Goal: Task Accomplishment & Management: Manage account settings

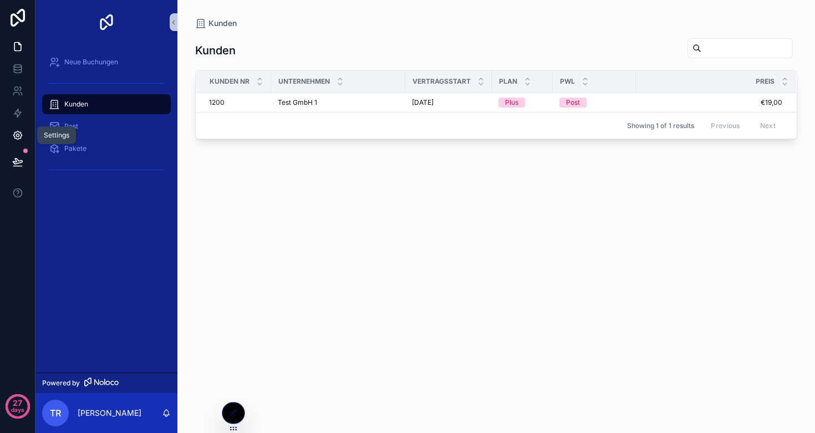
click at [14, 137] on icon at bounding box center [17, 135] width 8 height 8
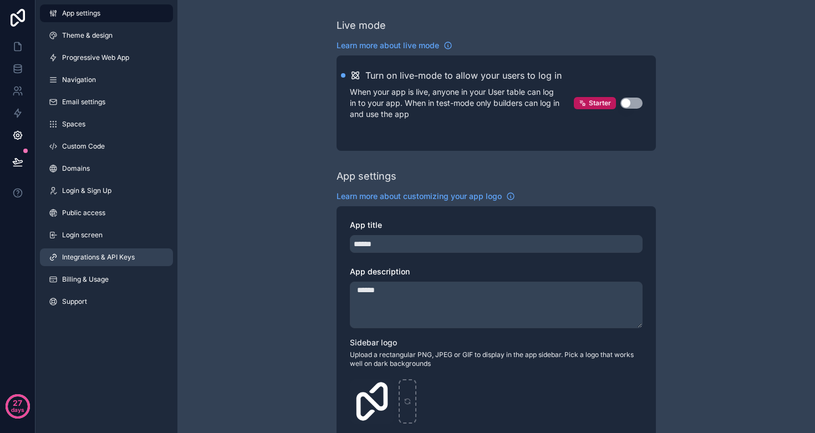
click at [101, 260] on span "Integrations & API Keys" at bounding box center [98, 257] width 73 height 9
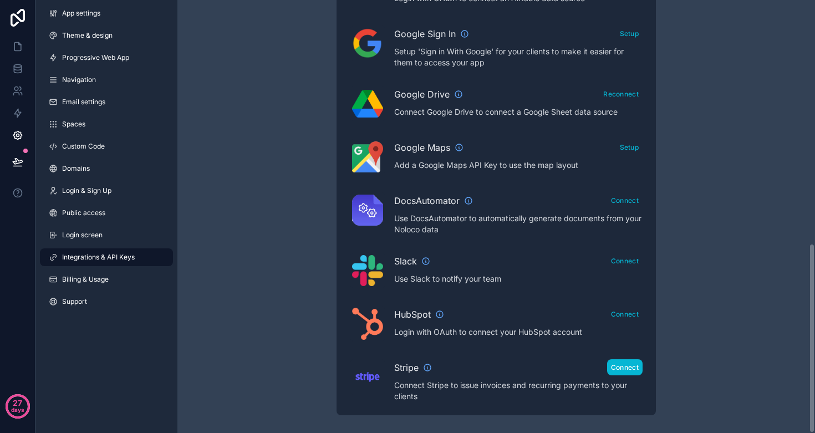
scroll to position [555, 0]
click at [626, 364] on button "Connect" at bounding box center [624, 367] width 35 height 16
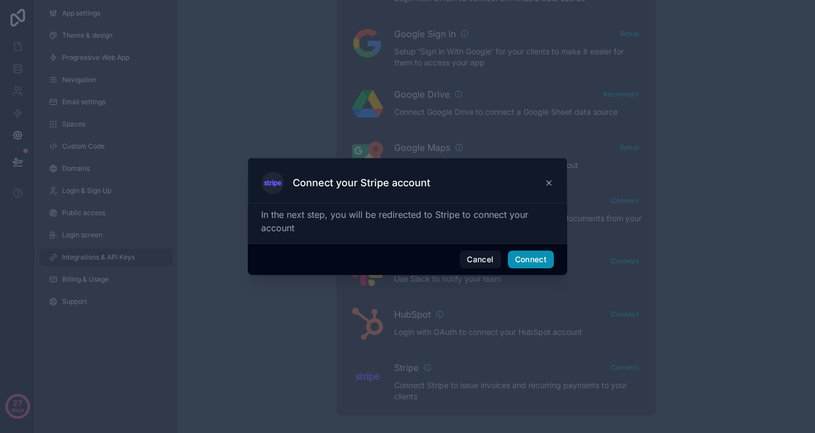
click at [537, 262] on button "Connect" at bounding box center [531, 260] width 46 height 18
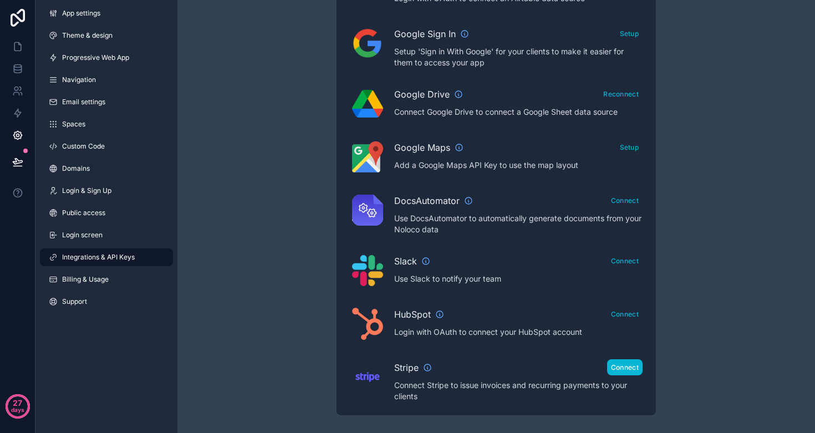
click at [621, 368] on button "Connect" at bounding box center [624, 367] width 35 height 16
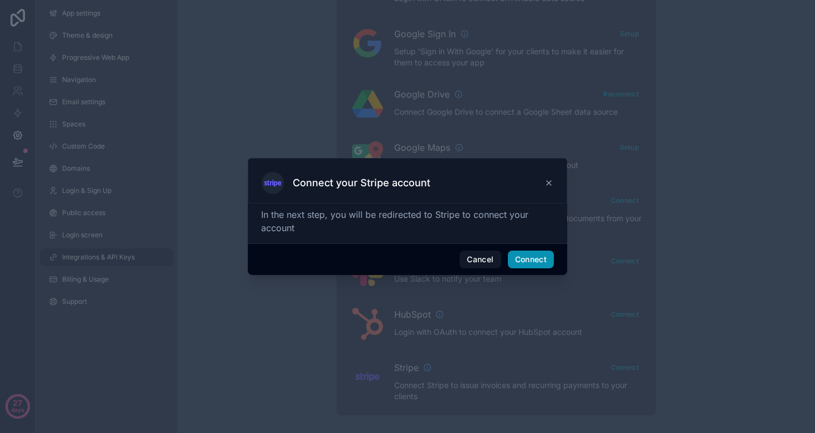
click at [533, 260] on button "Connect" at bounding box center [531, 260] width 46 height 18
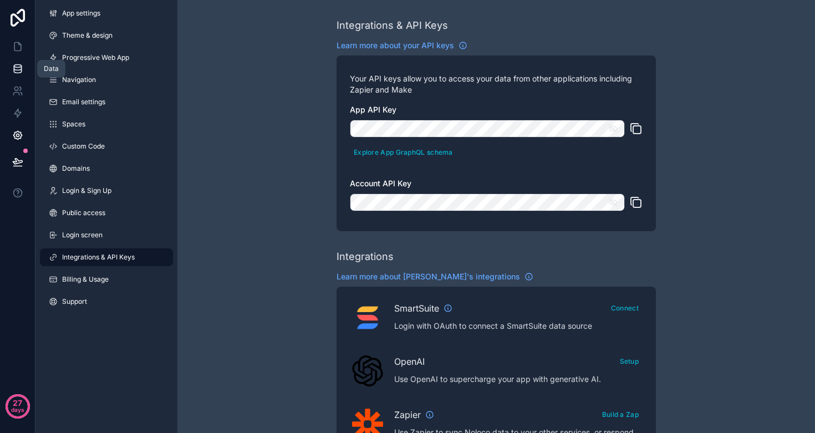
click at [19, 67] on icon at bounding box center [17, 66] width 7 height 3
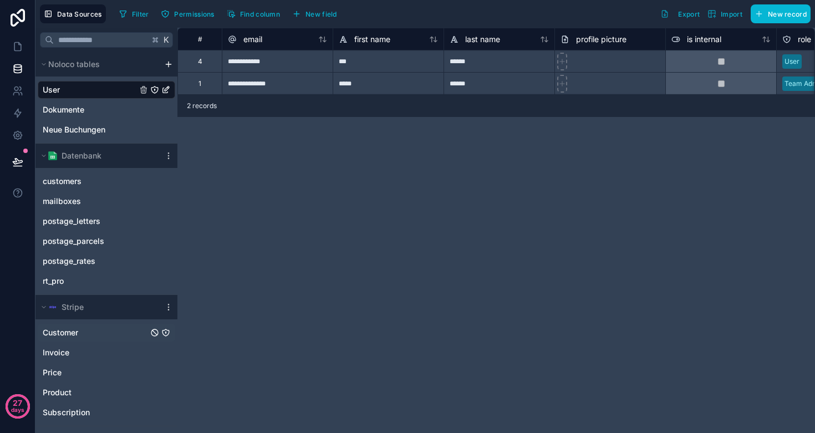
click at [83, 329] on link "Customer" at bounding box center [95, 332] width 105 height 11
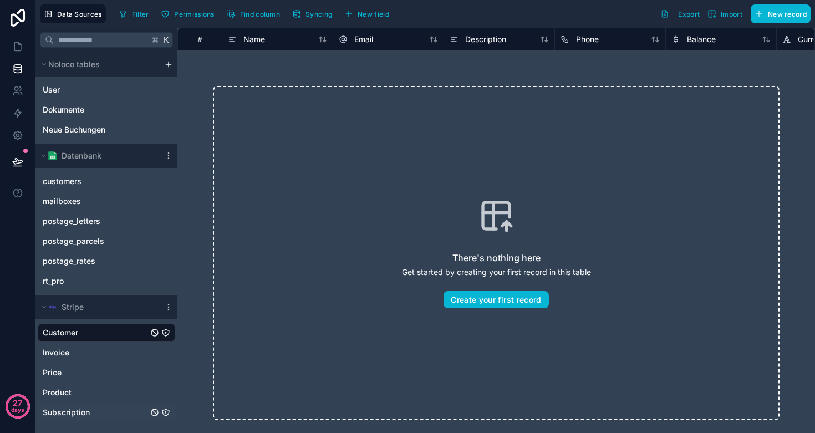
click at [71, 411] on span "Subscription" at bounding box center [66, 412] width 47 height 11
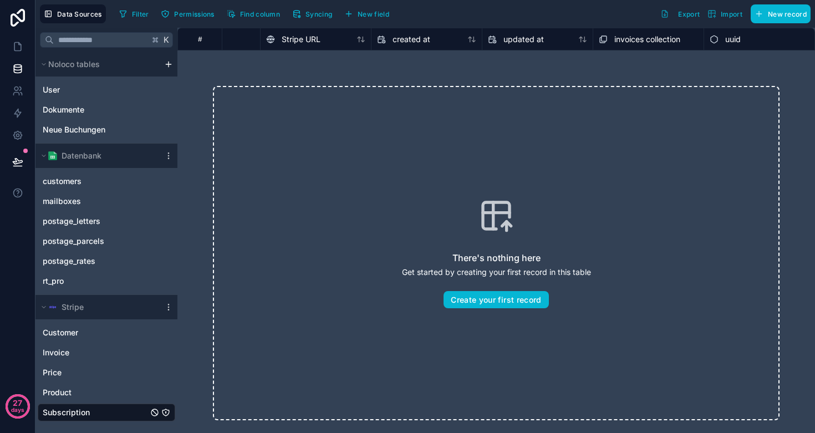
scroll to position [0, 1403]
click at [75, 335] on span "Customer" at bounding box center [60, 332] width 35 height 11
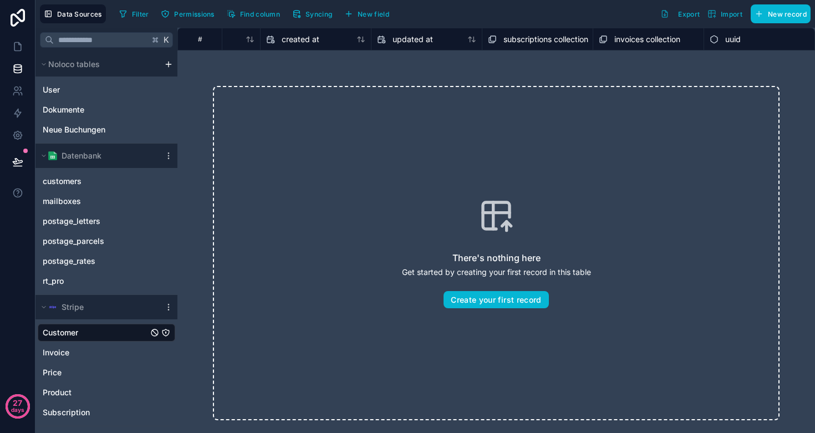
scroll to position [0, 1181]
click at [83, 352] on link "Invoice" at bounding box center [95, 352] width 105 height 11
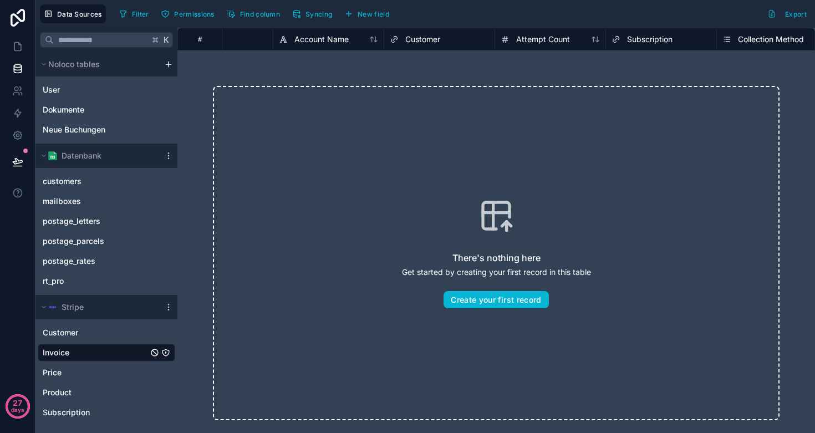
scroll to position [0, 748]
click at [417, 37] on span "Customer" at bounding box center [399, 39] width 35 height 11
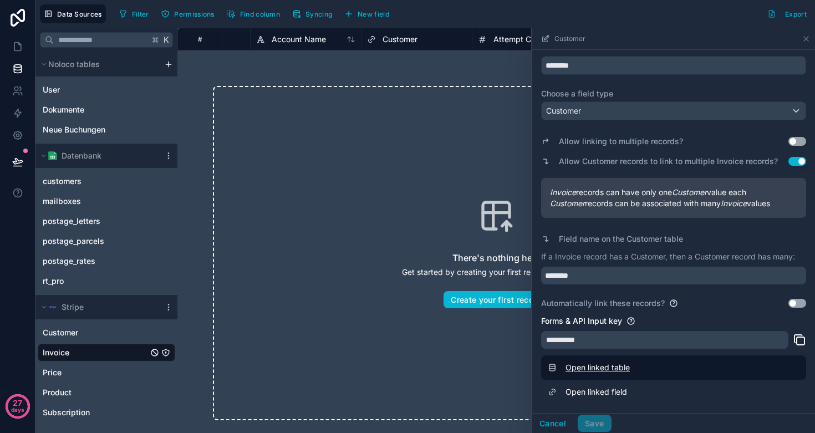
click at [605, 370] on link "Open linked table" at bounding box center [673, 367] width 265 height 24
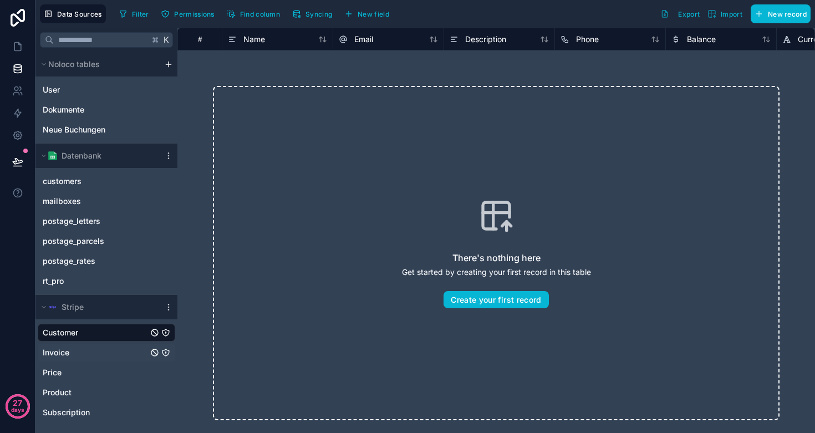
click at [73, 354] on link "Invoice" at bounding box center [95, 352] width 105 height 11
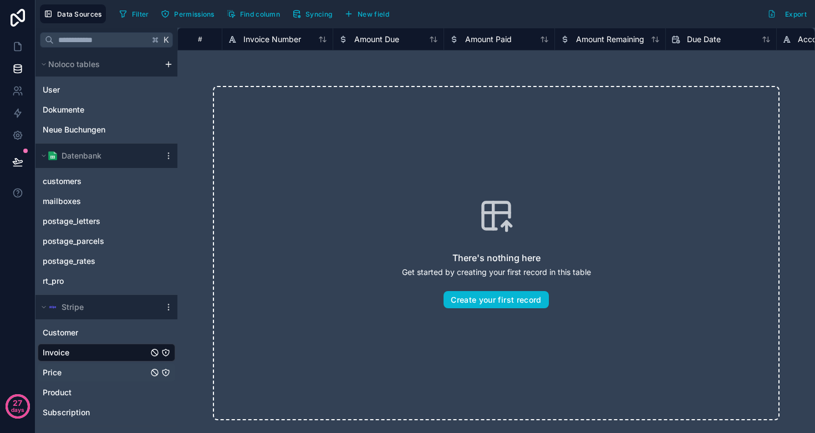
click at [72, 369] on link "Price" at bounding box center [95, 372] width 105 height 11
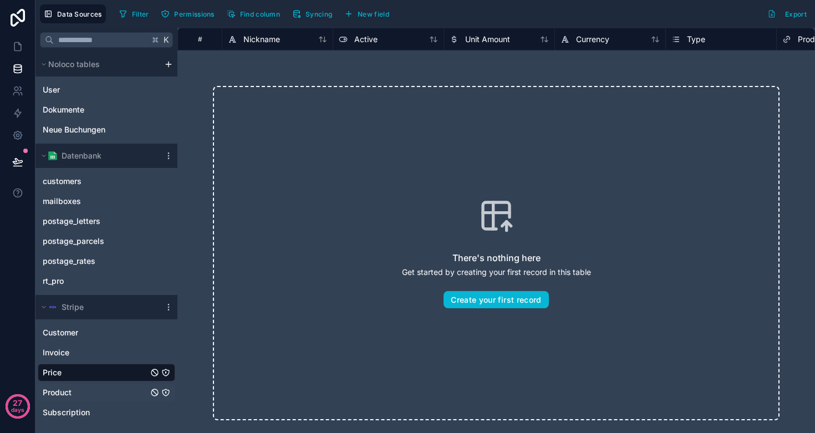
click at [87, 395] on link "Product" at bounding box center [95, 392] width 105 height 11
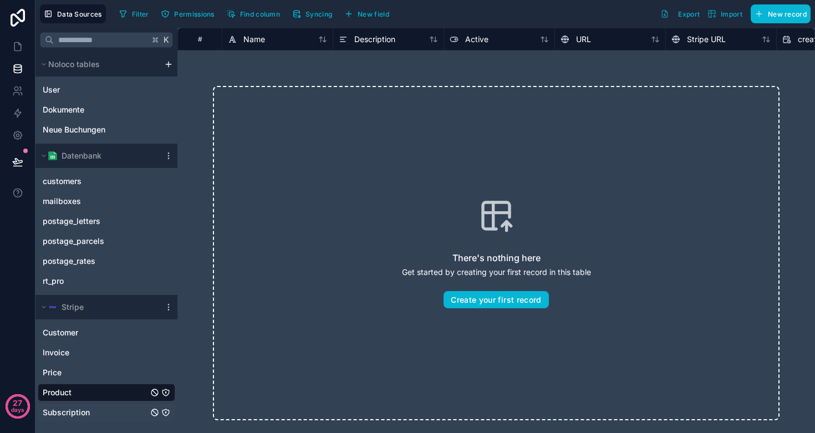
click at [82, 410] on span "Subscription" at bounding box center [66, 412] width 47 height 11
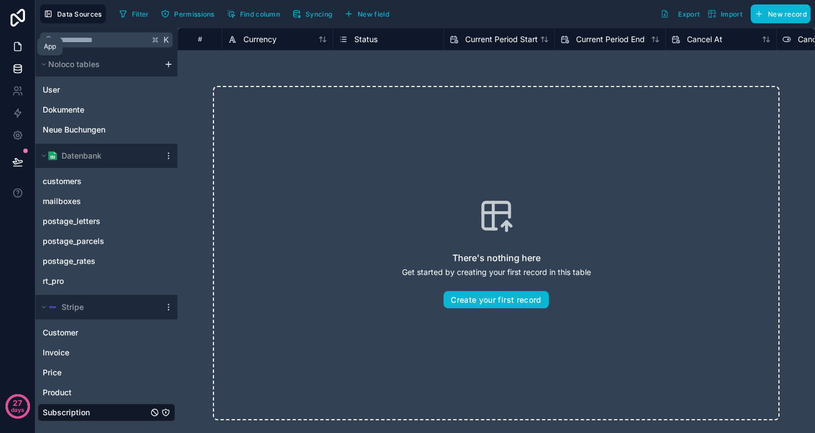
click at [19, 45] on icon at bounding box center [17, 46] width 11 height 11
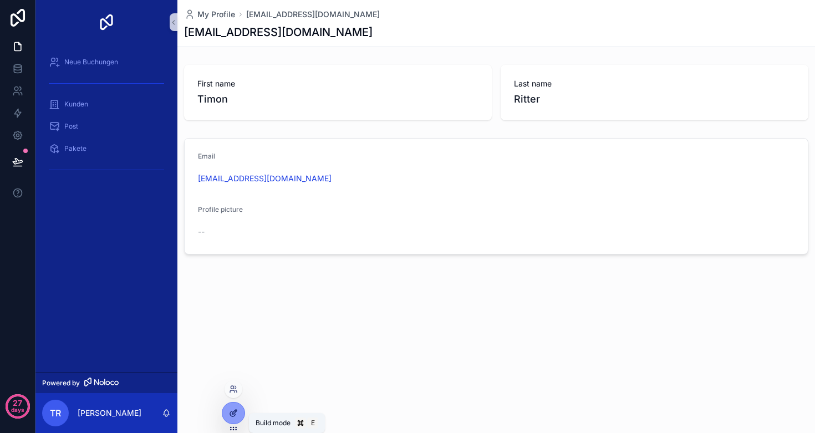
click at [237, 415] on icon at bounding box center [233, 413] width 9 height 9
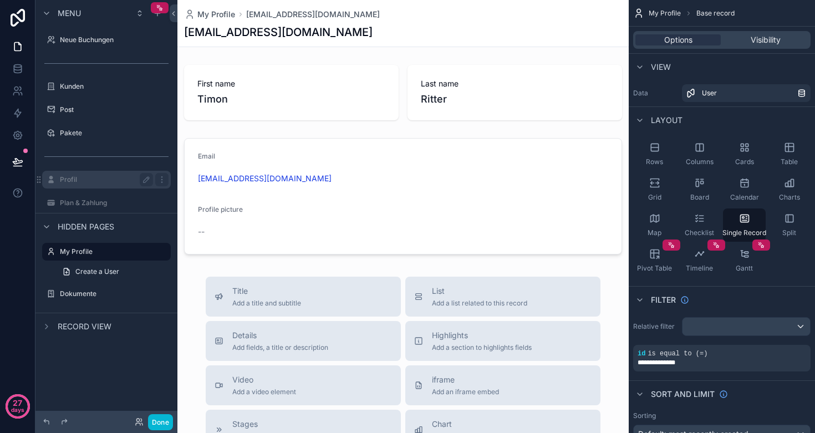
click at [96, 177] on label "Profil" at bounding box center [104, 179] width 89 height 9
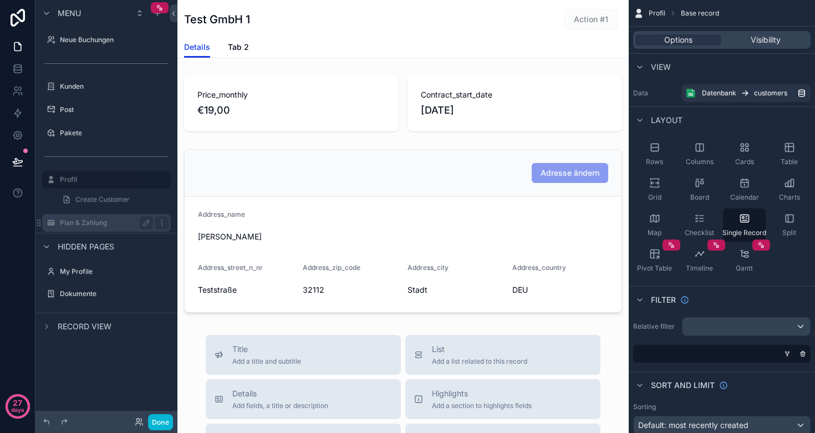
click at [71, 223] on label "Plan & Zahlung" at bounding box center [104, 222] width 89 height 9
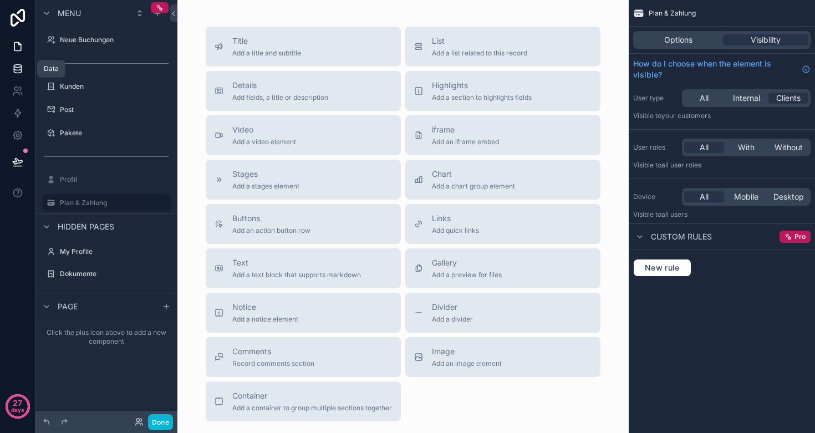
click at [22, 65] on icon at bounding box center [17, 68] width 11 height 11
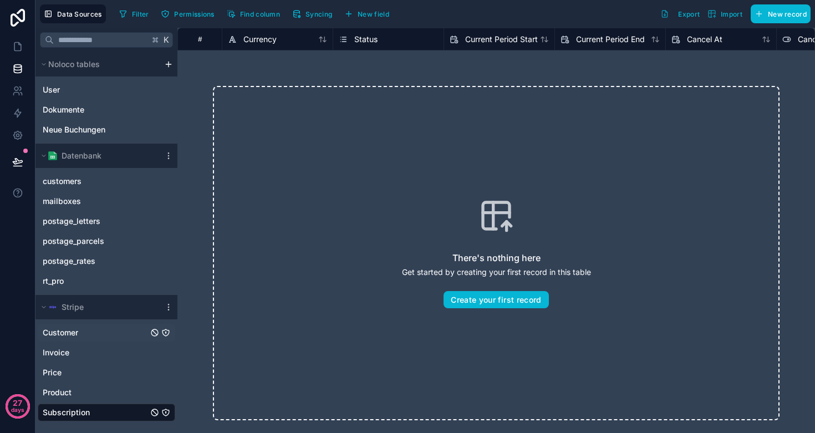
click at [87, 334] on link "Customer" at bounding box center [95, 332] width 105 height 11
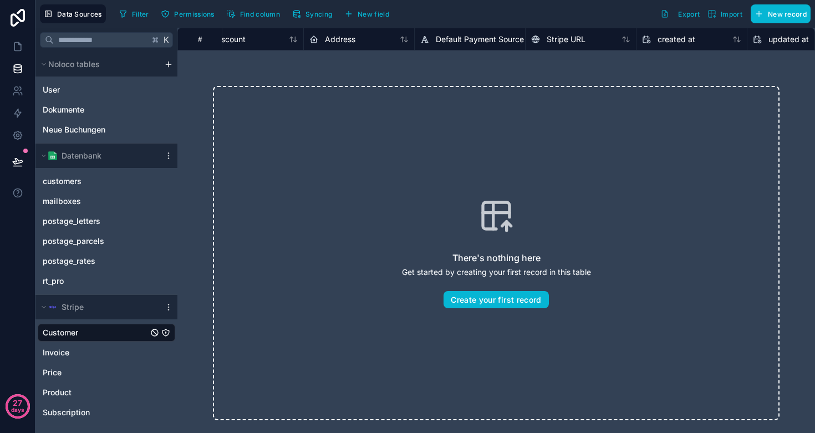
scroll to position [0, 833]
click at [538, 38] on span "Stripe URL" at bounding box center [538, 39] width 39 height 11
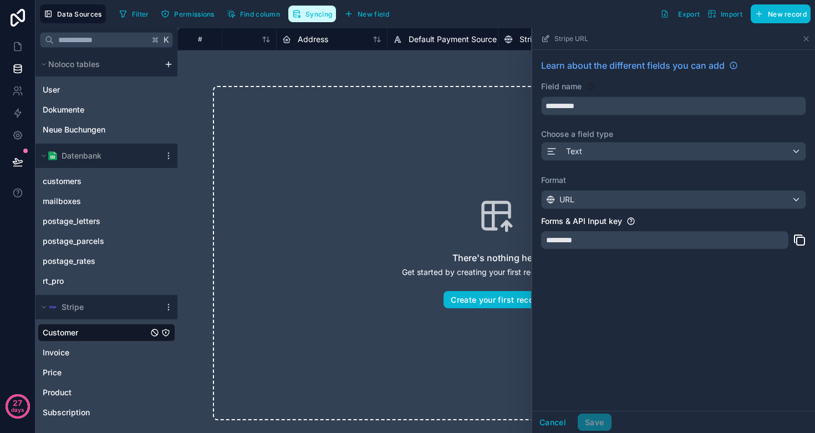
click at [319, 9] on button "Syncing" at bounding box center [312, 14] width 48 height 17
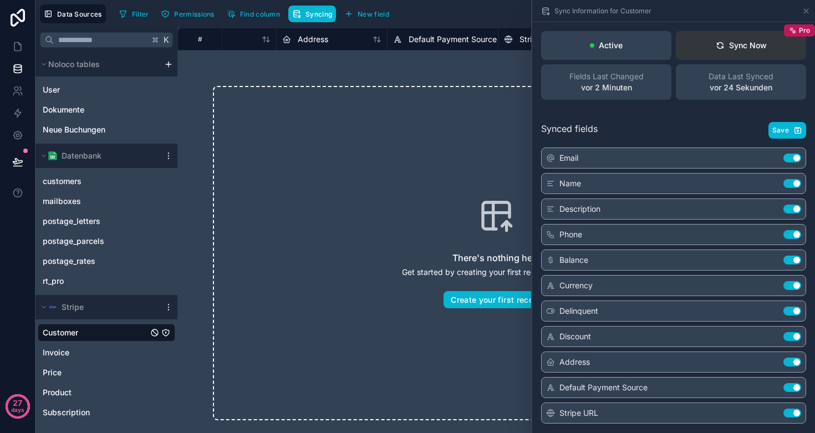
click at [708, 48] on button "Sync Now Pro" at bounding box center [741, 45] width 130 height 29
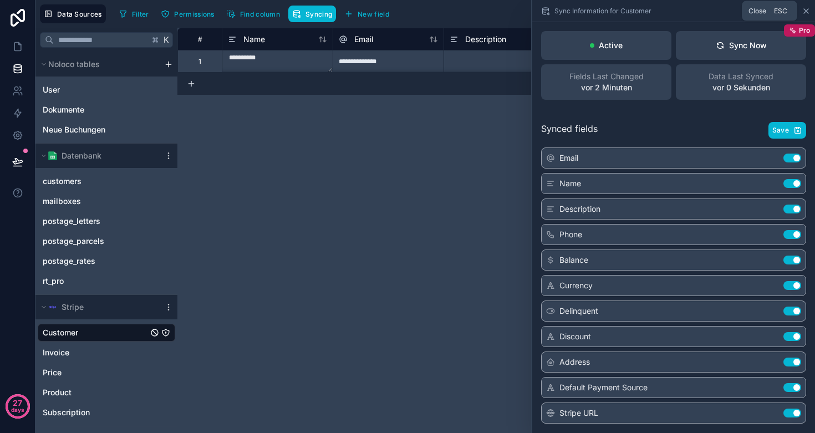
click at [808, 9] on icon at bounding box center [806, 11] width 9 height 9
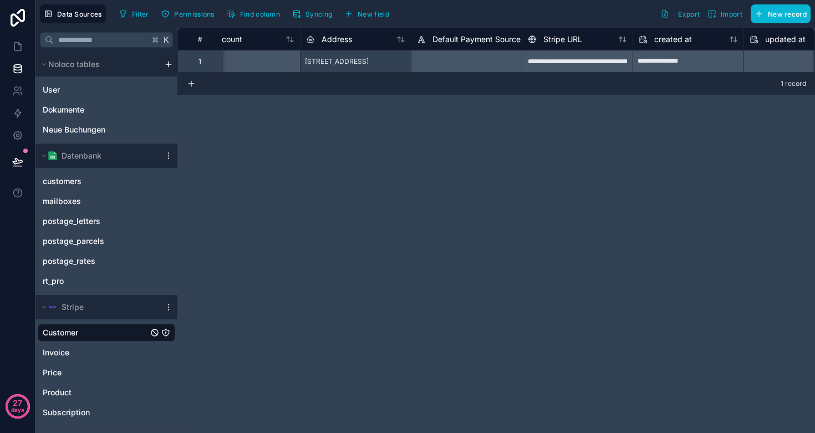
scroll to position [0, 809]
click at [587, 60] on div "**********" at bounding box center [576, 61] width 111 height 22
click at [577, 62] on div "**********" at bounding box center [576, 61] width 111 height 22
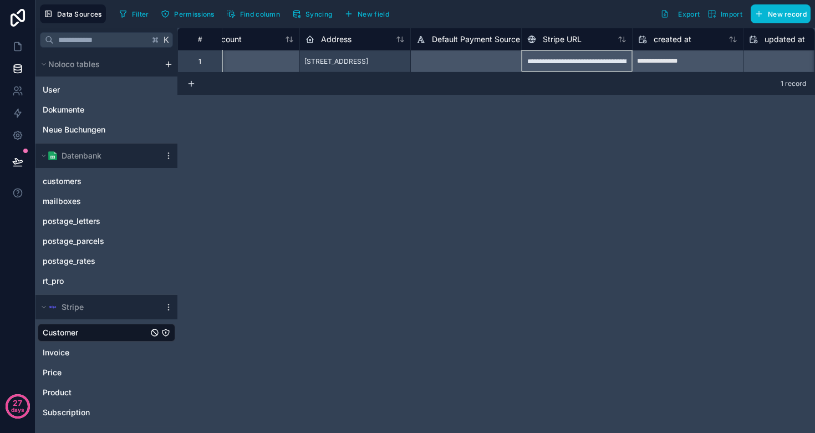
click at [577, 62] on div "**********" at bounding box center [576, 61] width 111 height 22
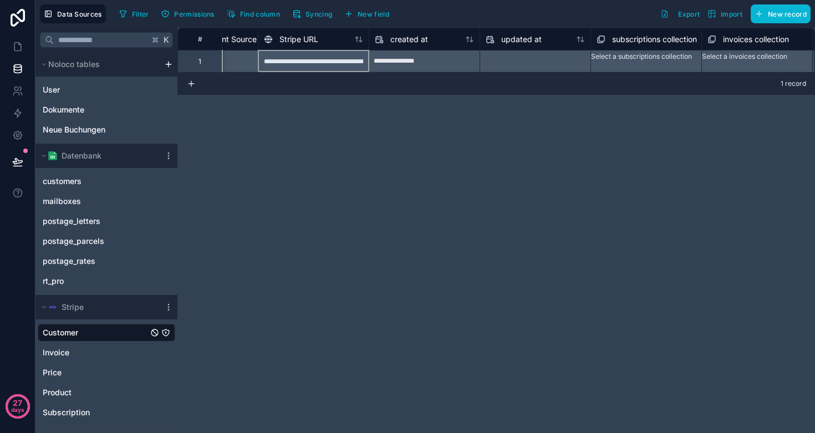
scroll to position [0, 1069]
click at [312, 60] on div "**********" at bounding box center [316, 61] width 111 height 22
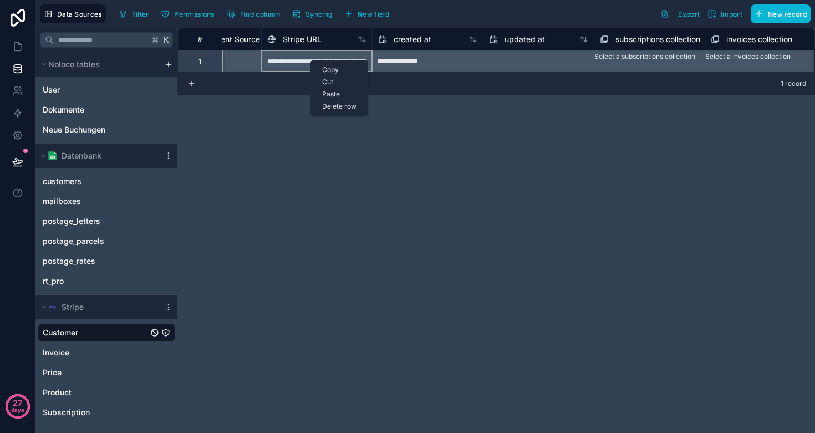
click at [327, 68] on div "Copy" at bounding box center [339, 70] width 57 height 12
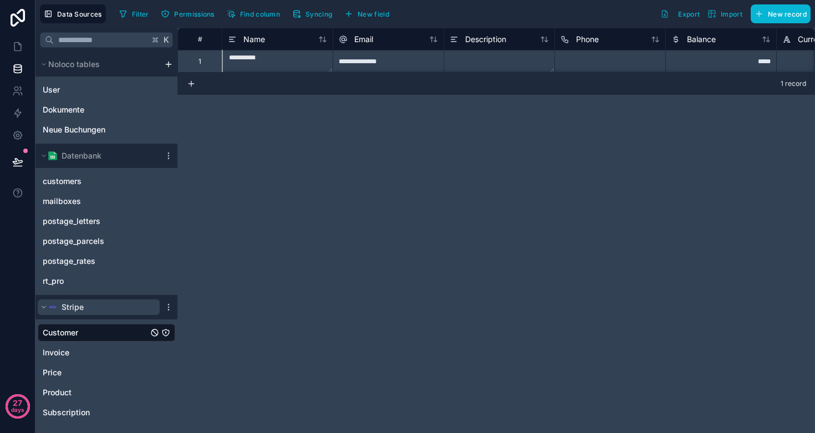
scroll to position [0, 0]
click at [61, 354] on span "Invoice" at bounding box center [56, 352] width 27 height 11
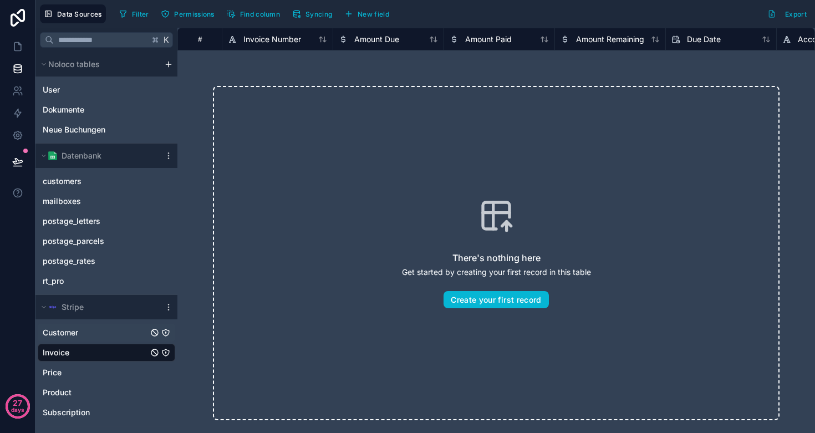
click at [83, 339] on div "Customer" at bounding box center [106, 333] width 137 height 18
click at [82, 332] on link "Customer" at bounding box center [95, 332] width 105 height 11
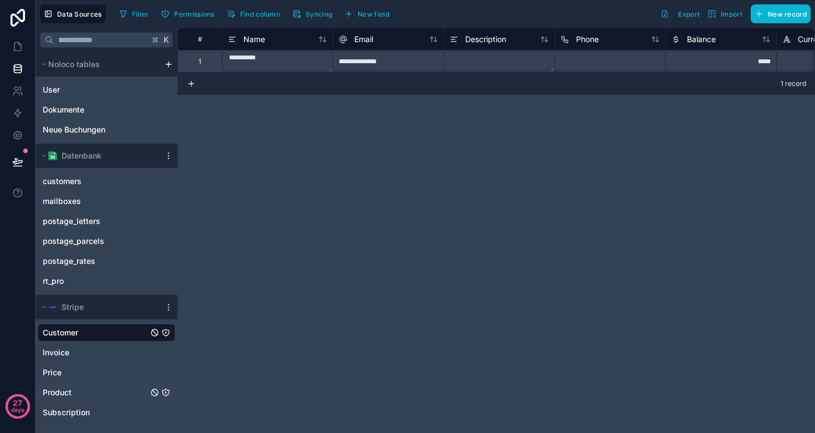
click at [70, 390] on span "Product" at bounding box center [57, 392] width 29 height 11
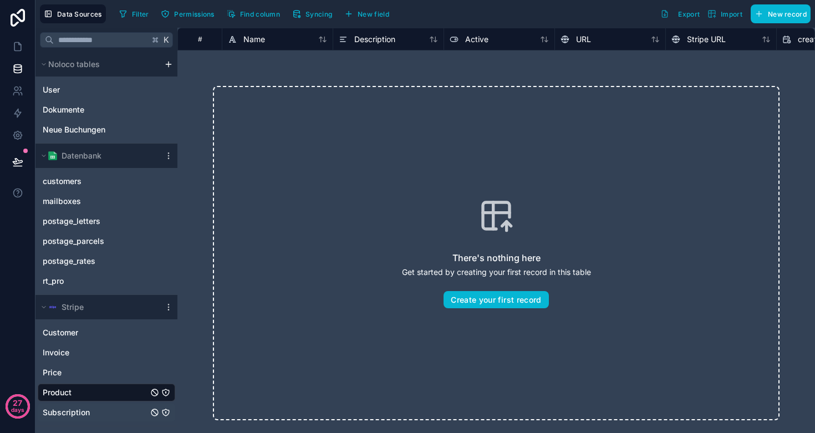
click at [69, 414] on span "Subscription" at bounding box center [66, 412] width 47 height 11
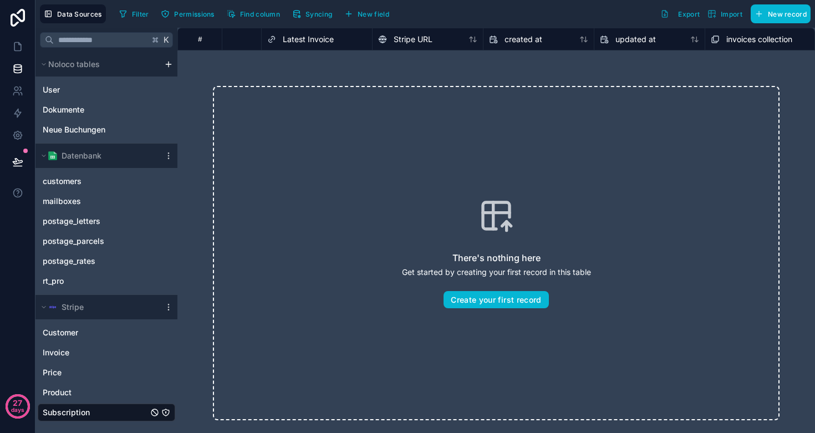
scroll to position [0, 1251]
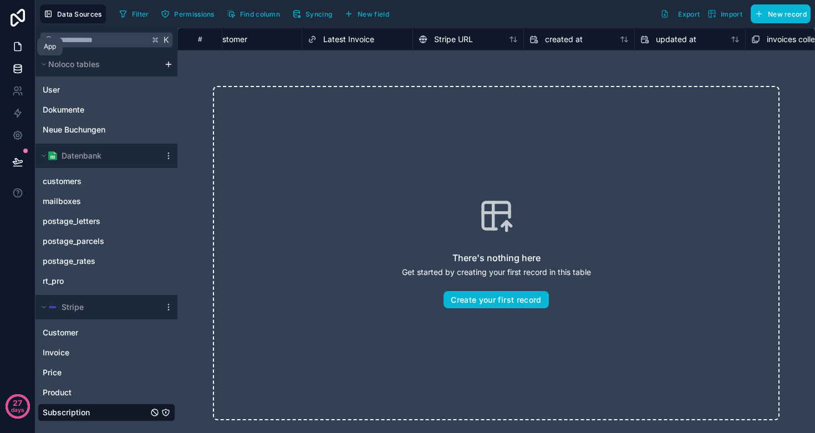
click at [10, 50] on link at bounding box center [17, 46] width 35 height 22
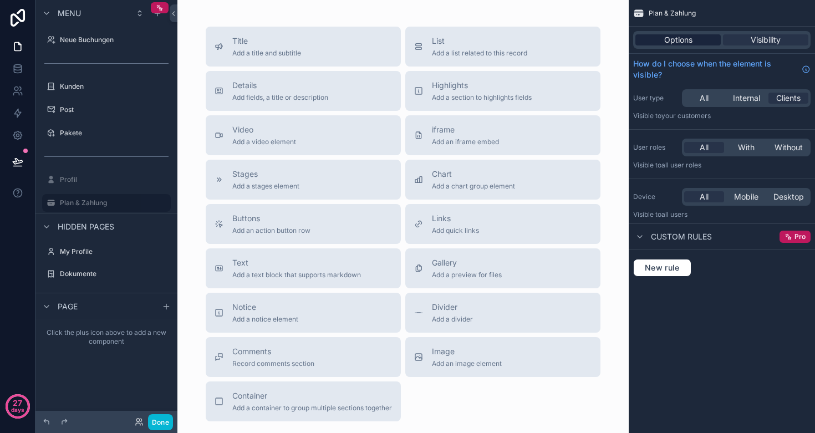
click at [669, 39] on span "Options" at bounding box center [678, 39] width 28 height 11
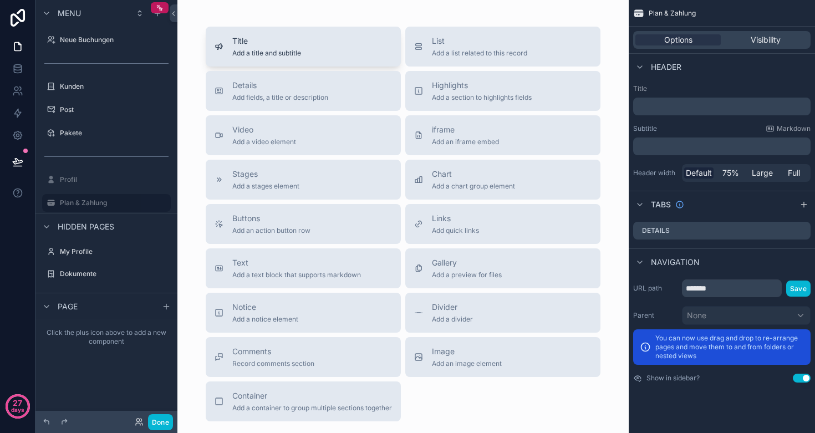
click at [239, 47] on div "Title Add a title and subtitle" at bounding box center [266, 46] width 69 height 22
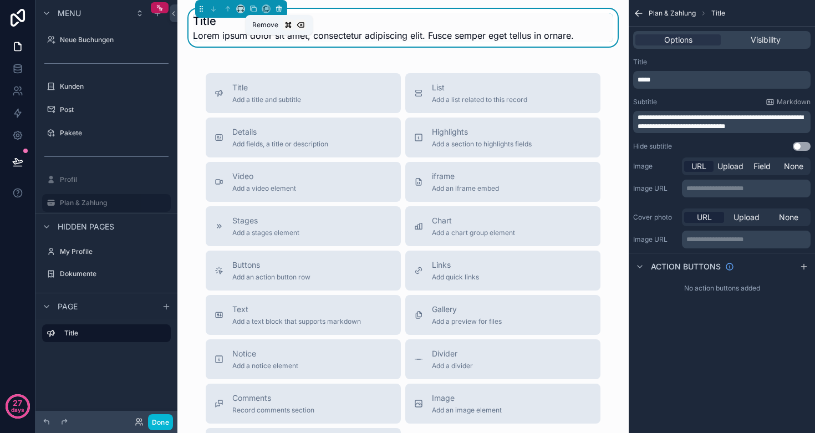
click at [278, 5] on icon "scrollable content" at bounding box center [279, 9] width 8 height 8
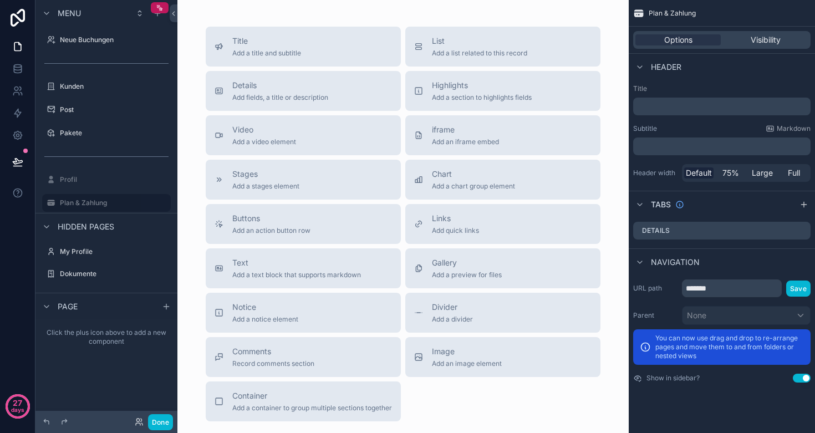
click at [677, 109] on p "﻿" at bounding box center [722, 106] width 171 height 11
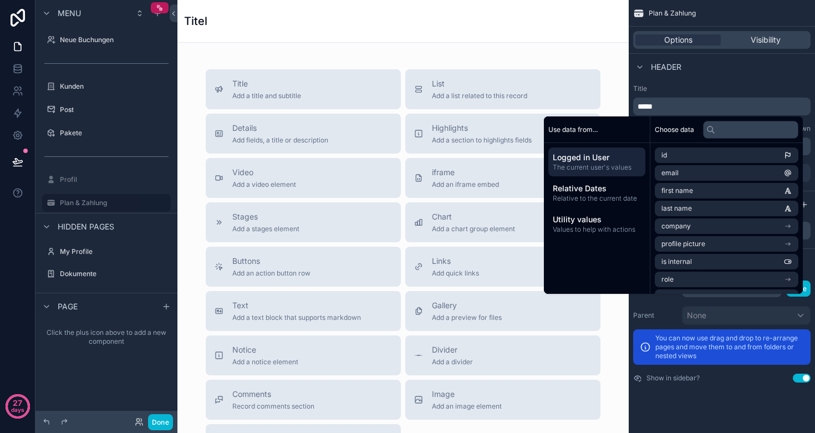
click at [724, 77] on div "Header" at bounding box center [722, 66] width 186 height 27
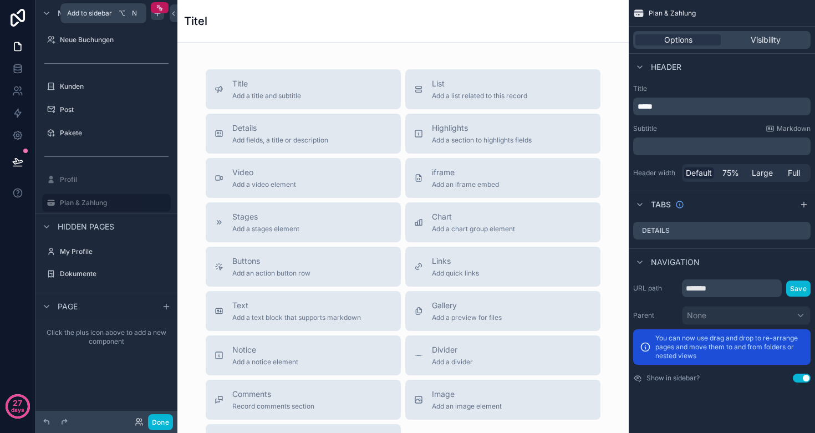
click at [155, 17] on icon "scrollable content" at bounding box center [157, 13] width 9 height 9
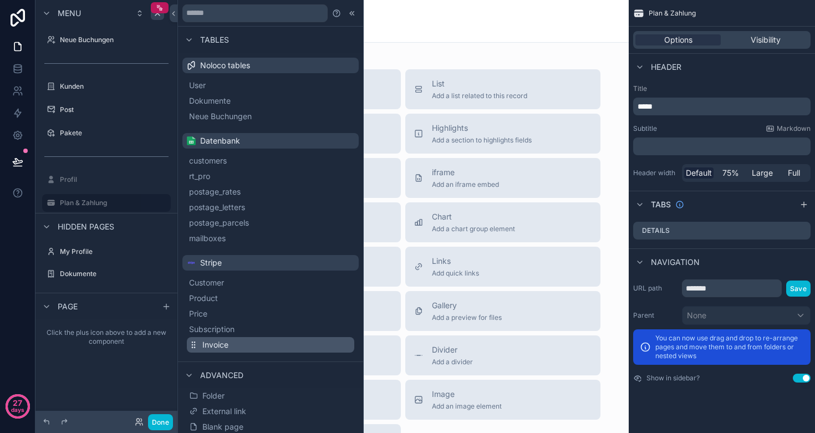
scroll to position [32, 0]
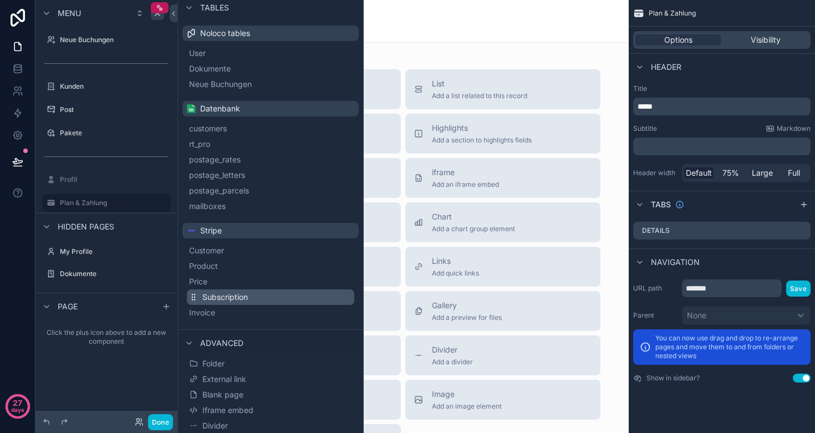
click at [225, 299] on span "Subscription" at bounding box center [224, 297] width 45 height 11
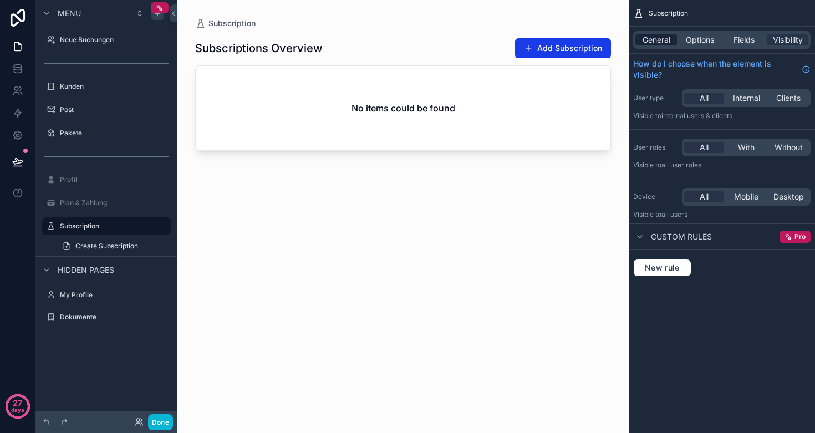
click at [654, 36] on span "General" at bounding box center [656, 39] width 28 height 11
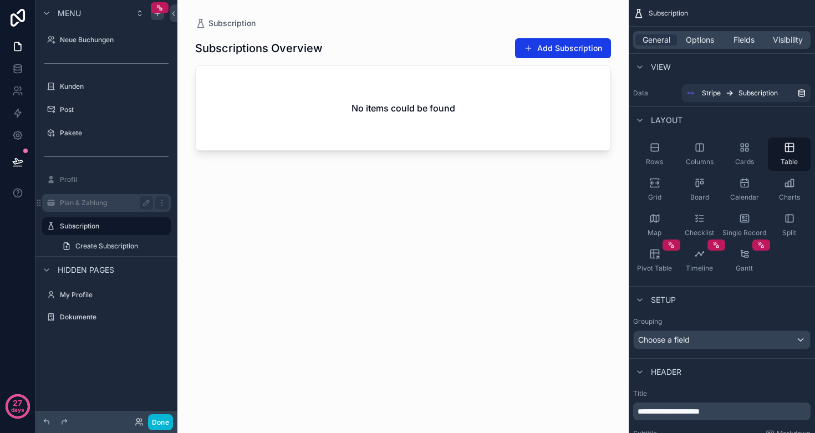
click at [92, 202] on label "Plan & Zahlung" at bounding box center [104, 202] width 89 height 9
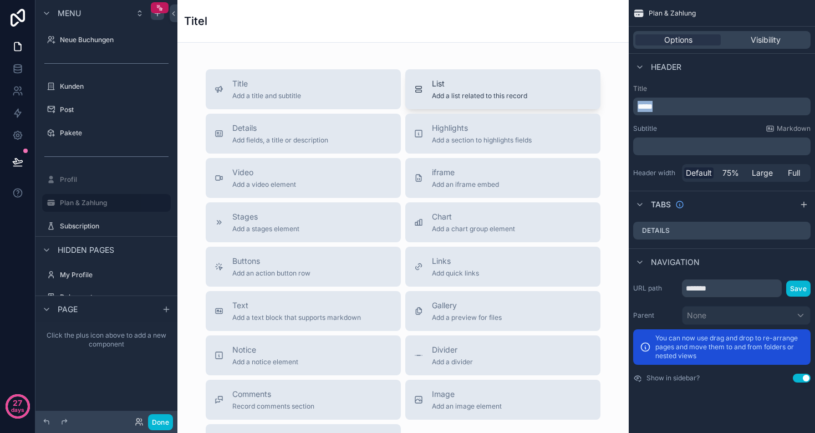
drag, startPoint x: 672, startPoint y: 106, endPoint x: 589, endPoint y: 106, distance: 82.6
click at [589, 106] on div "Neue Buchungen Kunden Post Pakete Profil Plan & Zahlung Subscription My Profile…" at bounding box center [495, 216] width 637 height 433
click at [722, 287] on input "*******" at bounding box center [732, 288] width 100 height 18
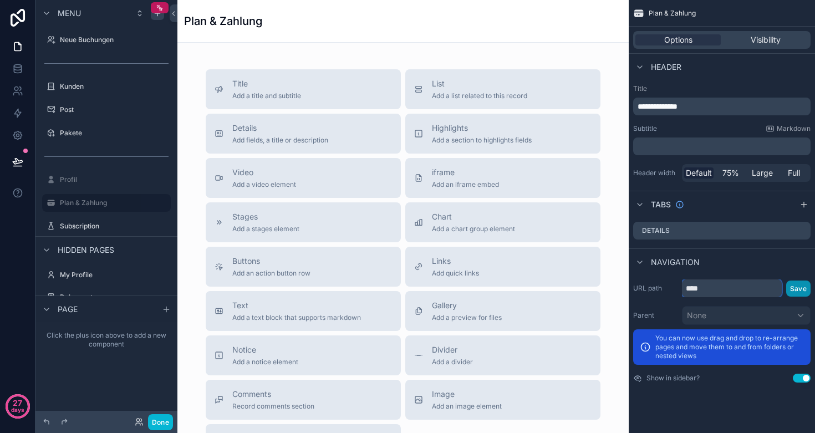
type input "****"
click at [802, 287] on button "Save" at bounding box center [798, 288] width 24 height 16
click at [802, 203] on icon "scrollable content" at bounding box center [803, 204] width 9 height 9
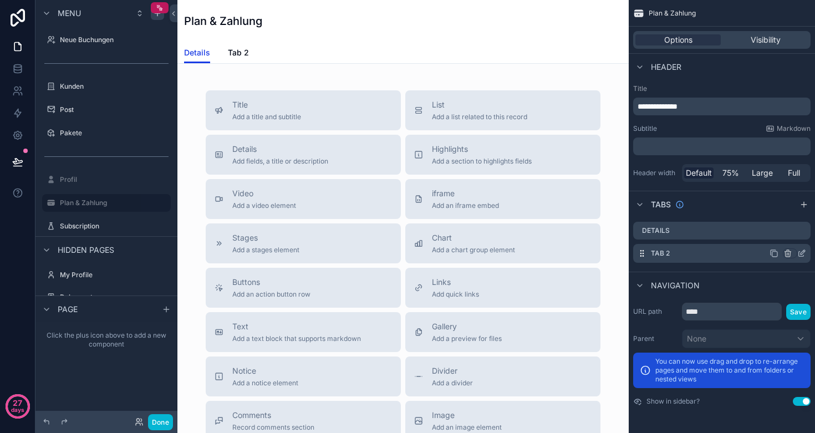
click at [788, 253] on icon "scrollable content" at bounding box center [788, 254] width 0 height 2
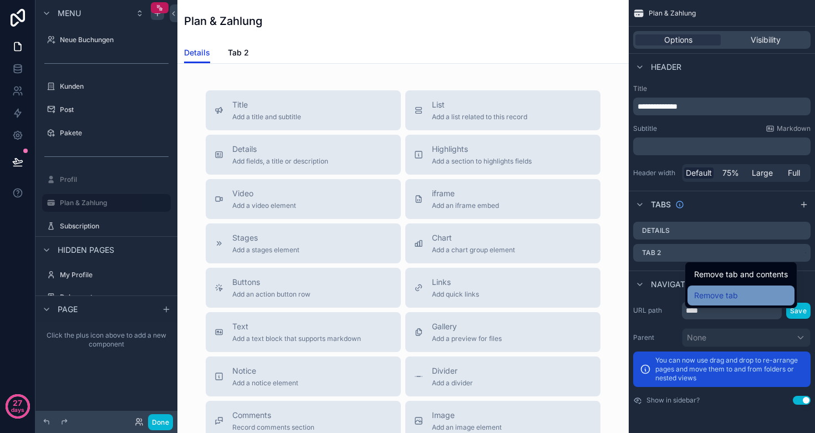
click at [731, 294] on span "Remove tab" at bounding box center [716, 295] width 44 height 13
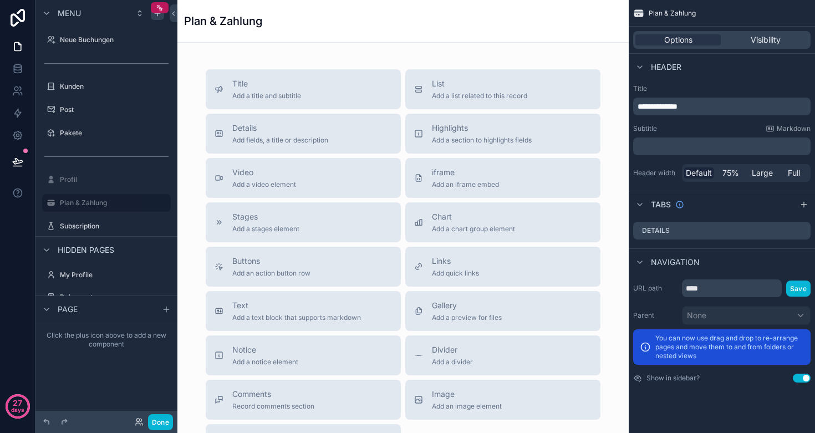
click at [672, 66] on span "Header" at bounding box center [666, 67] width 30 height 11
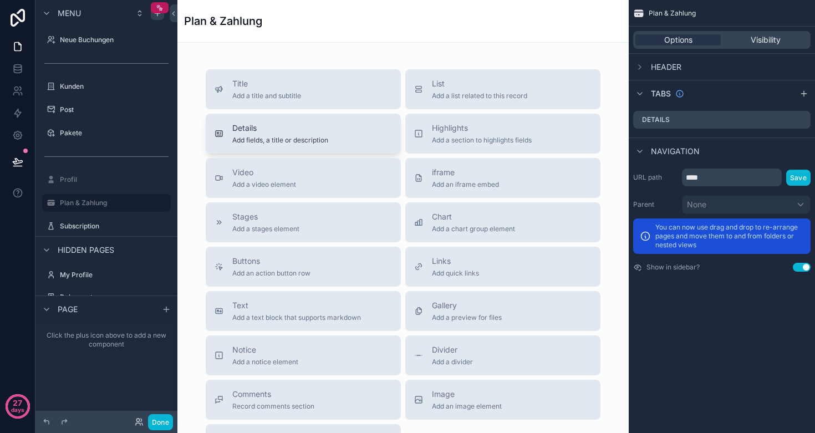
click at [318, 135] on div "Details Add fields, a title or description" at bounding box center [280, 134] width 96 height 22
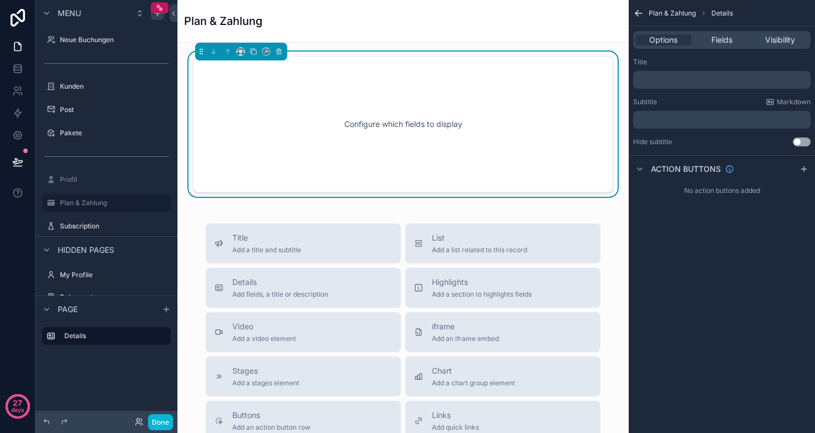
click at [491, 119] on div "Configure which fields to display" at bounding box center [403, 124] width 384 height 100
click at [723, 38] on span "Fields" at bounding box center [721, 39] width 21 height 11
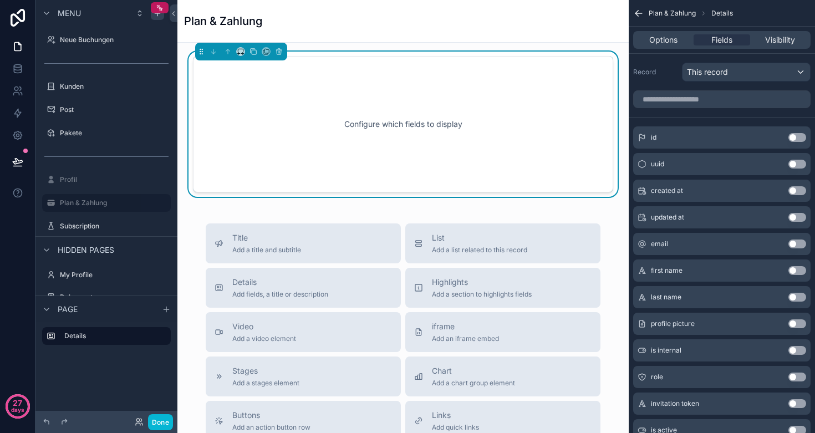
click at [718, 76] on span "This record" at bounding box center [707, 72] width 41 height 11
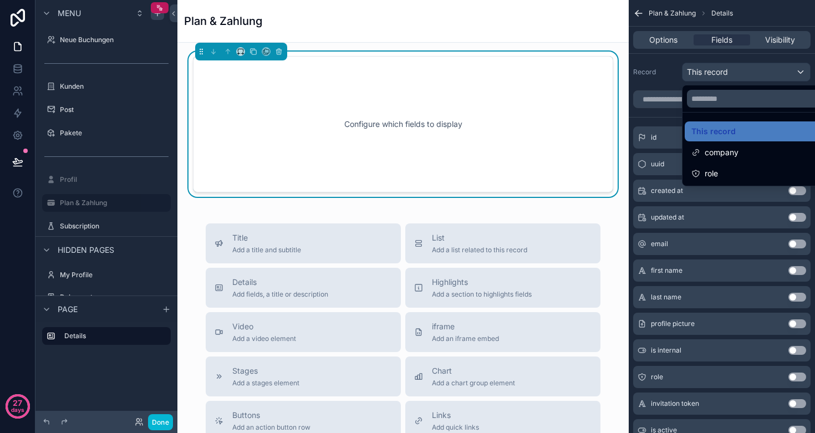
click at [718, 76] on div "scrollable content" at bounding box center [407, 216] width 815 height 433
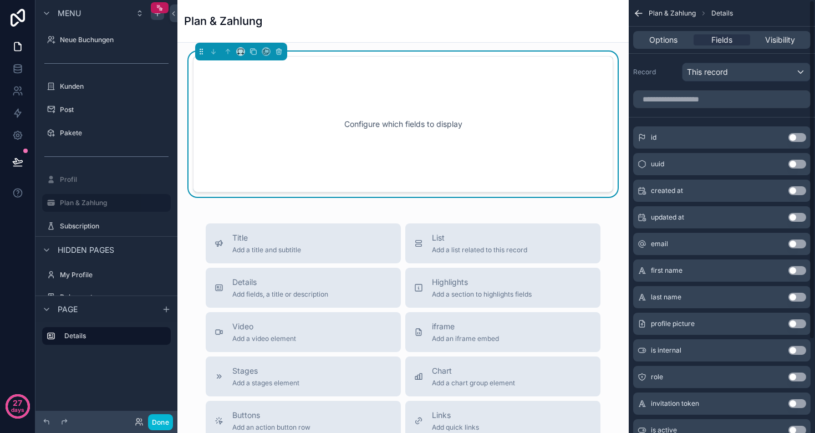
click at [722, 74] on span "This record" at bounding box center [707, 72] width 41 height 11
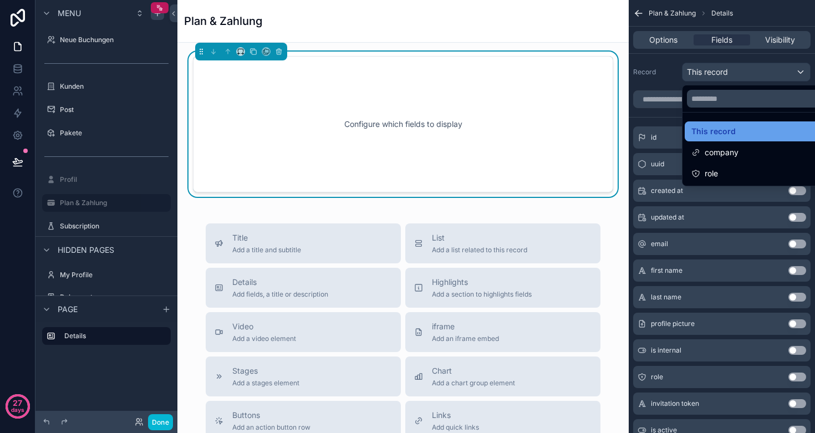
click at [727, 127] on span "This record" at bounding box center [713, 131] width 44 height 13
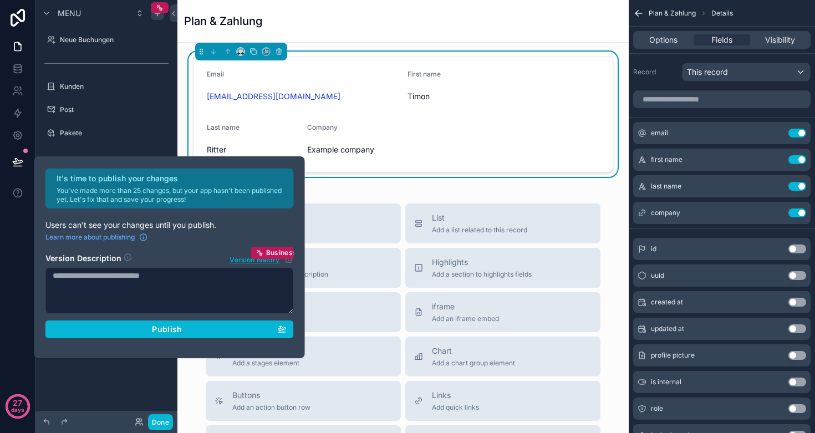
click at [662, 67] on div "Record This record" at bounding box center [721, 72] width 177 height 19
click at [426, 141] on form "Email info@smarvo.de First name Timon Last name Ritter Company Example company" at bounding box center [402, 114] width 419 height 115
click at [726, 68] on span "This record" at bounding box center [707, 72] width 41 height 11
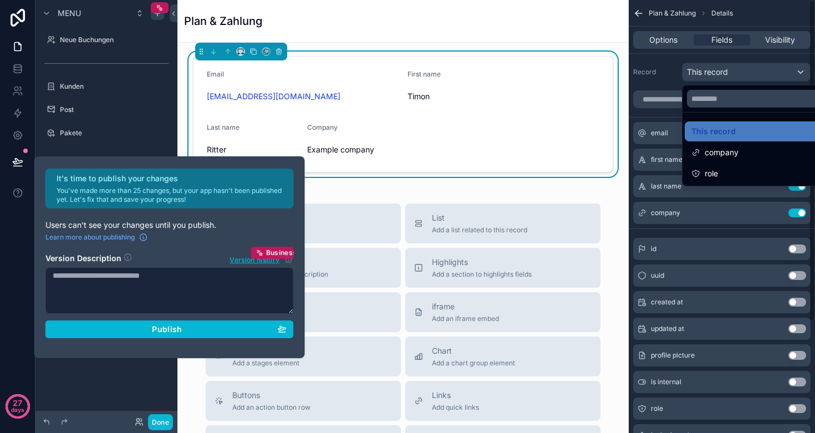
click at [670, 44] on div "scrollable content" at bounding box center [407, 216] width 815 height 433
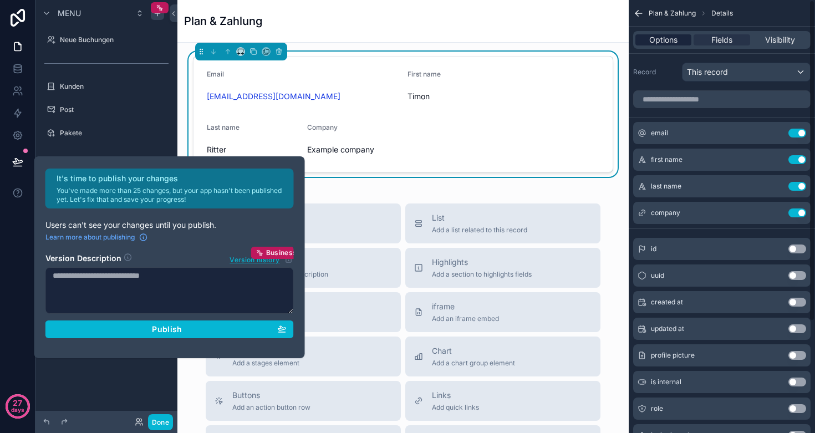
click at [667, 40] on span "Options" at bounding box center [663, 39] width 28 height 11
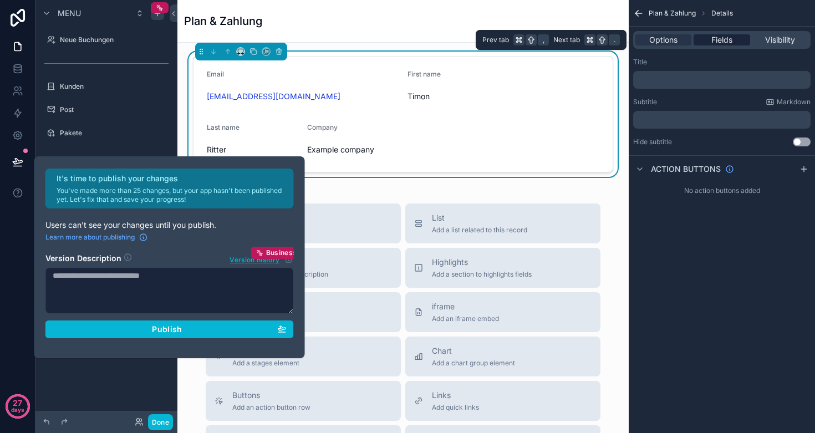
click at [707, 44] on div "Fields" at bounding box center [721, 39] width 56 height 11
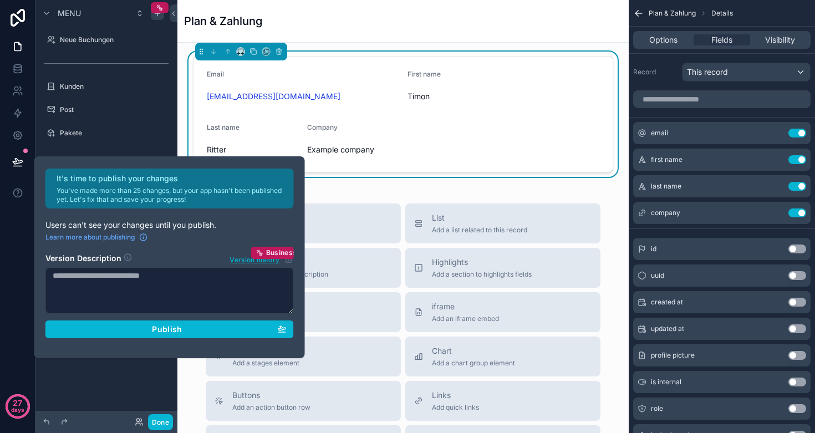
click at [710, 72] on span "This record" at bounding box center [707, 72] width 41 height 11
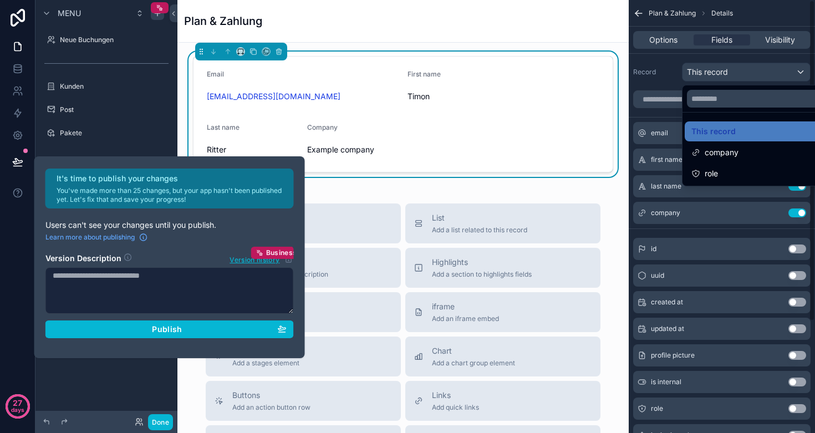
click at [534, 100] on span "Timon" at bounding box center [503, 96] width 192 height 11
click at [282, 54] on icon "scrollable content" at bounding box center [279, 52] width 8 height 8
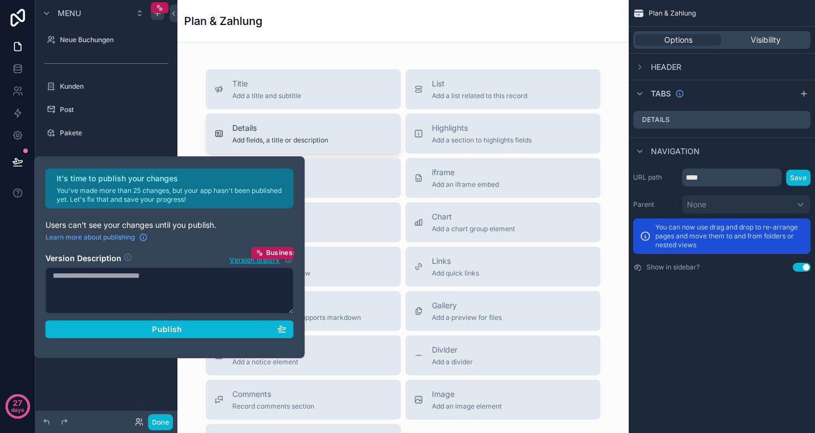
click at [296, 127] on span "Details" at bounding box center [280, 128] width 96 height 11
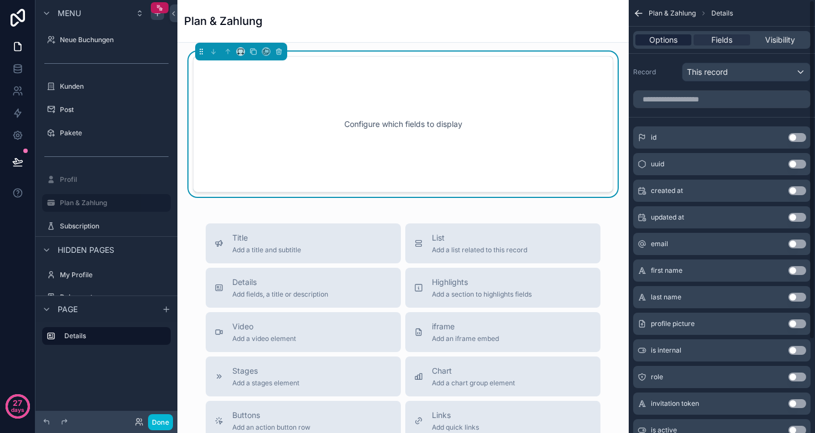
click at [667, 43] on span "Options" at bounding box center [663, 39] width 28 height 11
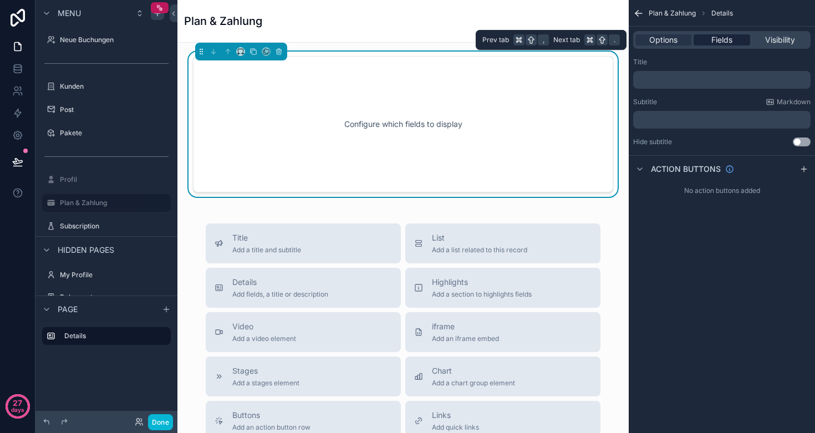
click at [718, 44] on span "Fields" at bounding box center [721, 39] width 21 height 11
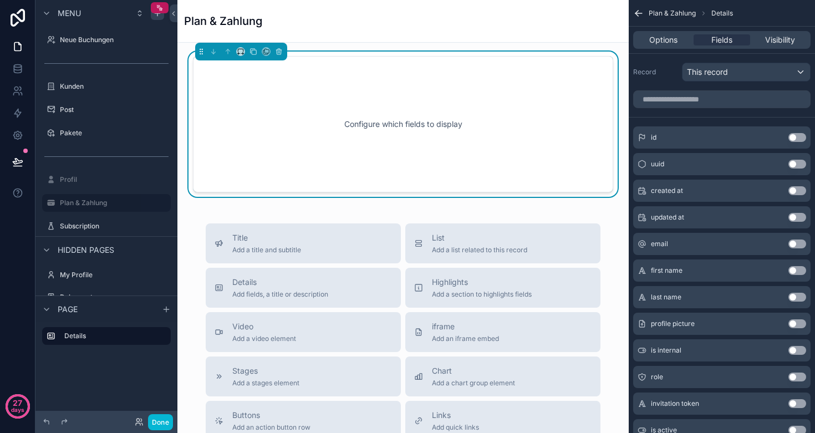
click at [710, 75] on span "This record" at bounding box center [707, 72] width 41 height 11
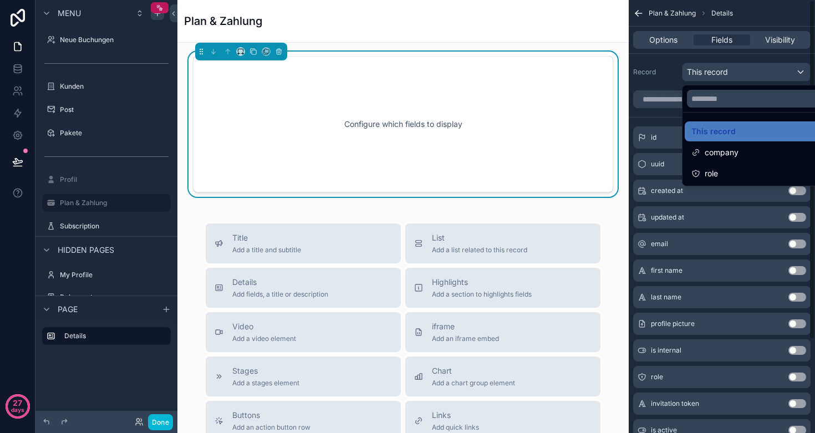
click at [463, 114] on div "Configure which fields to display" at bounding box center [403, 124] width 384 height 100
click at [280, 52] on icon "scrollable content" at bounding box center [279, 52] width 8 height 8
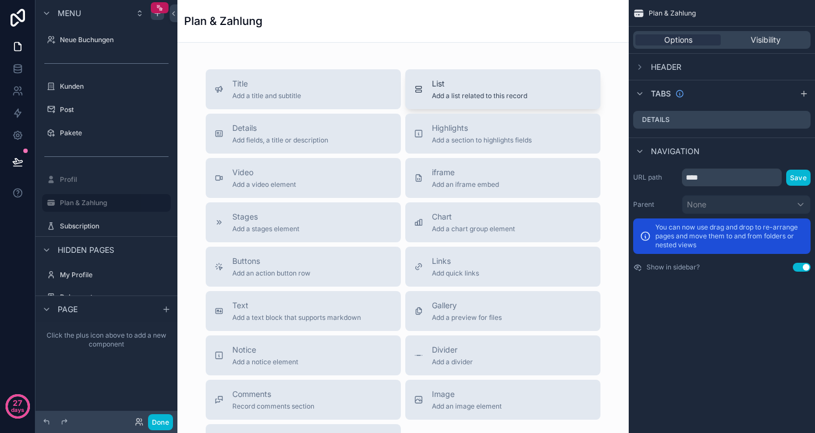
click at [453, 81] on span "List" at bounding box center [479, 83] width 95 height 11
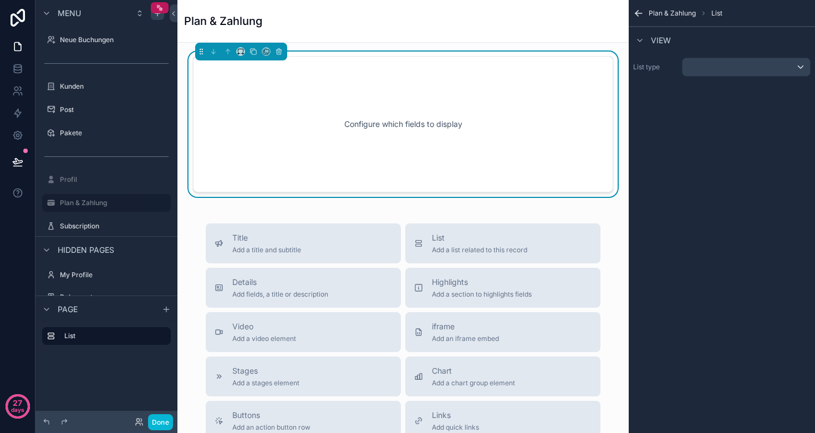
click at [712, 71] on div "scrollable content" at bounding box center [745, 67] width 127 height 18
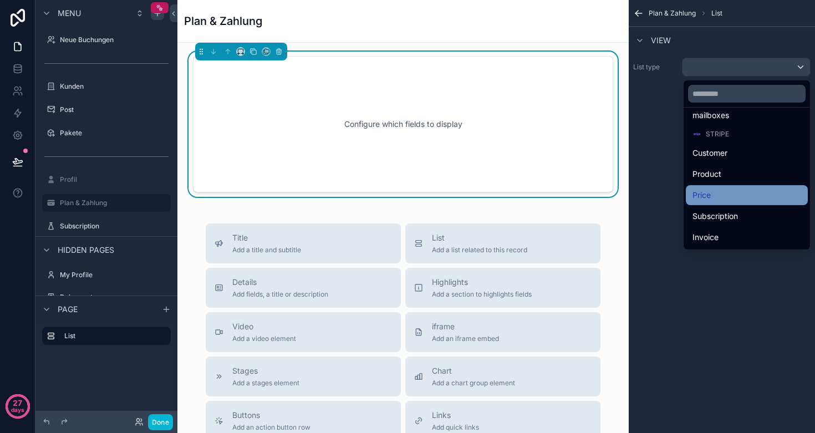
scroll to position [213, 0]
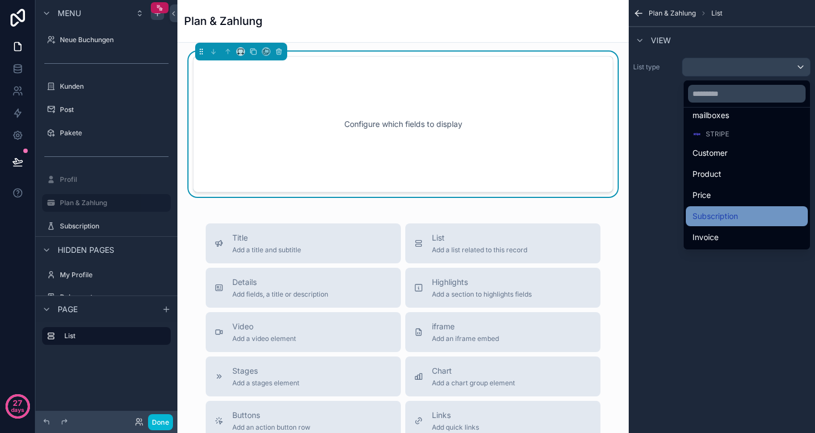
click at [710, 216] on span "Subscription" at bounding box center [714, 216] width 45 height 13
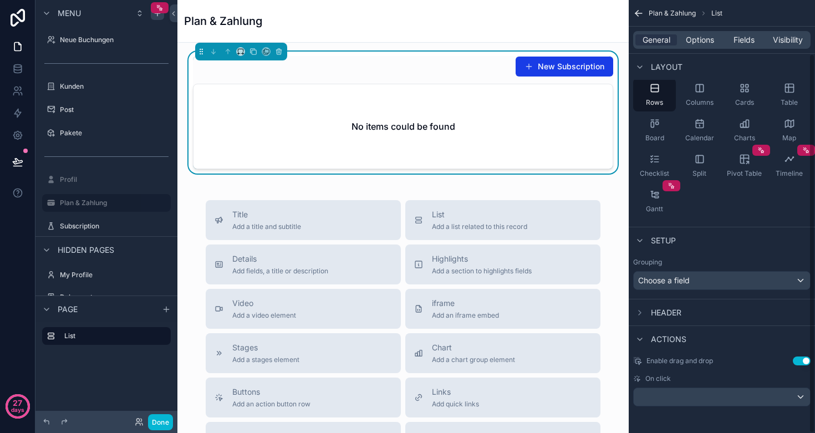
scroll to position [61, 0]
click at [697, 45] on span "Options" at bounding box center [700, 39] width 28 height 11
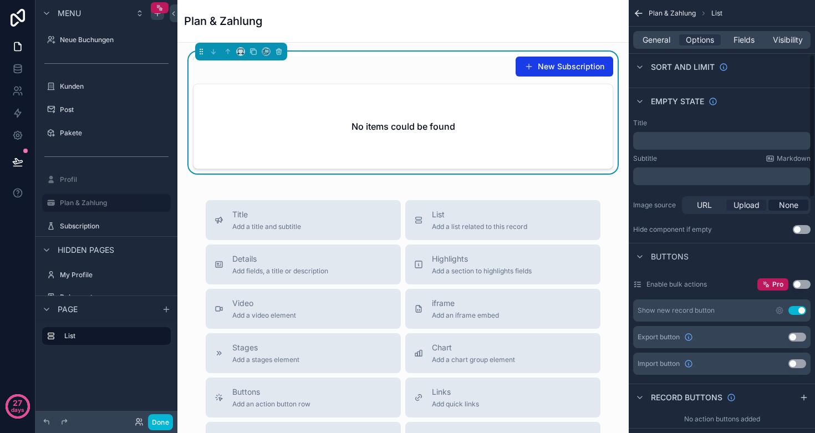
scroll to position [165, 0]
click at [797, 307] on button "Use setting" at bounding box center [797, 309] width 18 height 9
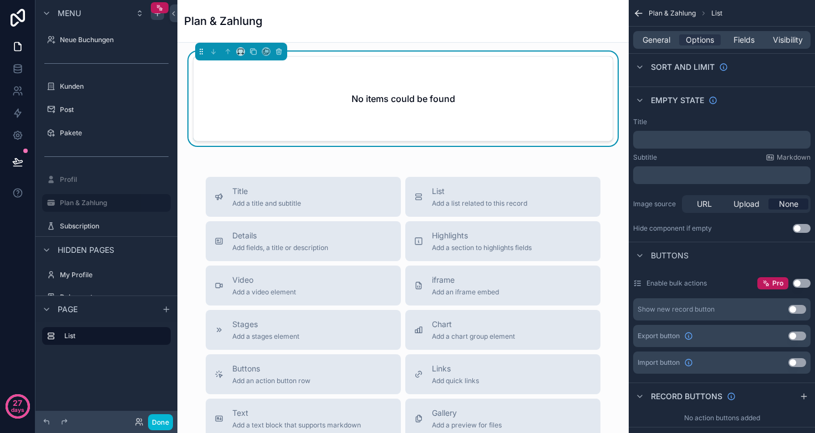
click at [456, 88] on div "No items could be found" at bounding box center [402, 99] width 419 height 84
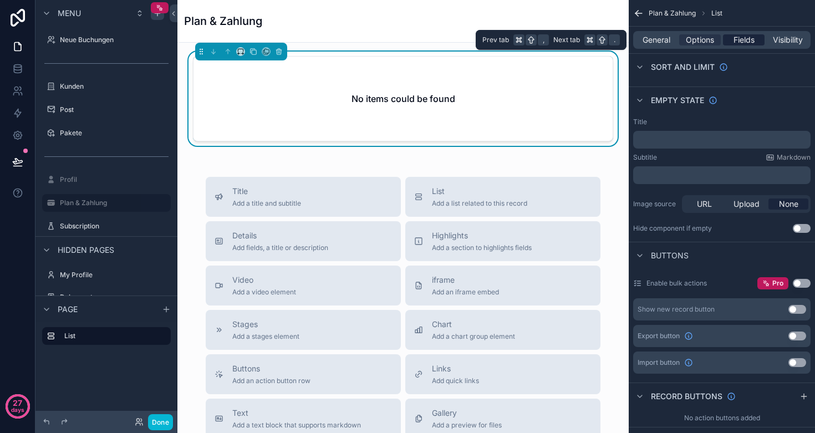
click at [736, 39] on span "Fields" at bounding box center [743, 39] width 21 height 11
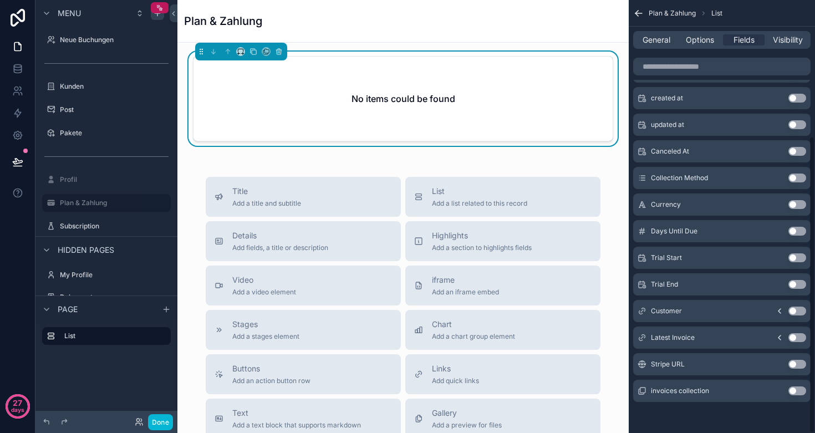
scroll to position [198, 0]
click at [777, 335] on icon "scrollable content" at bounding box center [779, 337] width 9 height 9
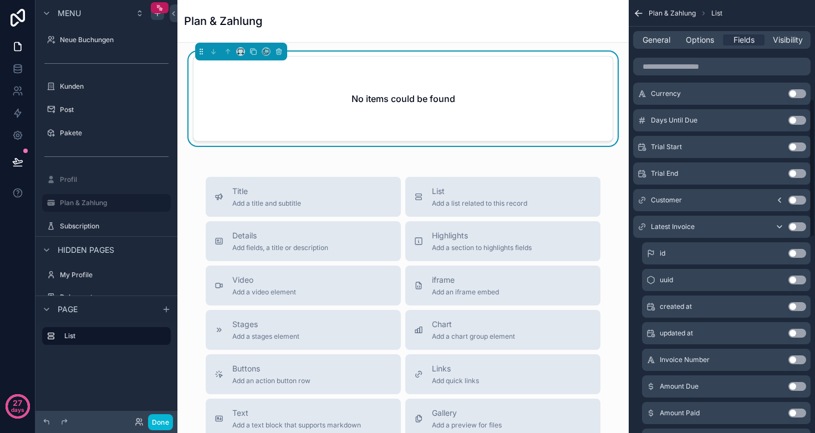
scroll to position [266, 0]
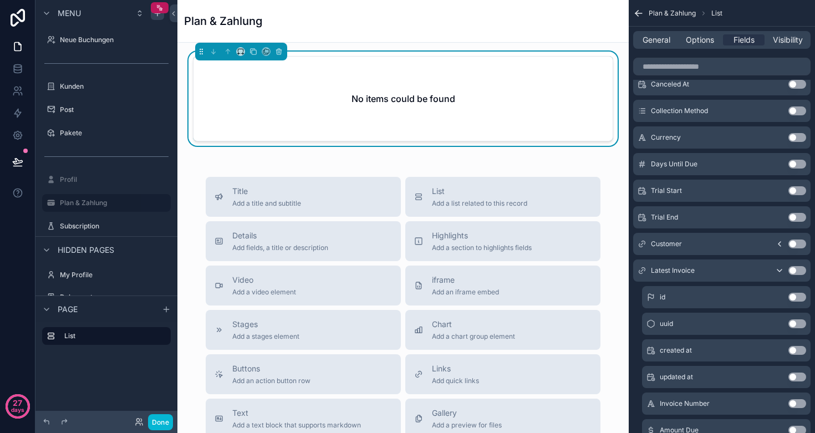
click at [779, 244] on icon "scrollable content" at bounding box center [779, 243] width 9 height 9
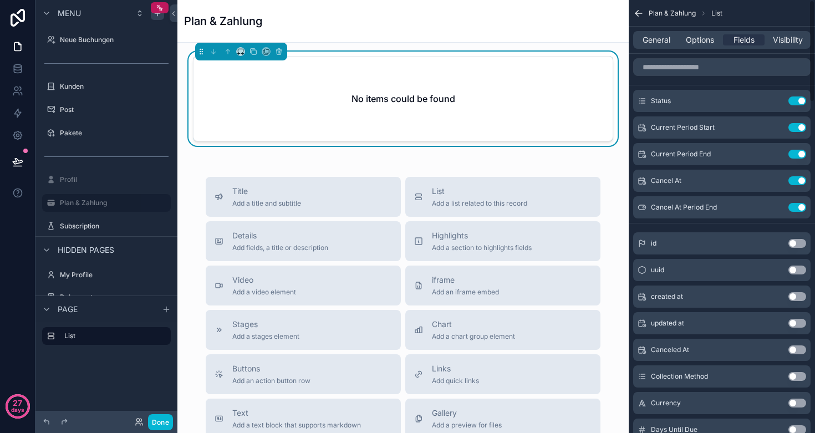
scroll to position [0, 0]
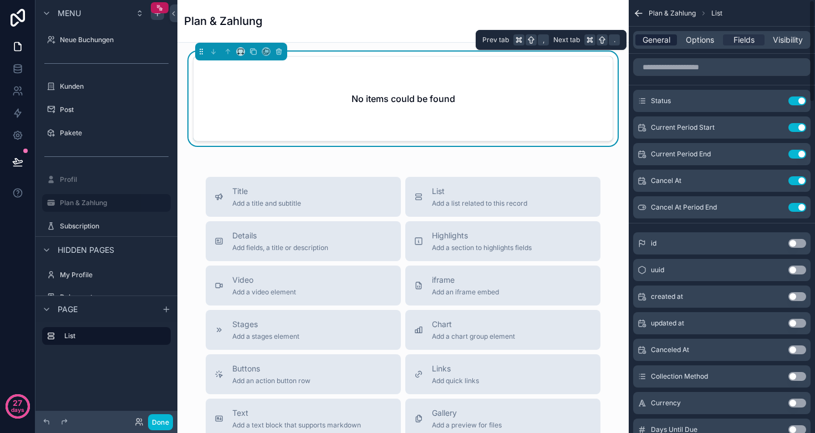
click at [656, 43] on span "General" at bounding box center [656, 39] width 28 height 11
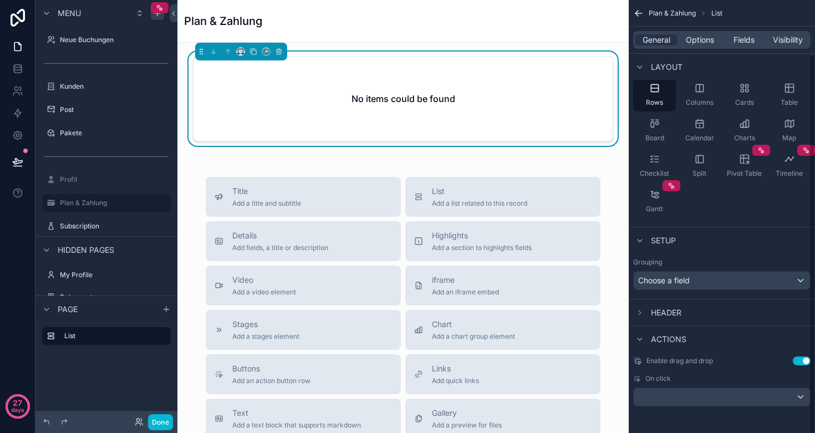
scroll to position [61, 0]
click at [690, 319] on div "Header" at bounding box center [722, 312] width 186 height 27
click at [683, 315] on div "Header" at bounding box center [722, 312] width 186 height 27
click at [649, 311] on div "Header" at bounding box center [657, 312] width 48 height 13
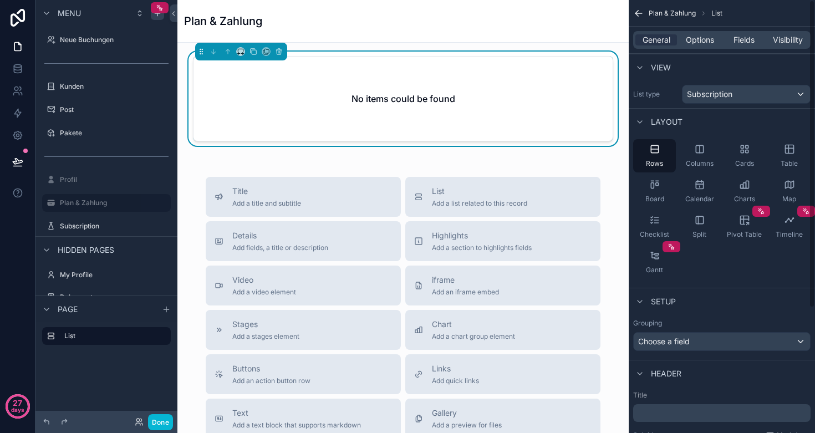
scroll to position [0, 0]
click at [514, 101] on div "No items could be found" at bounding box center [402, 99] width 419 height 84
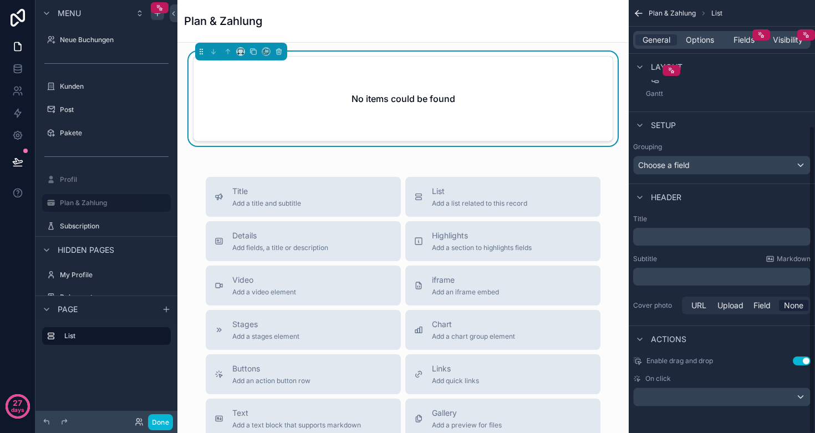
scroll to position [176, 0]
click at [661, 399] on div "scrollable content" at bounding box center [722, 397] width 176 height 18
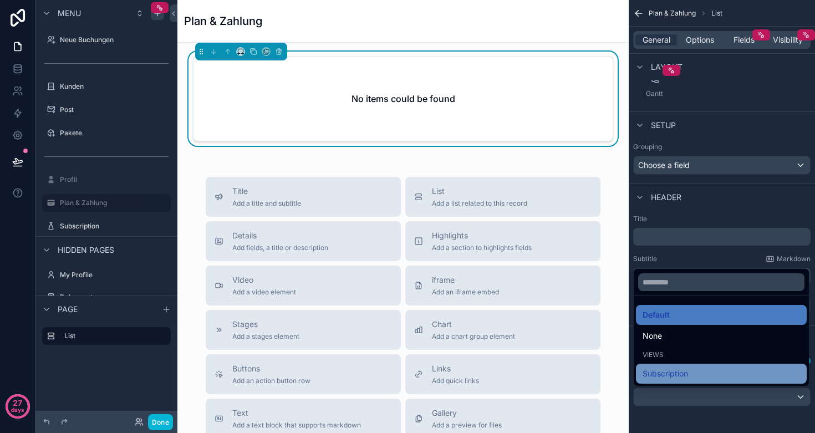
scroll to position [0, 0]
click at [674, 372] on span "Subscription" at bounding box center [664, 373] width 45 height 13
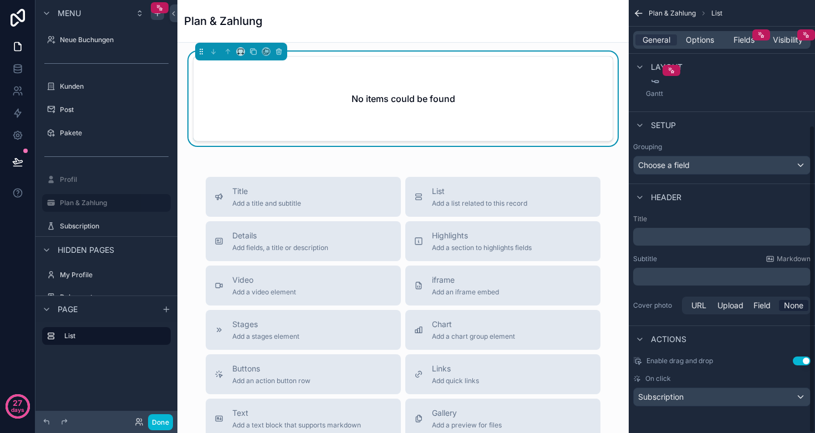
click at [687, 390] on div "Subscription" at bounding box center [722, 397] width 176 height 18
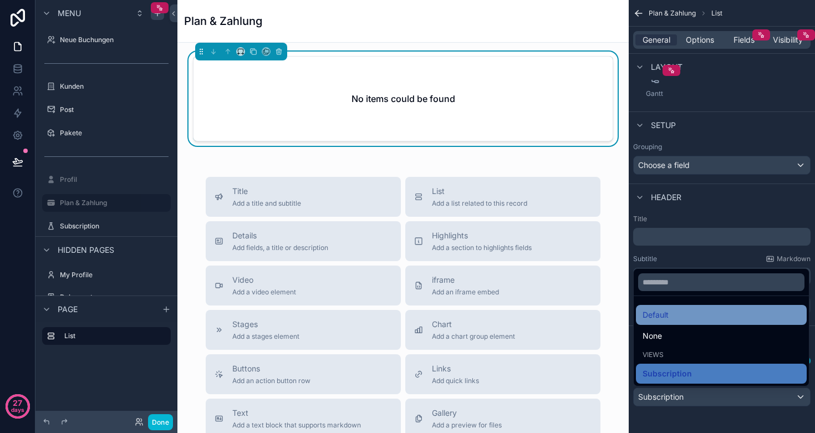
click at [687, 305] on div "Default" at bounding box center [721, 315] width 171 height 20
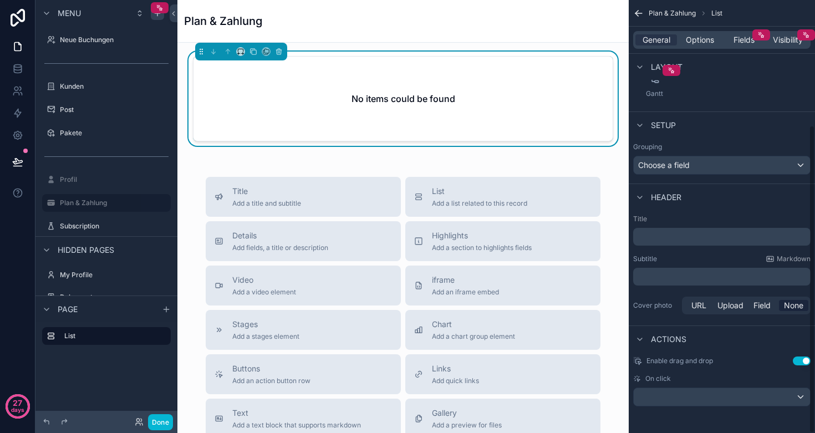
click at [800, 360] on button "Use setting" at bounding box center [802, 360] width 18 height 9
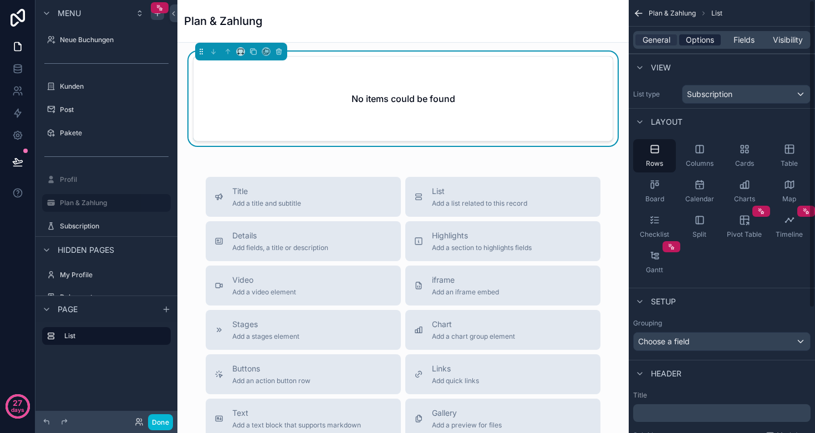
click at [697, 39] on span "Options" at bounding box center [700, 39] width 28 height 11
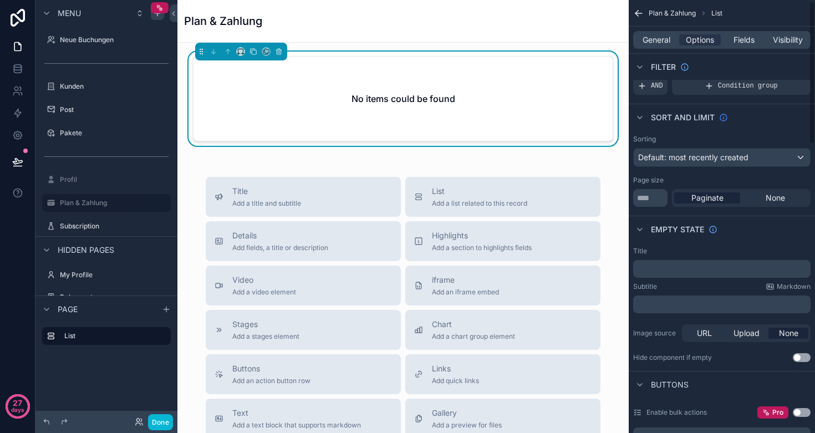
scroll to position [4, 0]
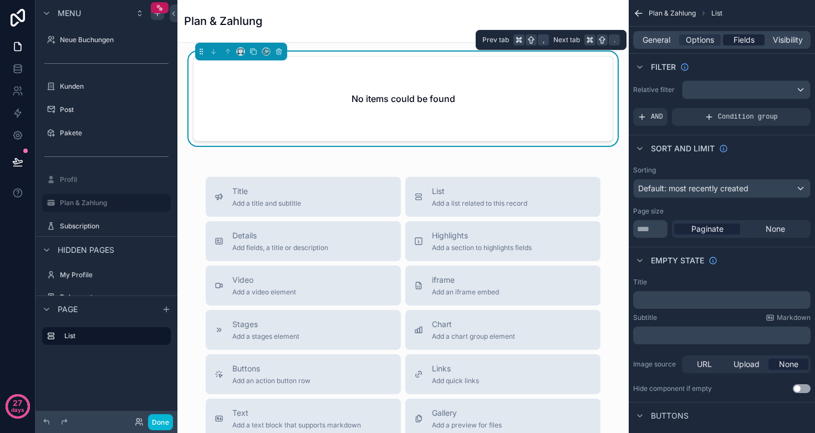
click at [742, 42] on span "Fields" at bounding box center [743, 39] width 21 height 11
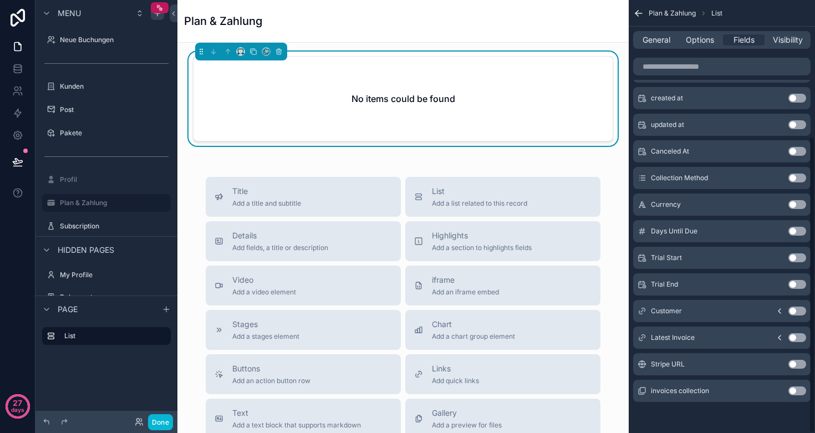
scroll to position [198, 0]
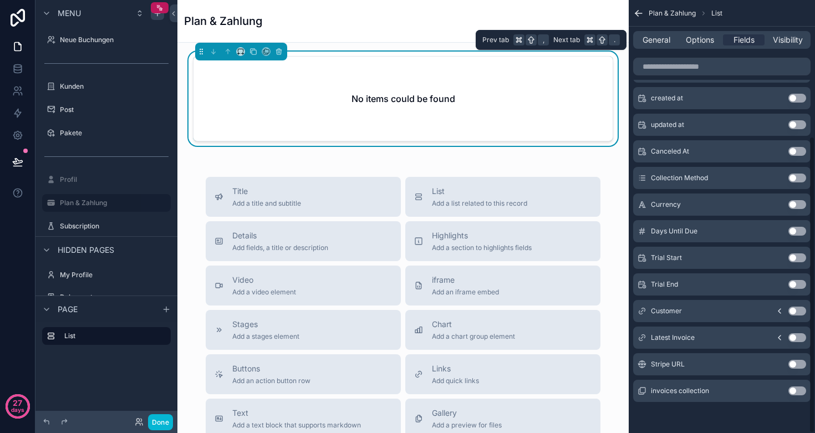
click at [689, 47] on div "General Options Fields Visibility" at bounding box center [721, 40] width 177 height 18
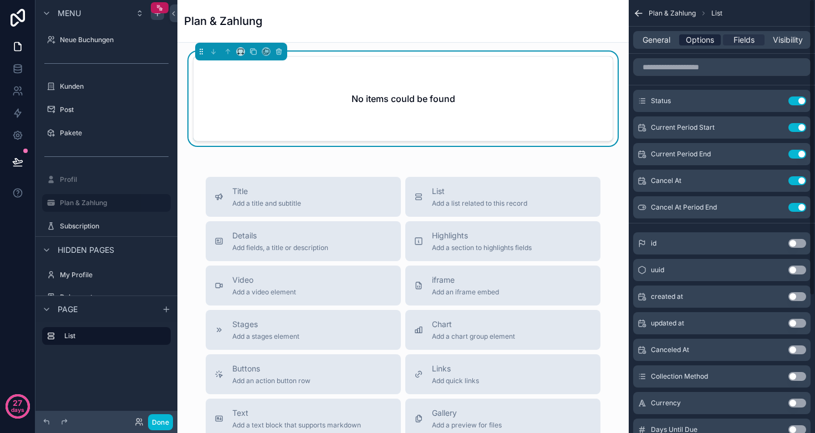
scroll to position [0, 0]
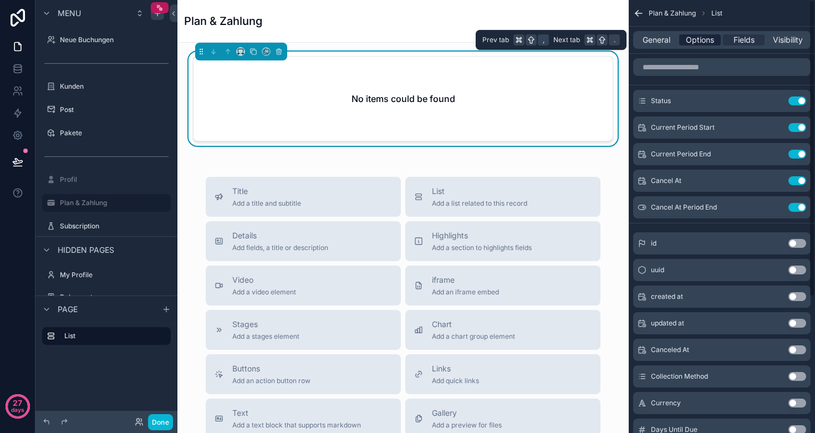
click at [691, 42] on span "Options" at bounding box center [700, 39] width 28 height 11
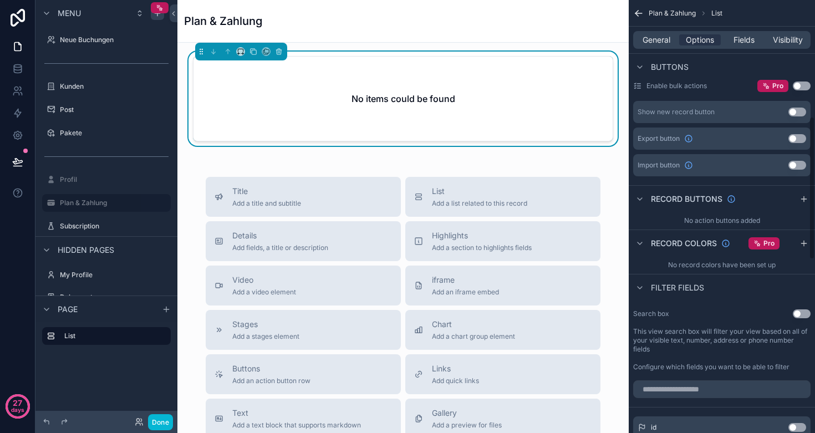
scroll to position [363, 0]
click at [800, 196] on icon "scrollable content" at bounding box center [803, 197] width 9 height 9
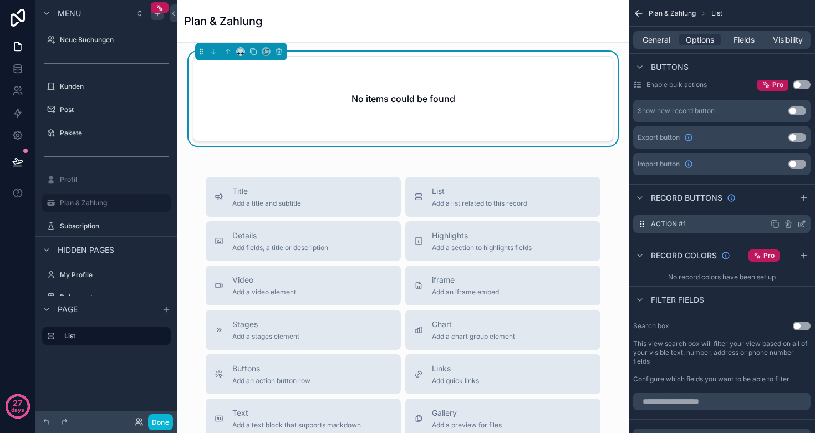
click at [802, 223] on icon "scrollable content" at bounding box center [801, 224] width 9 height 9
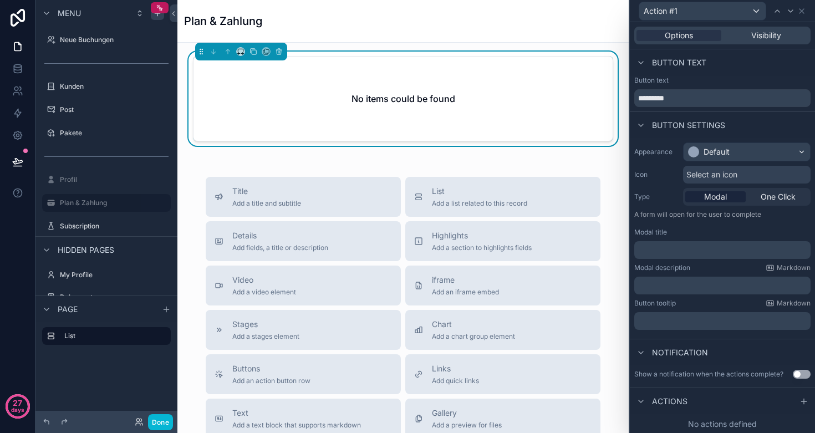
click at [728, 150] on div "Default" at bounding box center [716, 151] width 26 height 11
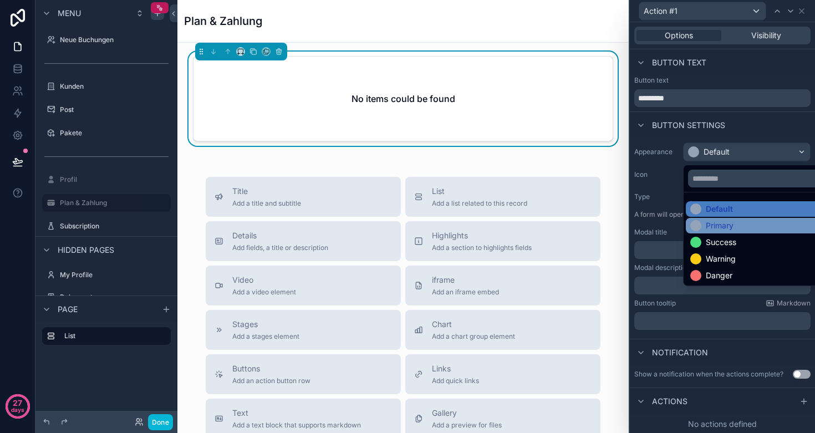
click at [718, 227] on div "Primary" at bounding box center [720, 225] width 28 height 11
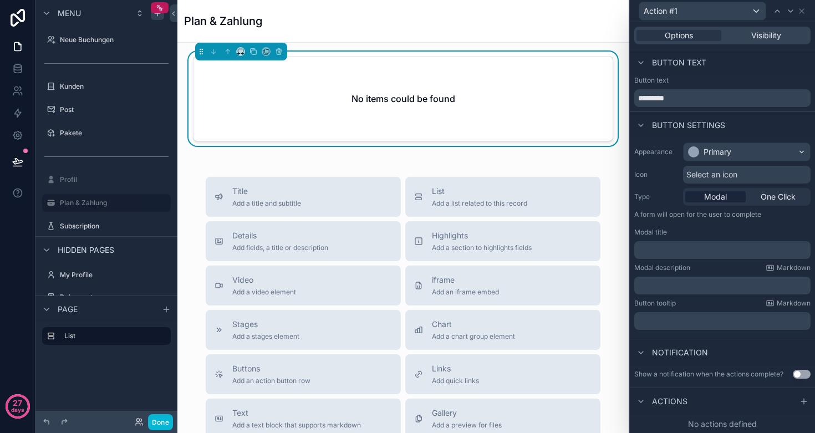
click at [718, 177] on span "Select an icon" at bounding box center [711, 174] width 51 height 11
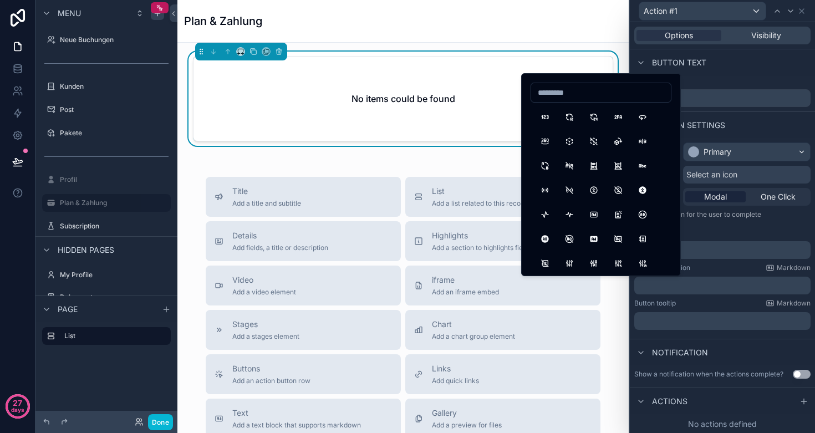
click at [718, 177] on span "Select an icon" at bounding box center [711, 174] width 51 height 11
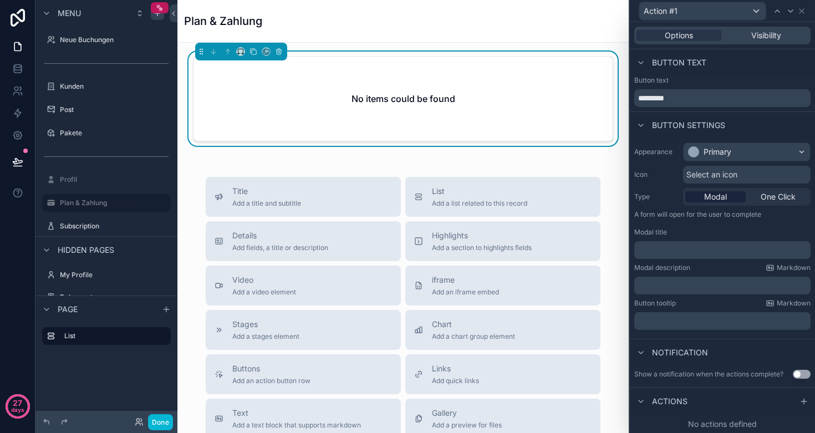
scroll to position [0, 0]
click at [763, 192] on span "One Click" at bounding box center [778, 196] width 35 height 11
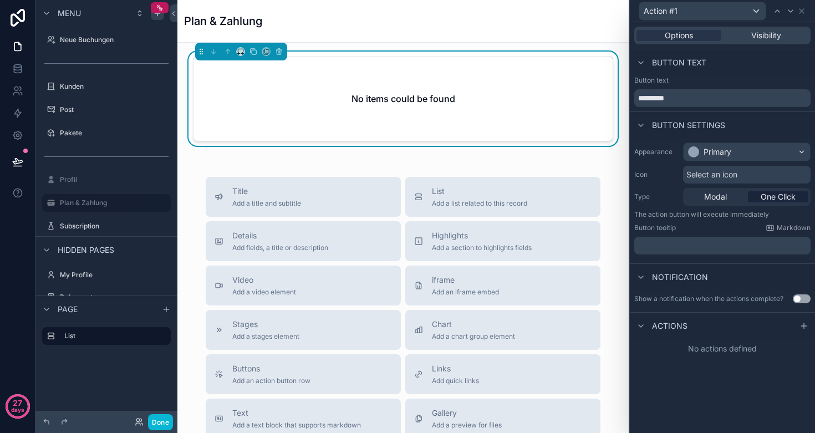
click at [685, 324] on span "Actions" at bounding box center [669, 325] width 35 height 11
click at [649, 323] on div "Actions" at bounding box center [660, 325] width 53 height 13
click at [808, 325] on icon at bounding box center [803, 326] width 9 height 9
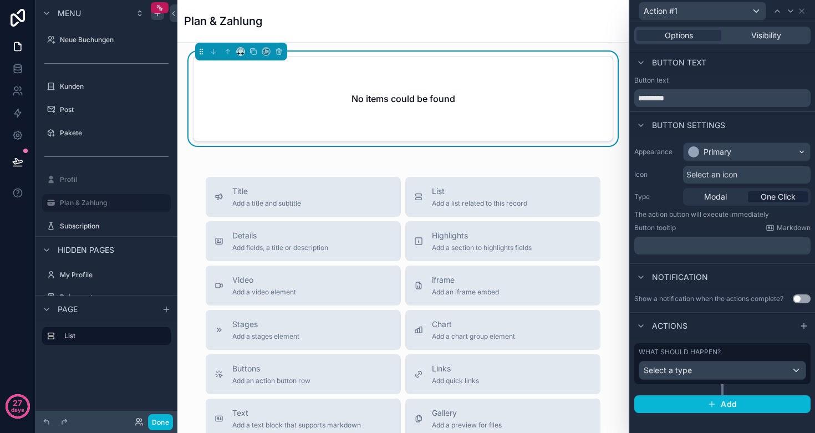
click at [683, 373] on span "Select a type" at bounding box center [668, 369] width 48 height 9
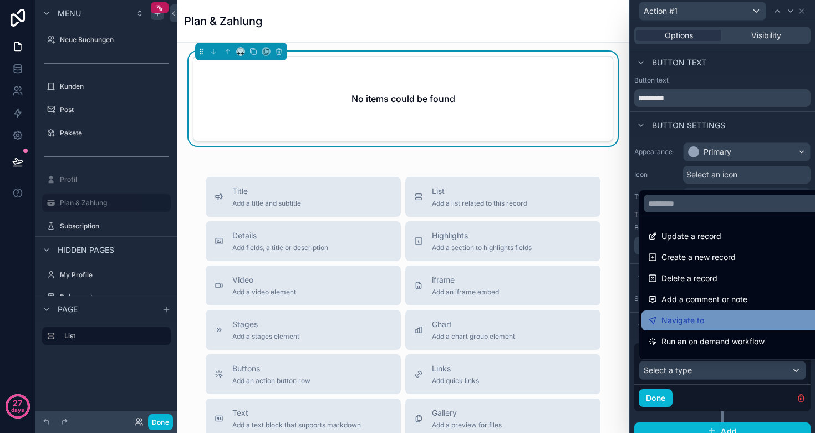
click at [721, 315] on div "Navigate to" at bounding box center [735, 320] width 174 height 13
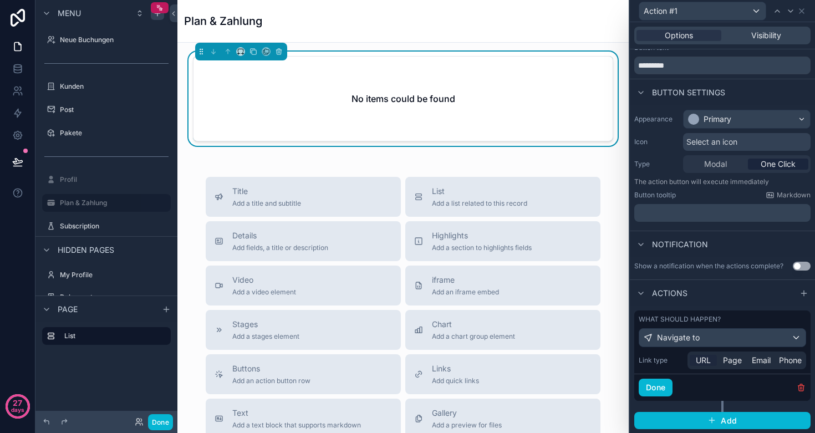
click at [696, 361] on span "URL" at bounding box center [703, 360] width 15 height 11
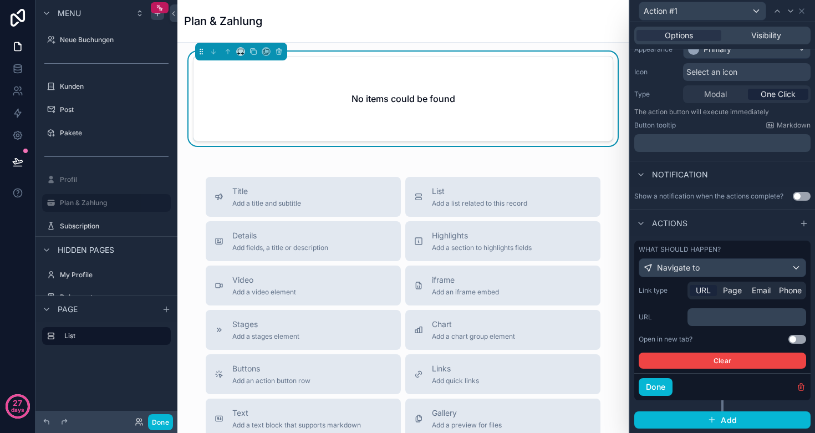
scroll to position [102, 0]
click at [707, 273] on div "Navigate to" at bounding box center [722, 268] width 166 height 18
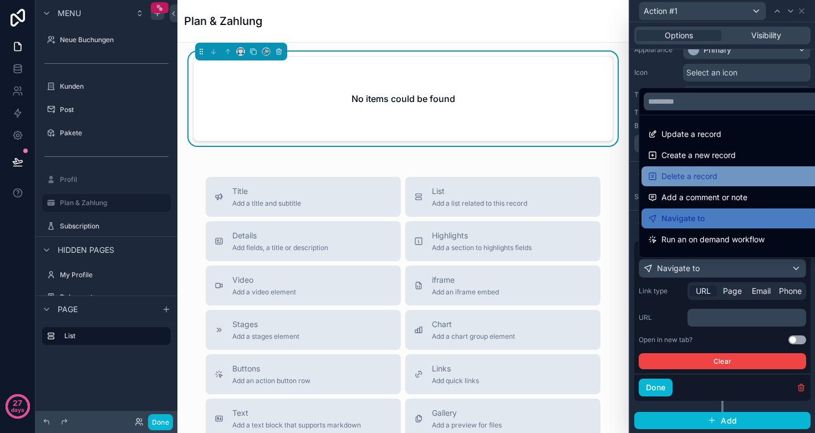
scroll to position [0, 0]
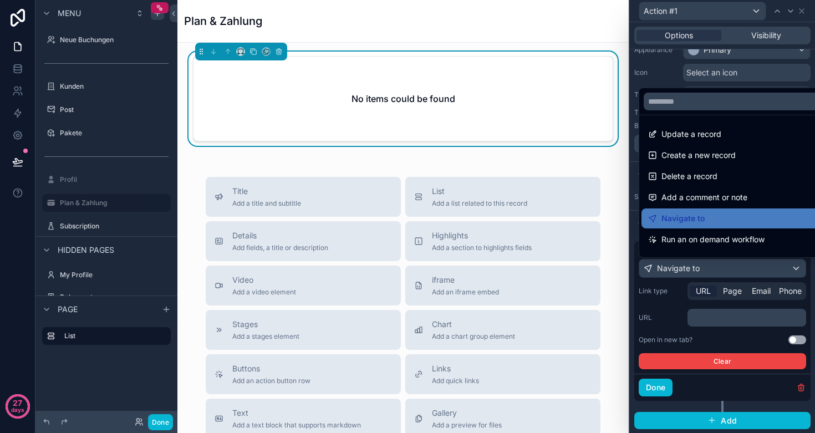
click at [671, 323] on div at bounding box center [722, 216] width 185 height 433
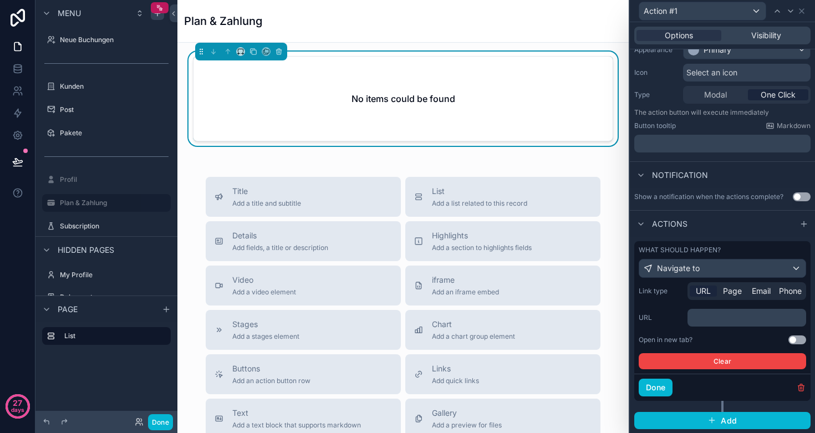
click at [706, 319] on p "﻿" at bounding box center [748, 317] width 112 height 11
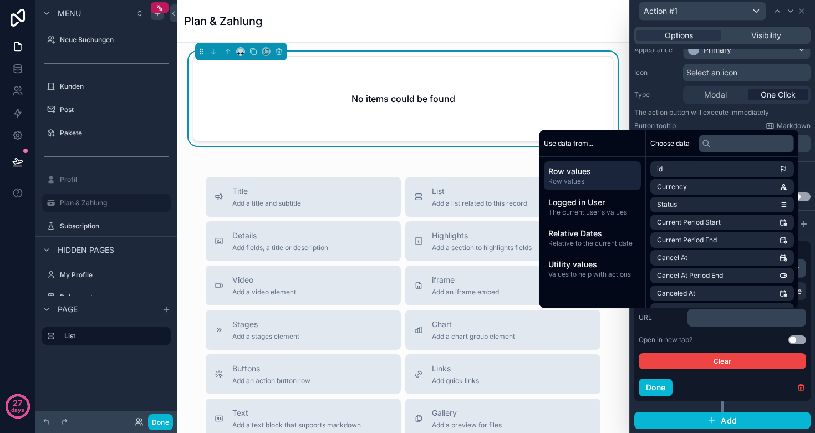
click at [665, 321] on label "URL" at bounding box center [661, 317] width 44 height 9
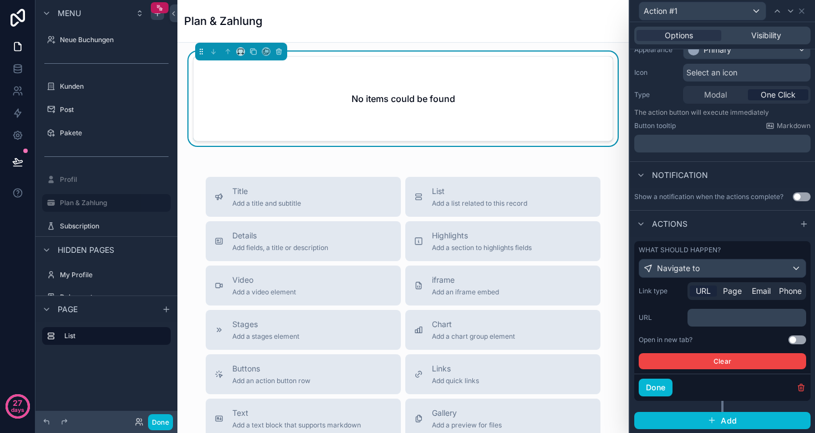
click at [799, 341] on button "Use setting" at bounding box center [797, 339] width 18 height 9
click at [758, 320] on p "﻿" at bounding box center [748, 317] width 112 height 11
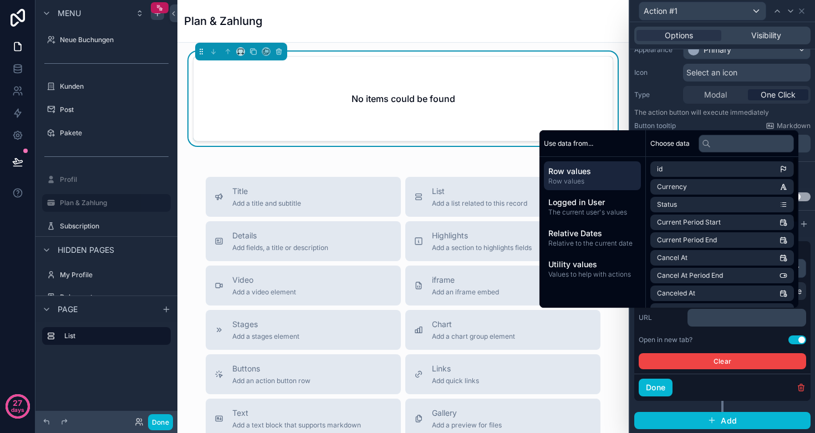
click at [369, 96] on h2 "No items could be found" at bounding box center [403, 98] width 104 height 13
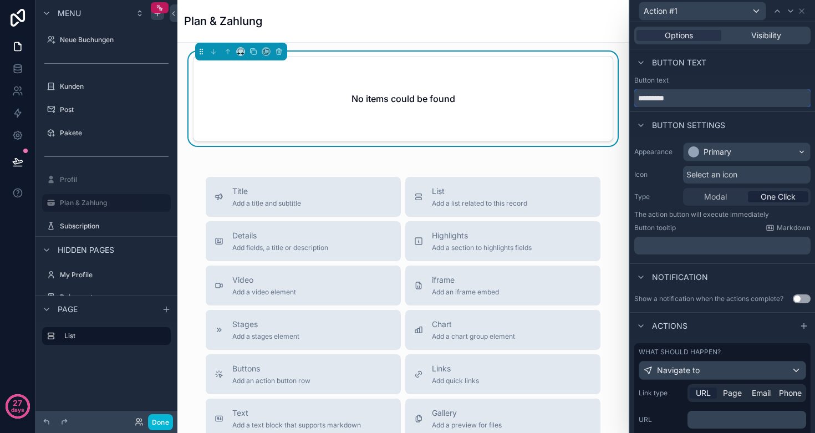
drag, startPoint x: 692, startPoint y: 97, endPoint x: 622, endPoint y: 96, distance: 69.9
click at [621, 96] on div "Action #1 Options Visibility Button text Button text ********* Button settings …" at bounding box center [407, 216] width 815 height 433
click at [733, 151] on div "Primary" at bounding box center [746, 152] width 126 height 18
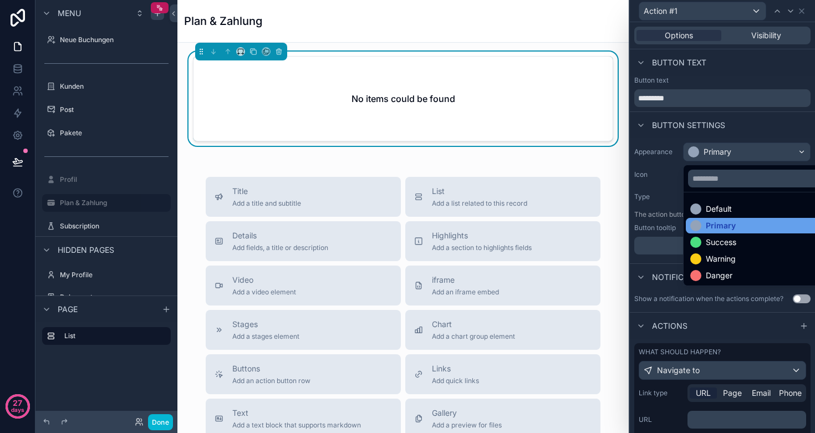
click at [718, 228] on div "Primary" at bounding box center [721, 225] width 30 height 11
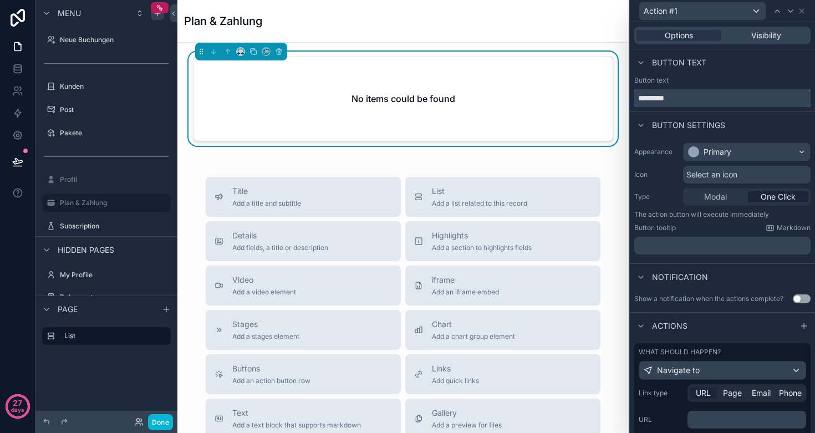
click at [683, 99] on input "*********" at bounding box center [722, 98] width 176 height 18
type input "**********"
click at [721, 72] on div "Button text" at bounding box center [722, 62] width 185 height 27
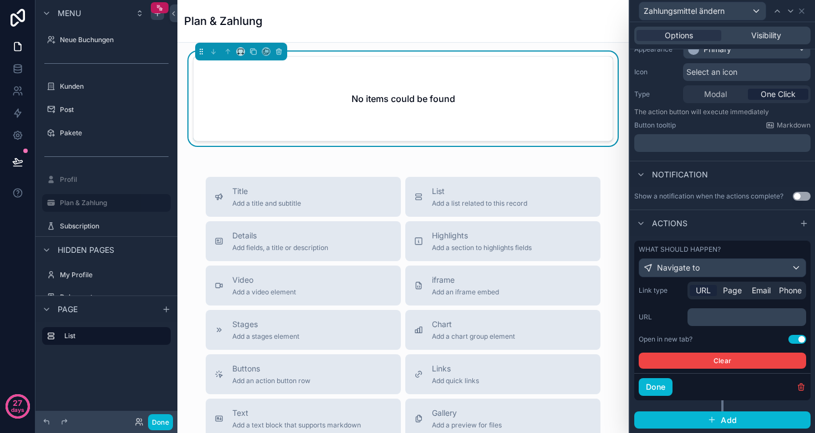
scroll to position [102, 0]
click at [696, 268] on span "Navigate to" at bounding box center [678, 268] width 43 height 11
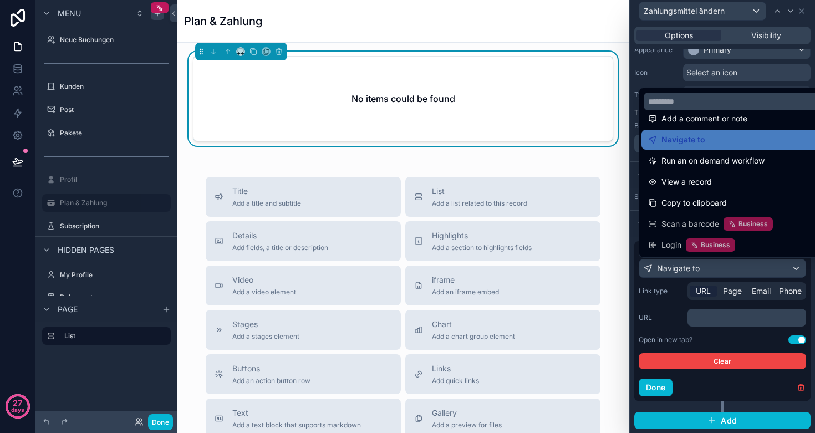
scroll to position [79, 0]
click at [78, 204] on label "Plan & Zahlung" at bounding box center [104, 202] width 89 height 9
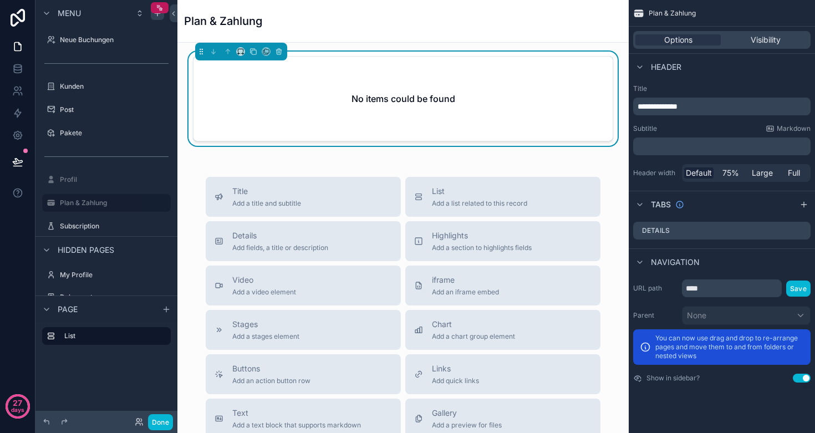
click at [221, 25] on h1 "Plan & Zahlung" at bounding box center [223, 21] width 78 height 16
click at [65, 225] on label "Subscription" at bounding box center [104, 226] width 89 height 9
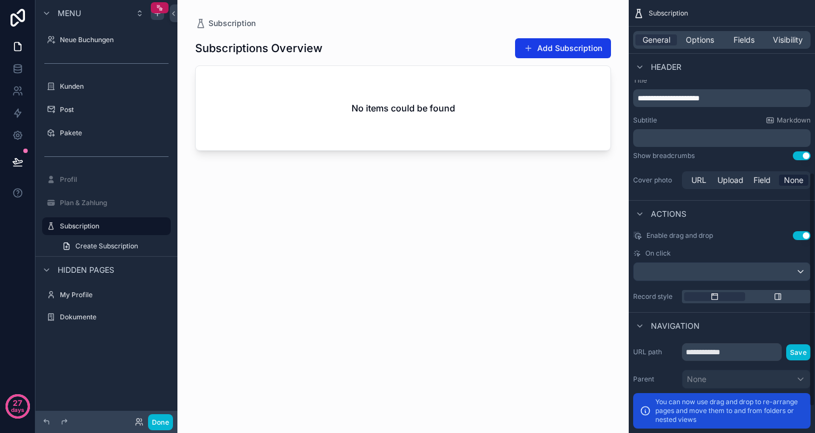
scroll to position [320, 0]
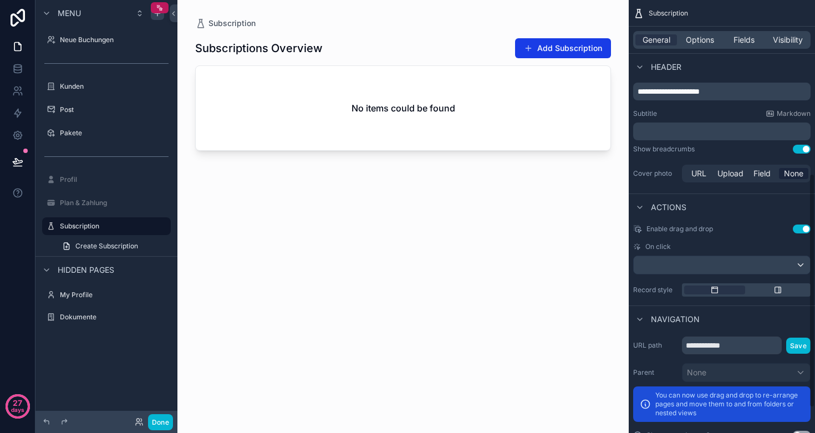
click at [728, 264] on div "scrollable content" at bounding box center [722, 265] width 176 height 18
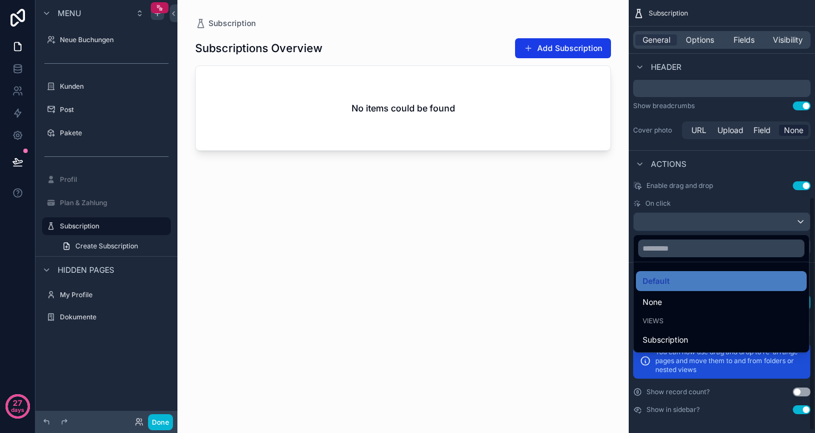
click at [706, 190] on div "scrollable content" at bounding box center [407, 216] width 815 height 433
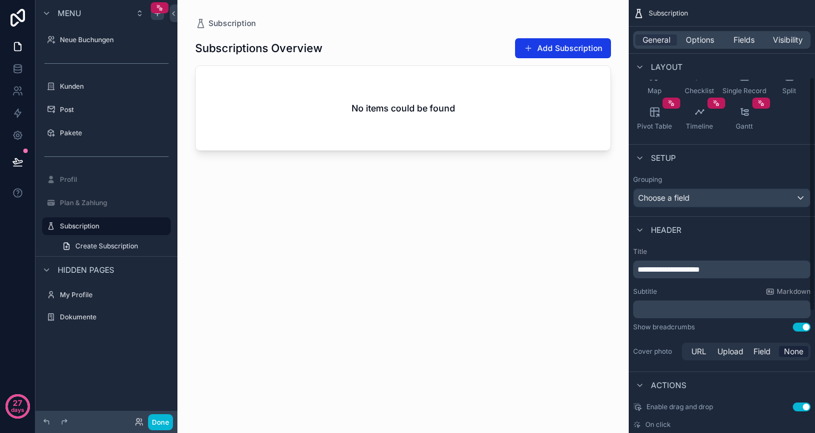
scroll to position [58, 0]
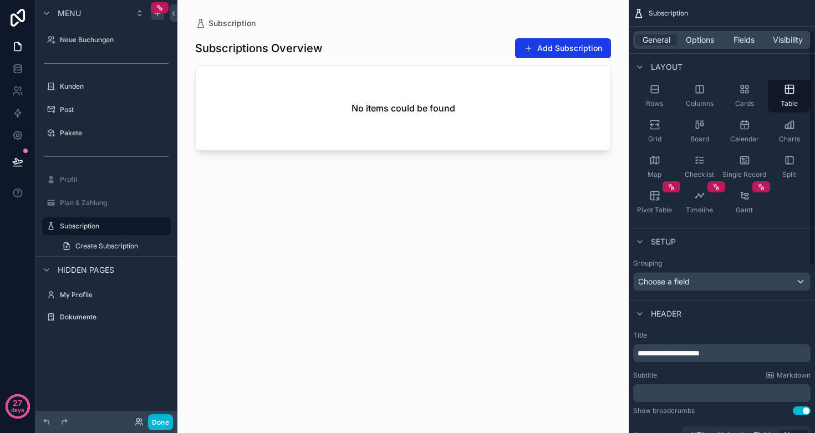
click at [695, 33] on div "General Options Fields Visibility" at bounding box center [721, 40] width 177 height 18
click at [694, 39] on span "Options" at bounding box center [700, 39] width 28 height 11
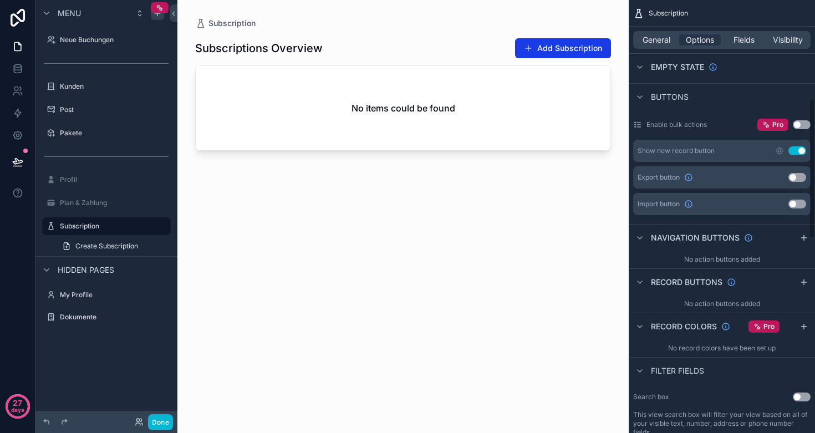
scroll to position [304, 0]
click at [802, 238] on icon "scrollable content" at bounding box center [803, 238] width 5 height 0
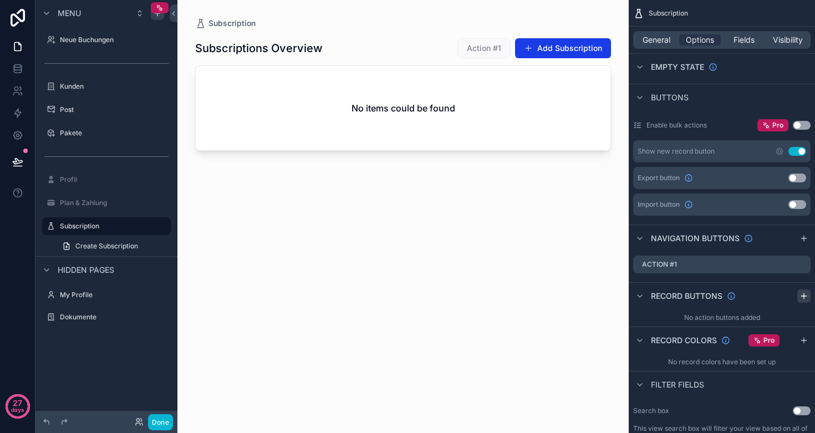
click at [803, 296] on icon "scrollable content" at bounding box center [803, 296] width 5 height 0
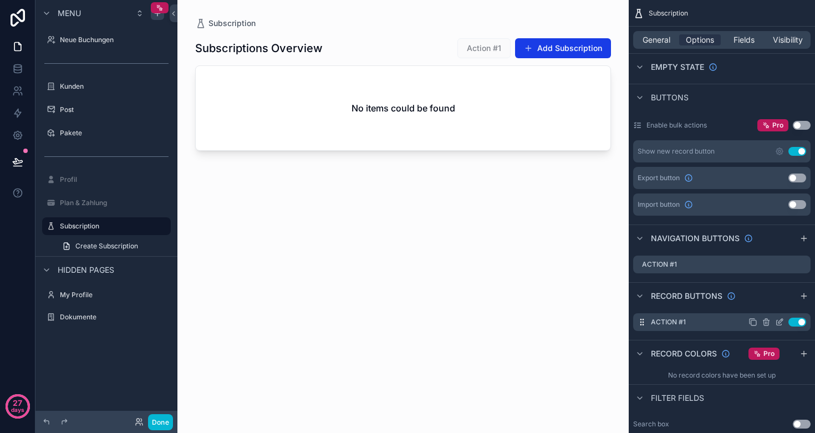
click at [777, 322] on icon "scrollable content" at bounding box center [779, 322] width 5 height 5
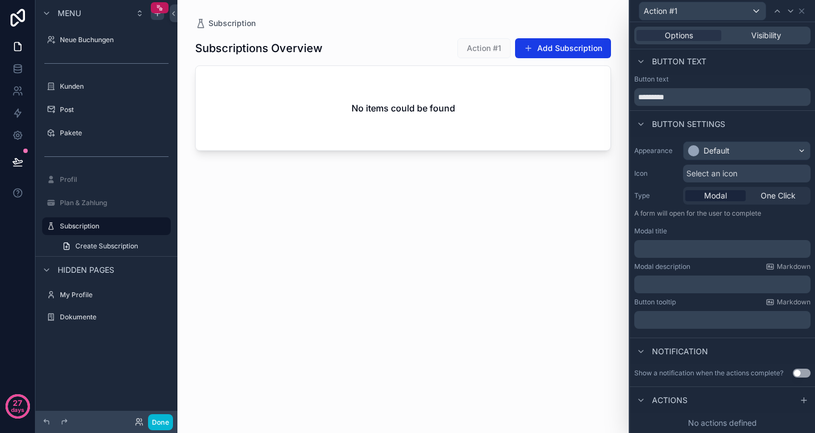
scroll to position [1, 0]
click at [800, 397] on icon at bounding box center [803, 400] width 9 height 9
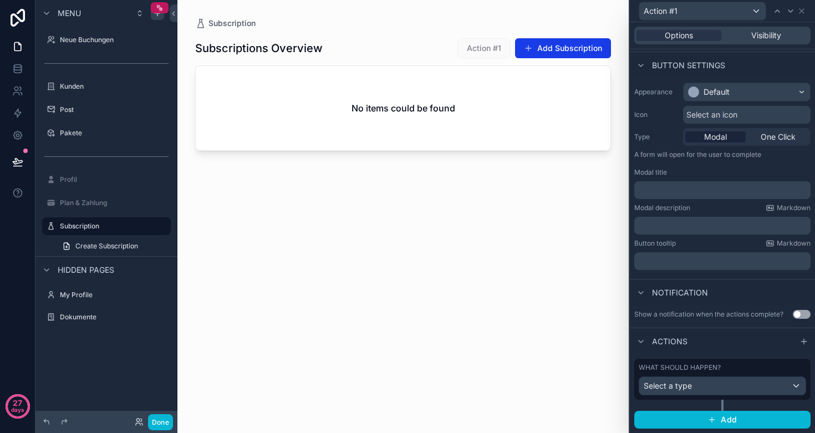
scroll to position [59, 0]
click at [706, 388] on div "Select a type" at bounding box center [722, 386] width 166 height 18
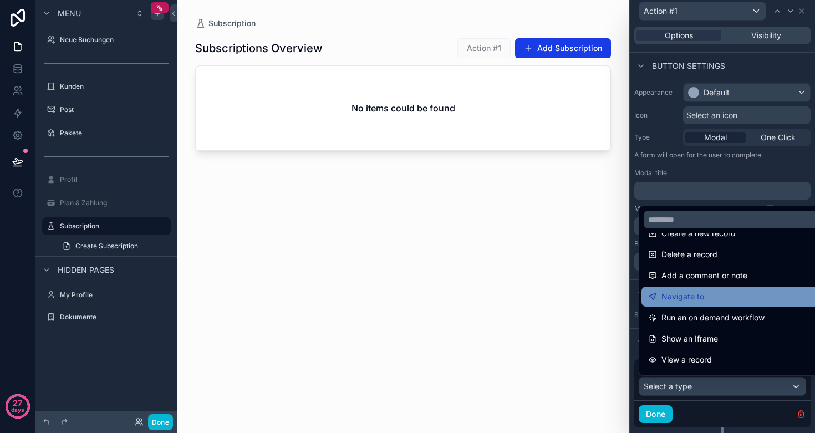
scroll to position [48, 0]
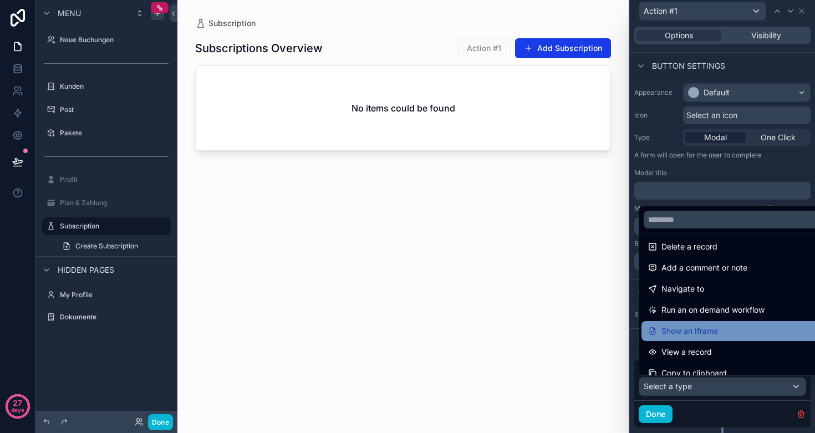
click at [701, 331] on span "Show an Iframe" at bounding box center [689, 330] width 57 height 13
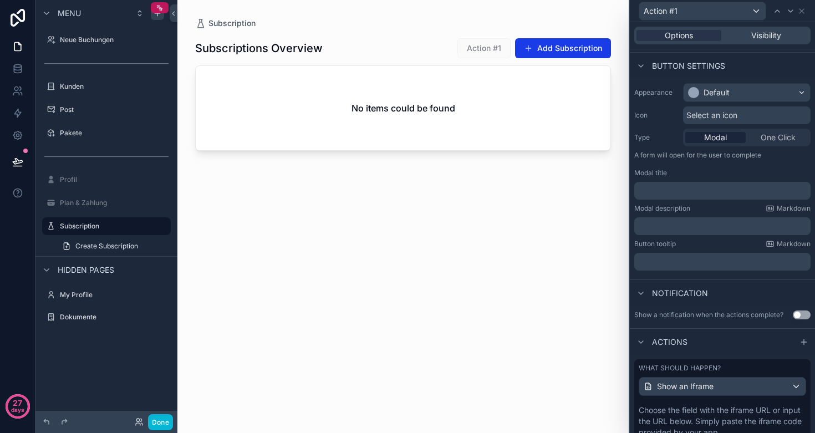
click at [313, 21] on div "scrollable content" at bounding box center [402, 210] width 451 height 420
click at [307, 47] on h1 "Subscriptions Overview" at bounding box center [258, 48] width 127 height 16
click at [266, 151] on div "Subscriptions Overview Action #1 Add Subscription No items could be found" at bounding box center [403, 224] width 416 height 391
click at [326, 228] on div "Subscriptions Overview Action #1 Add Subscription No items could be found" at bounding box center [403, 224] width 416 height 391
click at [275, 44] on h1 "Subscriptions Overview" at bounding box center [258, 48] width 127 height 16
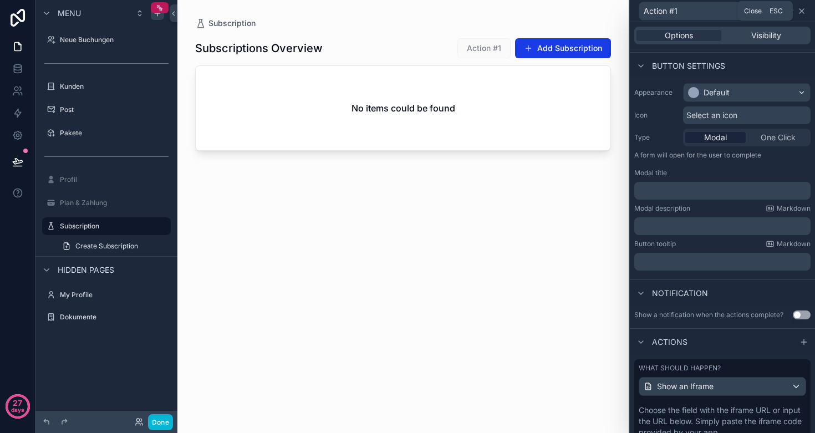
click at [804, 9] on icon at bounding box center [801, 11] width 9 height 9
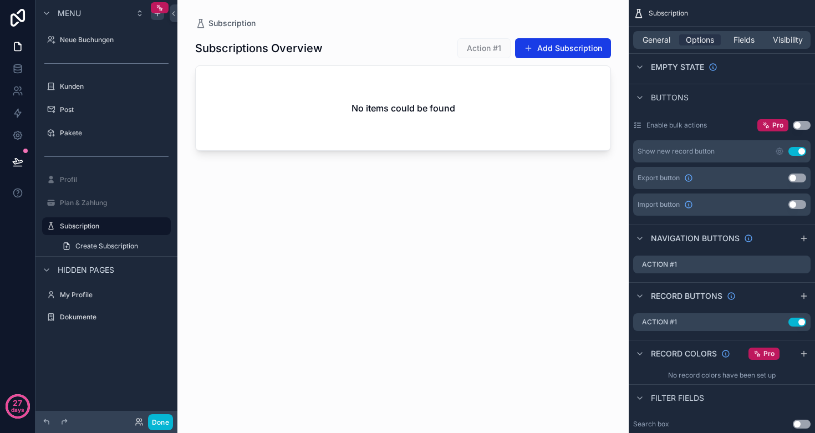
click at [802, 150] on button "Use setting" at bounding box center [797, 151] width 18 height 9
click at [650, 41] on span "General" at bounding box center [656, 39] width 28 height 11
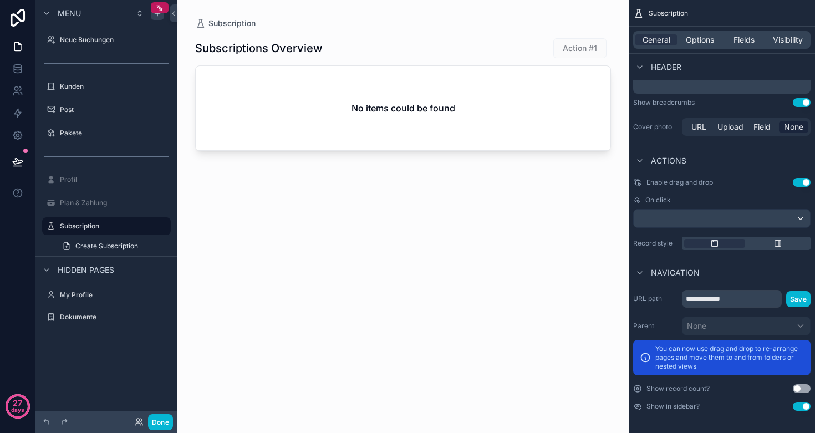
scroll to position [0, 0]
click at [63, 205] on label "Plan & Zahlung" at bounding box center [104, 202] width 89 height 9
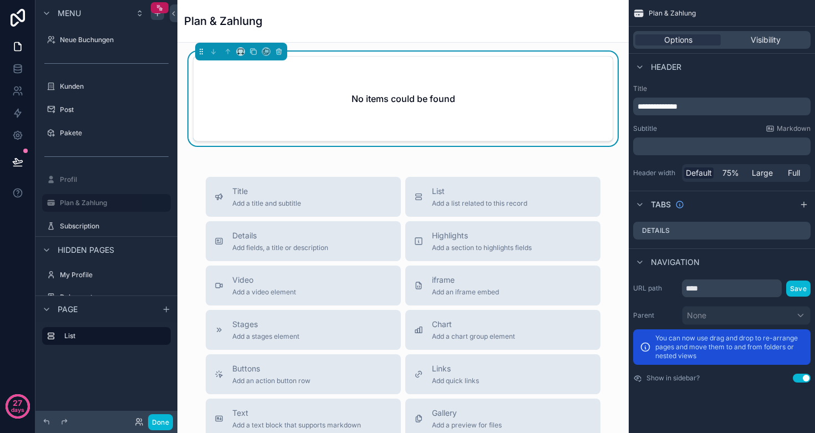
click at [230, 21] on h1 "Plan & Zahlung" at bounding box center [223, 21] width 78 height 16
click at [303, 19] on div "Plan & Zahlung" at bounding box center [403, 21] width 438 height 16
click at [268, 159] on div "No items could be found Title Add a title and subtitle List Add a list related …" at bounding box center [402, 352] width 451 height 618
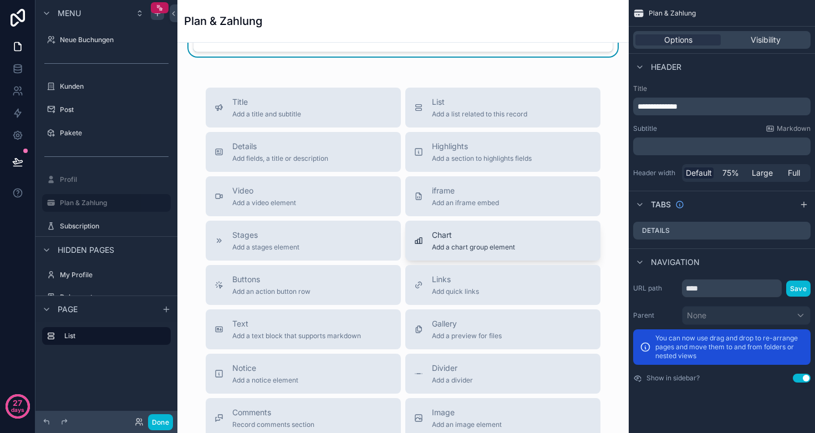
scroll to position [90, 0]
click at [477, 289] on span "Add quick links" at bounding box center [455, 291] width 47 height 9
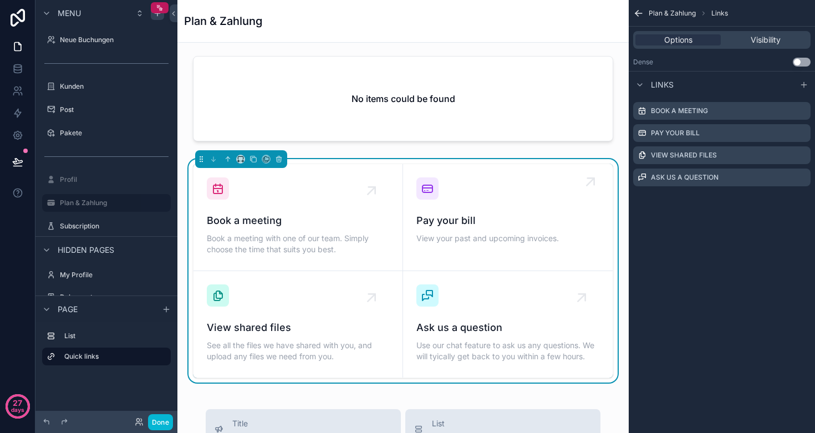
scroll to position [0, 0]
click at [806, 65] on button "Use setting" at bounding box center [802, 62] width 18 height 9
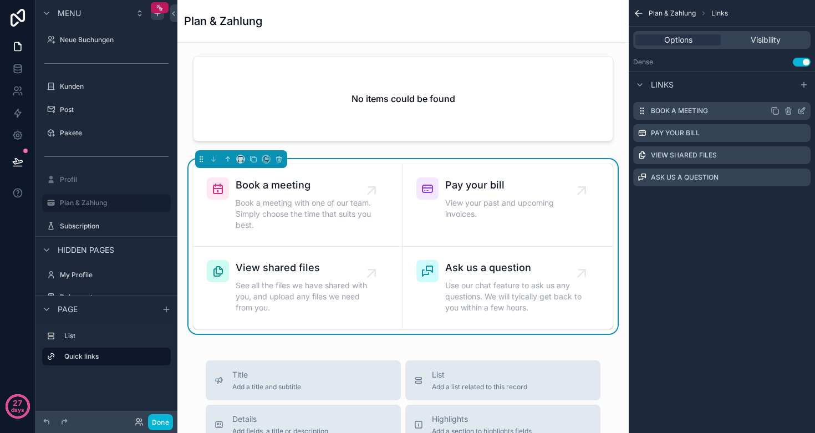
click at [799, 110] on icon "scrollable content" at bounding box center [801, 110] width 9 height 9
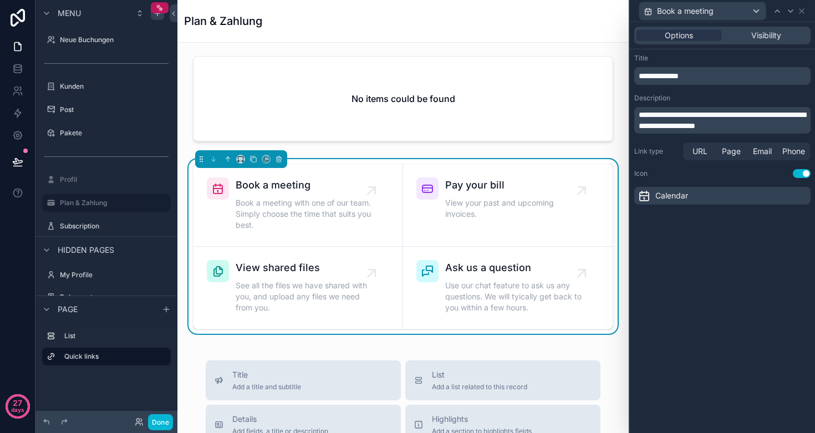
click at [776, 127] on p "**********" at bounding box center [724, 120] width 170 height 22
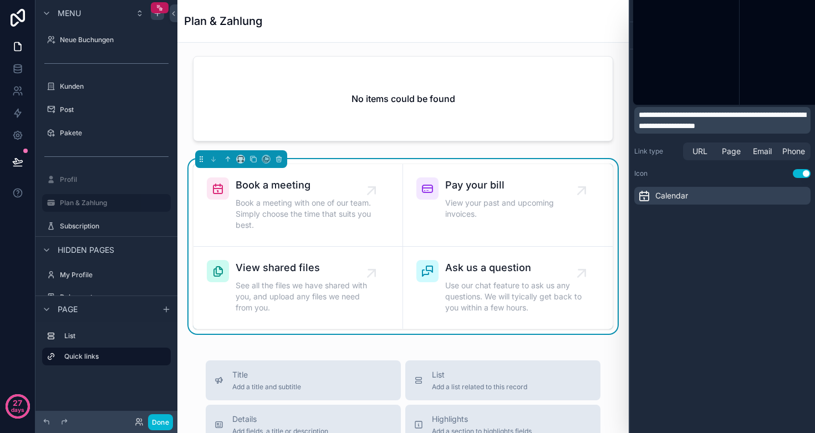
click at [776, 127] on p "**********" at bounding box center [724, 120] width 170 height 22
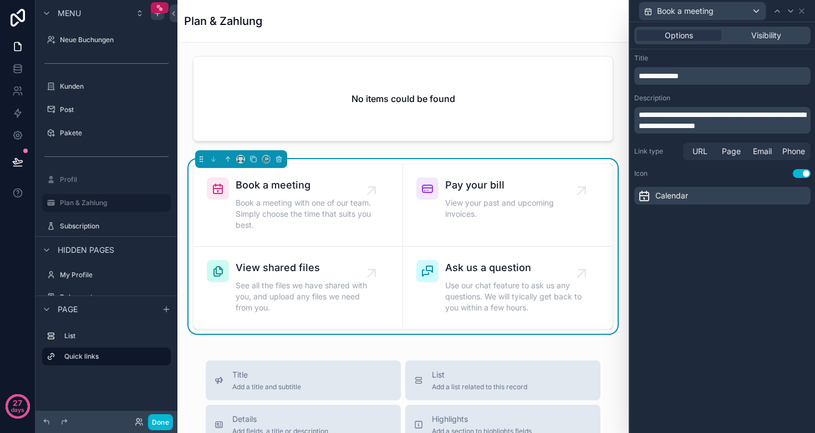
click at [776, 127] on p "**********" at bounding box center [724, 120] width 170 height 22
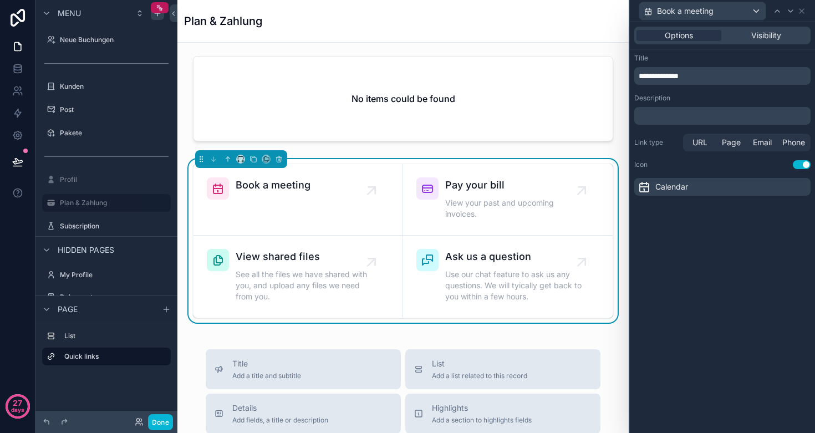
click at [768, 99] on div "Description" at bounding box center [722, 98] width 176 height 9
click at [802, 162] on button "Use setting" at bounding box center [802, 164] width 18 height 9
click at [709, 187] on div "Calendar" at bounding box center [722, 187] width 176 height 18
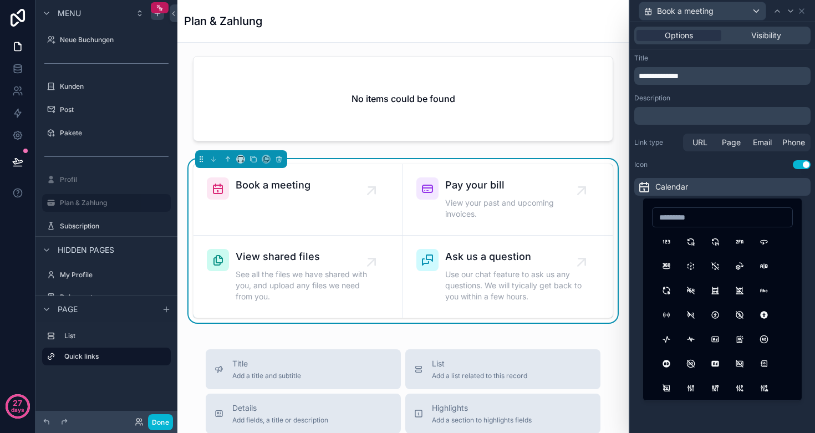
click at [709, 187] on div "Calendar" at bounding box center [722, 187] width 176 height 18
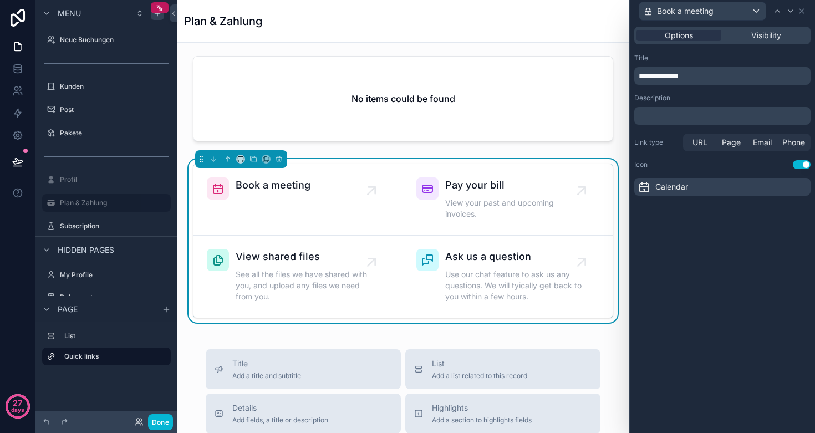
click at [734, 12] on div "Book a meeting" at bounding box center [702, 11] width 126 height 18
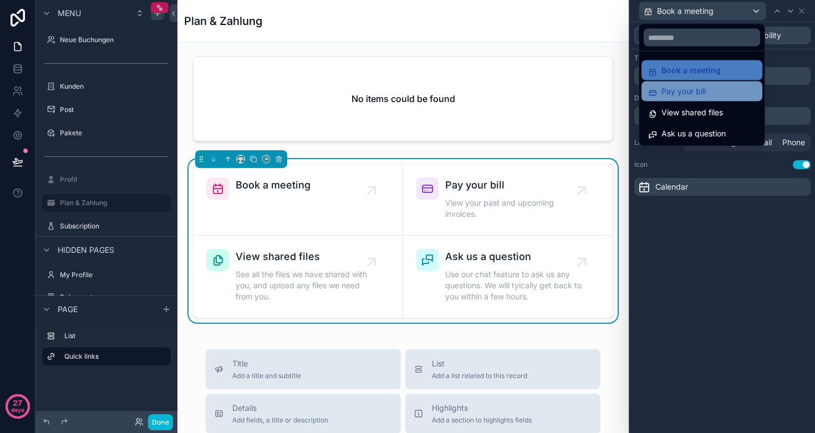
click at [713, 84] on div "Pay your bill" at bounding box center [701, 91] width 121 height 20
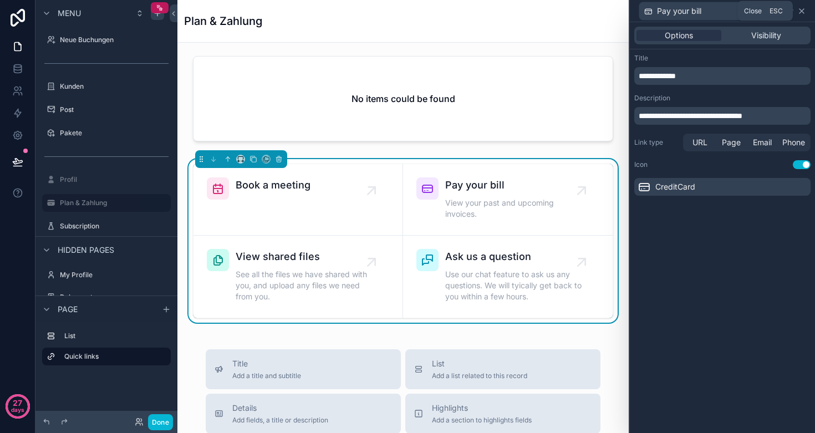
click at [804, 12] on icon at bounding box center [801, 11] width 9 height 9
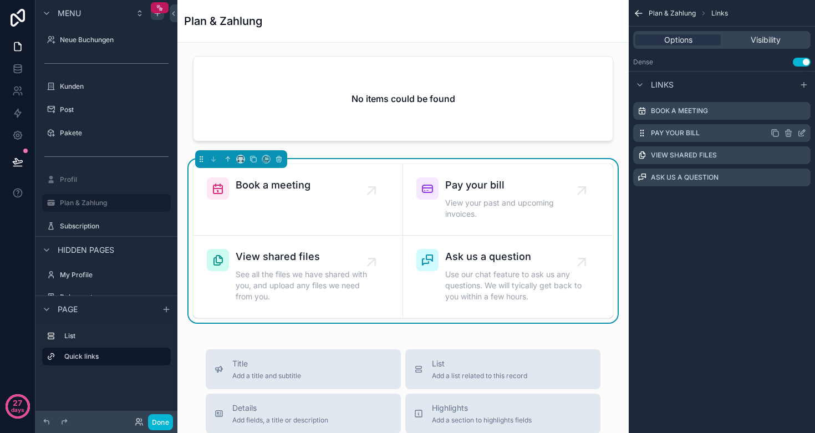
click at [787, 131] on icon "scrollable content" at bounding box center [788, 131] width 2 height 2
click at [784, 119] on icon at bounding box center [783, 115] width 9 height 9
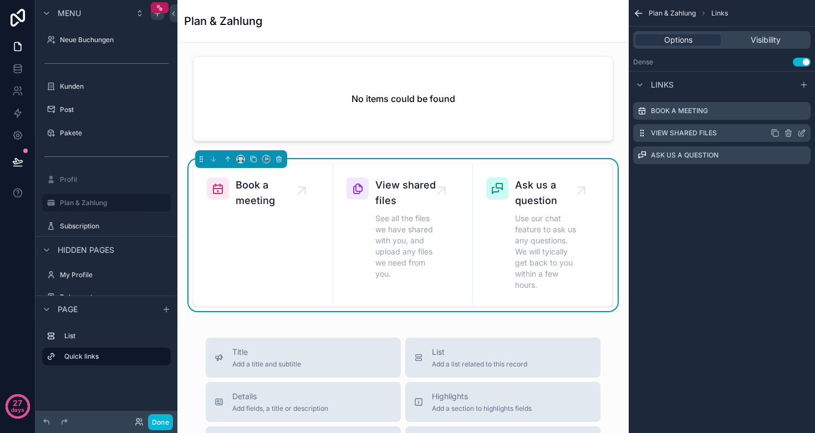
click at [788, 132] on icon "scrollable content" at bounding box center [788, 133] width 9 height 9
click at [784, 116] on icon at bounding box center [783, 115] width 9 height 9
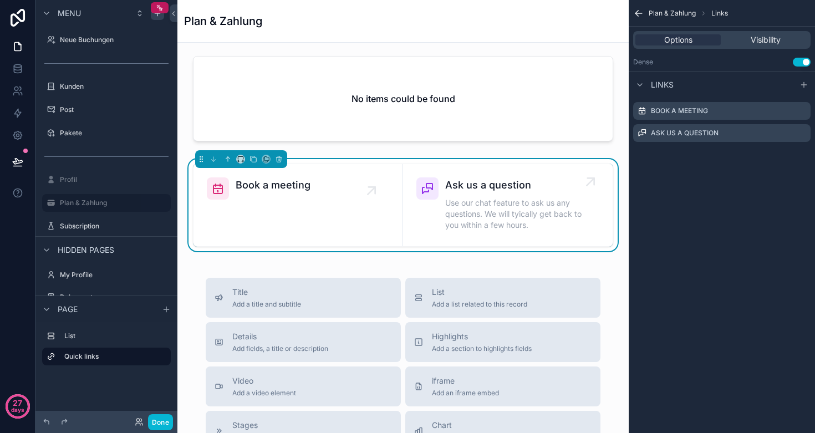
click at [501, 193] on div "Ask us a question Use our chat feature to ask us any questions. We will tyicall…" at bounding box center [513, 204] width 136 height 55
click at [711, 80] on div "Links" at bounding box center [722, 84] width 186 height 27
click at [799, 132] on icon "scrollable content" at bounding box center [801, 133] width 9 height 9
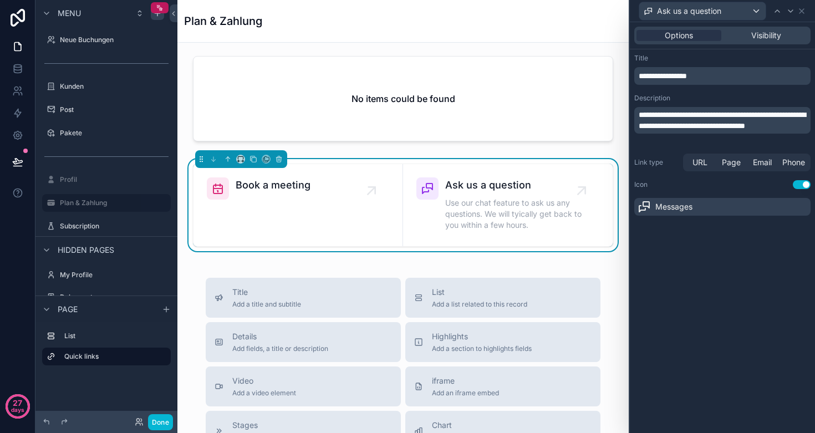
click at [727, 131] on p "**********" at bounding box center [724, 120] width 170 height 22
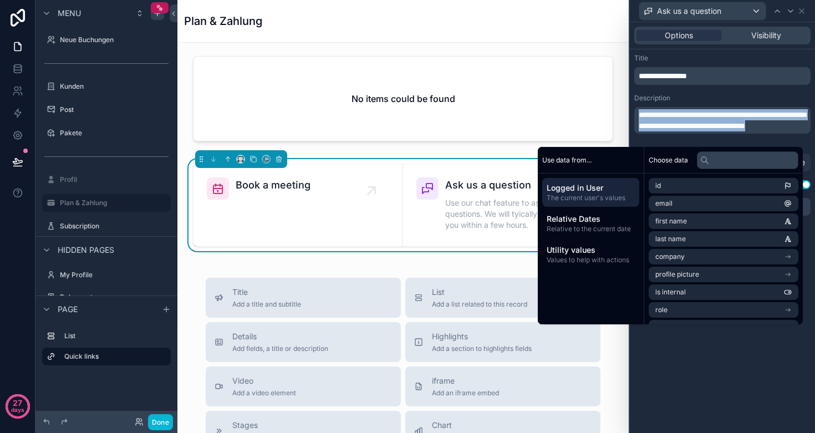
click at [727, 131] on p "**********" at bounding box center [724, 120] width 170 height 22
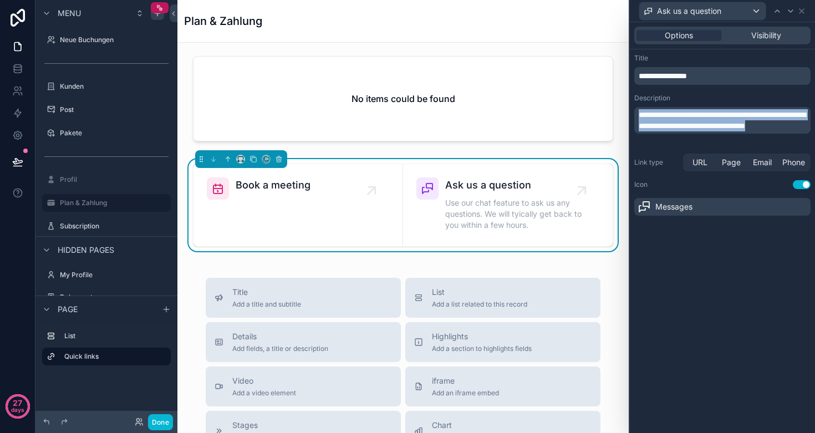
click at [727, 131] on p "**********" at bounding box center [724, 120] width 170 height 22
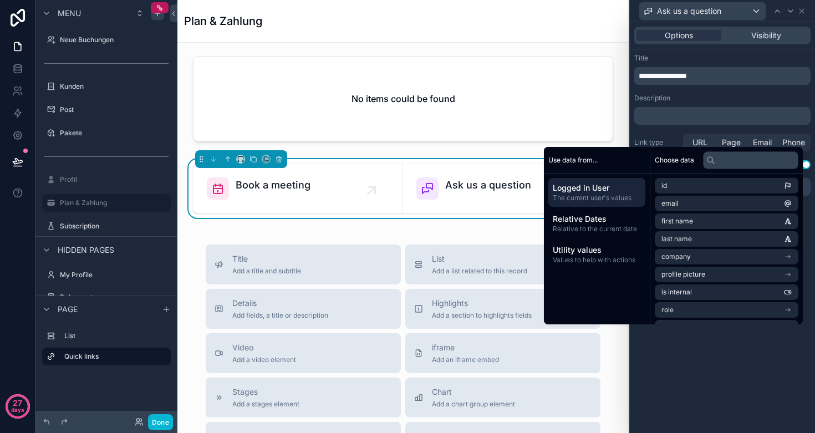
click at [701, 367] on div "**********" at bounding box center [722, 227] width 185 height 411
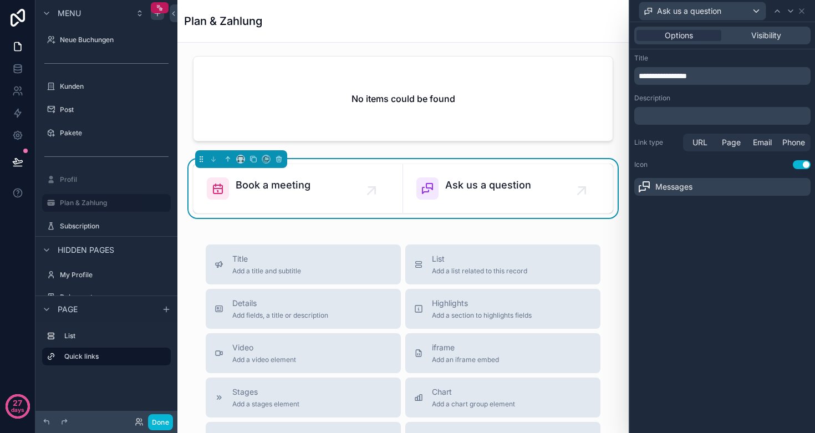
click at [713, 185] on div "Messages" at bounding box center [722, 187] width 176 height 18
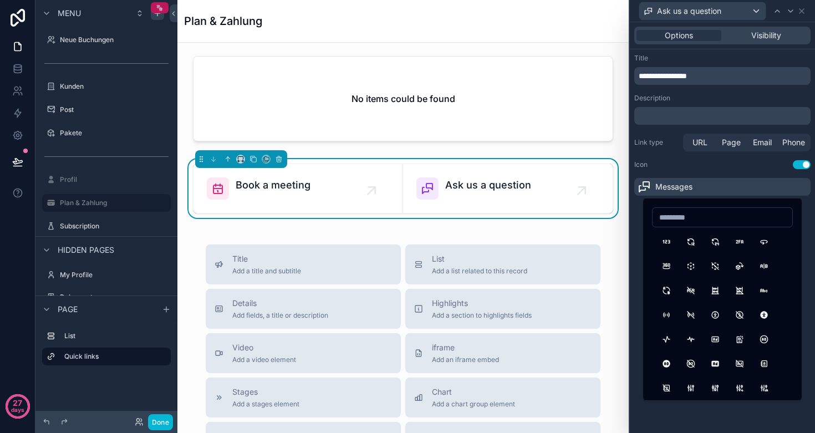
click at [713, 185] on div "Messages" at bounding box center [722, 187] width 176 height 18
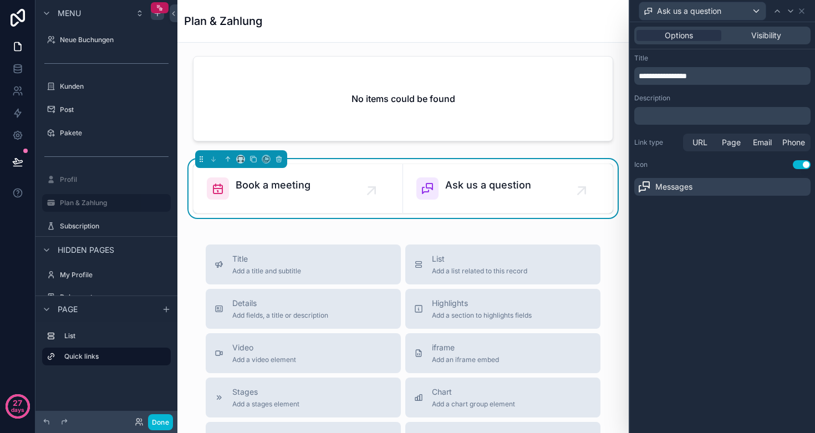
click at [717, 8] on span "Ask us a question" at bounding box center [689, 11] width 64 height 11
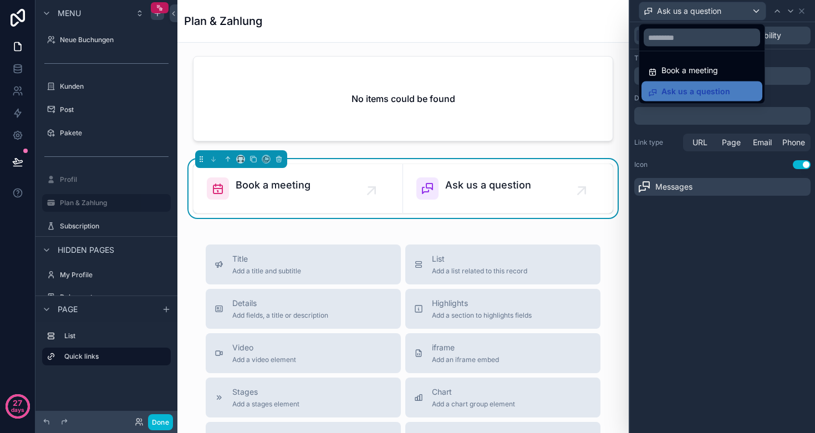
click at [717, 7] on div at bounding box center [722, 216] width 185 height 433
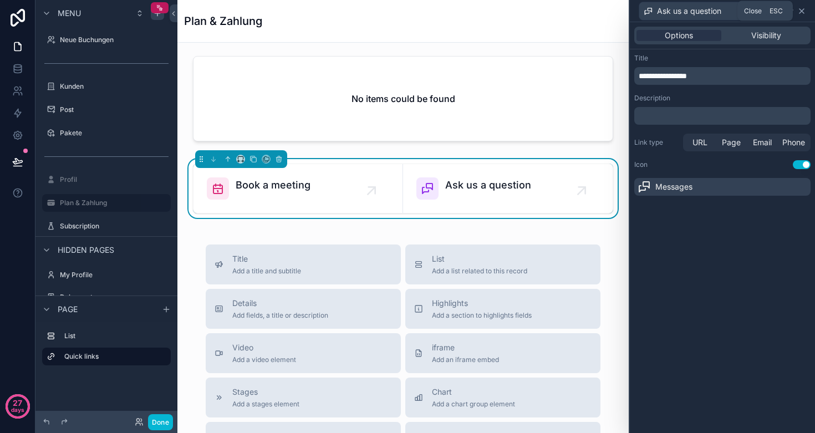
click at [802, 12] on icon at bounding box center [801, 11] width 9 height 9
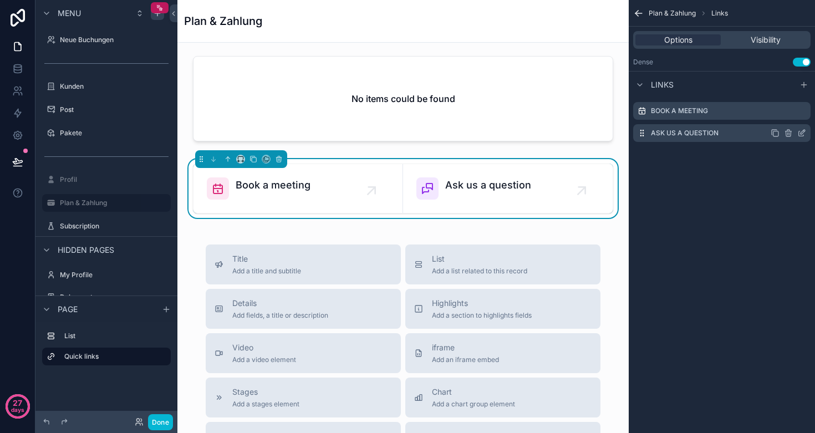
click at [790, 135] on icon "scrollable content" at bounding box center [788, 133] width 9 height 9
click at [782, 118] on icon at bounding box center [783, 115] width 9 height 9
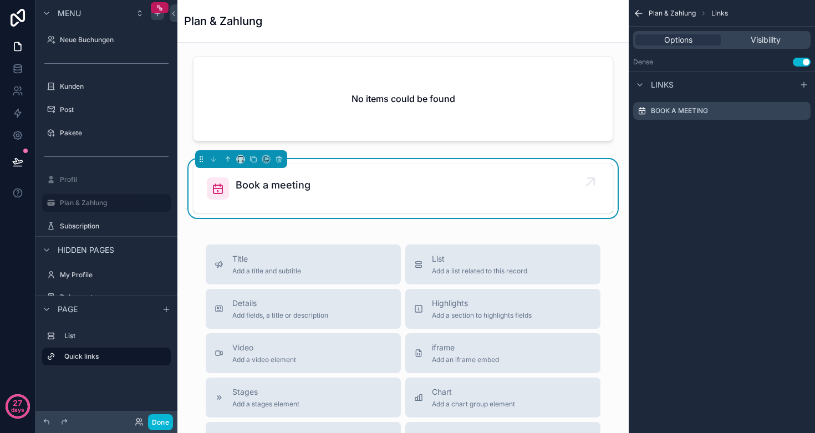
click at [420, 194] on div "Book a meeting" at bounding box center [403, 188] width 392 height 22
click at [802, 111] on icon "scrollable content" at bounding box center [801, 110] width 9 height 9
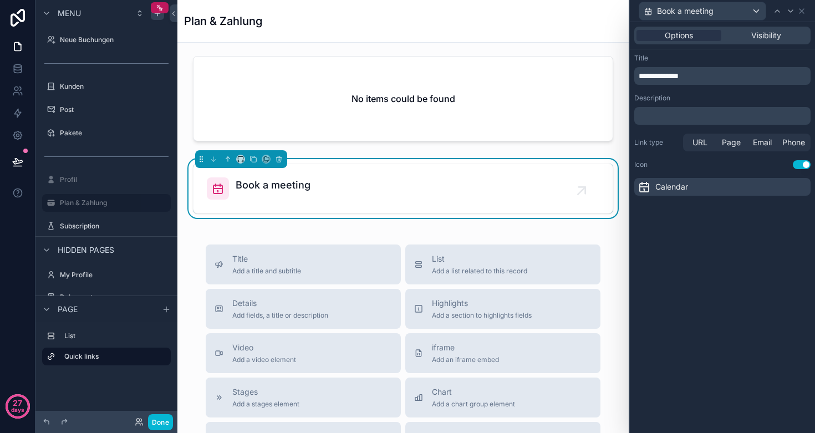
click at [805, 165] on button "Use setting" at bounding box center [802, 164] width 18 height 9
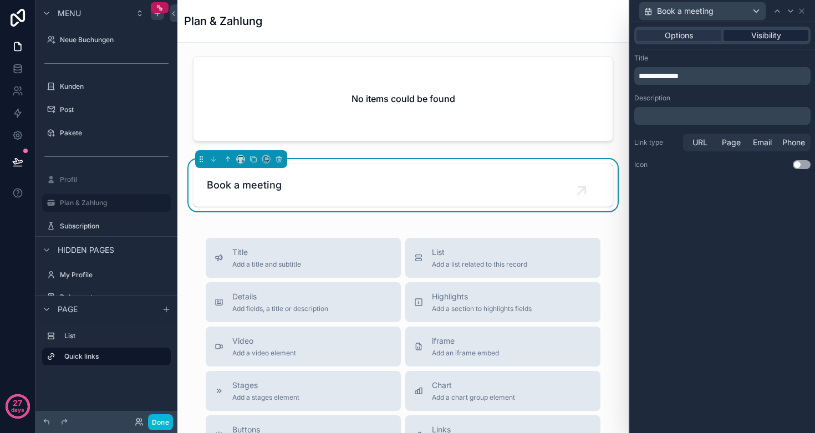
click at [767, 32] on span "Visibility" at bounding box center [766, 35] width 30 height 11
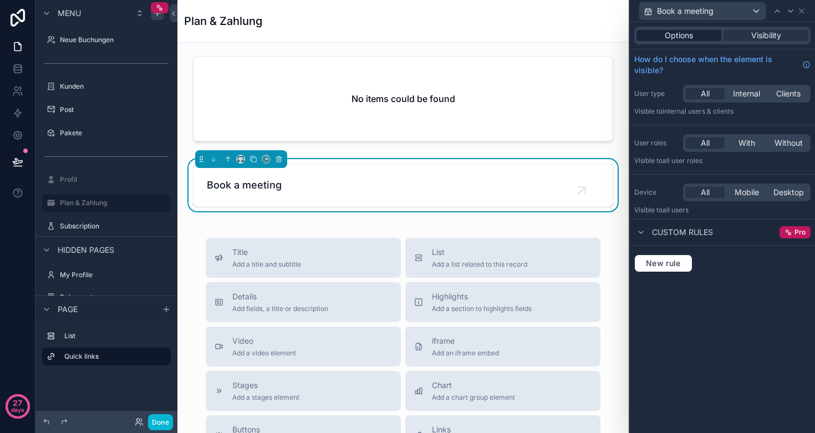
click at [668, 37] on span "Options" at bounding box center [679, 35] width 28 height 11
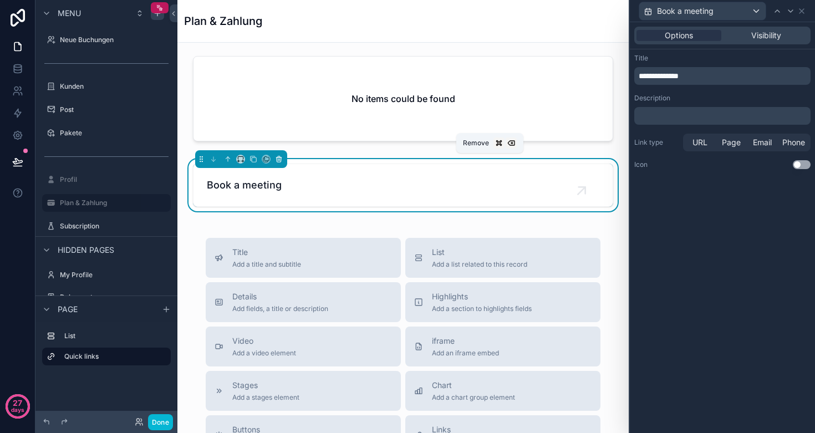
click at [278, 160] on icon "scrollable content" at bounding box center [278, 160] width 0 height 2
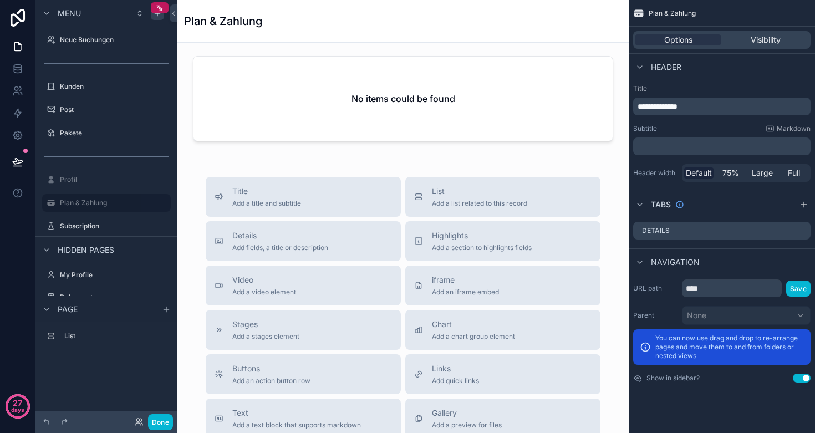
click at [344, 23] on div "Plan & Zahlung" at bounding box center [403, 21] width 438 height 16
click at [235, 22] on h1 "Plan & Zahlung" at bounding box center [223, 21] width 78 height 16
click at [72, 205] on label "Plan & Zahlung" at bounding box center [104, 202] width 89 height 9
click at [346, 35] on div "Plan & Zahlung" at bounding box center [403, 21] width 438 height 42
click at [663, 63] on span "Header" at bounding box center [666, 67] width 30 height 11
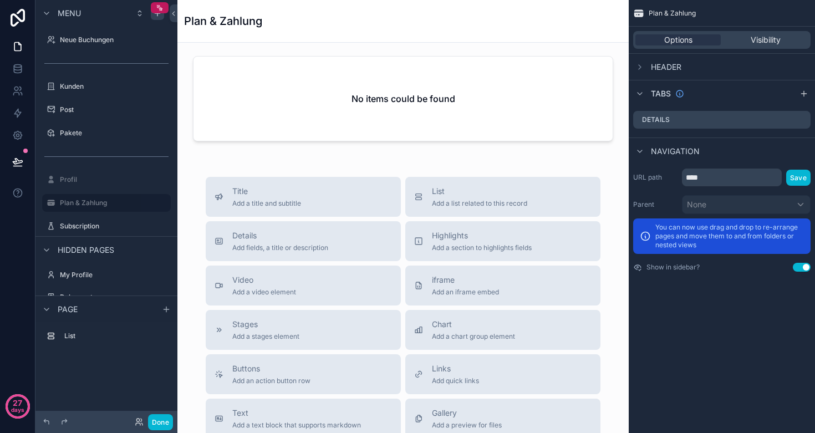
click at [663, 63] on span "Header" at bounding box center [666, 67] width 30 height 11
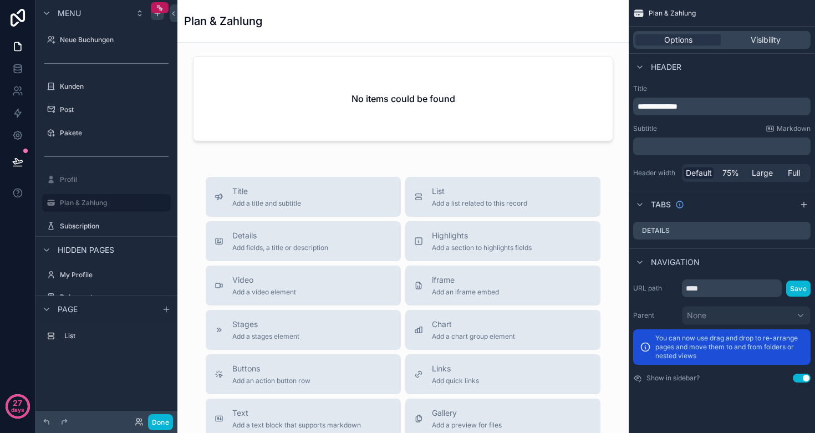
click at [708, 68] on div "Header" at bounding box center [722, 66] width 186 height 27
click at [80, 227] on label "Subscription" at bounding box center [104, 226] width 89 height 9
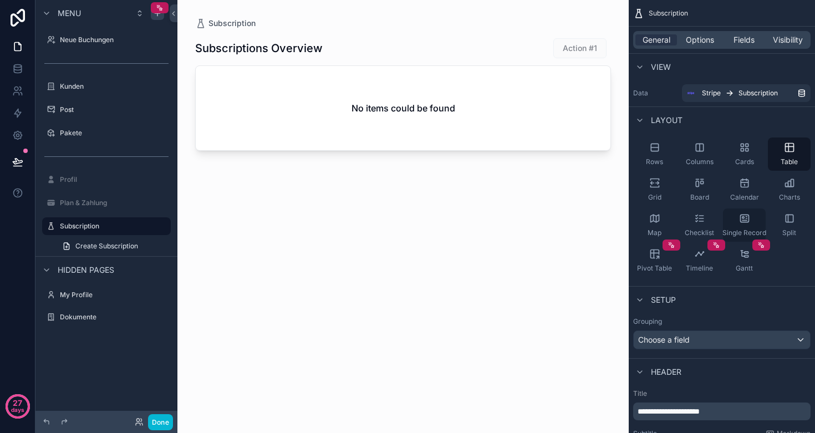
click at [746, 223] on icon "scrollable content" at bounding box center [744, 218] width 11 height 11
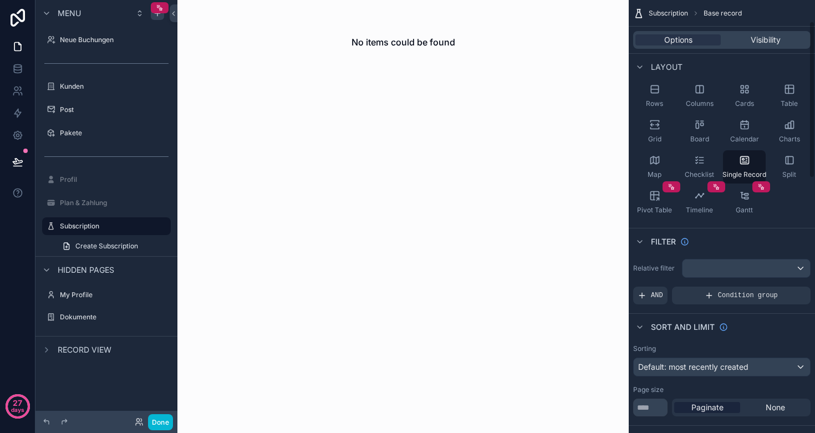
scroll to position [58, 0]
click at [90, 205] on label "Plan & Zahlung" at bounding box center [104, 202] width 89 height 9
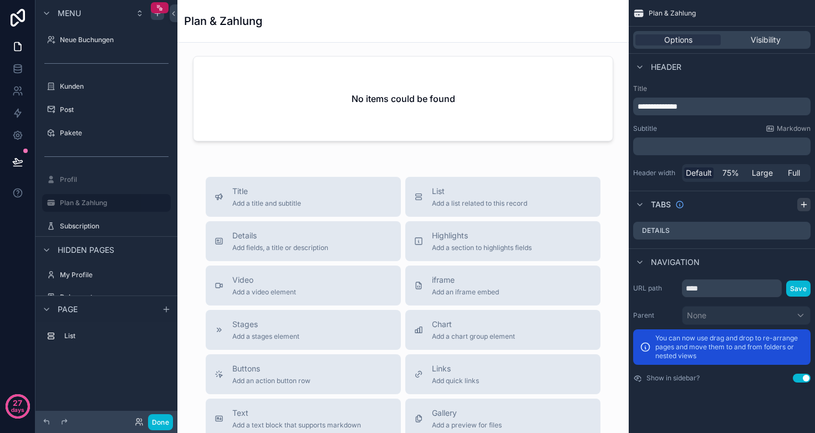
click at [805, 206] on icon "scrollable content" at bounding box center [803, 204] width 9 height 9
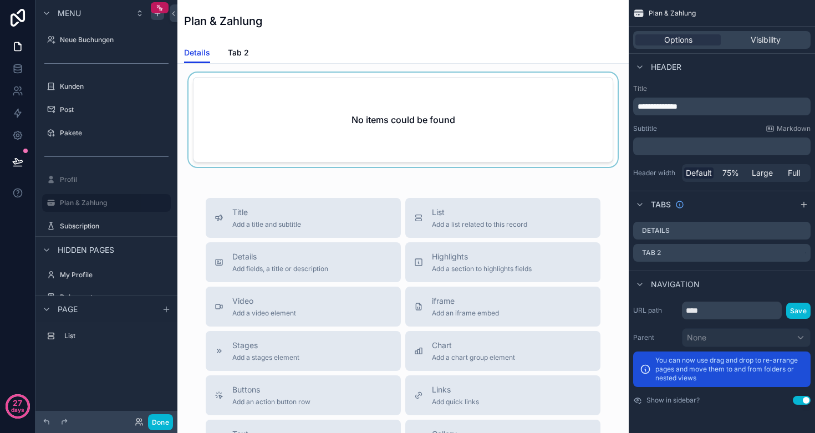
click at [370, 128] on div "scrollable content" at bounding box center [402, 122] width 433 height 99
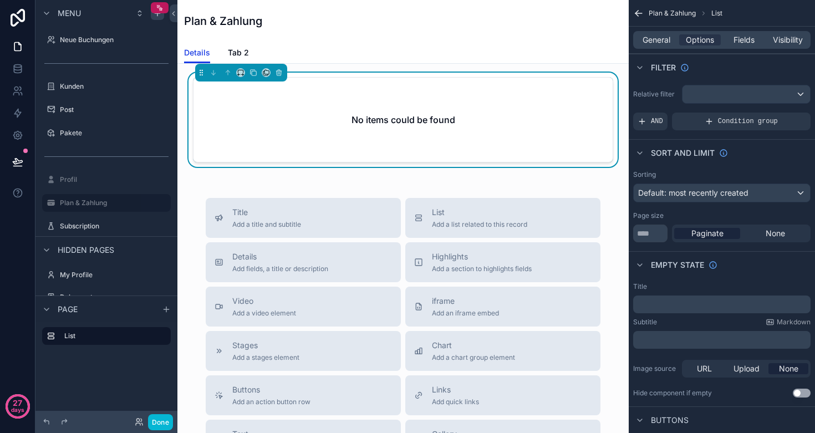
click at [328, 37] on div "Plan & Zahlung" at bounding box center [403, 21] width 438 height 42
click at [216, 23] on h1 "Plan & Zahlung" at bounding box center [223, 21] width 78 height 16
click at [333, 37] on div "Plan & Zahlung" at bounding box center [403, 21] width 438 height 42
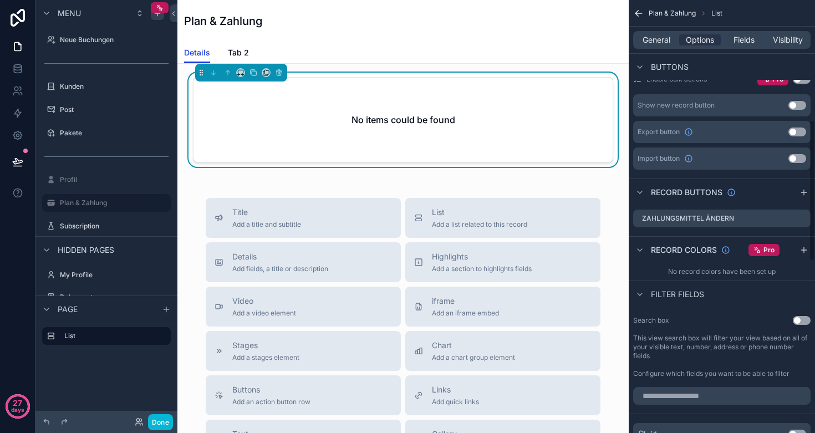
scroll to position [370, 0]
click at [372, 37] on div "Plan & Zahlung" at bounding box center [403, 21] width 438 height 42
click at [80, 205] on label "Plan & Zahlung" at bounding box center [104, 202] width 89 height 9
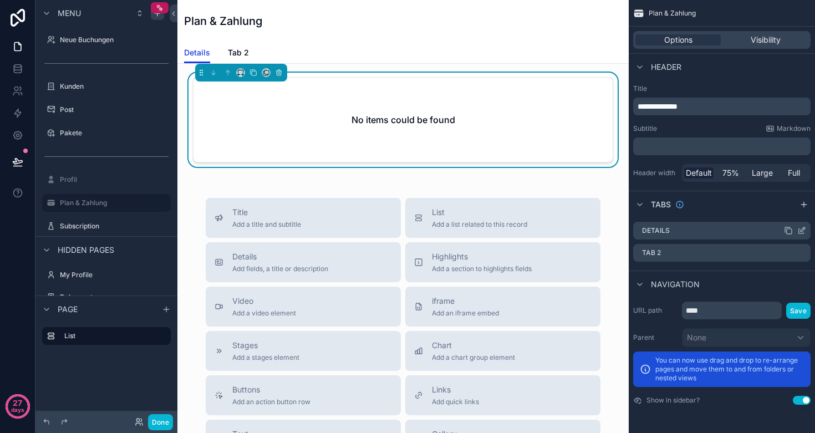
click at [802, 231] on icon "scrollable content" at bounding box center [802, 229] width 4 height 4
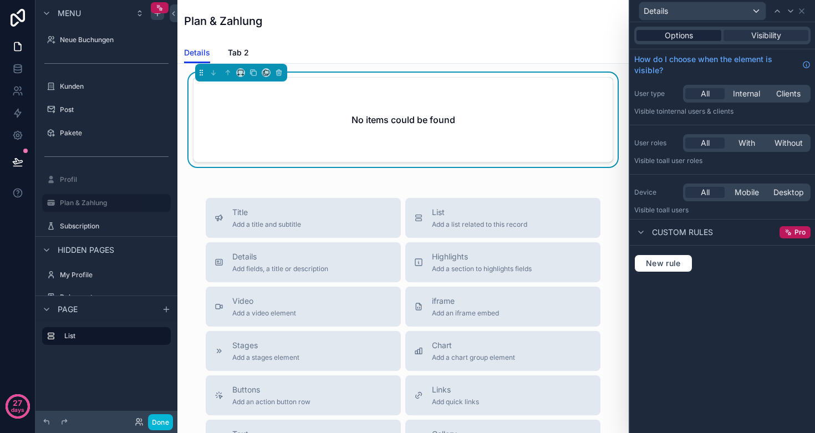
click at [687, 34] on span "Options" at bounding box center [679, 35] width 28 height 11
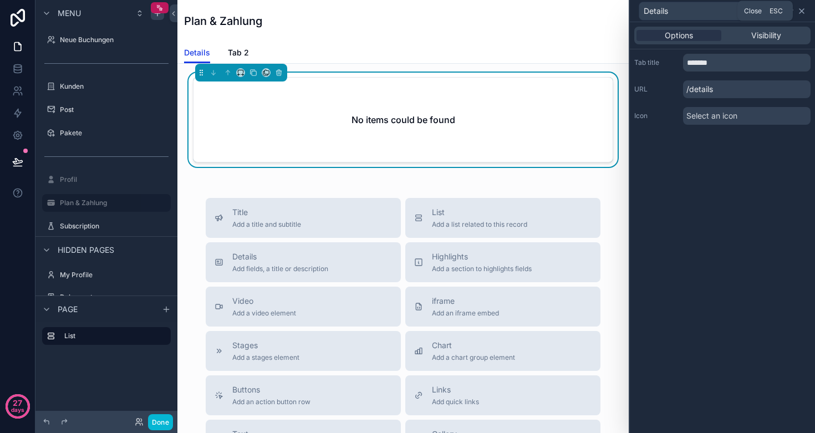
click at [802, 13] on icon at bounding box center [801, 11] width 9 height 9
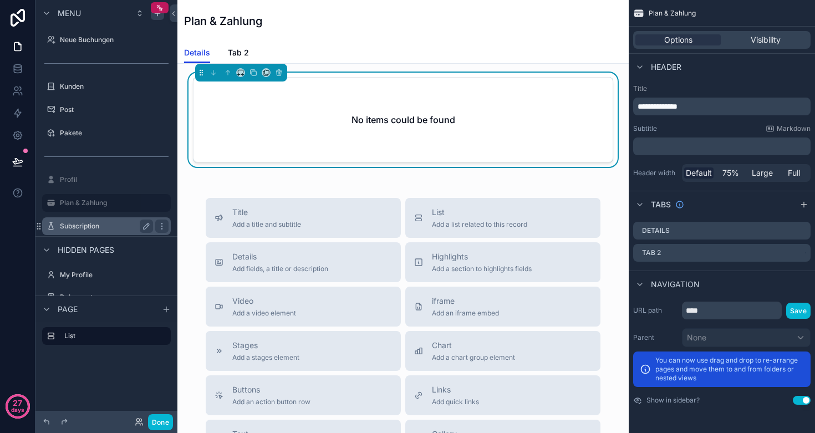
click at [99, 226] on label "Subscription" at bounding box center [104, 226] width 89 height 9
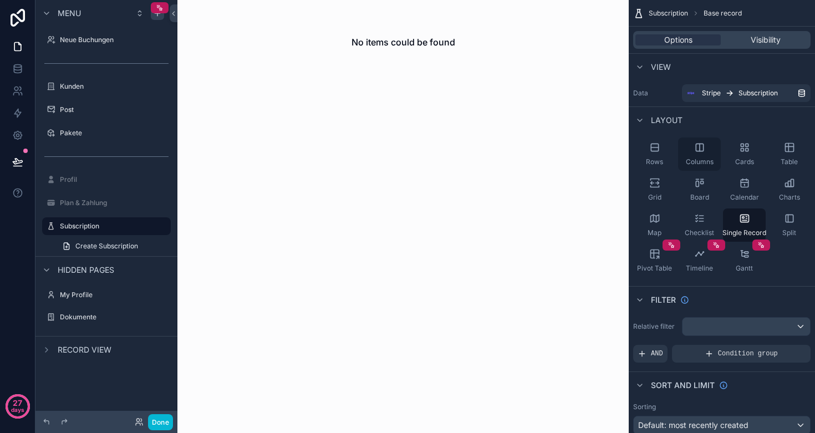
click at [695, 161] on span "Columns" at bounding box center [700, 161] width 28 height 9
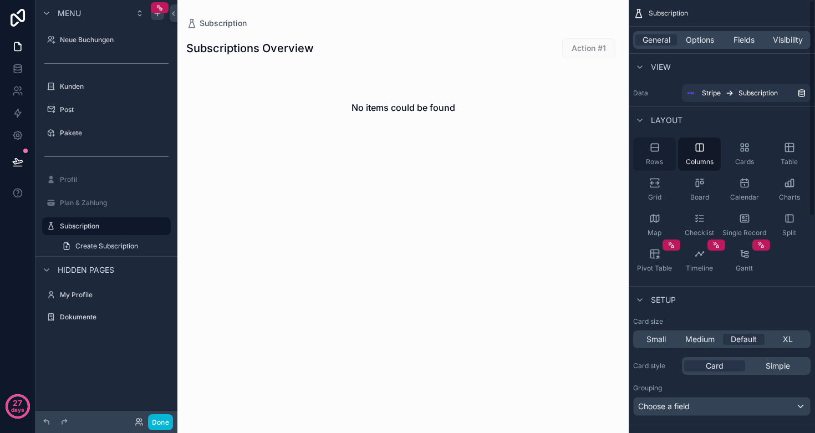
click at [645, 156] on div "Rows" at bounding box center [654, 153] width 43 height 33
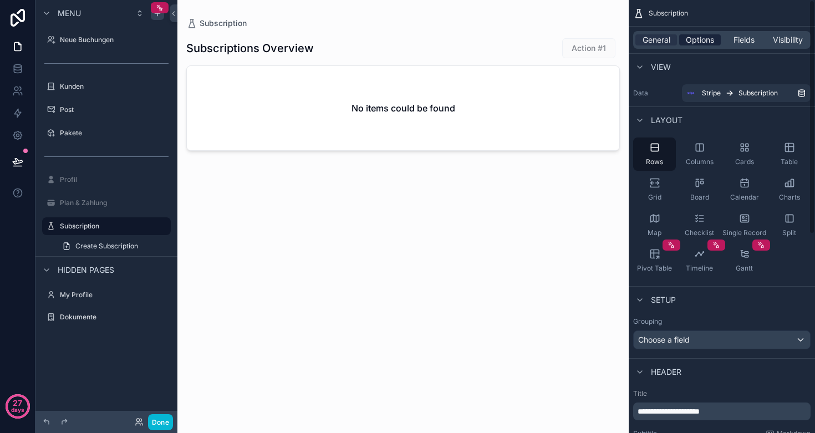
click at [699, 41] on span "Options" at bounding box center [700, 39] width 28 height 11
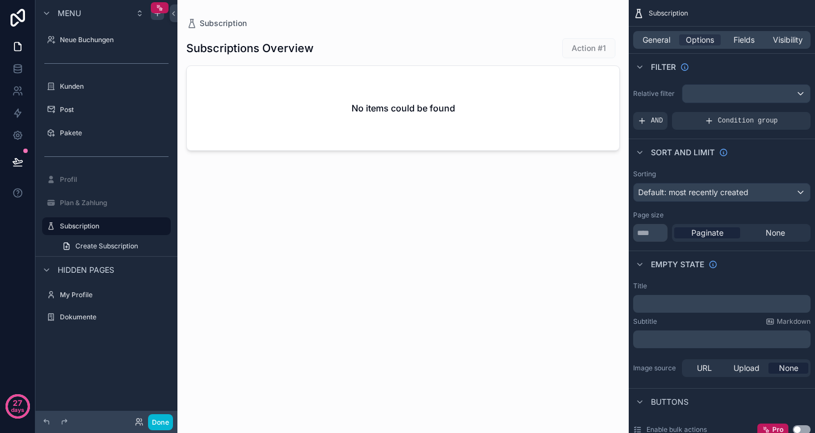
click at [732, 96] on div "scrollable content" at bounding box center [745, 94] width 127 height 18
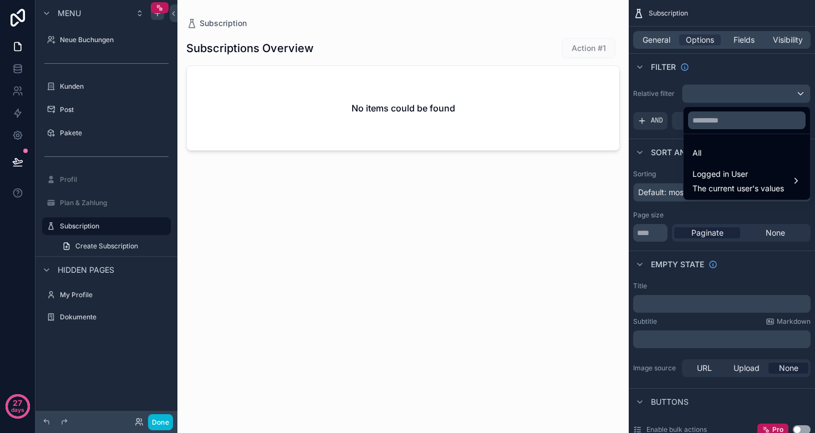
click at [732, 96] on div "scrollable content" at bounding box center [407, 216] width 815 height 433
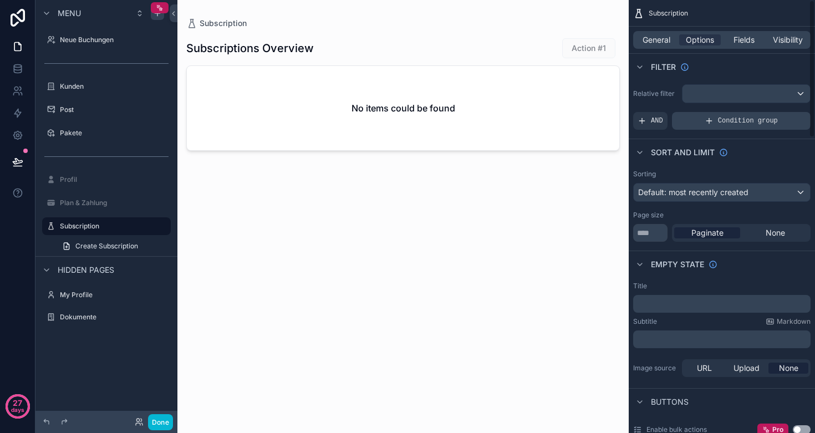
click at [733, 123] on span "Condition group" at bounding box center [748, 120] width 60 height 9
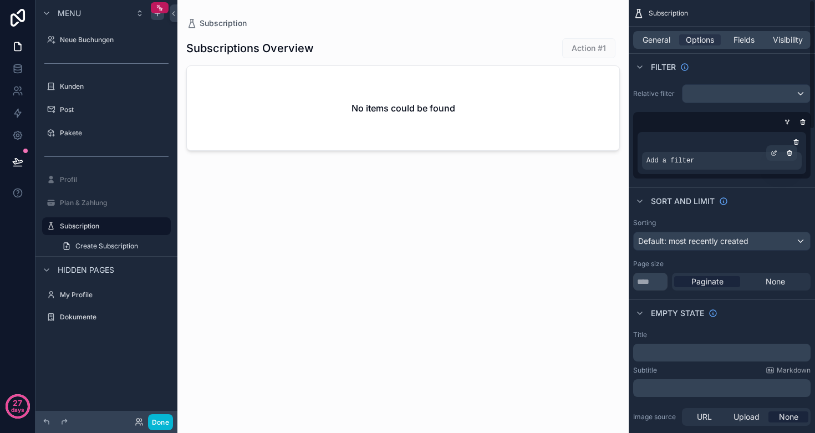
click at [694, 165] on span "Add a filter" at bounding box center [670, 160] width 48 height 9
click at [773, 154] on icon "scrollable content" at bounding box center [774, 153] width 7 height 7
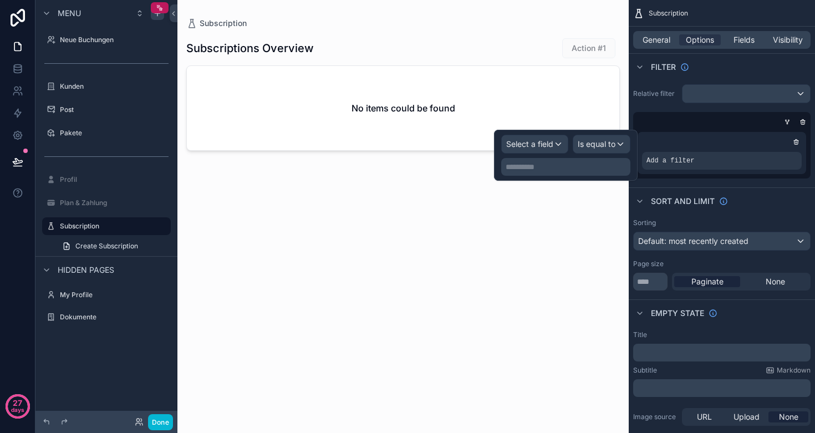
click at [544, 144] on span "Select a field" at bounding box center [529, 143] width 47 height 9
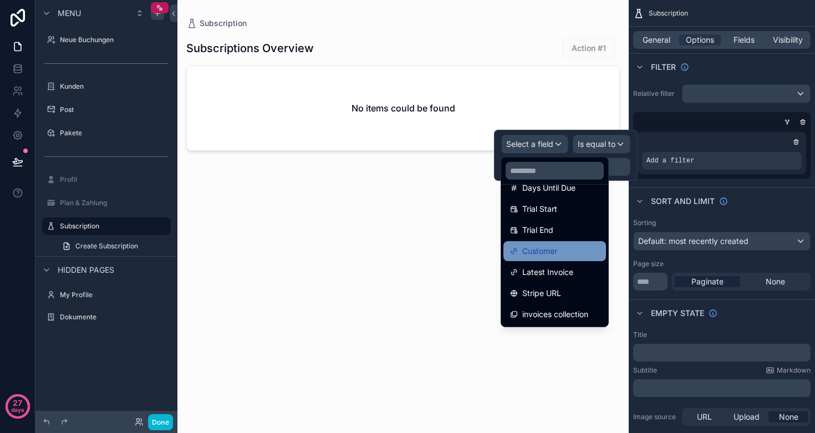
scroll to position [268, 0]
click at [547, 256] on span "Customer" at bounding box center [539, 250] width 35 height 13
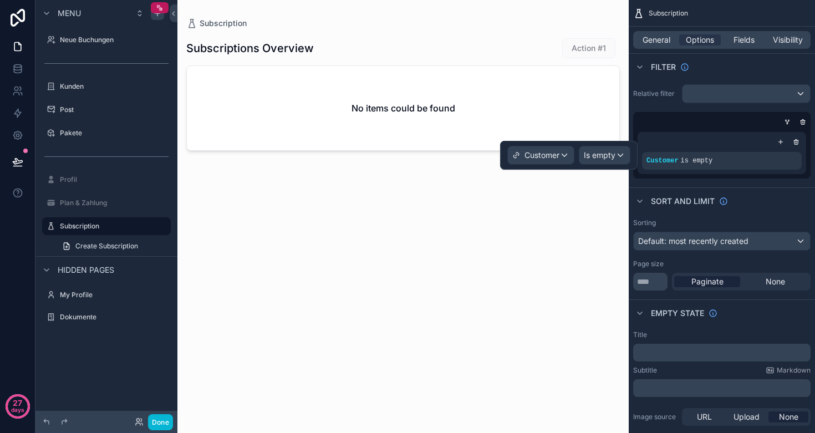
click at [600, 158] on span "Is empty" at bounding box center [600, 155] width 32 height 11
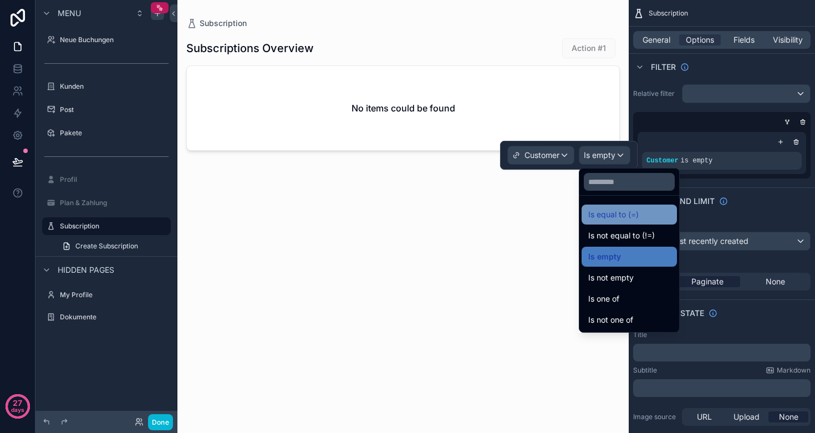
click at [625, 212] on span "Is equal to (=)" at bounding box center [613, 214] width 50 height 13
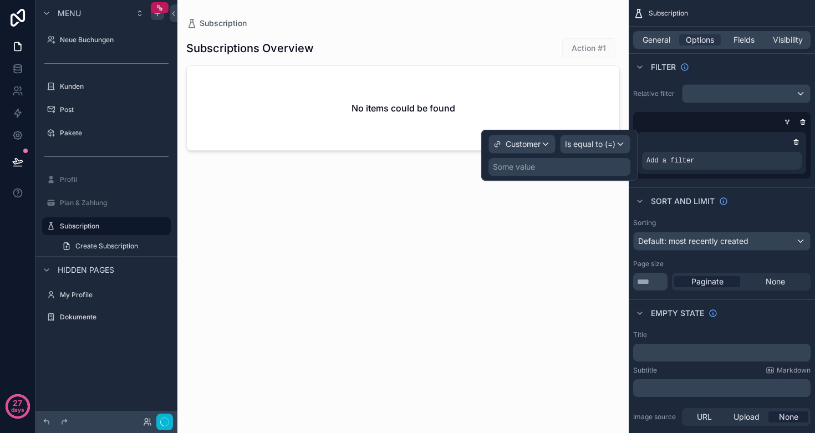
click at [543, 165] on div "Some value" at bounding box center [559, 167] width 142 height 18
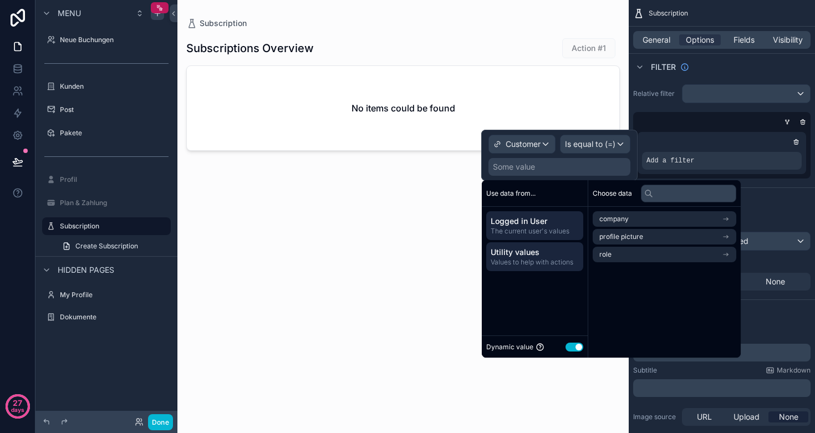
click at [529, 259] on span "Values to help with actions" at bounding box center [535, 262] width 88 height 9
click at [532, 229] on span "The current user's values" at bounding box center [535, 231] width 88 height 9
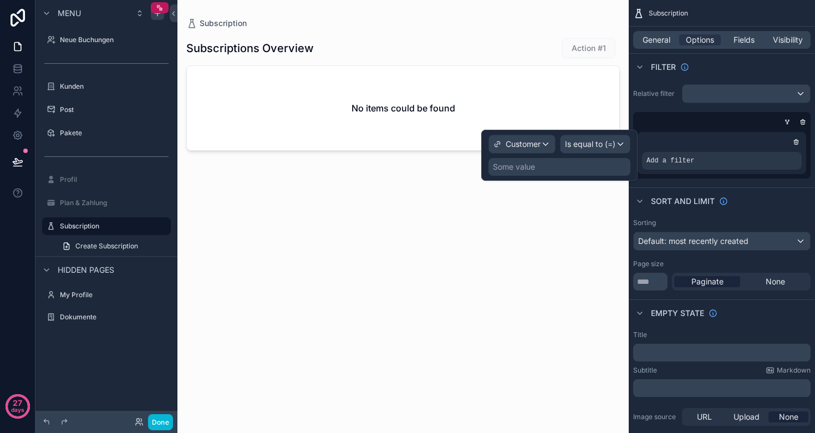
click at [530, 146] on span "Customer" at bounding box center [523, 144] width 35 height 11
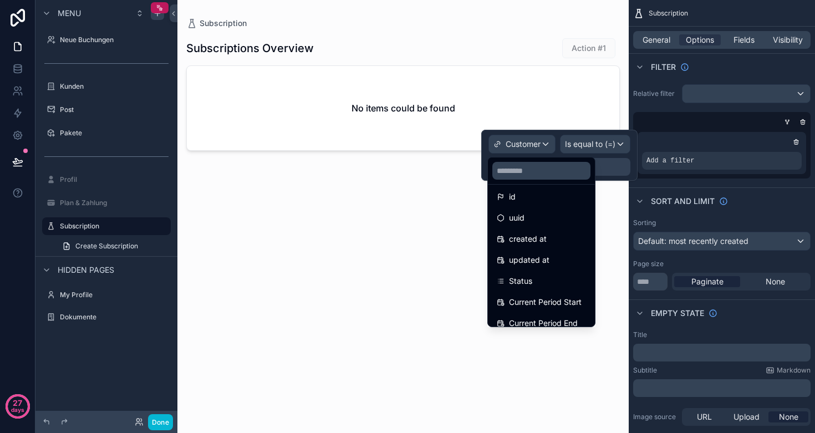
scroll to position [5, 0]
click at [539, 196] on div "id" at bounding box center [541, 198] width 89 height 13
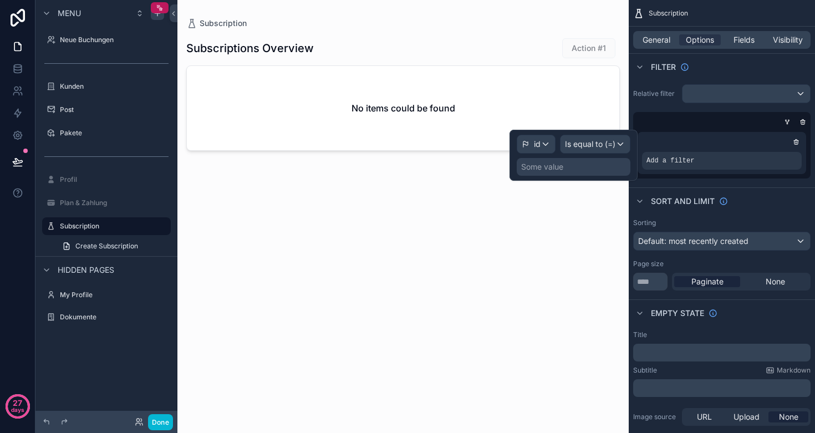
click at [581, 145] on span "Is equal to (=)" at bounding box center [590, 144] width 50 height 11
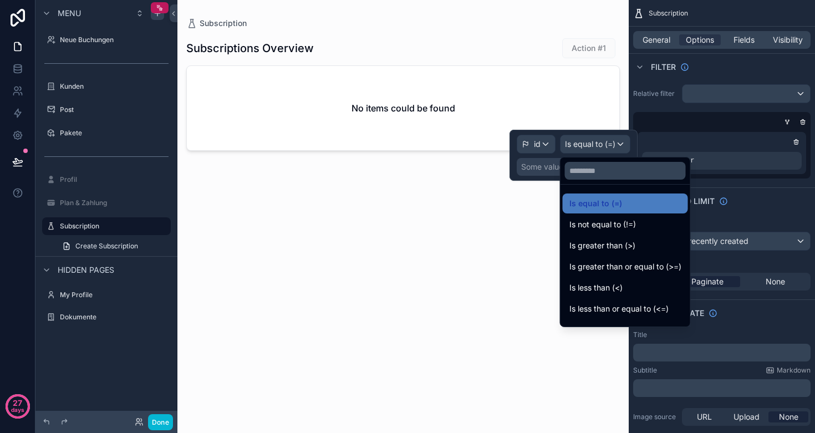
click at [591, 151] on div at bounding box center [573, 155] width 128 height 51
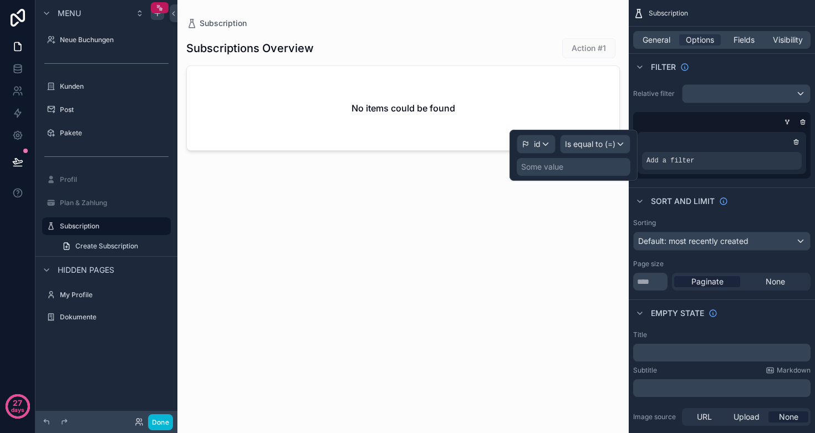
click at [561, 169] on div "Some value" at bounding box center [542, 166] width 42 height 11
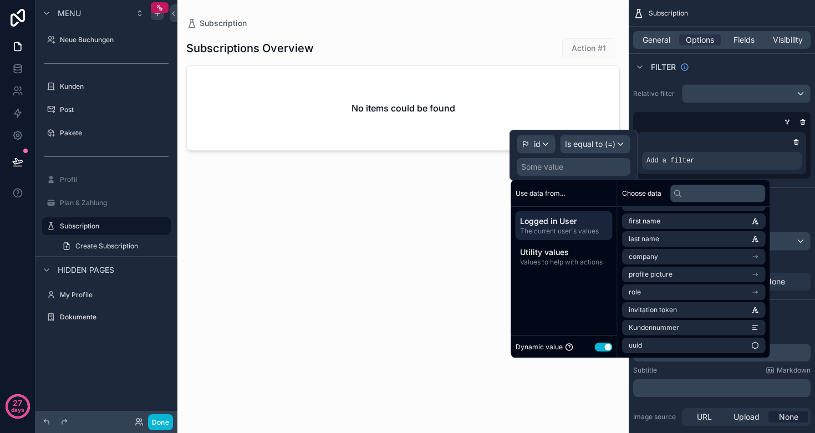
scroll to position [33, 0]
click at [651, 327] on span "Kundennummer" at bounding box center [654, 327] width 50 height 9
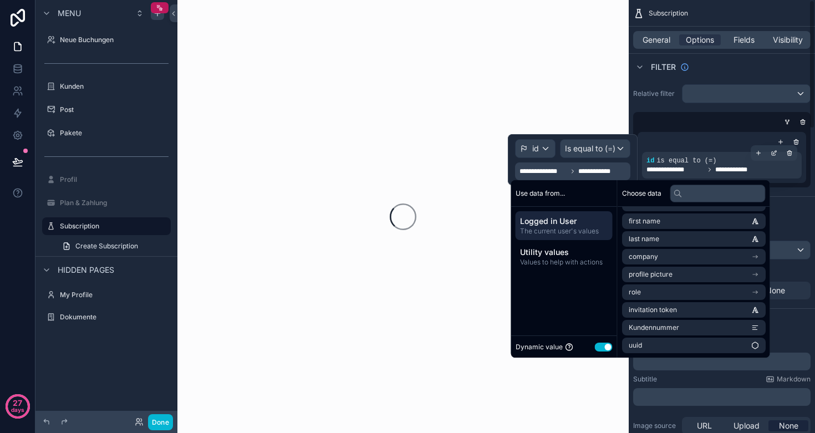
click at [698, 156] on div "**********" at bounding box center [722, 165] width 160 height 27
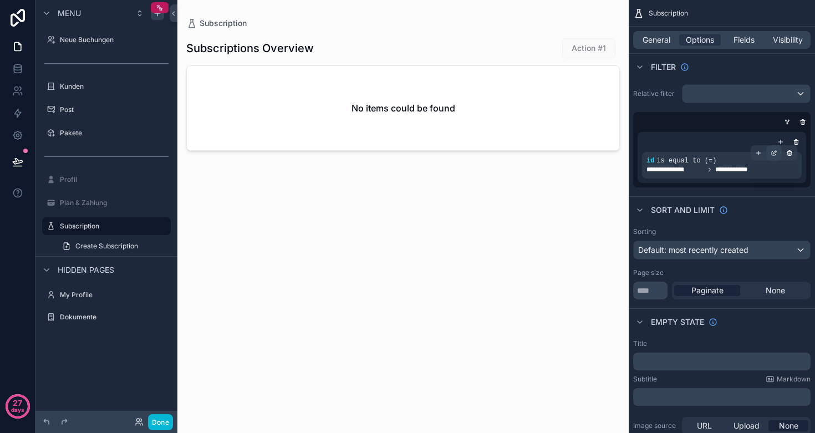
click at [774, 155] on icon "scrollable content" at bounding box center [774, 153] width 7 height 7
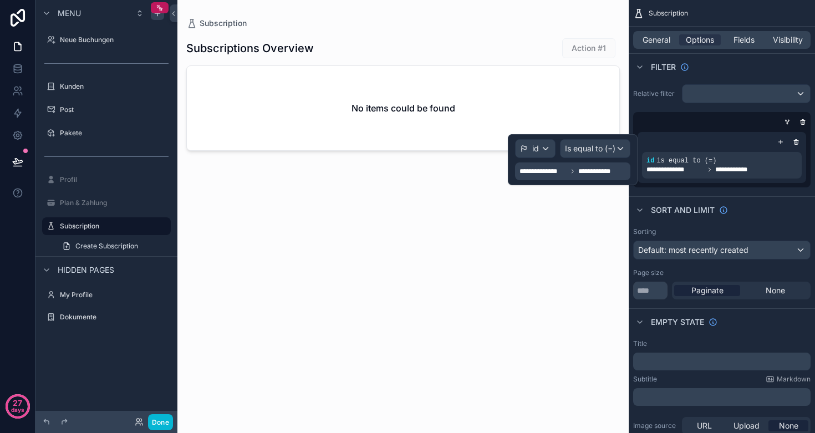
click at [594, 172] on span "**********" at bounding box center [603, 171] width 50 height 9
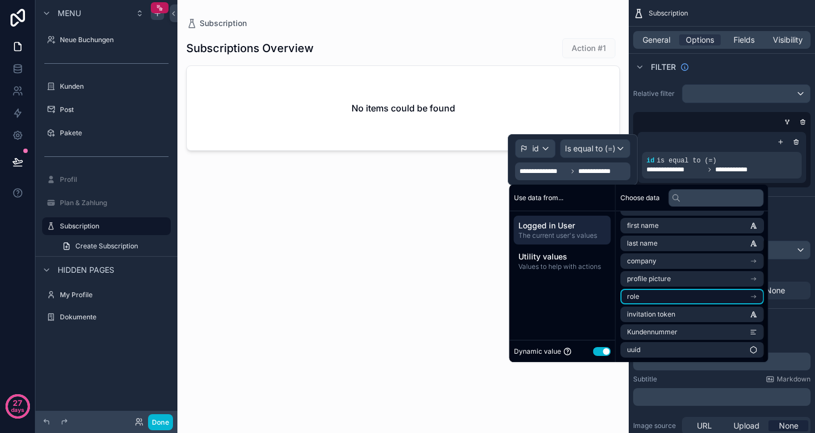
scroll to position [0, 0]
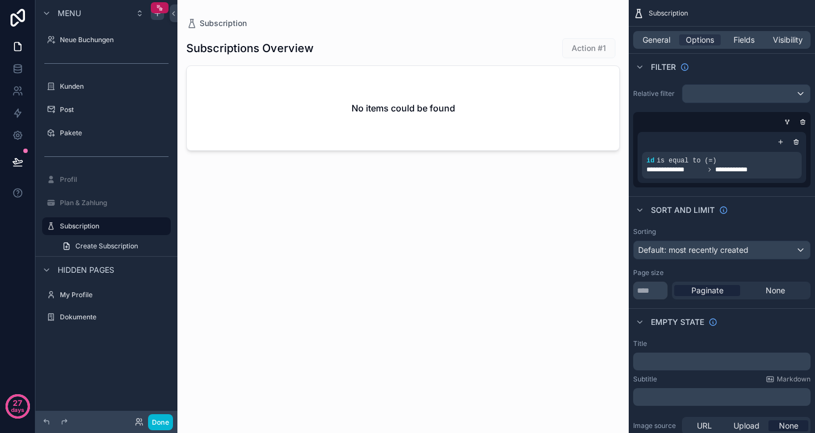
click at [433, 228] on div "scrollable content" at bounding box center [402, 210] width 451 height 420
click at [687, 157] on span "is equal to (=)" at bounding box center [686, 161] width 60 height 8
click at [793, 155] on div "scrollable content" at bounding box center [790, 153] width 16 height 16
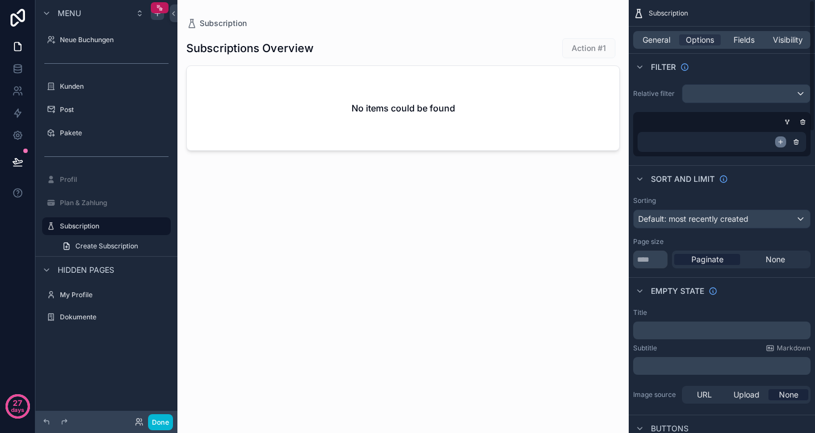
click at [778, 143] on icon "scrollable content" at bounding box center [780, 142] width 7 height 7
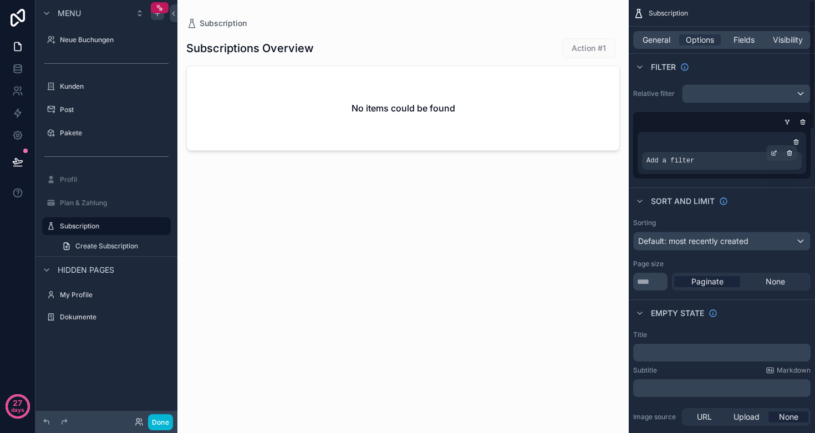
click at [697, 165] on div "Add a filter" at bounding box center [722, 161] width 160 height 18
click at [774, 154] on icon "scrollable content" at bounding box center [774, 151] width 3 height 3
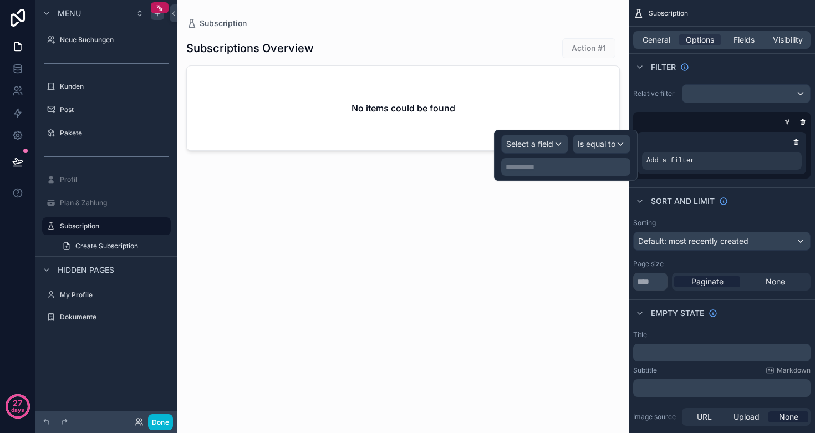
click at [543, 144] on span "Select a field" at bounding box center [529, 143] width 47 height 9
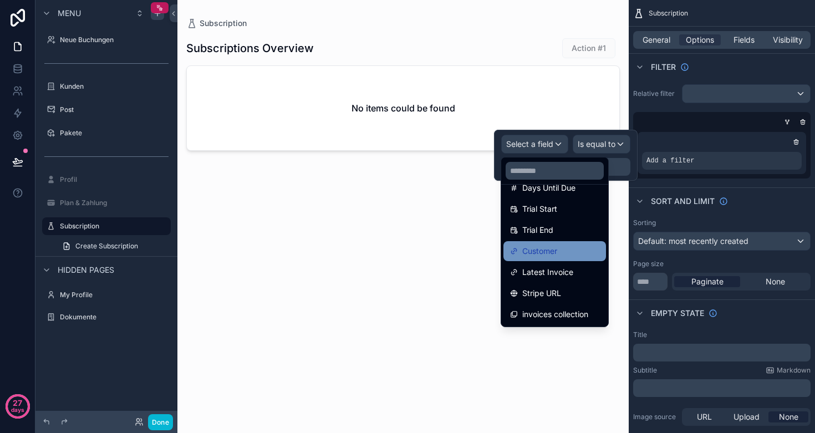
click at [559, 252] on div "Customer" at bounding box center [554, 250] width 89 height 13
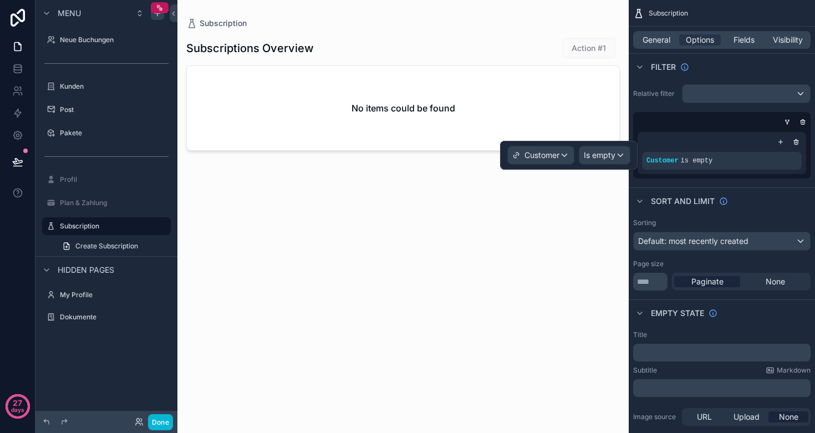
click at [607, 157] on span "Is empty" at bounding box center [600, 155] width 32 height 11
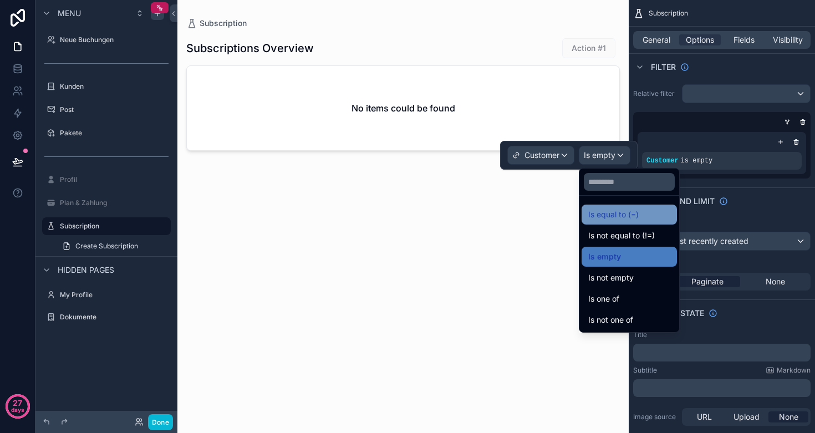
click at [627, 208] on span "Is equal to (=)" at bounding box center [613, 214] width 50 height 13
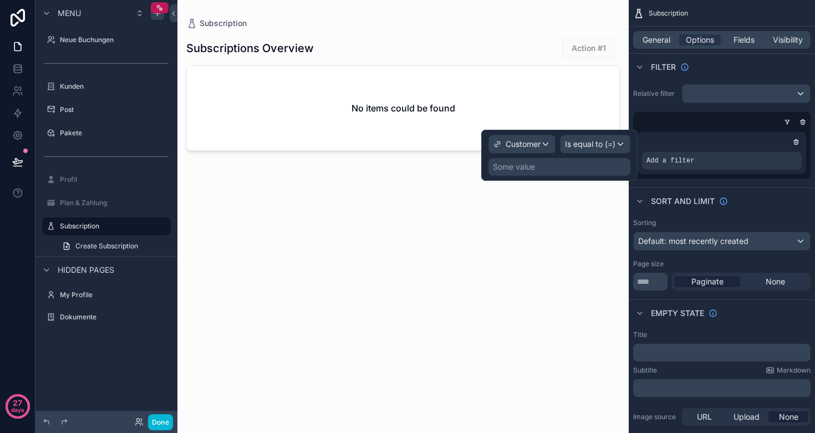
click at [560, 162] on div "Some value" at bounding box center [559, 167] width 142 height 18
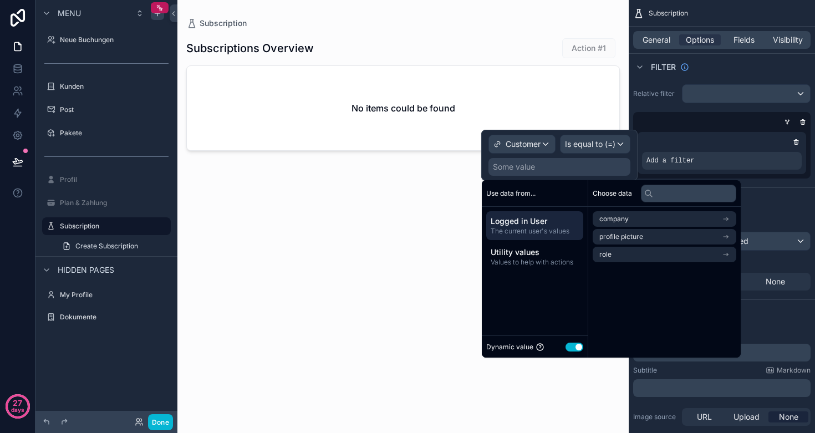
click at [532, 145] on span "Customer" at bounding box center [523, 144] width 35 height 11
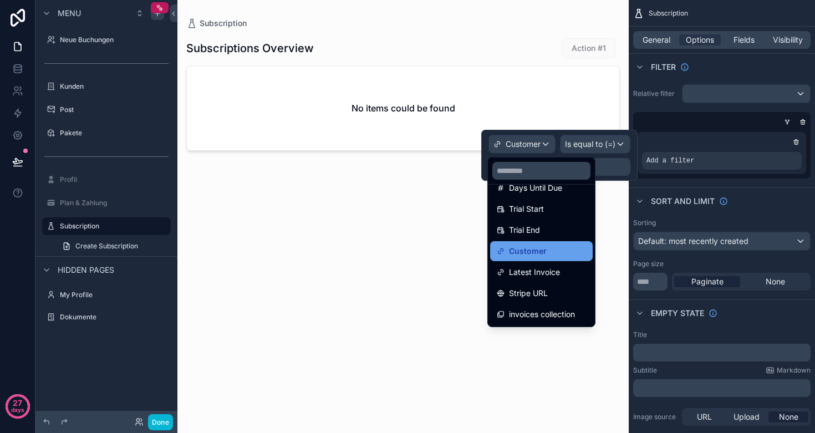
scroll to position [268, 0]
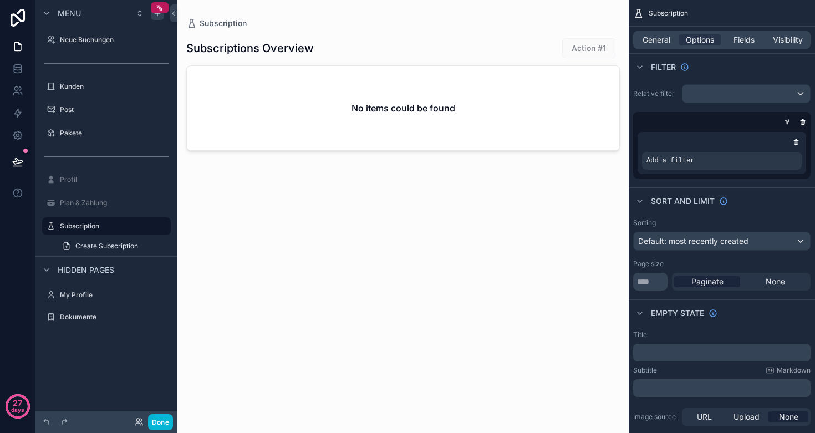
click at [371, 240] on div "Subscriptions Overview Action #1 No items could be found" at bounding box center [402, 224] width 433 height 391
click at [13, 44] on icon at bounding box center [17, 46] width 11 height 11
click at [16, 62] on link at bounding box center [17, 69] width 35 height 22
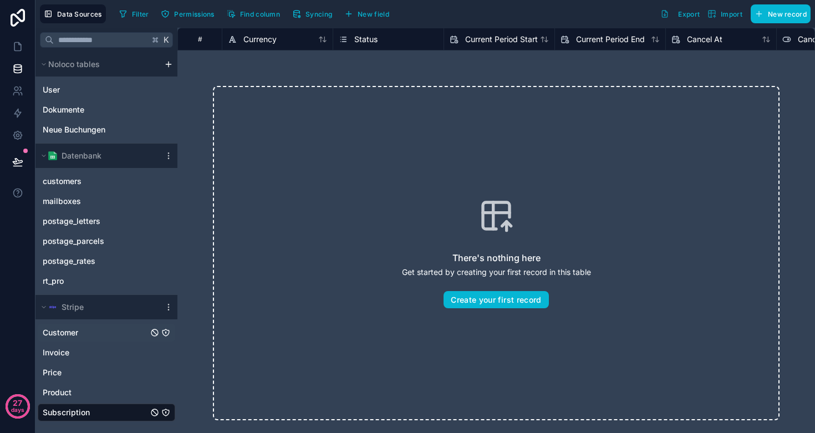
click at [78, 328] on span "Customer" at bounding box center [60, 332] width 35 height 11
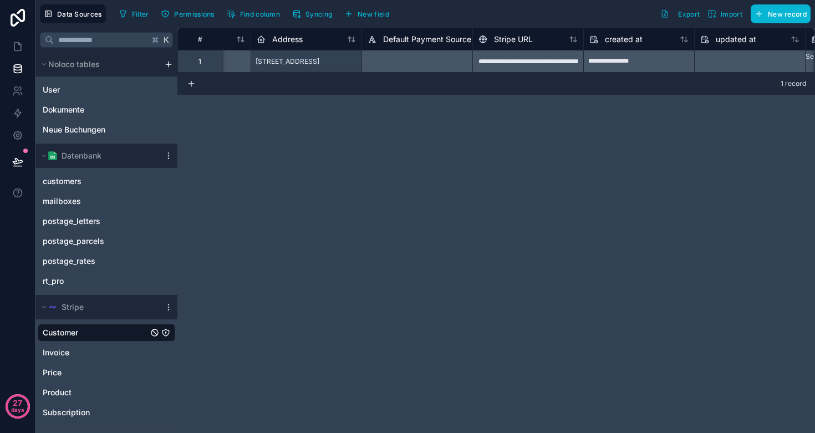
scroll to position [0, 779]
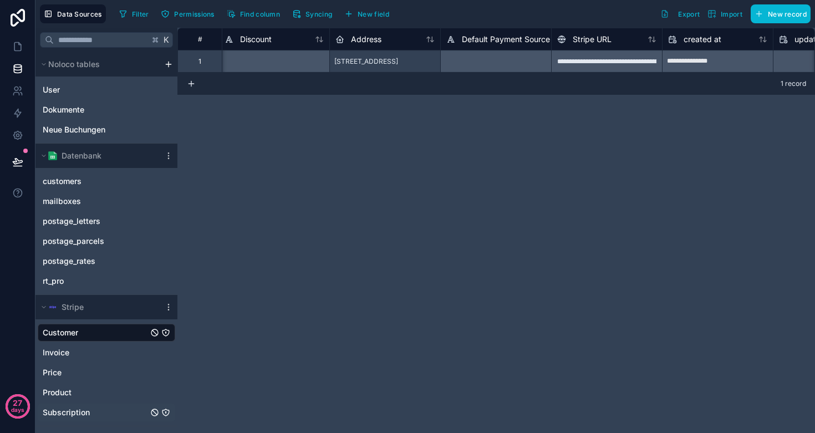
click at [56, 410] on span "Subscription" at bounding box center [66, 412] width 47 height 11
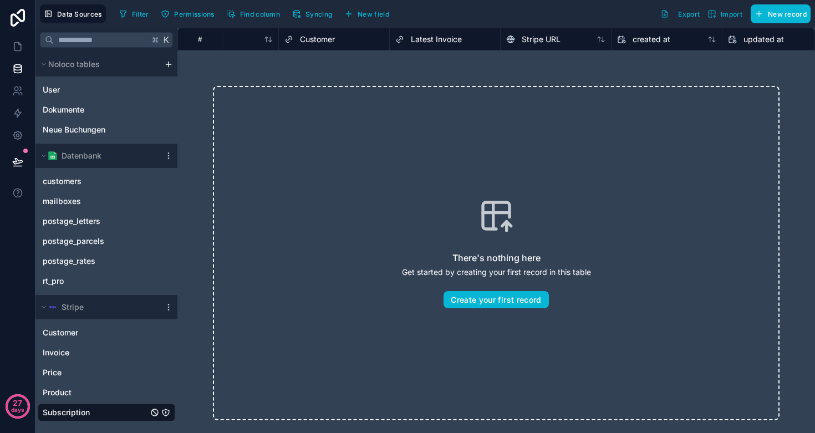
scroll to position [0, 1162]
click at [321, 38] on span "Customer" at bounding box center [317, 39] width 35 height 11
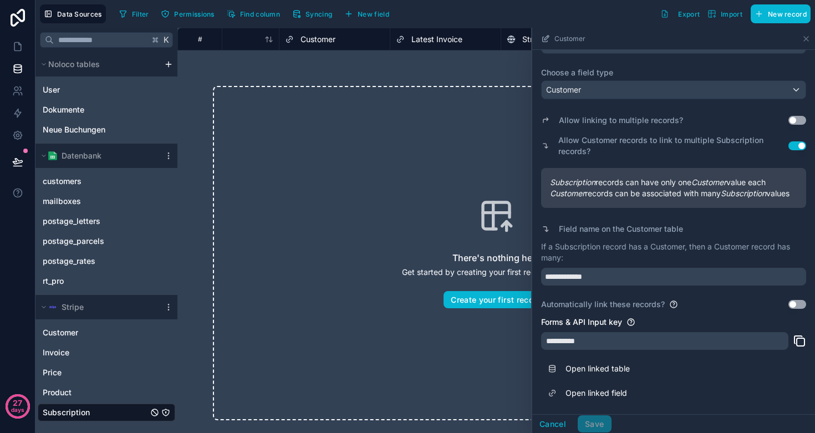
scroll to position [73, 0]
click at [396, 83] on div "There's nothing here Get started by creating your first record in this table Cr…" at bounding box center [495, 252] width 637 height 405
click at [353, 12] on icon "button" at bounding box center [348, 13] width 9 height 9
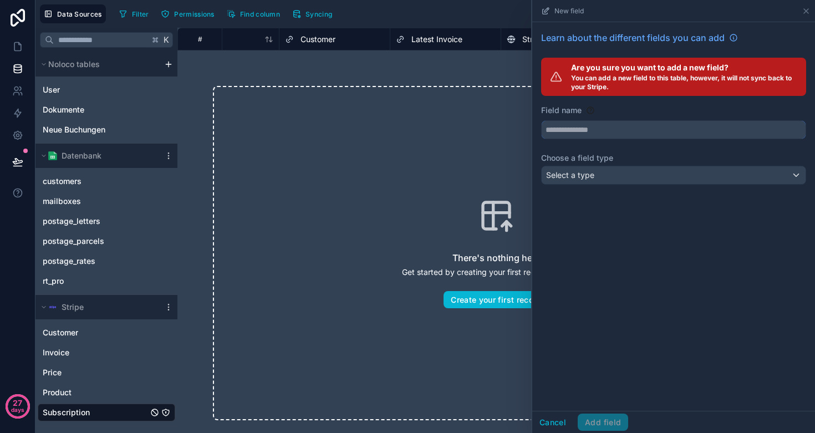
click at [594, 127] on input "text" at bounding box center [674, 130] width 264 height 18
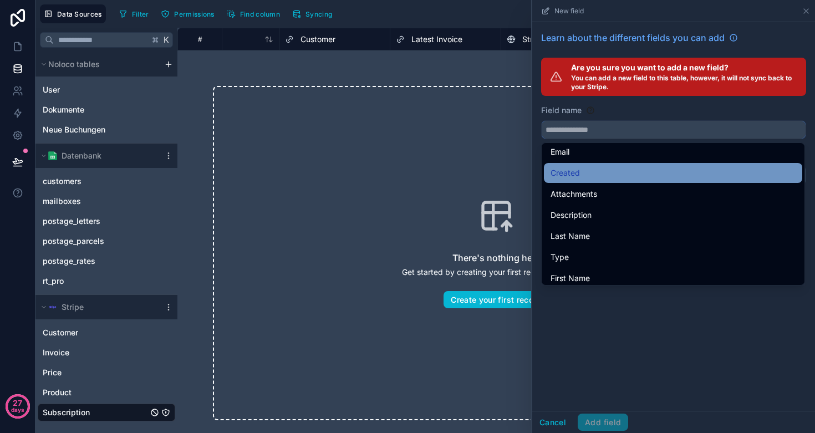
scroll to position [160, 0]
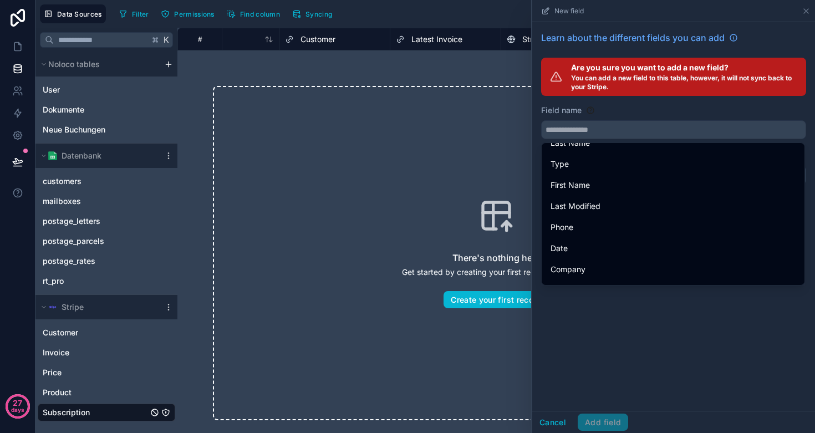
click at [596, 349] on div "Learn about the different fields you can add Are you sure you want to add a new…" at bounding box center [673, 216] width 283 height 389
click at [806, 11] on icon at bounding box center [806, 11] width 4 height 4
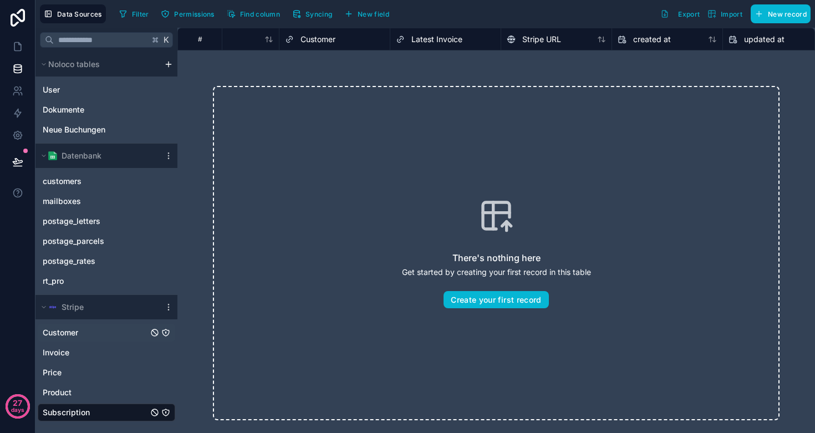
click at [61, 335] on span "Customer" at bounding box center [60, 332] width 35 height 11
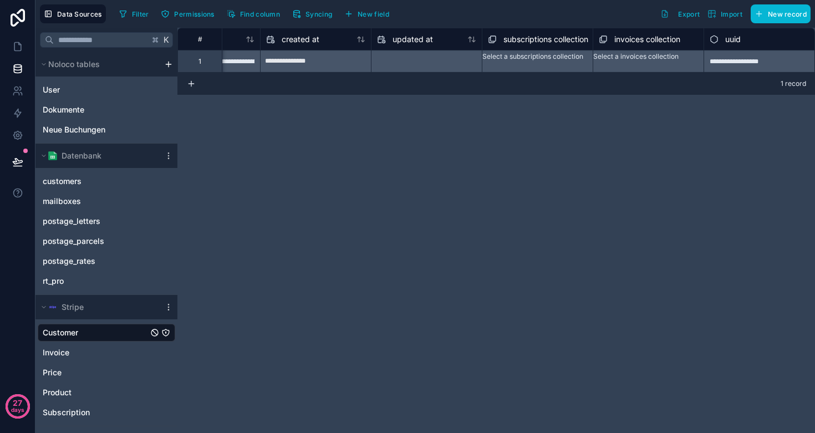
scroll to position [0, 1181]
click at [86, 409] on span "Subscription" at bounding box center [66, 412] width 47 height 11
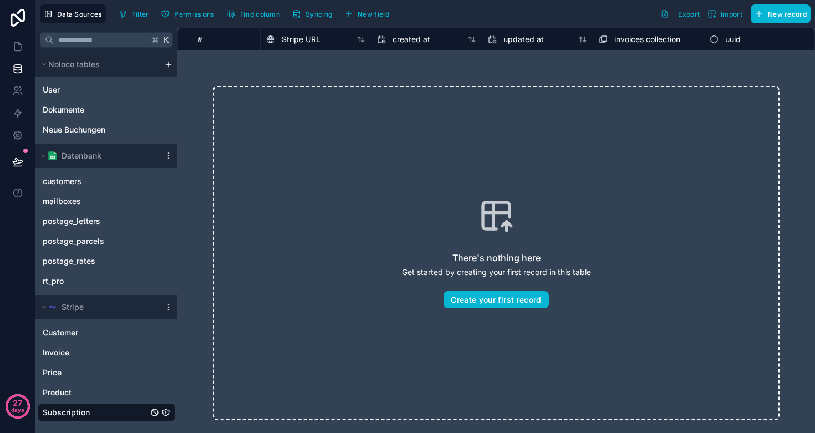
scroll to position [0, 1403]
click at [376, 14] on span "New field" at bounding box center [374, 14] width 32 height 8
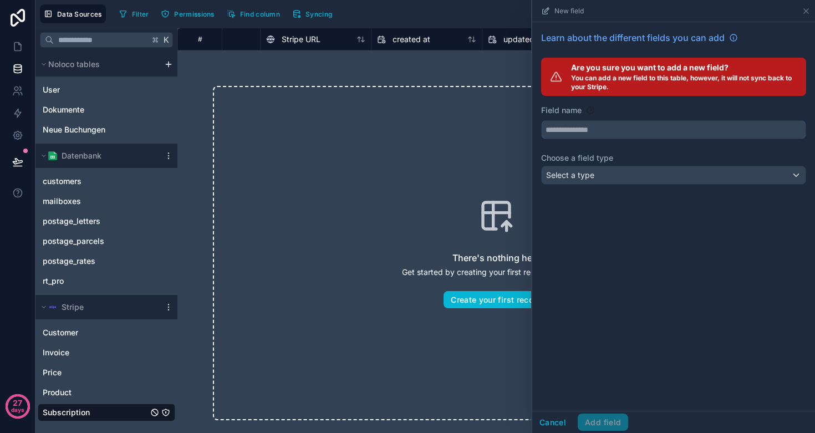
click at [626, 132] on input "text" at bounding box center [674, 130] width 264 height 18
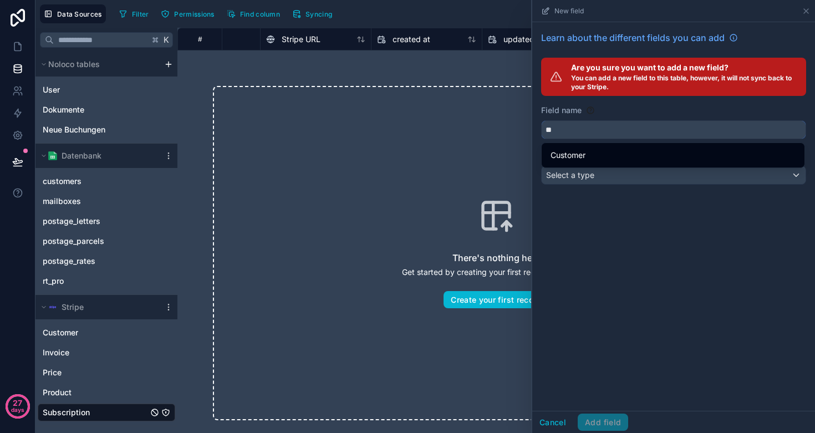
type input "*"
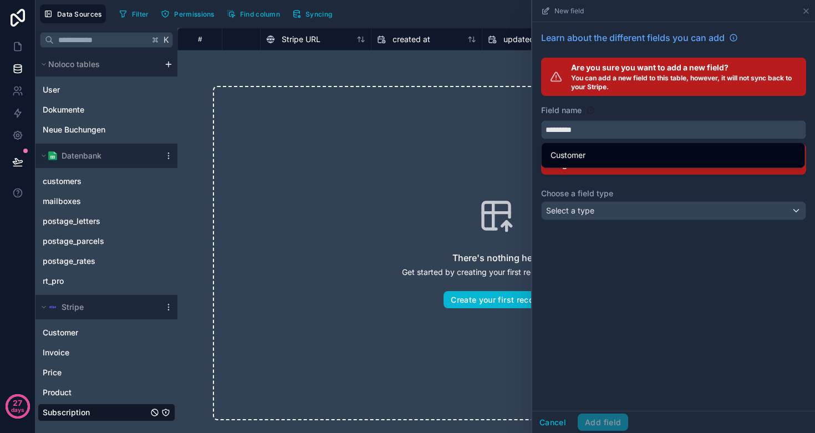
click at [674, 130] on button "********" at bounding box center [673, 129] width 265 height 19
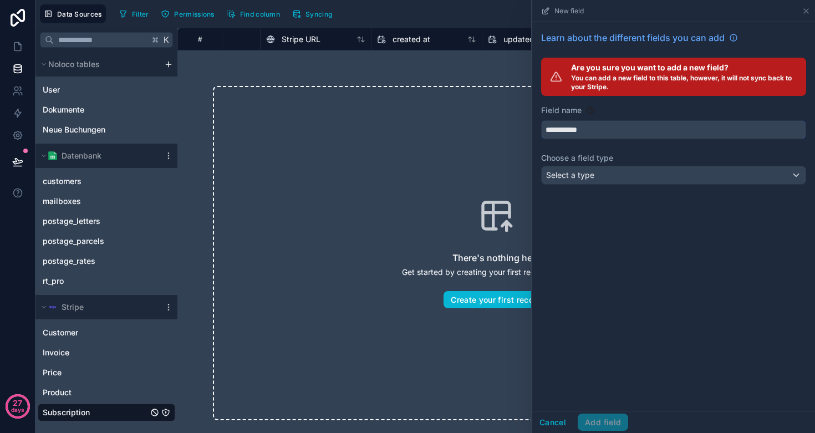
type input "**********"
click at [608, 180] on div "Select a type" at bounding box center [674, 175] width 264 height 18
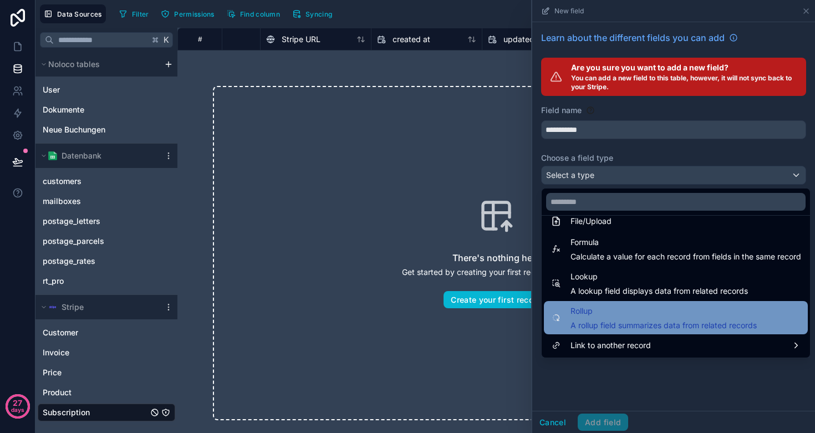
scroll to position [287, 0]
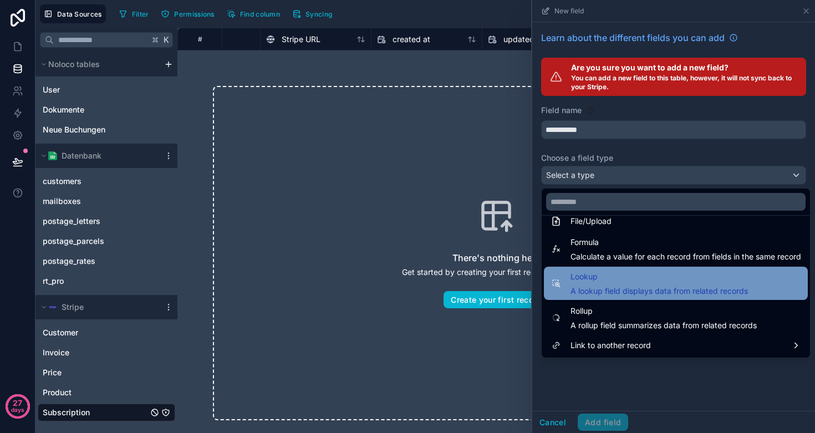
click at [627, 279] on span "Lookup" at bounding box center [658, 276] width 177 height 13
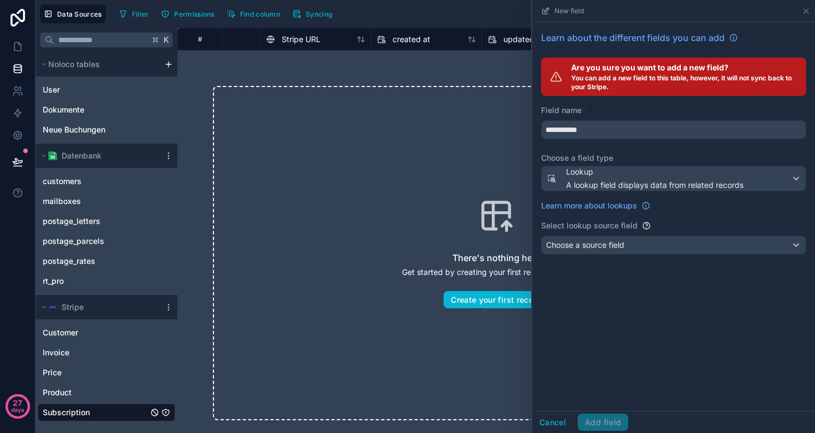
click at [616, 245] on span "Choose a source field" at bounding box center [585, 244] width 78 height 9
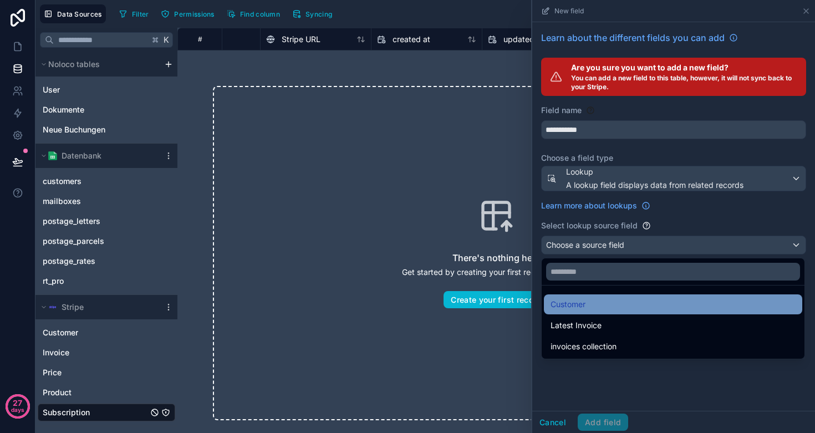
click at [598, 300] on div "Customer" at bounding box center [672, 304] width 245 height 13
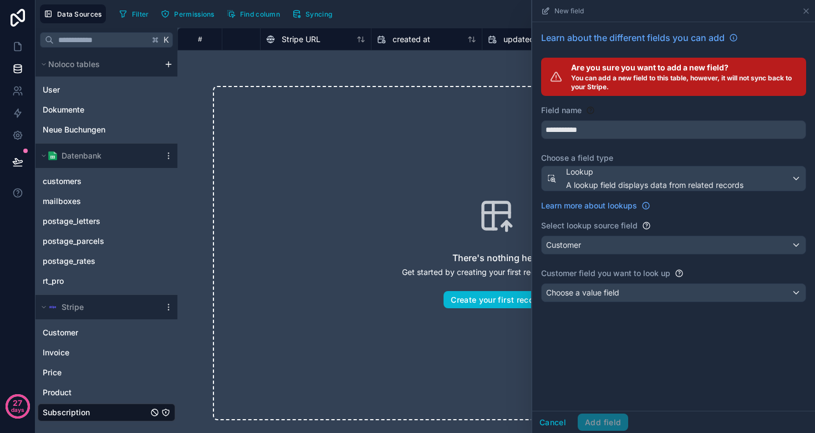
click at [603, 295] on span "Choose a value field" at bounding box center [582, 292] width 73 height 9
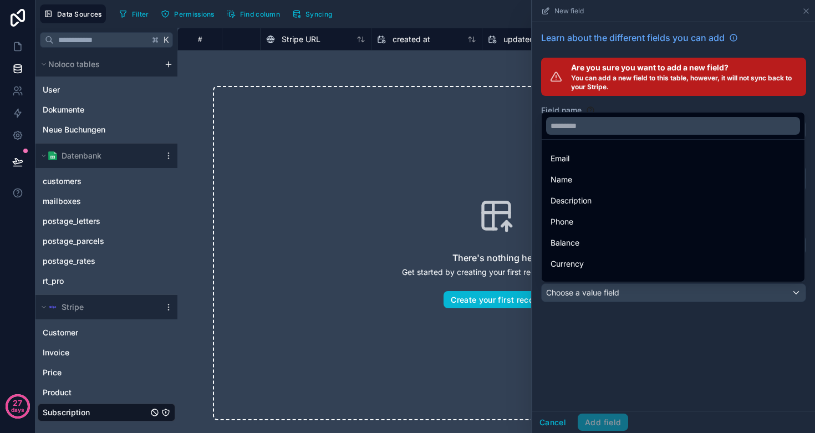
scroll to position [0, 0]
click at [642, 348] on div at bounding box center [673, 216] width 283 height 433
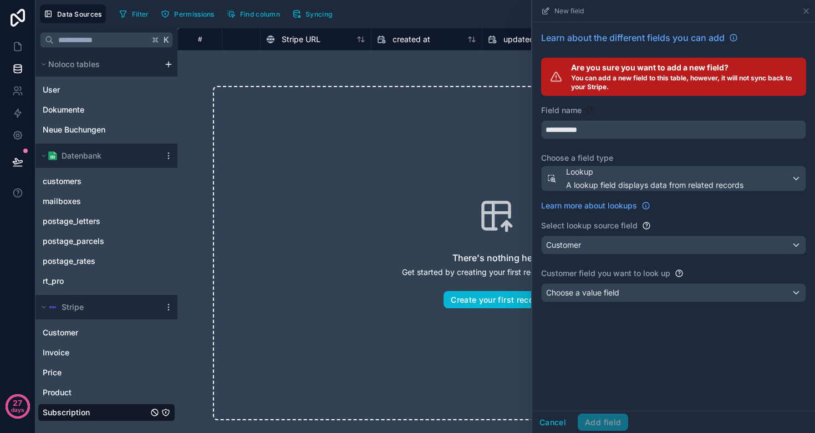
click at [625, 300] on div "Choose a value field" at bounding box center [674, 293] width 264 height 18
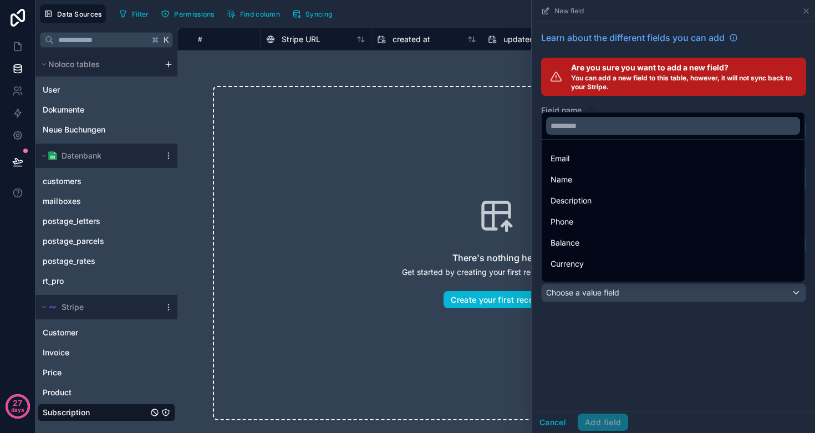
click at [612, 363] on div at bounding box center [673, 216] width 283 height 433
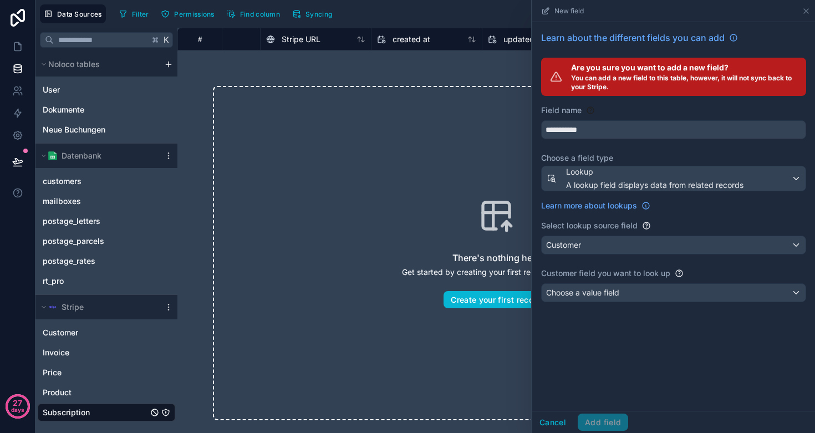
click at [602, 291] on span "Choose a value field" at bounding box center [582, 292] width 73 height 9
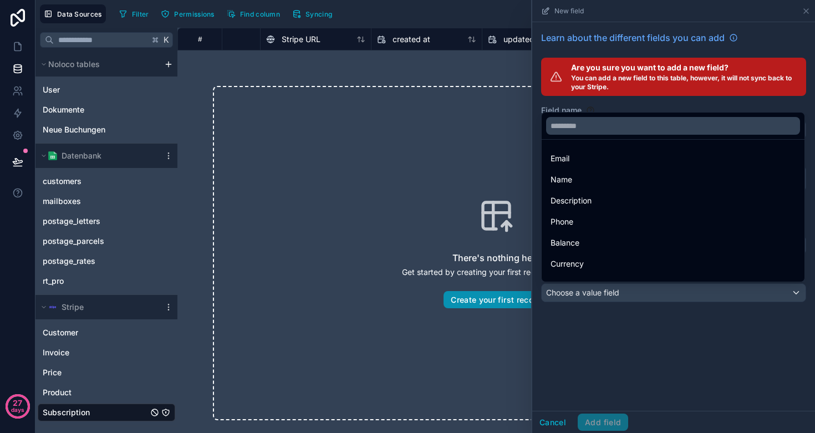
click at [451, 294] on button "Create your first record" at bounding box center [495, 300] width 105 height 18
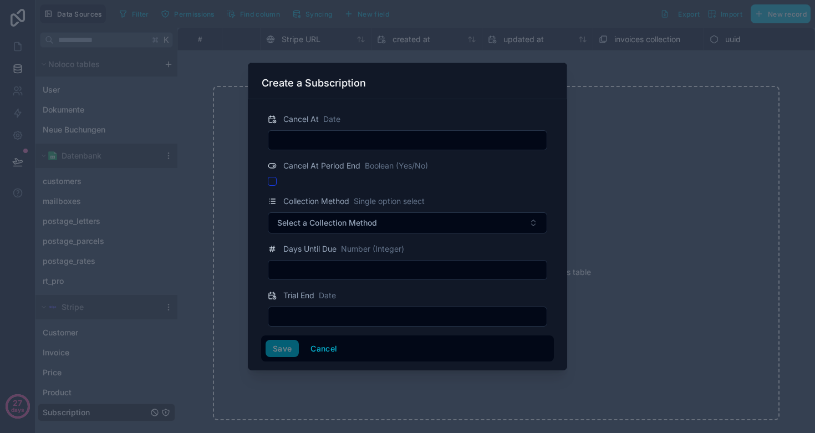
click at [679, 105] on div at bounding box center [407, 216] width 815 height 433
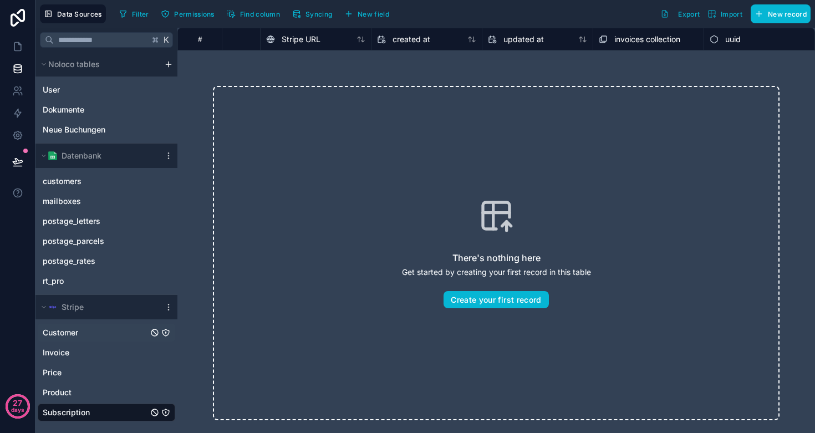
click at [55, 329] on span "Customer" at bounding box center [60, 332] width 35 height 11
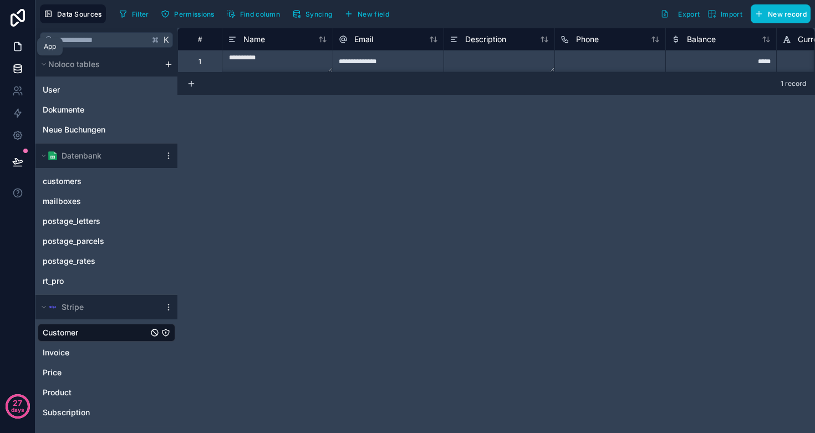
click at [9, 49] on link at bounding box center [17, 46] width 35 height 22
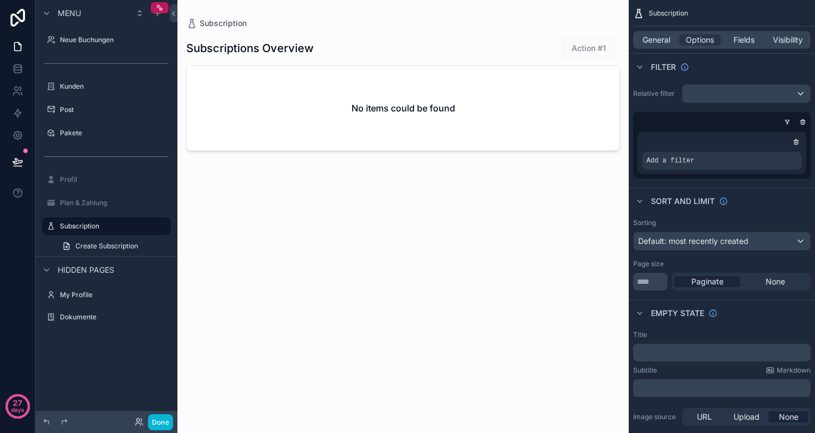
click at [492, 119] on div "No items could be found" at bounding box center [403, 108] width 432 height 84
click at [458, 105] on div "No items could be found" at bounding box center [403, 108] width 432 height 84
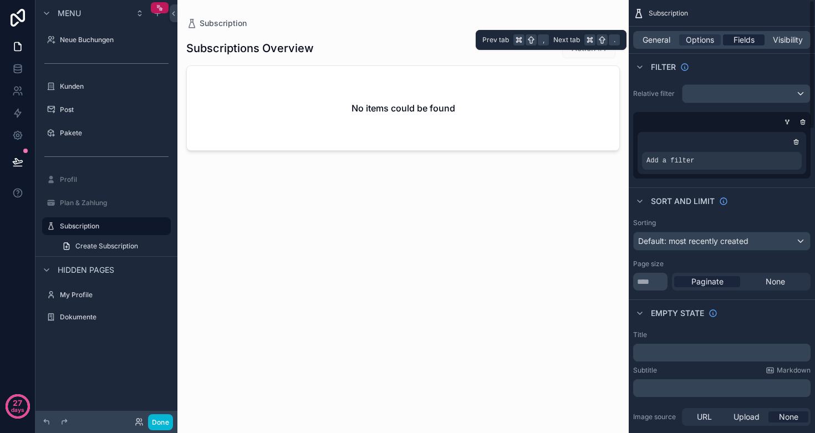
click at [727, 43] on div "Fields" at bounding box center [744, 39] width 42 height 11
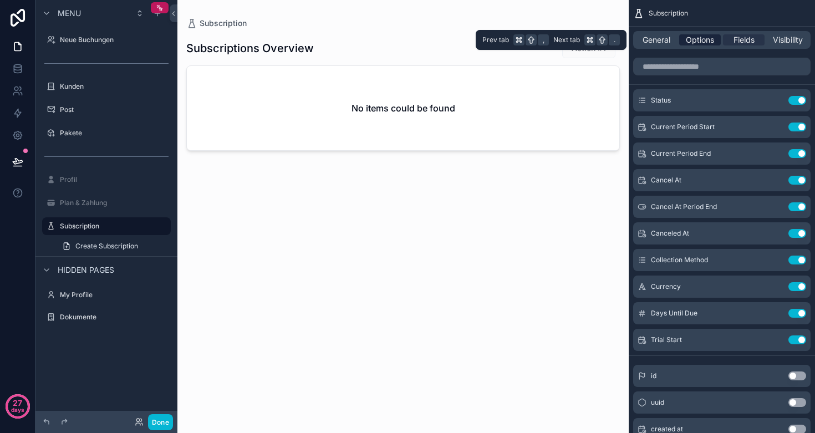
click at [693, 43] on span "Options" at bounding box center [700, 39] width 28 height 11
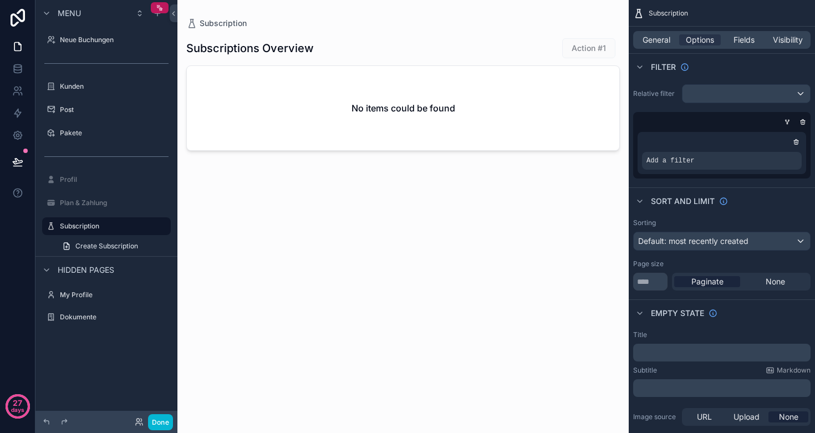
click at [711, 98] on div "scrollable content" at bounding box center [745, 94] width 127 height 18
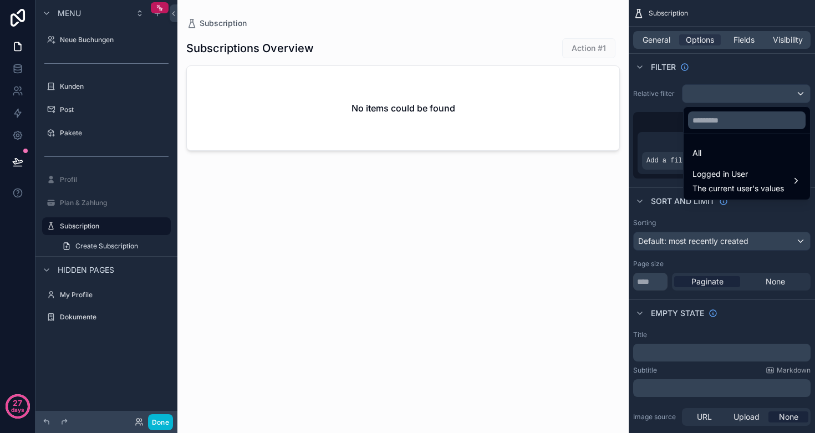
click at [711, 98] on div "scrollable content" at bounding box center [407, 216] width 815 height 433
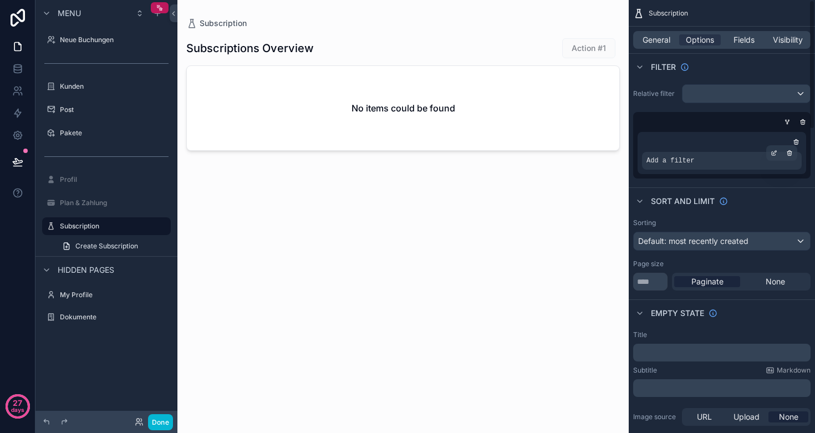
click at [694, 165] on span "Add a filter" at bounding box center [670, 160] width 48 height 9
click at [772, 154] on icon "scrollable content" at bounding box center [774, 154] width 4 height 4
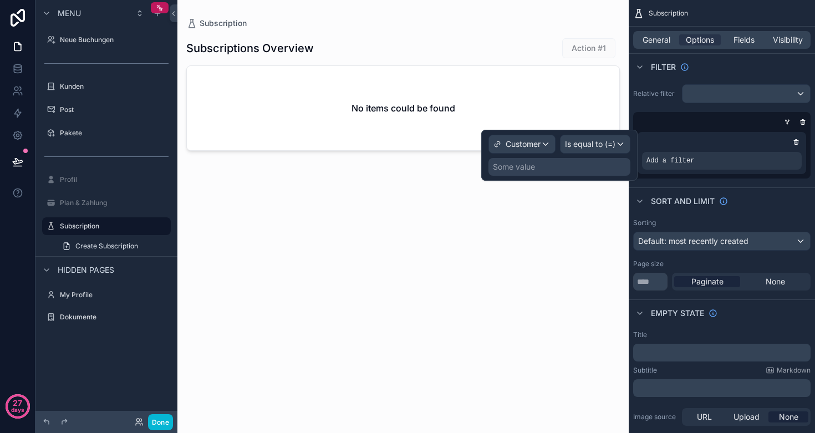
click at [526, 149] on span "Customer" at bounding box center [523, 144] width 35 height 11
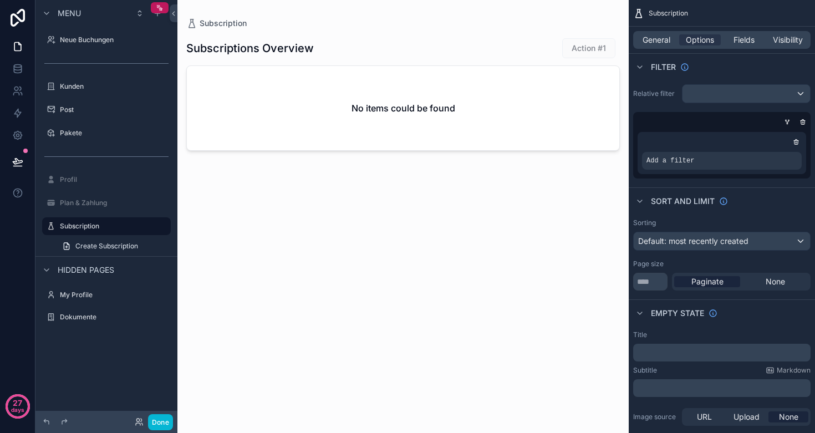
click at [318, 214] on div "Subscriptions Overview Action #1 No items could be found" at bounding box center [402, 224] width 433 height 391
click at [78, 229] on label "Subscription" at bounding box center [104, 226] width 89 height 9
click at [657, 39] on span "General" at bounding box center [656, 39] width 28 height 11
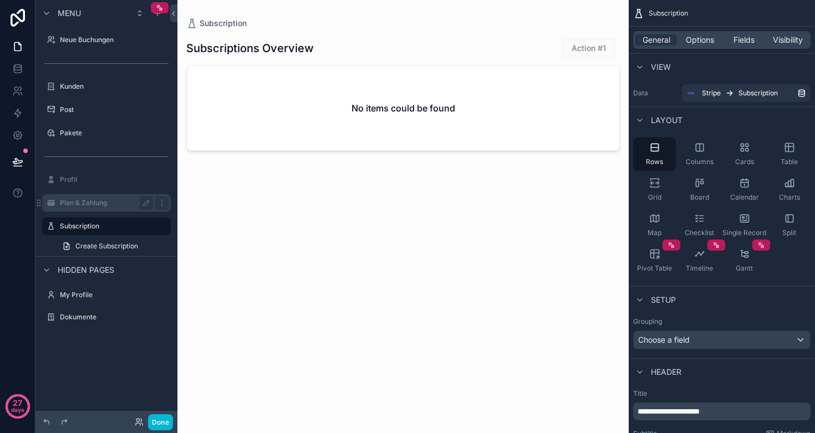
click at [89, 204] on label "Plan & Zahlung" at bounding box center [104, 202] width 89 height 9
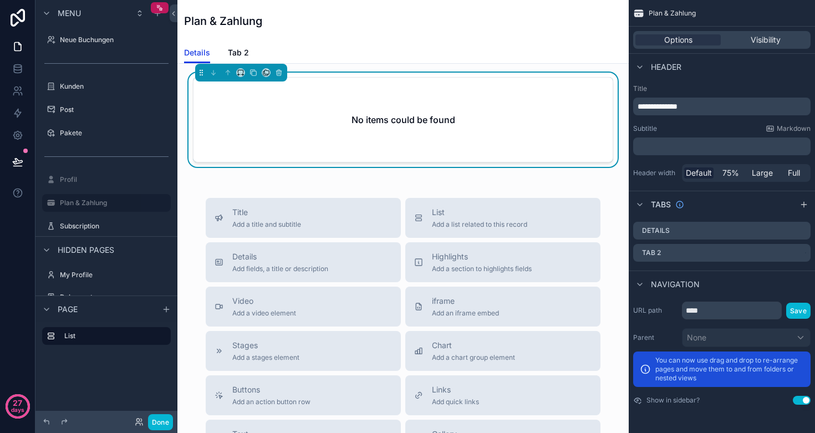
click at [341, 121] on div "No items could be found" at bounding box center [402, 120] width 419 height 84
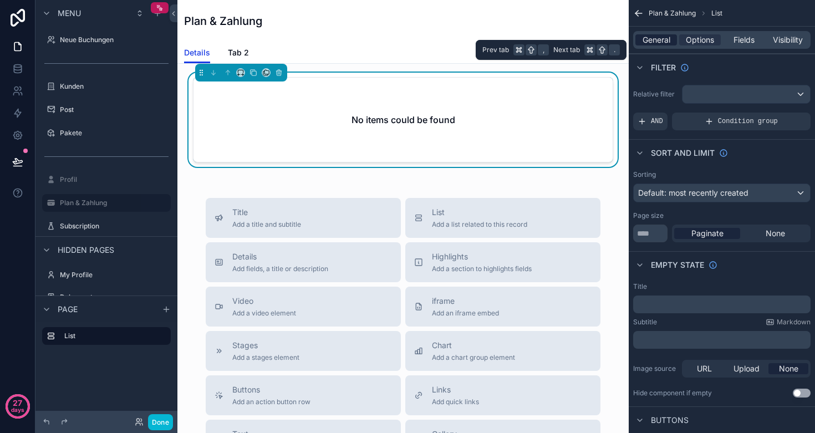
click at [651, 40] on span "General" at bounding box center [656, 39] width 28 height 11
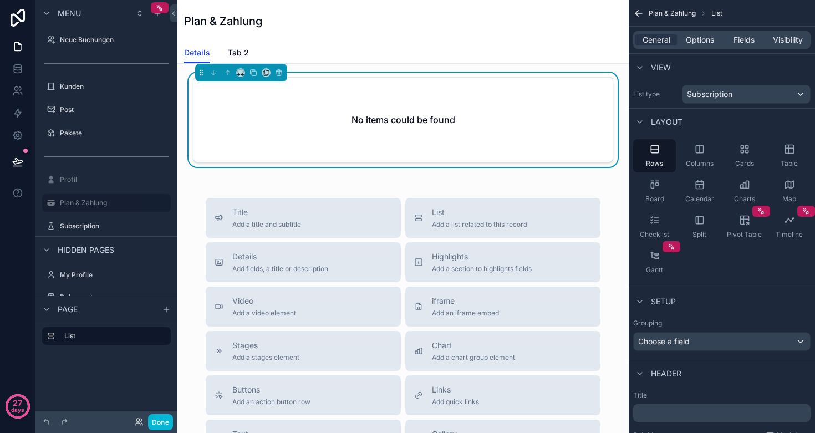
click at [734, 94] on div "Subscription" at bounding box center [745, 94] width 127 height 18
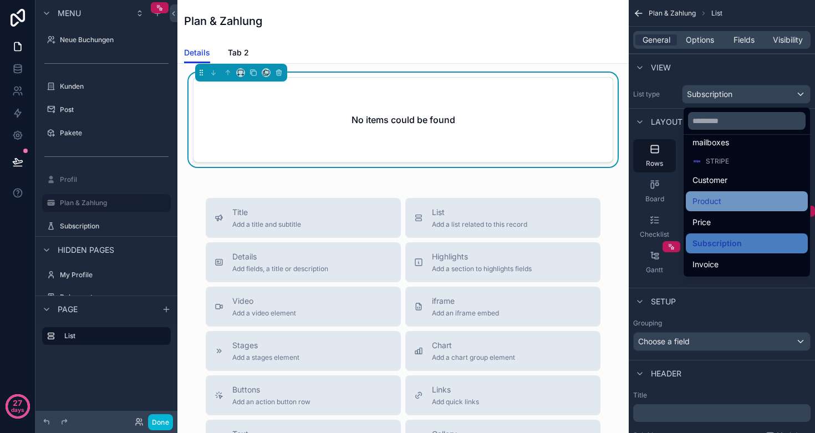
scroll to position [213, 0]
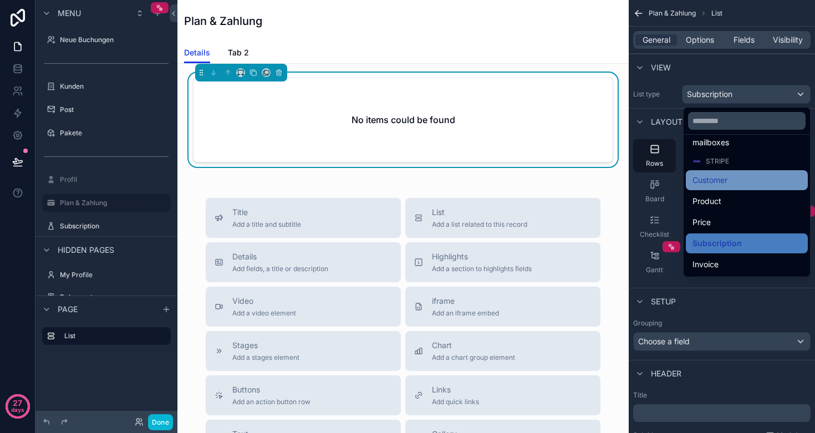
click at [715, 175] on div "Customer" at bounding box center [746, 180] width 109 height 13
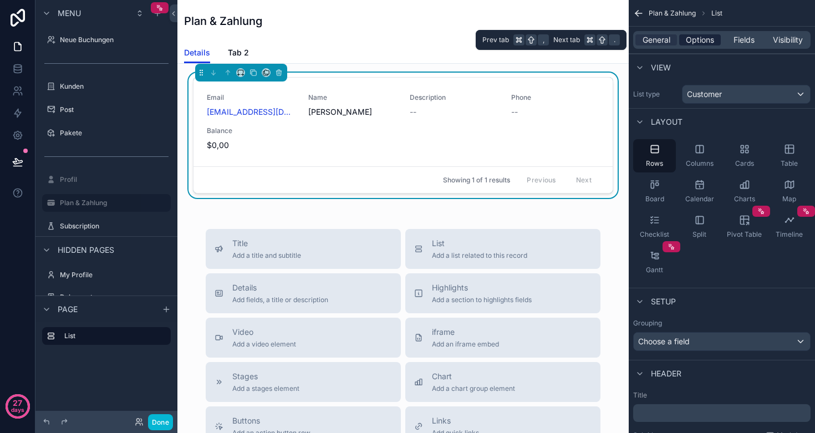
click at [710, 42] on span "Options" at bounding box center [700, 39] width 28 height 11
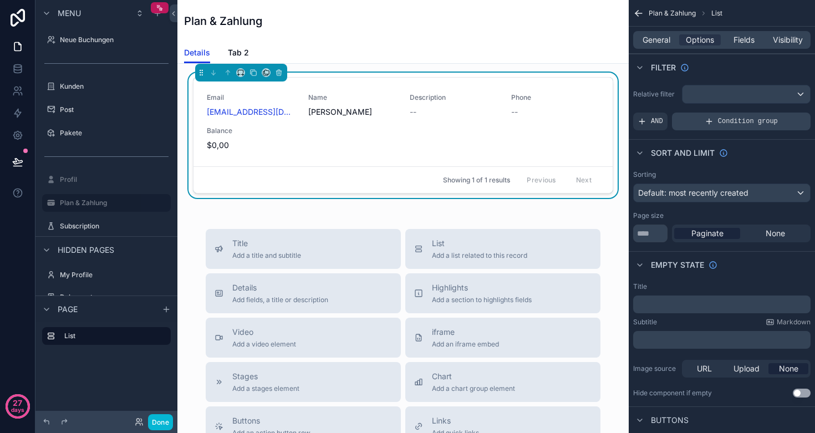
click at [712, 125] on icon "scrollable content" at bounding box center [709, 121] width 9 height 9
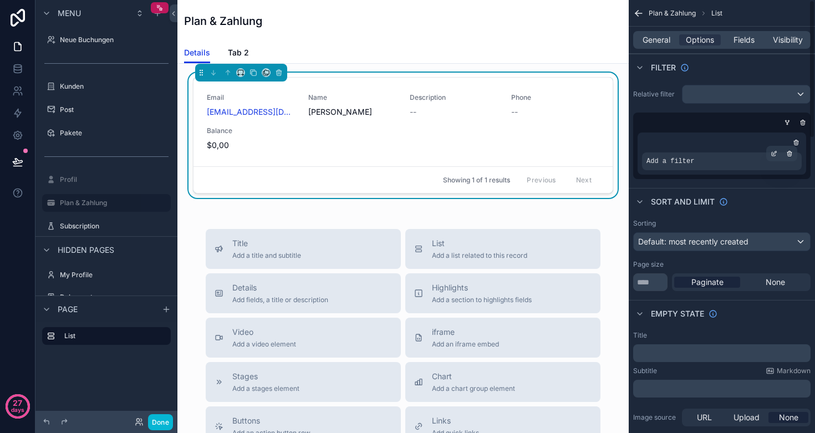
click at [679, 165] on span "Add a filter" at bounding box center [670, 161] width 48 height 9
click at [679, 161] on span "Add a filter" at bounding box center [670, 161] width 48 height 9
click at [772, 153] on icon "scrollable content" at bounding box center [774, 154] width 4 height 4
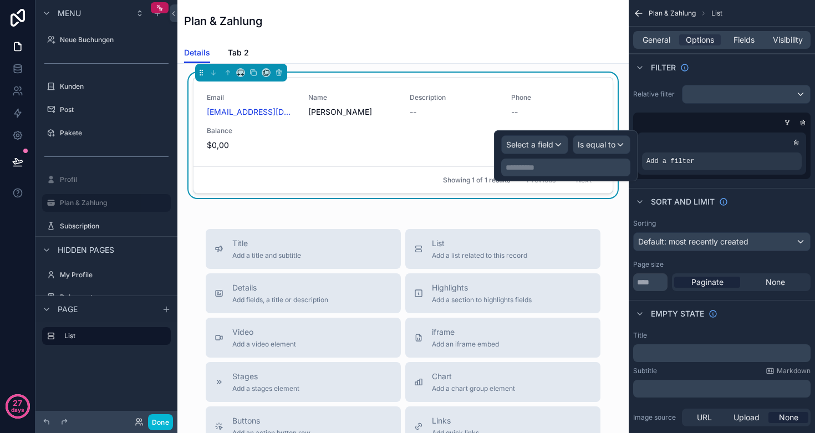
click at [553, 145] on span "Select a field" at bounding box center [529, 144] width 47 height 9
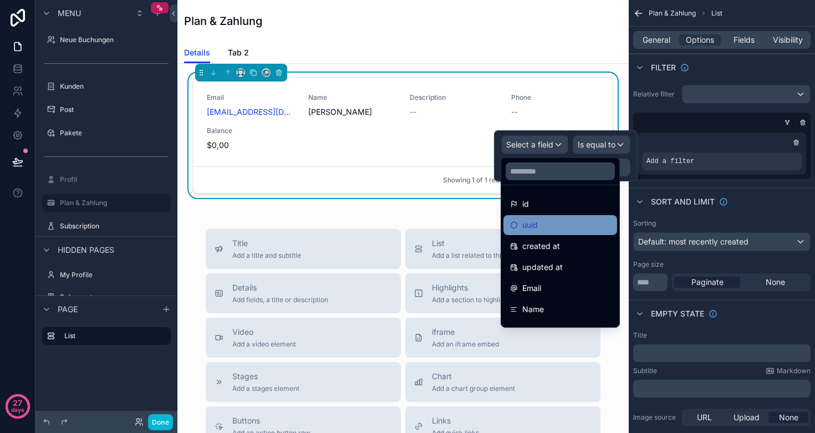
scroll to position [0, 0]
click at [554, 226] on div "uuid" at bounding box center [560, 224] width 100 height 13
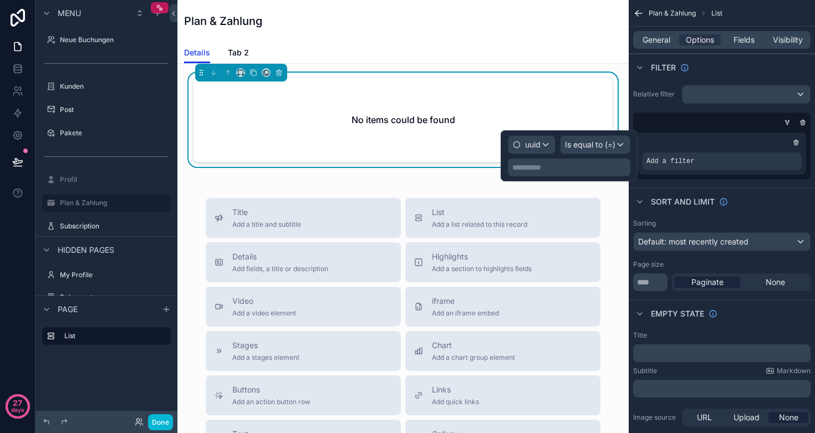
click at [564, 168] on p "**********" at bounding box center [570, 167] width 116 height 11
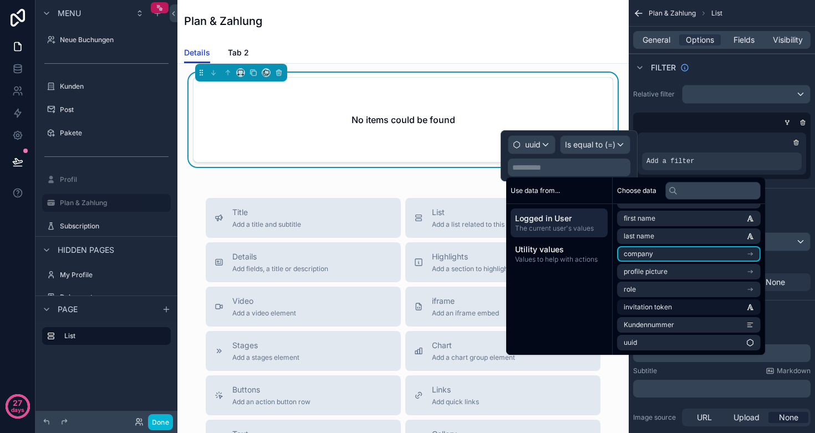
scroll to position [33, 0]
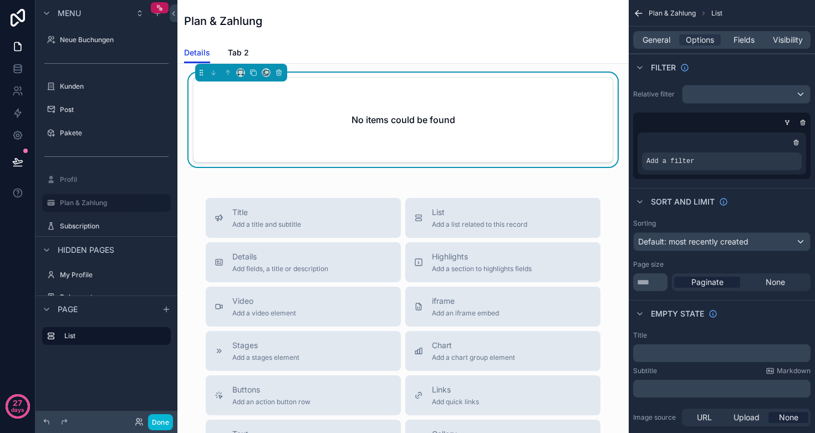
click at [386, 168] on div "No items could be found" at bounding box center [402, 122] width 433 height 99
click at [389, 122] on h2 "No items could be found" at bounding box center [403, 119] width 104 height 13
click at [95, 227] on label "Subscription" at bounding box center [104, 226] width 89 height 9
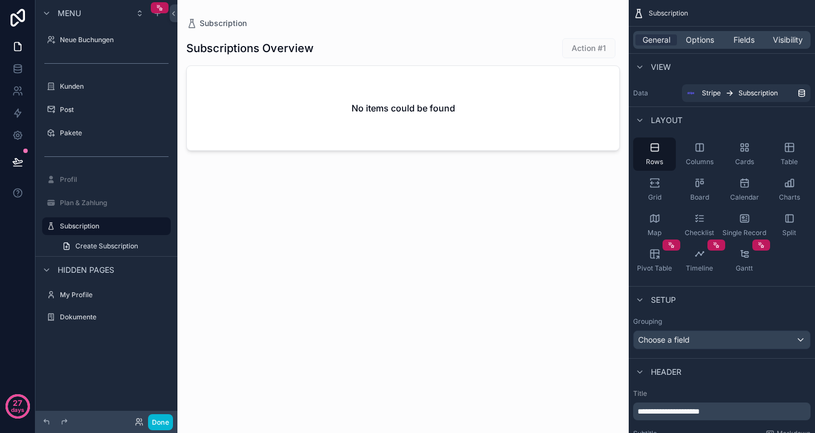
click at [594, 48] on div "scrollable content" at bounding box center [402, 210] width 451 height 420
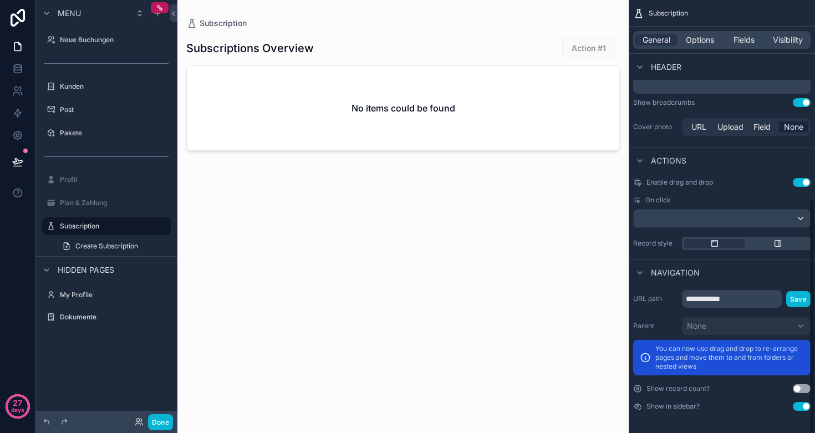
scroll to position [366, 0]
click at [419, 87] on div "No items could be found" at bounding box center [403, 108] width 432 height 84
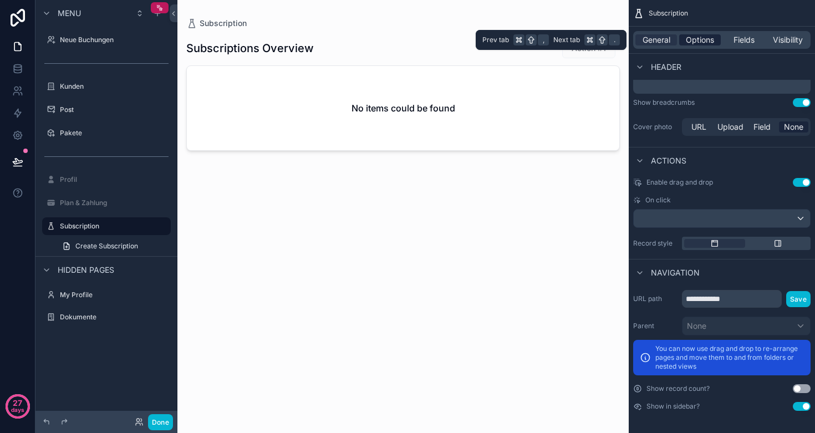
click at [703, 39] on span "Options" at bounding box center [700, 39] width 28 height 11
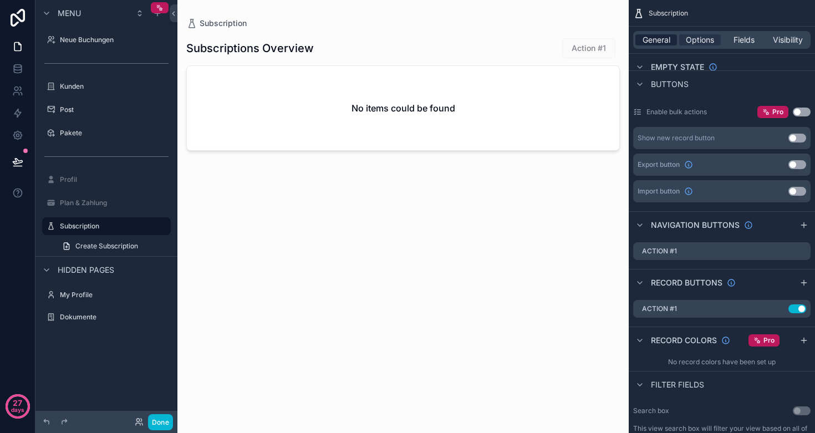
click at [646, 37] on span "General" at bounding box center [656, 39] width 28 height 11
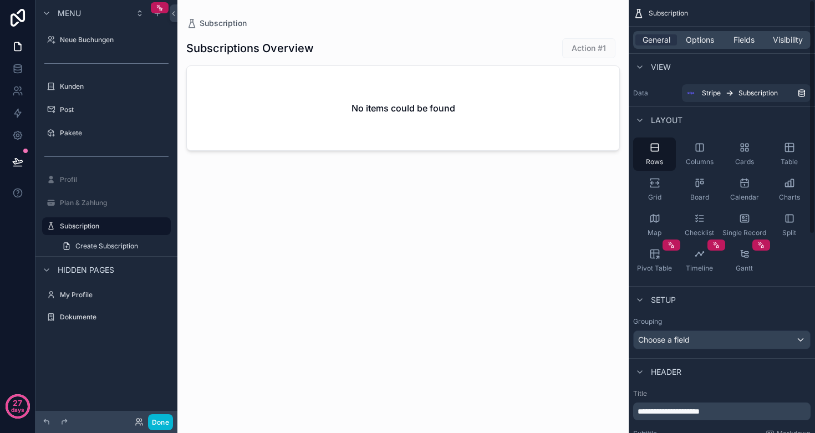
scroll to position [0, 0]
click at [97, 205] on label "Plan & Zahlung" at bounding box center [104, 202] width 89 height 9
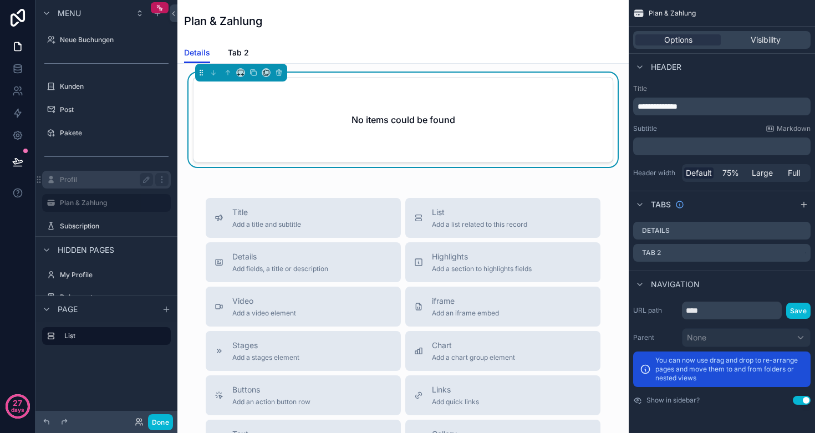
click at [76, 181] on label "Profil" at bounding box center [104, 179] width 89 height 9
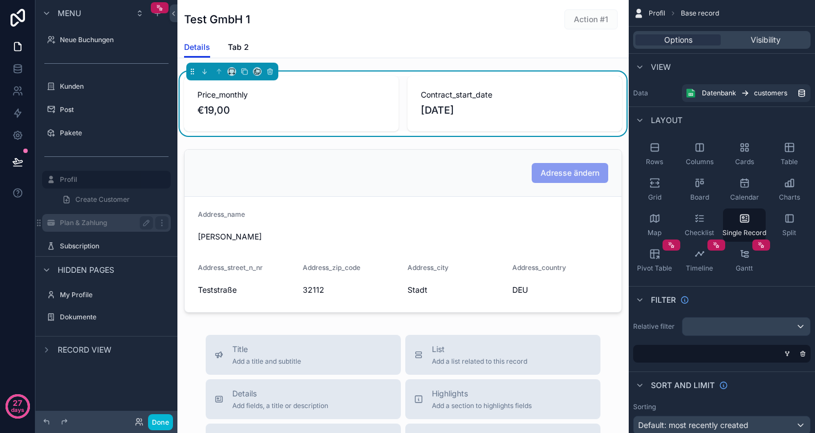
click at [95, 225] on label "Plan & Zahlung" at bounding box center [104, 222] width 89 height 9
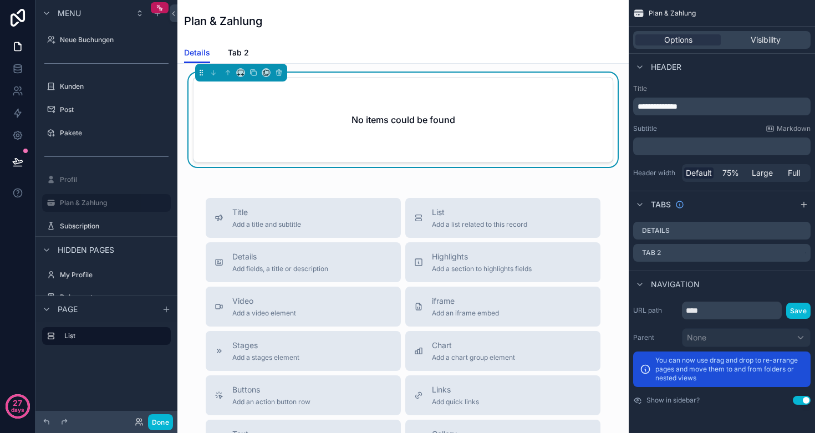
click at [345, 120] on div "No items could be found" at bounding box center [402, 120] width 419 height 84
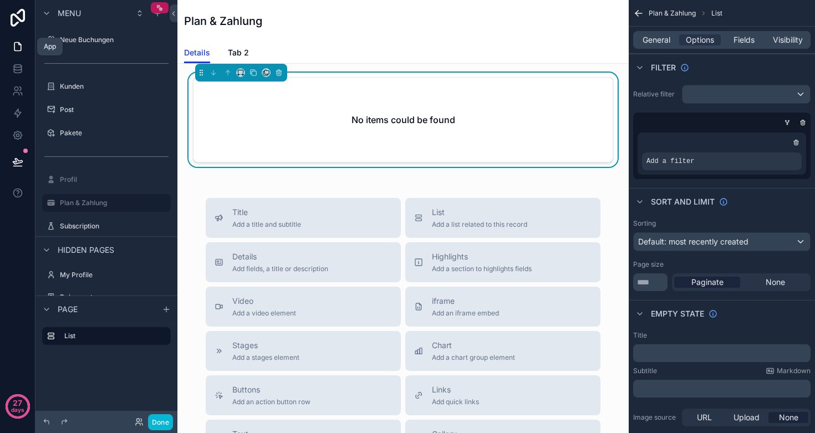
click at [19, 47] on icon at bounding box center [17, 46] width 11 height 11
click at [18, 73] on icon at bounding box center [17, 71] width 7 height 4
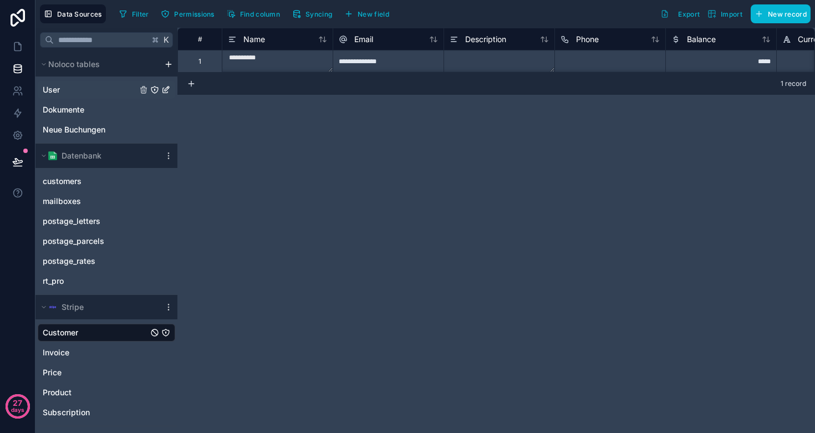
click at [76, 93] on link "User" at bounding box center [90, 89] width 94 height 11
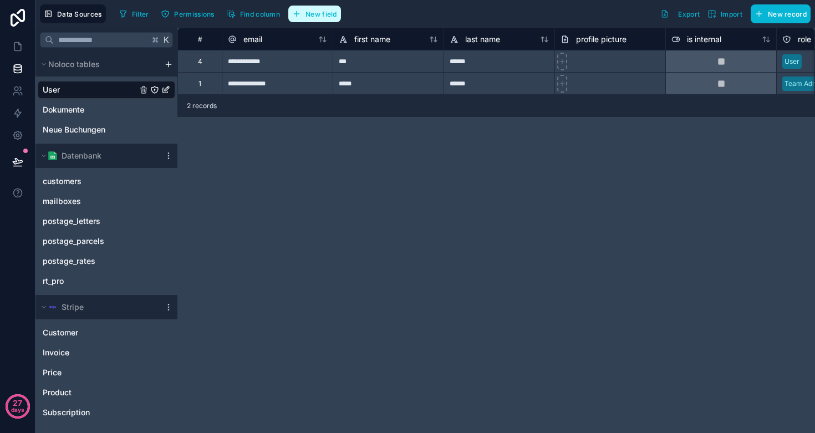
click at [328, 14] on span "New field" at bounding box center [321, 14] width 32 height 8
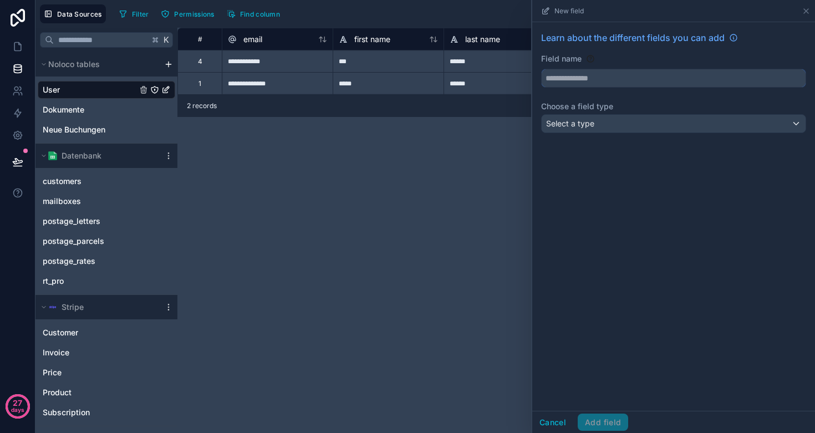
click at [596, 83] on input "text" at bounding box center [674, 78] width 264 height 18
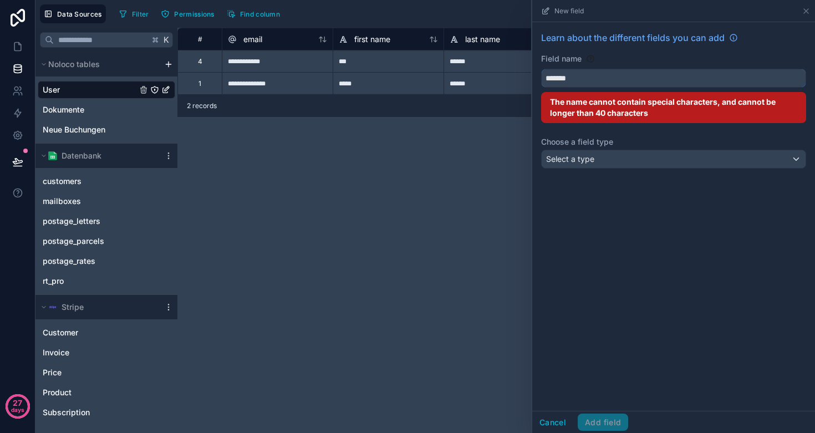
click at [674, 78] on button "******" at bounding box center [673, 78] width 265 height 19
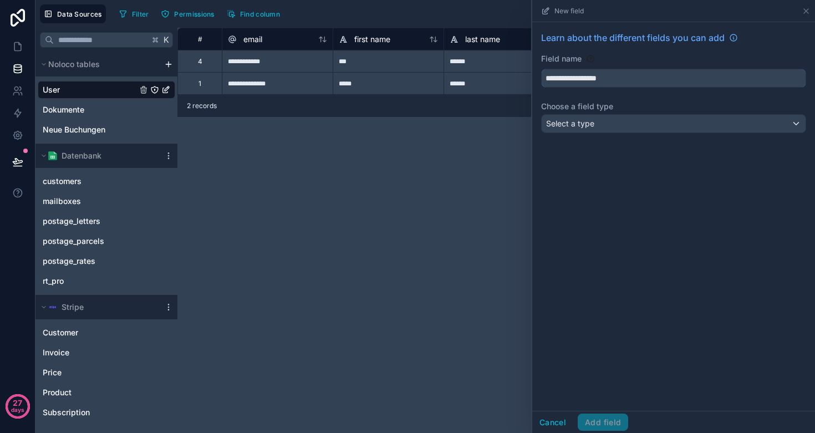
type input "**********"
click at [596, 120] on div "Select a type" at bounding box center [674, 124] width 264 height 18
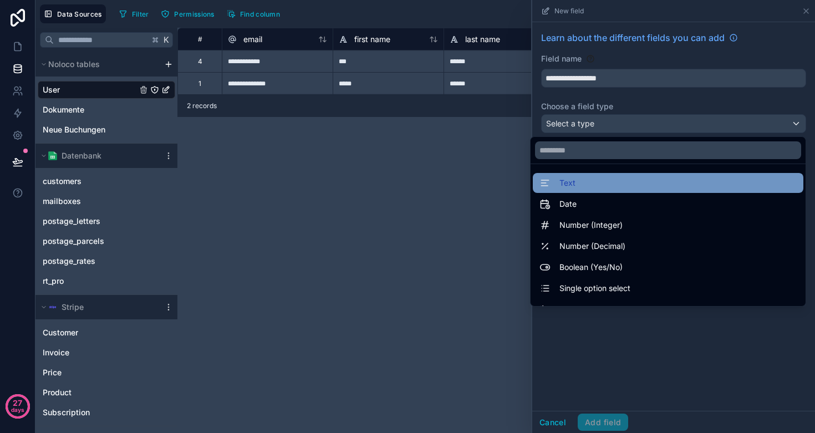
click at [578, 181] on div "Text" at bounding box center [667, 182] width 257 height 13
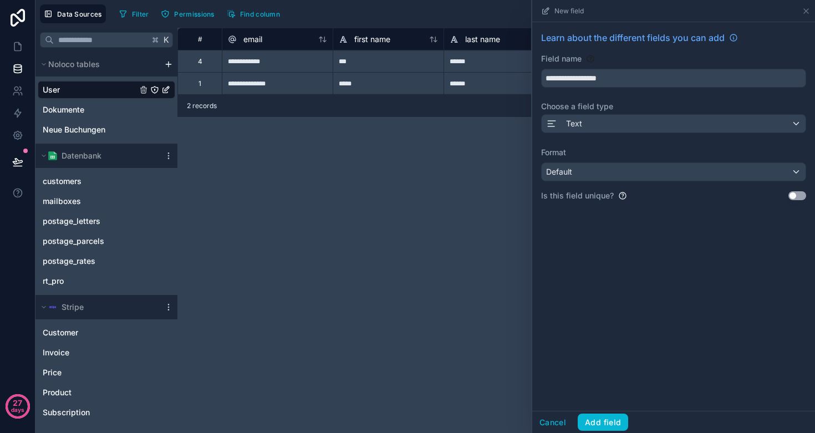
click at [601, 176] on div "Default" at bounding box center [674, 172] width 264 height 18
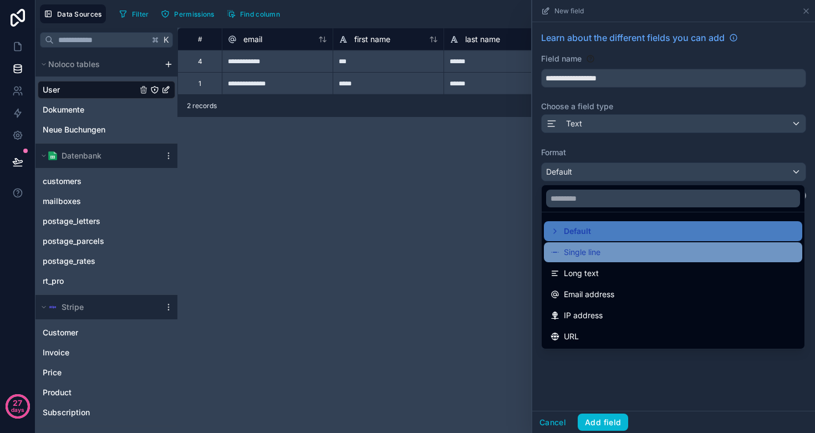
click at [582, 249] on span "Single line" at bounding box center [582, 252] width 37 height 13
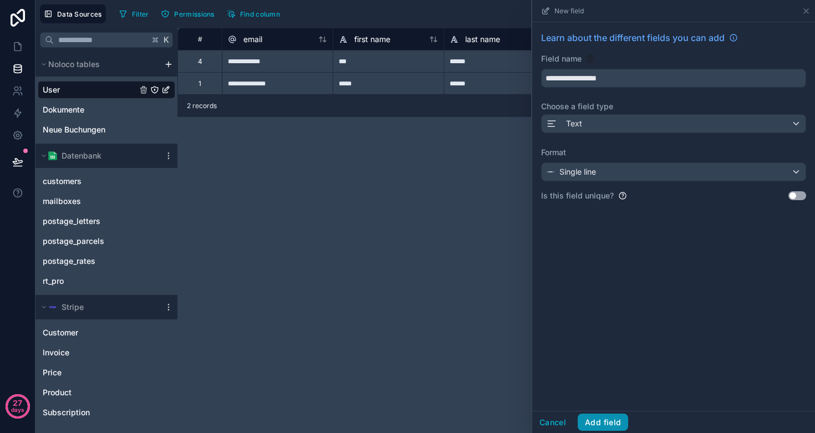
click at [608, 421] on button "Add field" at bounding box center [603, 423] width 50 height 18
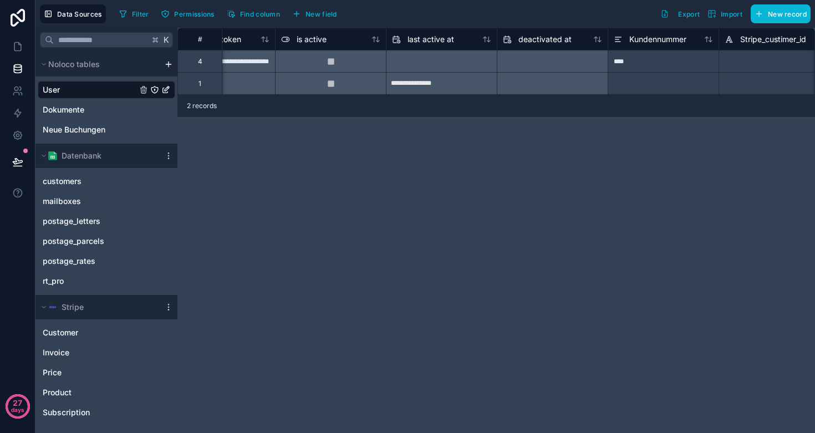
scroll to position [0, 788]
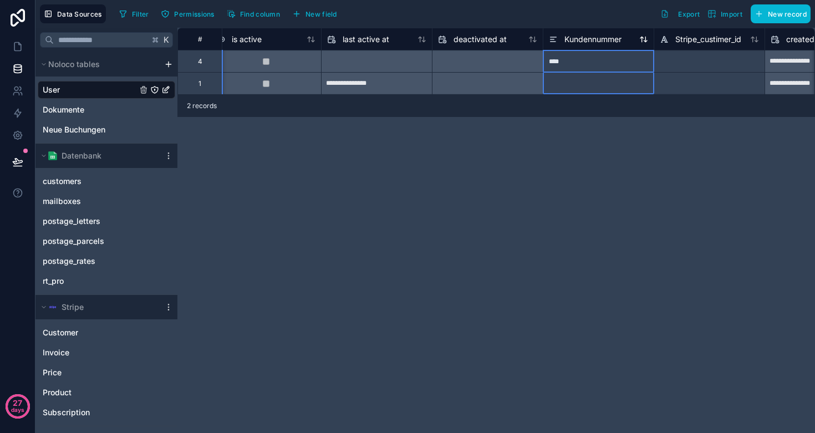
click at [595, 37] on span "Kundennummer" at bounding box center [592, 39] width 57 height 11
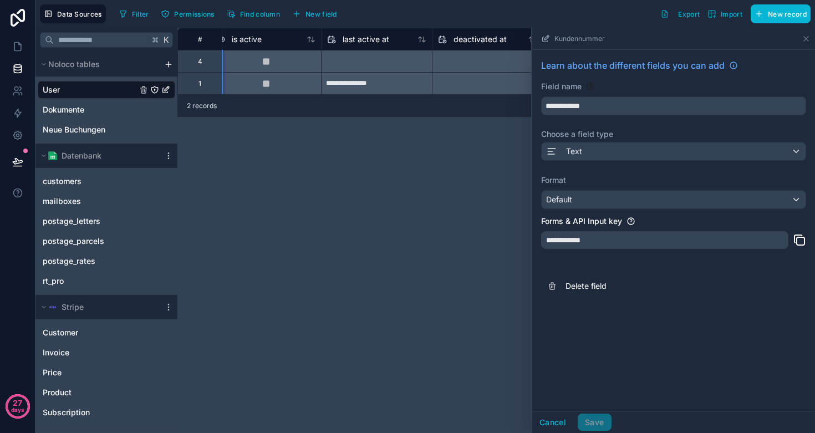
click at [455, 208] on div "**********" at bounding box center [495, 230] width 637 height 405
click at [560, 422] on button "Cancel" at bounding box center [552, 423] width 41 height 18
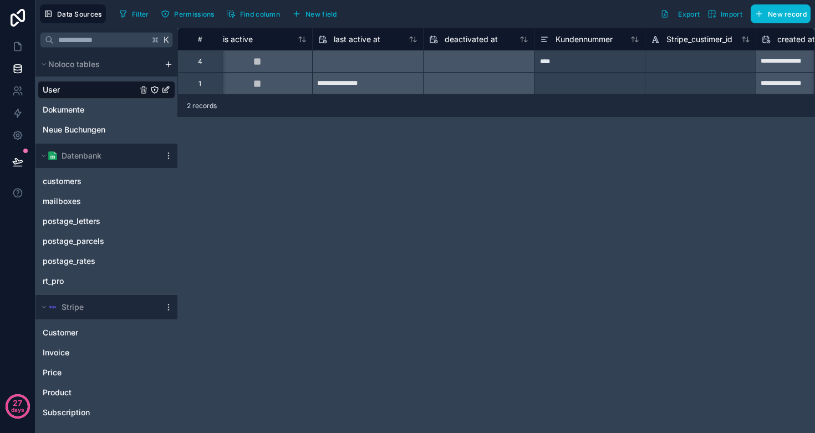
scroll to position [0, 799]
click at [694, 40] on span "Stripe_custimer_id" at bounding box center [697, 39] width 66 height 11
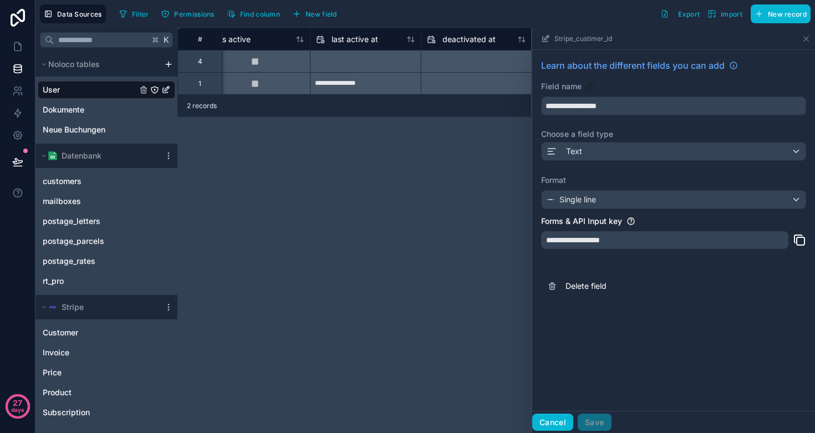
click at [558, 422] on button "Cancel" at bounding box center [552, 423] width 41 height 18
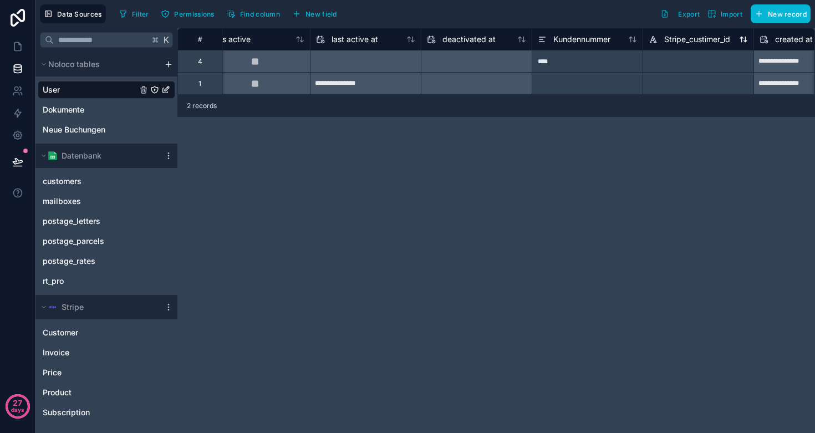
click at [700, 40] on span "Stripe_custimer_id" at bounding box center [697, 39] width 66 height 11
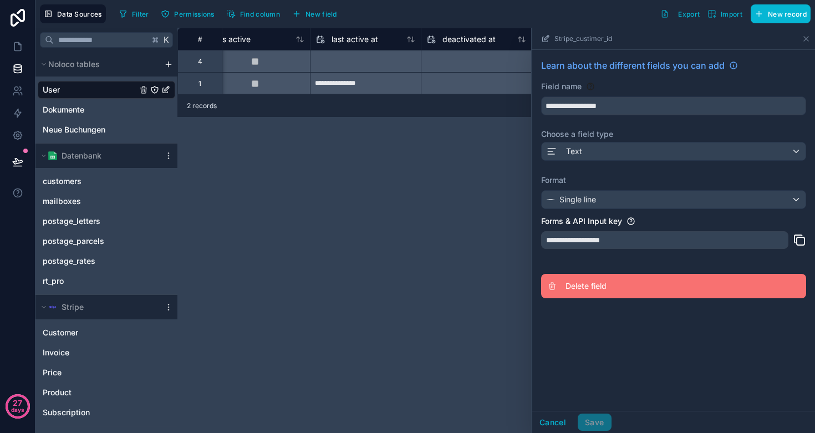
click at [596, 292] on button "Delete field" at bounding box center [673, 286] width 265 height 24
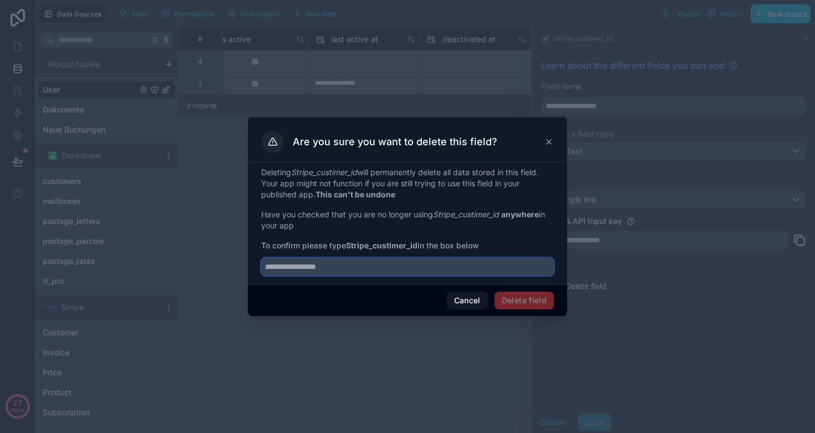
click at [379, 266] on input "text" at bounding box center [407, 267] width 293 height 18
click at [426, 250] on span "To confirm please type Stripe_custimer_id in the box below" at bounding box center [407, 245] width 293 height 11
click at [396, 264] on input "**********" at bounding box center [407, 267] width 293 height 18
click at [312, 267] on input "**********" at bounding box center [407, 267] width 293 height 18
type input "**********"
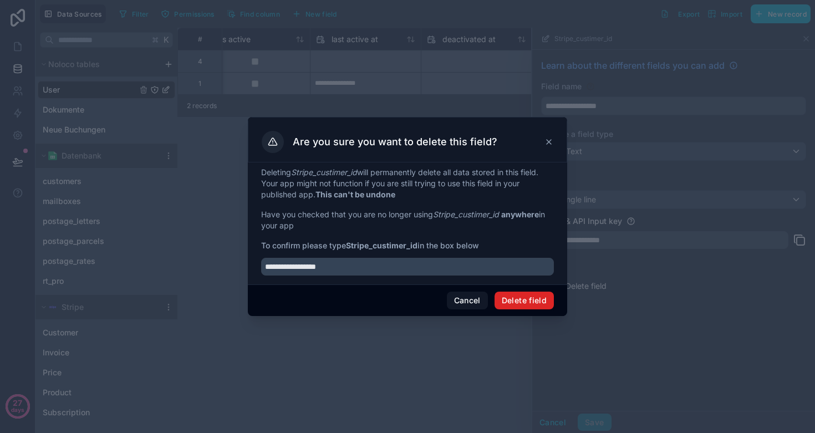
click at [526, 299] on button "Delete field" at bounding box center [523, 301] width 59 height 18
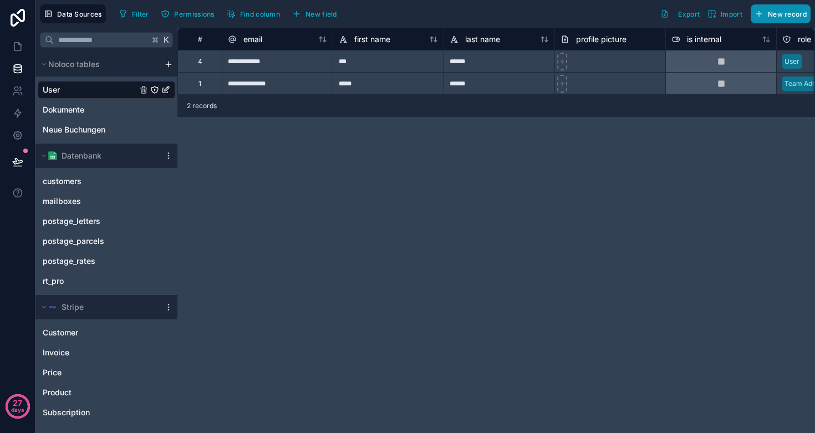
click at [778, 16] on span "New record" at bounding box center [787, 14] width 39 height 8
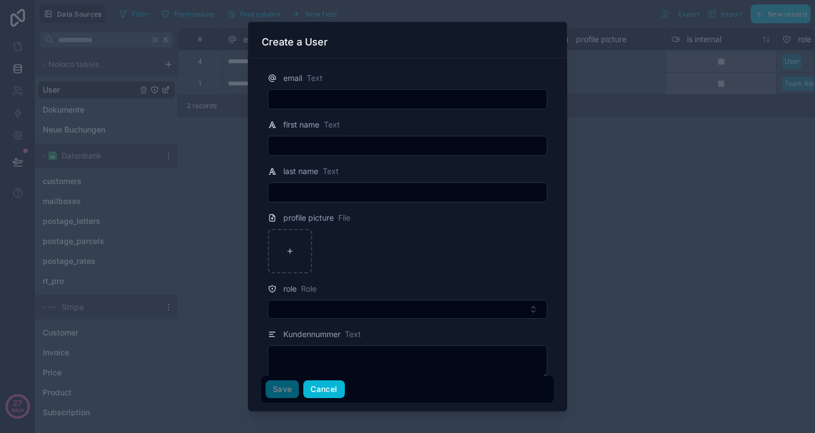
click at [334, 389] on button "Cancel" at bounding box center [323, 389] width 41 height 18
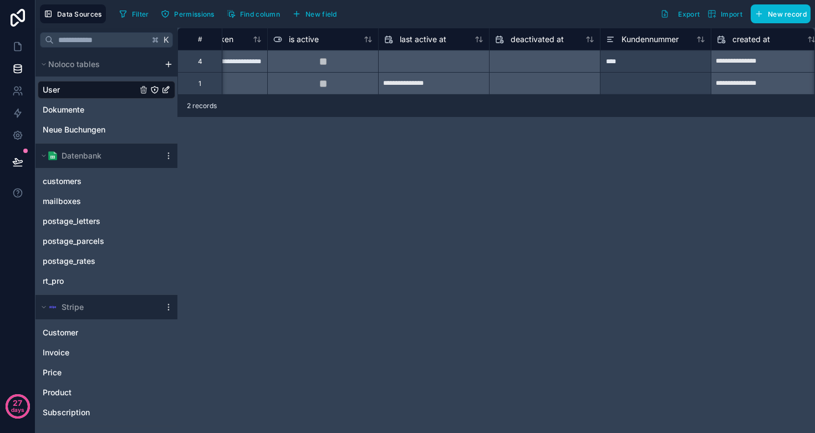
scroll to position [0, 810]
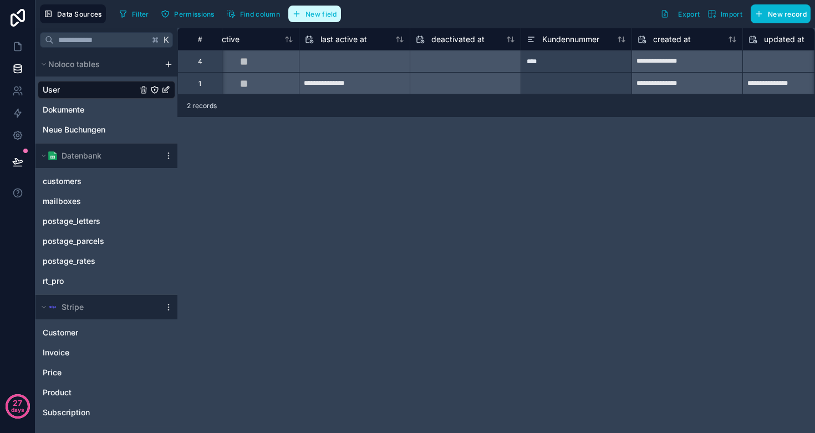
click at [309, 16] on span "New field" at bounding box center [321, 14] width 32 height 8
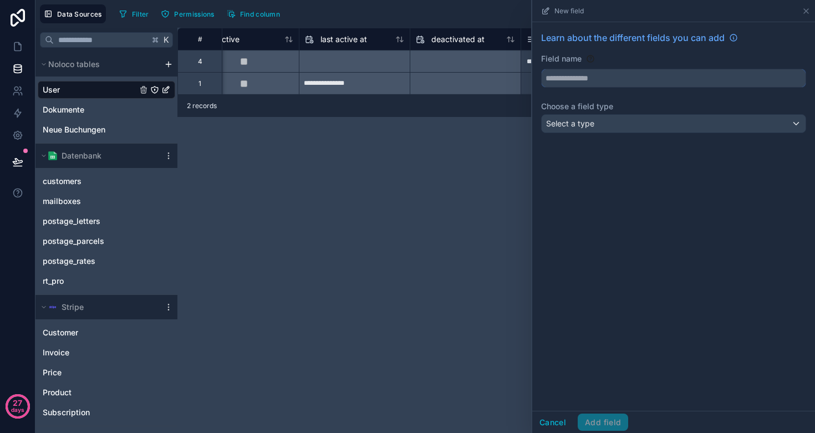
click at [611, 78] on input "text" at bounding box center [674, 78] width 264 height 18
type input "**********"
click at [606, 119] on div "Select a type" at bounding box center [674, 124] width 264 height 18
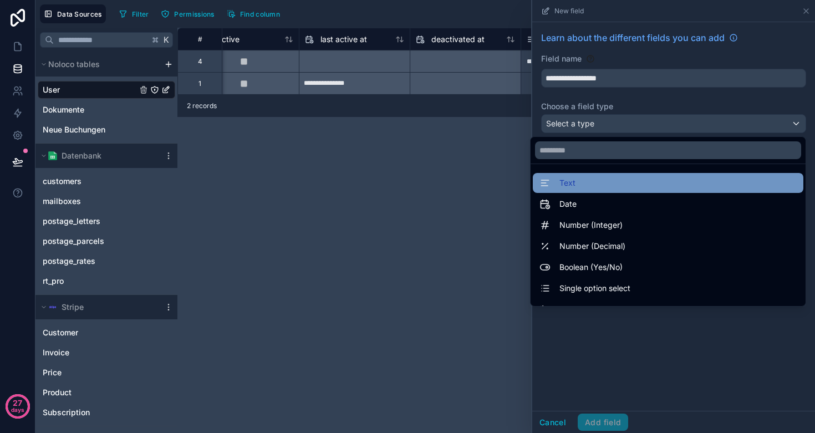
click at [583, 181] on div "Text" at bounding box center [667, 182] width 257 height 13
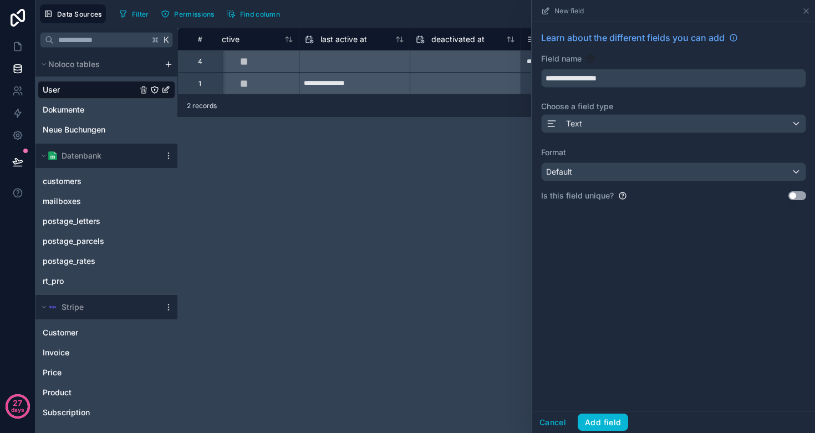
click at [584, 170] on div "Default" at bounding box center [674, 172] width 264 height 18
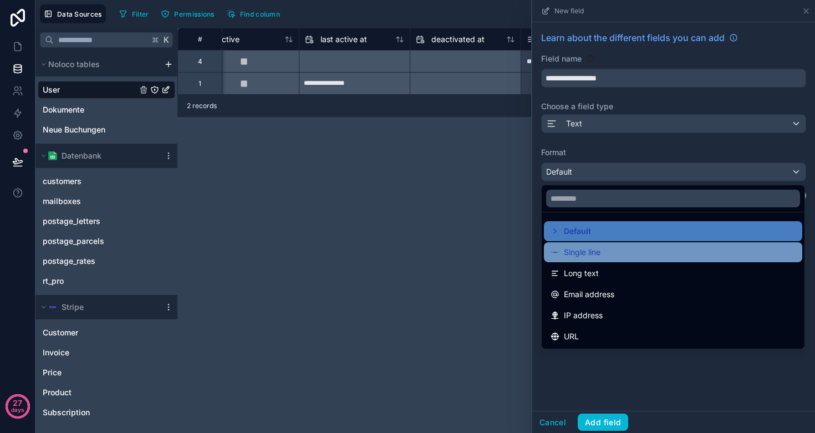
click at [579, 252] on span "Single line" at bounding box center [582, 252] width 37 height 13
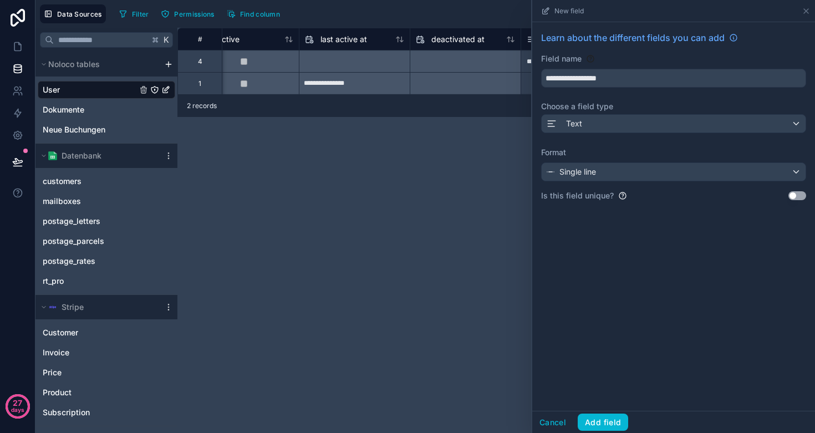
click at [799, 196] on button "Use setting" at bounding box center [797, 195] width 18 height 9
click at [600, 416] on button "Add field" at bounding box center [603, 423] width 50 height 18
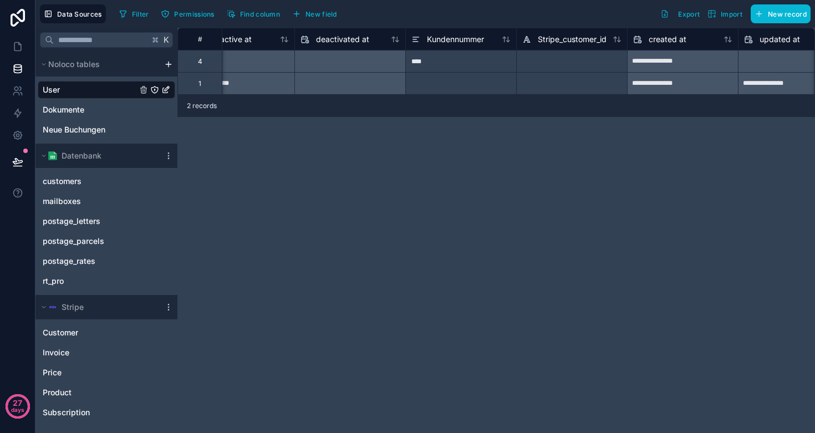
scroll to position [0, 926]
click at [568, 63] on div at bounding box center [570, 61] width 111 height 22
click at [513, 132] on div "**********" at bounding box center [495, 230] width 637 height 405
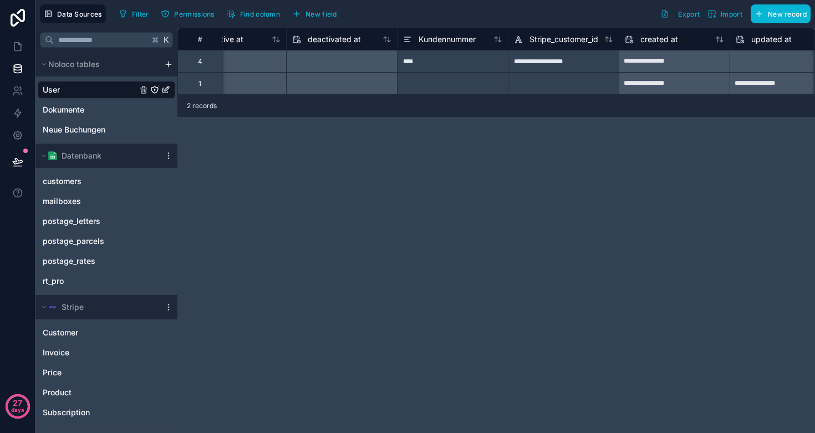
scroll to position [0, 984]
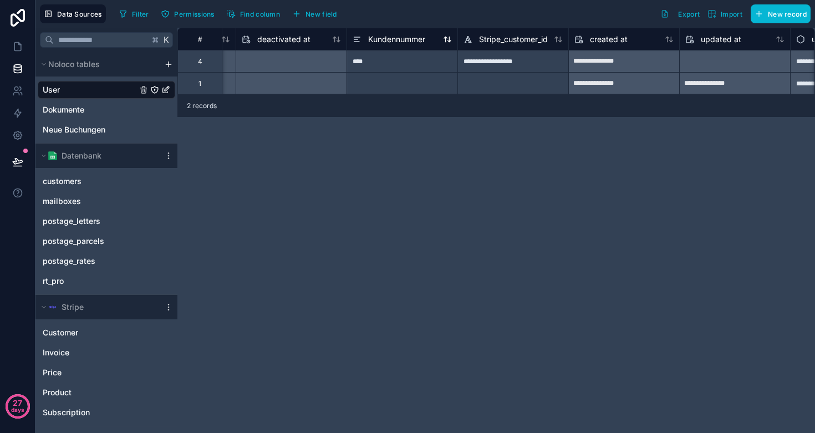
click at [399, 38] on span "Kundennummer" at bounding box center [396, 39] width 57 height 11
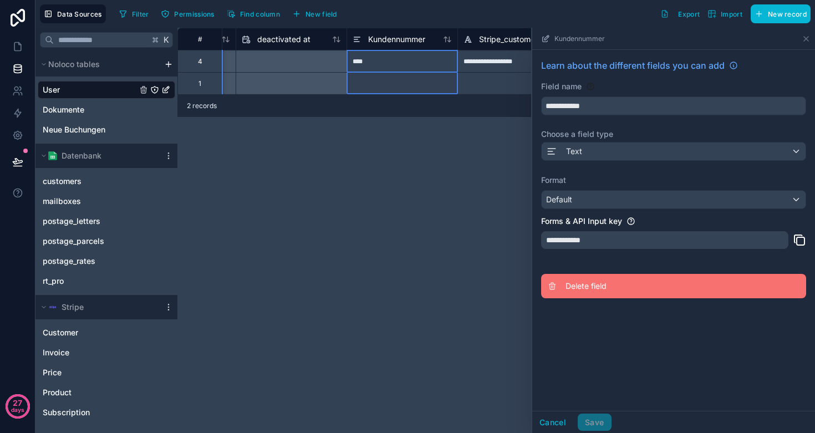
click at [574, 285] on span "Delete field" at bounding box center [645, 285] width 160 height 11
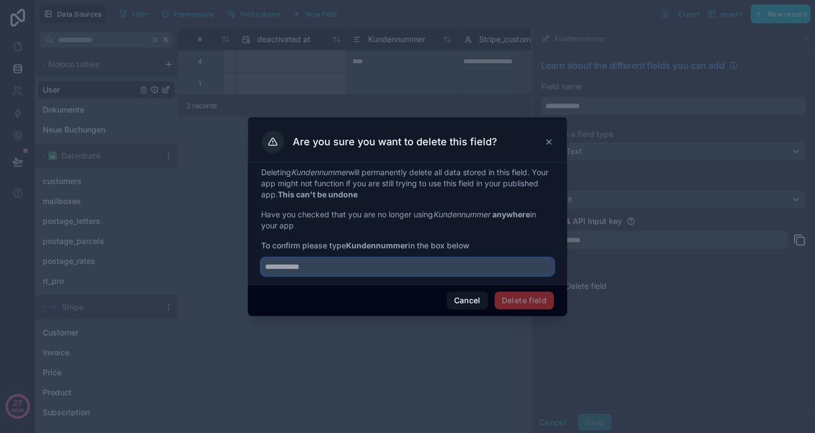
click at [396, 274] on input "text" at bounding box center [407, 267] width 293 height 18
type input "**********"
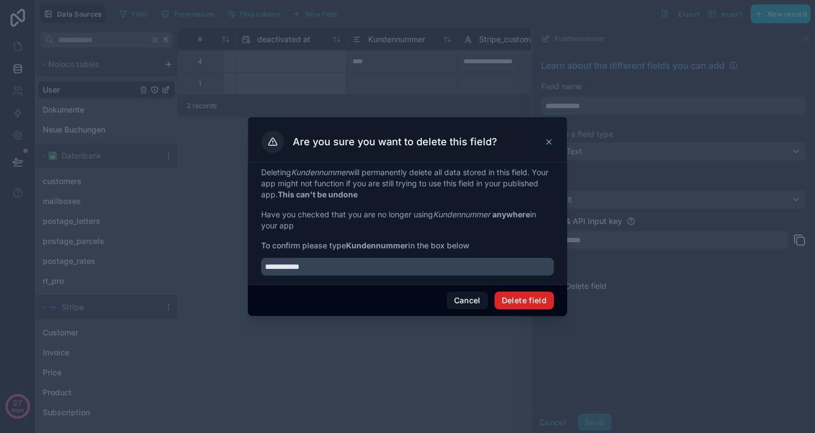
click at [526, 298] on button "Delete field" at bounding box center [523, 301] width 59 height 18
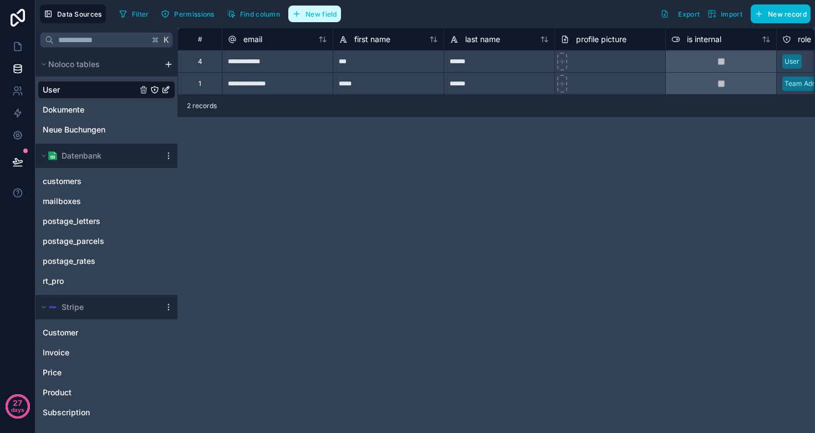
click at [316, 15] on span "New field" at bounding box center [321, 14] width 32 height 8
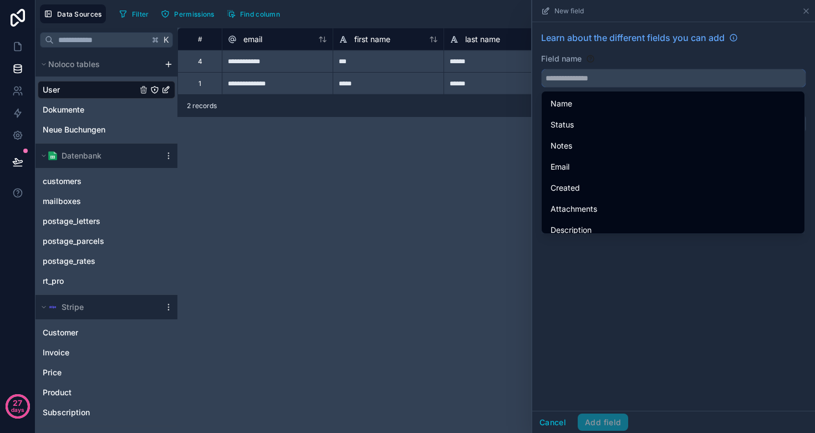
click at [583, 82] on input "text" at bounding box center [674, 78] width 264 height 18
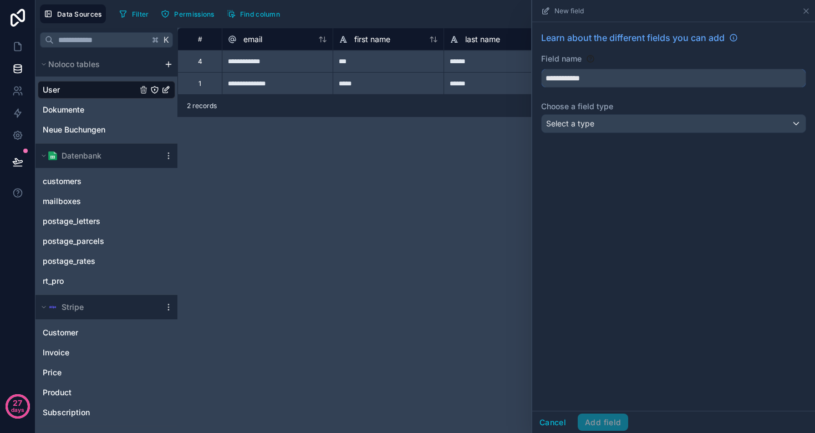
type input "**********"
click at [595, 121] on div "Select a type" at bounding box center [674, 124] width 264 height 18
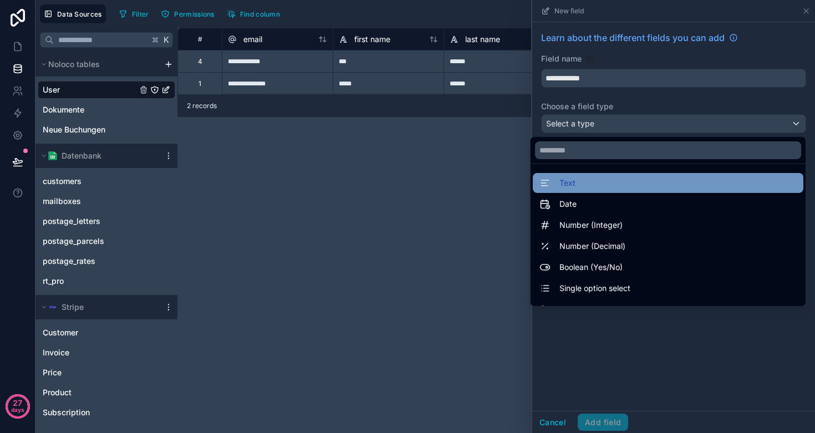
click at [588, 188] on div "Text" at bounding box center [667, 182] width 257 height 13
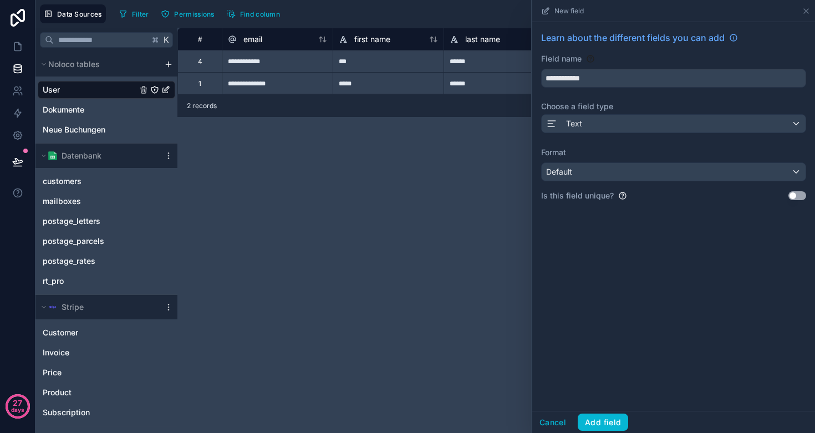
click at [601, 169] on div "Default" at bounding box center [674, 172] width 264 height 18
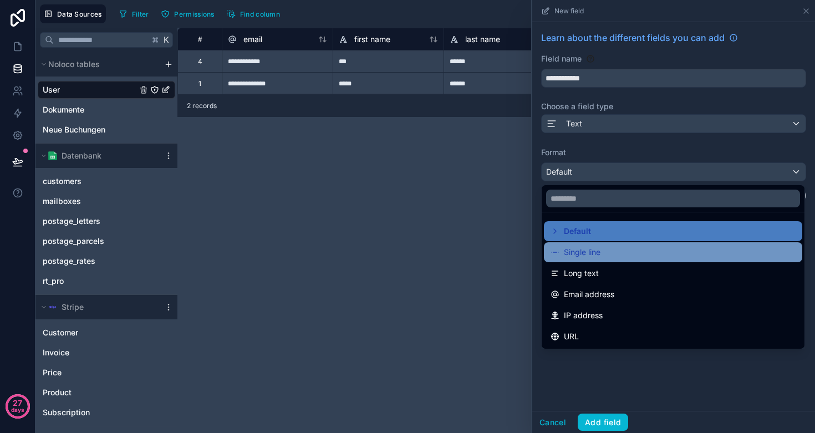
click at [588, 245] on div "Single line" at bounding box center [673, 252] width 258 height 20
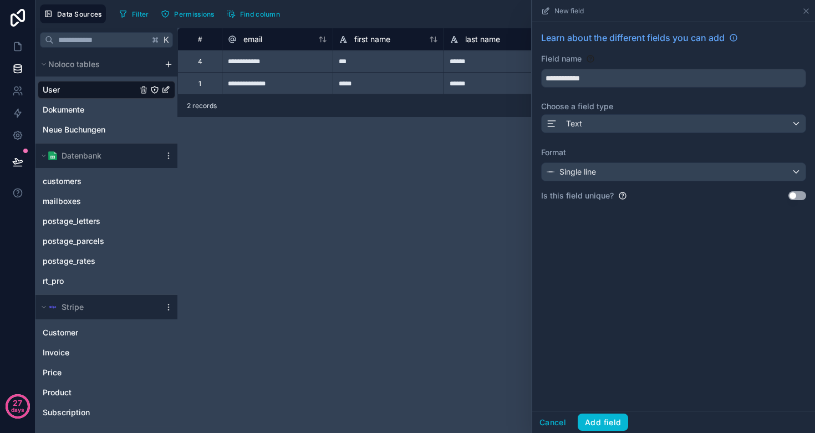
click at [799, 196] on button "Use setting" at bounding box center [797, 195] width 18 height 9
click at [597, 417] on button "Add field" at bounding box center [603, 423] width 50 height 18
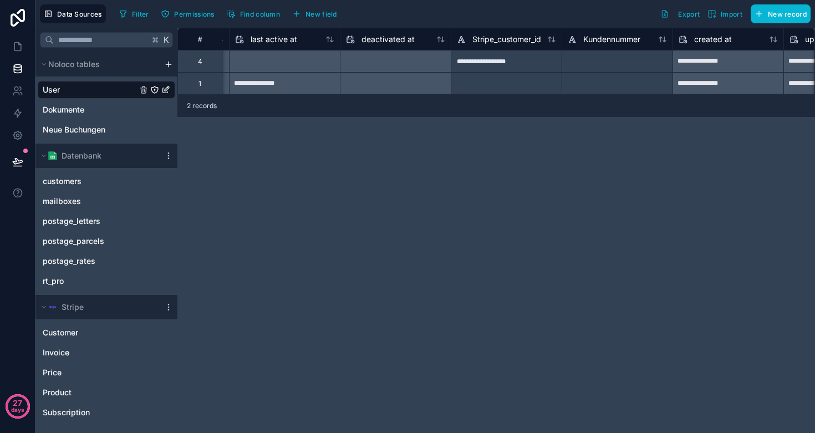
scroll to position [0, 885]
click at [592, 60] on div at bounding box center [611, 61] width 111 height 22
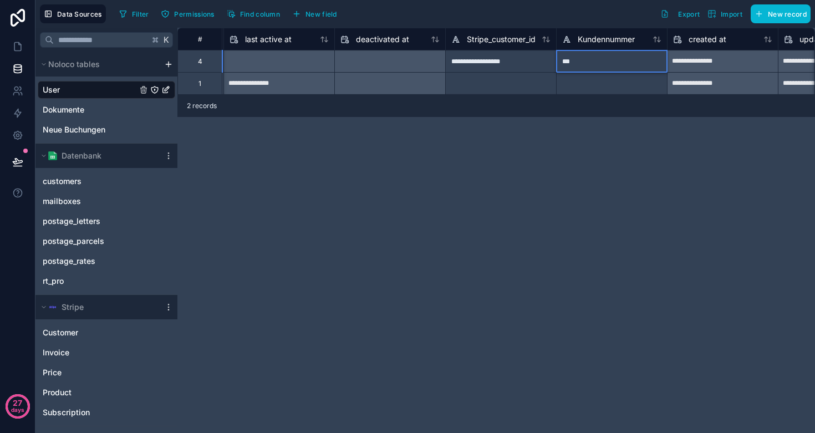
type input "****"
click at [523, 226] on div "**********" at bounding box center [495, 230] width 637 height 405
click at [21, 47] on icon at bounding box center [17, 47] width 7 height 8
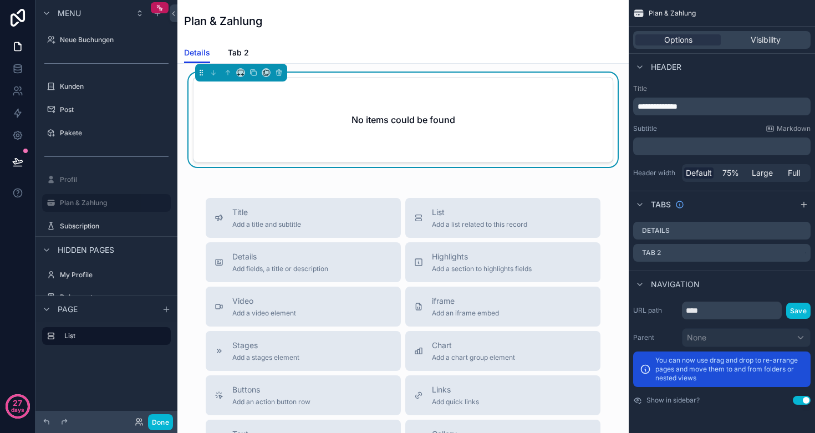
click at [305, 139] on div "No items could be found" at bounding box center [402, 120] width 419 height 84
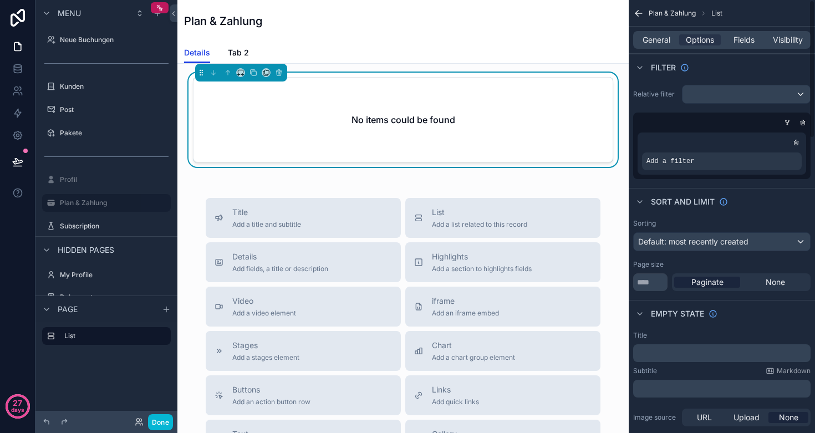
click at [710, 96] on div "scrollable content" at bounding box center [745, 94] width 127 height 18
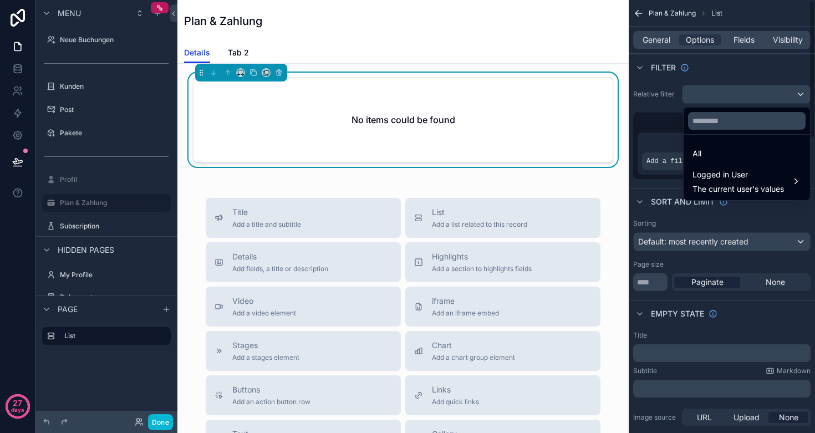
click at [650, 114] on div "scrollable content" at bounding box center [407, 216] width 815 height 433
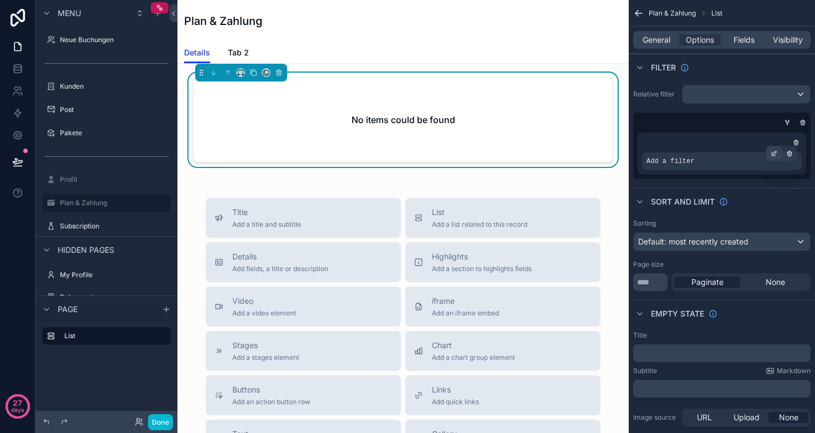
click at [778, 154] on div "scrollable content" at bounding box center [774, 154] width 16 height 16
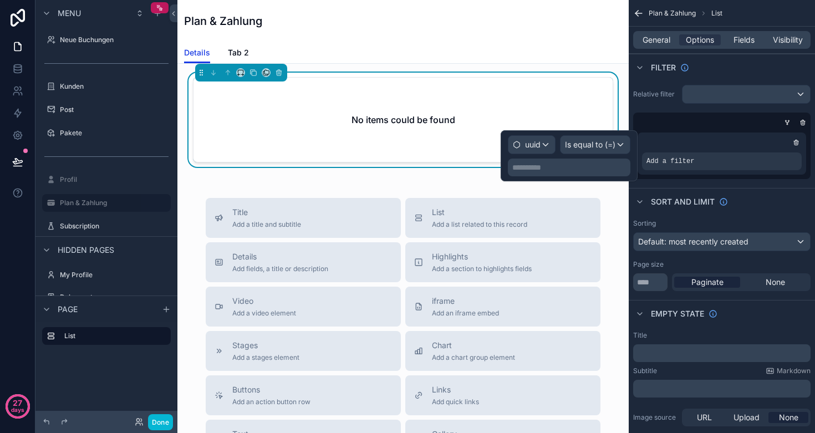
click at [537, 145] on span "uuid" at bounding box center [533, 144] width 16 height 11
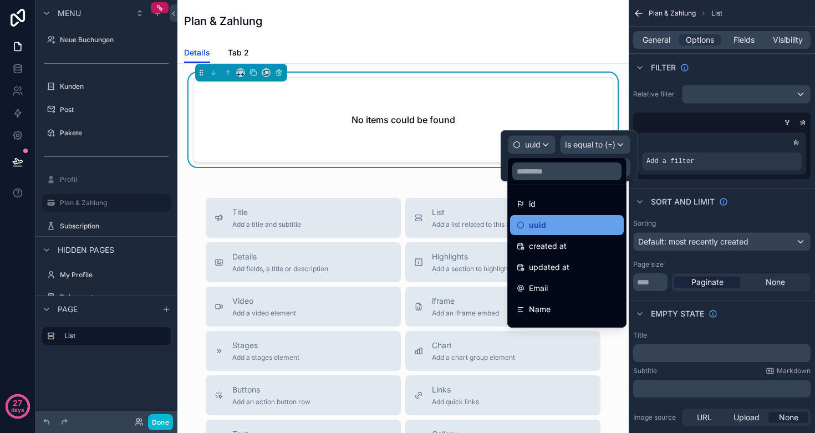
click at [554, 226] on div "uuid" at bounding box center [567, 224] width 100 height 13
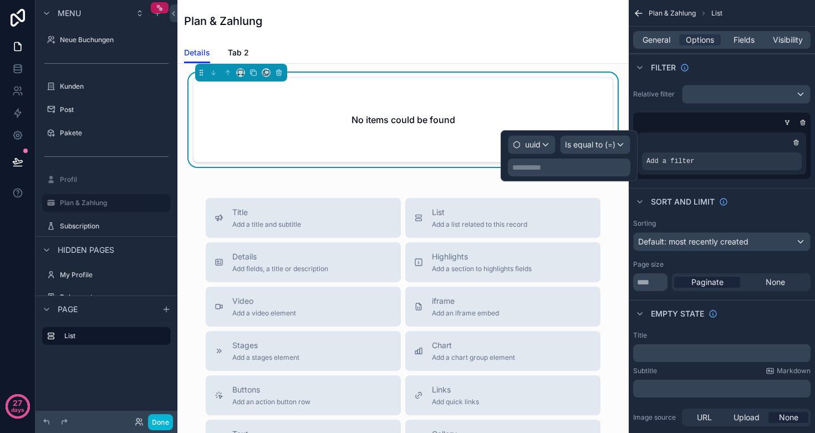
click at [552, 165] on p "**********" at bounding box center [570, 167] width 116 height 11
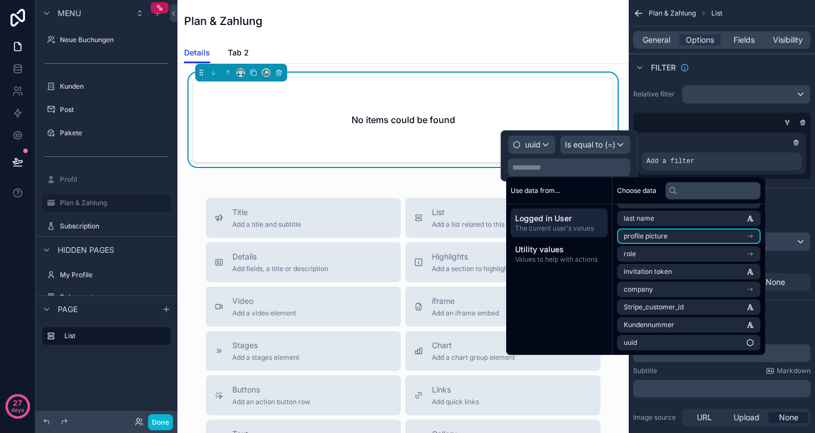
scroll to position [51, 0]
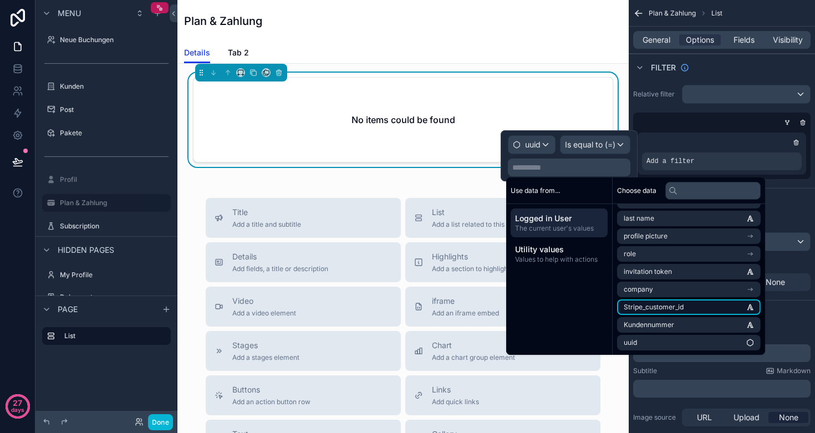
click at [677, 305] on span "Stripe_customer_id" at bounding box center [654, 307] width 60 height 9
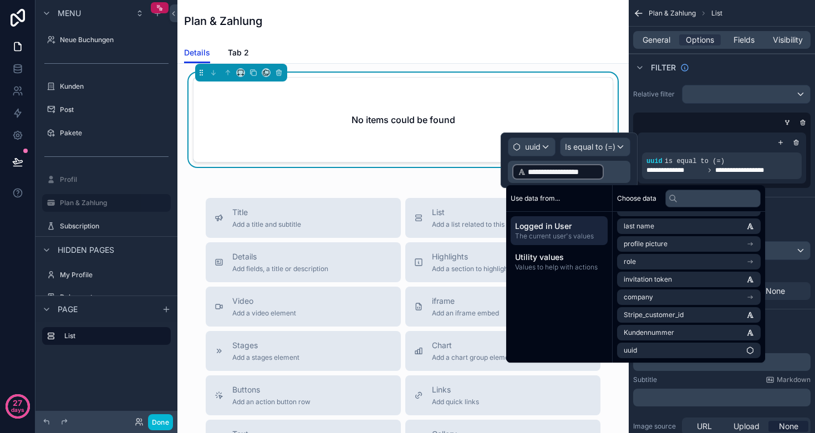
click at [436, 37] on div "Plan & Zahlung" at bounding box center [403, 21] width 438 height 42
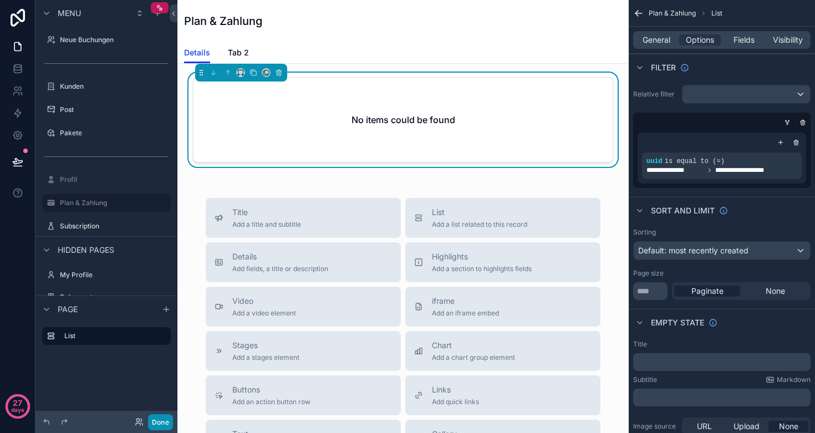
click at [159, 420] on button "Done" at bounding box center [160, 422] width 25 height 16
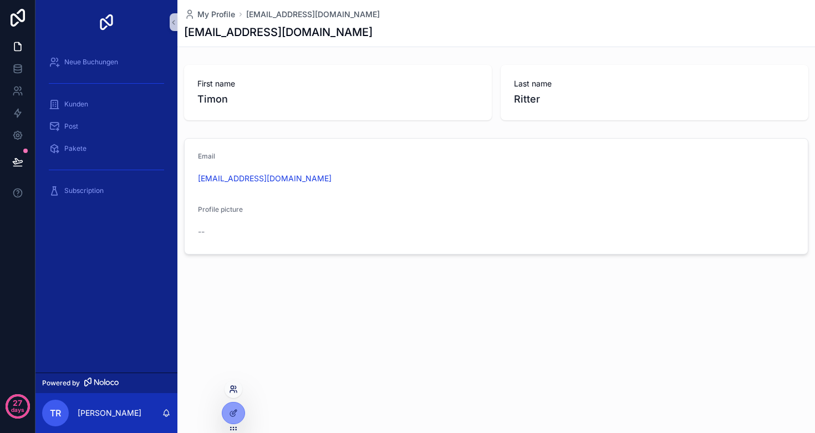
click at [236, 389] on icon at bounding box center [233, 389] width 9 height 9
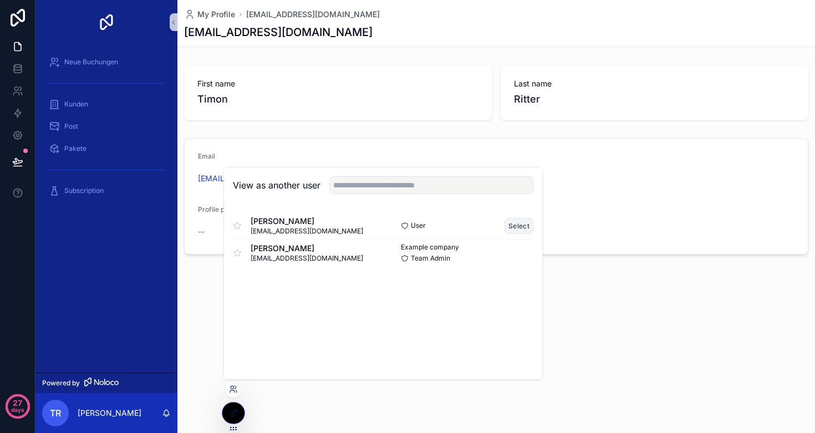
click at [515, 222] on button "Select" at bounding box center [518, 226] width 29 height 16
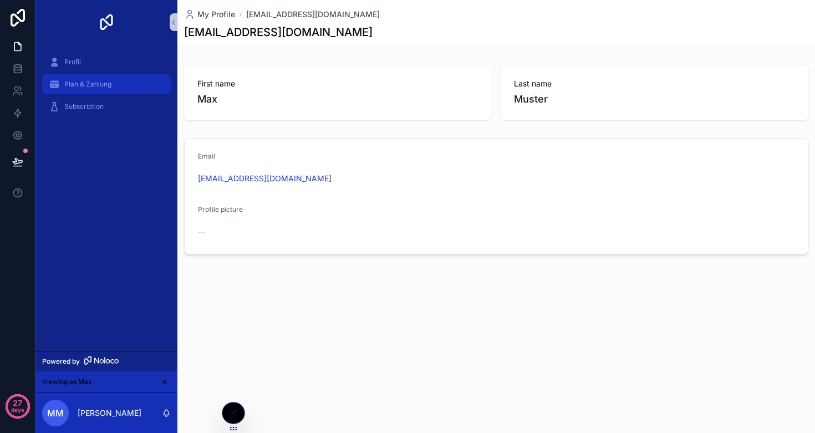
click at [71, 88] on span "Plan & Zahlung" at bounding box center [87, 84] width 47 height 9
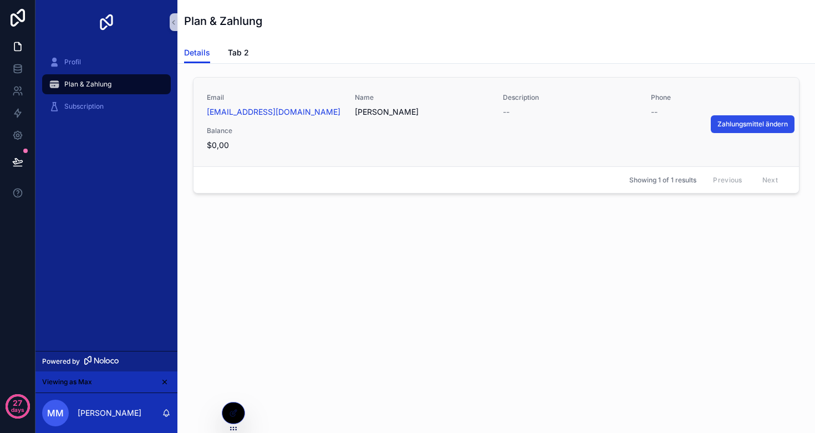
click at [741, 124] on span "Zahlungsmittel ändern" at bounding box center [752, 124] width 70 height 9
click at [734, 125] on span "Zahlungsmittel ändern" at bounding box center [752, 124] width 70 height 9
click at [228, 116] on link "[EMAIL_ADDRESS][DOMAIN_NAME]" at bounding box center [274, 111] width 134 height 11
click at [233, 53] on span "Tab 2" at bounding box center [238, 52] width 21 height 11
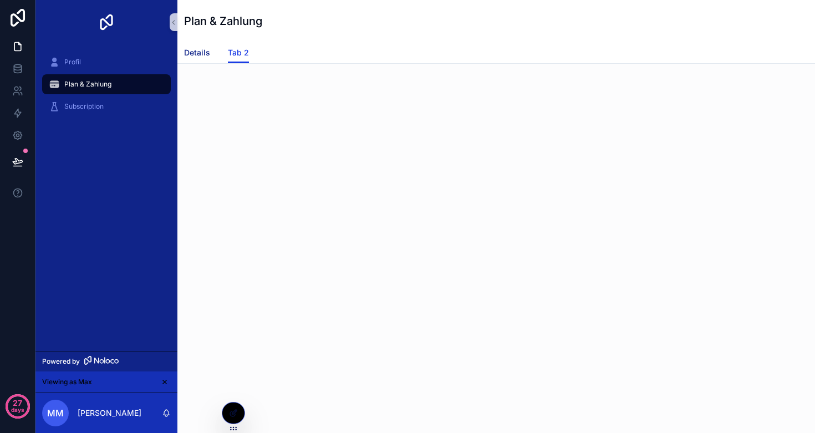
click at [201, 52] on span "Details" at bounding box center [197, 52] width 26 height 11
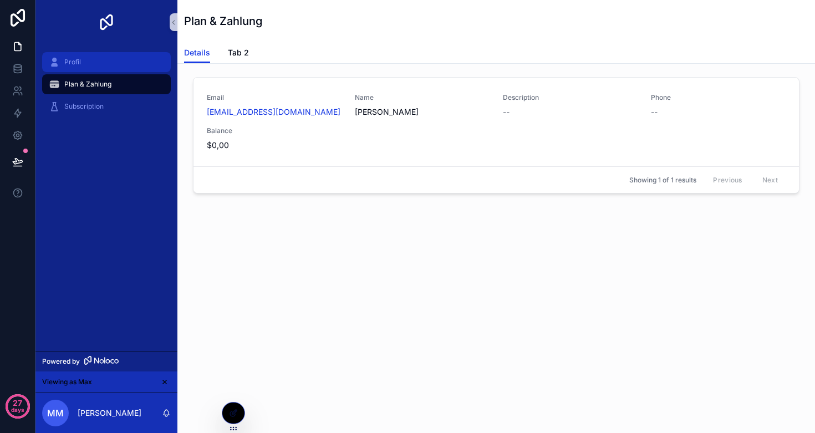
click at [63, 58] on div "Profil" at bounding box center [106, 62] width 115 height 18
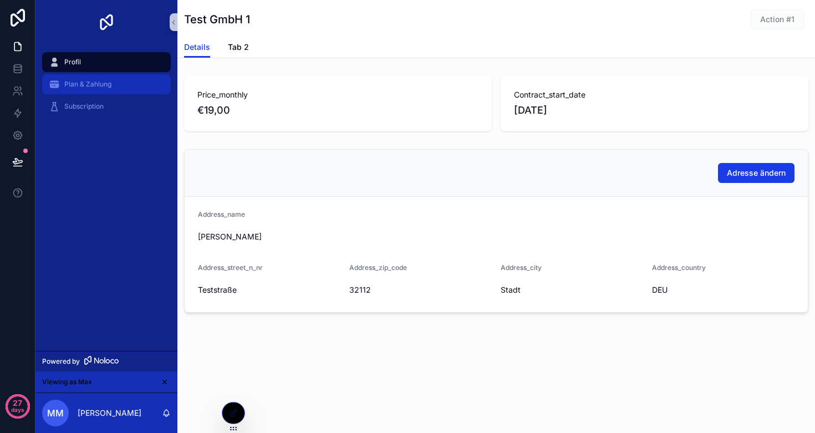
click at [85, 85] on span "Plan & Zahlung" at bounding box center [87, 84] width 47 height 9
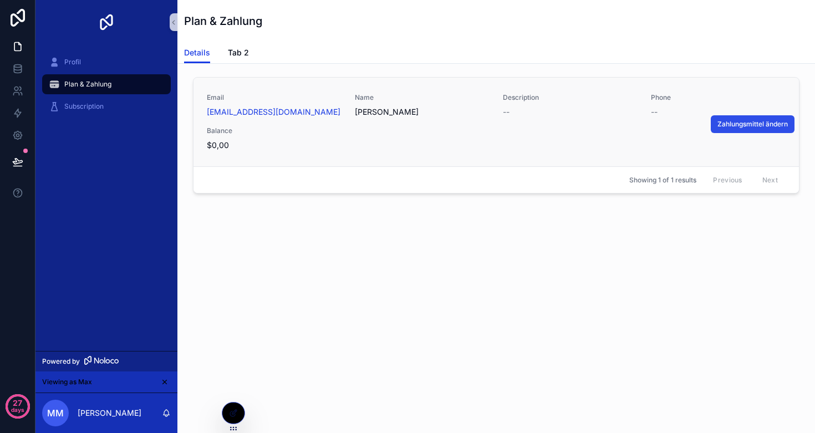
click at [740, 126] on span "Zahlungsmittel ändern" at bounding box center [752, 124] width 70 height 9
click at [231, 409] on icon at bounding box center [233, 413] width 9 height 9
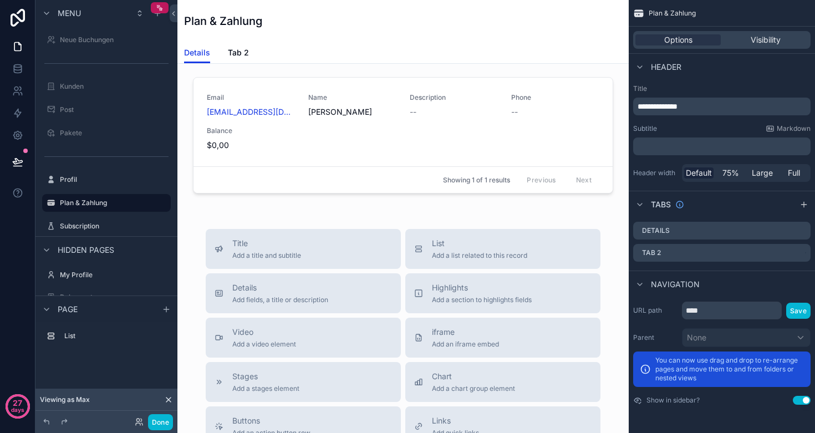
click at [354, 37] on div "Plan & Zahlung" at bounding box center [403, 21] width 438 height 42
click at [227, 23] on h1 "Plan & Zahlung" at bounding box center [223, 21] width 78 height 16
click at [221, 14] on h1 "Plan & Zahlung" at bounding box center [223, 21] width 78 height 16
click at [89, 228] on label "Subscription" at bounding box center [104, 226] width 89 height 9
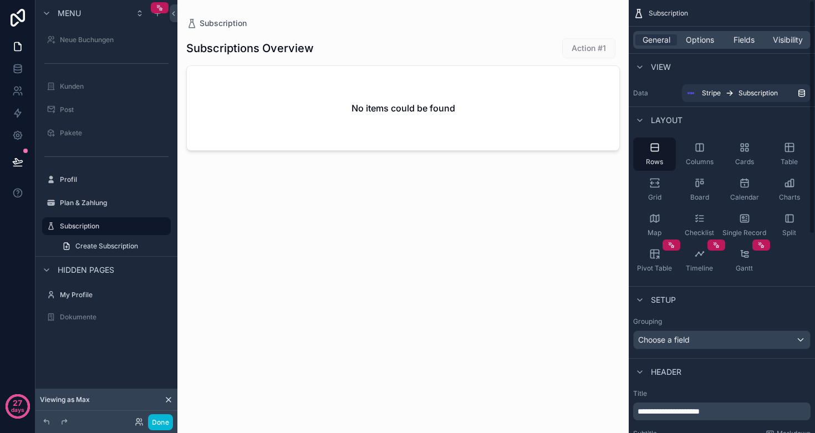
click at [601, 47] on div "scrollable content" at bounding box center [402, 210] width 451 height 420
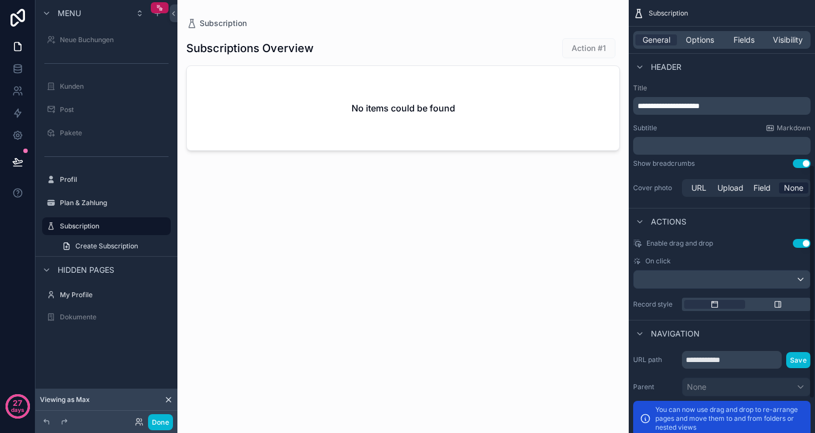
scroll to position [304, 0]
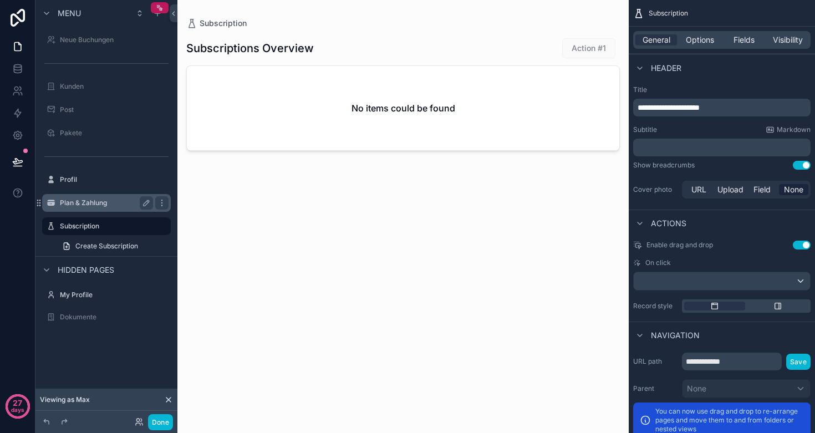
click at [95, 200] on label "Plan & Zahlung" at bounding box center [104, 202] width 89 height 9
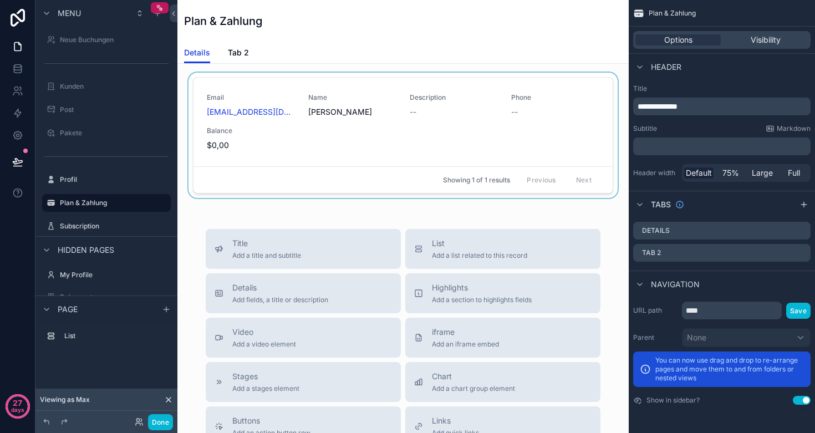
click at [320, 131] on div "scrollable content" at bounding box center [402, 138] width 433 height 130
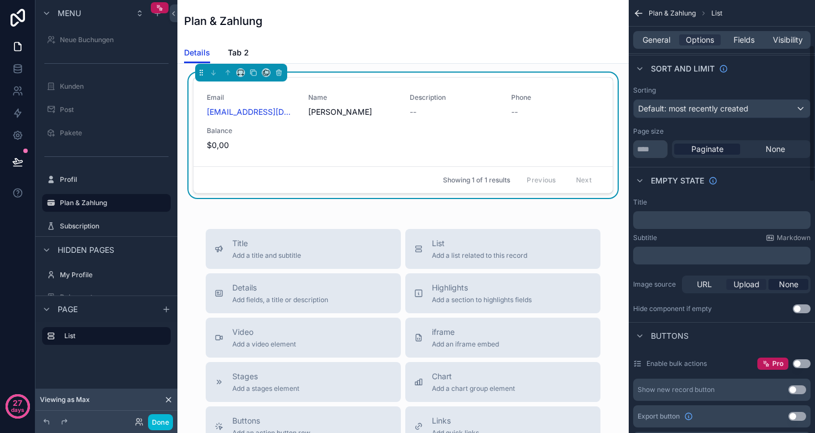
scroll to position [141, 0]
click at [769, 146] on span "None" at bounding box center [775, 149] width 19 height 11
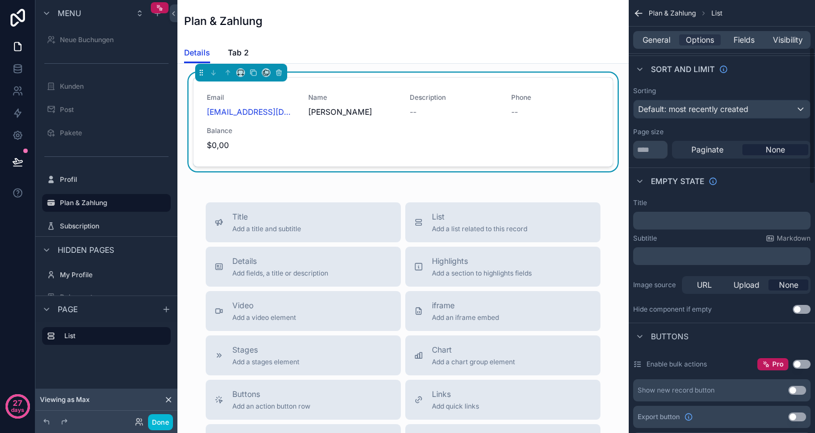
scroll to position [151, 0]
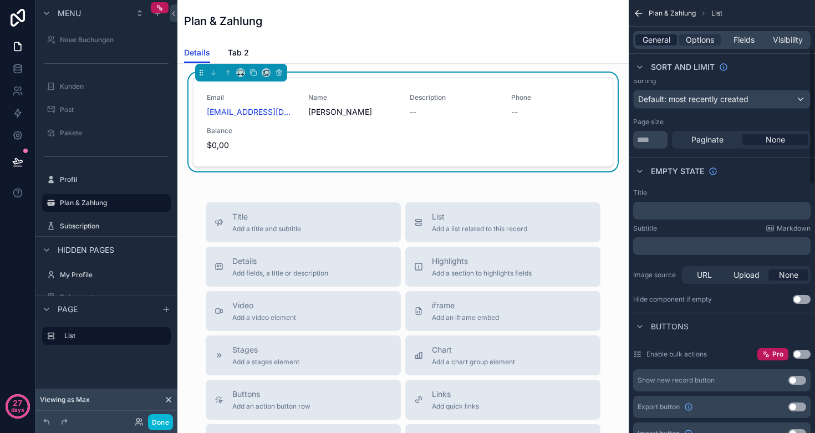
click at [660, 40] on span "General" at bounding box center [656, 39] width 28 height 11
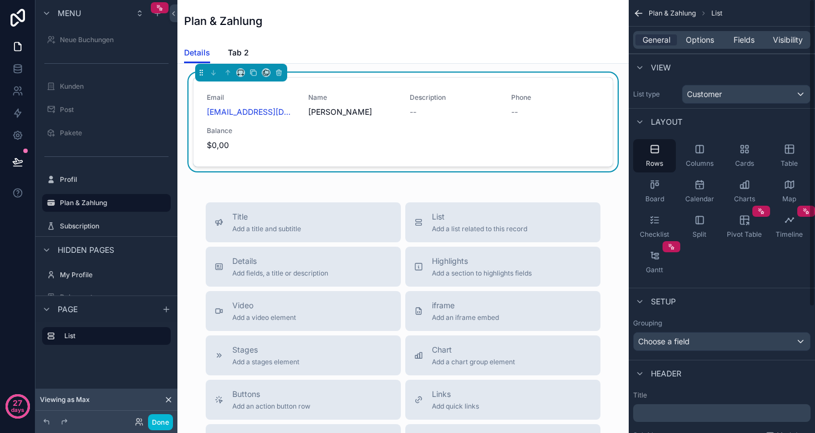
scroll to position [0, 0]
click at [700, 155] on div "Columns" at bounding box center [699, 155] width 43 height 33
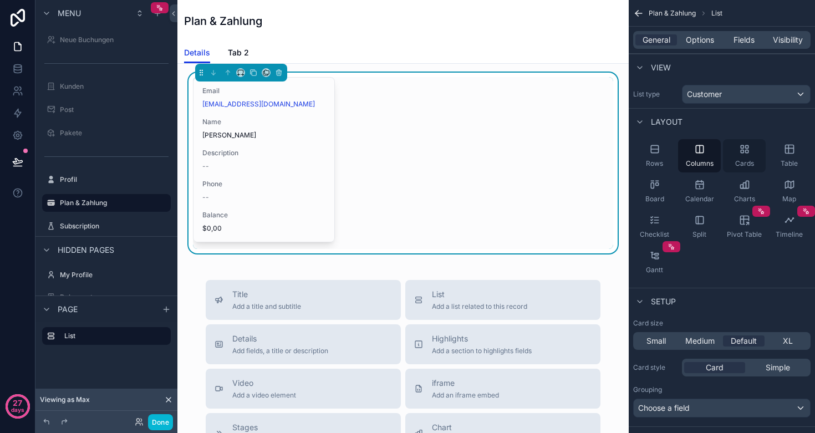
click at [738, 162] on span "Cards" at bounding box center [744, 163] width 19 height 9
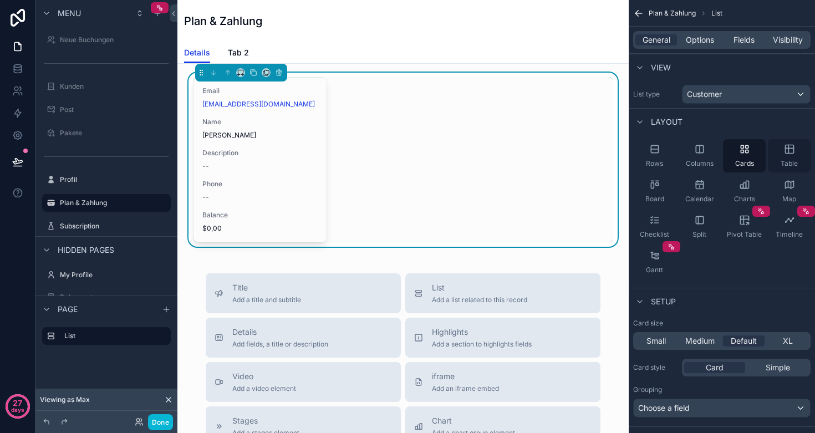
click at [779, 155] on div "Table" at bounding box center [789, 155] width 43 height 33
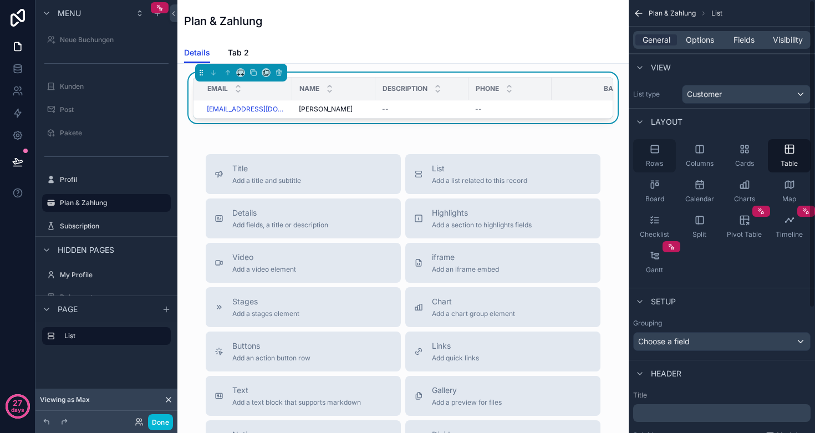
click at [655, 154] on icon "scrollable content" at bounding box center [654, 149] width 11 height 11
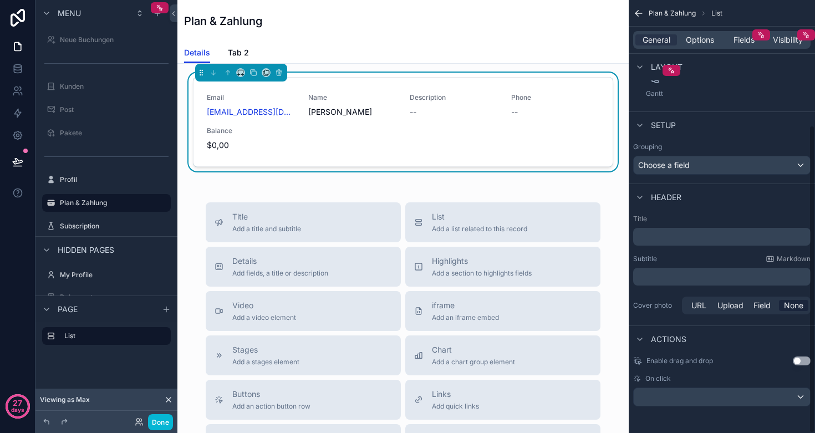
scroll to position [176, 0]
click at [705, 39] on span "Options" at bounding box center [700, 39] width 28 height 11
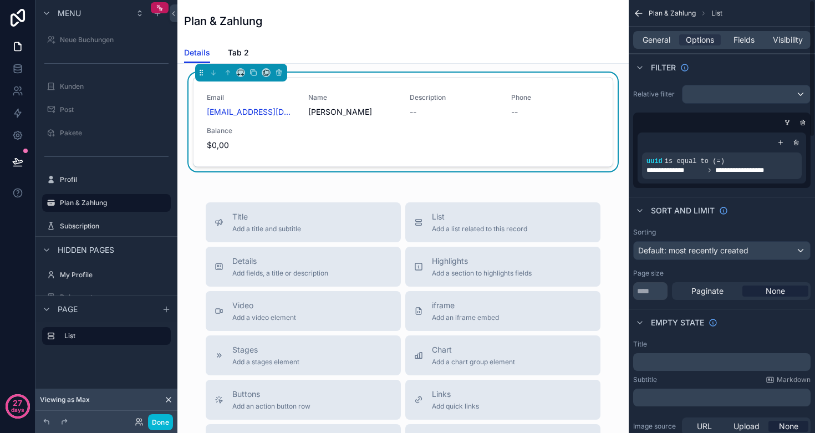
scroll to position [0, 0]
click at [462, 42] on div "Details Tab 2" at bounding box center [403, 52] width 438 height 21
click at [267, 23] on div "Plan & Zahlung" at bounding box center [403, 21] width 438 height 16
click at [227, 18] on h1 "Plan & Zahlung" at bounding box center [223, 21] width 78 height 16
click at [96, 206] on label "Plan & Zahlung" at bounding box center [104, 202] width 89 height 9
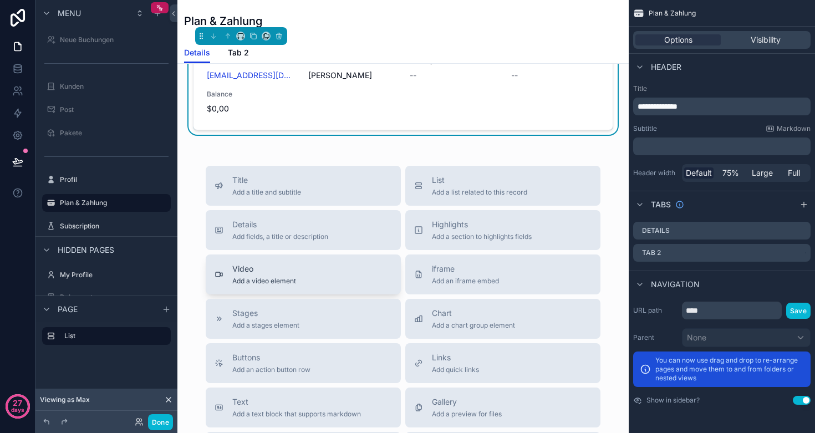
scroll to position [32, 0]
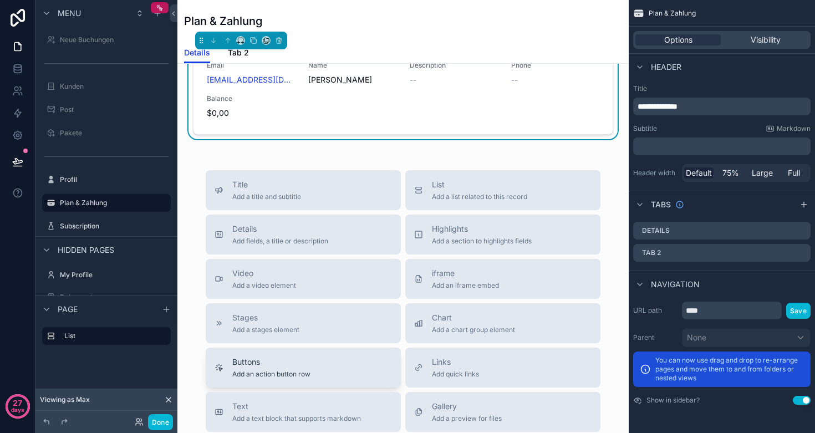
click at [247, 364] on span "Buttons" at bounding box center [271, 361] width 78 height 11
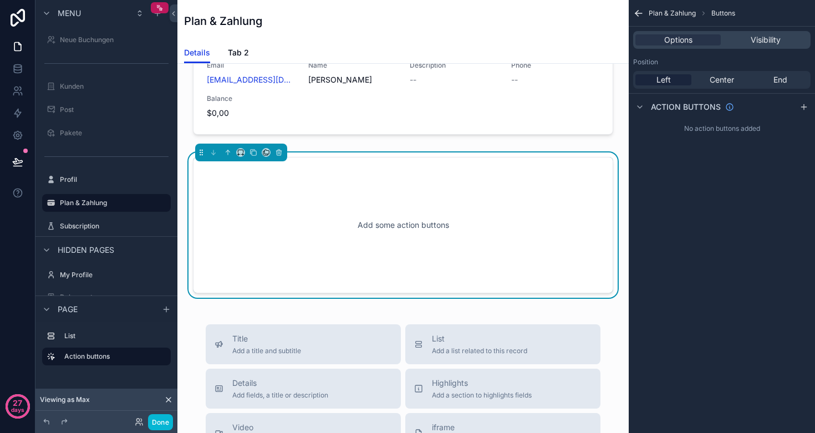
scroll to position [41, 0]
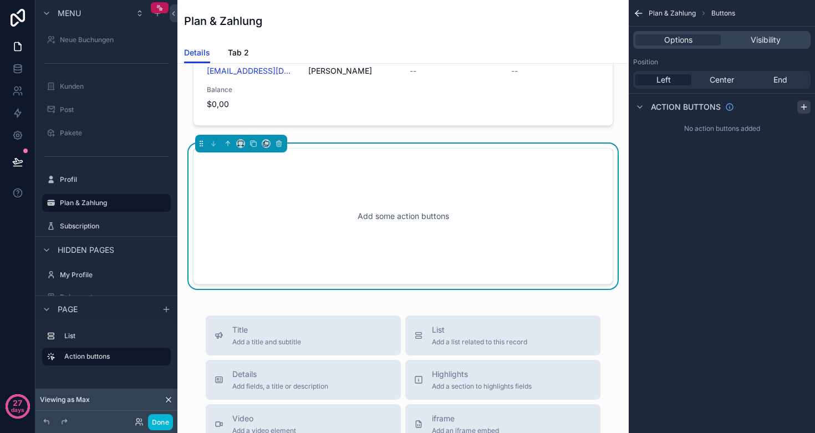
click at [805, 110] on icon "scrollable content" at bounding box center [803, 107] width 9 height 9
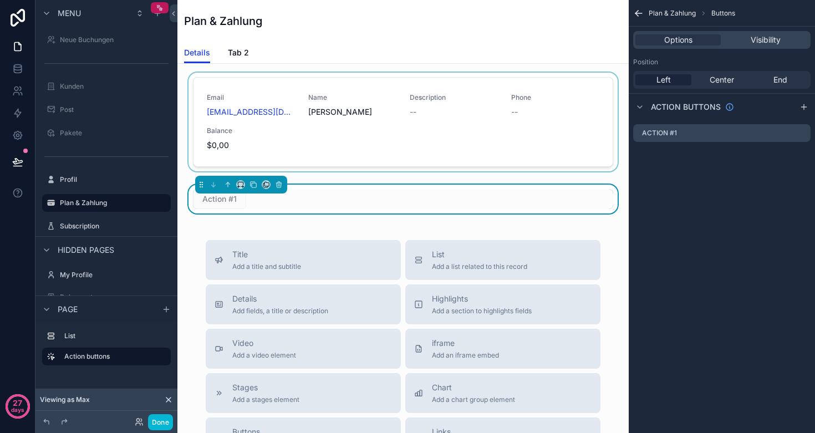
scroll to position [0, 0]
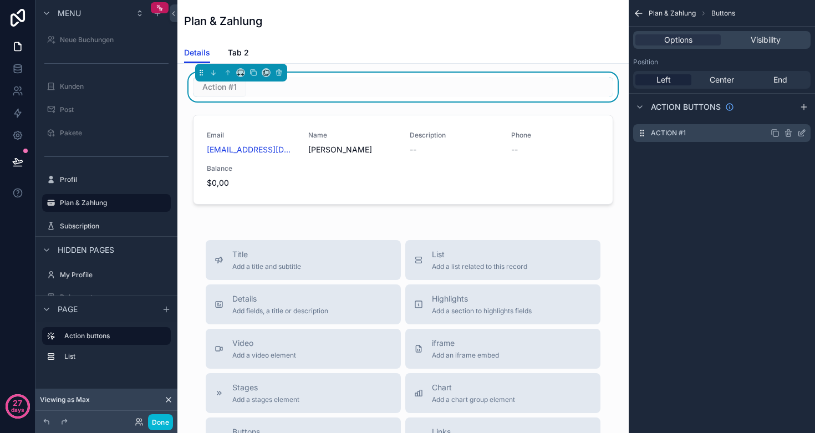
click at [797, 131] on icon "scrollable content" at bounding box center [801, 133] width 9 height 9
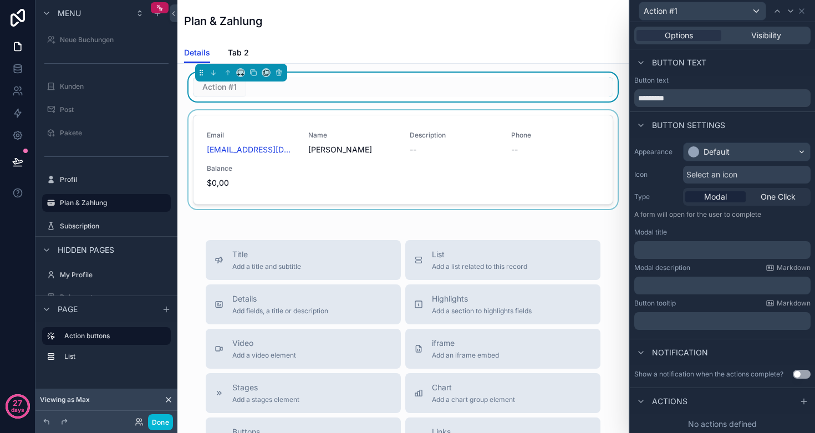
click at [512, 157] on div "scrollable content" at bounding box center [402, 161] width 433 height 103
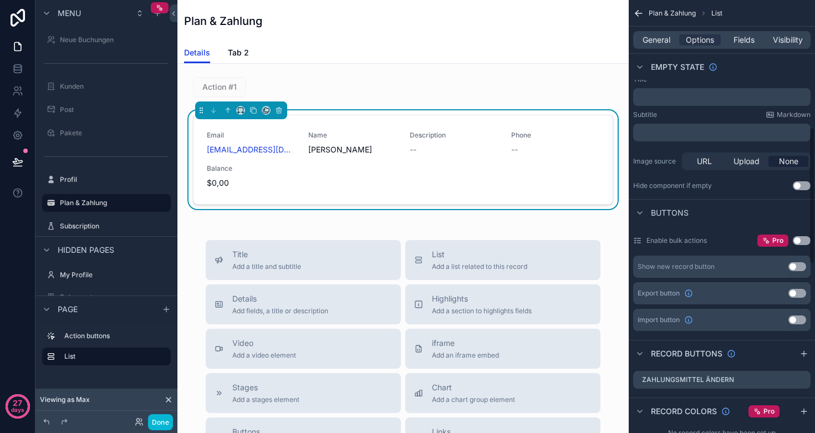
scroll to position [467, 0]
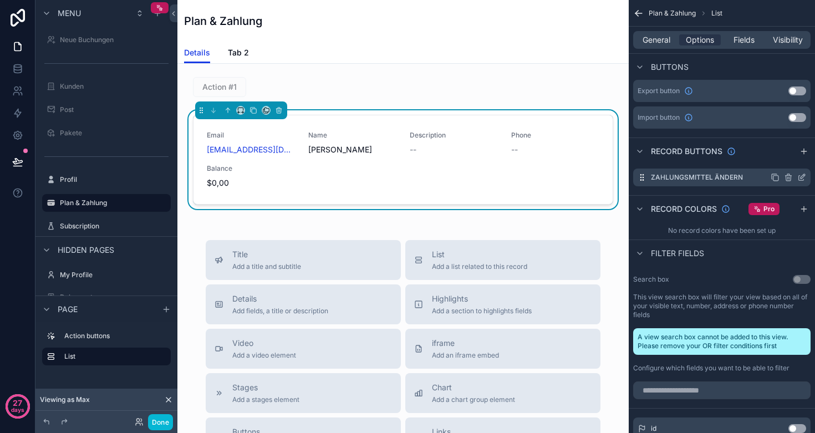
click at [788, 177] on icon "scrollable content" at bounding box center [788, 178] width 0 height 2
click at [782, 159] on icon at bounding box center [783, 160] width 5 height 5
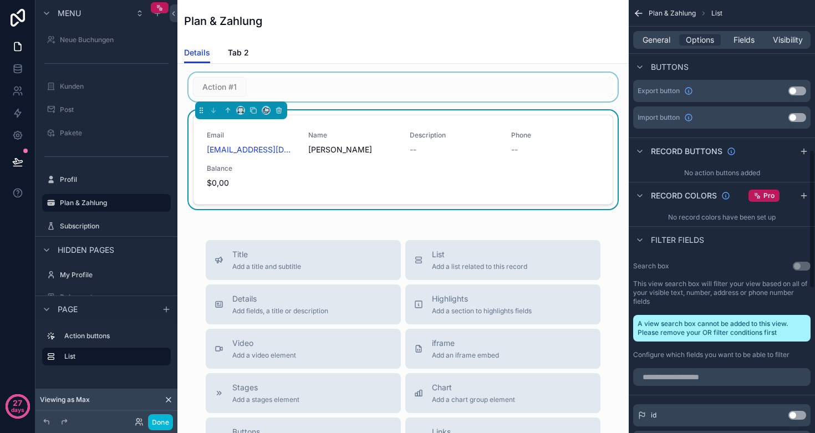
click at [262, 89] on div "scrollable content" at bounding box center [402, 87] width 433 height 29
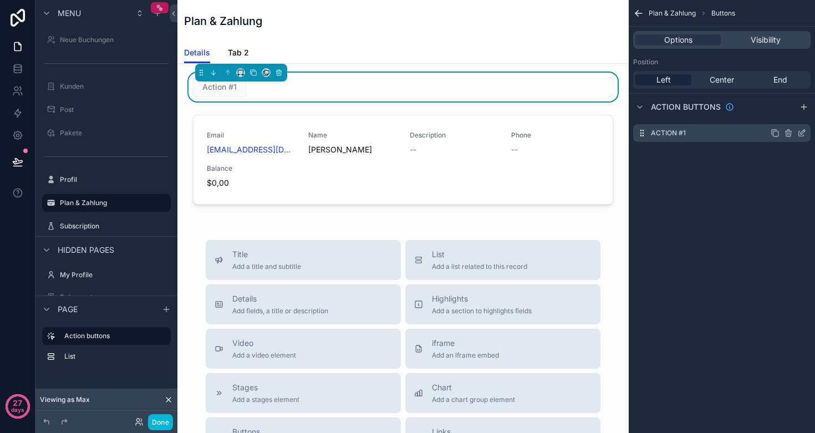
click at [800, 134] on icon "scrollable content" at bounding box center [802, 132] width 4 height 4
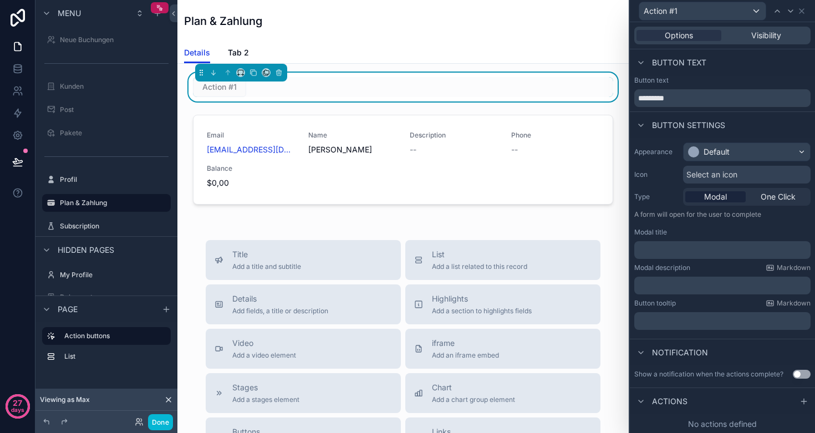
click at [421, 82] on div "Action #1" at bounding box center [403, 87] width 420 height 20
click at [438, 84] on div "Action #1" at bounding box center [403, 87] width 420 height 20
click at [350, 114] on div "scrollable content" at bounding box center [402, 161] width 433 height 103
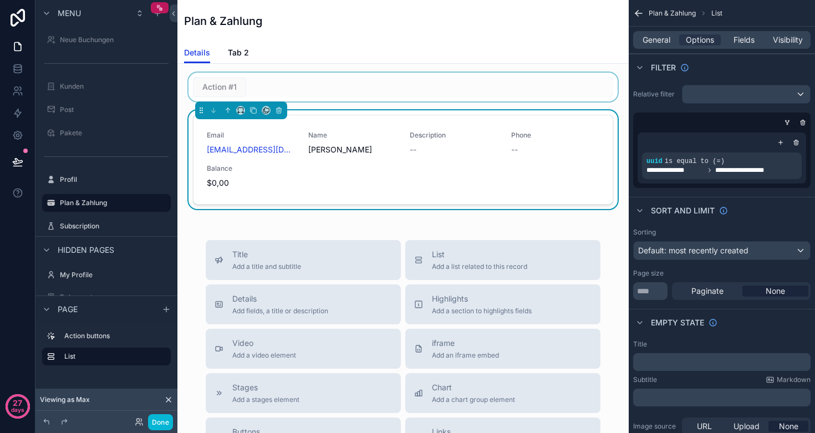
click at [339, 90] on div "scrollable content" at bounding box center [402, 87] width 433 height 29
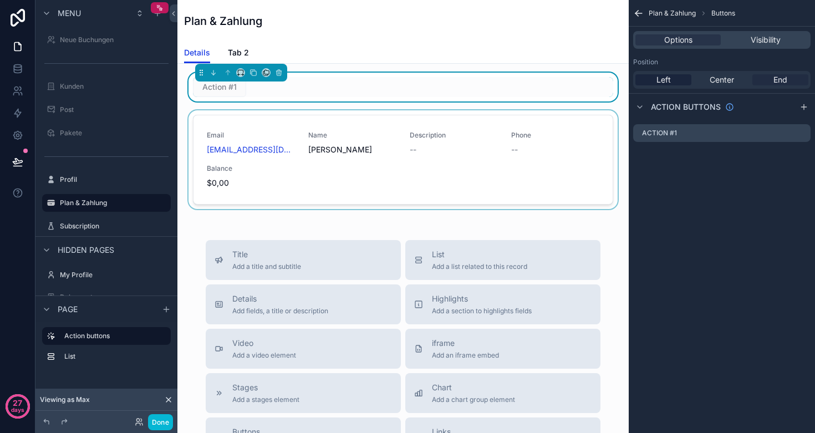
click at [783, 76] on span "End" at bounding box center [780, 79] width 14 height 11
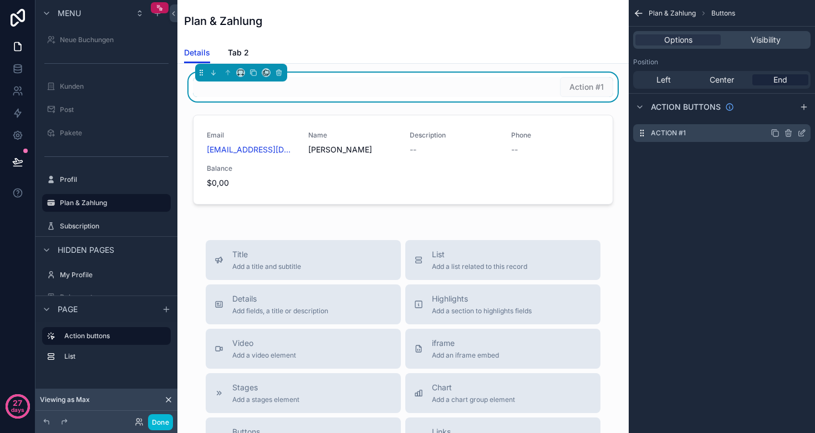
click at [802, 134] on icon "scrollable content" at bounding box center [802, 132] width 4 height 4
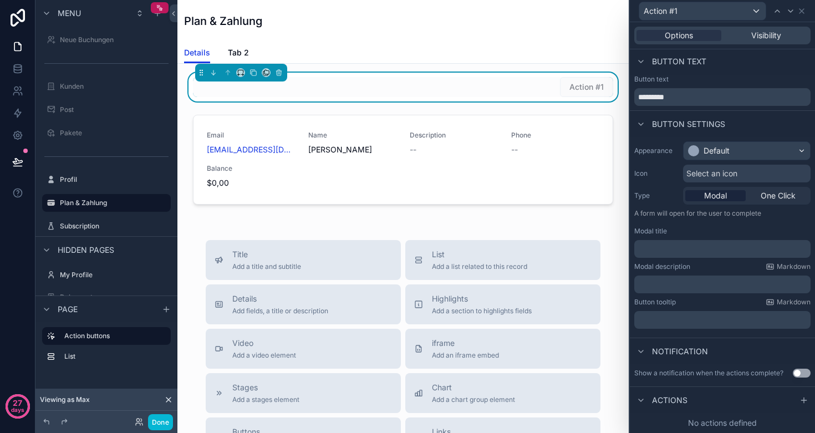
scroll to position [1, 0]
click at [804, 400] on icon at bounding box center [803, 400] width 5 height 0
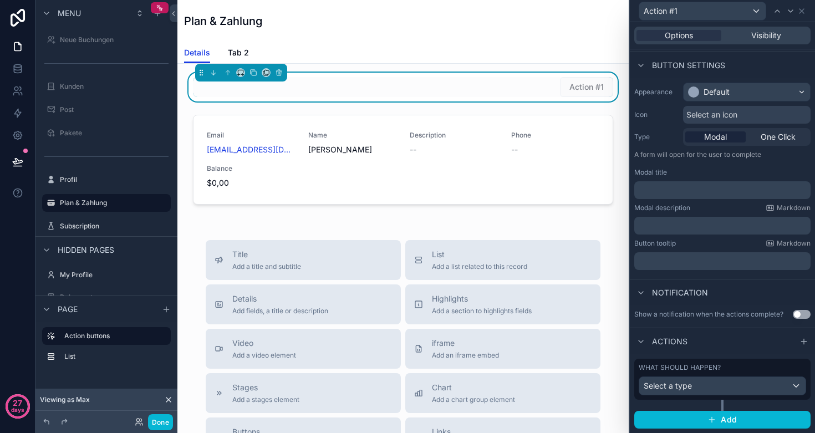
scroll to position [59, 0]
click at [694, 387] on div "Select a type" at bounding box center [722, 386] width 166 height 18
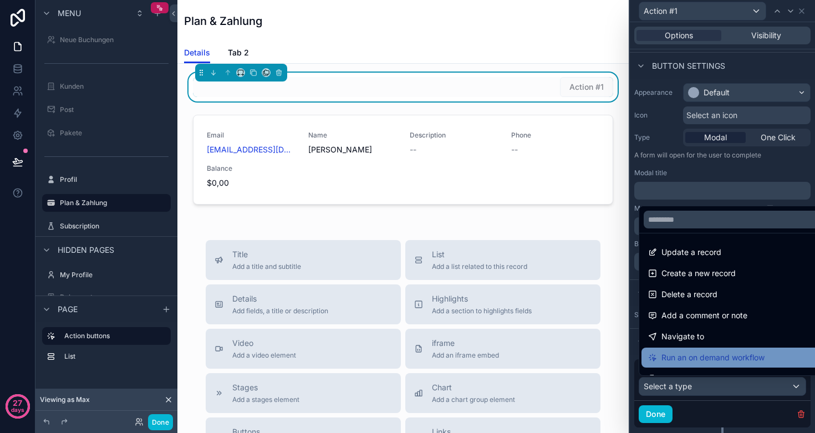
scroll to position [39, 0]
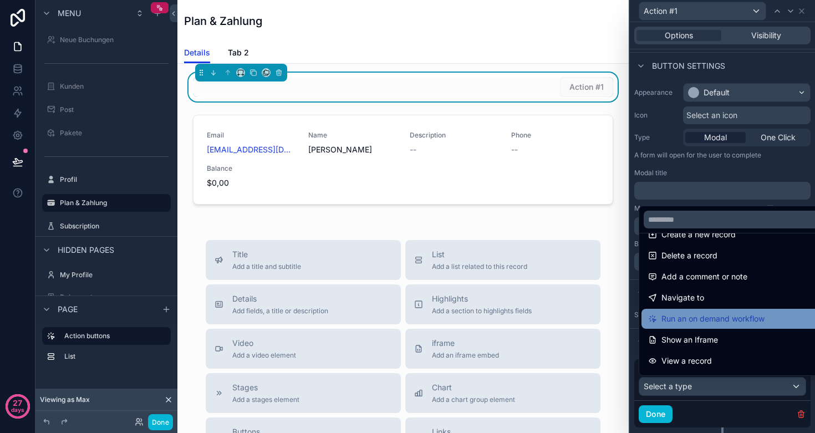
click at [703, 322] on span "Run an on demand workflow" at bounding box center [712, 318] width 103 height 13
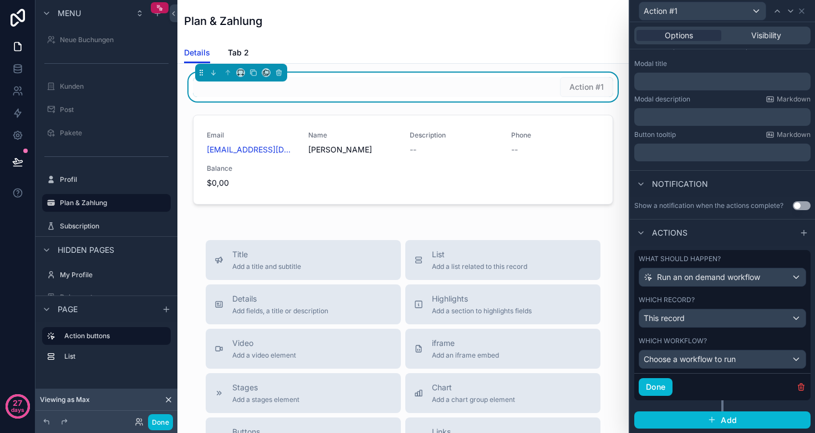
scroll to position [168, 0]
click at [659, 388] on button "Done" at bounding box center [656, 388] width 34 height 18
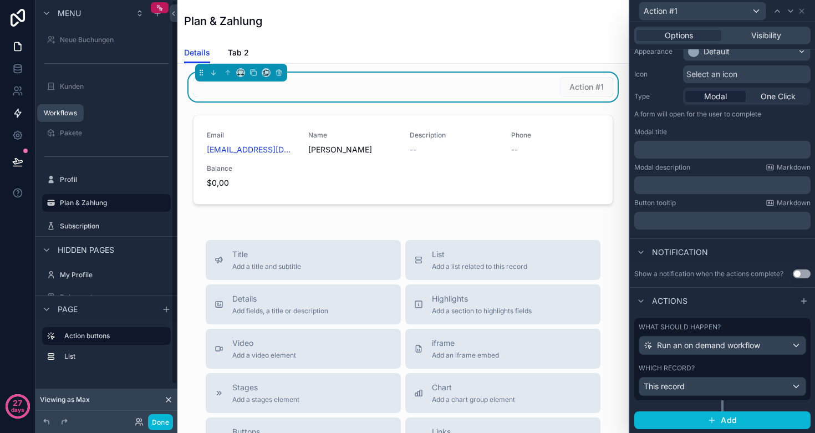
click at [16, 115] on icon at bounding box center [17, 113] width 11 height 11
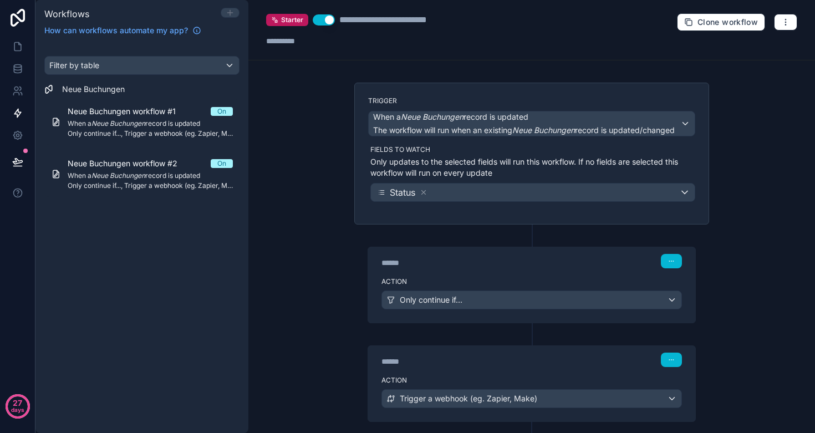
click at [229, 17] on icon at bounding box center [230, 12] width 9 height 9
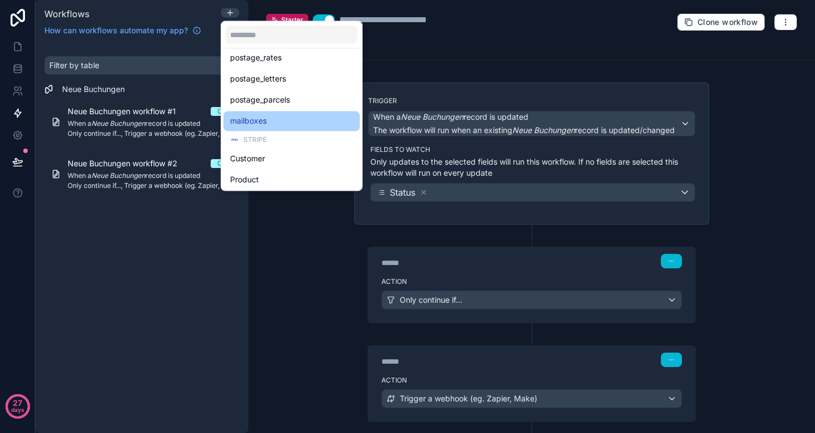
scroll to position [195, 0]
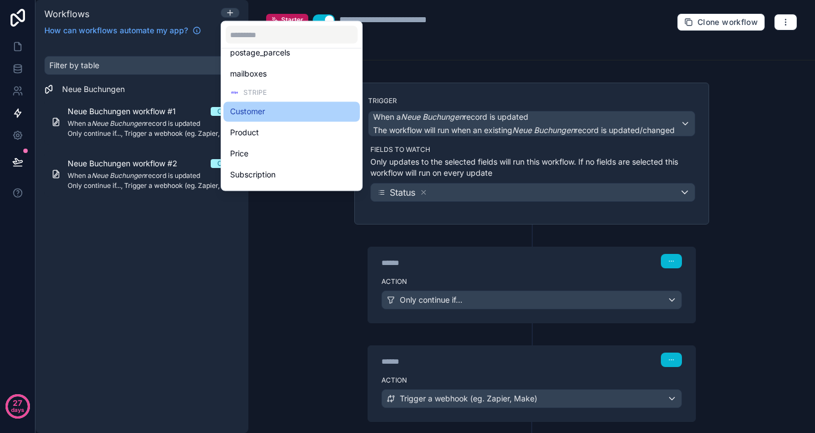
click at [268, 108] on div "Customer" at bounding box center [291, 111] width 123 height 13
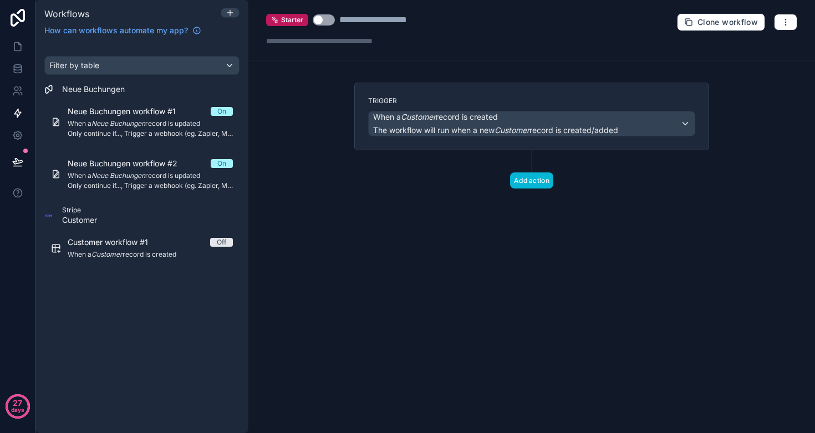
click at [686, 121] on div "When a Customer record is created The workflow will run when a new Customer rec…" at bounding box center [532, 123] width 326 height 24
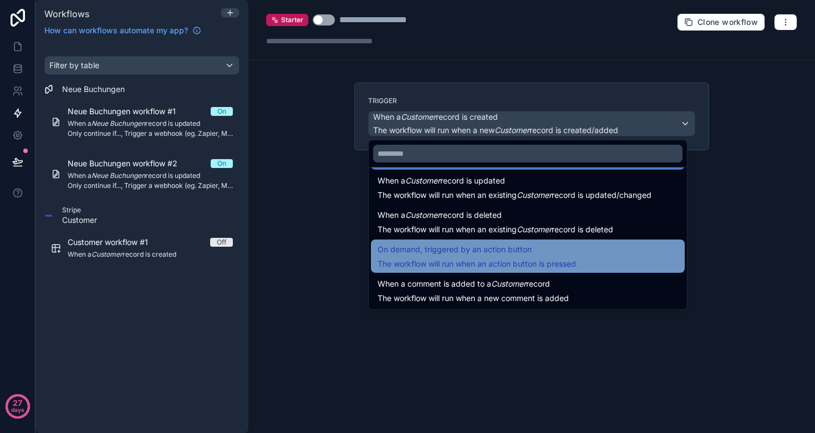
scroll to position [40, 0]
click at [513, 258] on div "On demand, triggered by an action button The workflow will run when an action b…" at bounding box center [476, 256] width 198 height 27
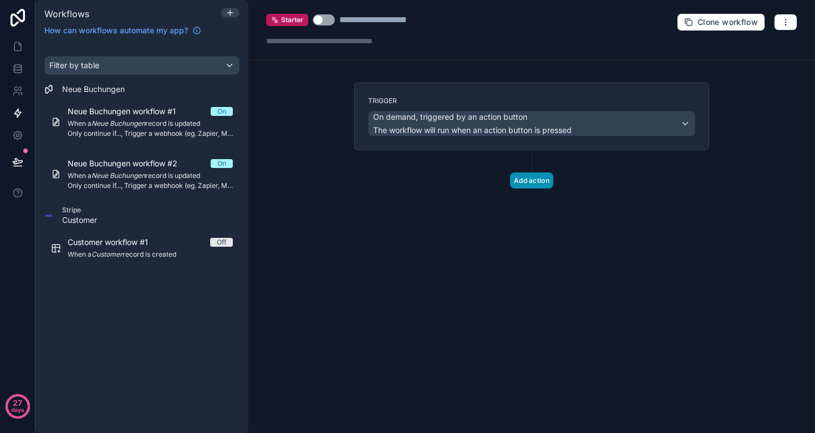
click at [530, 183] on button "Add action" at bounding box center [531, 180] width 43 height 16
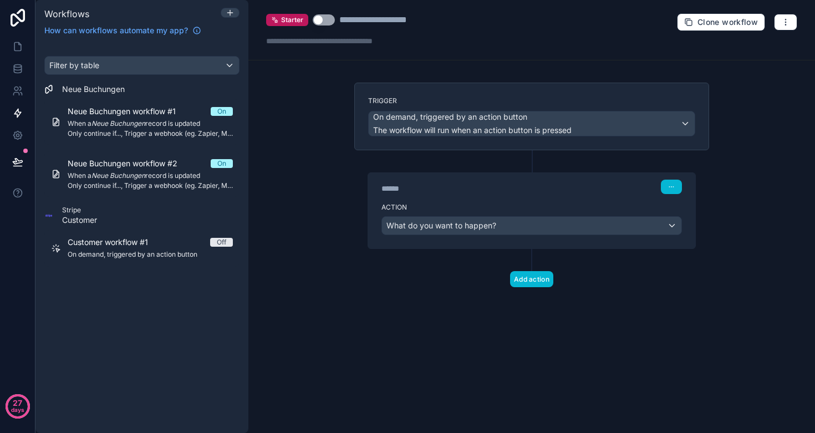
click at [468, 227] on span "What do you want to happen?" at bounding box center [441, 225] width 110 height 9
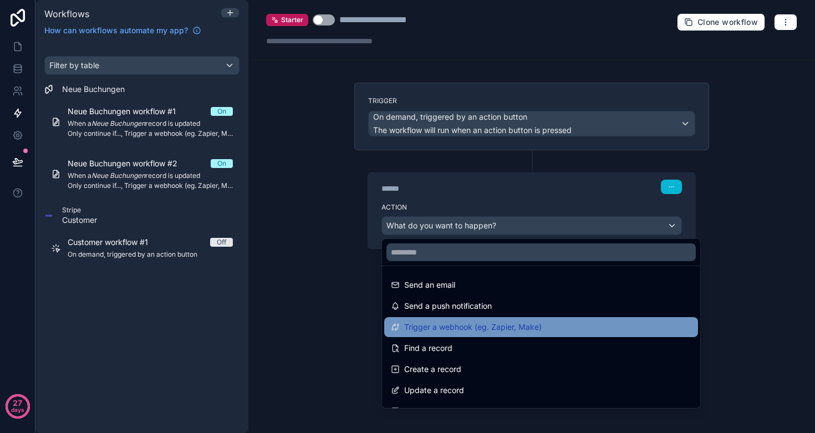
scroll to position [0, 0]
click at [479, 324] on span "Trigger a webhook (eg. Zapier, Make)" at bounding box center [472, 326] width 137 height 13
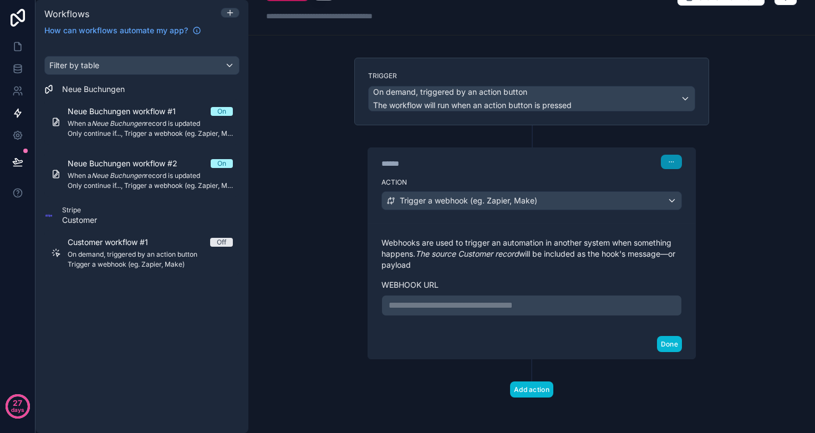
click at [674, 162] on icon "button" at bounding box center [671, 162] width 7 height 7
click at [630, 164] on div "****** Step 1" at bounding box center [531, 162] width 300 height 14
click at [530, 386] on button "Add action" at bounding box center [531, 389] width 43 height 16
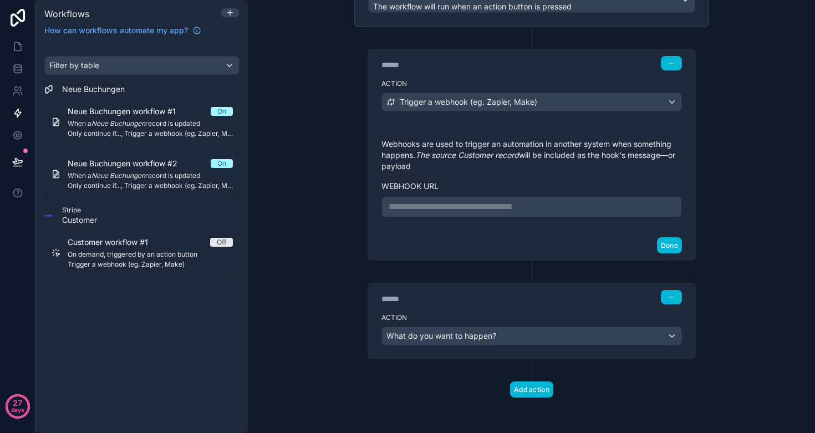
scroll to position [124, 0]
click at [499, 339] on div "What do you want to happen?" at bounding box center [531, 336] width 299 height 18
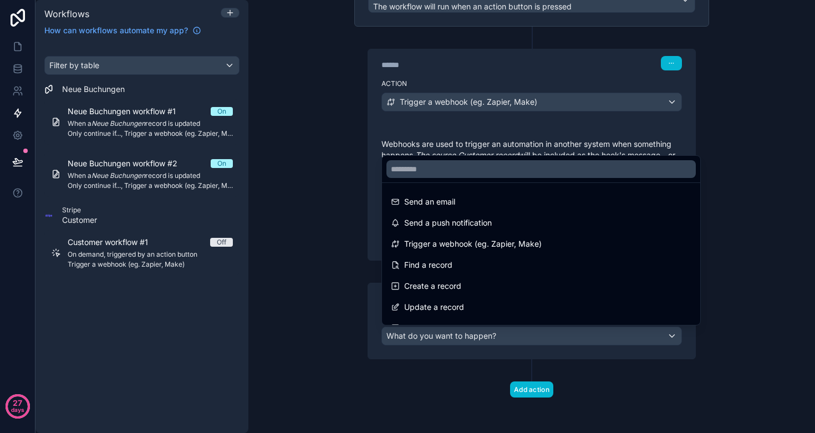
click at [263, 215] on div at bounding box center [407, 216] width 815 height 433
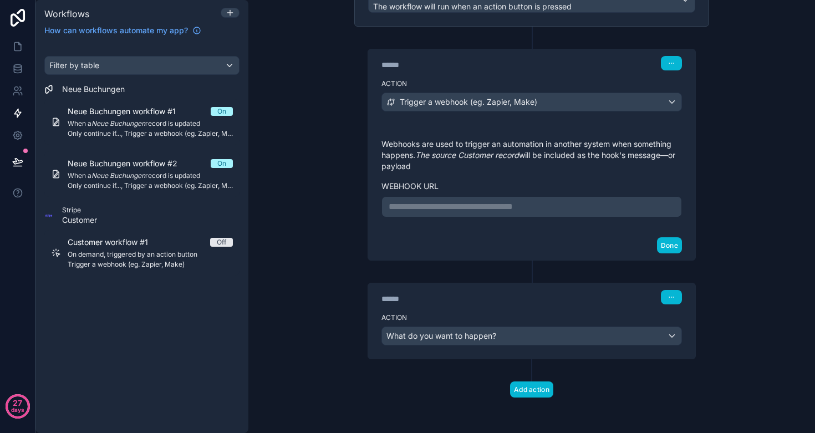
scroll to position [118, 0]
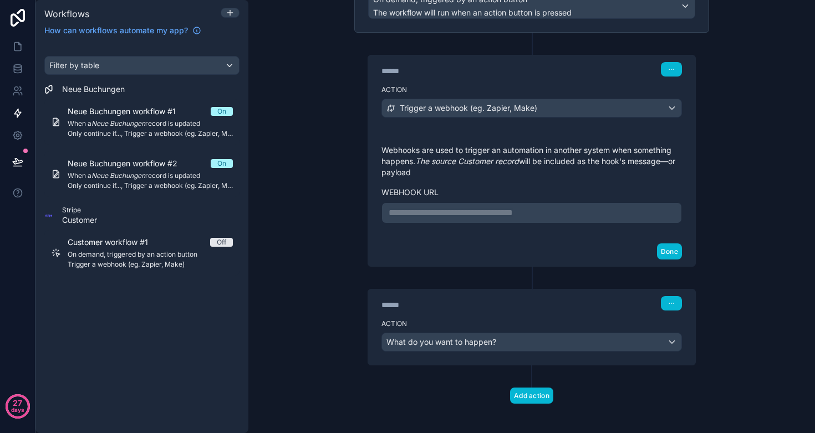
click at [492, 345] on span "What do you want to happen?" at bounding box center [441, 341] width 110 height 9
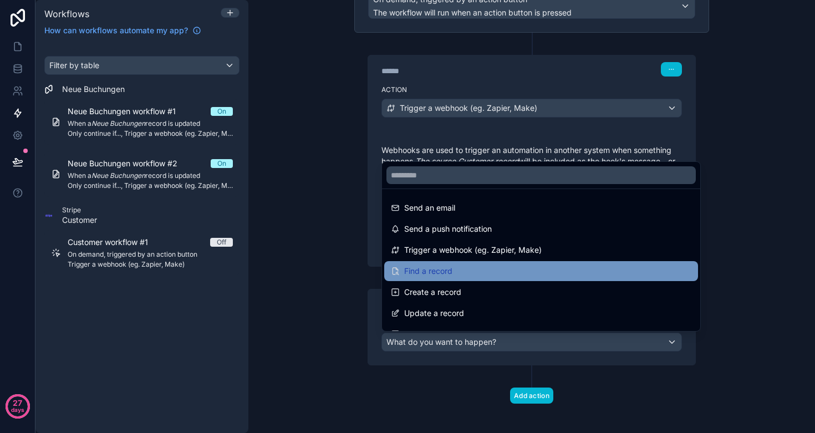
scroll to position [0, 0]
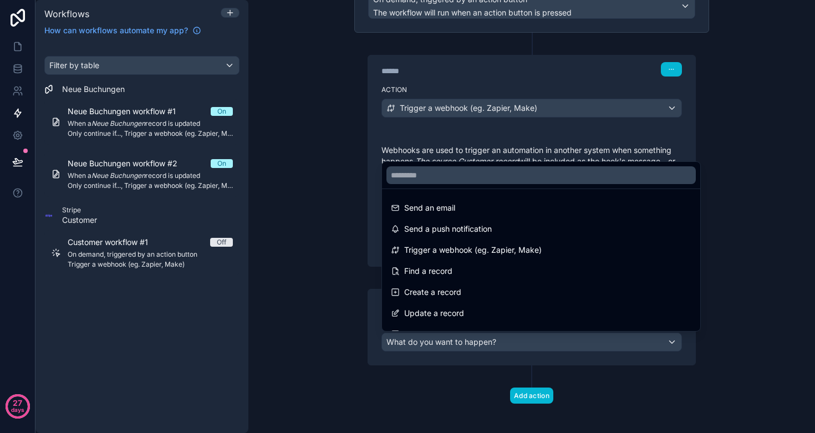
click at [318, 176] on div at bounding box center [407, 216] width 815 height 433
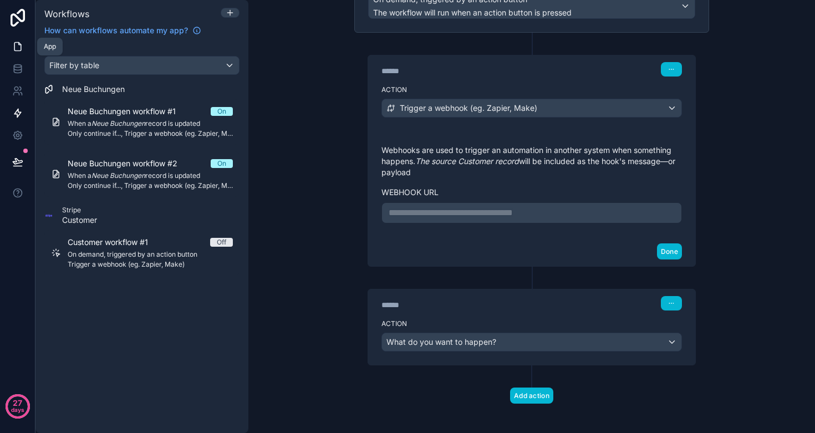
click at [16, 51] on icon at bounding box center [17, 47] width 7 height 8
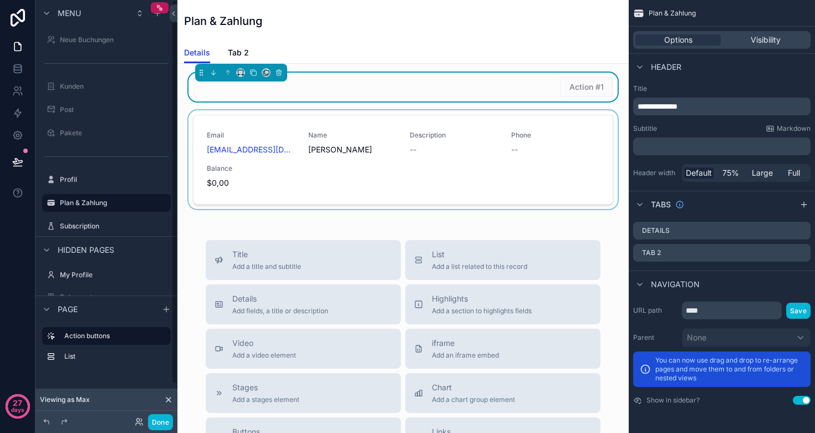
click at [276, 188] on div "scrollable content" at bounding box center [402, 161] width 433 height 103
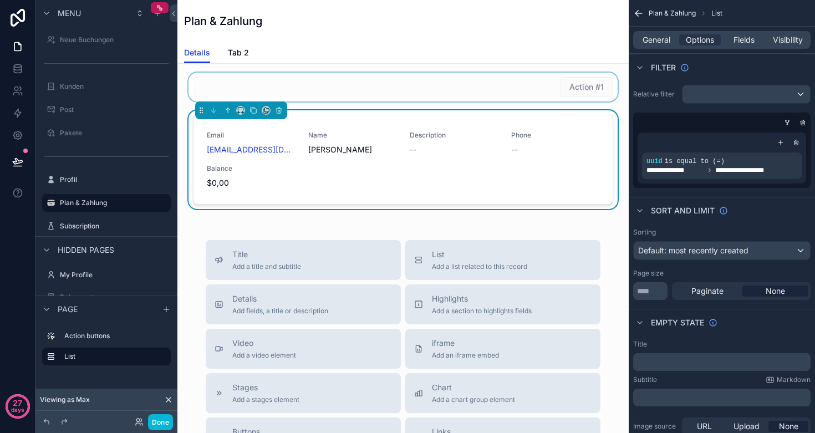
click at [553, 84] on div "scrollable content" at bounding box center [402, 87] width 433 height 29
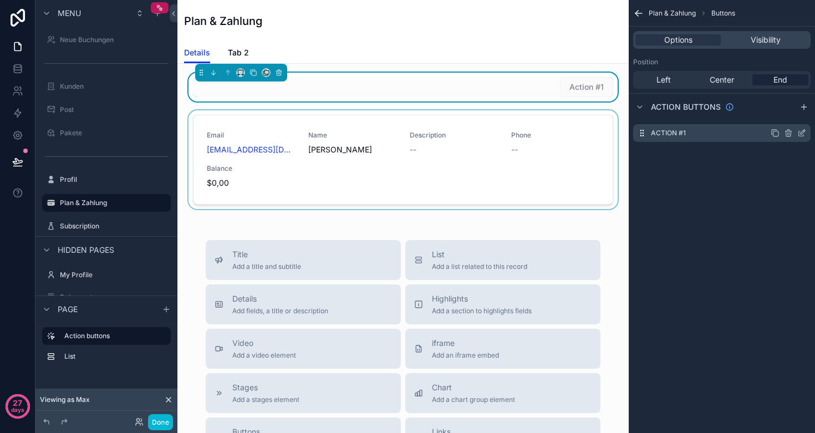
click at [799, 132] on icon "scrollable content" at bounding box center [801, 133] width 9 height 9
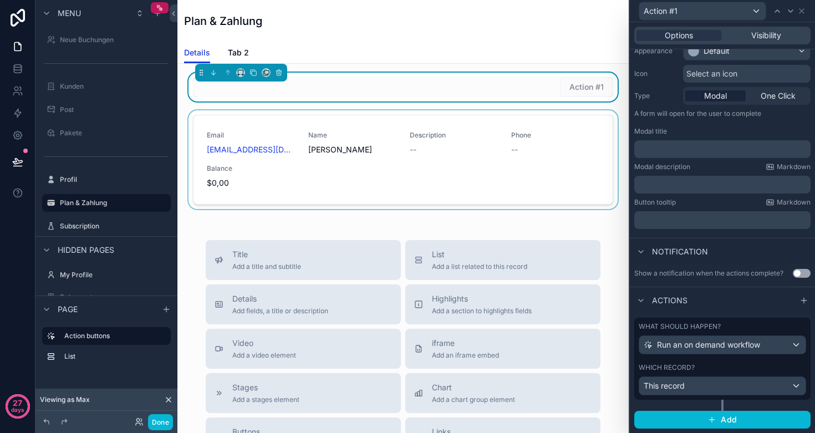
scroll to position [100, 0]
click at [706, 345] on span "Run an on demand workflow" at bounding box center [708, 345] width 103 height 11
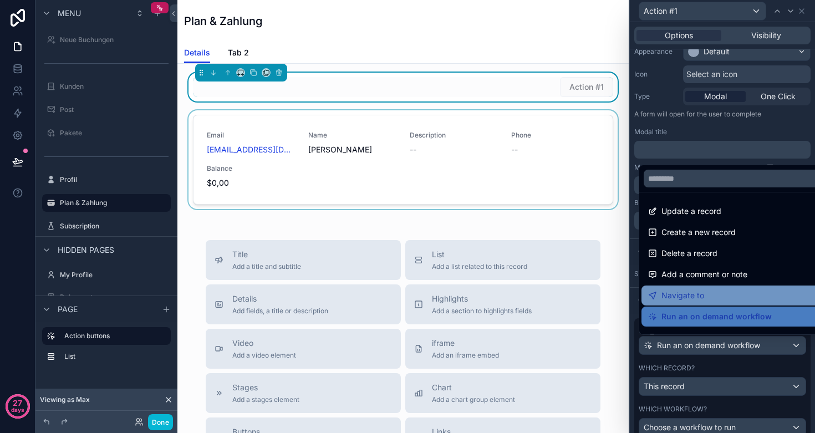
click at [703, 295] on div "Navigate to" at bounding box center [735, 295] width 174 height 13
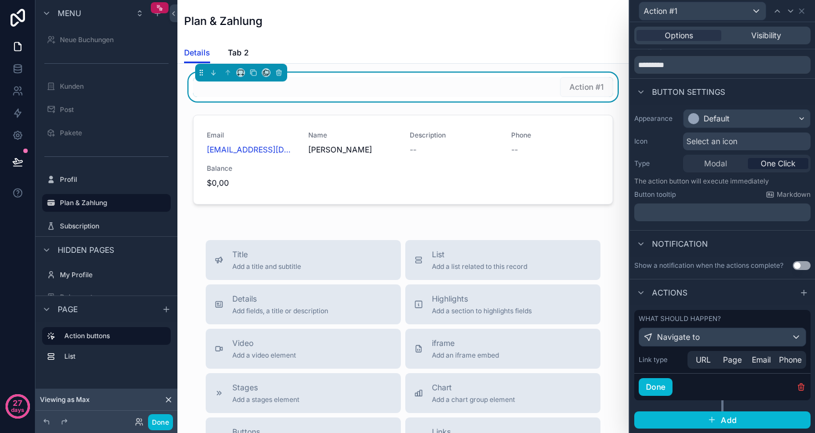
scroll to position [33, 0]
click at [701, 361] on span "URL" at bounding box center [703, 360] width 15 height 11
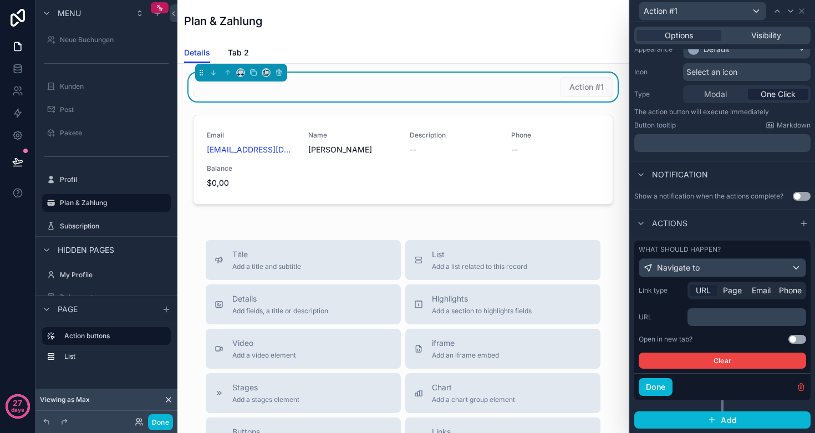
scroll to position [102, 0]
click at [718, 324] on div "﻿" at bounding box center [746, 318] width 119 height 18
click at [718, 318] on p "﻿" at bounding box center [748, 317] width 112 height 11
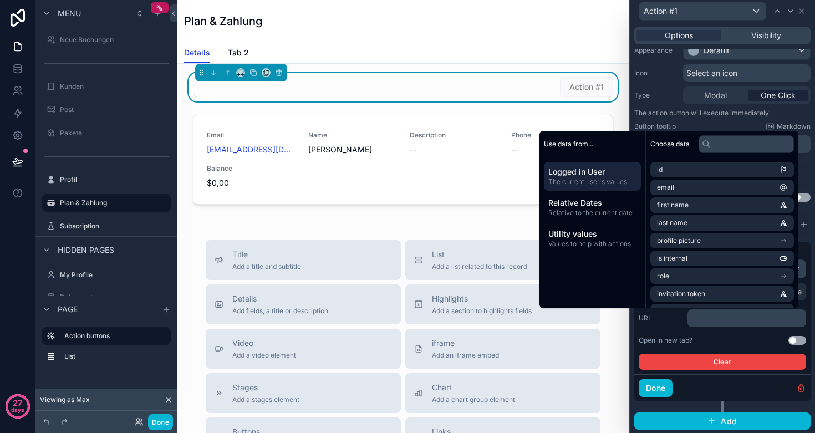
scroll to position [0, 0]
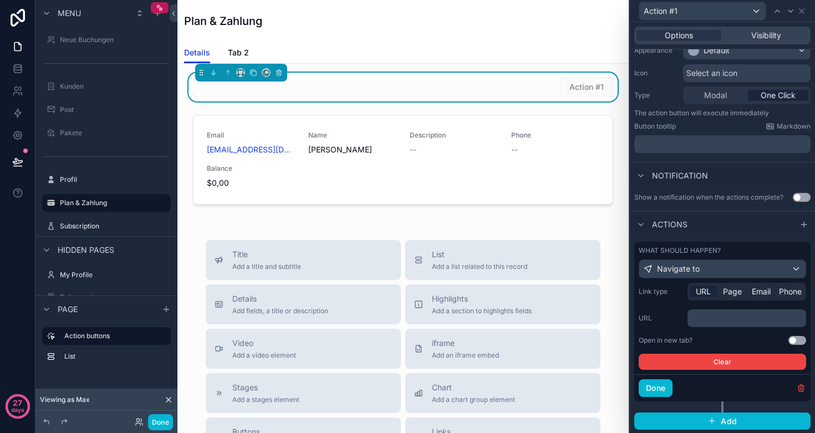
click at [380, 220] on div "Action #1 Email muster@mail.de Name Max Muster Description -- Phone -- Balance …" at bounding box center [402, 394] width 451 height 660
click at [706, 266] on div "Navigate to" at bounding box center [722, 269] width 166 height 18
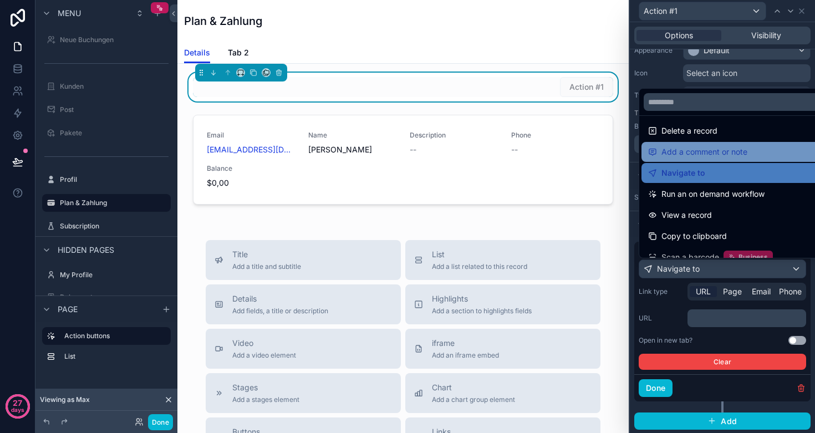
scroll to position [45, 0]
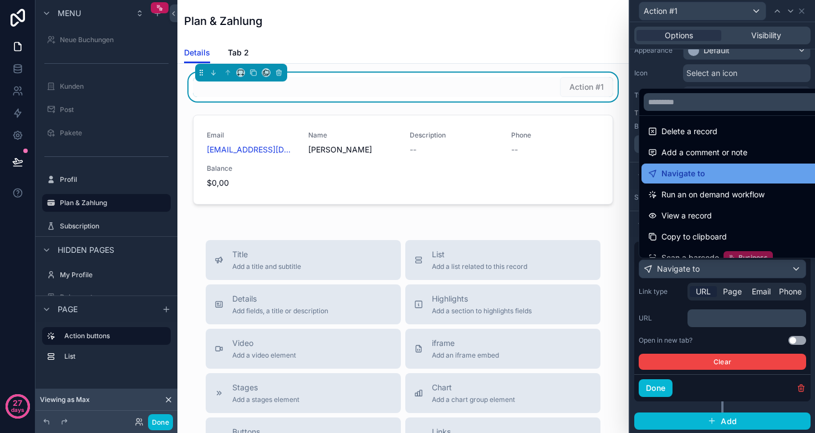
click at [709, 172] on div "Navigate to" at bounding box center [735, 173] width 174 height 13
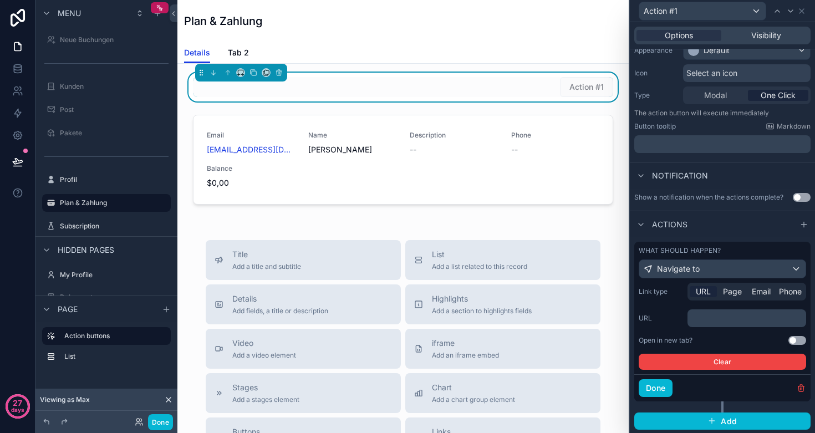
click at [691, 271] on span "Navigate to" at bounding box center [678, 268] width 43 height 11
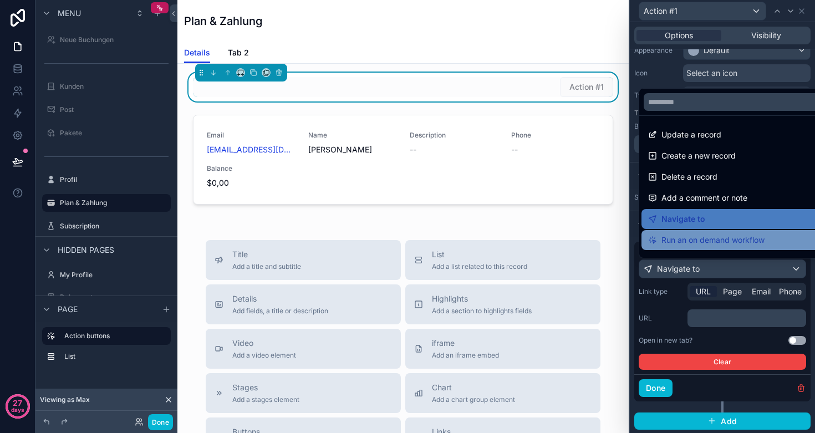
click at [698, 237] on span "Run an on demand workflow" at bounding box center [712, 239] width 103 height 13
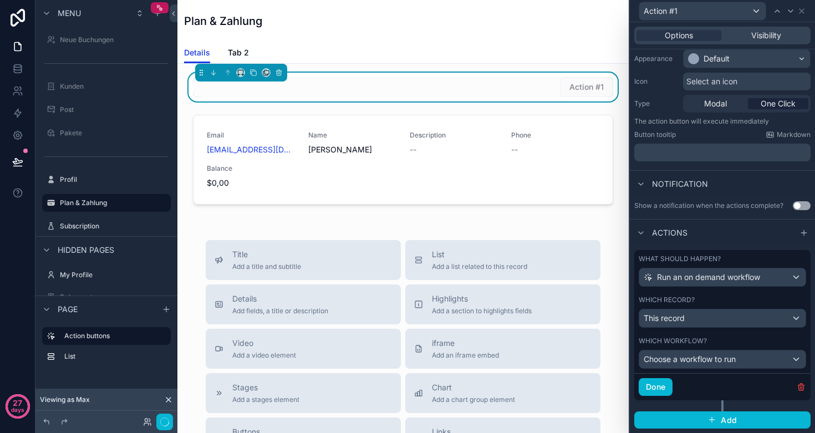
scroll to position [93, 0]
click at [17, 113] on icon at bounding box center [17, 113] width 11 height 11
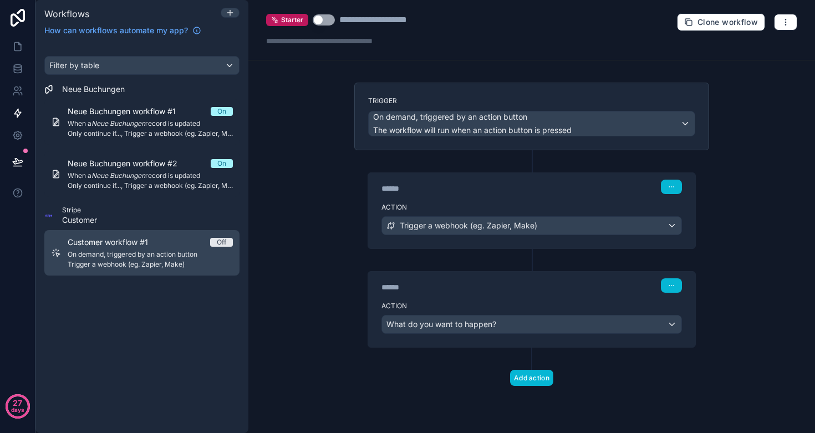
click at [114, 255] on span "On demand, triggered by an action button" at bounding box center [150, 254] width 165 height 9
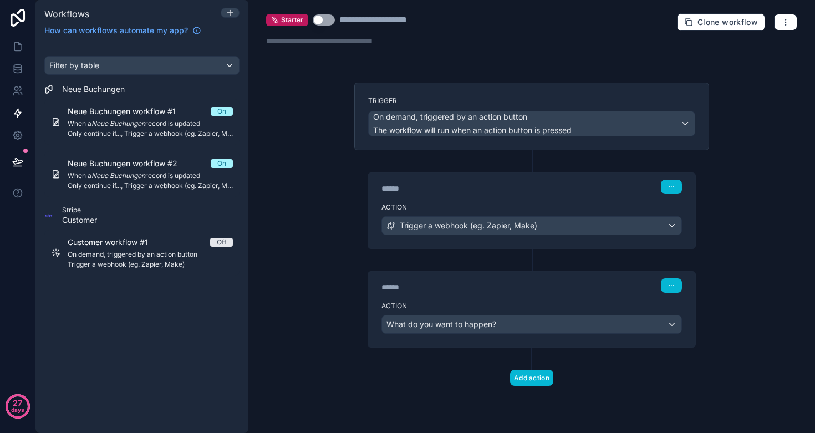
click at [530, 329] on div "What do you want to happen?" at bounding box center [531, 324] width 299 height 18
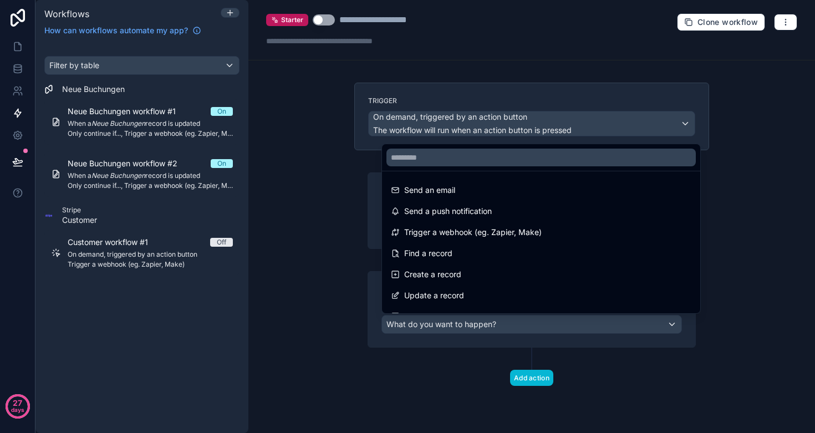
click at [320, 228] on div at bounding box center [407, 216] width 815 height 433
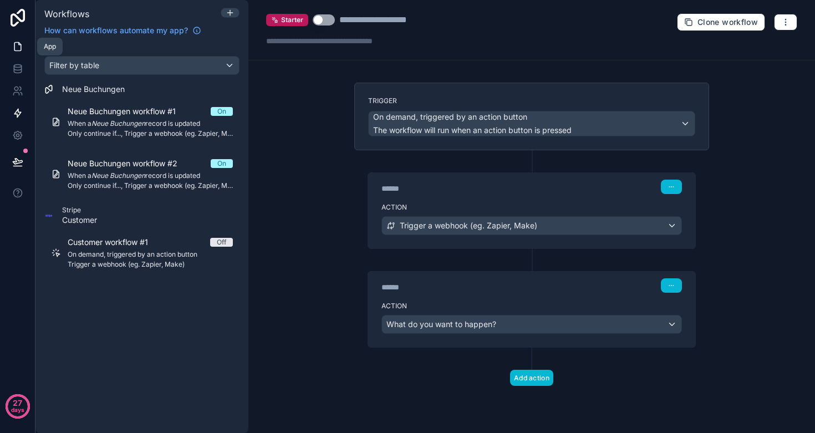
click at [18, 48] on icon at bounding box center [17, 46] width 11 height 11
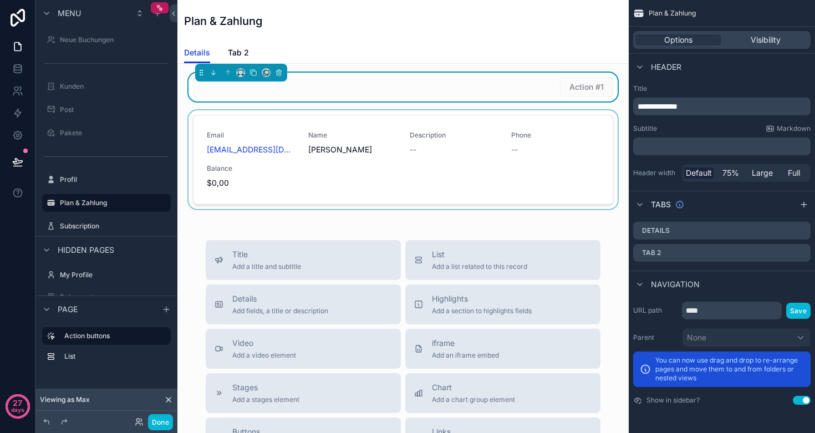
click at [350, 157] on div "scrollable content" at bounding box center [402, 161] width 433 height 103
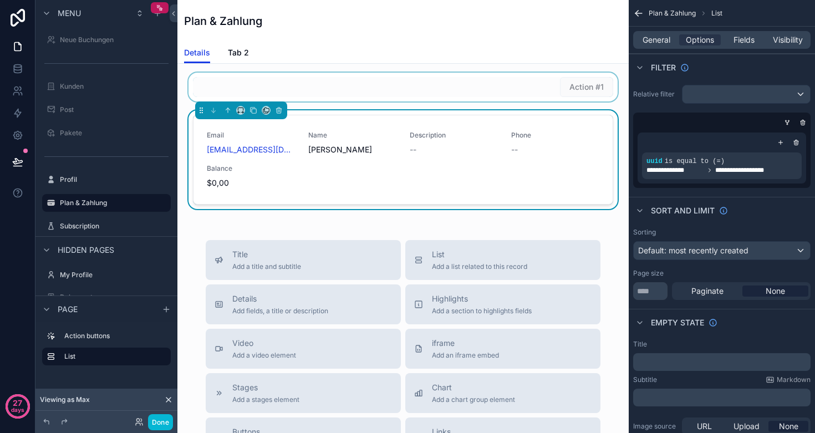
click at [382, 93] on div "scrollable content" at bounding box center [402, 87] width 433 height 29
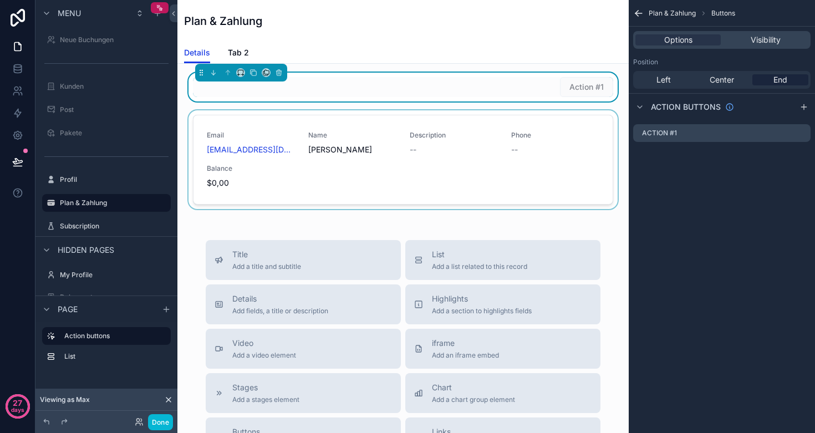
click at [383, 17] on div "Plan & Zahlung" at bounding box center [403, 21] width 438 height 16
click at [90, 195] on div "Plan & Zahlung" at bounding box center [106, 203] width 124 height 18
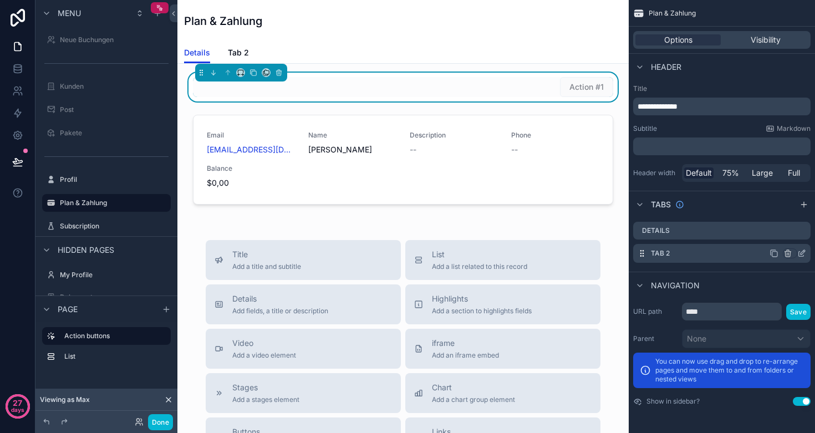
click at [787, 254] on icon "scrollable content" at bounding box center [787, 254] width 0 height 2
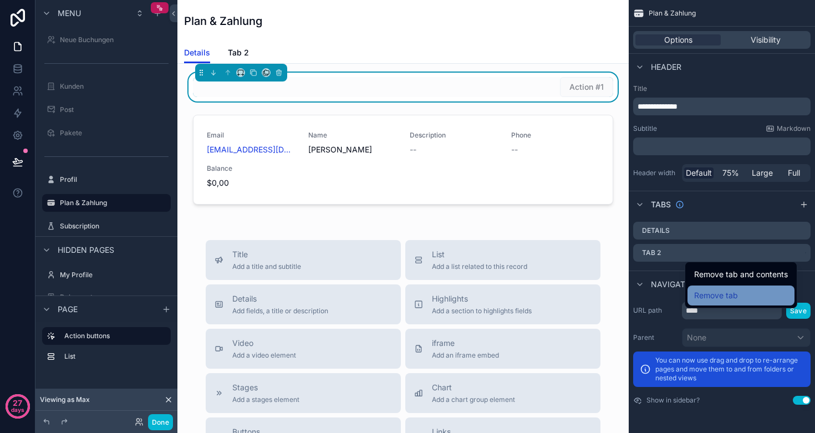
click at [741, 290] on div "Remove tab" at bounding box center [741, 295] width 94 height 13
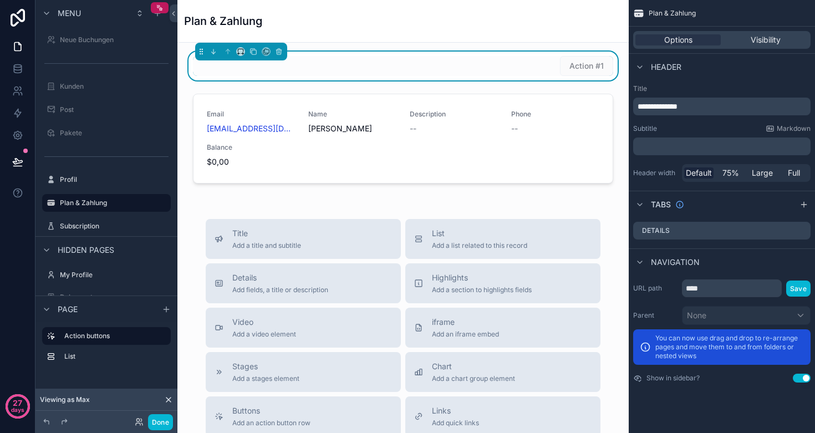
click at [569, 70] on span "Action #1" at bounding box center [586, 65] width 53 height 11
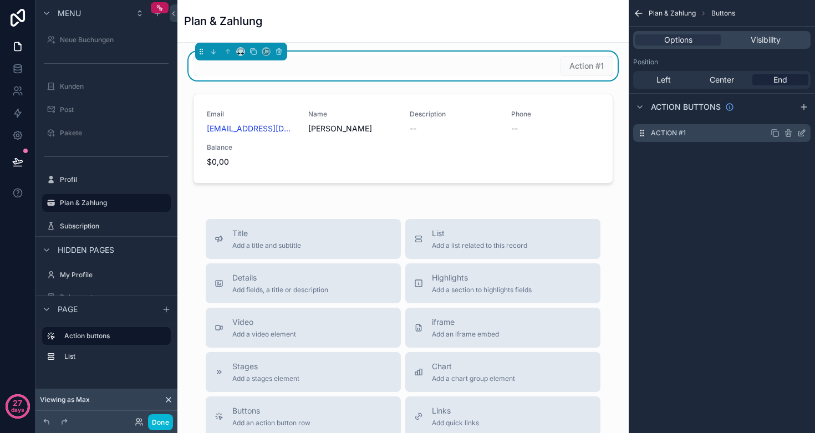
click at [799, 135] on icon "scrollable content" at bounding box center [801, 133] width 5 height 5
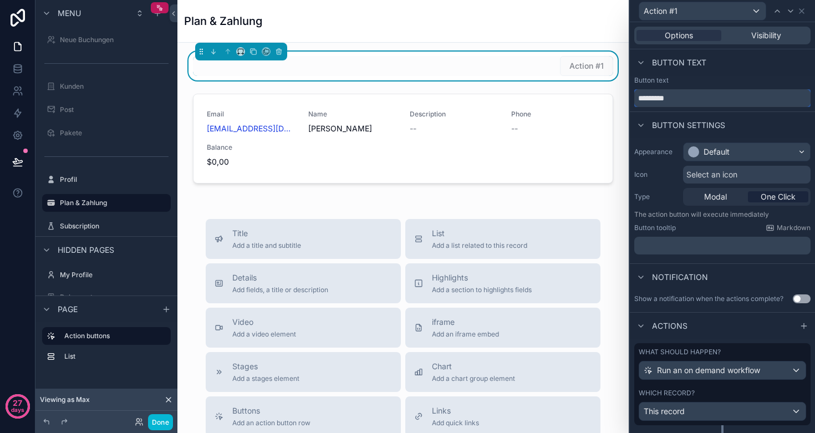
click at [704, 103] on input "*********" at bounding box center [722, 98] width 176 height 18
type input "********"
click at [776, 150] on div "Default" at bounding box center [746, 152] width 126 height 18
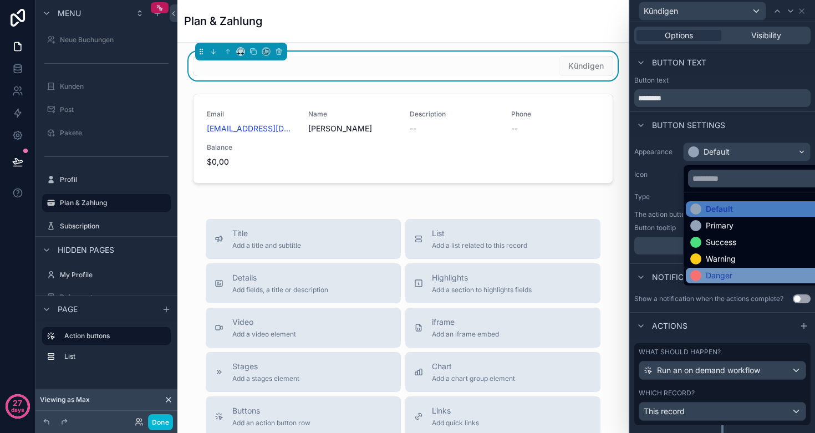
click at [721, 272] on div "Danger" at bounding box center [719, 275] width 27 height 11
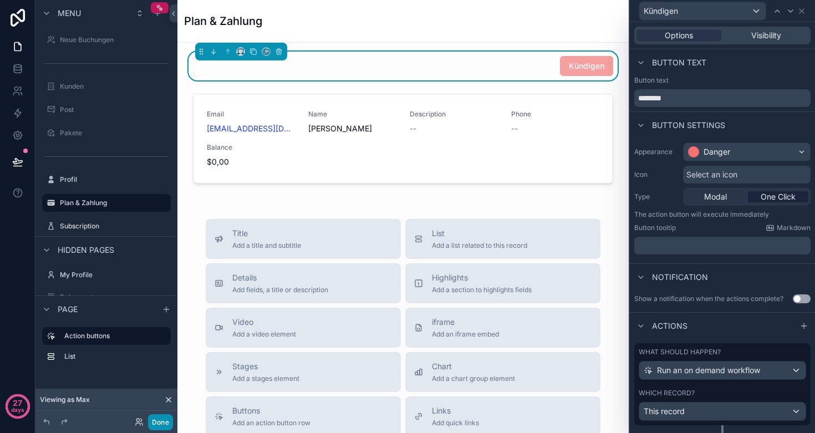
click at [160, 422] on button "Done" at bounding box center [160, 422] width 25 height 16
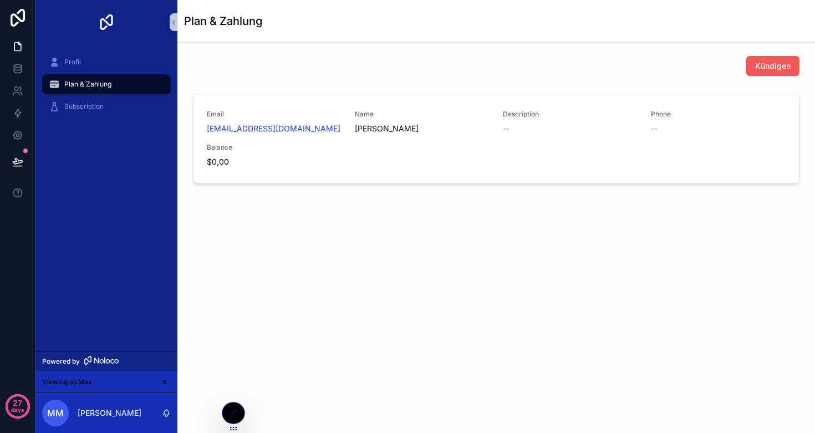
click at [753, 66] on button "Kündigen" at bounding box center [772, 66] width 53 height 20
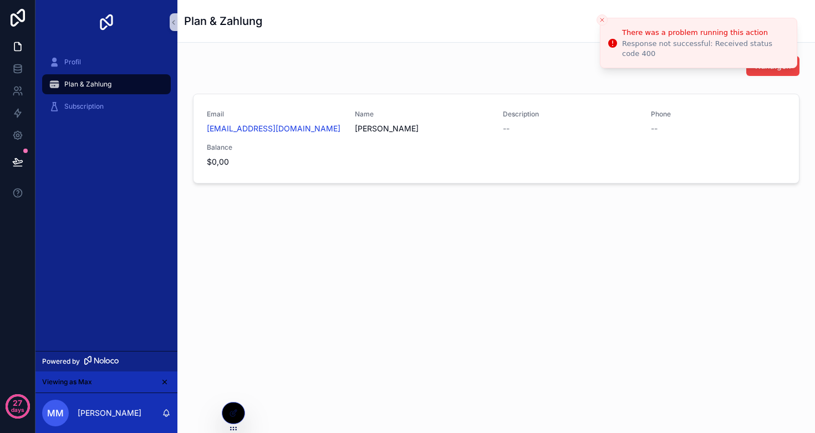
click at [603, 22] on icon "Close toast" at bounding box center [602, 20] width 7 height 7
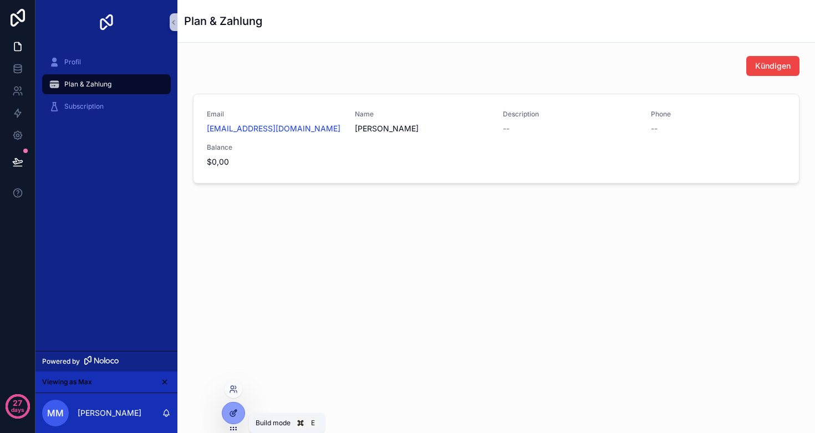
click at [237, 412] on icon at bounding box center [233, 413] width 9 height 9
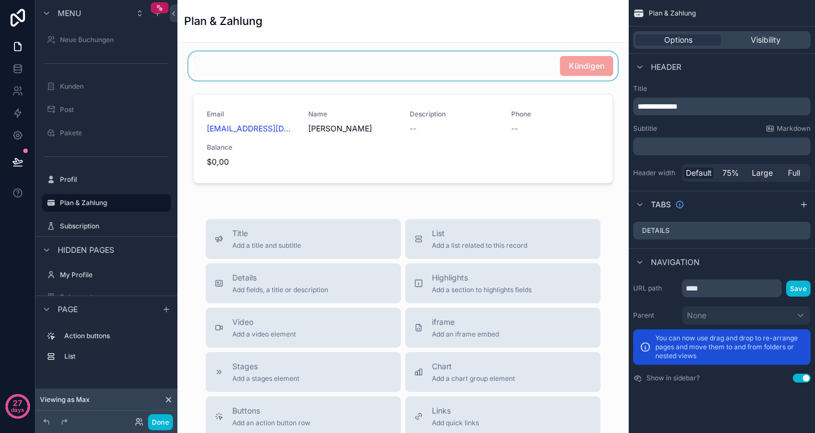
click at [604, 68] on div "scrollable content" at bounding box center [402, 66] width 433 height 29
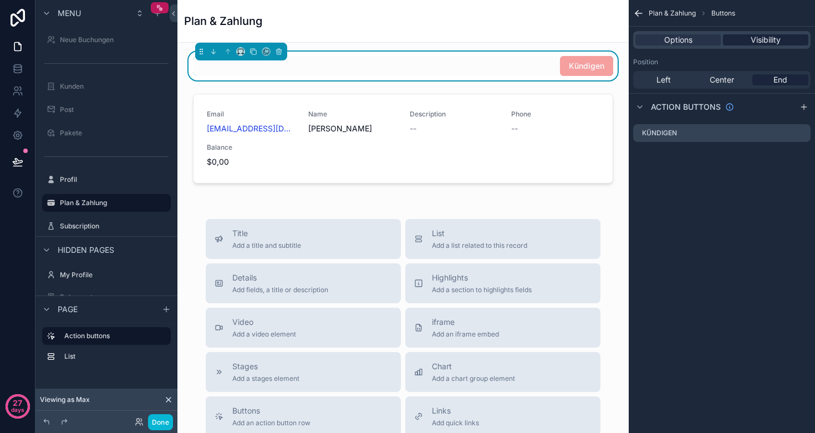
click at [767, 37] on span "Visibility" at bounding box center [766, 39] width 30 height 11
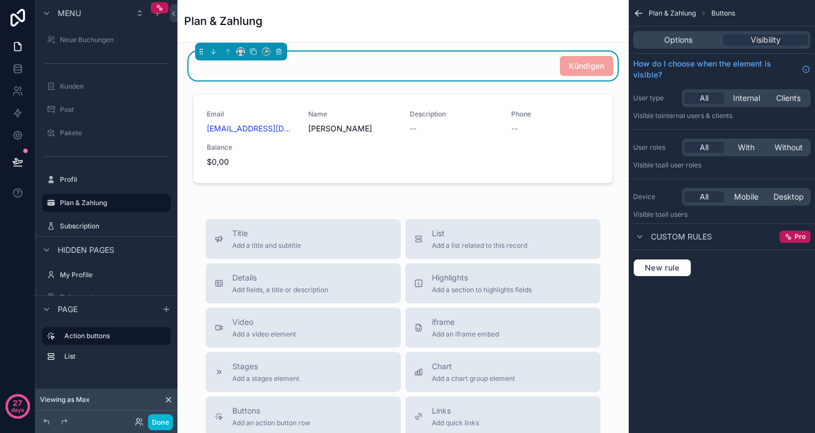
click at [676, 235] on span "Custom rules" at bounding box center [681, 236] width 61 height 11
click at [676, 264] on span "New rule" at bounding box center [662, 268] width 44 height 10
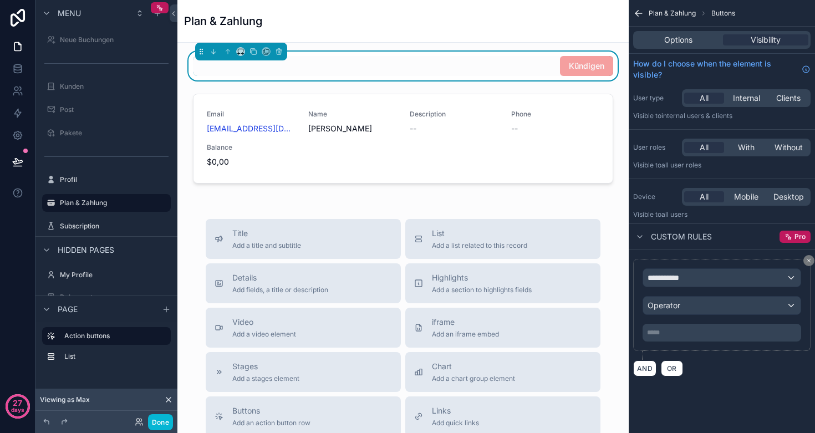
click at [675, 285] on div "**********" at bounding box center [721, 278] width 157 height 18
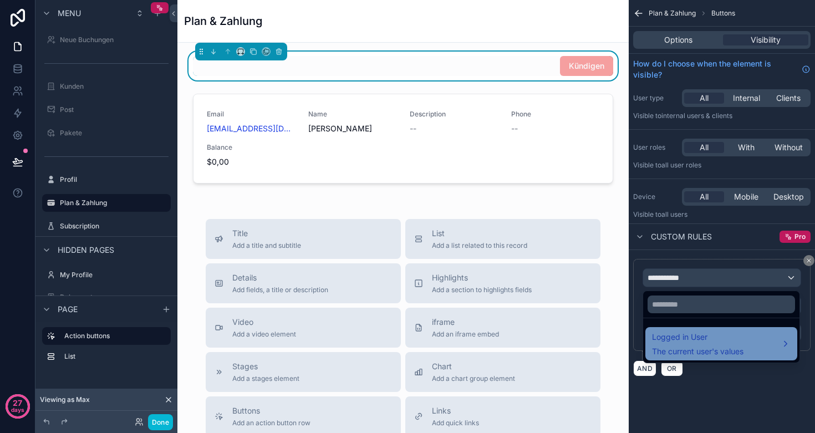
click at [694, 340] on span "Logged in User" at bounding box center [697, 336] width 91 height 13
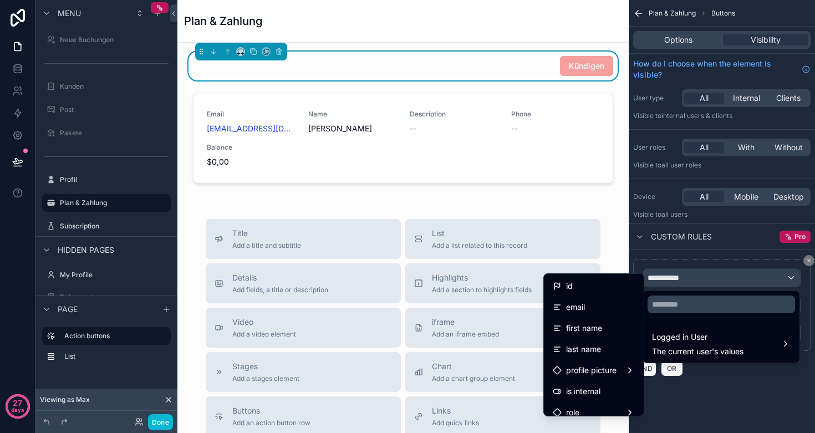
click at [701, 253] on div "scrollable content" at bounding box center [407, 216] width 815 height 433
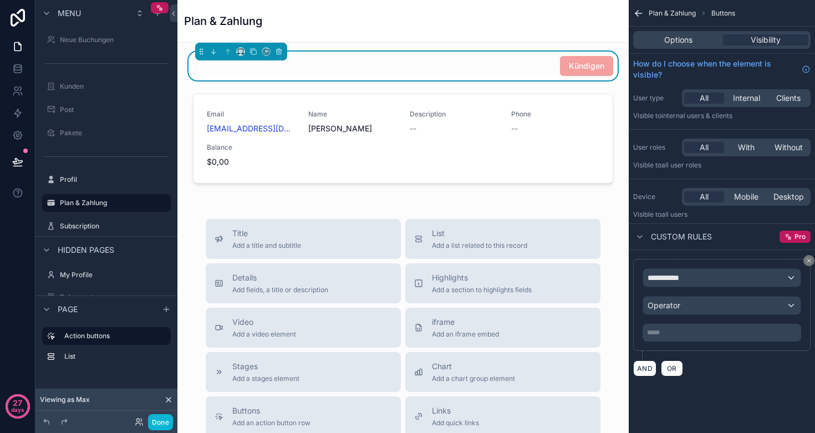
click at [679, 284] on div "**********" at bounding box center [721, 278] width 157 height 18
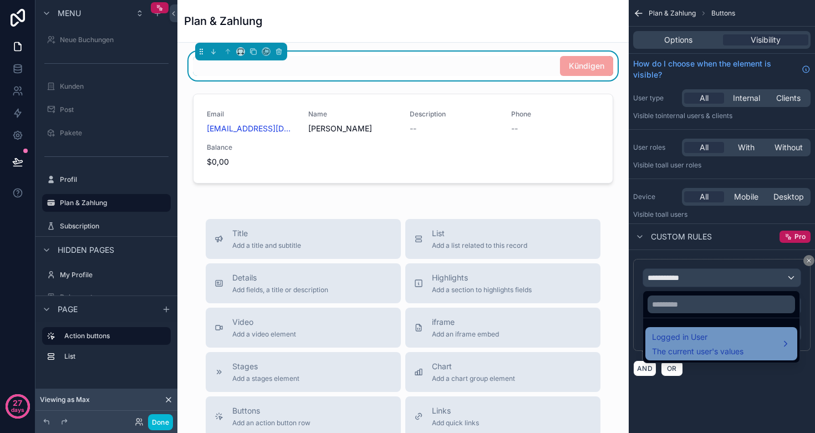
click at [675, 341] on span "Logged in User" at bounding box center [697, 336] width 91 height 13
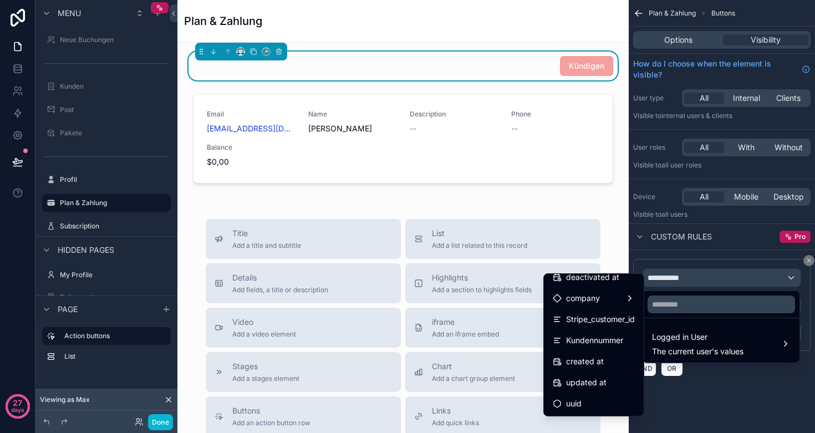
scroll to position [220, 0]
click at [754, 263] on div "scrollable content" at bounding box center [407, 216] width 815 height 433
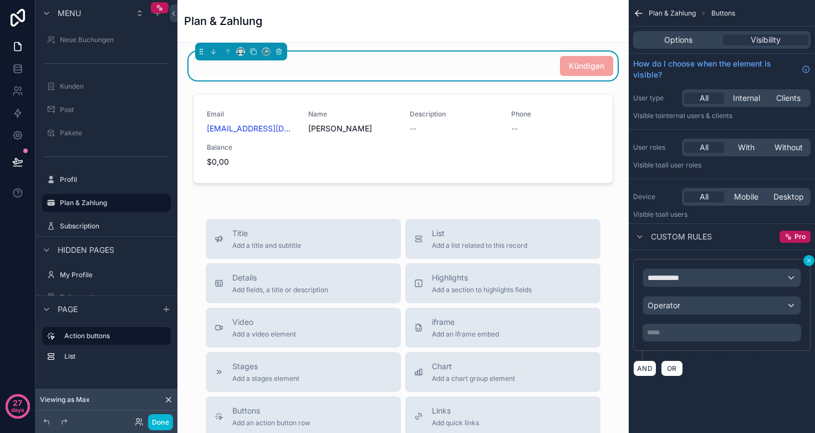
click at [805, 261] on button "scrollable content" at bounding box center [808, 260] width 11 height 11
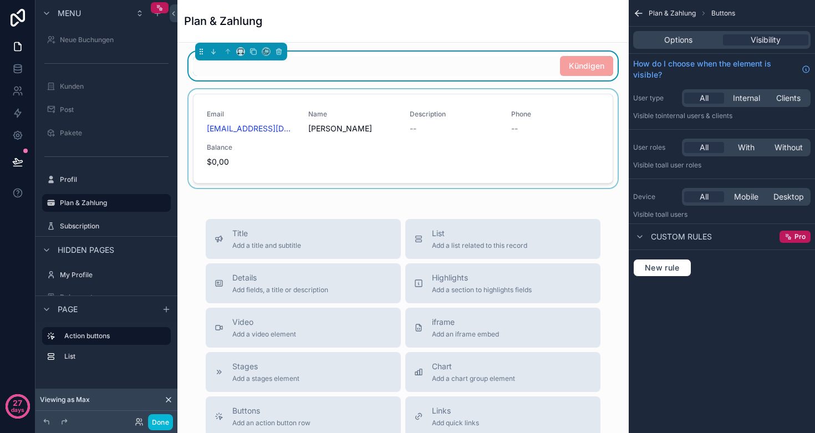
scroll to position [0, 0]
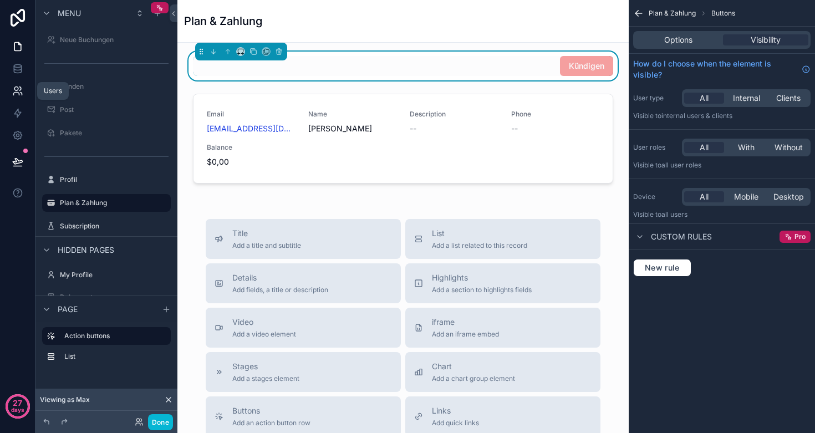
click at [17, 89] on icon at bounding box center [17, 90] width 11 height 11
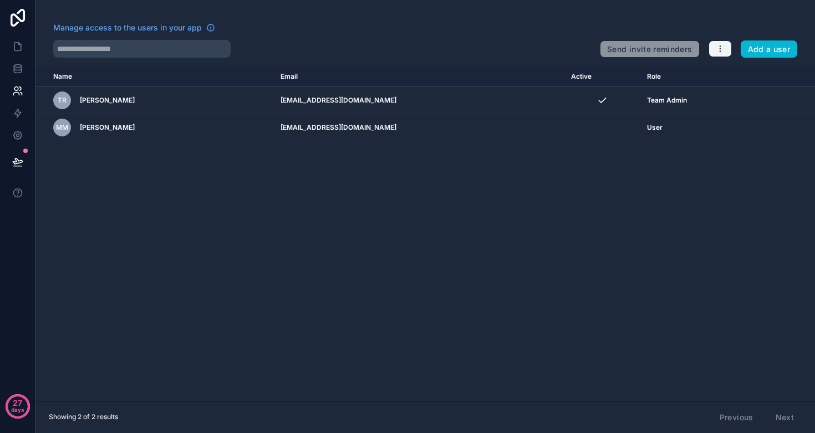
click at [722, 49] on icon "button" at bounding box center [720, 48] width 9 height 9
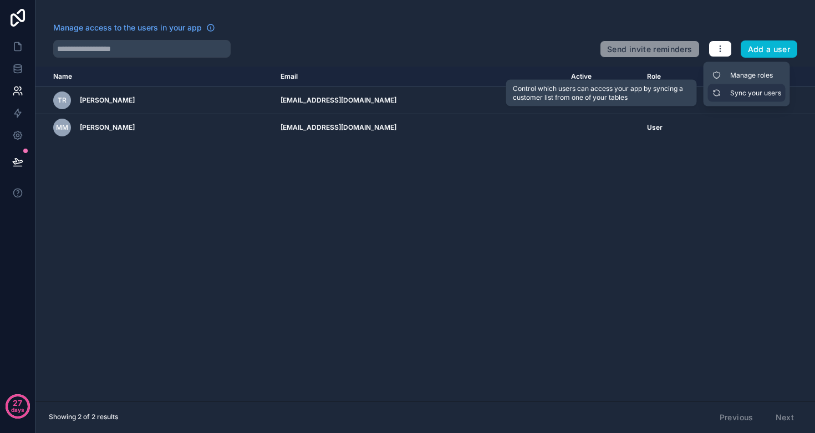
click at [738, 93] on link "Sync your users" at bounding box center [747, 93] width 78 height 18
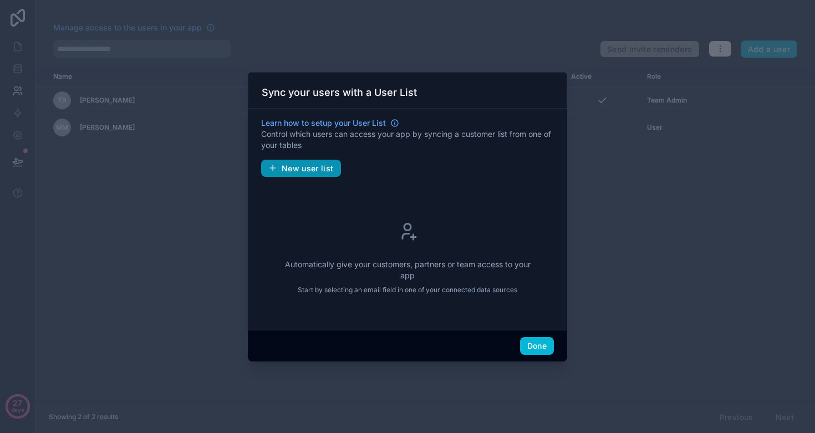
click at [302, 169] on span "New user list" at bounding box center [308, 169] width 52 height 10
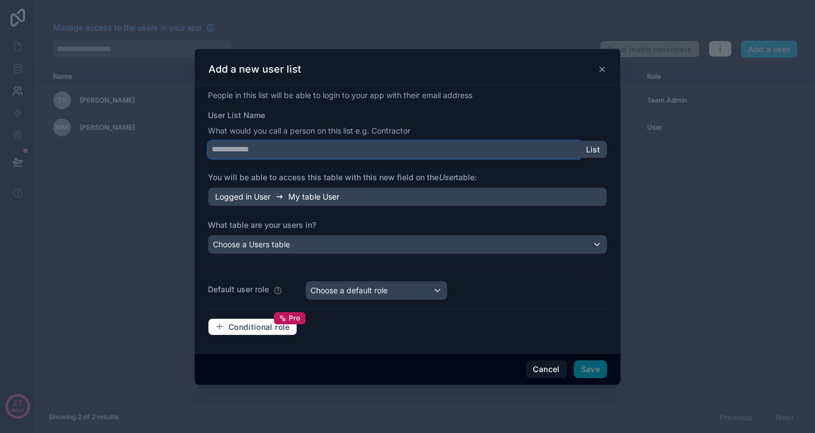
click at [285, 150] on input "User List Name" at bounding box center [393, 150] width 371 height 18
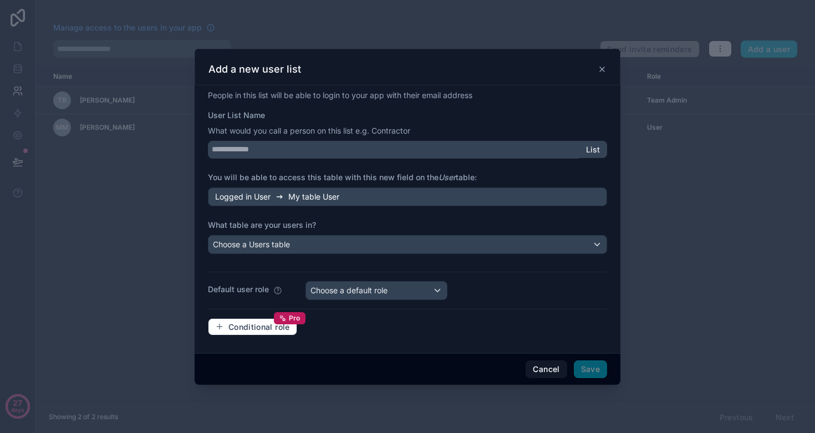
click at [305, 242] on div "Choose a Users table" at bounding box center [407, 245] width 398 height 18
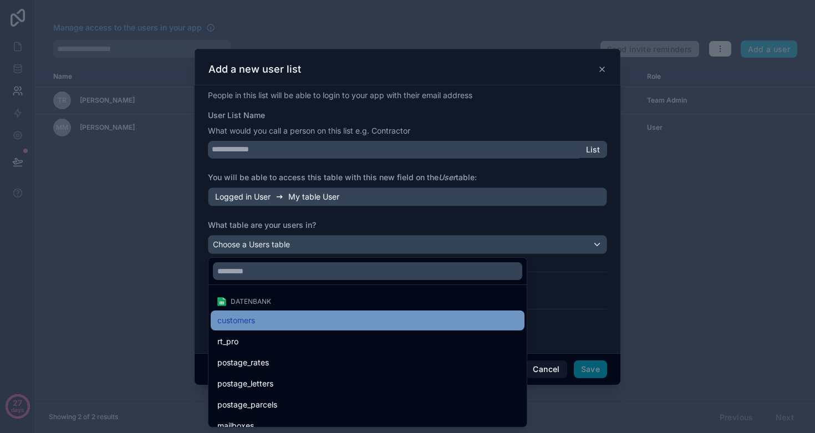
click at [298, 322] on div "customers" at bounding box center [367, 320] width 300 height 13
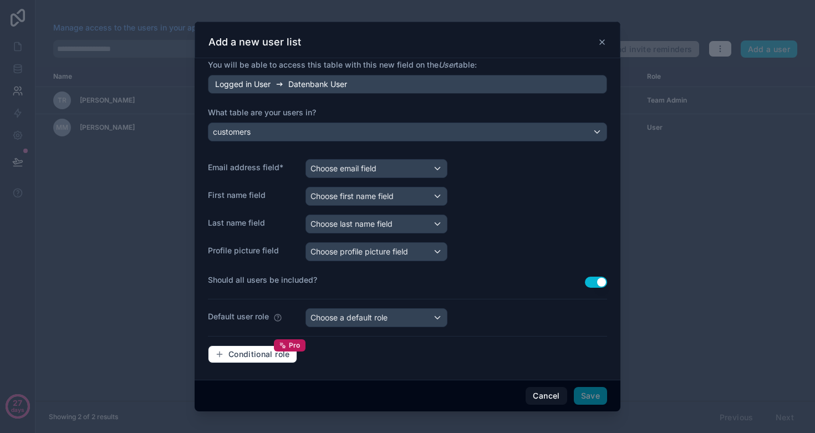
click at [336, 175] on div "Choose email field" at bounding box center [376, 169] width 141 height 18
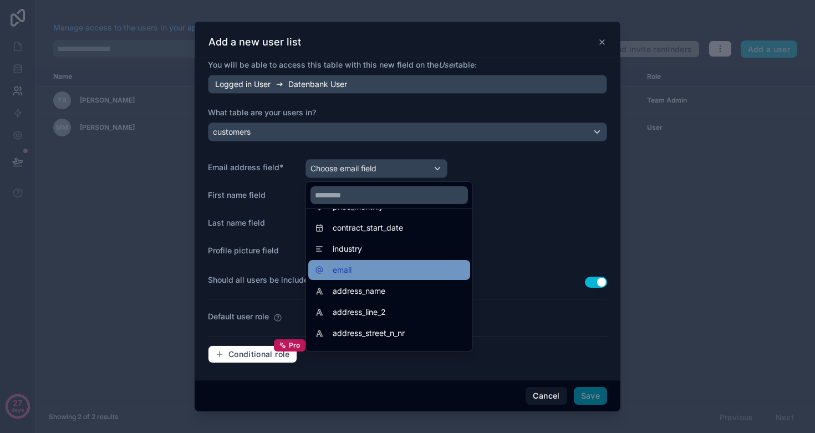
scroll to position [242, 0]
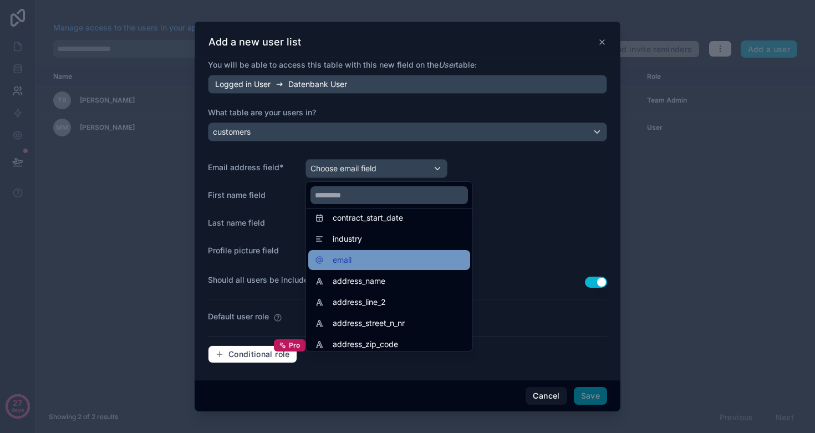
click at [355, 266] on div "email" at bounding box center [389, 259] width 149 height 13
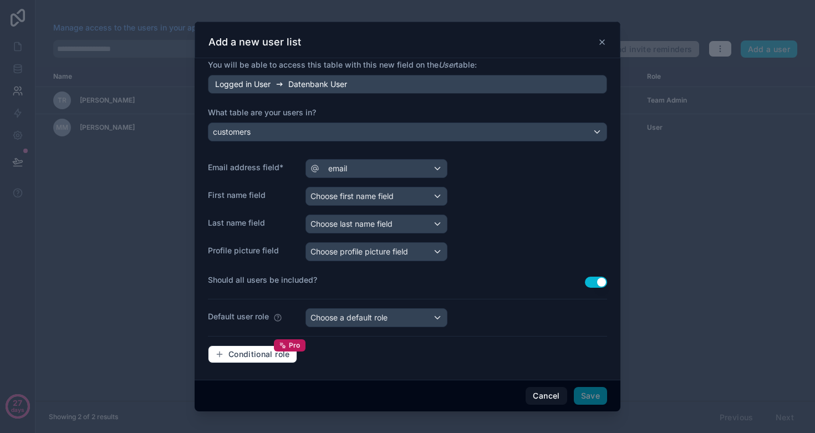
click at [360, 191] on span "Choose first name field" at bounding box center [351, 196] width 83 height 11
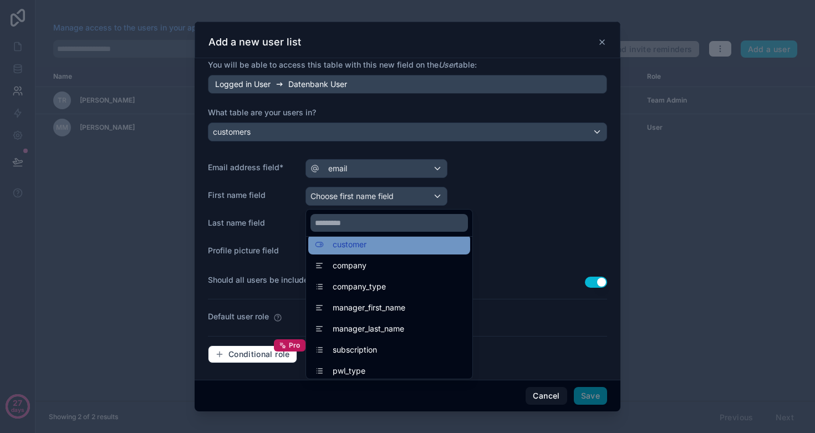
scroll to position [54, 0]
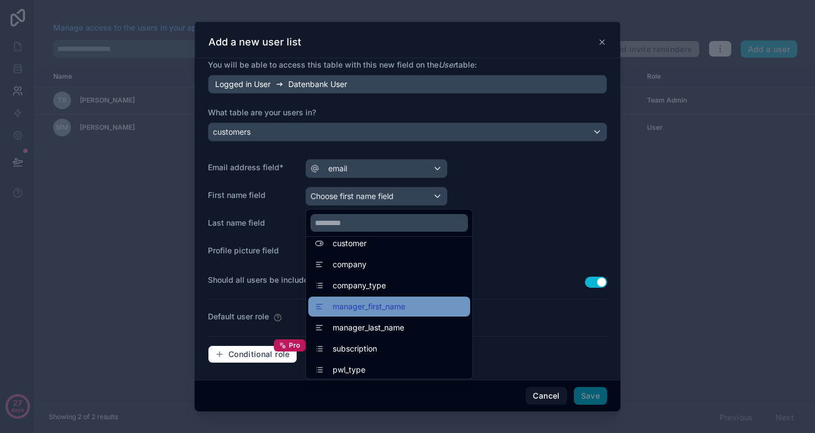
click at [373, 307] on span "manager_first_name" at bounding box center [369, 306] width 73 height 13
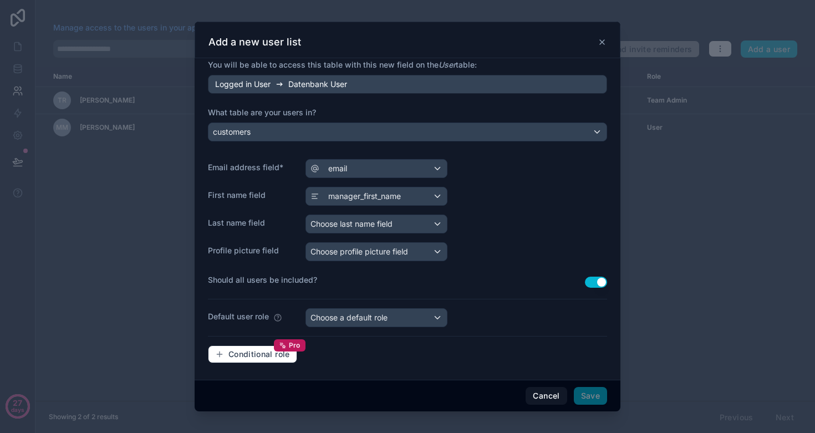
click at [365, 224] on span "Choose last name field" at bounding box center [351, 223] width 82 height 9
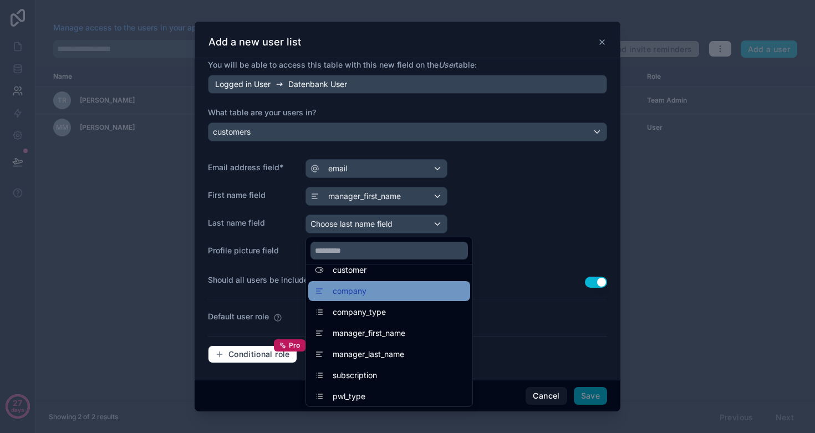
scroll to position [60, 0]
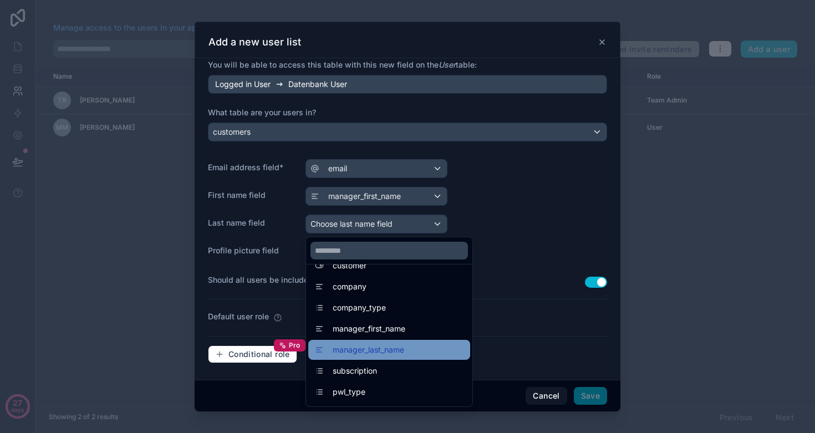
click at [384, 348] on span "manager_last_name" at bounding box center [369, 349] width 72 height 13
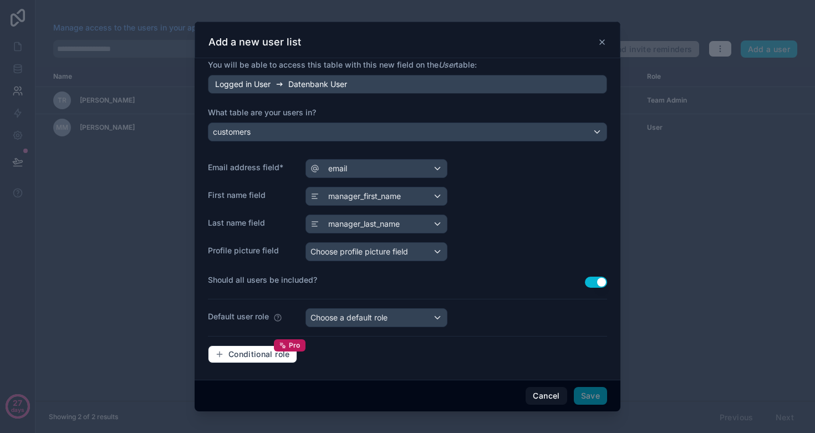
click at [372, 260] on div "Choose profile picture field" at bounding box center [376, 252] width 141 height 18
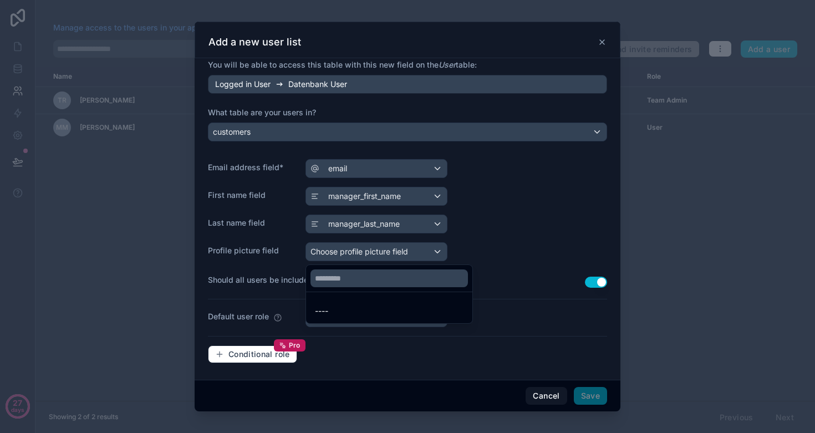
click at [505, 234] on div at bounding box center [408, 217] width 426 height 390
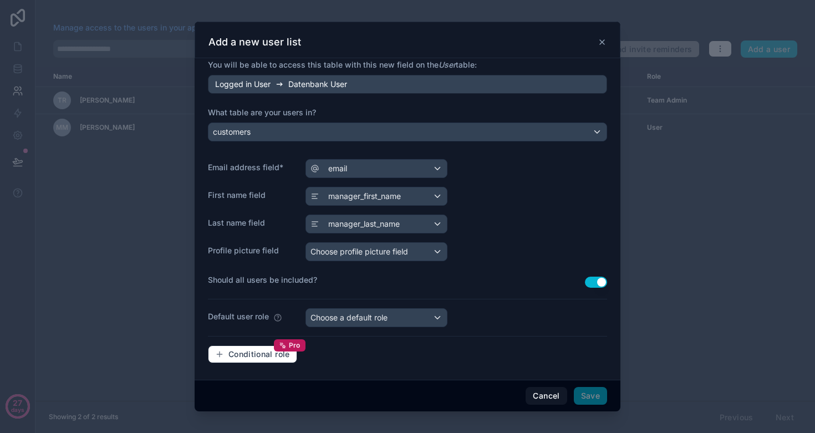
scroll to position [0, 0]
click at [339, 322] on span "Choose a default role" at bounding box center [348, 317] width 77 height 9
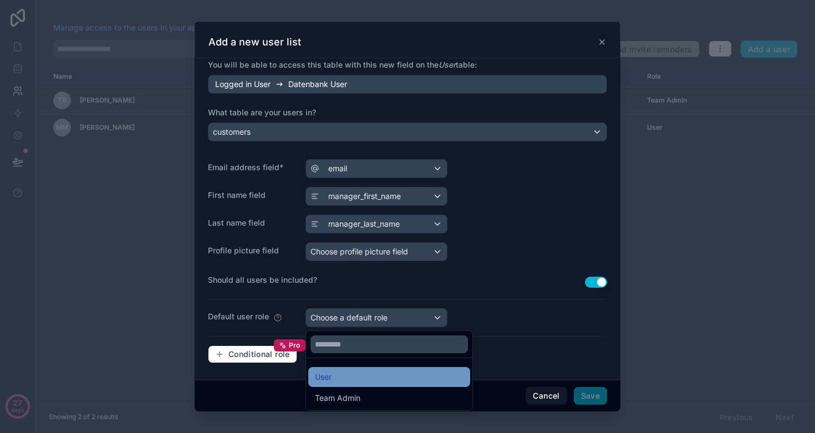
click at [343, 373] on div "User" at bounding box center [389, 376] width 149 height 13
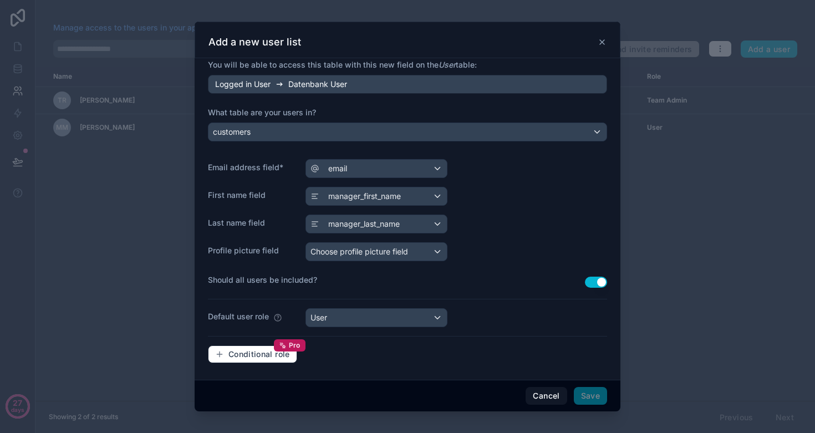
click at [595, 283] on button "Use setting" at bounding box center [596, 282] width 22 height 11
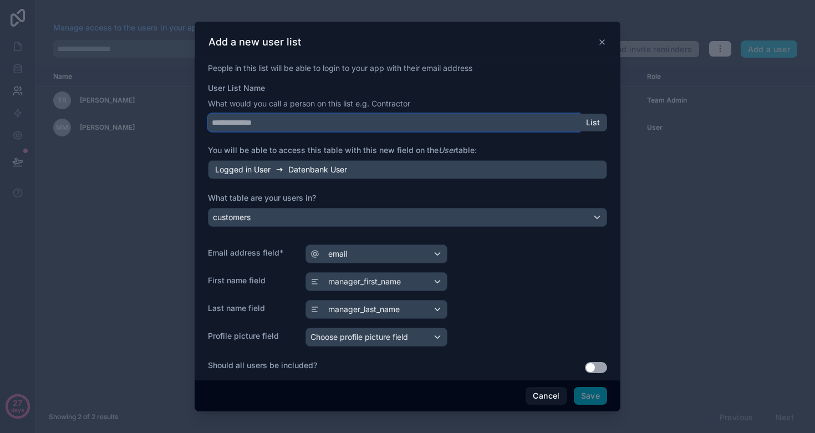
click at [308, 121] on input "User List Name" at bounding box center [393, 123] width 371 height 18
type input "******"
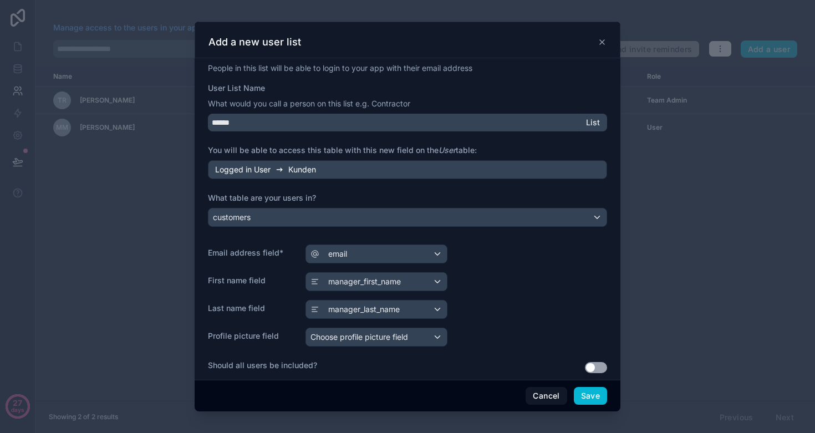
click at [384, 189] on div "**********" at bounding box center [407, 308] width 399 height 491
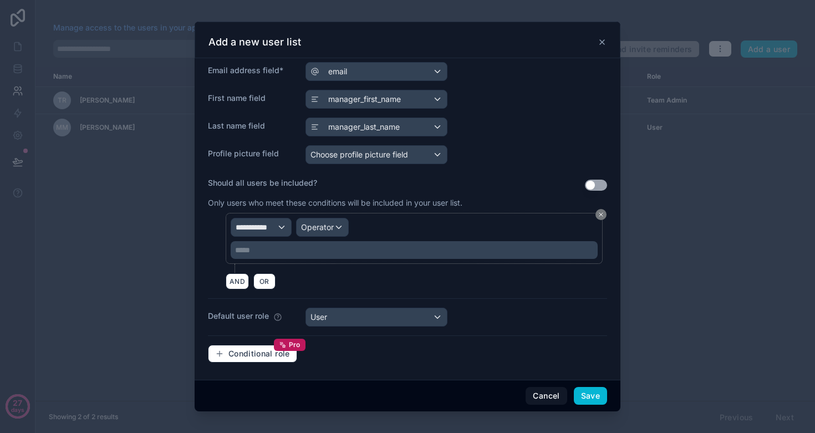
scroll to position [182, 0]
click at [254, 232] on span "**********" at bounding box center [256, 227] width 41 height 11
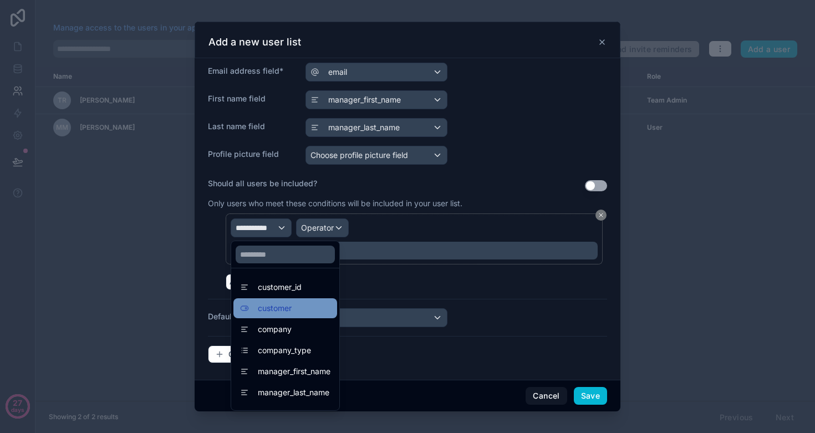
click at [285, 307] on span "customer" at bounding box center [275, 308] width 34 height 13
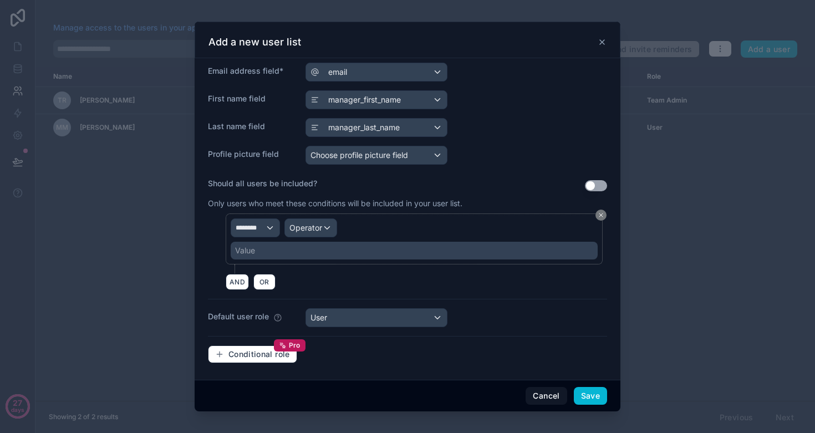
click at [302, 231] on span "Operator" at bounding box center [305, 227] width 33 height 9
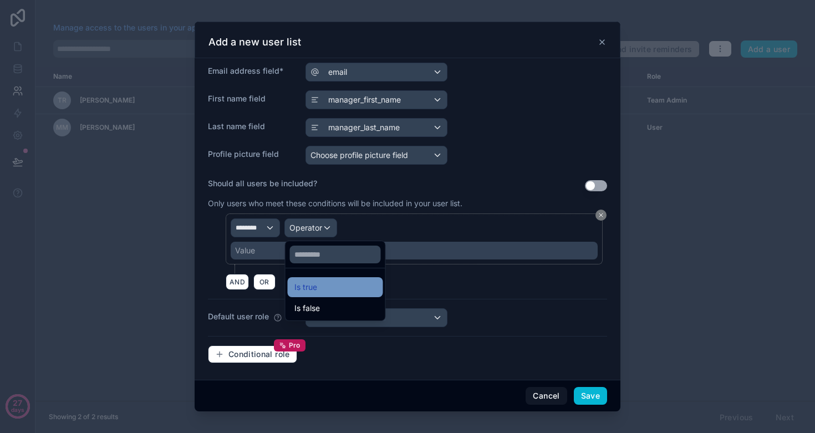
click at [316, 290] on span "Is true" at bounding box center [305, 286] width 23 height 13
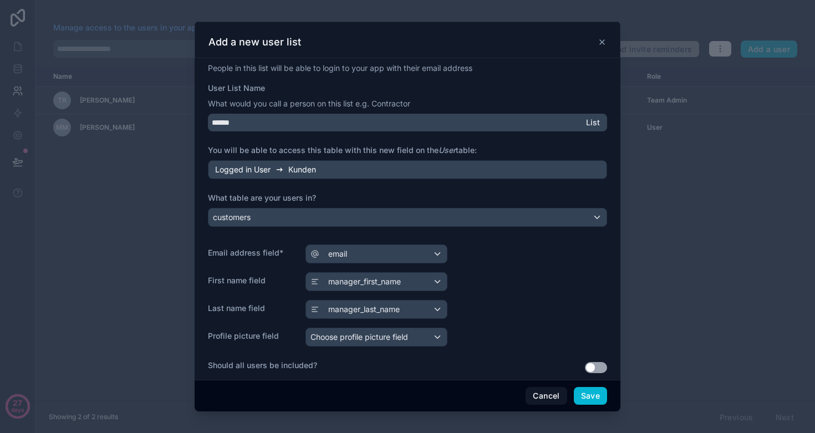
scroll to position [0, 0]
click at [586, 401] on button "Save" at bounding box center [590, 396] width 33 height 18
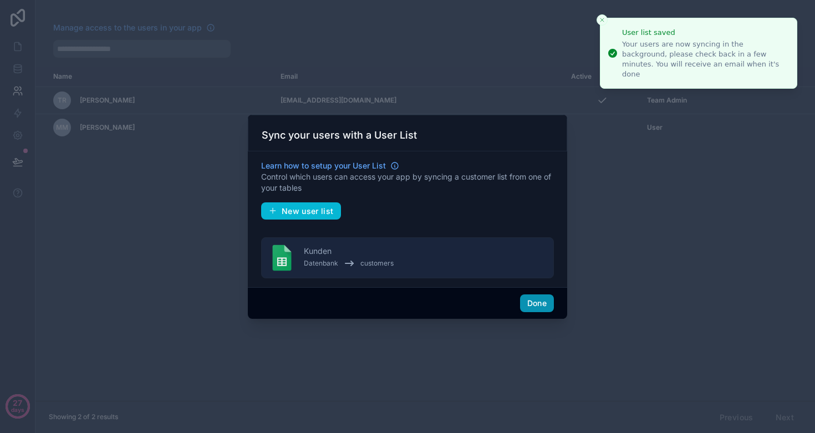
click at [535, 307] on button "Done" at bounding box center [537, 303] width 34 height 18
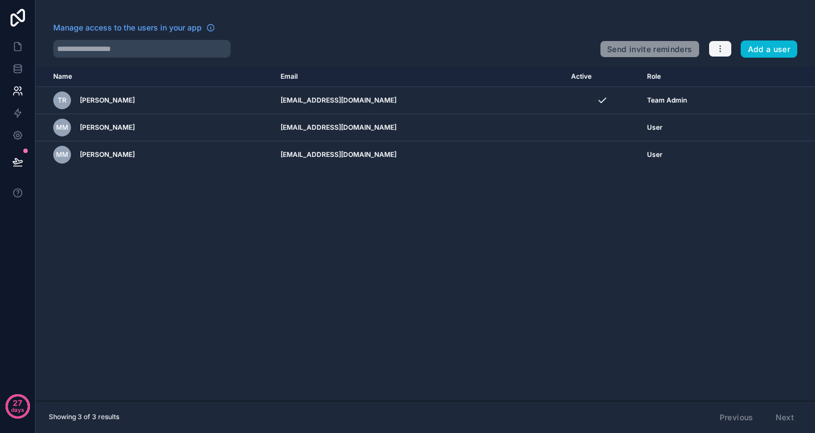
click at [726, 52] on button "button" at bounding box center [719, 48] width 23 height 17
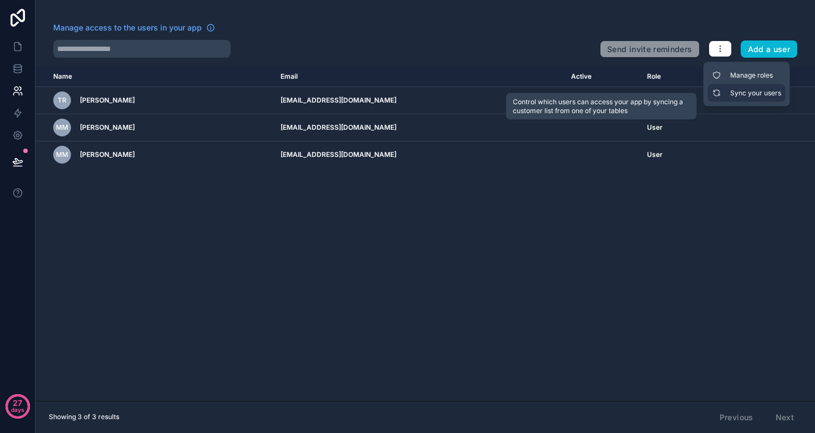
click at [743, 90] on link "Sync your users" at bounding box center [747, 93] width 78 height 18
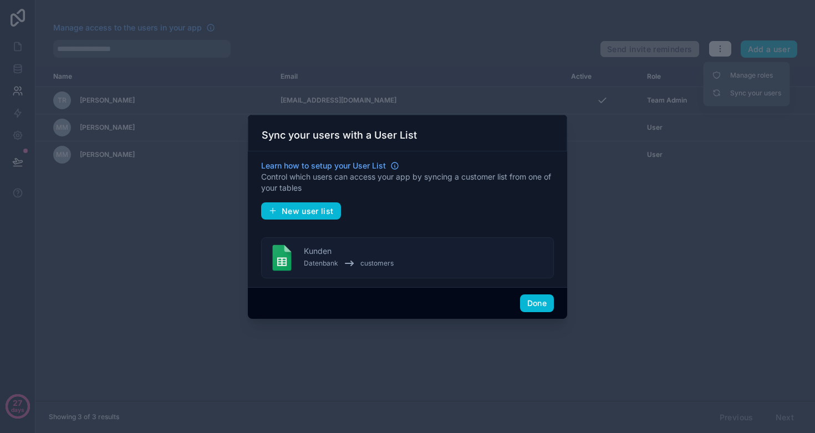
click at [335, 254] on div "Kunden Datenbank customers" at bounding box center [349, 258] width 90 height 24
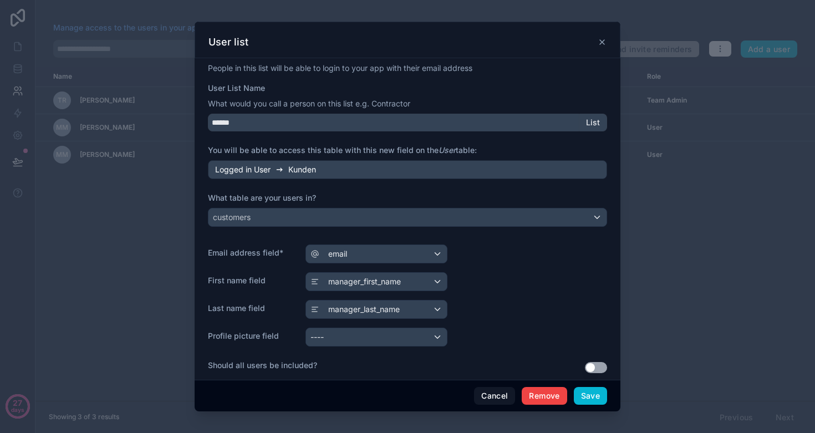
click at [604, 42] on icon at bounding box center [602, 42] width 9 height 9
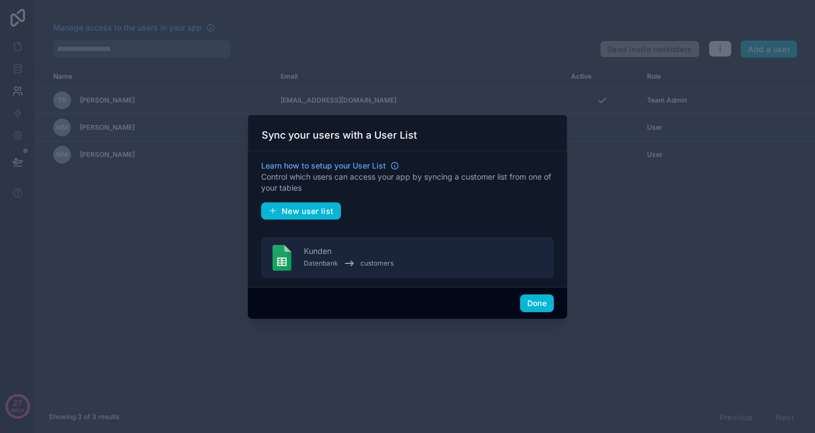
click at [707, 182] on div at bounding box center [407, 216] width 815 height 433
click at [537, 303] on button "Done" at bounding box center [537, 303] width 34 height 18
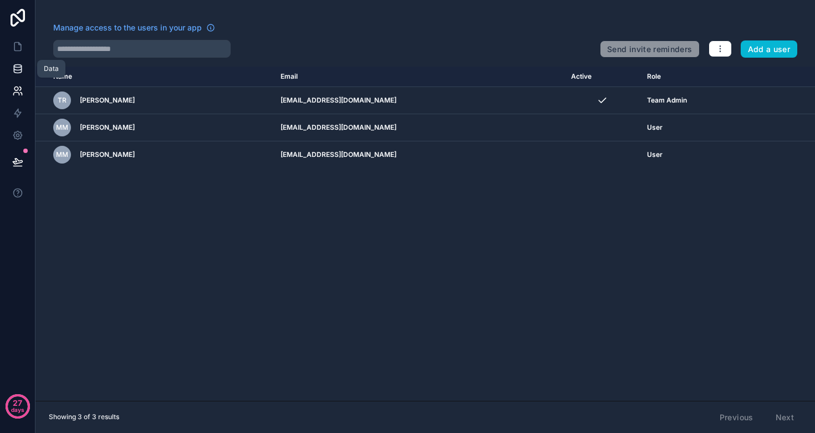
click at [21, 72] on icon at bounding box center [17, 71] width 7 height 4
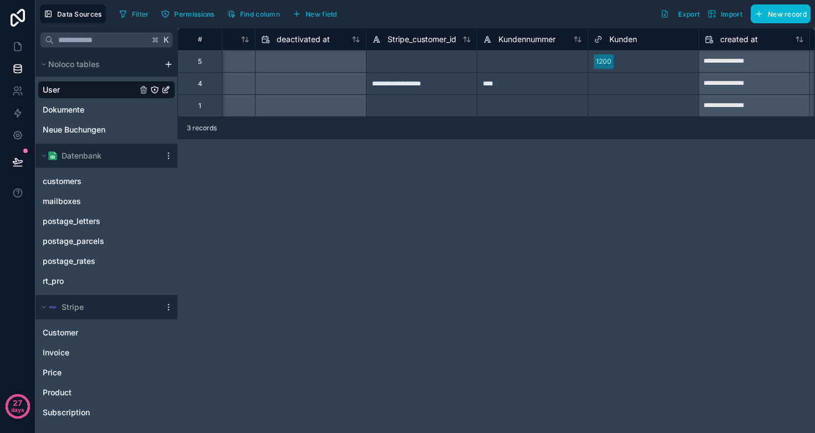
scroll to position [0, 968]
click at [620, 38] on span "Kunden" at bounding box center [619, 39] width 28 height 11
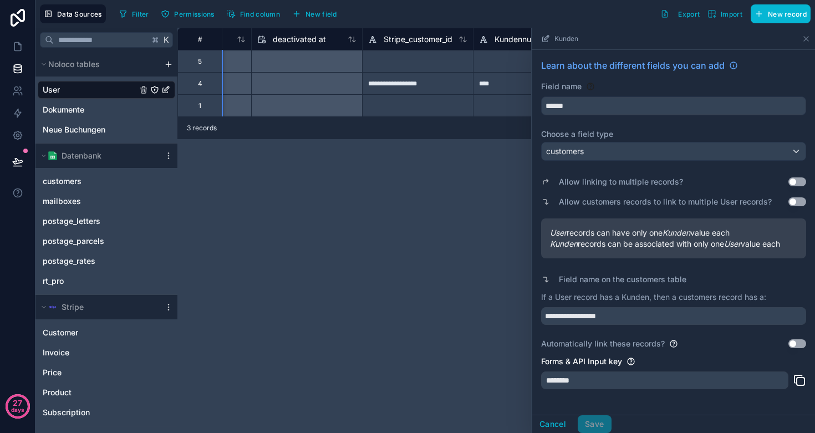
click at [496, 170] on div "**********" at bounding box center [495, 230] width 637 height 405
click at [801, 38] on div "Kunden" at bounding box center [674, 39] width 274 height 22
click at [804, 38] on icon at bounding box center [806, 38] width 9 height 9
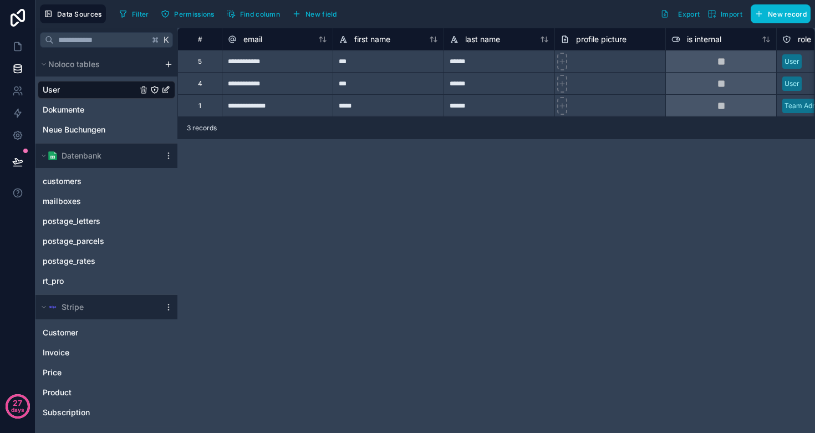
click at [184, 60] on div "5" at bounding box center [199, 61] width 44 height 22
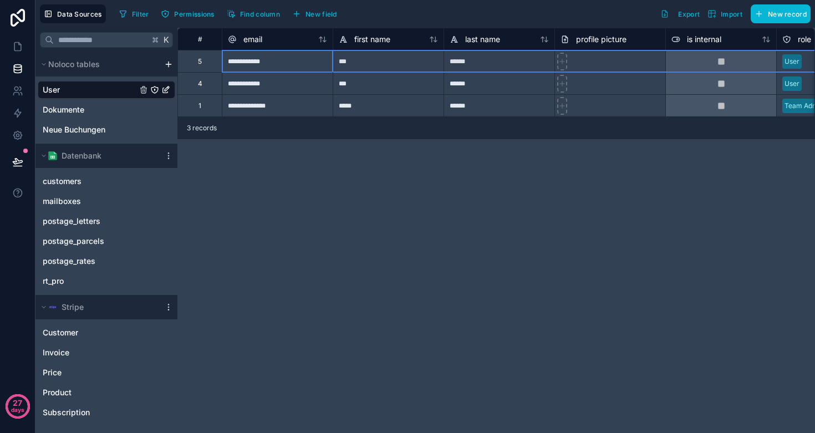
click at [187, 62] on div "5" at bounding box center [199, 61] width 44 height 22
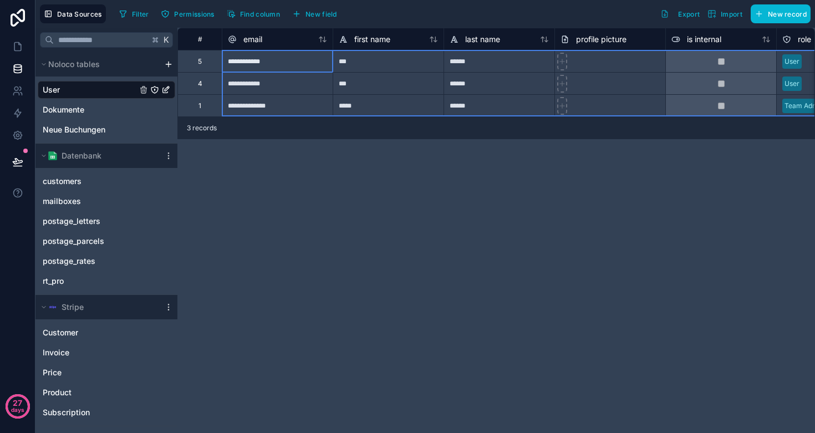
click at [187, 44] on div "#" at bounding box center [199, 39] width 44 height 22
click at [196, 63] on div "5" at bounding box center [199, 61] width 44 height 22
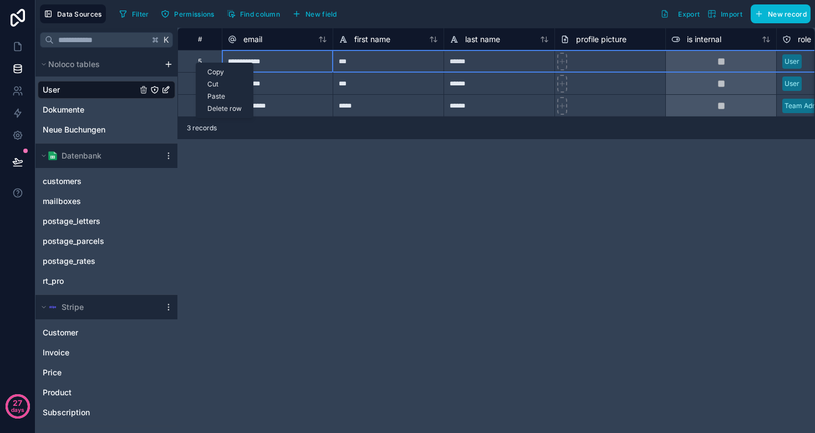
click at [227, 109] on div "Delete row" at bounding box center [224, 109] width 57 height 12
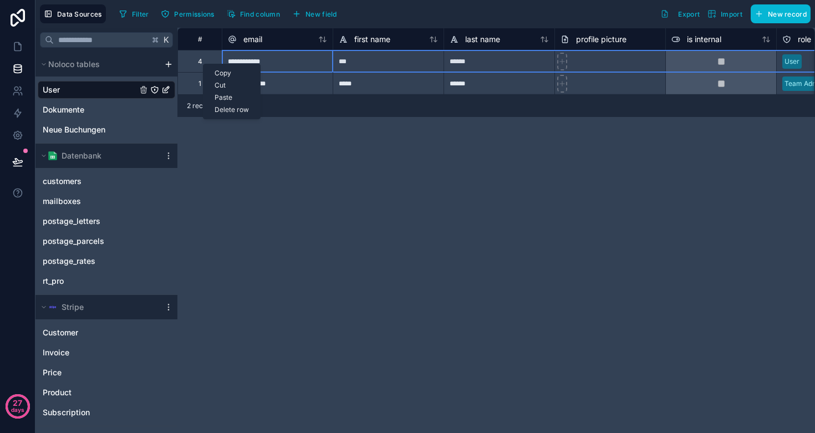
click at [229, 111] on div "Delete row" at bounding box center [231, 110] width 57 height 12
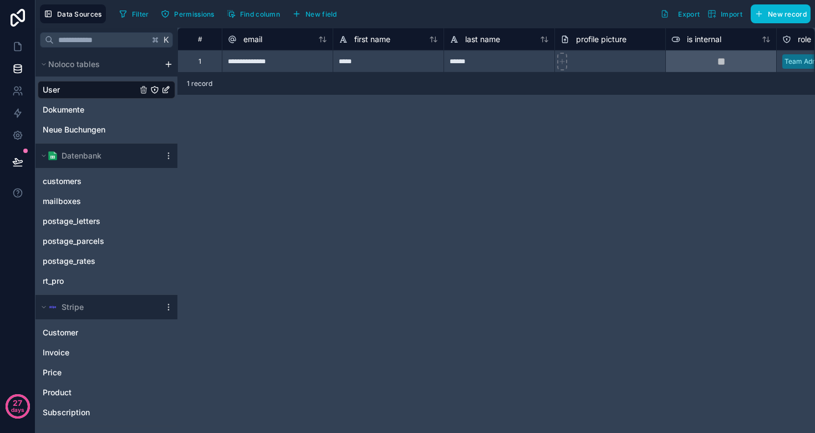
click at [446, 105] on div "**********" at bounding box center [495, 230] width 637 height 405
click at [16, 93] on icon at bounding box center [16, 94] width 6 height 3
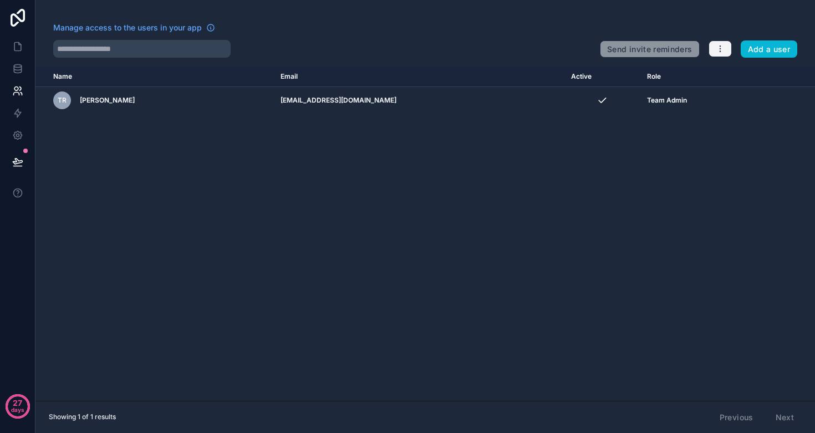
click at [719, 50] on icon "button" at bounding box center [720, 48] width 9 height 9
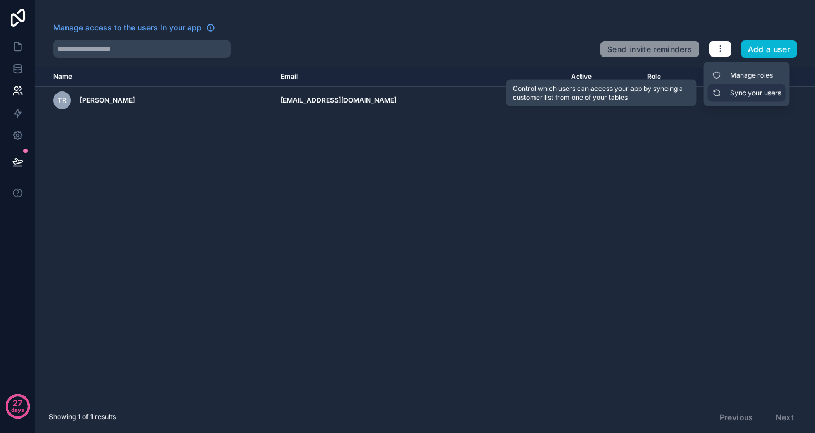
click at [737, 94] on link "Sync your users" at bounding box center [747, 93] width 78 height 18
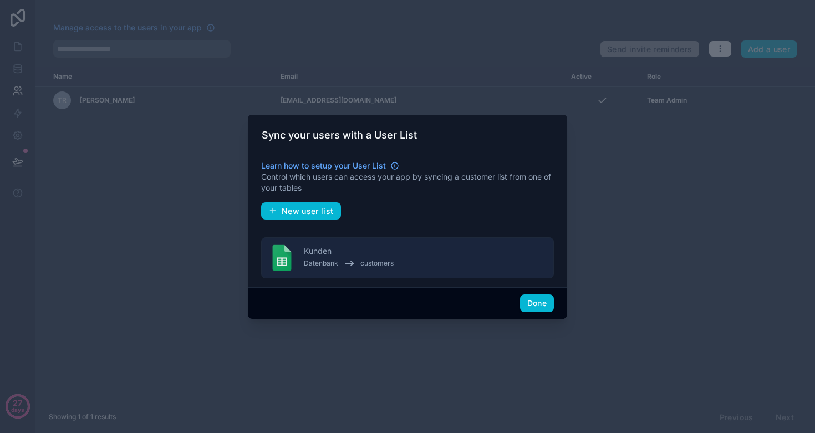
click at [554, 305] on div "Done" at bounding box center [407, 303] width 319 height 32
click at [541, 305] on button "Done" at bounding box center [537, 303] width 34 height 18
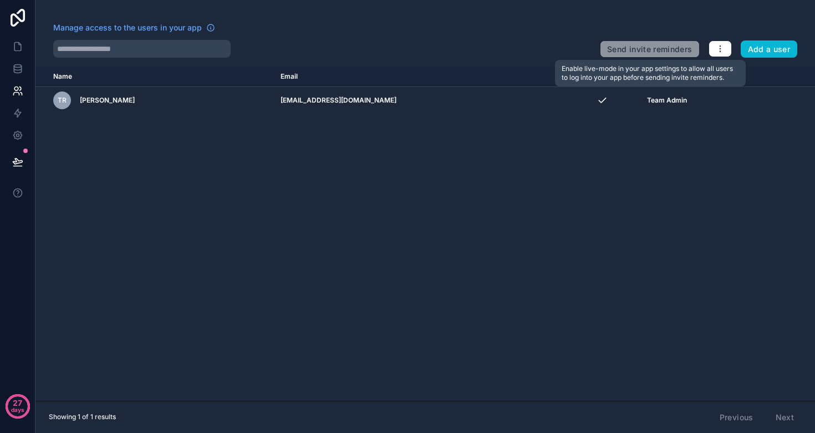
click at [666, 45] on span "Send invite reminders" at bounding box center [649, 47] width 99 height 22
click at [718, 47] on icon "button" at bounding box center [720, 48] width 9 height 9
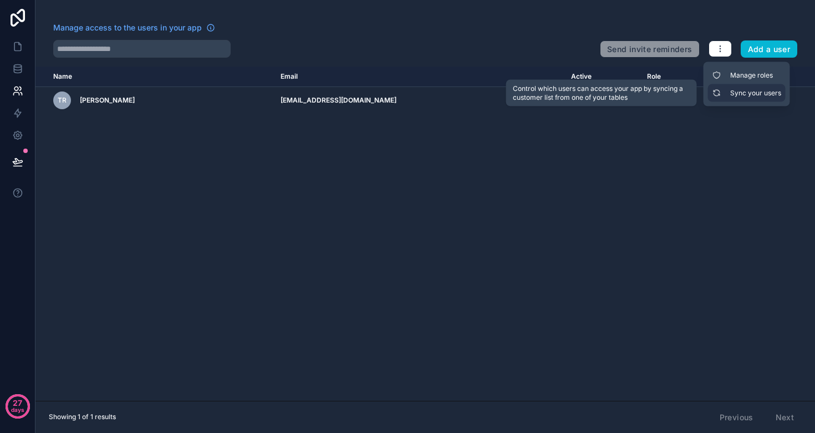
click at [727, 93] on link "Sync your users" at bounding box center [747, 93] width 78 height 18
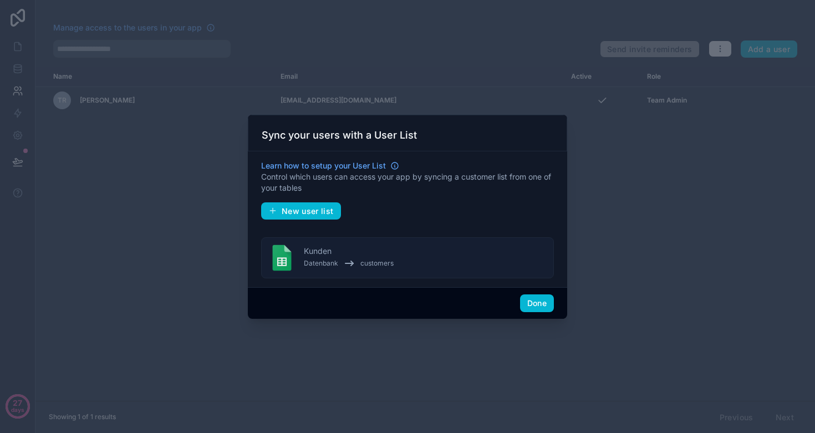
click at [406, 250] on button "Kunden Datenbank customers" at bounding box center [407, 257] width 293 height 41
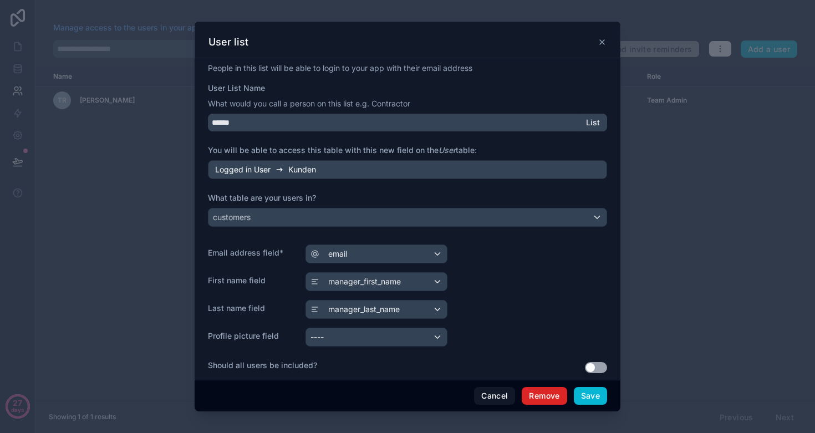
click at [546, 391] on button "Remove" at bounding box center [544, 396] width 45 height 18
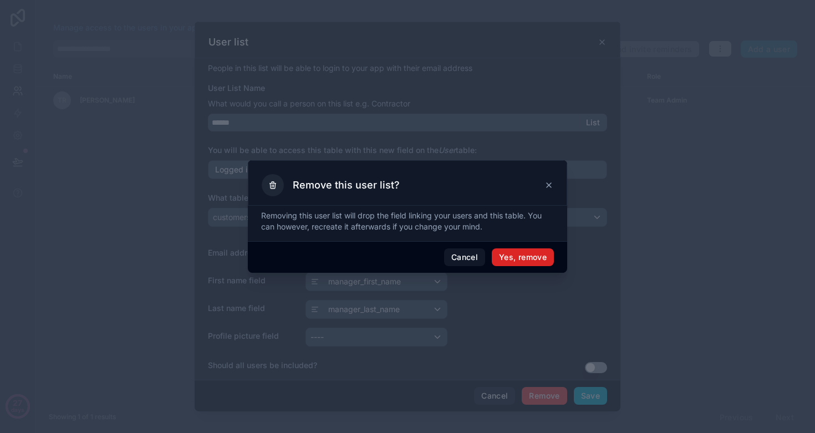
click at [517, 258] on button "Yes, remove" at bounding box center [523, 257] width 62 height 18
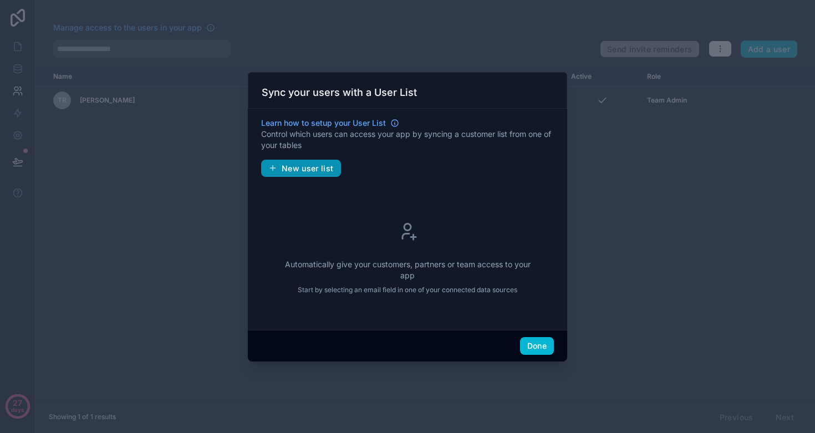
click at [315, 169] on span "New user list" at bounding box center [308, 169] width 52 height 10
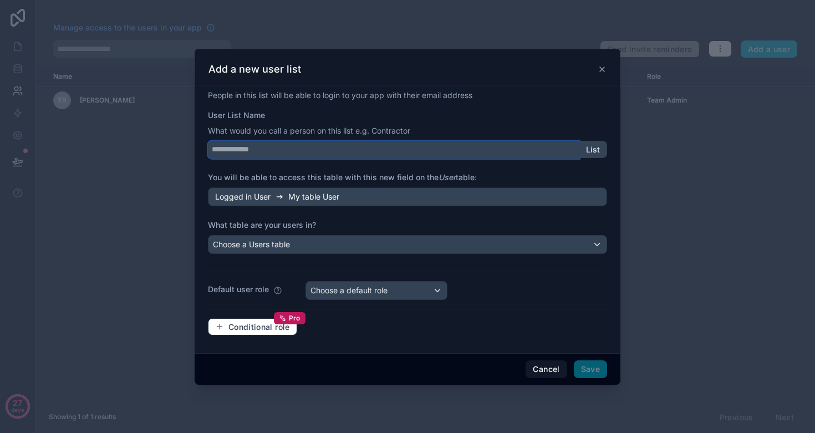
click at [309, 150] on input "User List Name" at bounding box center [393, 150] width 371 height 18
type input "*"
type input "******"
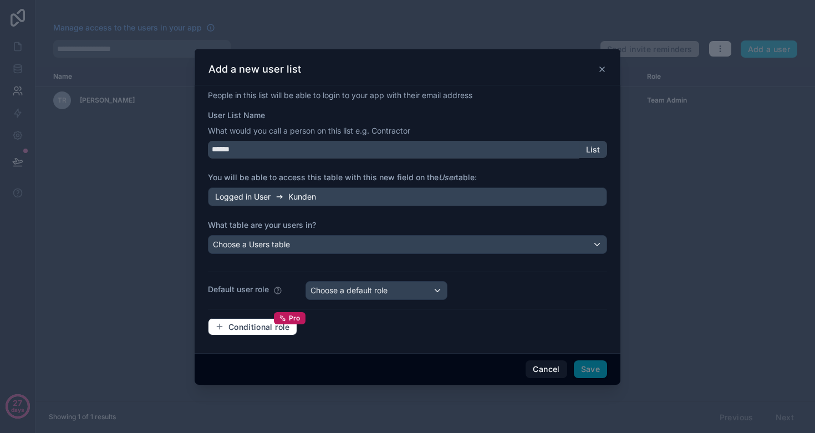
click at [343, 196] on div "Logged in User Kunden" at bounding box center [407, 196] width 399 height 19
click at [332, 193] on div "Logged in User Kunden" at bounding box center [407, 196] width 399 height 19
click at [313, 244] on div "Choose a Users table" at bounding box center [407, 245] width 398 height 18
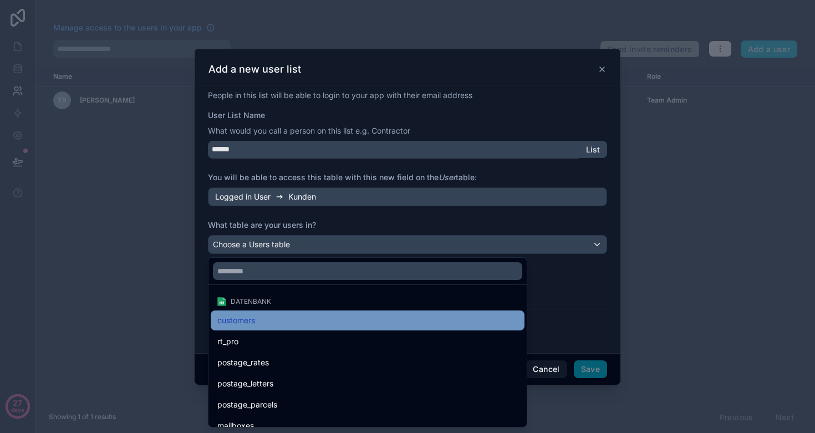
click at [262, 319] on div "customers" at bounding box center [367, 320] width 300 height 13
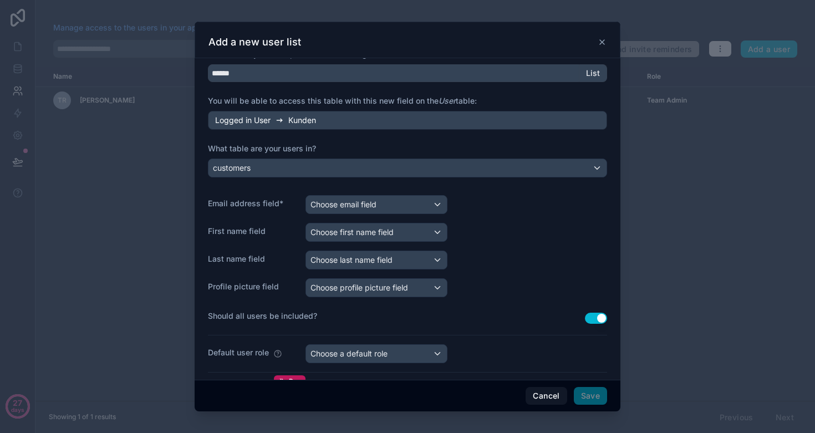
scroll to position [61, 0]
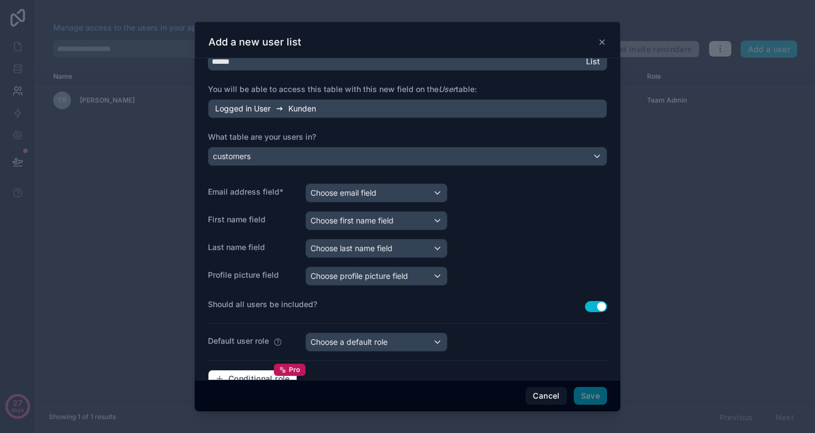
click at [335, 197] on span "Choose email field" at bounding box center [343, 192] width 66 height 9
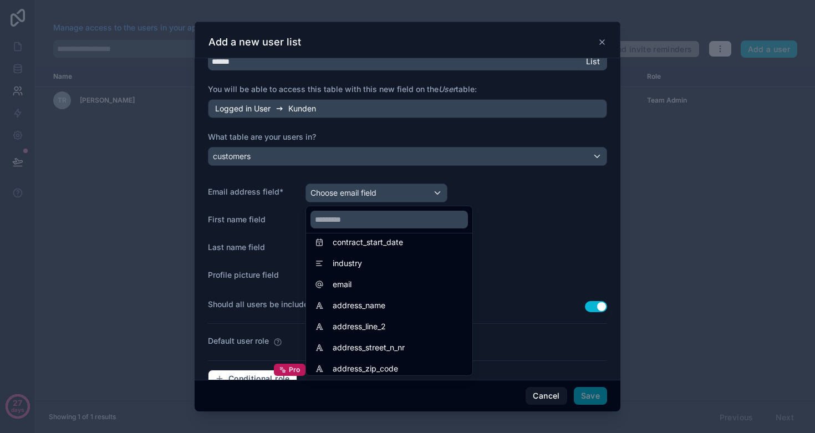
scroll to position [241, 0]
click at [360, 285] on div "email" at bounding box center [389, 284] width 149 height 13
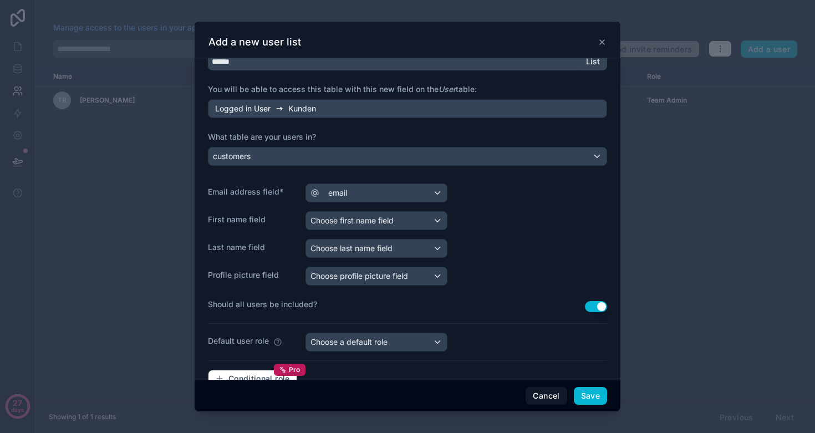
click at [350, 215] on div "Choose first name field" at bounding box center [376, 221] width 141 height 18
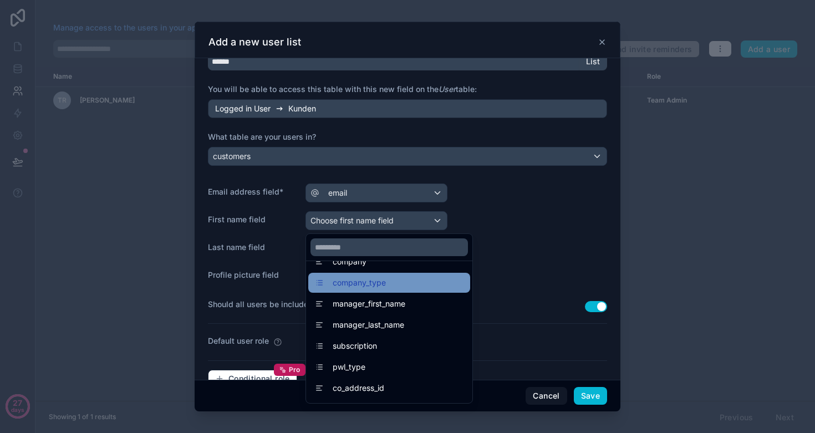
scroll to position [80, 0]
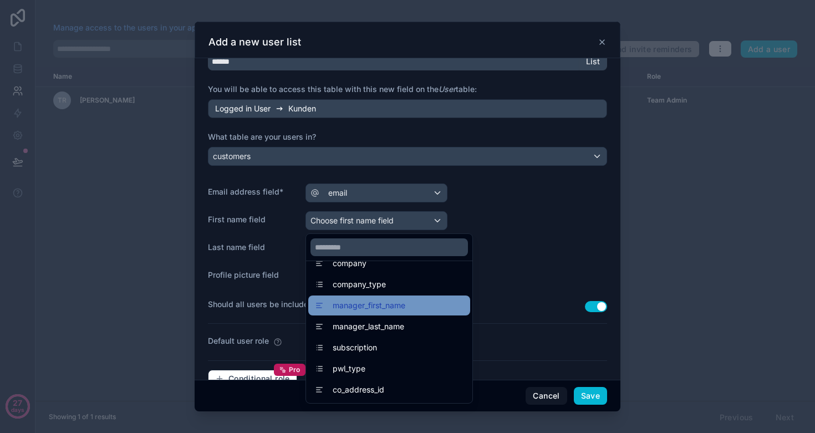
click at [375, 305] on span "manager_first_name" at bounding box center [369, 305] width 73 height 13
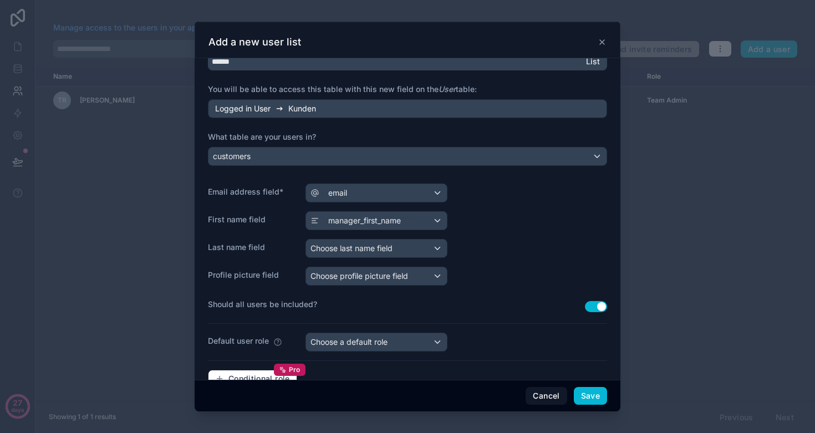
click at [371, 244] on span "Choose last name field" at bounding box center [351, 247] width 82 height 9
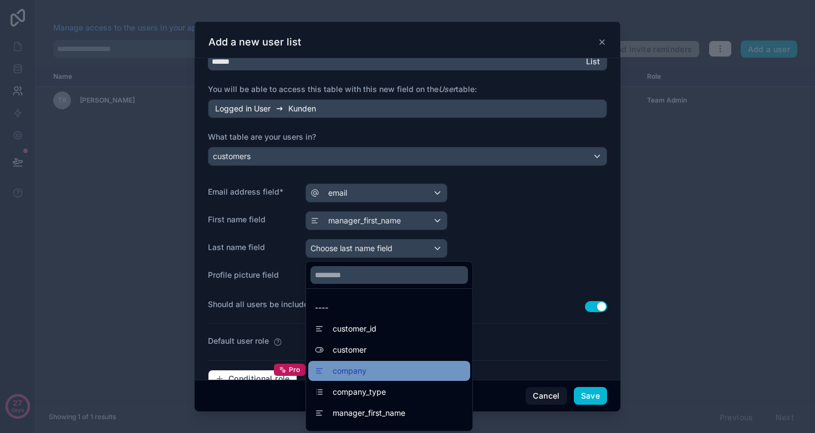
scroll to position [28, 0]
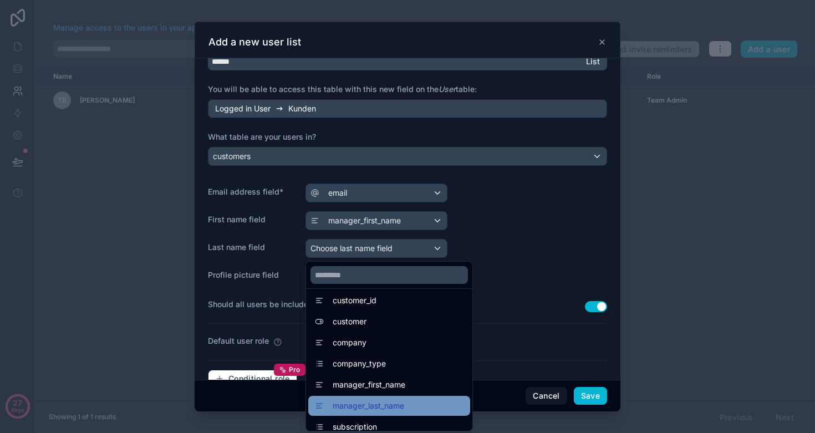
click at [391, 409] on span "manager_last_name" at bounding box center [369, 405] width 72 height 13
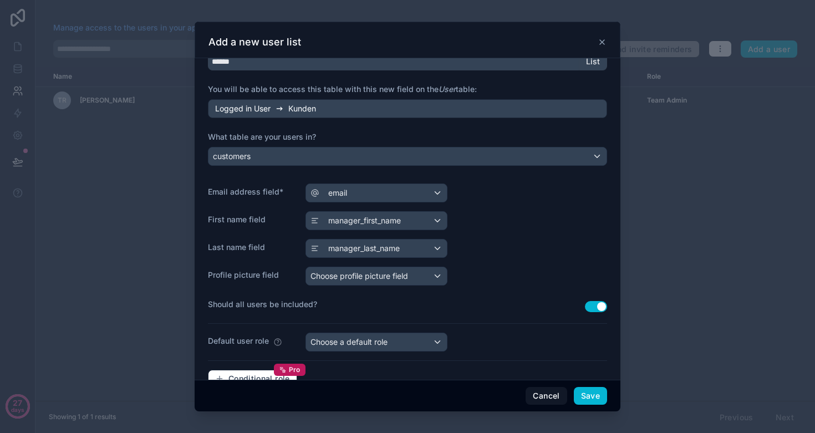
click at [386, 278] on span "Choose profile picture field" at bounding box center [359, 275] width 98 height 9
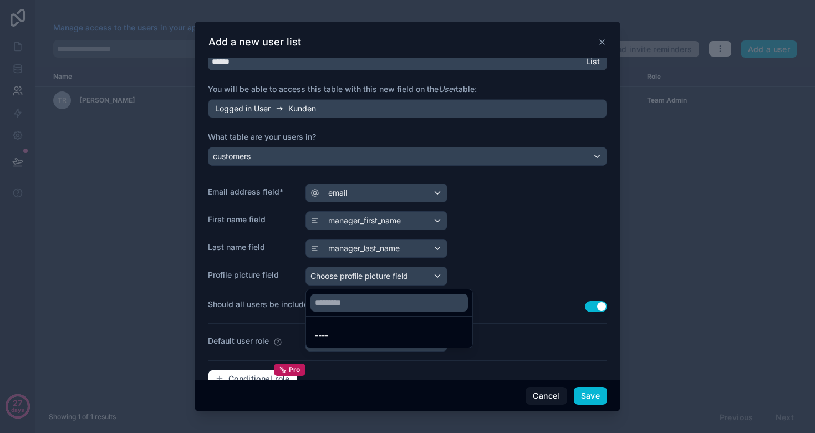
click at [487, 249] on div at bounding box center [408, 217] width 426 height 390
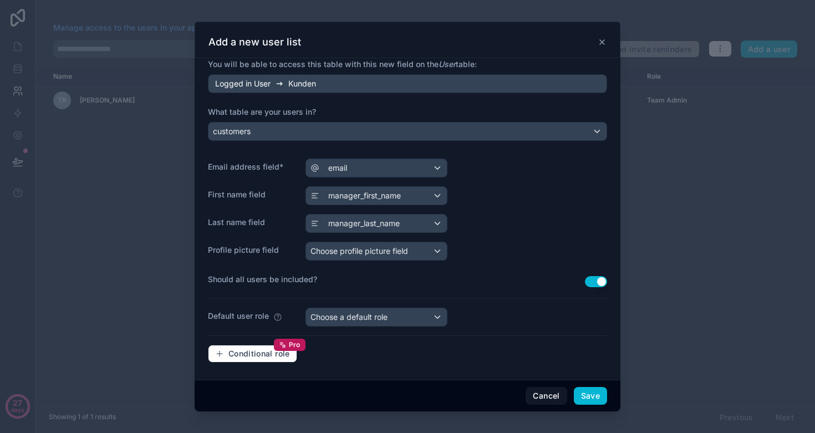
scroll to position [85, 0]
click at [593, 281] on button "Use setting" at bounding box center [596, 282] width 22 height 11
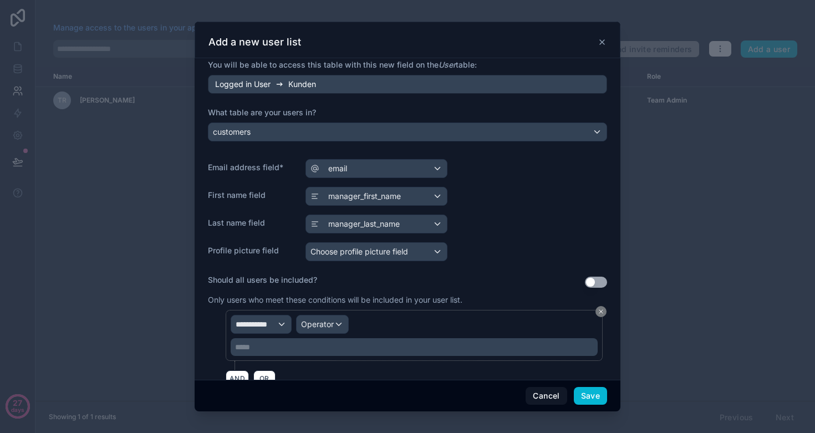
scroll to position [157, 0]
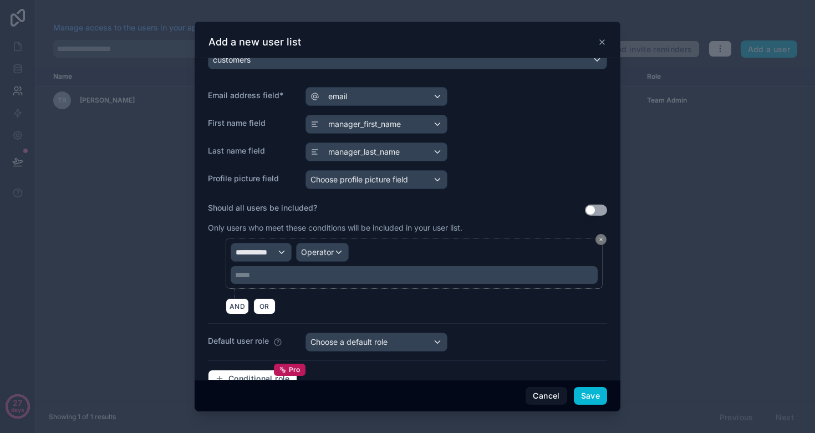
click at [331, 344] on span "Choose a default role" at bounding box center [348, 341] width 77 height 9
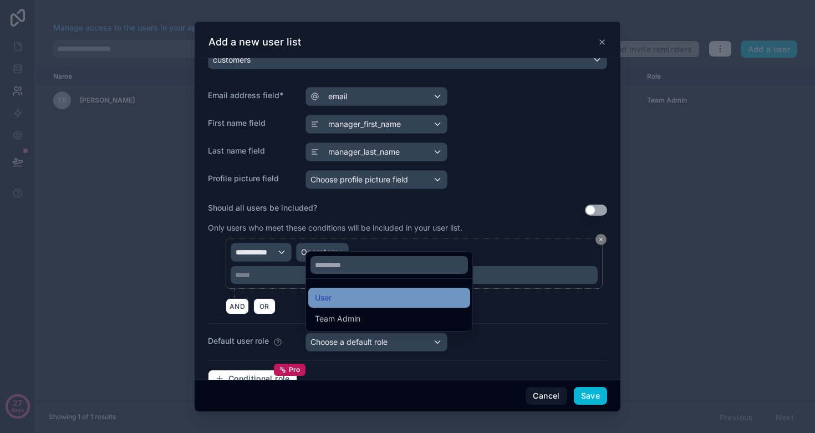
click at [334, 295] on div "User" at bounding box center [389, 297] width 149 height 13
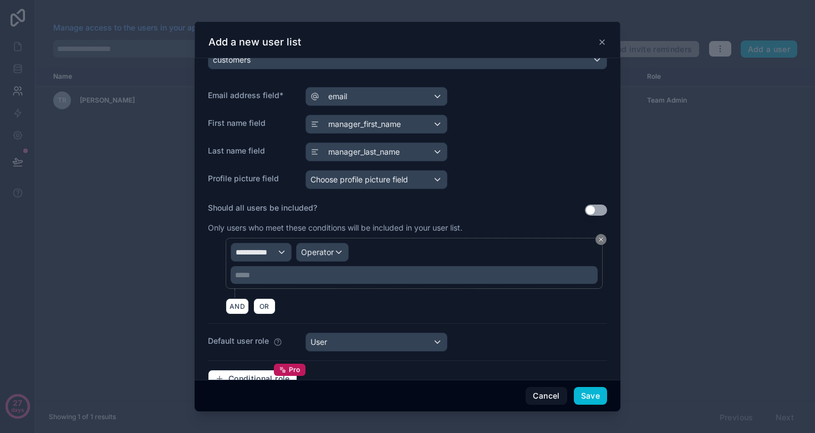
click at [253, 252] on span "**********" at bounding box center [256, 252] width 41 height 11
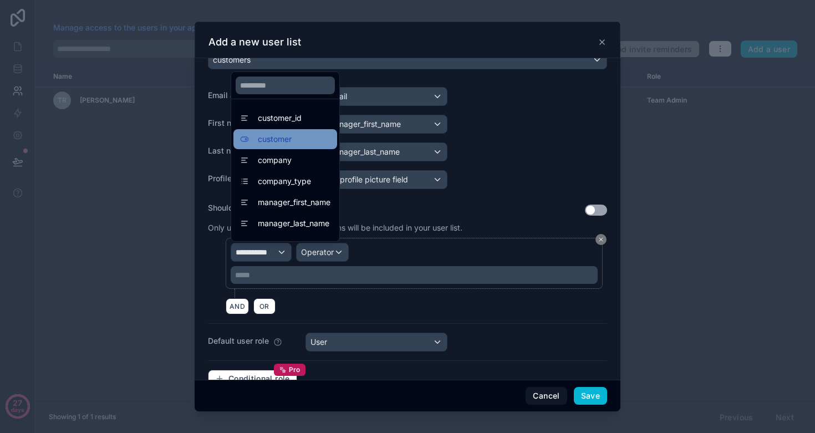
click at [273, 141] on span "customer" at bounding box center [275, 138] width 34 height 13
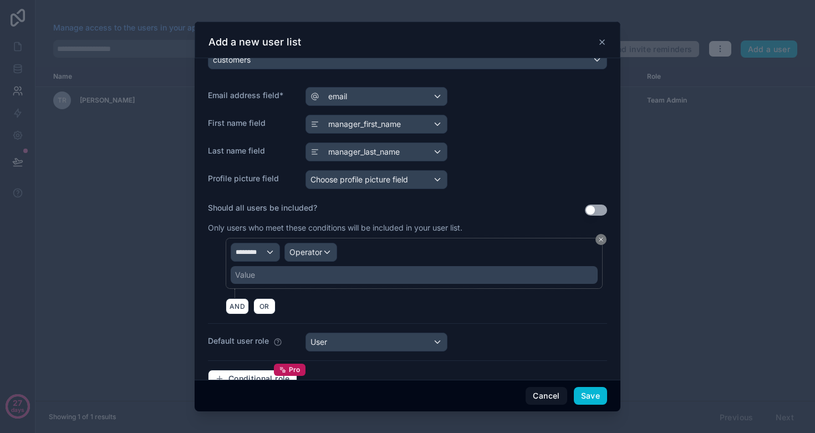
click at [312, 253] on span "Operator" at bounding box center [305, 251] width 33 height 9
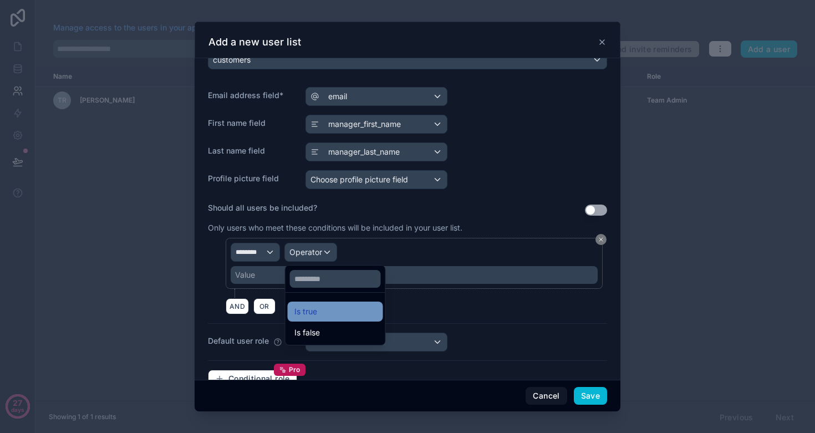
click at [314, 305] on span "Is true" at bounding box center [305, 311] width 23 height 13
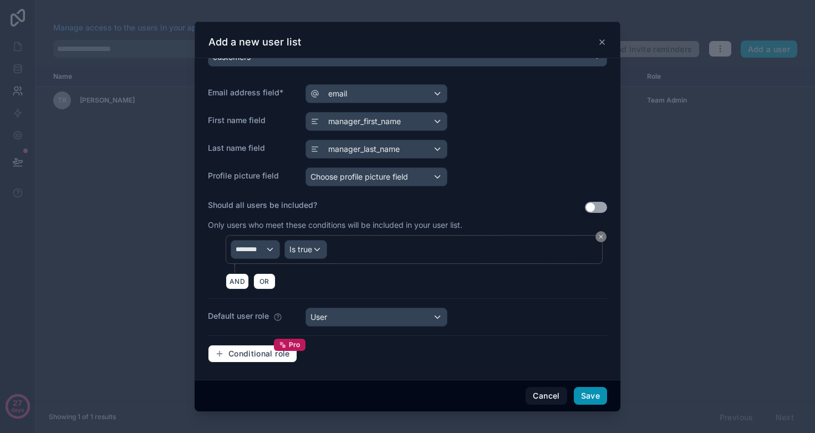
scroll to position [160, 0]
click at [598, 397] on button "Save" at bounding box center [590, 396] width 33 height 18
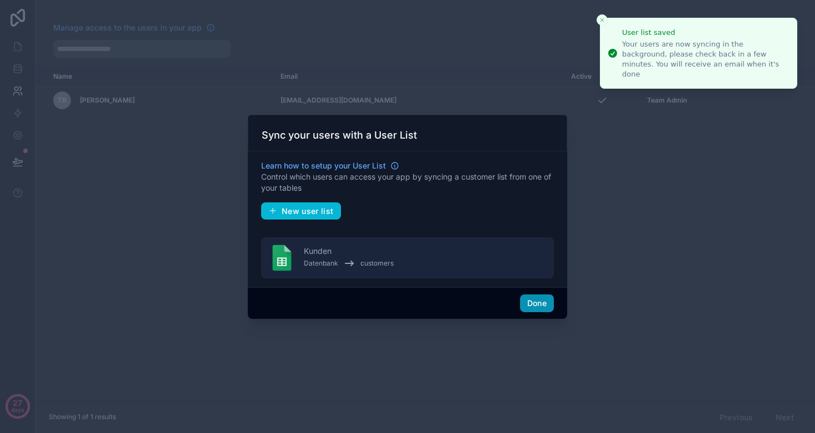
click at [533, 303] on button "Done" at bounding box center [537, 303] width 34 height 18
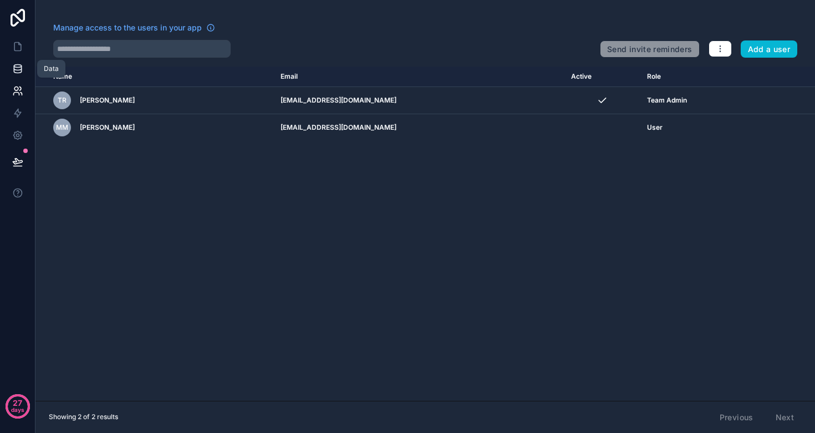
click at [14, 68] on icon at bounding box center [17, 68] width 7 height 4
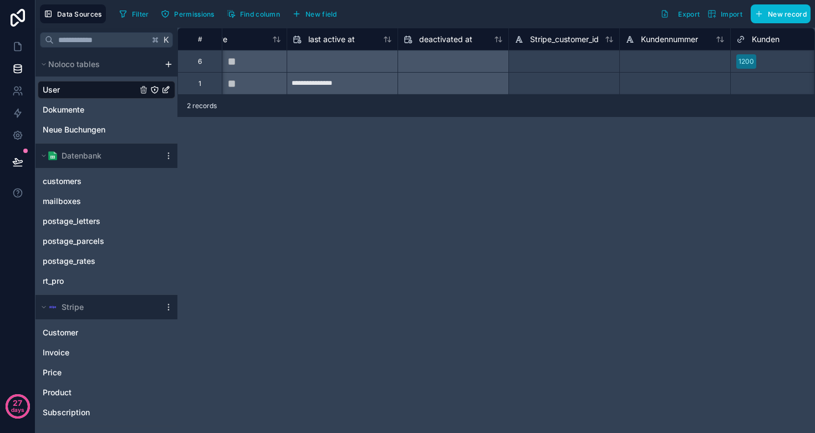
scroll to position [0, 1081]
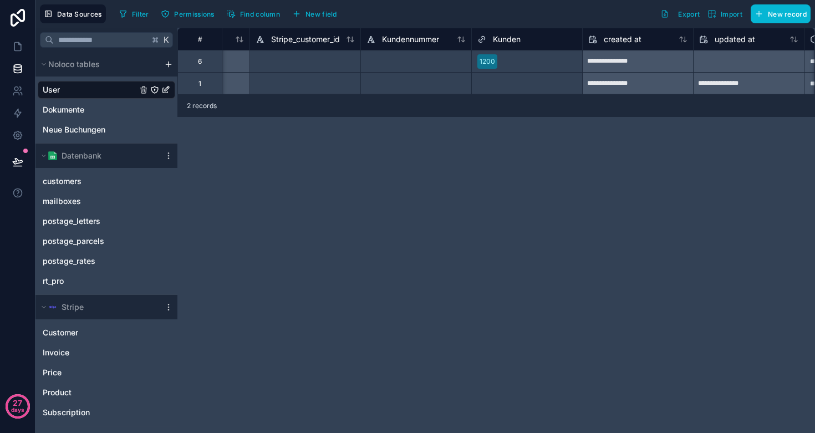
click at [513, 61] on div at bounding box center [539, 61] width 75 height 11
click at [471, 158] on div "**********" at bounding box center [495, 230] width 637 height 405
click at [401, 181] on div "**********" at bounding box center [495, 230] width 637 height 405
click at [17, 48] on icon at bounding box center [17, 46] width 11 height 11
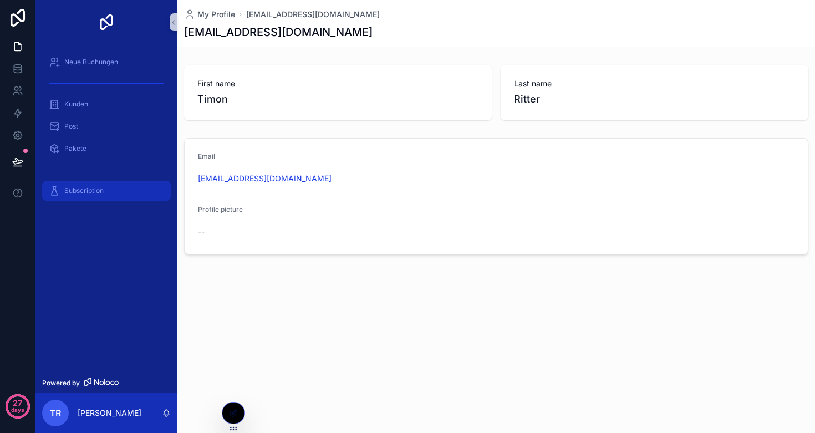
click at [79, 187] on span "Subscription" at bounding box center [83, 190] width 39 height 9
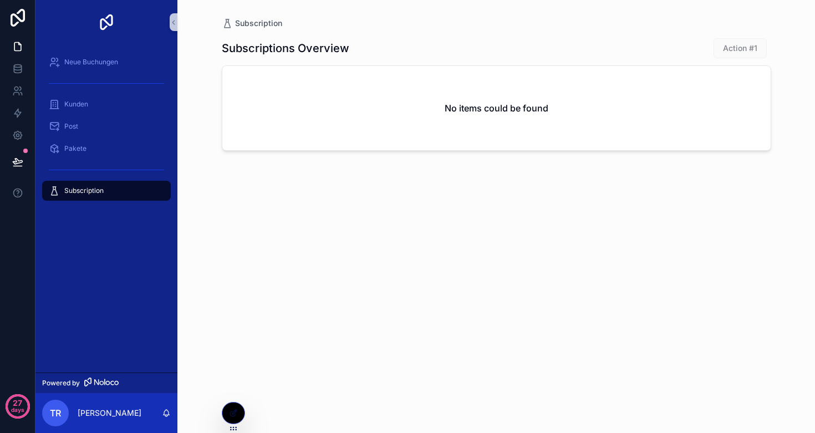
click at [401, 96] on div "No items could be found" at bounding box center [496, 108] width 548 height 84
click at [234, 409] on icon at bounding box center [233, 413] width 9 height 9
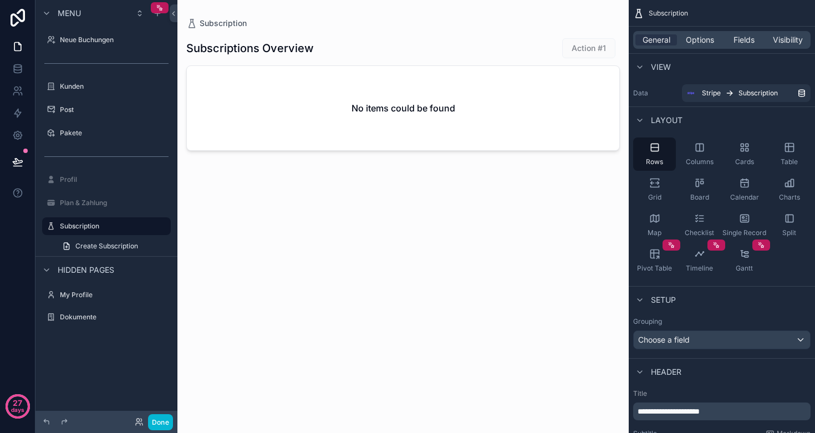
click at [358, 105] on div "scrollable content" at bounding box center [402, 210] width 451 height 420
click at [359, 89] on div "No items could be found" at bounding box center [403, 108] width 432 height 84
click at [282, 42] on h1 "Subscriptions Overview" at bounding box center [249, 48] width 127 height 16
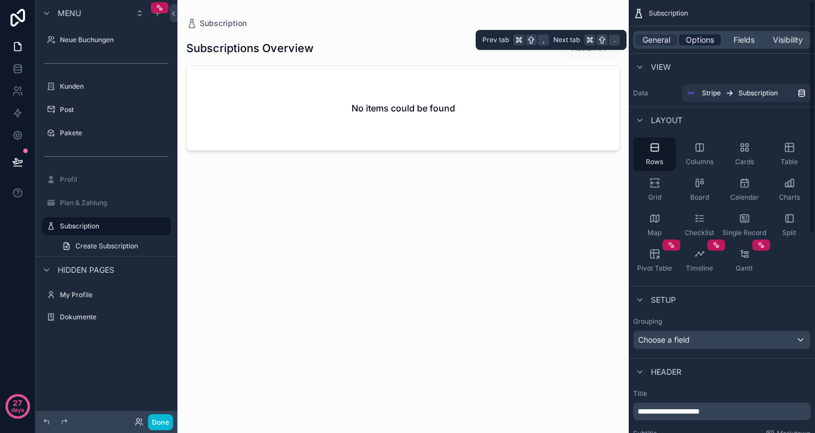
click at [690, 38] on span "Options" at bounding box center [700, 39] width 28 height 11
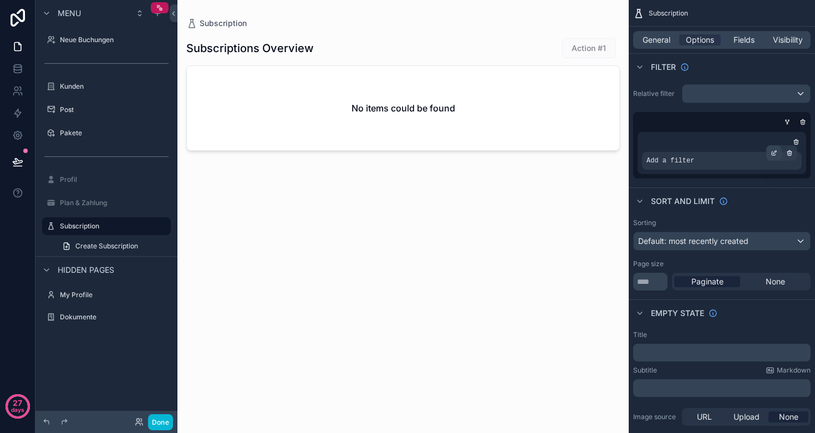
click at [772, 154] on icon "scrollable content" at bounding box center [774, 154] width 4 height 4
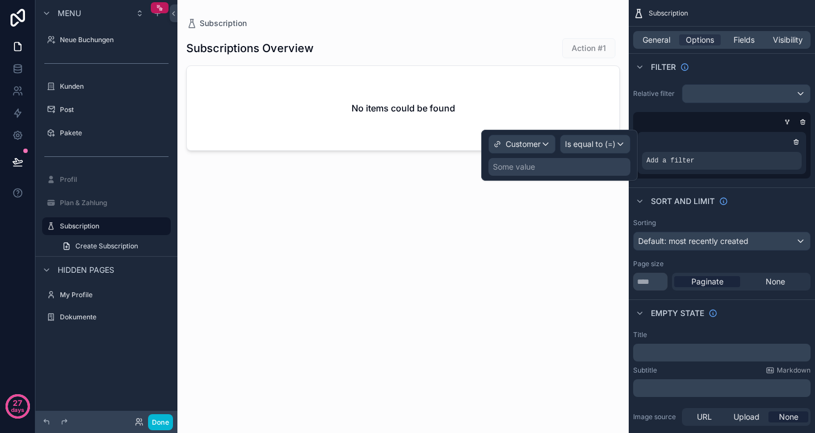
click at [525, 149] on span "Customer" at bounding box center [523, 144] width 35 height 11
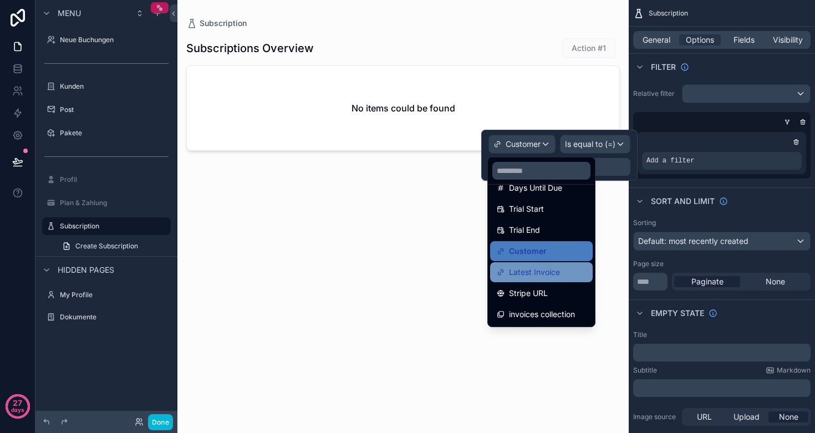
scroll to position [268, 0]
click at [540, 253] on span "Customer" at bounding box center [528, 250] width 38 height 13
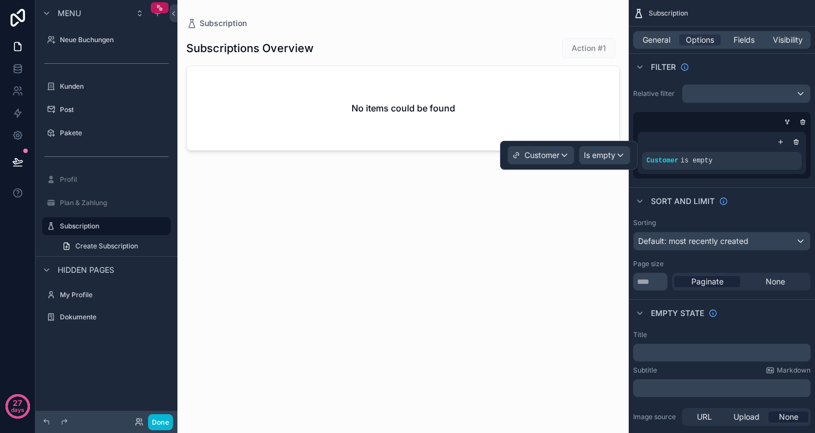
click at [594, 154] on span "Is empty" at bounding box center [600, 155] width 32 height 11
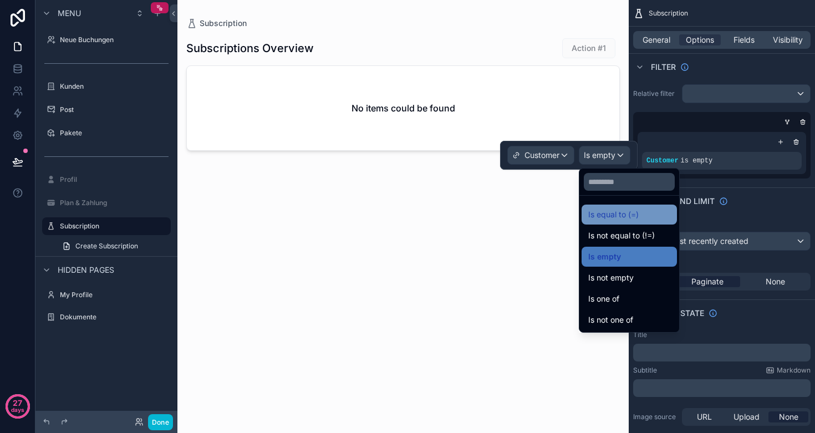
click at [615, 207] on div "Is equal to (=)" at bounding box center [628, 215] width 95 height 20
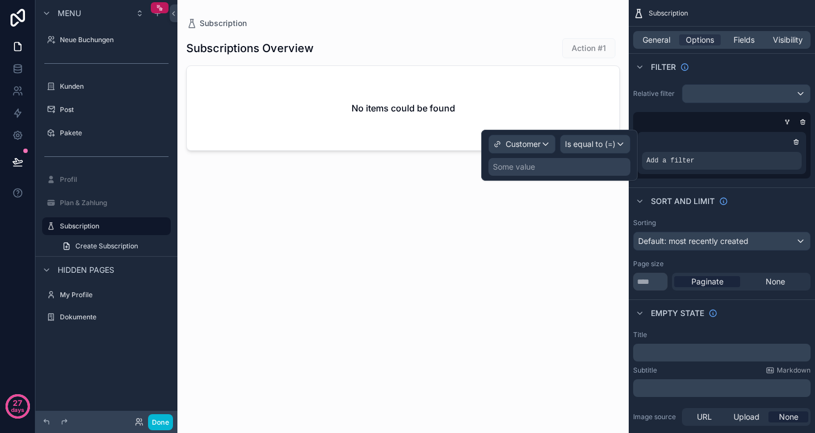
click at [547, 166] on div "Some value" at bounding box center [559, 167] width 142 height 18
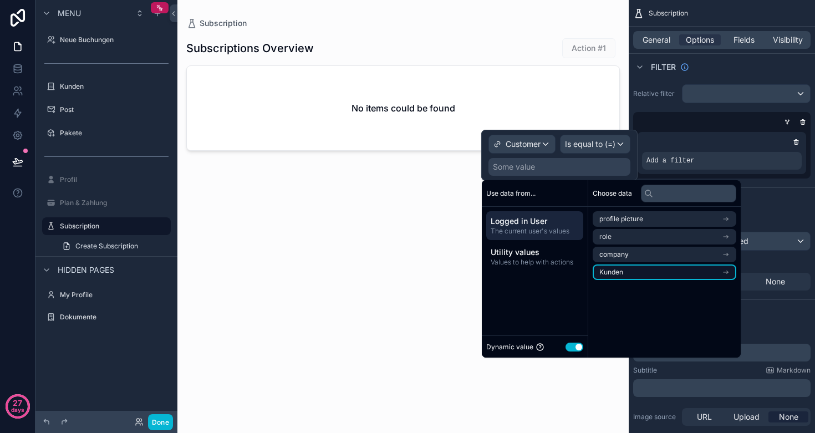
click at [634, 271] on li "Kunden" at bounding box center [665, 272] width 144 height 16
click at [631, 276] on span "user (from kunden)" at bounding box center [629, 274] width 60 height 9
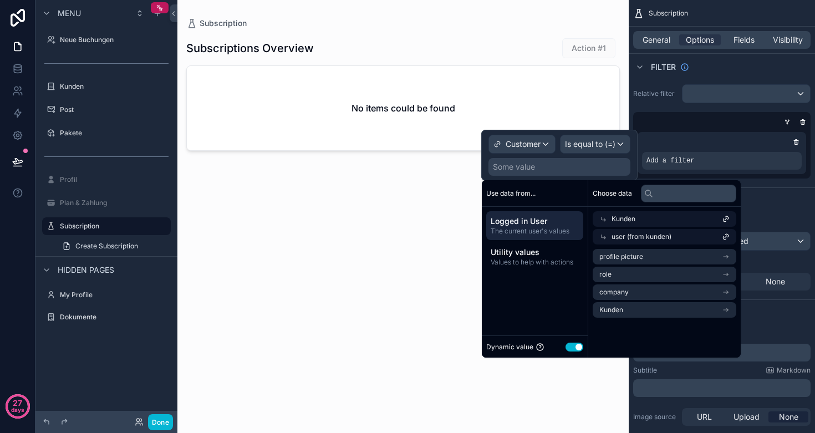
click at [638, 224] on div "Kunden" at bounding box center [665, 219] width 144 height 16
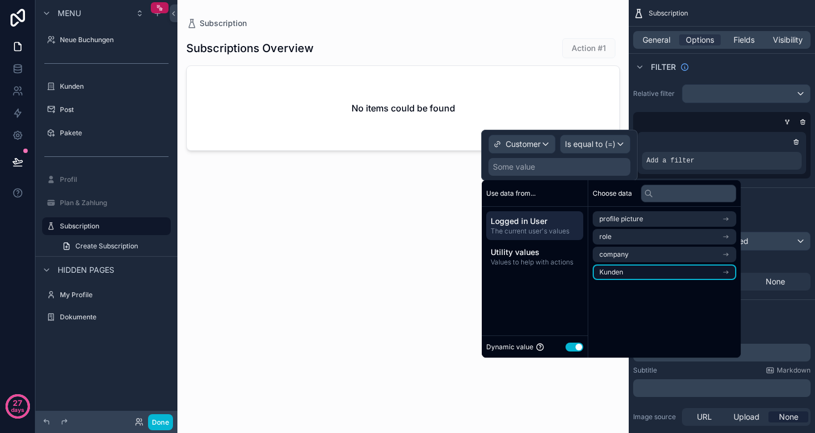
click at [626, 272] on li "Kunden" at bounding box center [665, 272] width 144 height 16
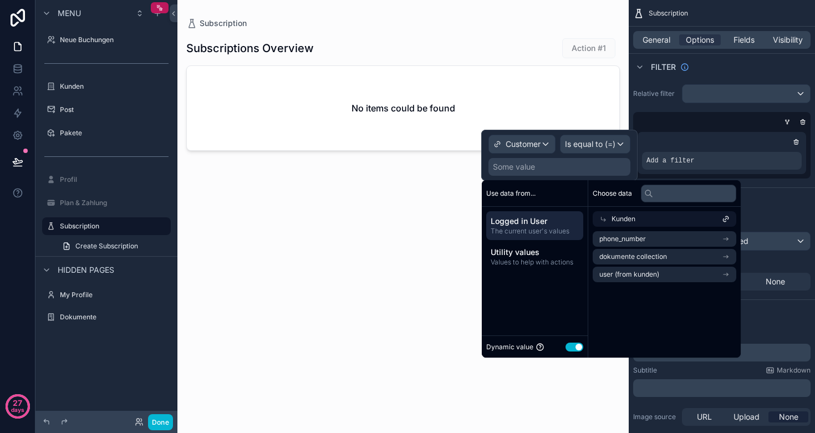
click at [606, 222] on icon at bounding box center [603, 219] width 8 height 8
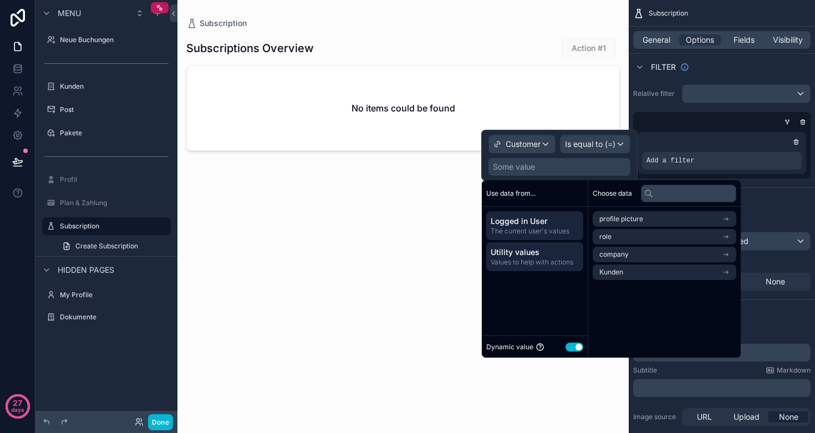
click at [535, 251] on span "Utility values" at bounding box center [535, 252] width 88 height 11
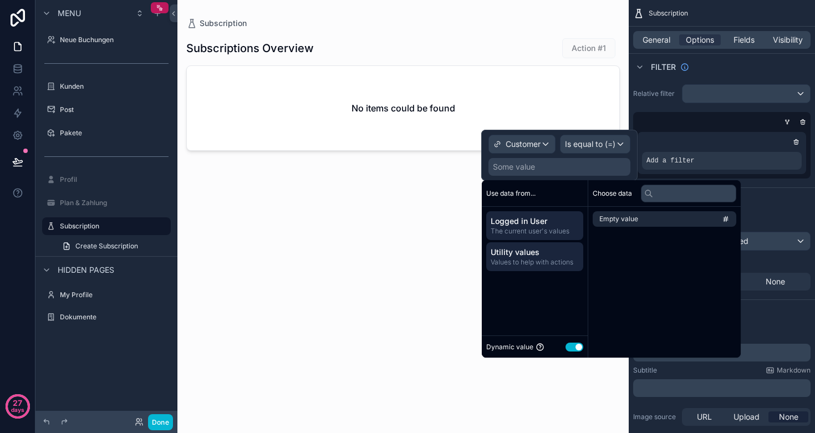
click at [530, 221] on span "Logged in User" at bounding box center [535, 221] width 88 height 11
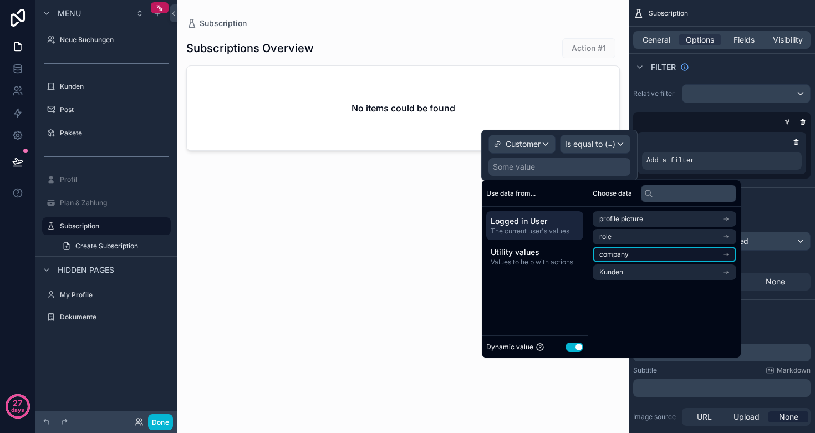
click at [631, 256] on li "company" at bounding box center [665, 255] width 144 height 16
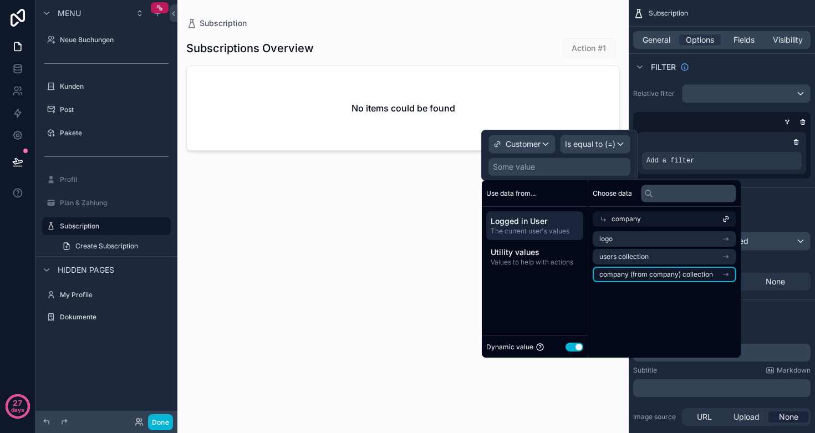
click at [636, 274] on span "company (from company) collection" at bounding box center [656, 274] width 114 height 9
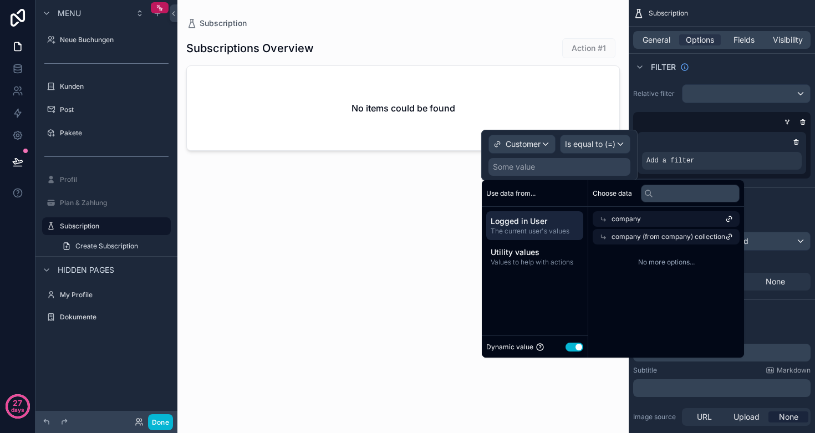
click at [634, 221] on span "company" at bounding box center [625, 219] width 29 height 9
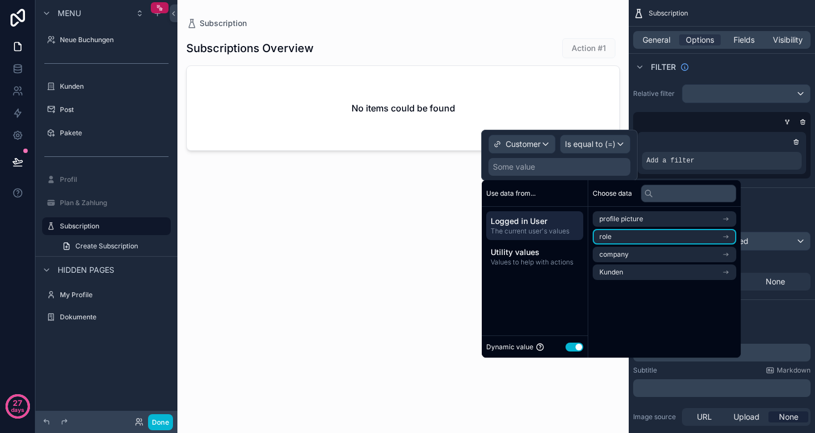
click at [634, 237] on li "role" at bounding box center [665, 237] width 144 height 16
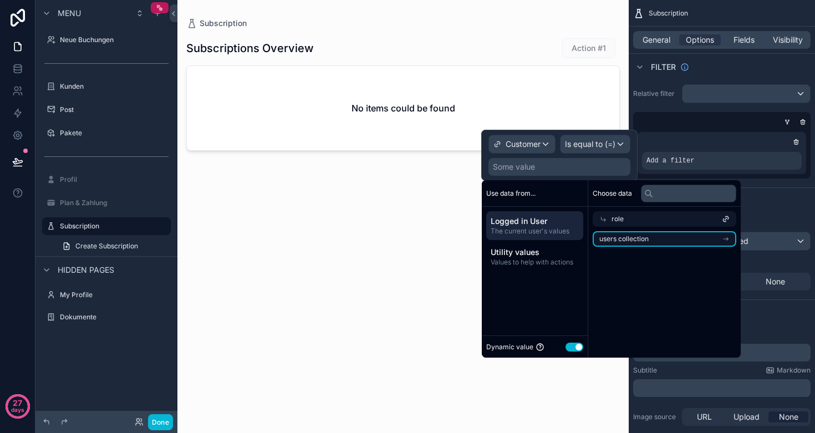
click at [634, 237] on span "users collection" at bounding box center [623, 238] width 49 height 9
click at [634, 236] on span "users collection" at bounding box center [635, 236] width 49 height 9
click at [637, 244] on li "users collection" at bounding box center [665, 239] width 144 height 16
click at [635, 226] on div "role" at bounding box center [665, 219] width 144 height 16
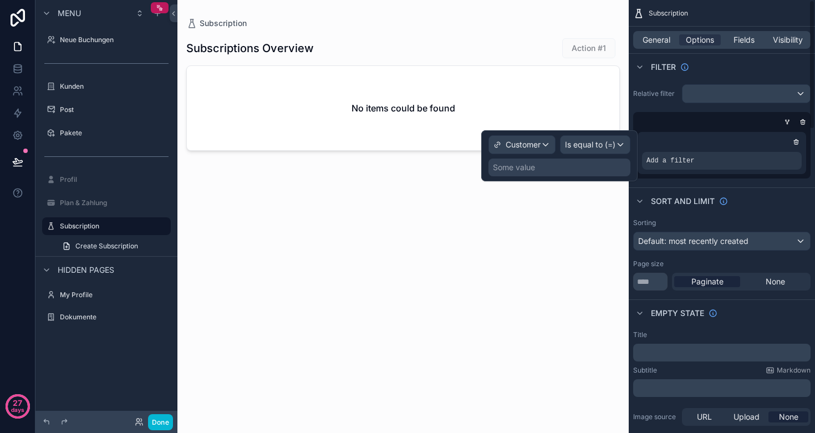
scroll to position [0, 0]
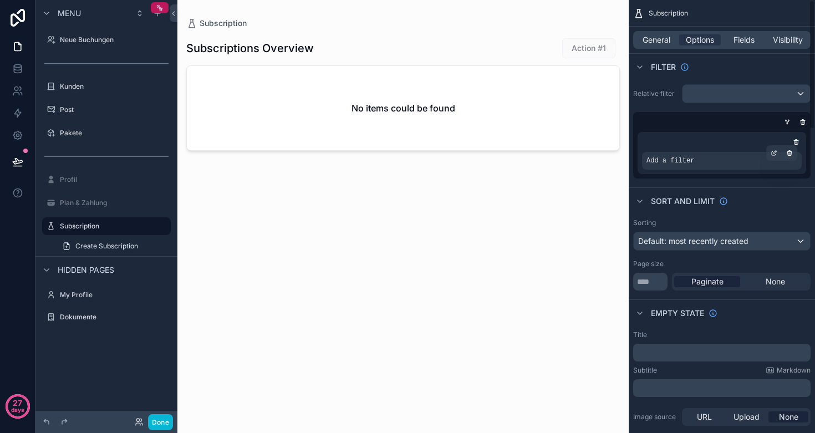
click at [710, 160] on div "Add a filter" at bounding box center [722, 161] width 160 height 18
click at [21, 66] on icon at bounding box center [17, 68] width 11 height 11
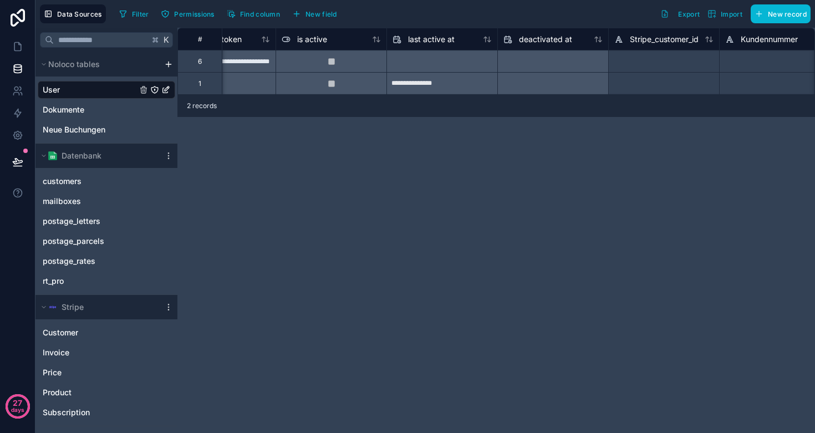
scroll to position [0, 942]
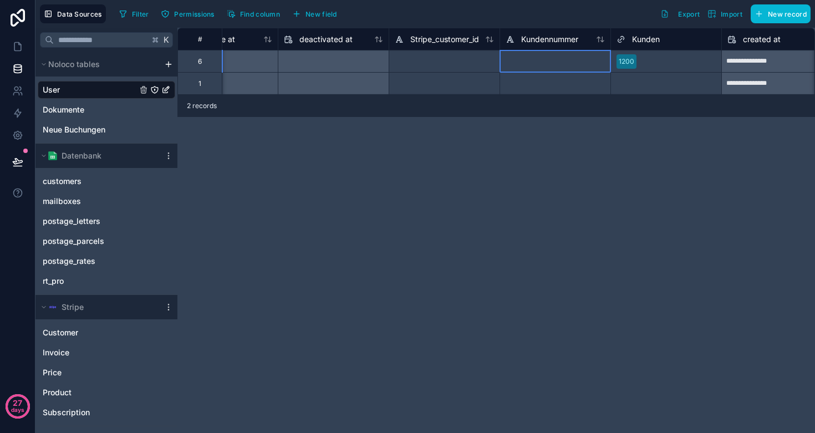
click at [547, 64] on div at bounding box center [554, 61] width 111 height 22
click at [539, 42] on span "Kundennummer" at bounding box center [549, 39] width 57 height 11
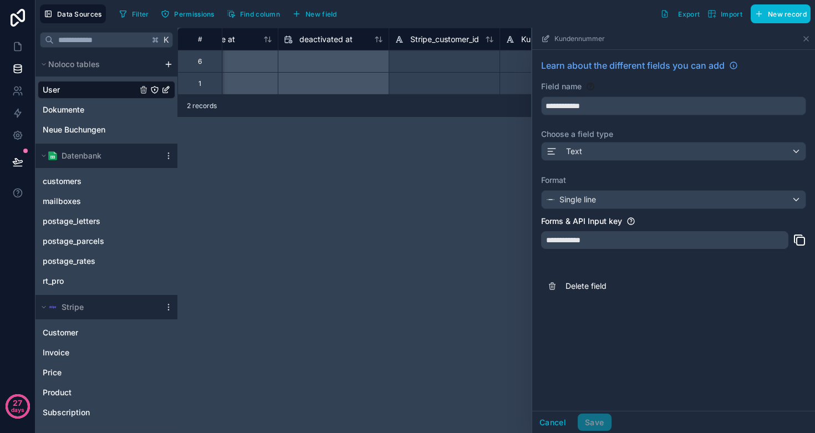
click at [411, 188] on div "**********" at bounding box center [495, 230] width 637 height 405
click at [804, 40] on icon at bounding box center [806, 39] width 4 height 4
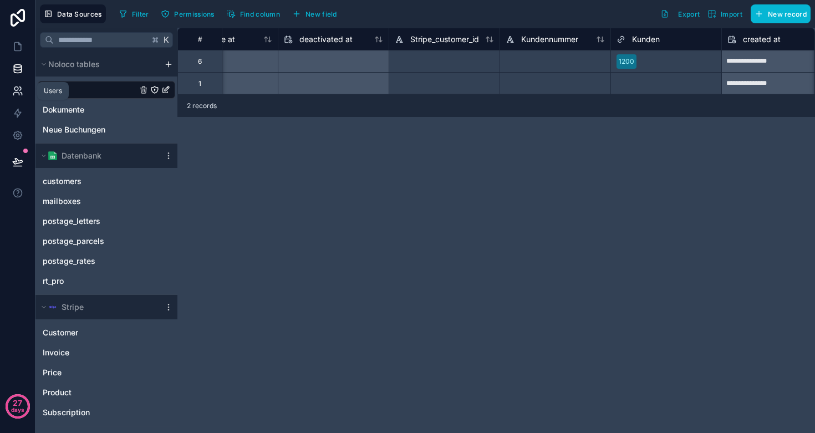
click at [12, 82] on link at bounding box center [17, 91] width 35 height 22
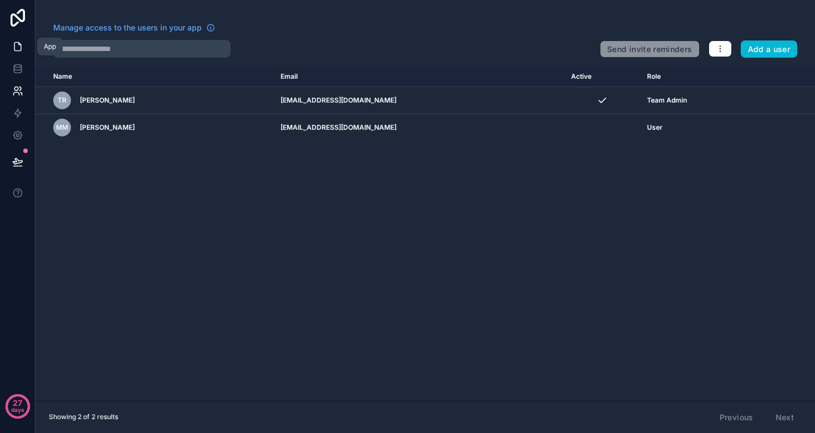
click at [21, 48] on icon at bounding box center [17, 47] width 7 height 8
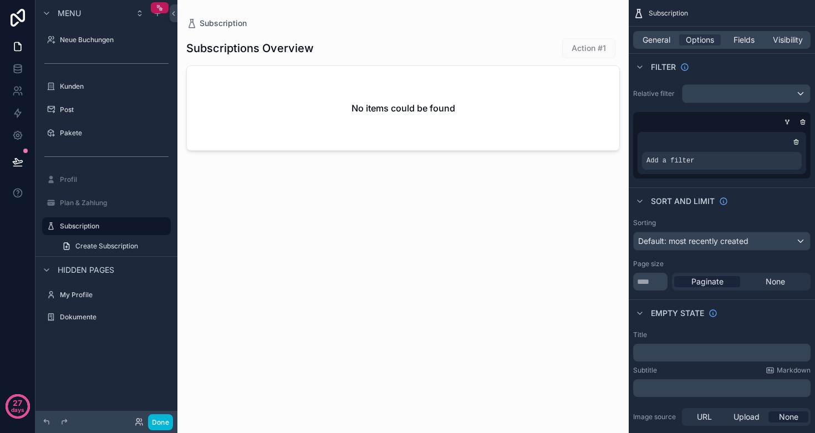
click at [398, 90] on div "No items could be found" at bounding box center [403, 108] width 432 height 84
click at [700, 88] on div "scrollable content" at bounding box center [745, 94] width 127 height 18
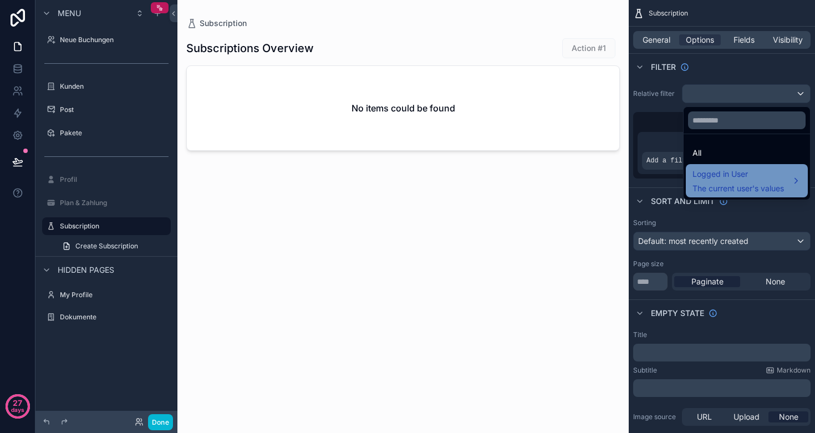
click at [716, 178] on span "Logged in User" at bounding box center [737, 173] width 91 height 13
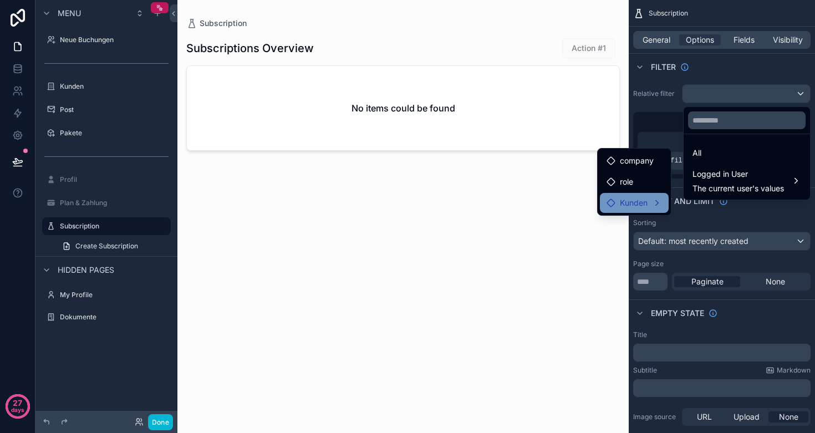
click at [643, 202] on span "Kunden" at bounding box center [634, 202] width 28 height 13
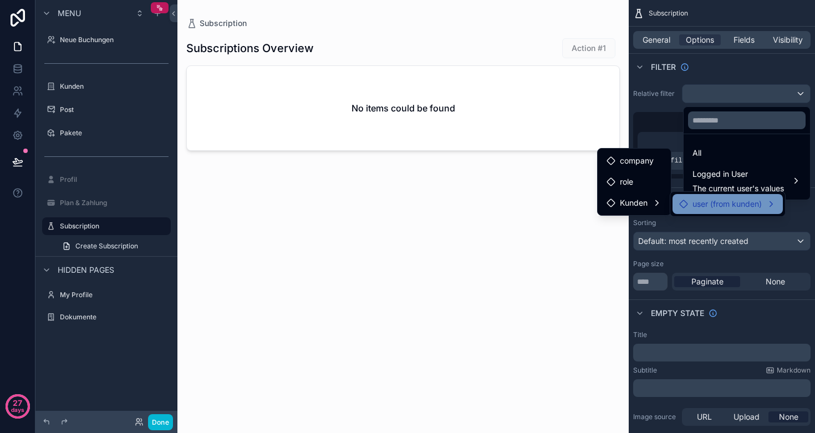
click at [714, 202] on span "user (from kunden)" at bounding box center [726, 203] width 69 height 13
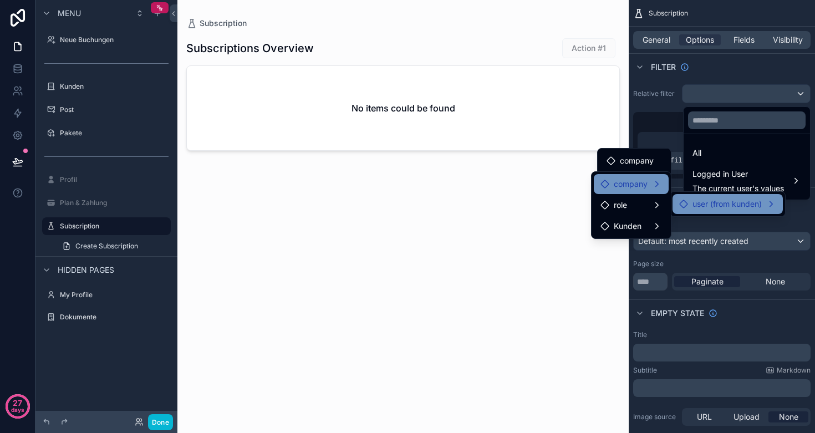
click at [654, 183] on div "company" at bounding box center [631, 183] width 62 height 13
click at [721, 206] on span "user (from kunden)" at bounding box center [726, 203] width 69 height 13
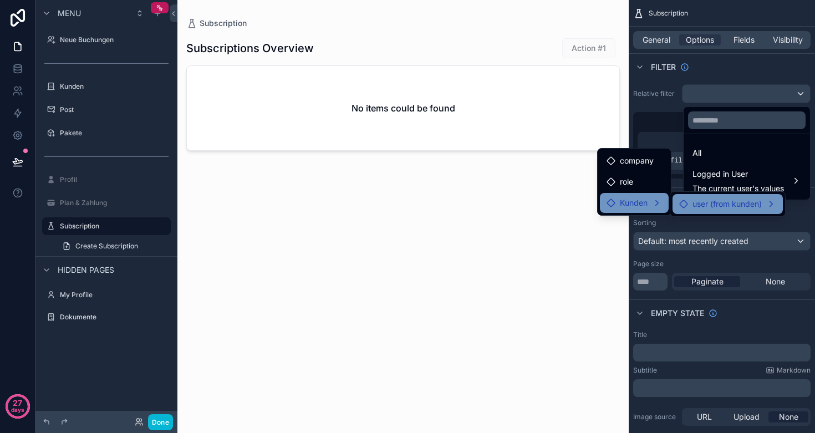
click at [645, 206] on span "Kunden" at bounding box center [634, 202] width 28 height 13
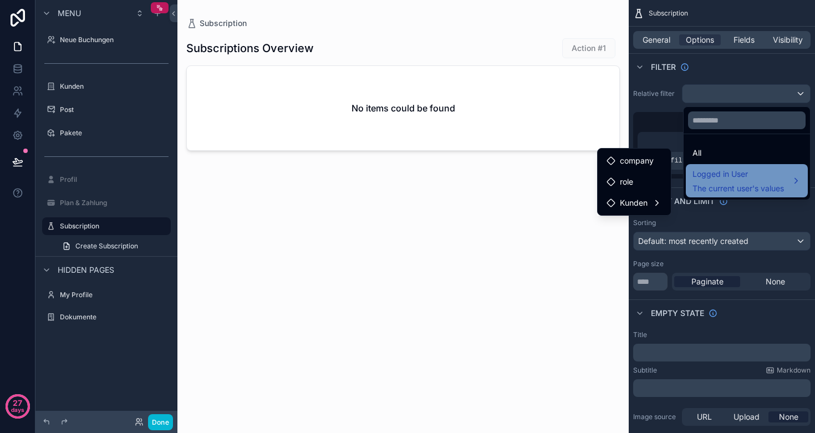
click at [717, 174] on span "Logged in User" at bounding box center [737, 173] width 91 height 13
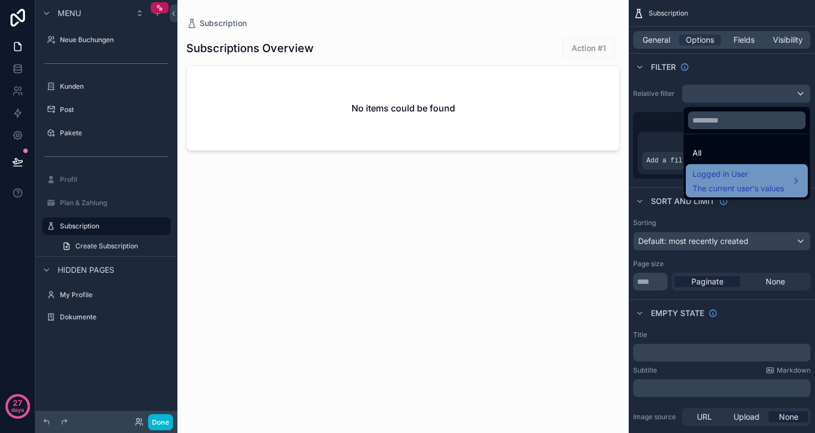
click at [717, 174] on span "Logged in User" at bounding box center [737, 173] width 91 height 13
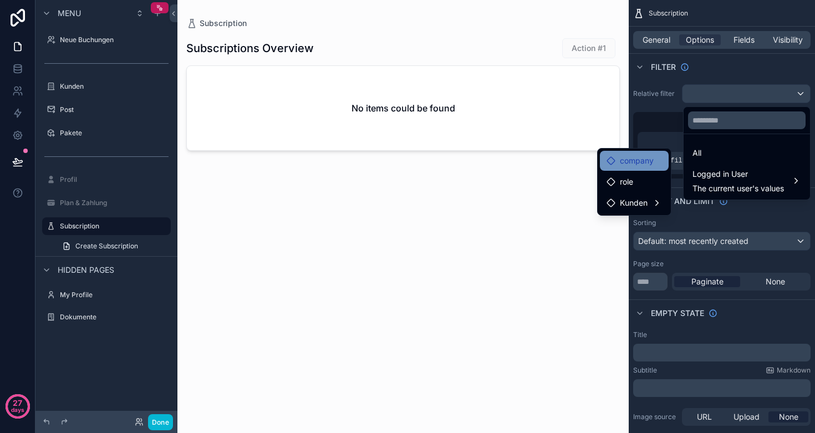
click at [635, 164] on span "company" at bounding box center [637, 160] width 34 height 13
click at [638, 165] on span "company" at bounding box center [637, 160] width 34 height 13
click at [642, 203] on span "Kunden" at bounding box center [634, 202] width 28 height 13
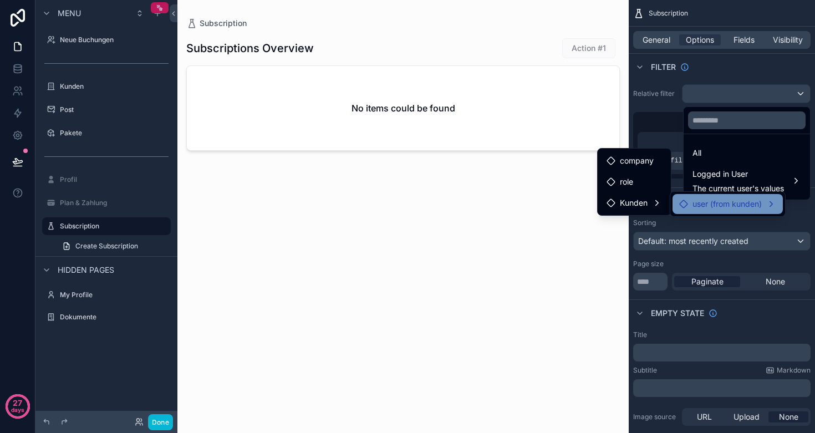
click at [707, 205] on span "user (from kunden)" at bounding box center [726, 203] width 69 height 13
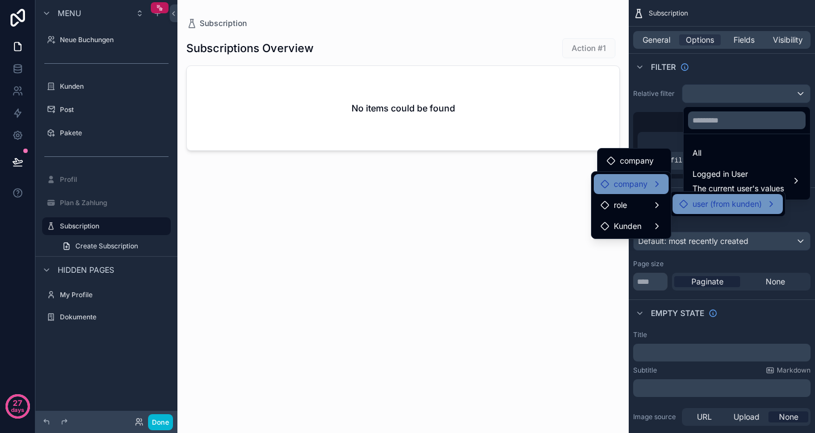
click at [629, 185] on span "company" at bounding box center [631, 183] width 34 height 13
click at [645, 206] on div "role" at bounding box center [631, 204] width 62 height 13
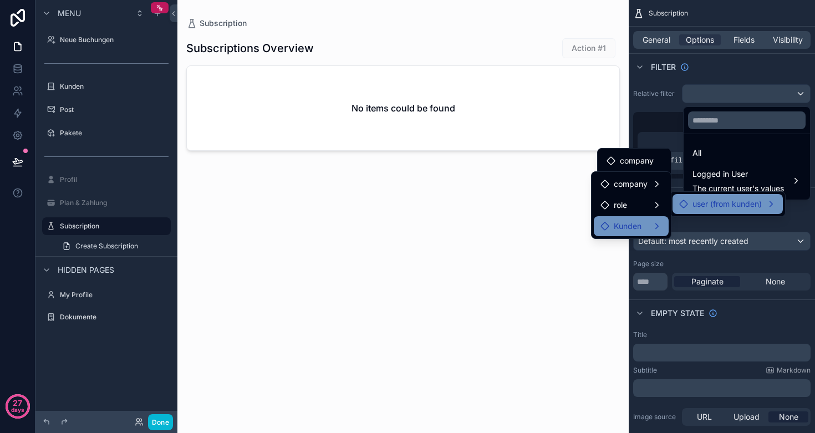
click at [644, 224] on div "Kunden" at bounding box center [631, 226] width 62 height 13
click at [702, 197] on div "user (from kunden)" at bounding box center [727, 204] width 110 height 20
click at [664, 115] on div "scrollable content" at bounding box center [407, 216] width 815 height 433
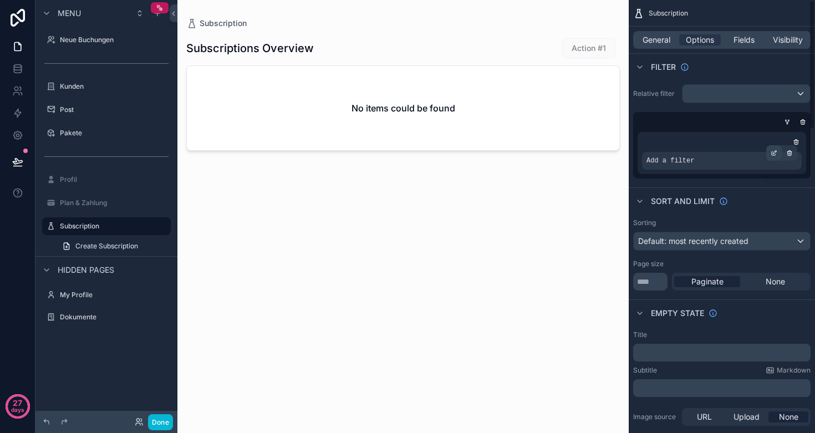
click at [774, 152] on icon "scrollable content" at bounding box center [774, 151] width 3 height 3
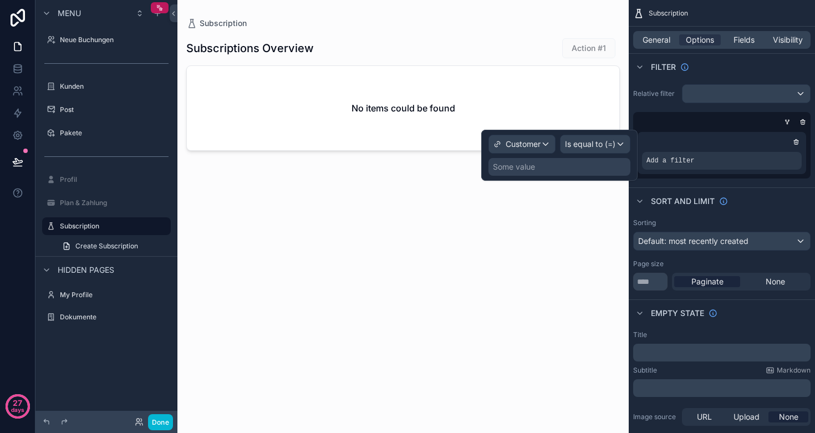
click at [526, 143] on span "Customer" at bounding box center [523, 144] width 35 height 11
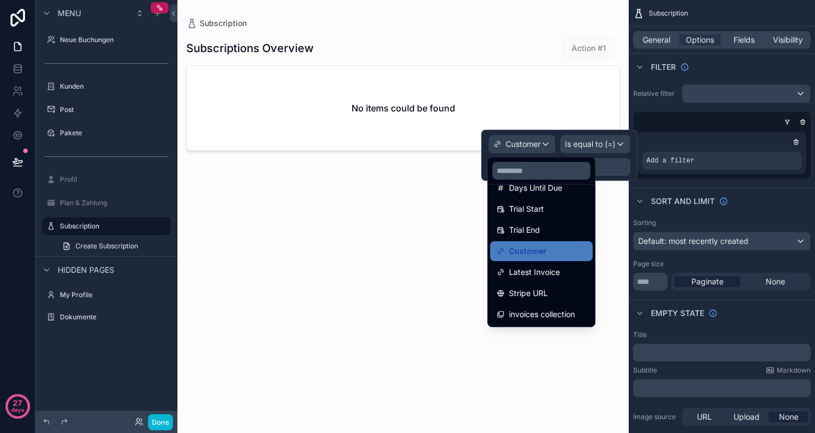
scroll to position [268, 0]
click at [573, 155] on div "id uuid created at updated at Status Current Period Start Current Period End Ca…" at bounding box center [541, 241] width 108 height 172
click at [580, 145] on div at bounding box center [559, 155] width 156 height 51
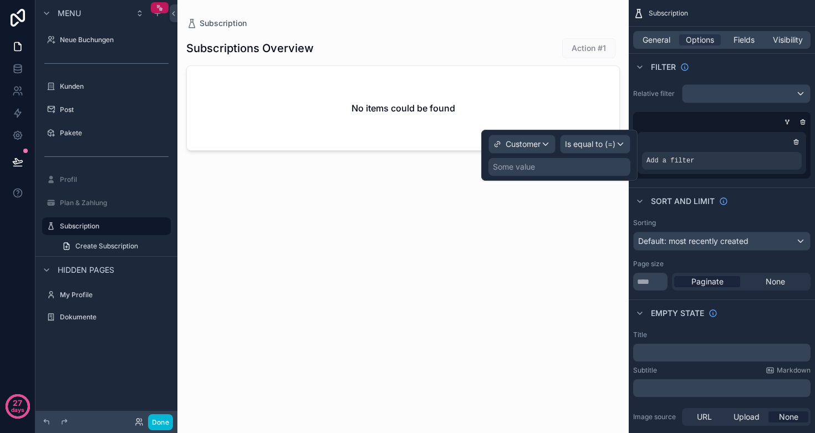
click at [591, 143] on span "Is equal to (=)" at bounding box center [590, 144] width 50 height 11
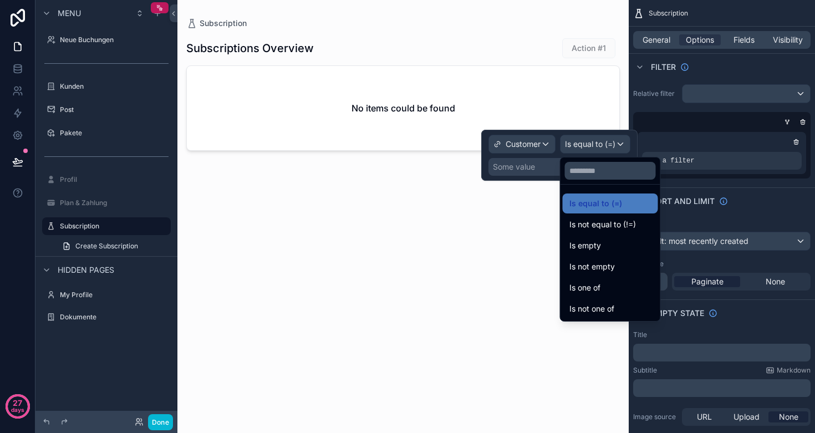
click at [591, 143] on div at bounding box center [559, 155] width 156 height 51
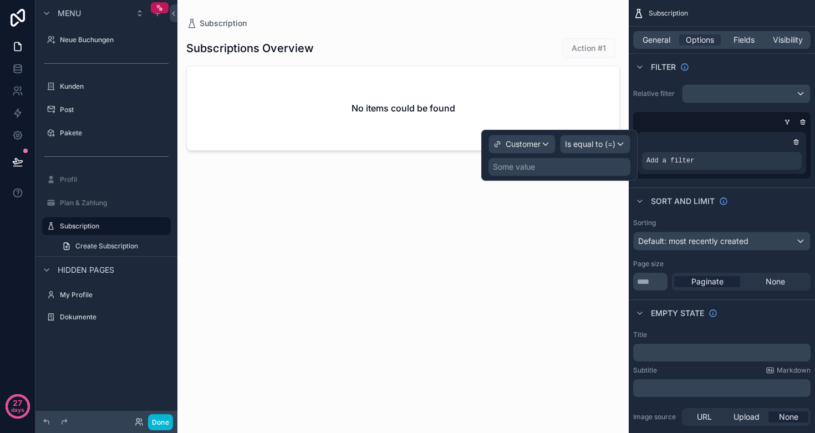
click at [563, 165] on div "Some value" at bounding box center [559, 167] width 142 height 18
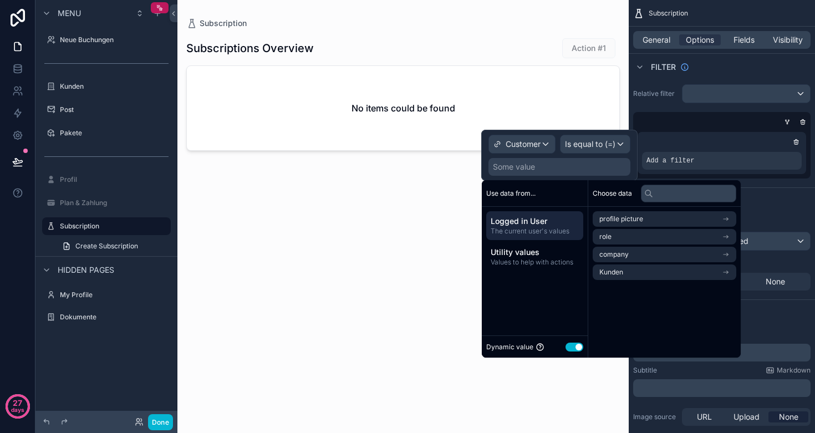
click at [318, 263] on div "Subscriptions Overview Action #1 No items could be found" at bounding box center [402, 224] width 433 height 391
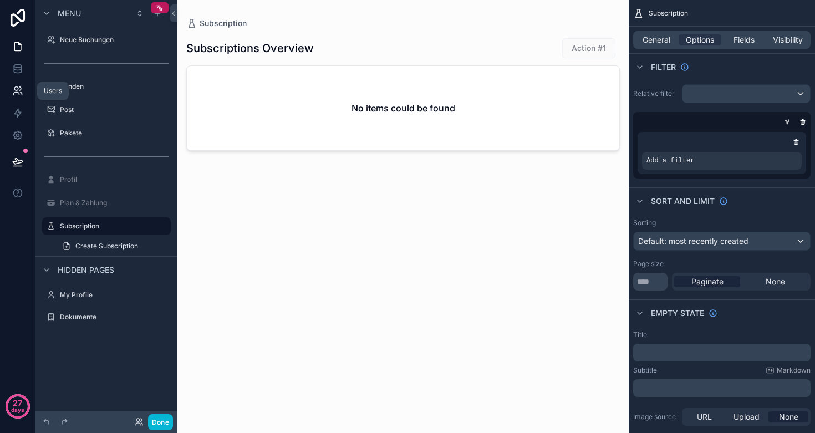
click at [23, 91] on link at bounding box center [17, 91] width 35 height 22
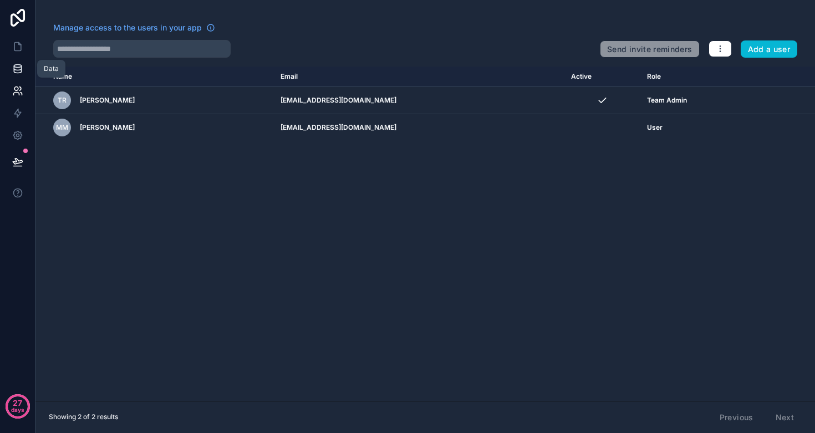
click at [17, 70] on icon at bounding box center [17, 68] width 7 height 4
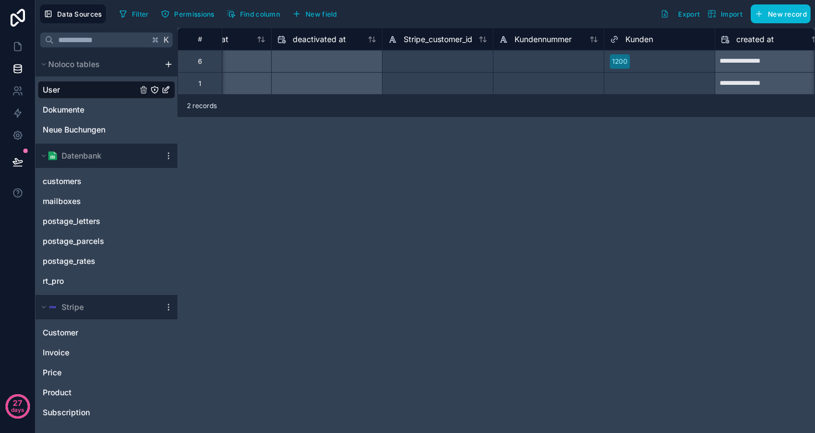
scroll to position [0, 988]
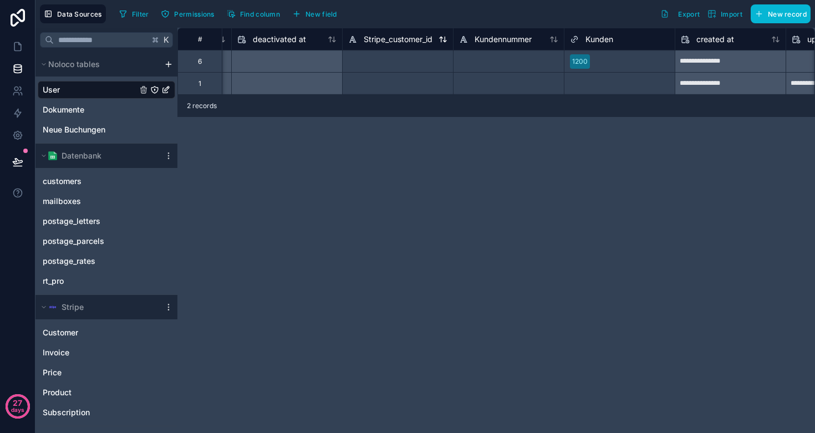
click at [377, 38] on span "Stripe_customer_id" at bounding box center [398, 39] width 69 height 11
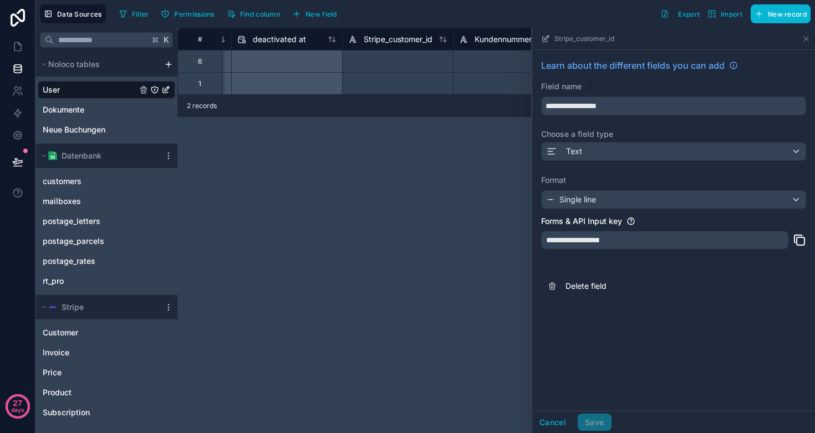
click at [610, 198] on div "Single line" at bounding box center [674, 200] width 264 height 18
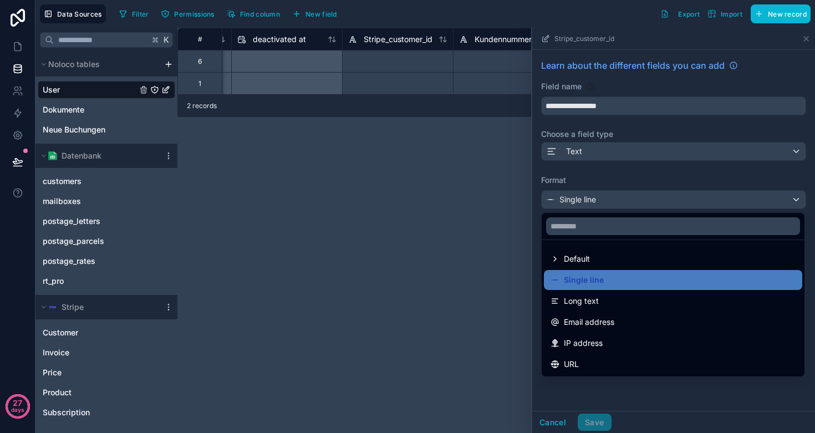
click at [610, 161] on div at bounding box center [673, 230] width 283 height 405
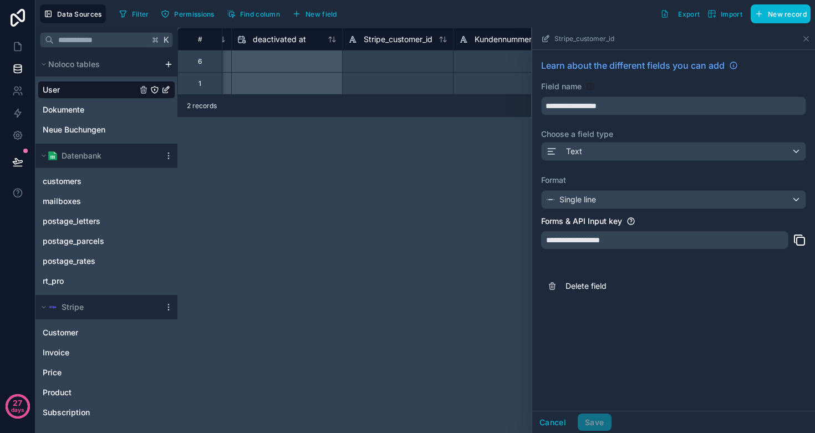
click at [604, 191] on div "Single line" at bounding box center [674, 200] width 264 height 18
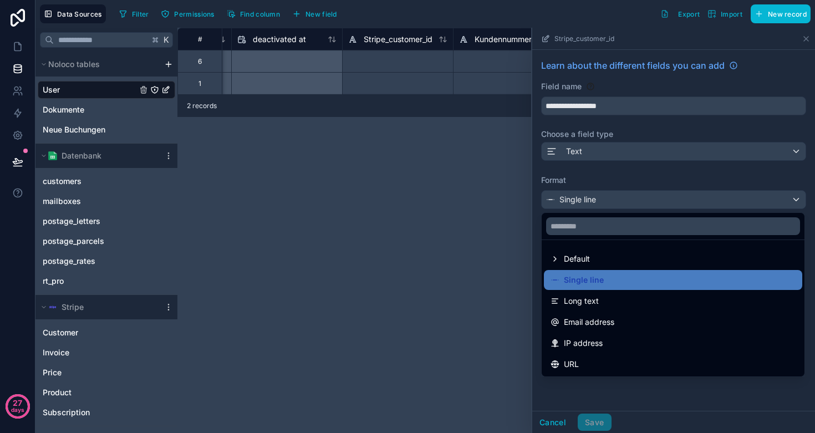
click at [590, 155] on div at bounding box center [673, 230] width 283 height 405
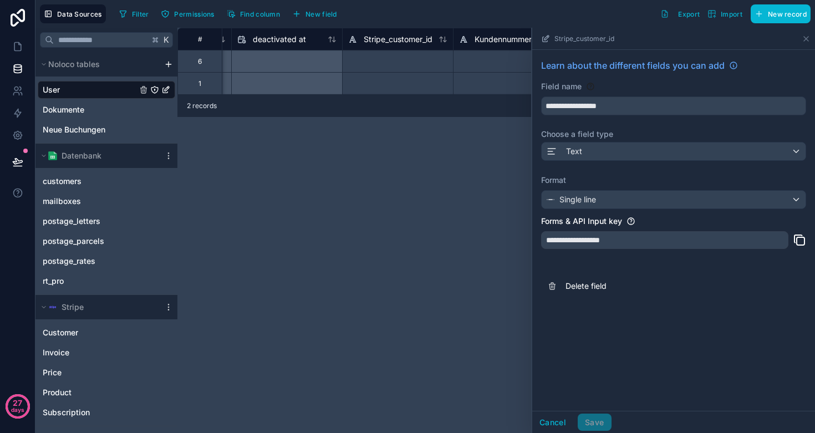
click at [590, 155] on div "Text" at bounding box center [674, 151] width 264 height 18
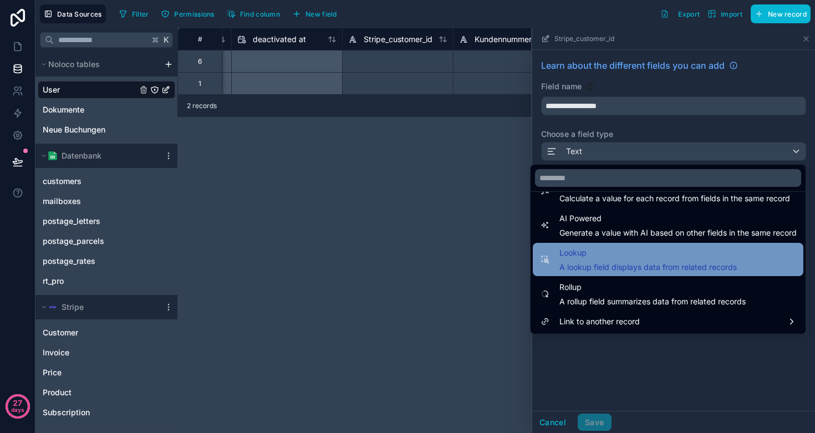
scroll to position [322, 0]
click at [603, 253] on span "Lookup" at bounding box center [647, 252] width 177 height 13
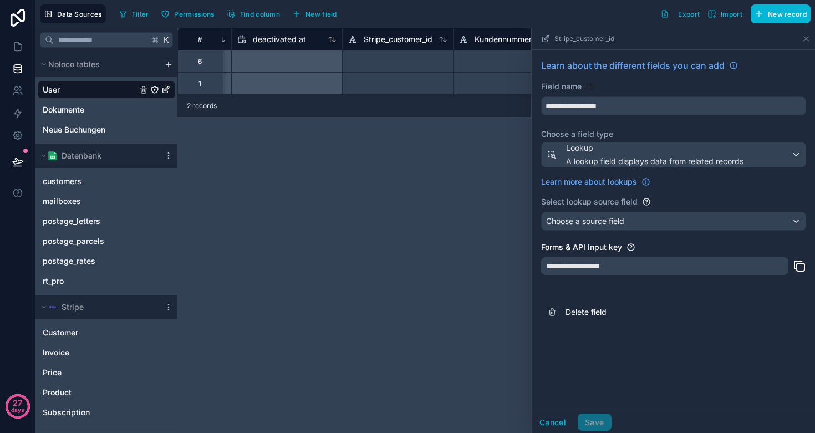
click at [603, 222] on span "Choose a source field" at bounding box center [585, 220] width 78 height 9
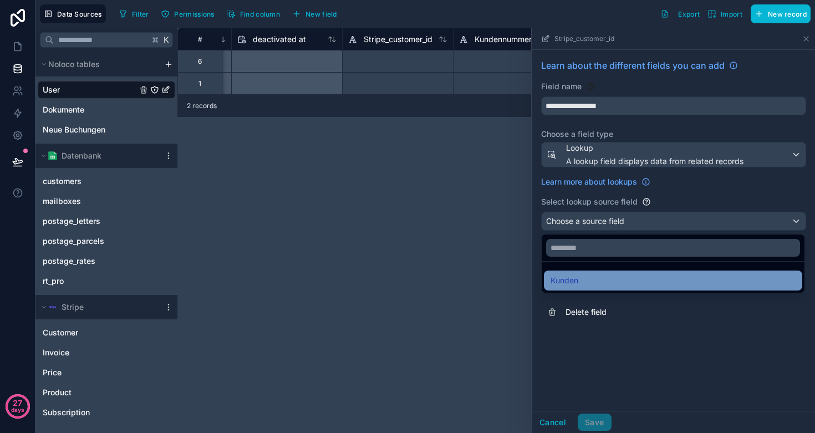
click at [588, 277] on div "Kunden" at bounding box center [672, 280] width 245 height 13
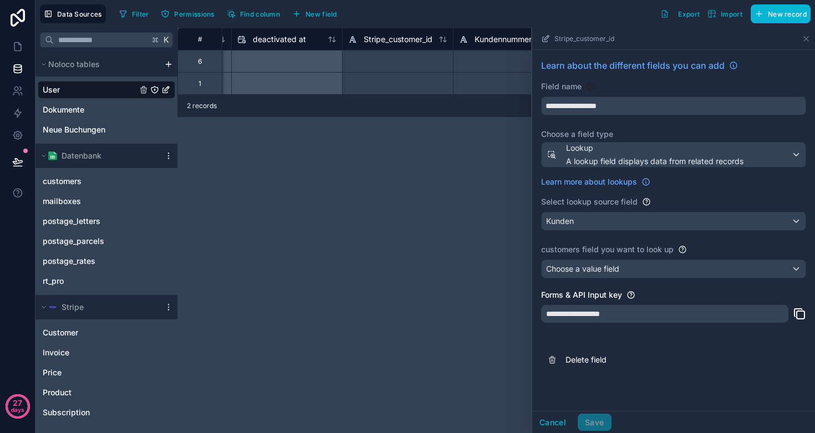
click at [594, 267] on span "Choose a value field" at bounding box center [582, 268] width 73 height 9
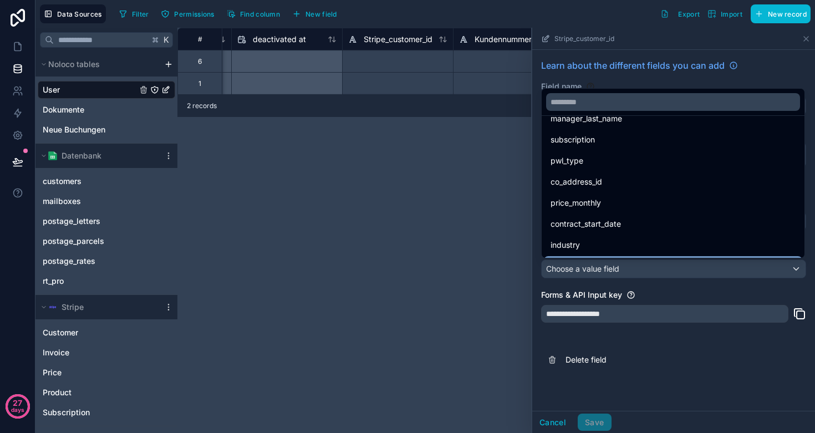
scroll to position [121, 0]
click at [583, 99] on input "text" at bounding box center [673, 102] width 254 height 18
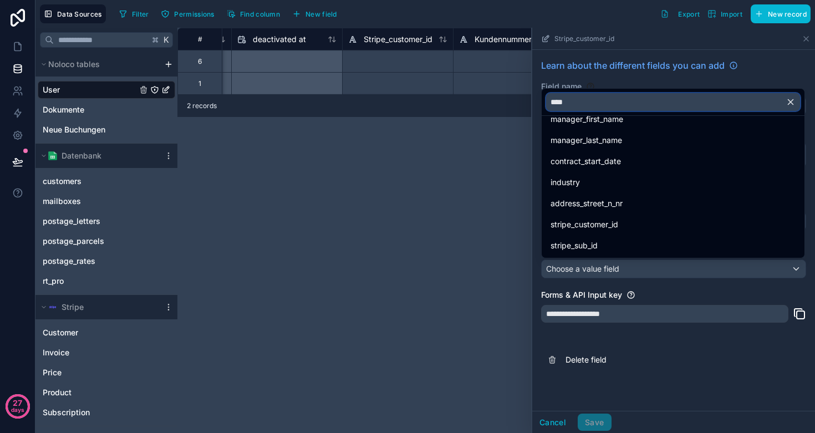
scroll to position [0, 0]
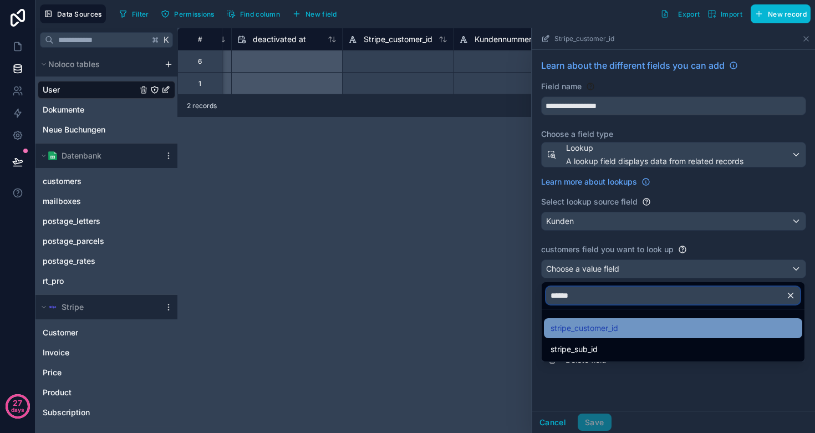
type input "******"
click at [582, 328] on span "stripe_customer_id" at bounding box center [584, 328] width 68 height 13
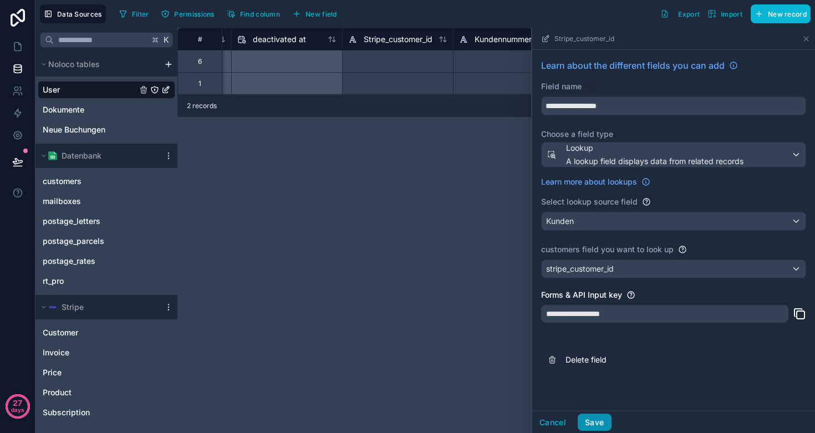
click at [593, 424] on button "Save" at bounding box center [594, 423] width 33 height 18
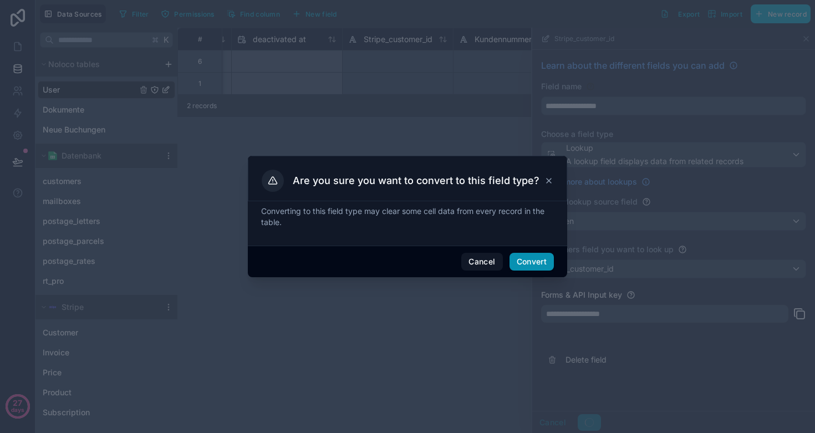
click at [529, 260] on button "Convert" at bounding box center [531, 262] width 44 height 18
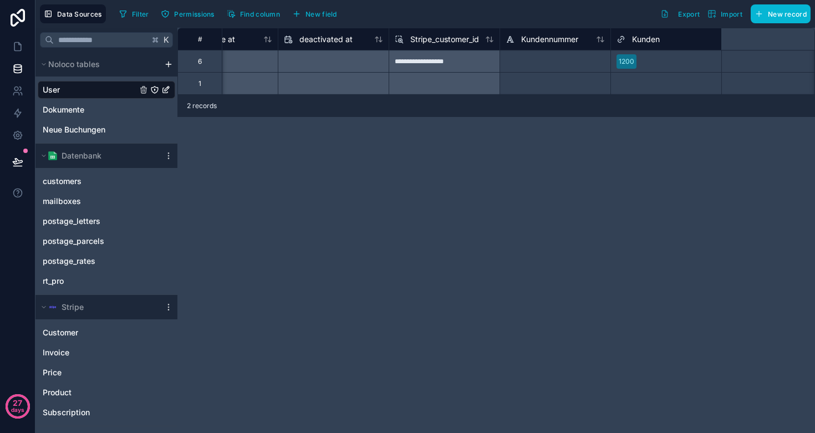
scroll to position [0, 1027]
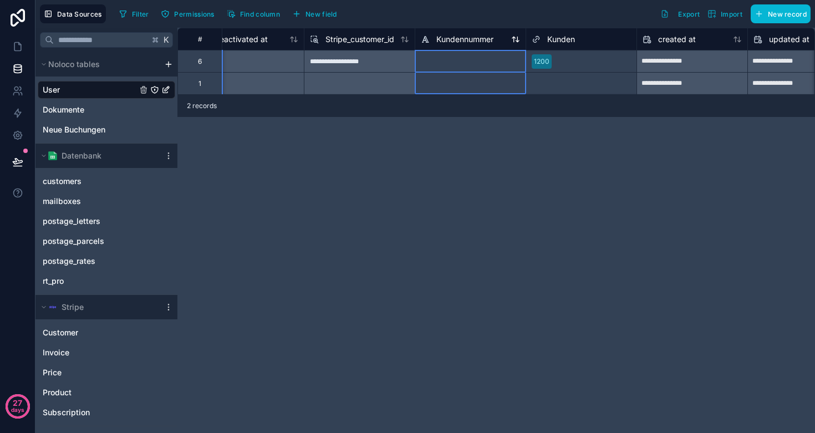
click at [452, 41] on span "Kundennummer" at bounding box center [464, 39] width 57 height 11
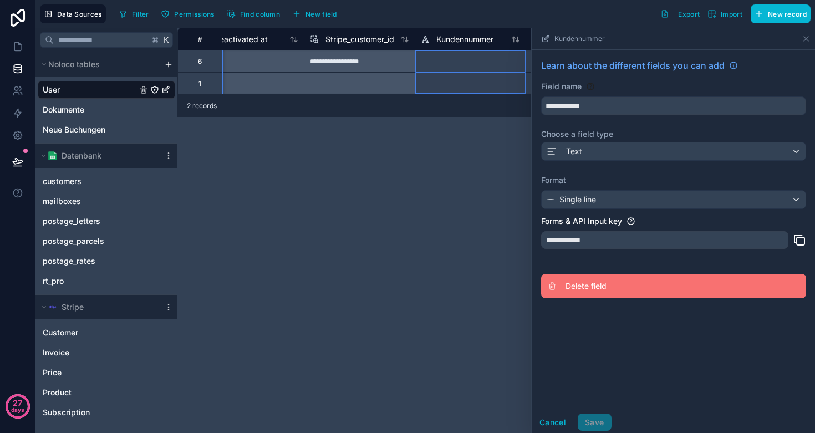
click at [583, 285] on span "Delete field" at bounding box center [645, 285] width 160 height 11
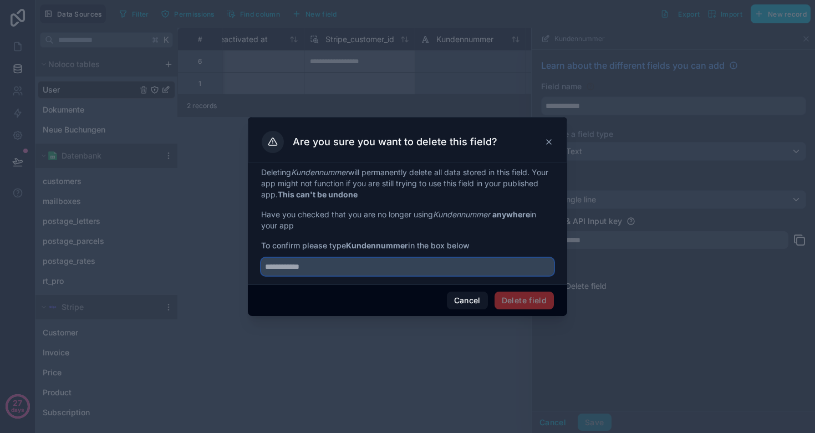
click at [401, 265] on input "text" at bounding box center [407, 267] width 293 height 18
type input "**********"
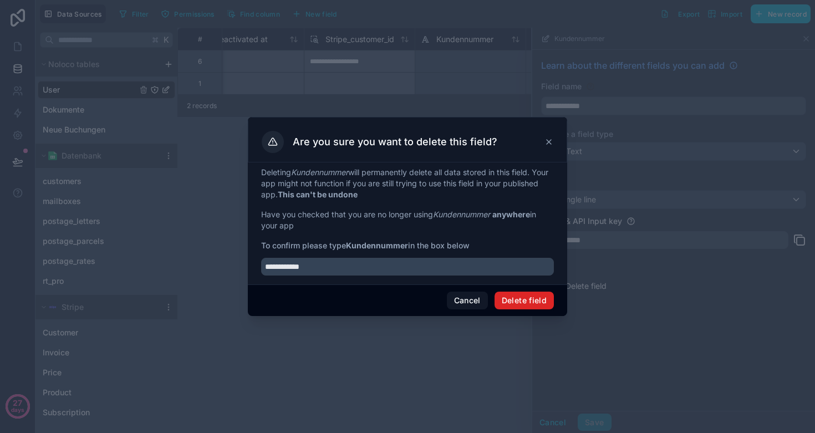
click at [517, 297] on button "Delete field" at bounding box center [523, 301] width 59 height 18
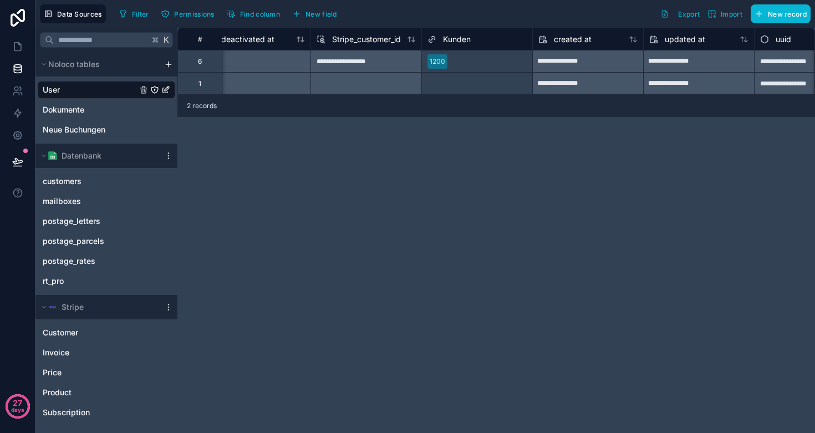
scroll to position [0, 1017]
click at [16, 50] on icon at bounding box center [17, 46] width 11 height 11
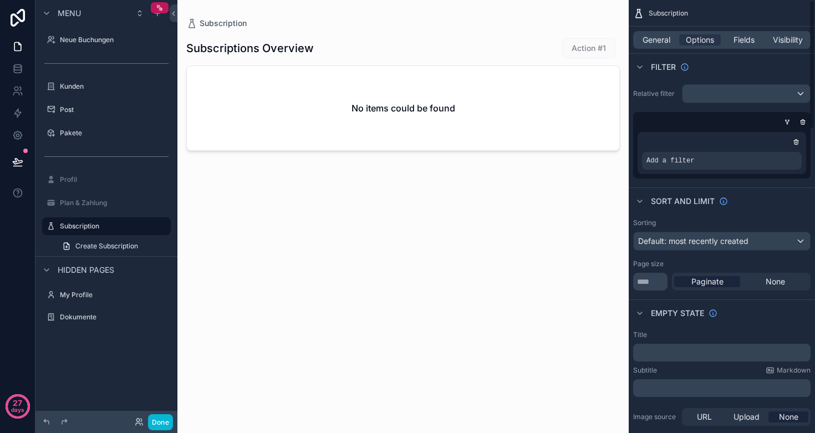
click at [429, 108] on h2 "No items could be found" at bounding box center [403, 107] width 104 height 13
click at [774, 152] on icon "scrollable content" at bounding box center [774, 151] width 3 height 3
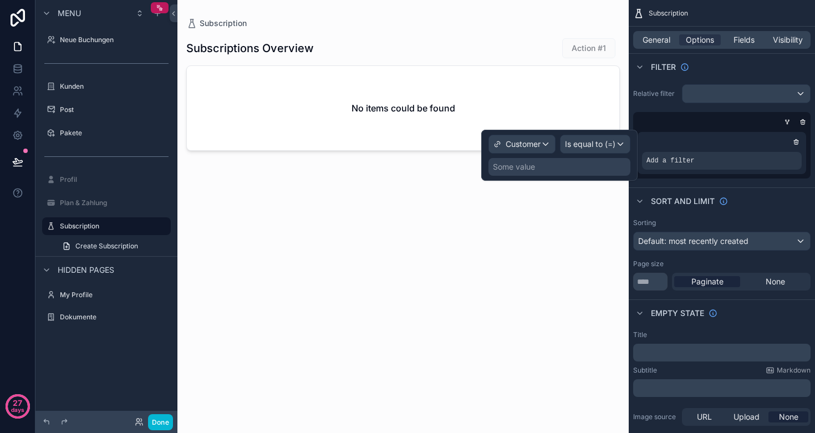
click at [533, 145] on span "Customer" at bounding box center [523, 144] width 35 height 11
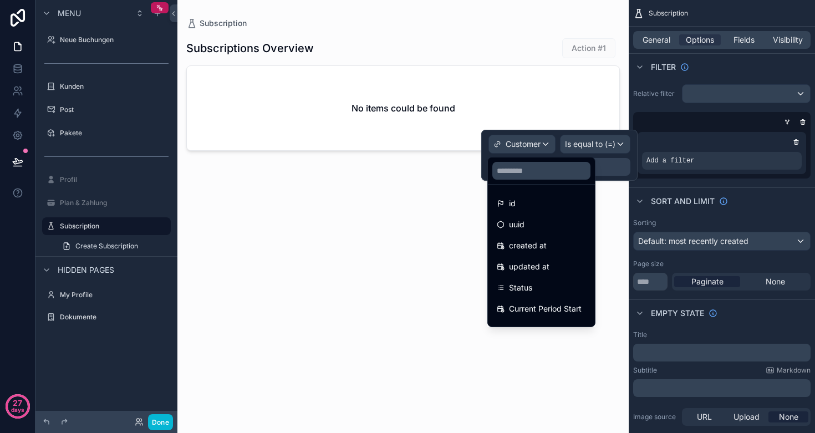
click at [533, 145] on div at bounding box center [559, 155] width 156 height 51
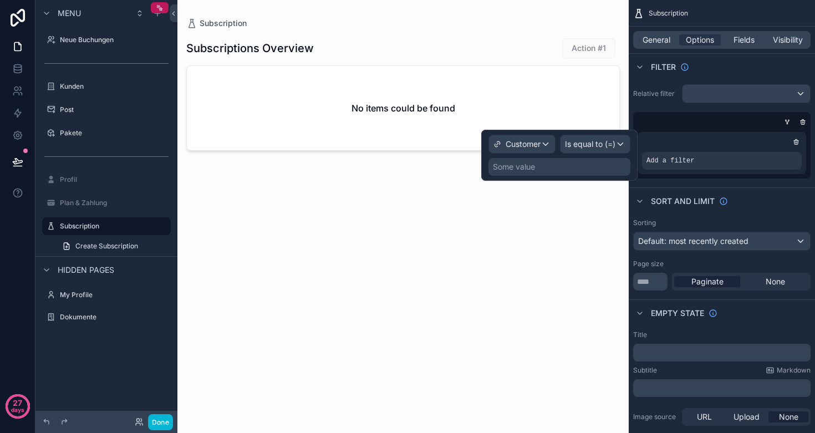
click at [543, 172] on div "Some value" at bounding box center [559, 167] width 142 height 18
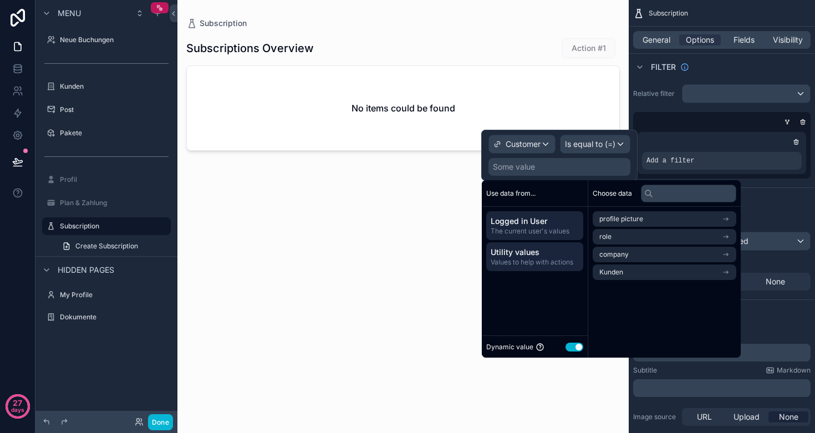
click at [530, 255] on span "Utility values" at bounding box center [535, 252] width 88 height 11
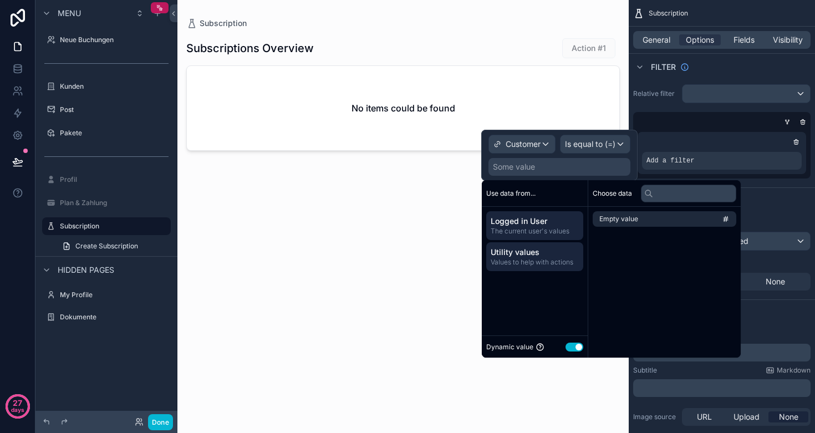
click at [517, 227] on span "The current user's values" at bounding box center [535, 231] width 88 height 9
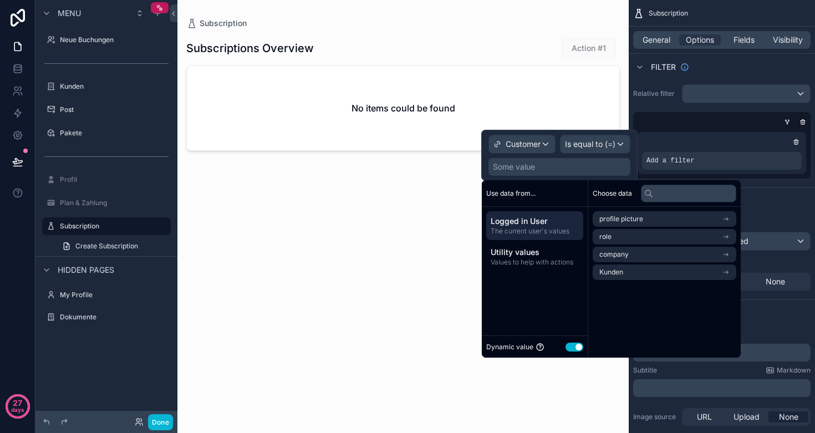
click at [572, 348] on button "Use setting" at bounding box center [574, 347] width 18 height 9
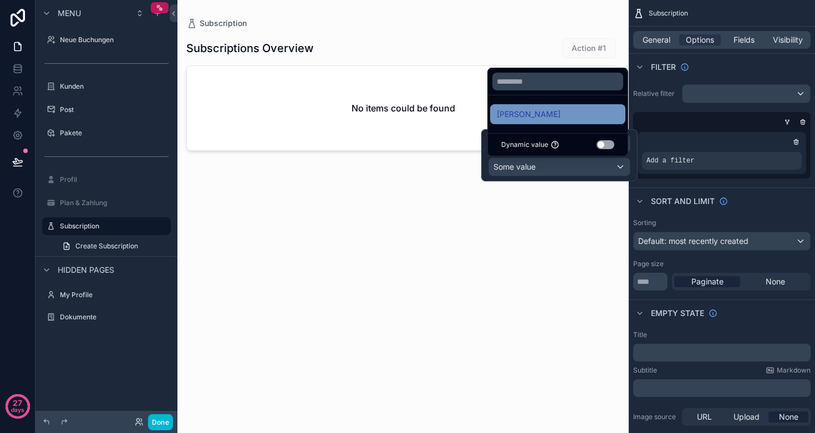
click at [526, 114] on span "[PERSON_NAME]" at bounding box center [529, 114] width 64 height 13
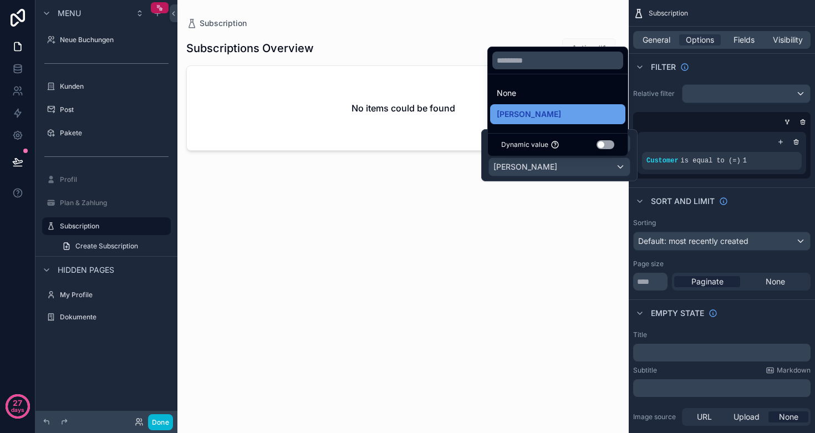
click at [530, 114] on span "[PERSON_NAME]" at bounding box center [529, 114] width 64 height 13
click at [606, 145] on button "Use setting" at bounding box center [605, 144] width 18 height 9
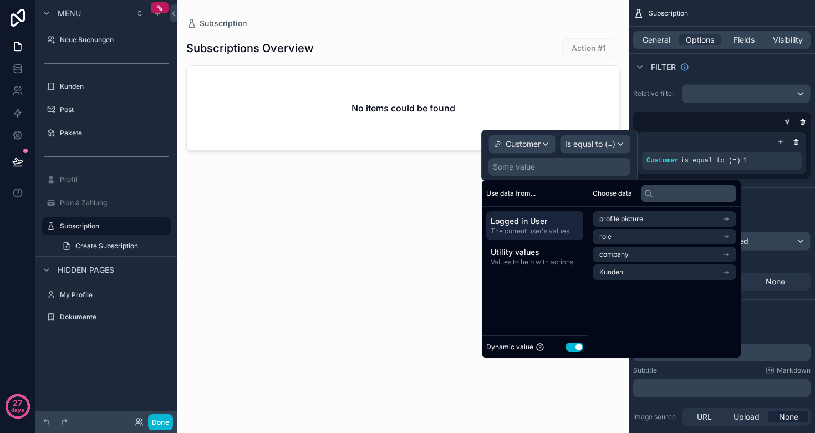
click at [523, 231] on span "The current user's values" at bounding box center [535, 231] width 88 height 9
click at [639, 271] on li "Kunden" at bounding box center [665, 272] width 144 height 16
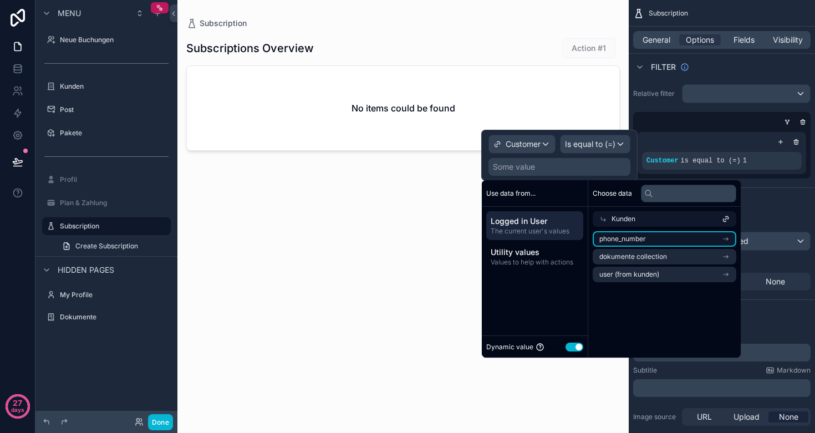
click at [638, 236] on span "phone_number" at bounding box center [622, 238] width 47 height 9
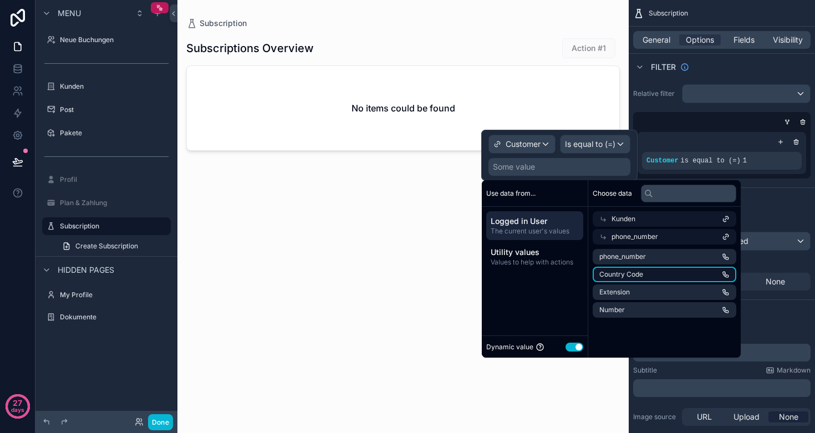
click at [643, 272] on span "Country Code" at bounding box center [621, 274] width 44 height 9
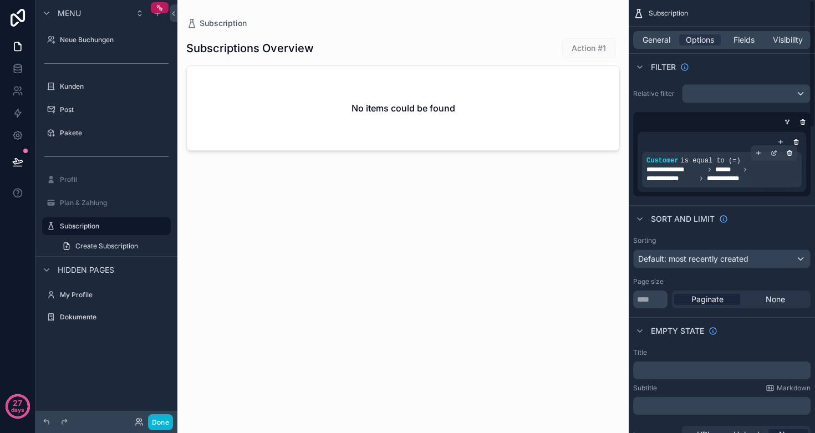
click at [788, 166] on span "**********" at bounding box center [721, 174] width 151 height 18
click at [791, 152] on icon "scrollable content" at bounding box center [790, 154] width 4 height 4
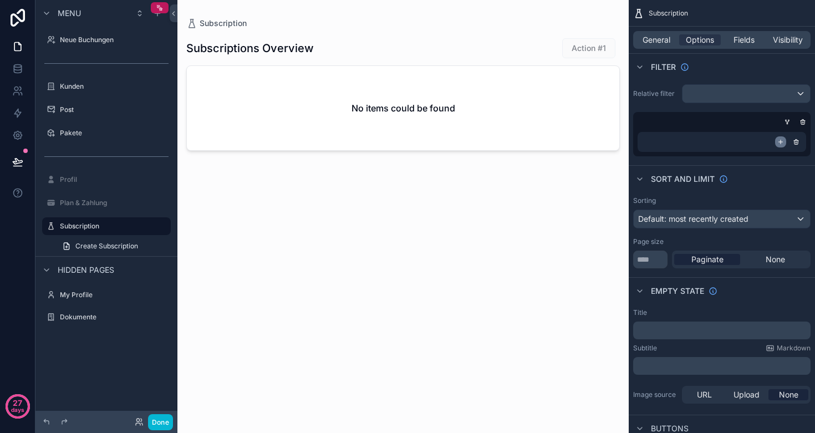
click at [779, 142] on icon "scrollable content" at bounding box center [781, 142] width 4 height 0
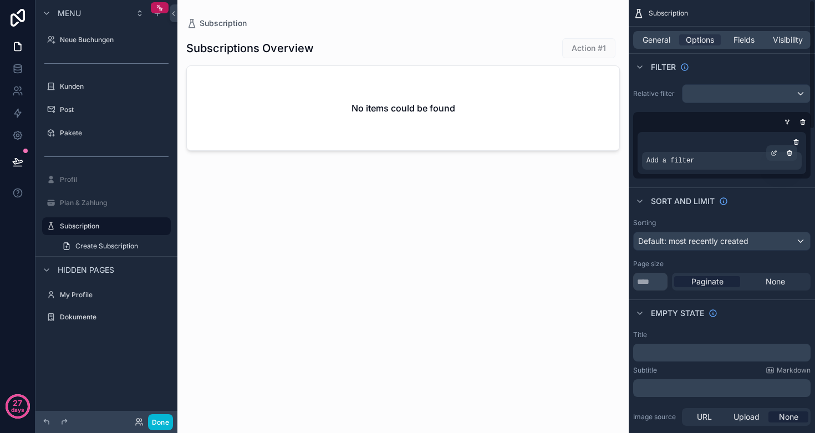
click at [704, 156] on div "Add a filter" at bounding box center [722, 161] width 160 height 18
click at [777, 155] on icon "scrollable content" at bounding box center [774, 153] width 7 height 7
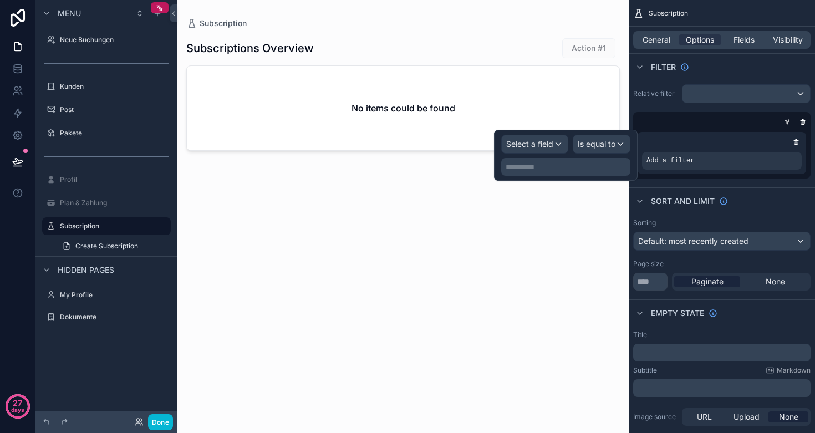
click at [537, 145] on span "Select a field" at bounding box center [529, 143] width 47 height 9
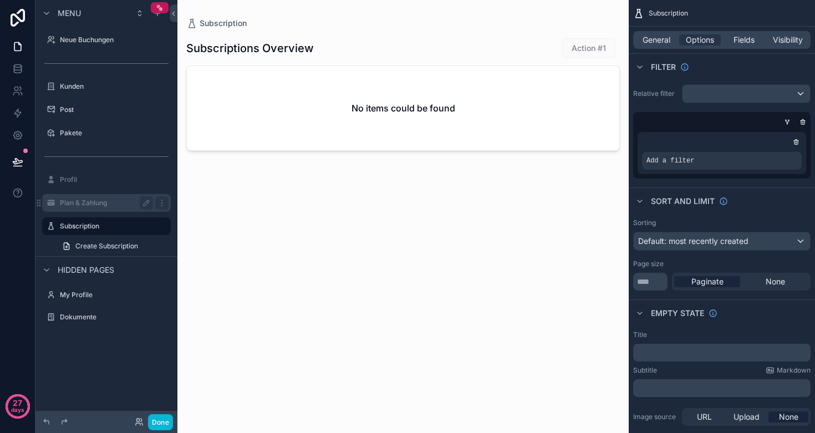
click at [68, 211] on div "Plan & Zahlung" at bounding box center [106, 203] width 124 height 18
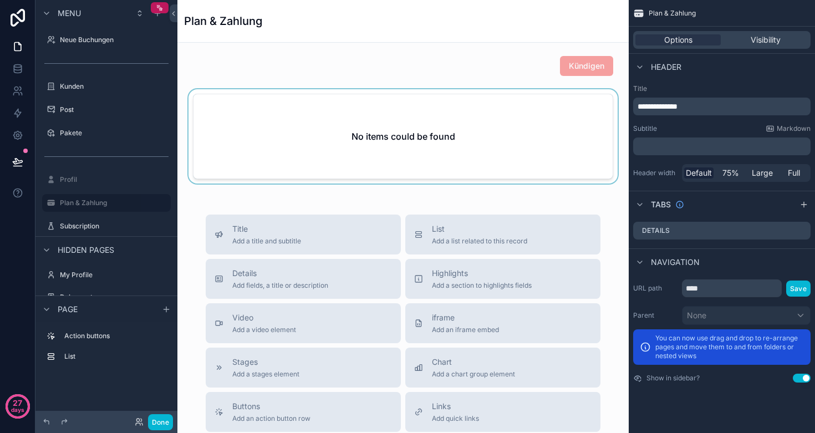
click at [411, 115] on div "scrollable content" at bounding box center [402, 138] width 433 height 99
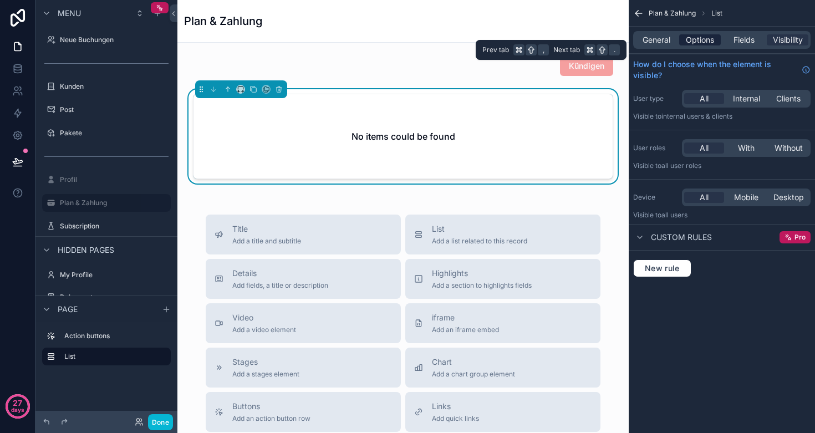
click at [705, 40] on span "Options" at bounding box center [700, 39] width 28 height 11
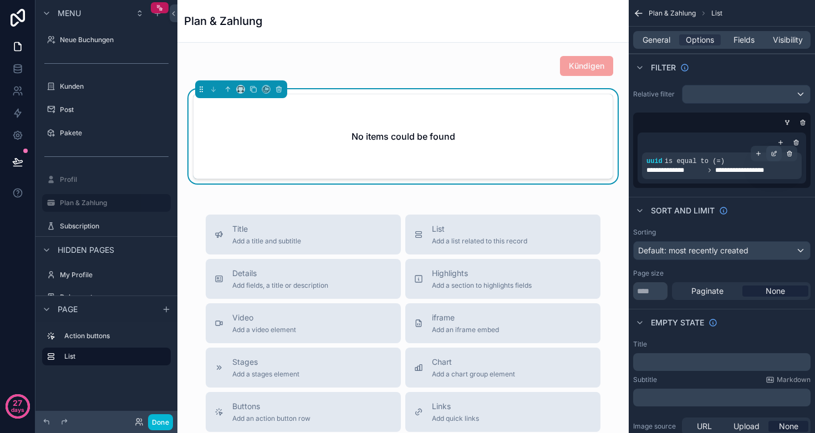
click at [770, 154] on div "scrollable content" at bounding box center [774, 154] width 16 height 16
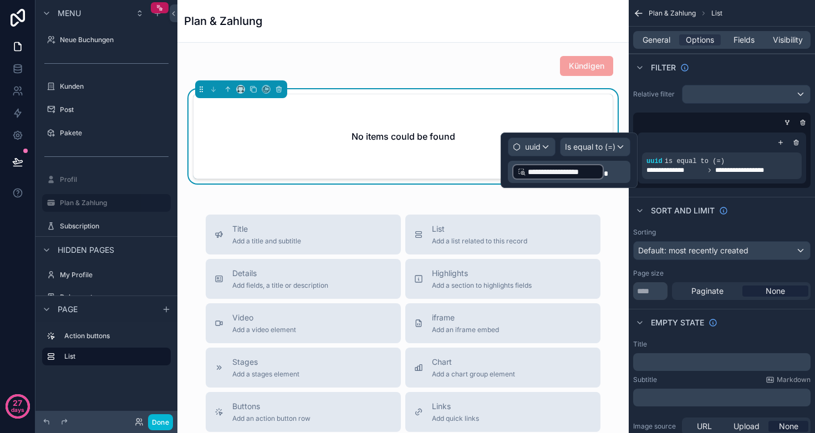
click at [530, 146] on span "uuid" at bounding box center [533, 146] width 16 height 11
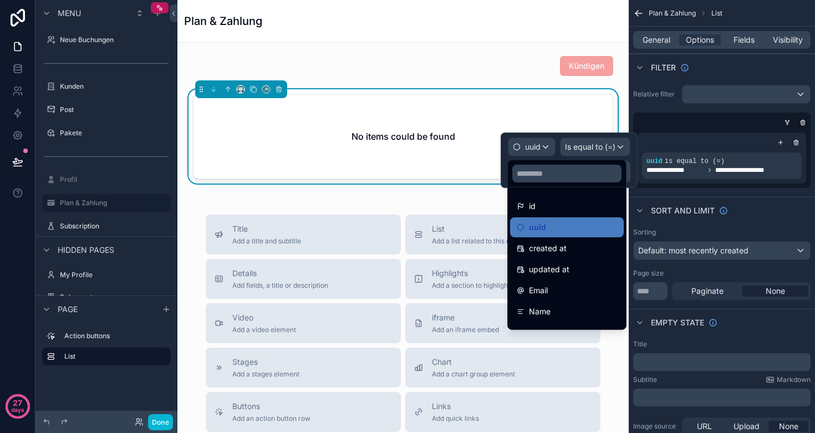
click at [530, 146] on div at bounding box center [569, 159] width 137 height 55
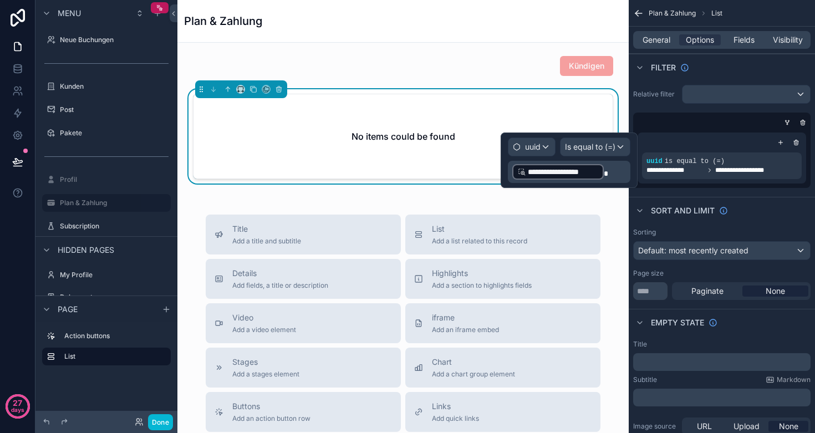
click at [616, 174] on p "**********" at bounding box center [570, 172] width 116 height 18
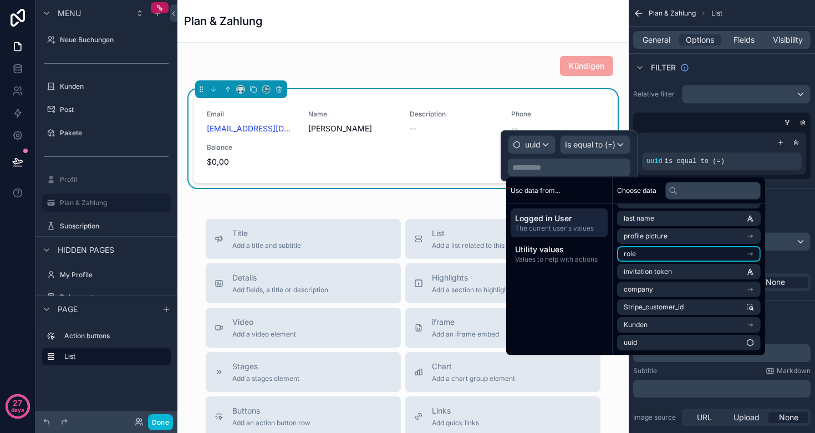
scroll to position [51, 0]
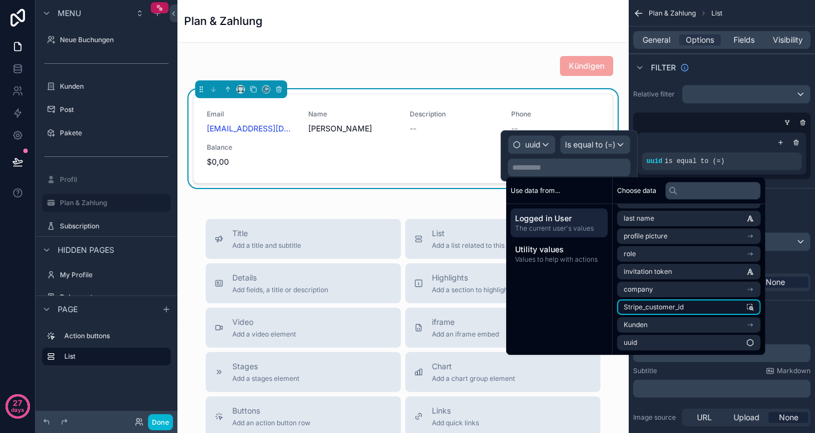
click at [678, 307] on span "Stripe_customer_id" at bounding box center [654, 307] width 60 height 9
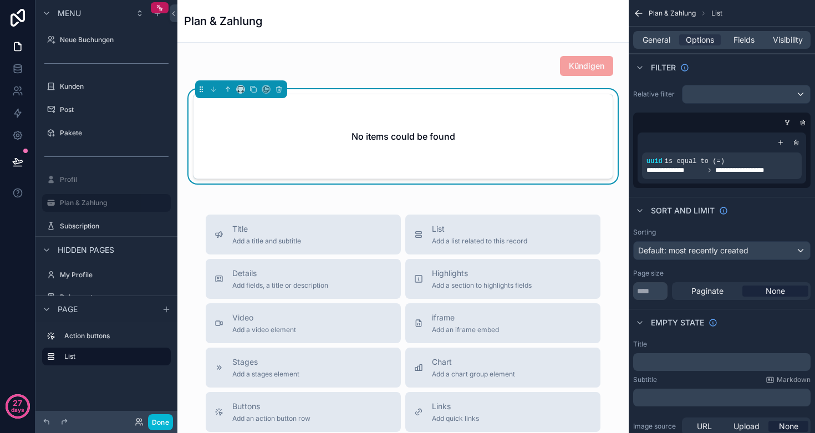
click at [400, 200] on div "Kündigen No items could be found Title Add a title and subtitle List Add a list…" at bounding box center [402, 370] width 451 height 655
click at [162, 424] on button "Done" at bounding box center [160, 422] width 25 height 16
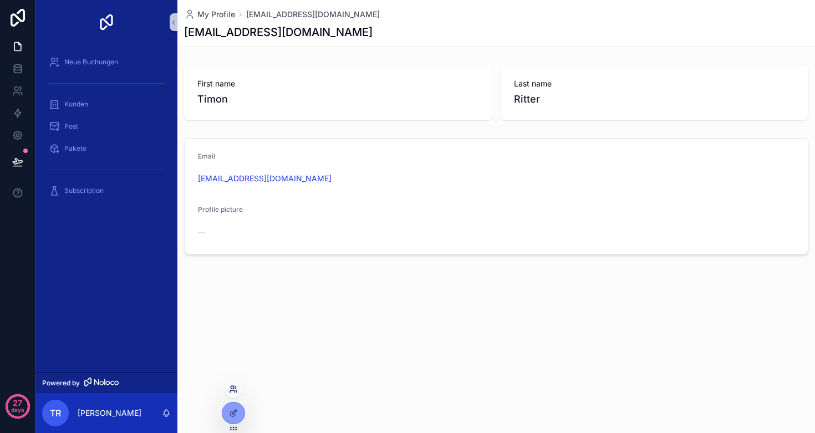
click at [231, 391] on icon at bounding box center [233, 389] width 9 height 9
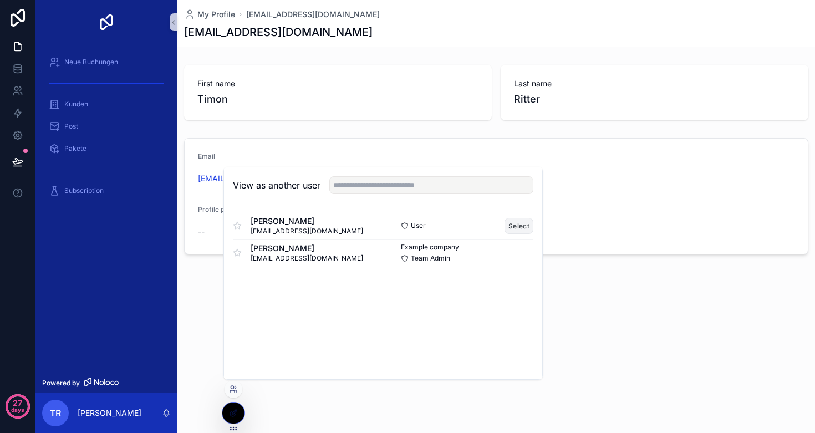
click at [518, 221] on button "Select" at bounding box center [518, 226] width 29 height 16
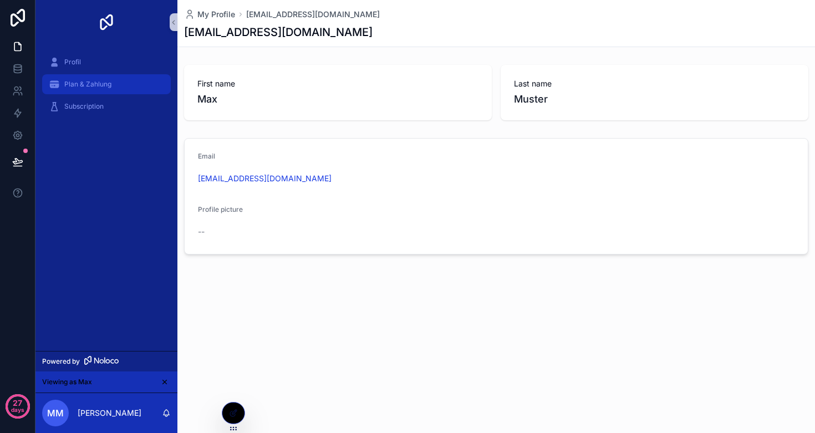
click at [84, 86] on span "Plan & Zahlung" at bounding box center [87, 84] width 47 height 9
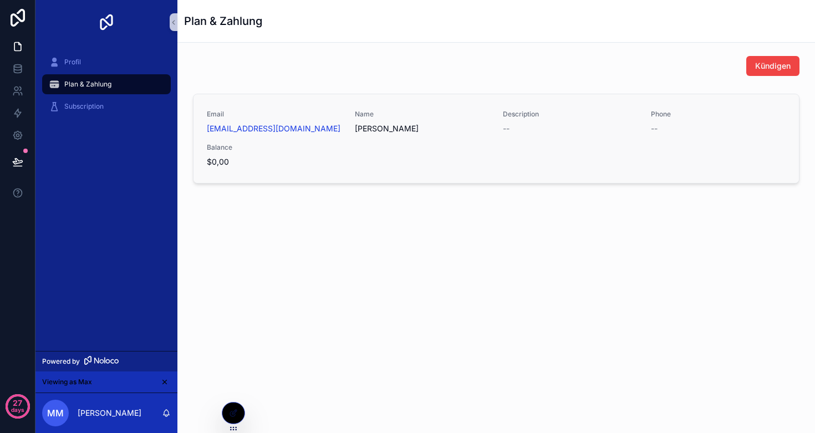
click at [388, 147] on div "Email [EMAIL_ADDRESS][DOMAIN_NAME] Name [PERSON_NAME] Description -- Phone -- B…" at bounding box center [496, 139] width 579 height 58
click at [767, 70] on span "Kündigen" at bounding box center [772, 65] width 35 height 11
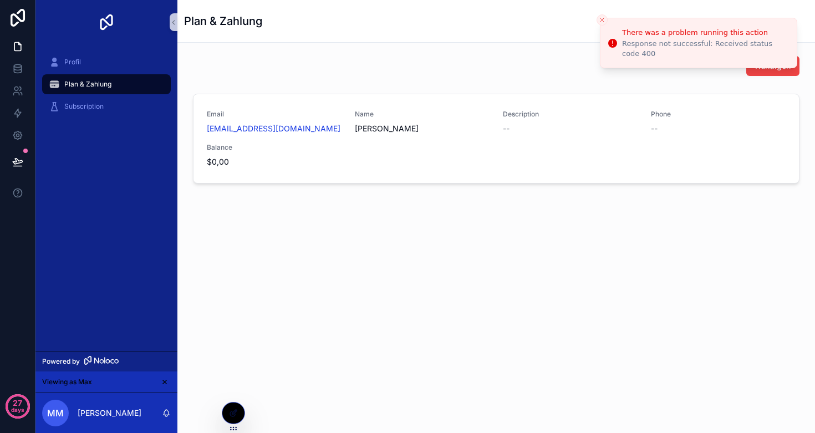
click at [600, 18] on icon "Close toast" at bounding box center [602, 20] width 7 height 7
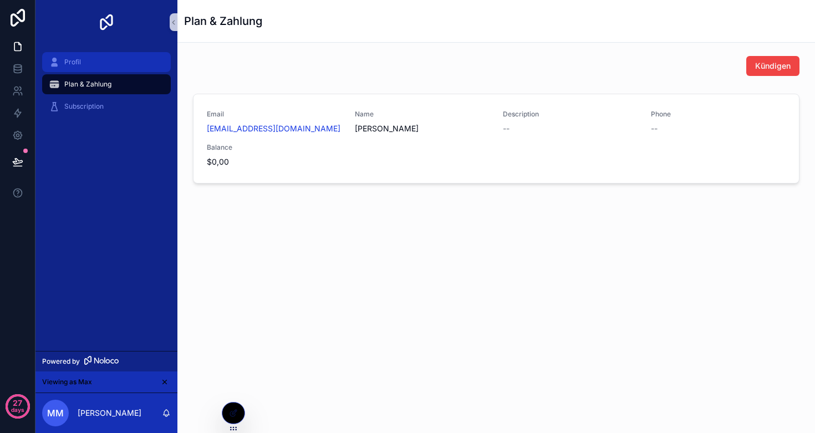
click at [64, 67] on div "Profil" at bounding box center [106, 62] width 115 height 18
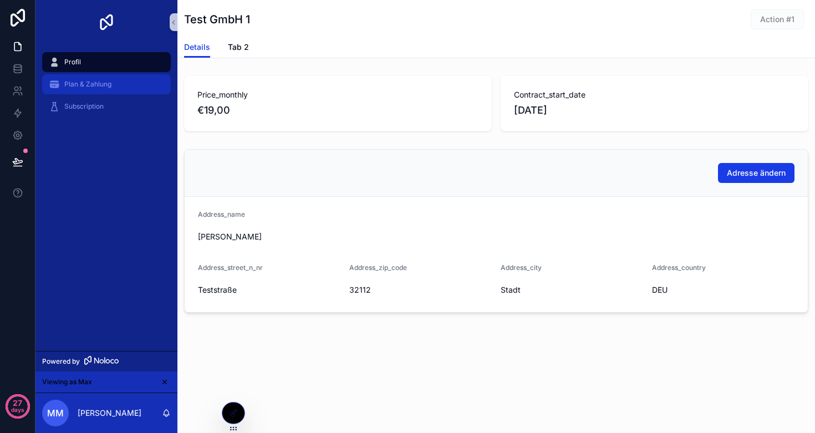
click at [80, 83] on span "Plan & Zahlung" at bounding box center [87, 84] width 47 height 9
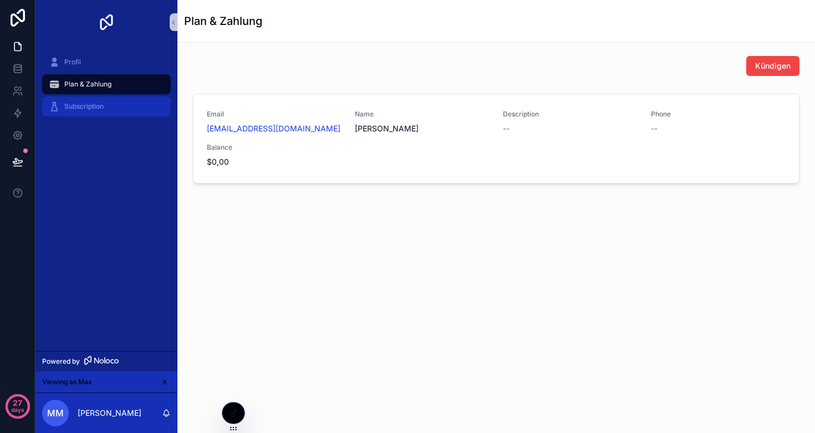
click at [95, 111] on div "Subscription" at bounding box center [106, 107] width 115 height 18
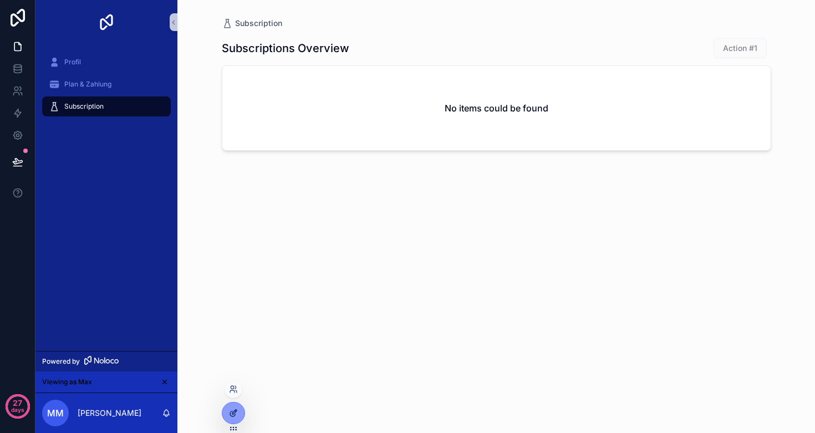
click at [228, 408] on div at bounding box center [233, 412] width 22 height 21
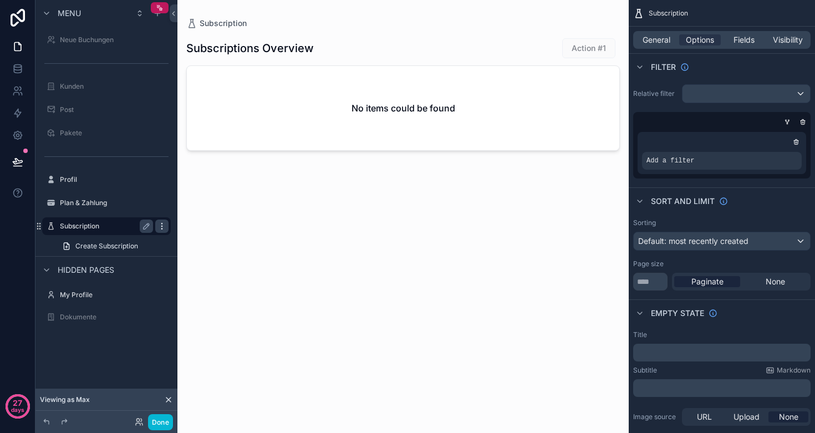
click at [161, 228] on icon "scrollable content" at bounding box center [161, 226] width 9 height 9
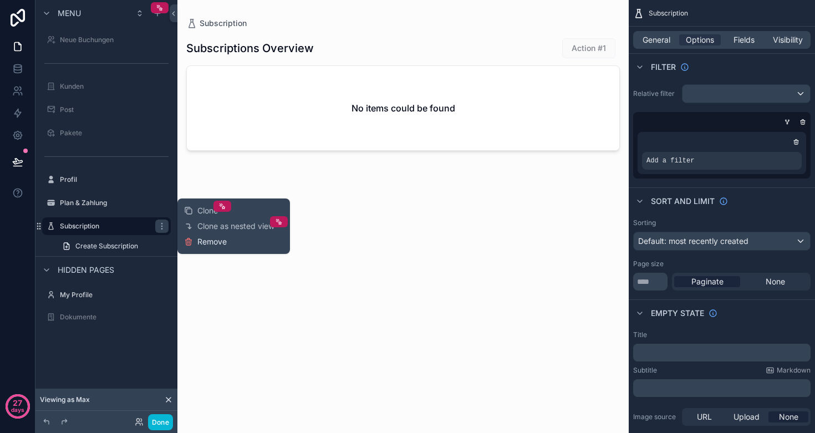
click at [216, 244] on span "Remove" at bounding box center [211, 241] width 29 height 11
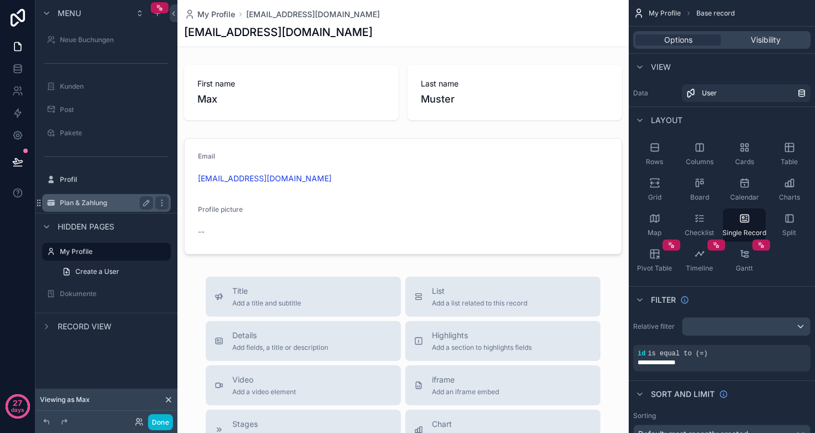
click at [99, 203] on label "Plan & Zahlung" at bounding box center [104, 202] width 89 height 9
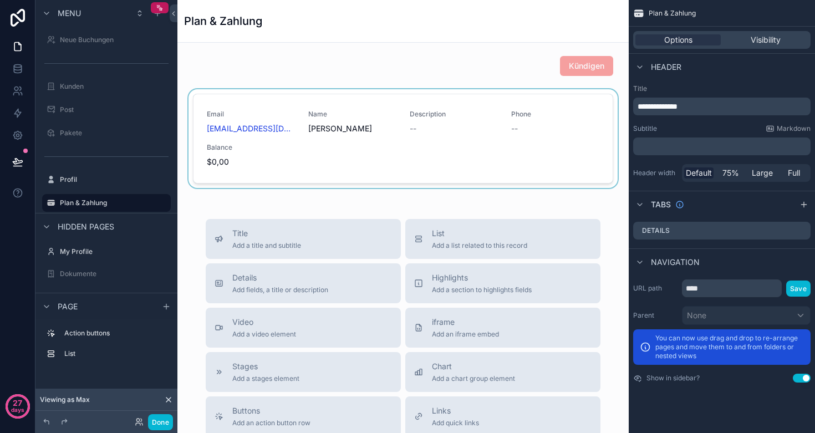
click at [370, 140] on div "scrollable content" at bounding box center [402, 140] width 433 height 103
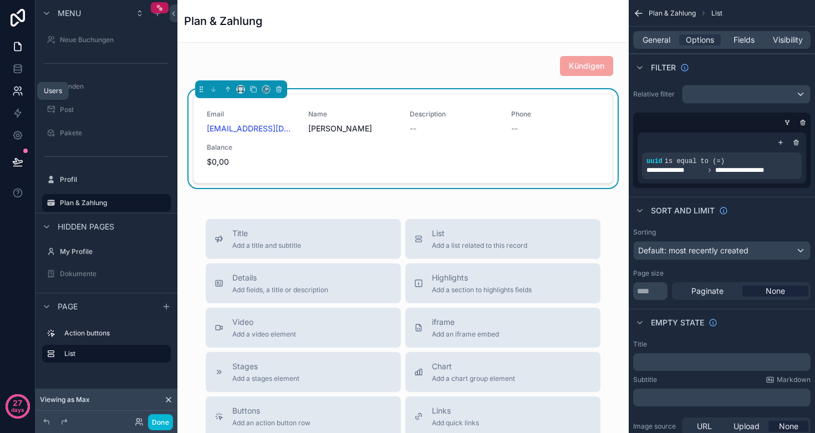
click at [16, 93] on icon at bounding box center [17, 90] width 11 height 11
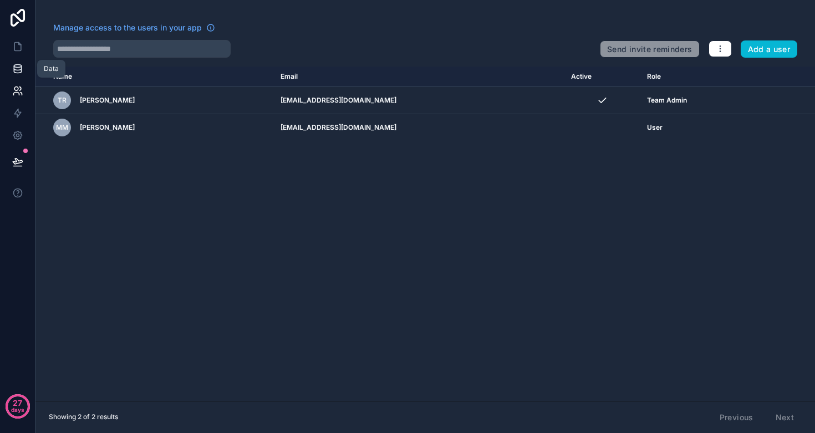
click at [22, 62] on link at bounding box center [17, 69] width 35 height 22
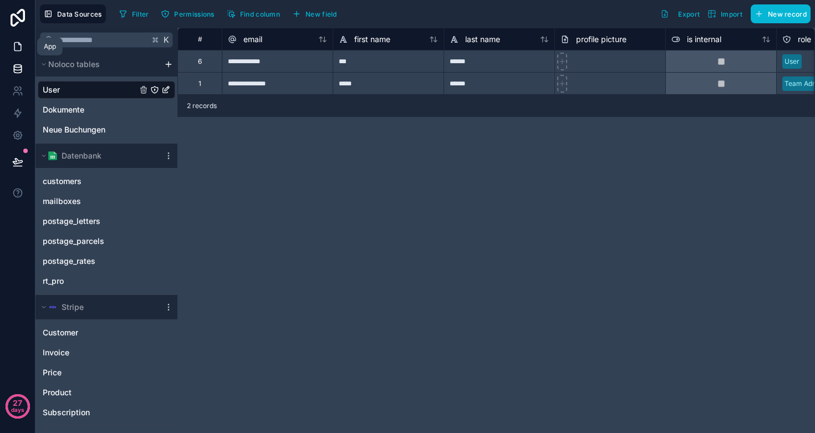
click at [19, 49] on icon at bounding box center [17, 46] width 11 height 11
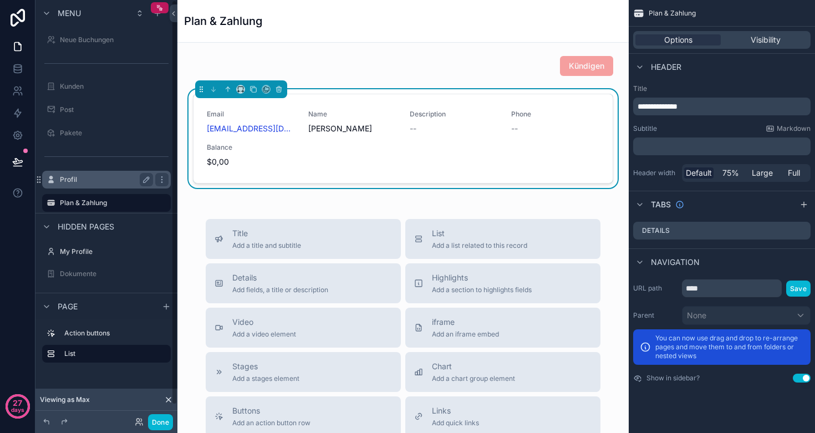
click at [77, 181] on label "Profil" at bounding box center [104, 179] width 89 height 9
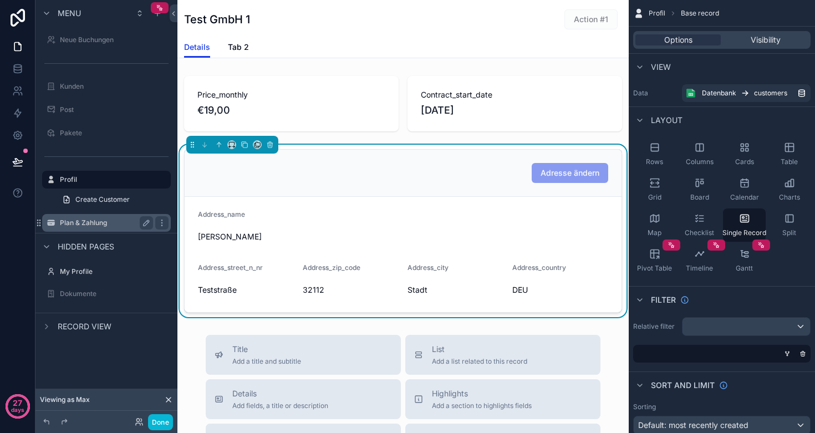
click at [80, 222] on label "Plan & Zahlung" at bounding box center [104, 222] width 89 height 9
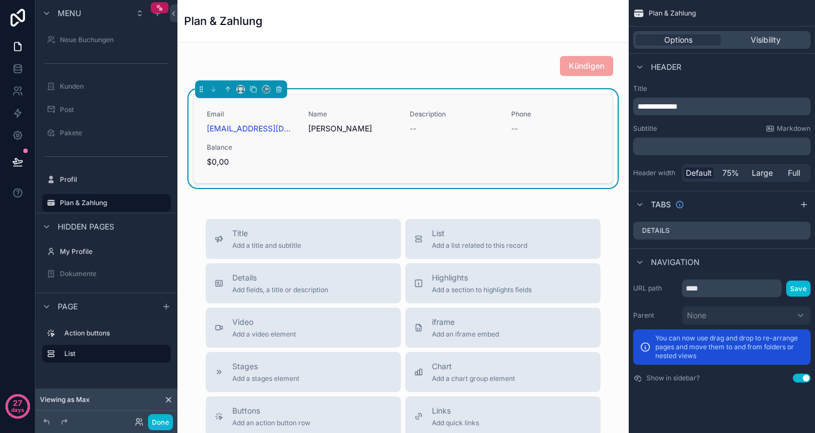
click at [484, 129] on div "--" at bounding box center [454, 128] width 88 height 11
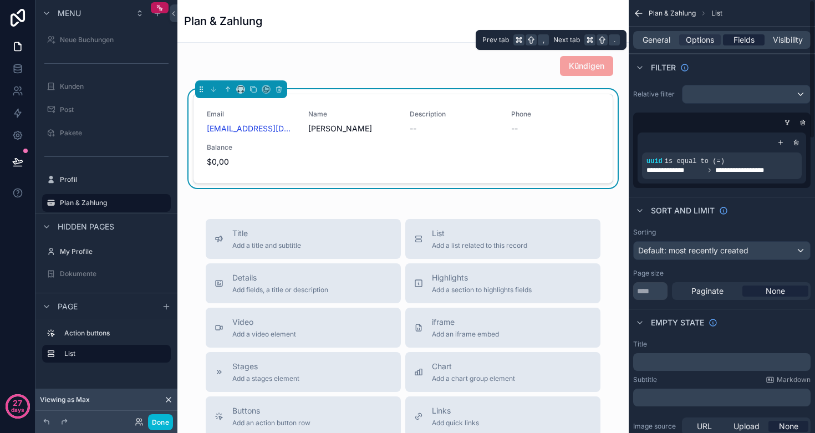
click at [752, 37] on span "Fields" at bounding box center [743, 39] width 21 height 11
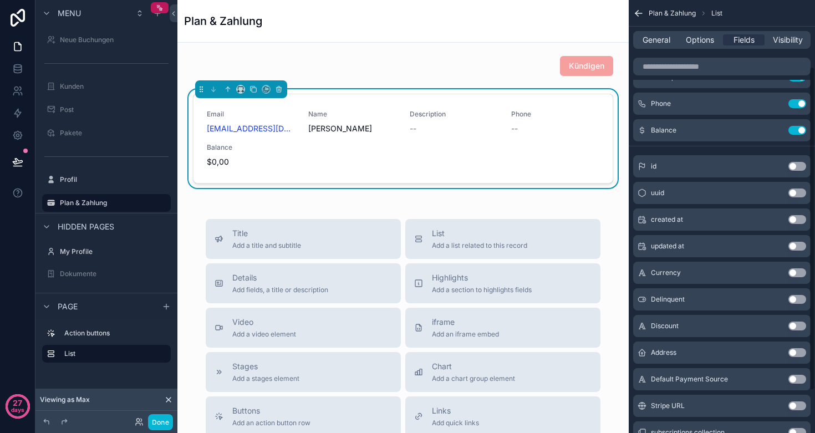
scroll to position [104, 0]
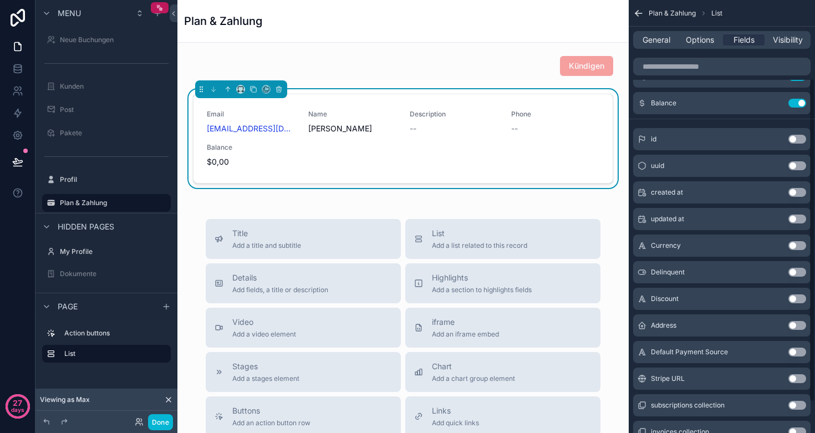
click at [800, 244] on button "Use setting" at bounding box center [797, 245] width 18 height 9
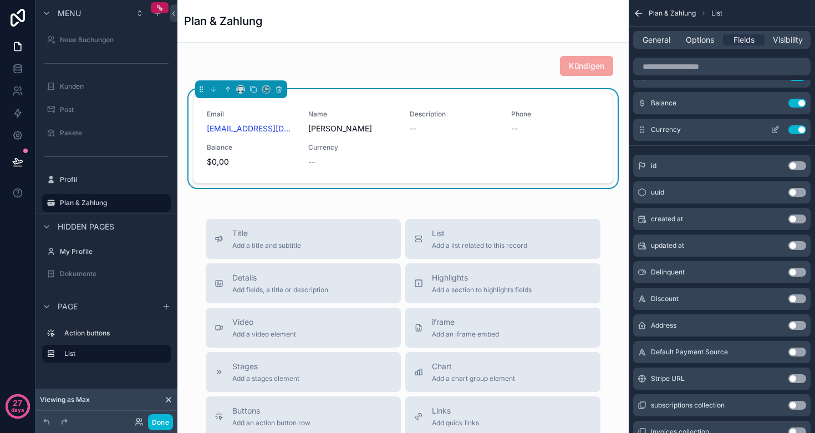
click at [795, 127] on button "Use setting" at bounding box center [797, 129] width 18 height 9
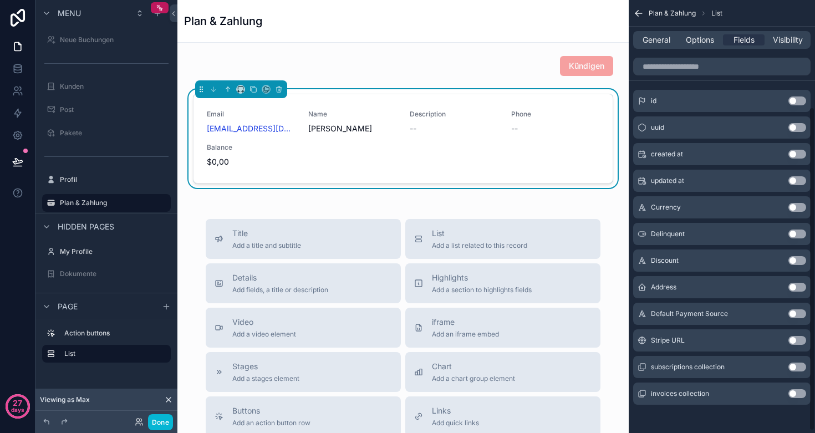
scroll to position [143, 0]
click at [800, 287] on button "Use setting" at bounding box center [797, 286] width 18 height 9
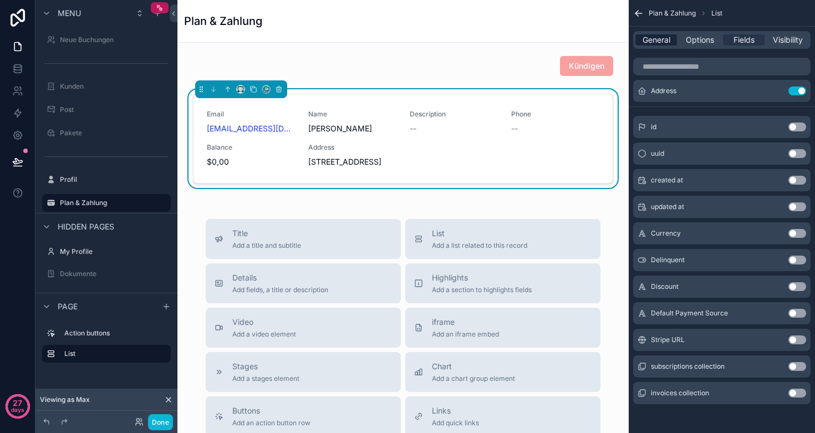
click at [659, 44] on span "General" at bounding box center [656, 39] width 28 height 11
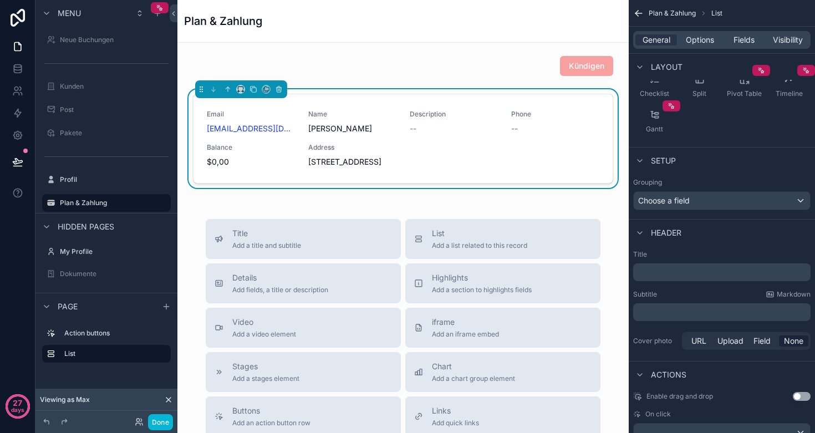
click at [691, 273] on p "﻿" at bounding box center [722, 272] width 171 height 11
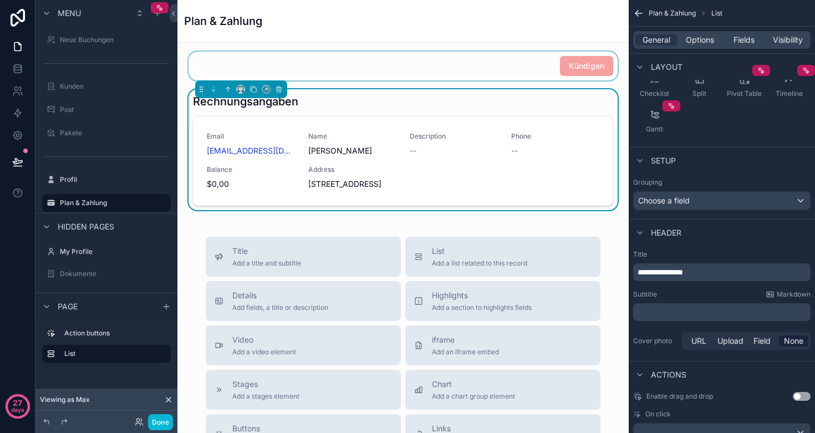
click at [368, 55] on div "scrollable content" at bounding box center [402, 66] width 433 height 29
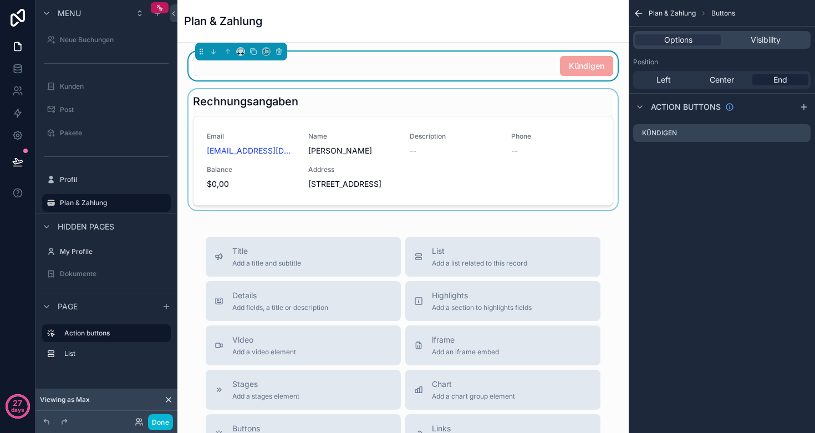
click at [425, 115] on div "scrollable content" at bounding box center [402, 149] width 433 height 121
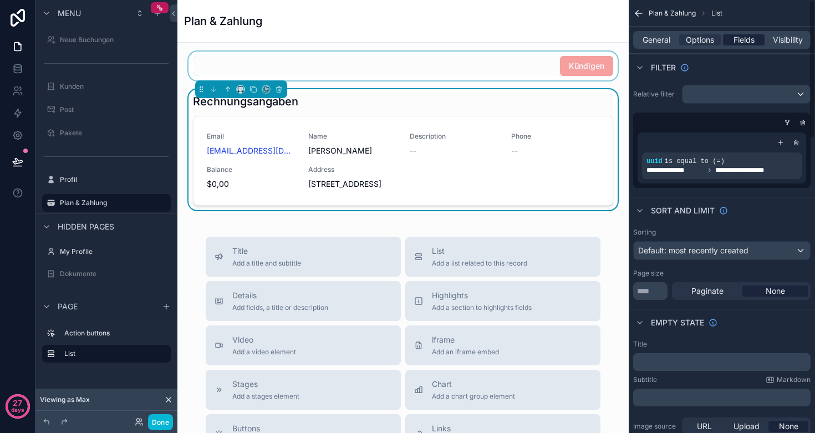
click at [741, 43] on span "Fields" at bounding box center [743, 39] width 21 height 11
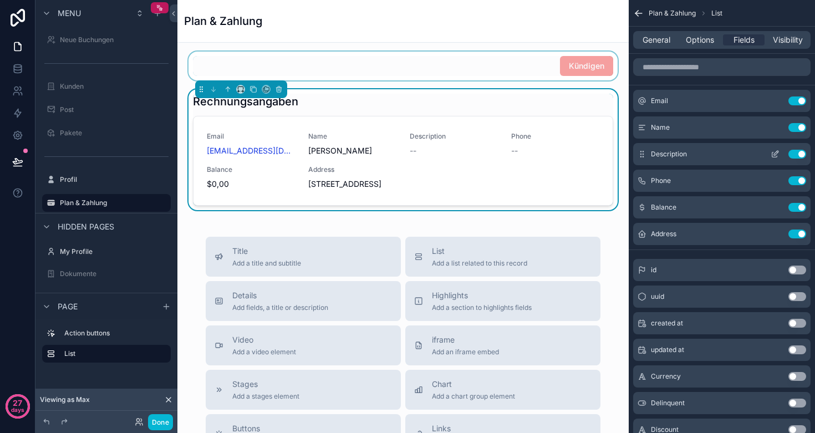
click at [796, 153] on button "Use setting" at bounding box center [797, 154] width 18 height 9
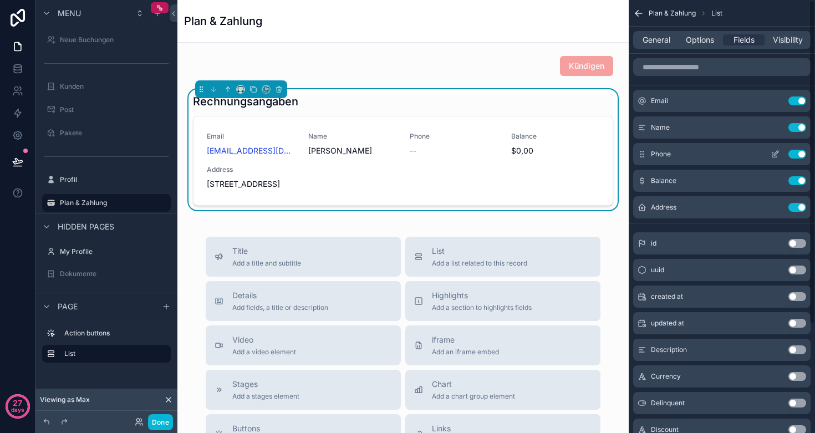
click at [796, 154] on button "Use setting" at bounding box center [797, 154] width 18 height 9
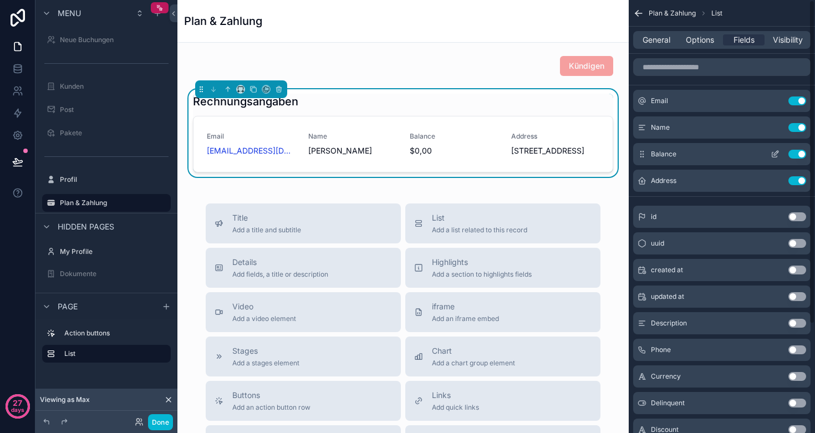
click at [802, 155] on button "Use setting" at bounding box center [797, 154] width 18 height 9
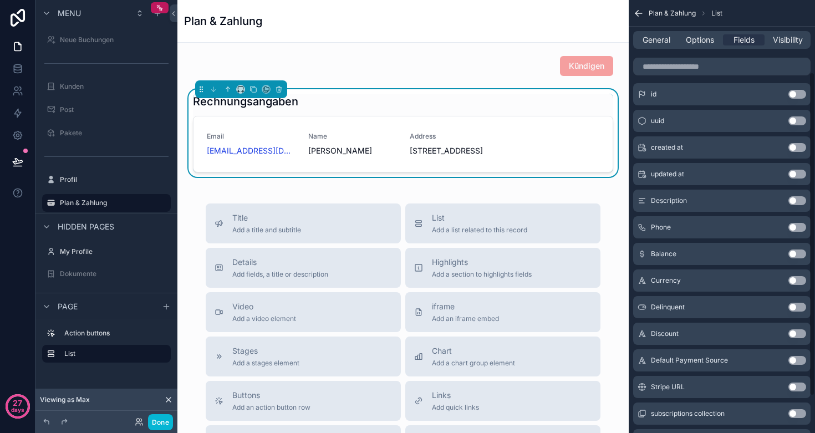
scroll to position [111, 0]
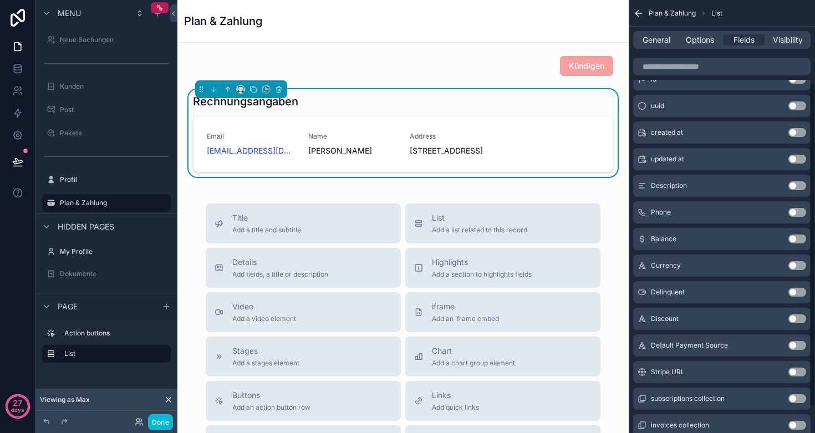
click at [797, 264] on button "Use setting" at bounding box center [797, 265] width 18 height 9
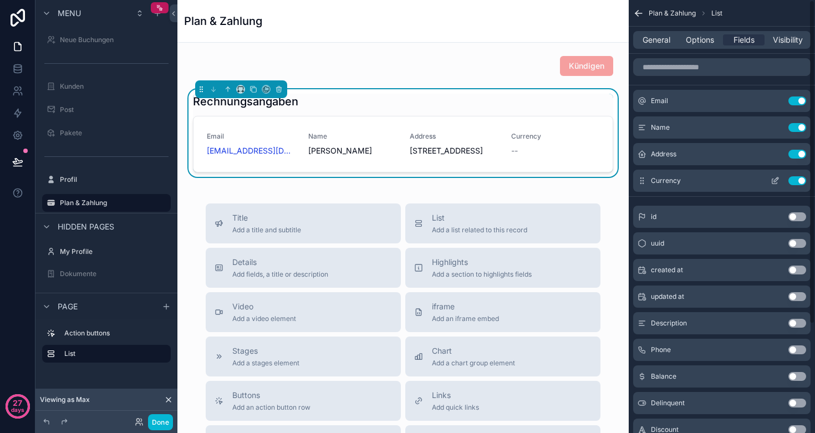
scroll to position [0, 0]
click at [797, 178] on button "Use setting" at bounding box center [797, 180] width 18 height 9
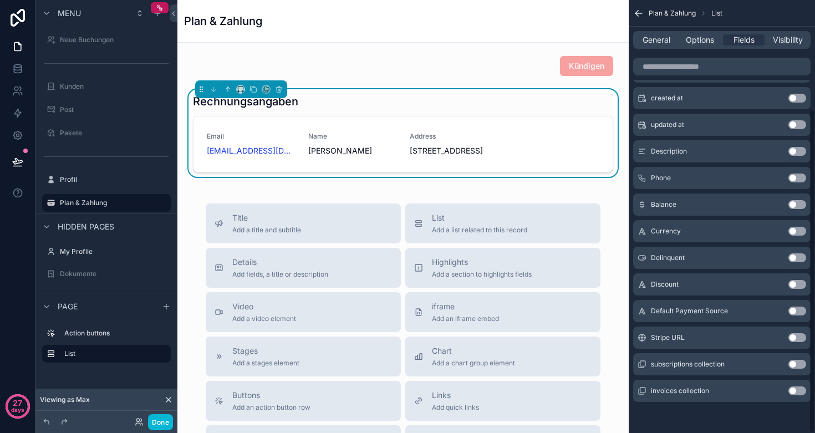
scroll to position [145, 0]
click at [797, 390] on button "Use setting" at bounding box center [797, 390] width 18 height 9
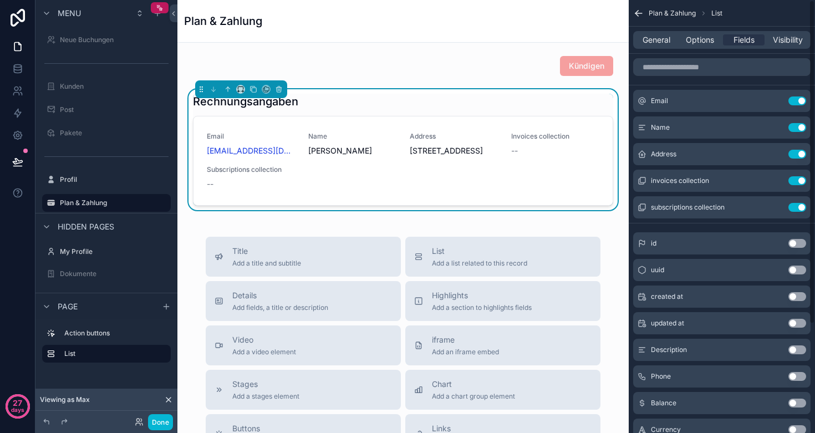
scroll to position [0, 0]
click at [797, 209] on button "Use setting" at bounding box center [797, 207] width 18 height 9
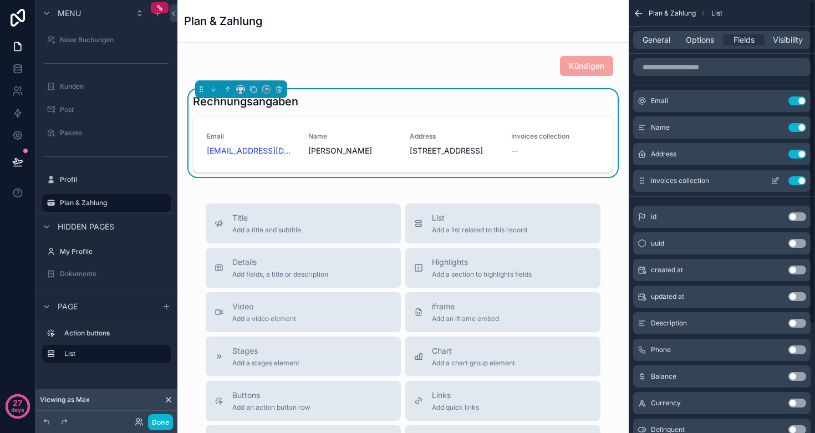
click at [799, 180] on button "Use setting" at bounding box center [797, 180] width 18 height 9
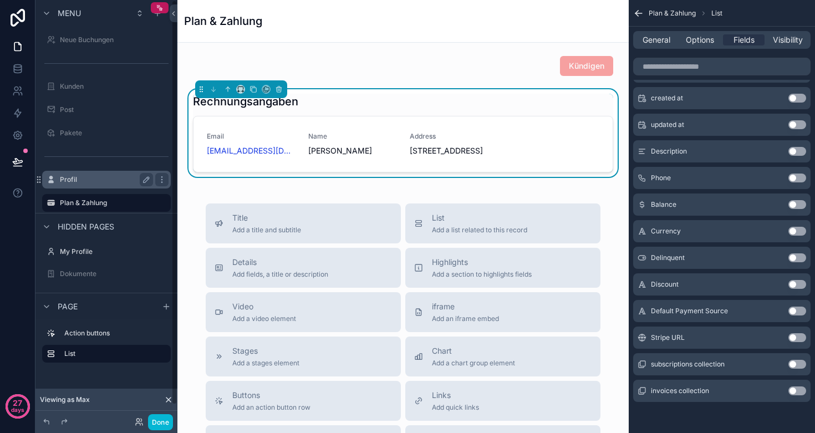
click at [108, 175] on div "Profil" at bounding box center [106, 179] width 93 height 13
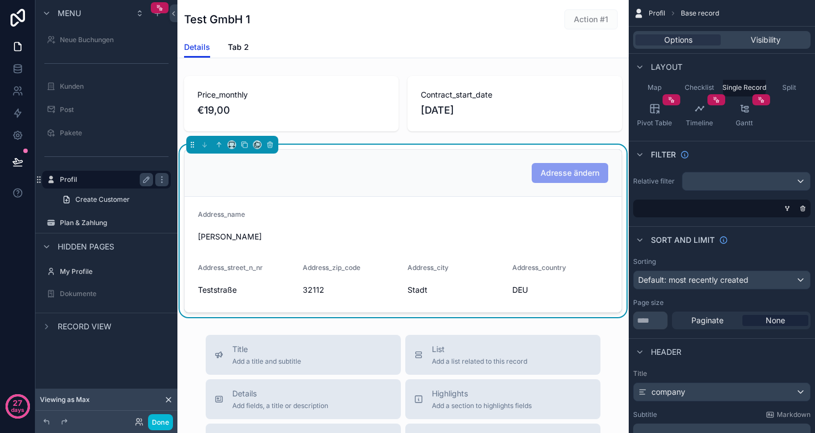
click at [85, 181] on label "Profil" at bounding box center [104, 179] width 89 height 9
click at [80, 226] on label "Plan & Zahlung" at bounding box center [104, 222] width 89 height 9
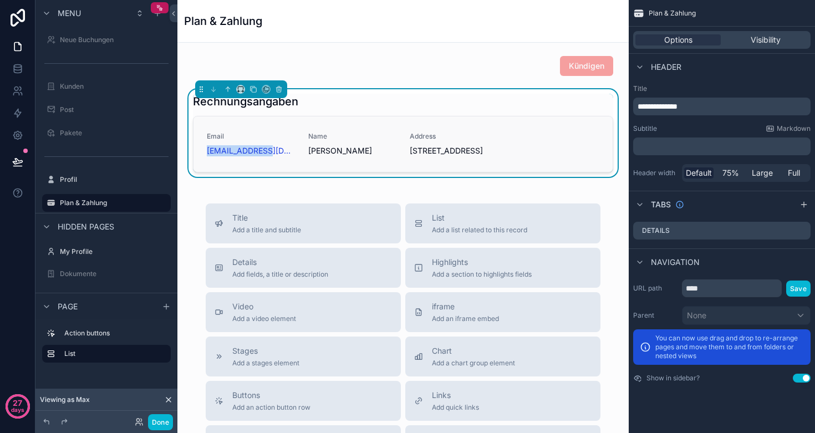
drag, startPoint x: 272, startPoint y: 149, endPoint x: 203, endPoint y: 154, distance: 69.4
click at [203, 154] on div "Email muster@mail.de Name Max Muster Address Musterstr. 1, Stadt, 12234, DE" at bounding box center [402, 143] width 419 height 55
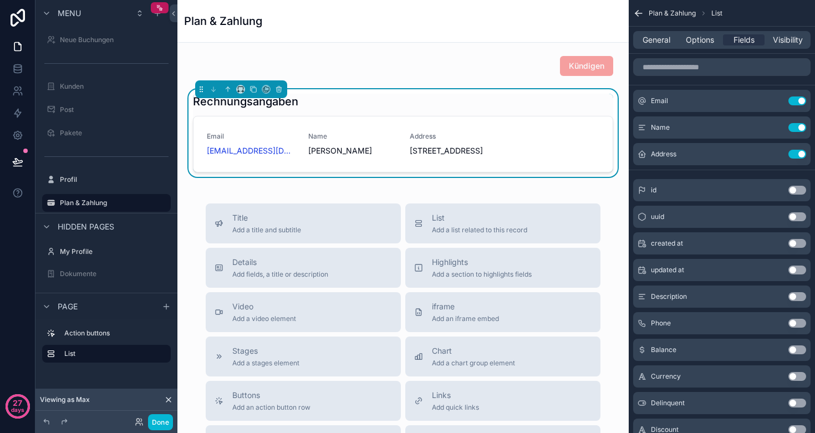
copy link "muster@mail.de"
drag, startPoint x: 269, startPoint y: 150, endPoint x: 207, endPoint y: 151, distance: 62.1
click at [207, 151] on div "muster@mail.de" at bounding box center [251, 150] width 88 height 11
copy link "muster@mail.de"
click at [16, 71] on icon at bounding box center [17, 68] width 11 height 11
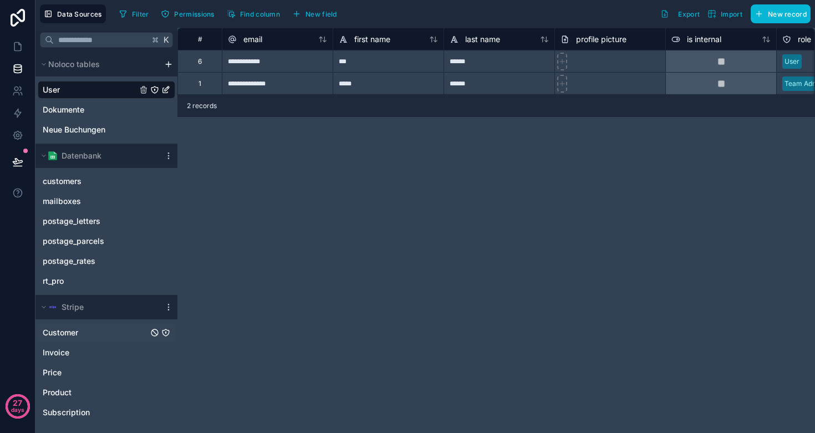
click at [89, 326] on div "Customer" at bounding box center [106, 333] width 137 height 18
click at [90, 331] on link "Customer" at bounding box center [95, 332] width 105 height 11
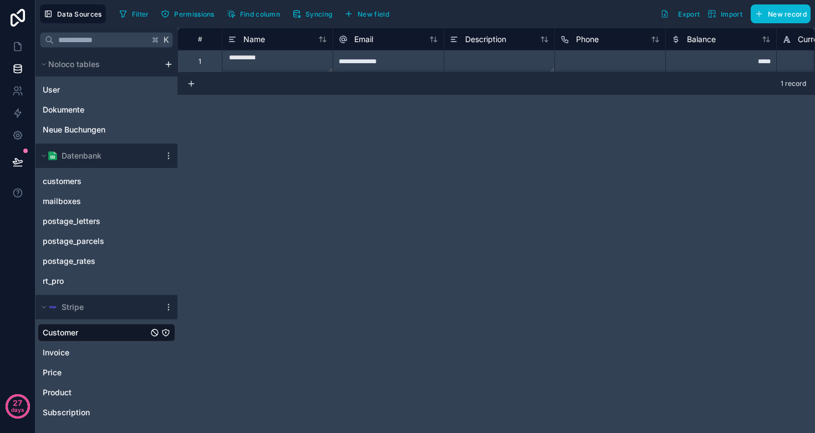
click at [359, 62] on div "**********" at bounding box center [388, 61] width 111 height 22
click at [359, 62] on input "**********" at bounding box center [388, 61] width 110 height 22
paste input "*"
click at [360, 60] on input "**********" at bounding box center [388, 61] width 110 height 22
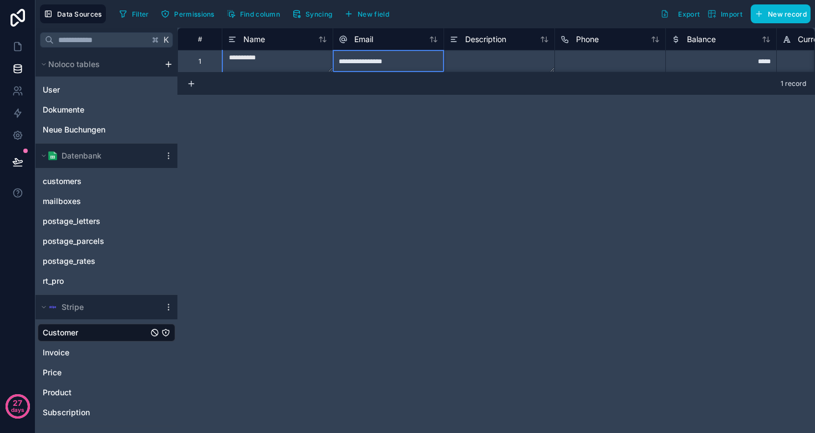
type input "**********"
click at [431, 164] on div "**********" at bounding box center [495, 230] width 637 height 405
click at [19, 50] on icon at bounding box center [17, 47] width 7 height 8
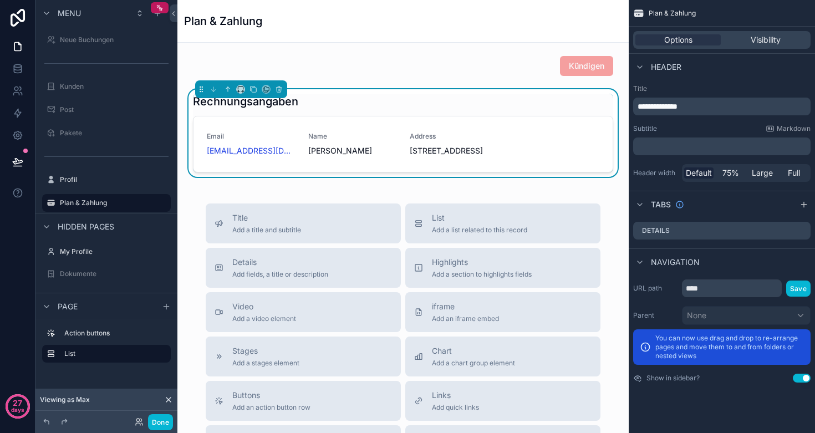
click at [520, 107] on div "Rechnungsangaben" at bounding box center [403, 102] width 420 height 16
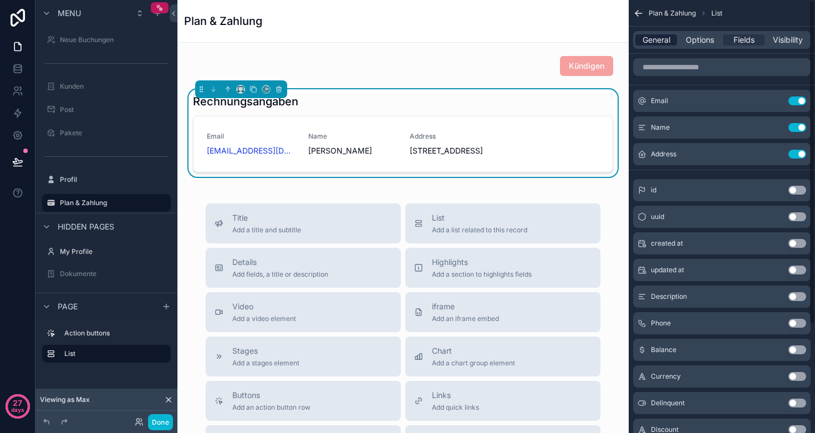
click at [652, 37] on span "General" at bounding box center [656, 39] width 28 height 11
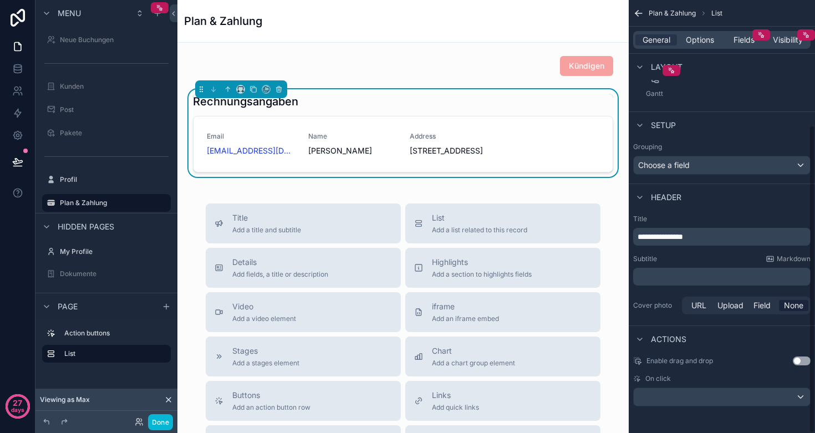
scroll to position [176, 0]
click at [696, 42] on span "Options" at bounding box center [700, 39] width 28 height 11
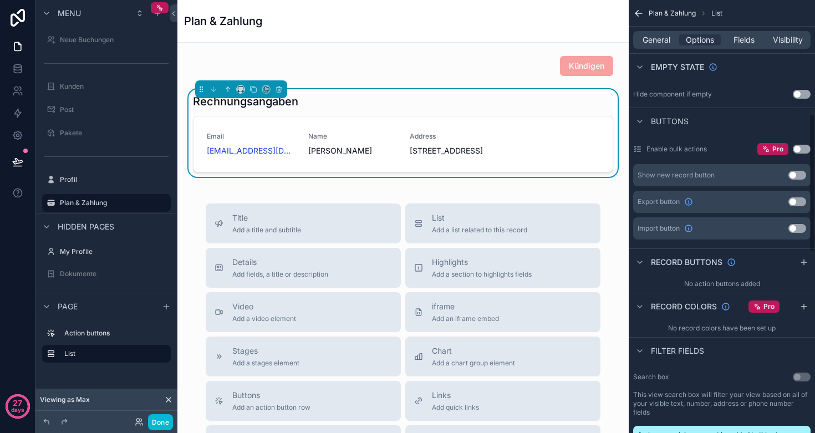
scroll to position [356, 0]
click at [802, 260] on icon "scrollable content" at bounding box center [803, 262] width 9 height 9
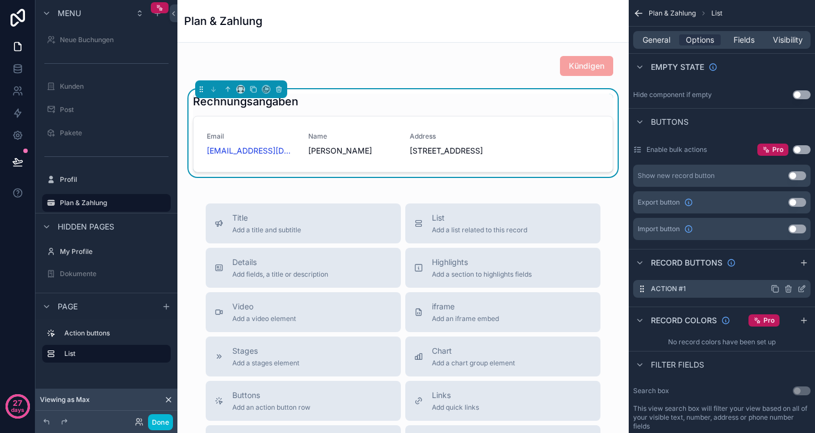
click at [788, 290] on icon "scrollable content" at bounding box center [788, 289] width 0 height 2
click at [781, 269] on icon at bounding box center [784, 269] width 6 height 0
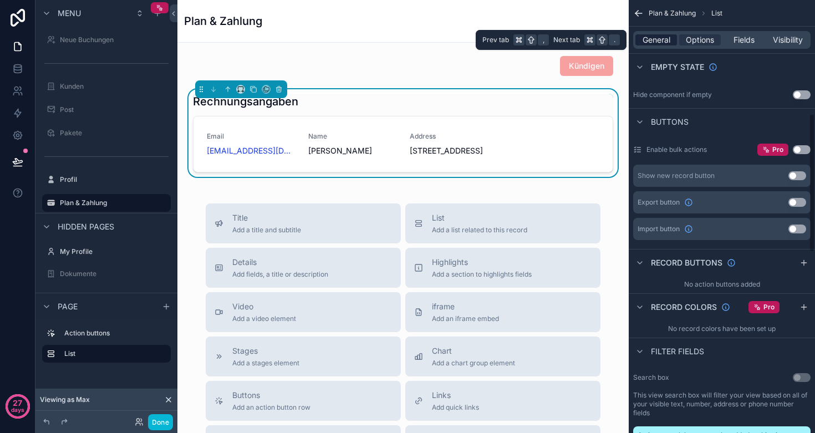
click at [650, 43] on span "General" at bounding box center [656, 39] width 28 height 11
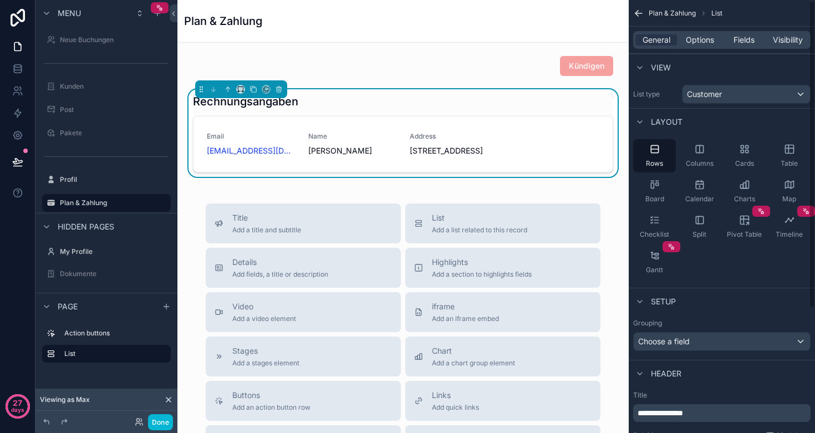
scroll to position [1, 0]
click at [271, 268] on span "Details" at bounding box center [280, 262] width 96 height 11
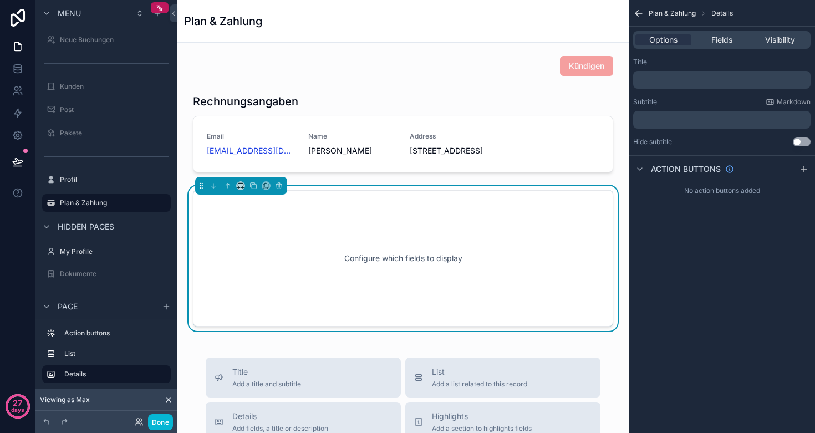
scroll to position [53, 0]
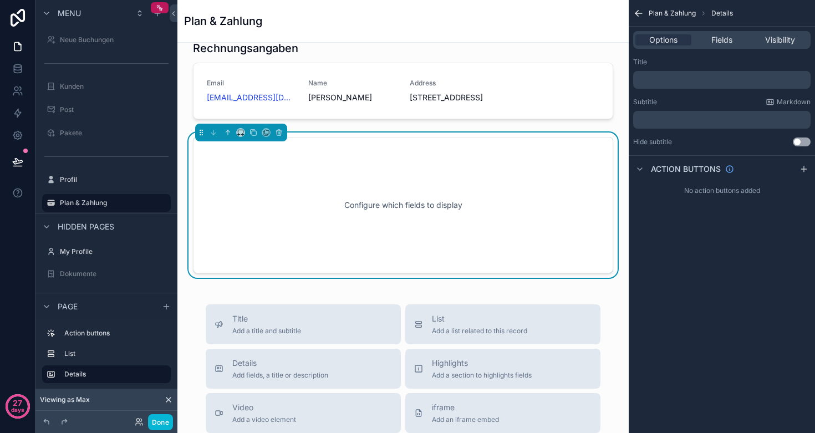
click at [309, 203] on div "Configure which fields to display" at bounding box center [403, 205] width 384 height 100
click at [805, 170] on icon "scrollable content" at bounding box center [803, 169] width 9 height 9
click at [799, 195] on icon "scrollable content" at bounding box center [801, 195] width 5 height 5
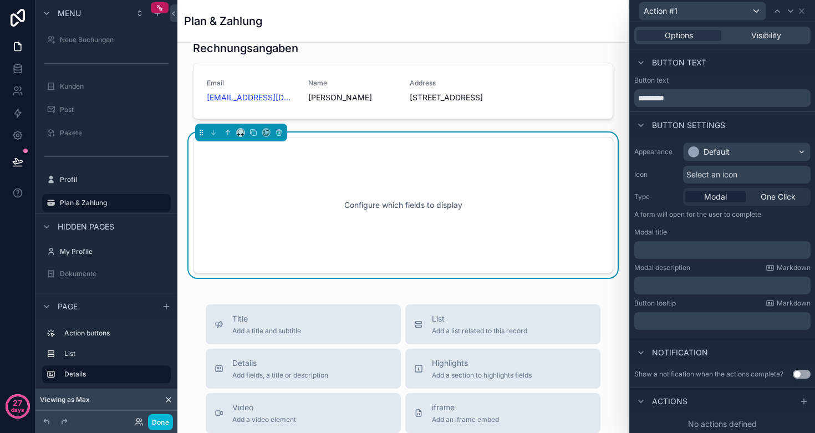
click at [736, 153] on div "Default" at bounding box center [746, 152] width 126 height 18
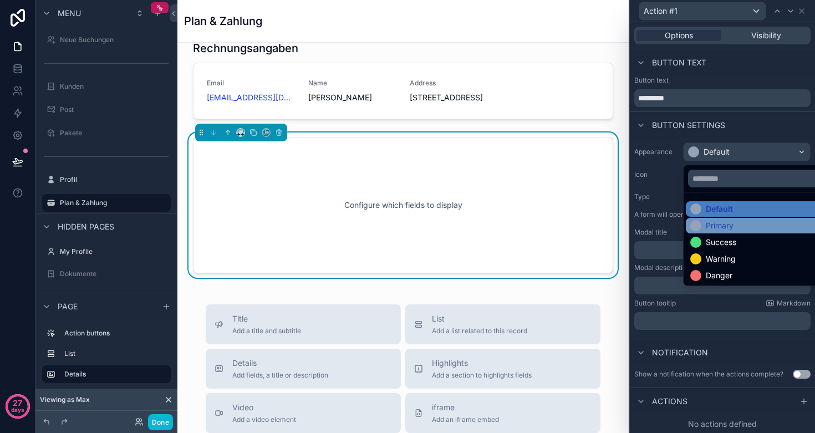
click at [726, 222] on div "Primary" at bounding box center [720, 225] width 28 height 11
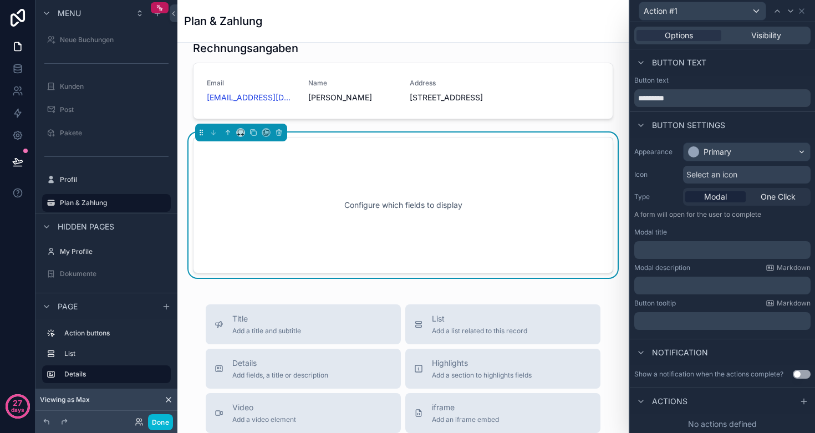
click at [690, 230] on div "Modal title" at bounding box center [722, 232] width 176 height 9
click at [435, 227] on div "Configure which fields to display" at bounding box center [403, 205] width 384 height 100
click at [403, 208] on div "Configure which fields to display" at bounding box center [403, 205] width 384 height 100
click at [801, 12] on icon at bounding box center [801, 11] width 9 height 9
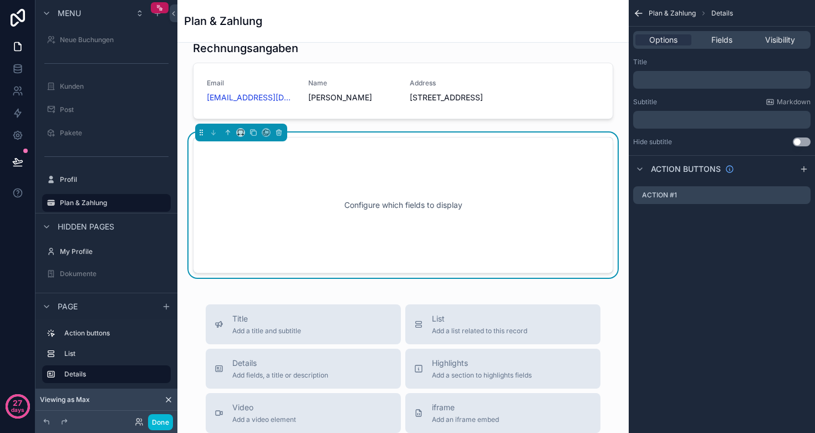
scroll to position [0, 0]
click at [497, 212] on div "Configure which fields to display" at bounding box center [403, 205] width 384 height 100
click at [404, 203] on div "Configure which fields to display" at bounding box center [403, 205] width 384 height 100
click at [719, 42] on span "Fields" at bounding box center [721, 39] width 21 height 11
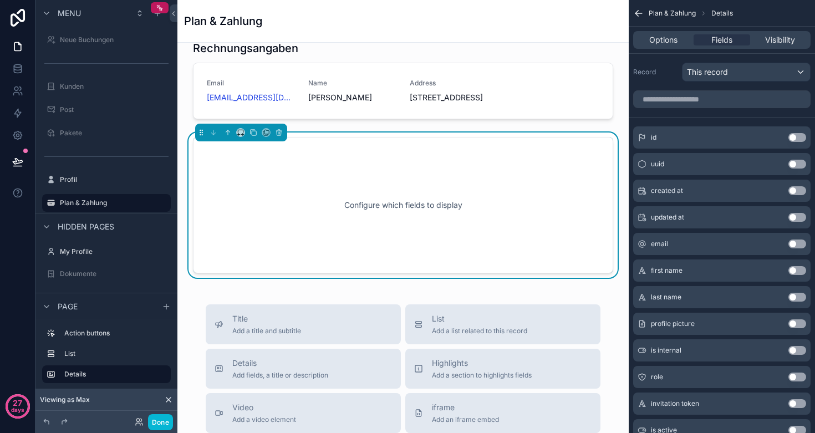
click at [717, 73] on span "This record" at bounding box center [707, 72] width 41 height 11
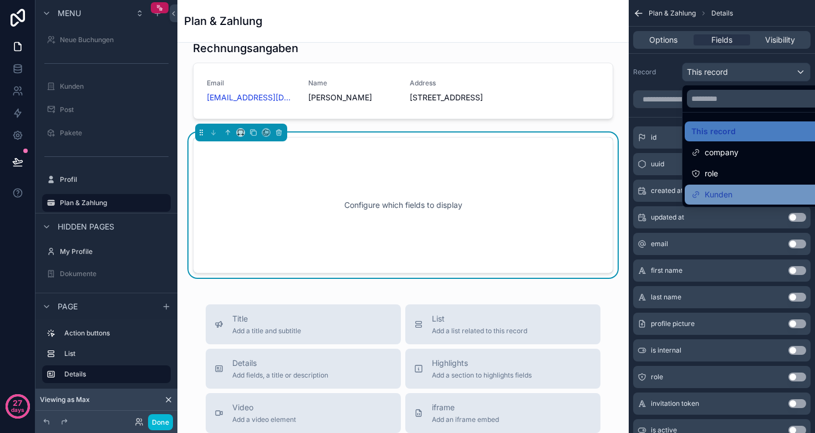
click at [730, 192] on span "Kunden" at bounding box center [719, 194] width 28 height 13
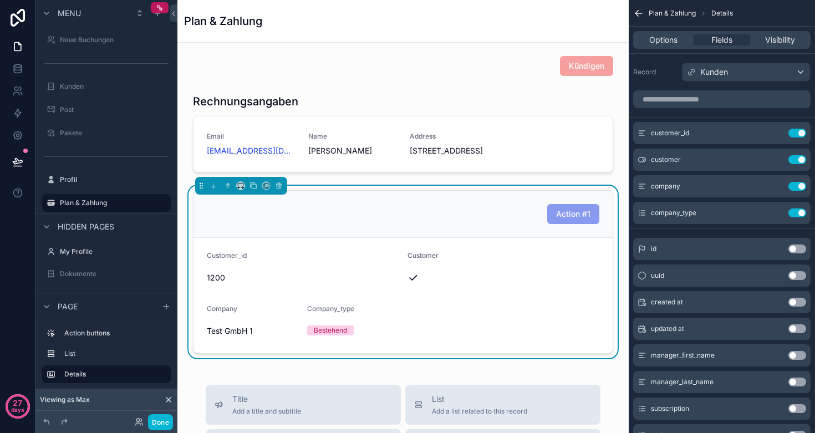
click at [722, 78] on div "Kunden" at bounding box center [745, 72] width 127 height 18
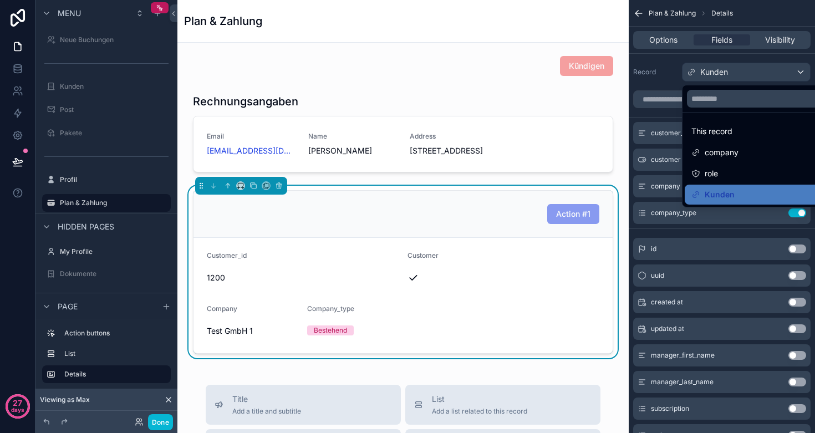
click at [477, 19] on div "Plan & Zahlung" at bounding box center [403, 21] width 438 height 16
click at [666, 40] on div "scrollable content" at bounding box center [407, 216] width 815 height 433
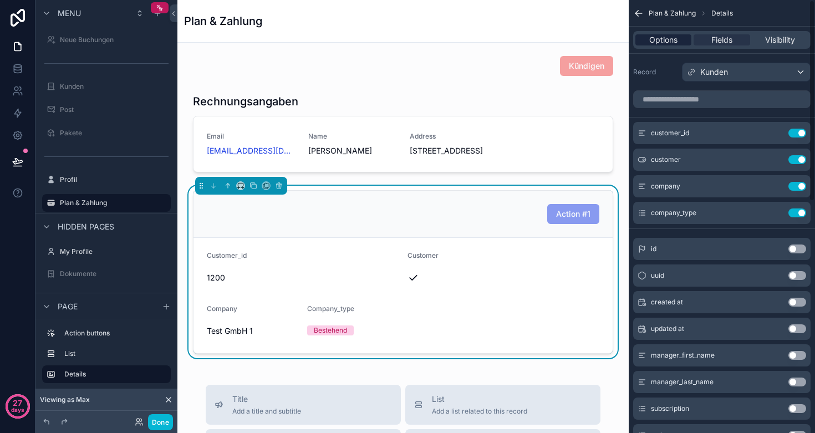
click at [659, 41] on span "Options" at bounding box center [663, 39] width 28 height 11
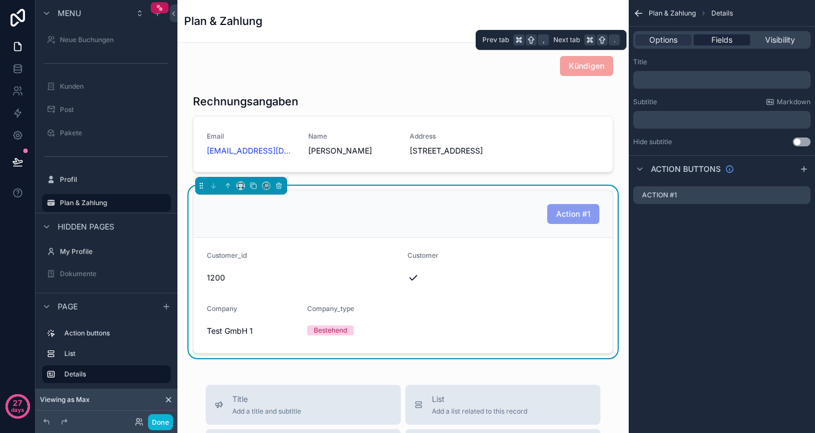
click at [720, 37] on span "Fields" at bounding box center [721, 39] width 21 height 11
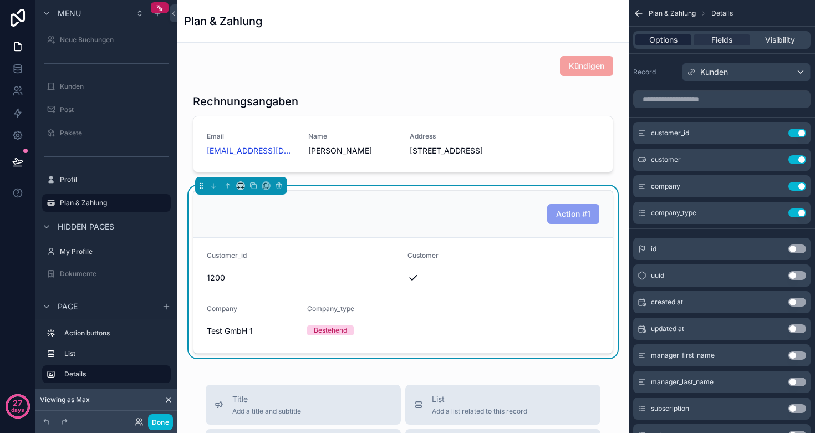
click at [659, 44] on span "Options" at bounding box center [663, 39] width 28 height 11
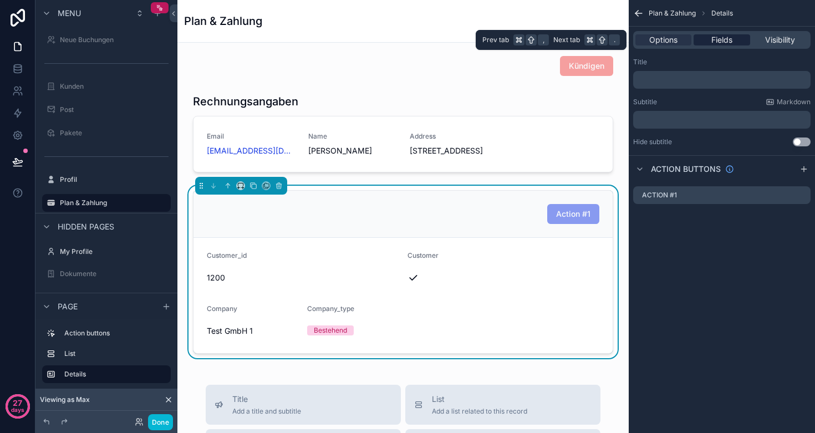
click at [723, 36] on span "Fields" at bounding box center [721, 39] width 21 height 11
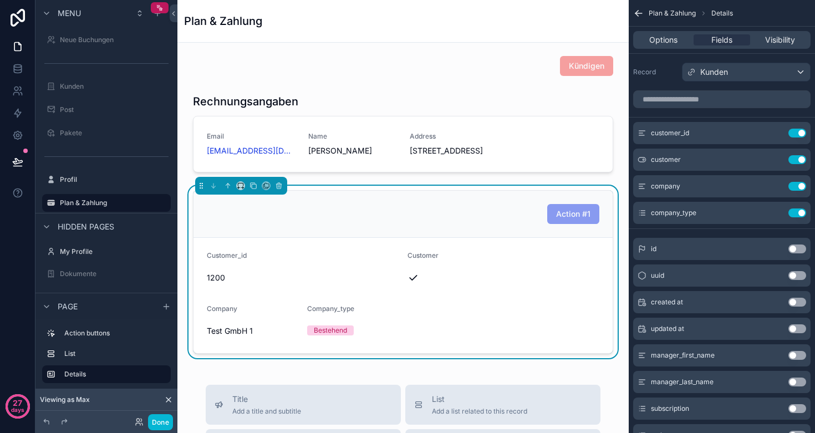
click at [396, 261] on form "Customer_id 1200 Customer Company Test GmbH 1 Company_type Bestehend" at bounding box center [402, 295] width 419 height 115
click at [734, 75] on div "Kunden" at bounding box center [745, 72] width 127 height 18
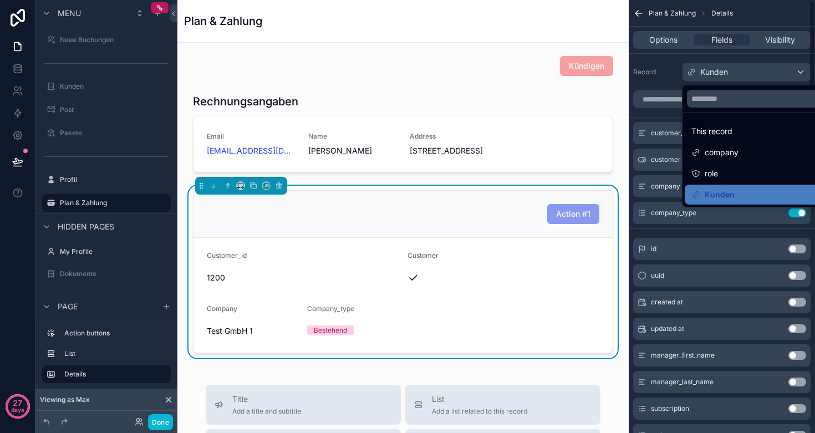
click at [470, 224] on div "Action #1" at bounding box center [403, 214] width 392 height 20
click at [16, 91] on div "scrollable content" at bounding box center [407, 216] width 815 height 433
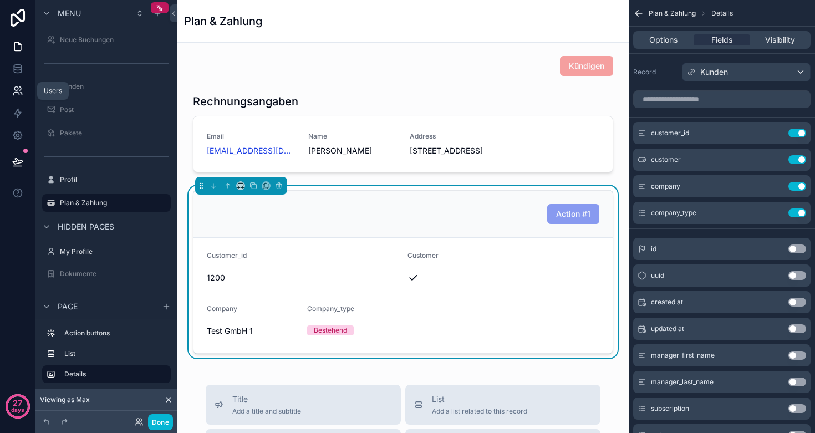
click at [15, 91] on icon at bounding box center [17, 90] width 11 height 11
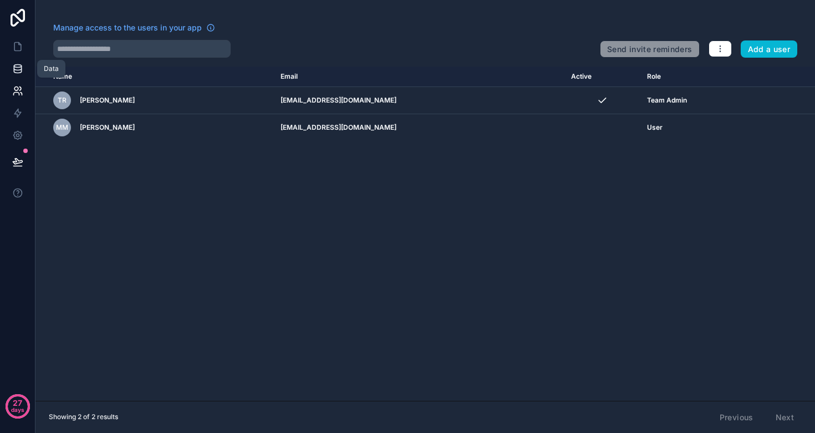
click at [21, 74] on icon at bounding box center [17, 68] width 11 height 11
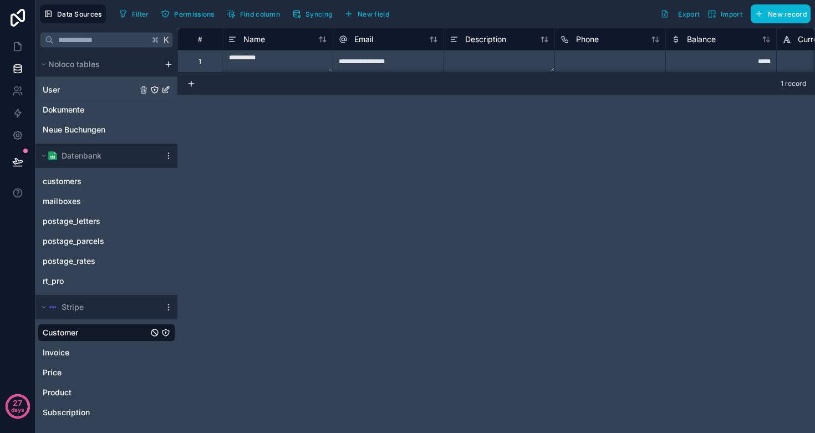
click at [62, 91] on link "User" at bounding box center [90, 89] width 94 height 11
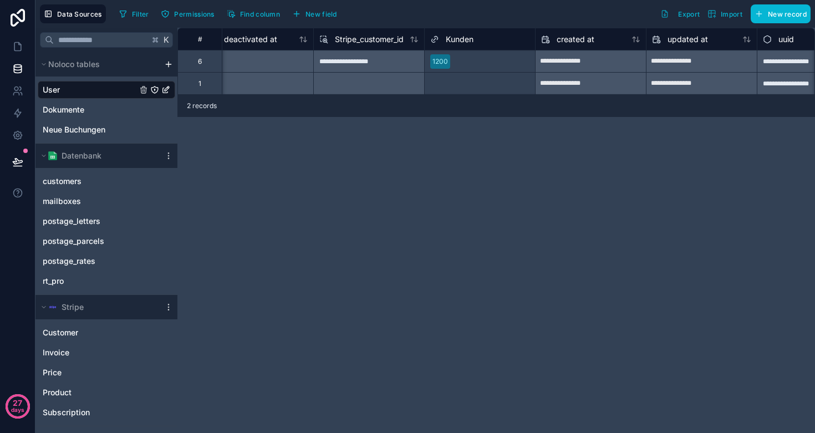
scroll to position [0, 1070]
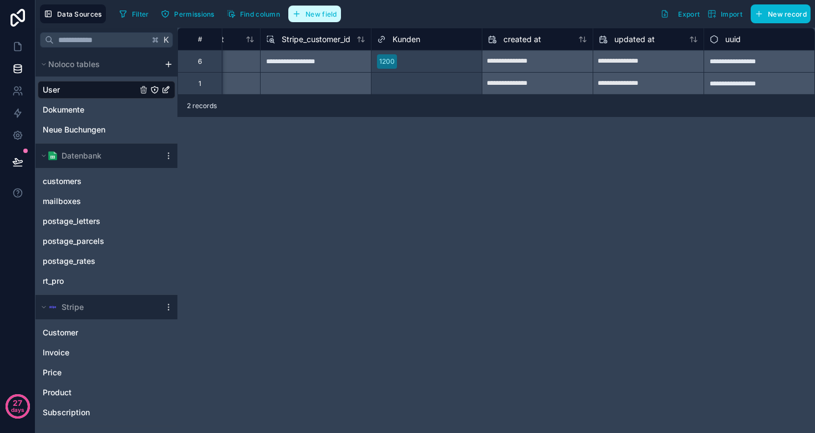
click at [324, 11] on span "New field" at bounding box center [321, 14] width 32 height 8
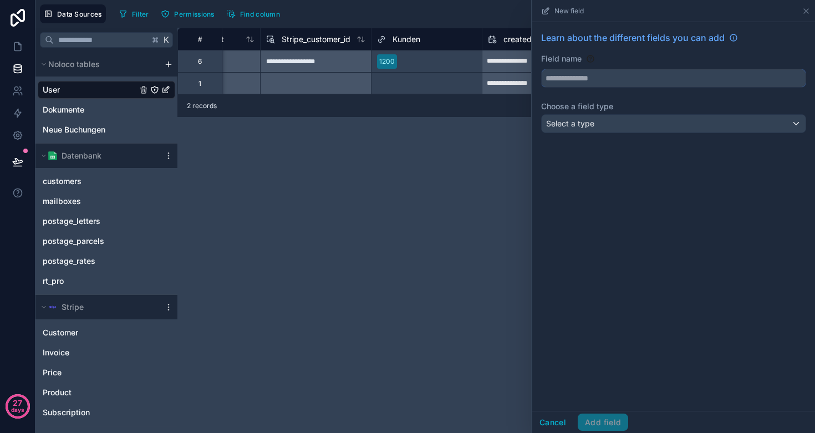
click at [590, 82] on input "text" at bounding box center [674, 78] width 264 height 18
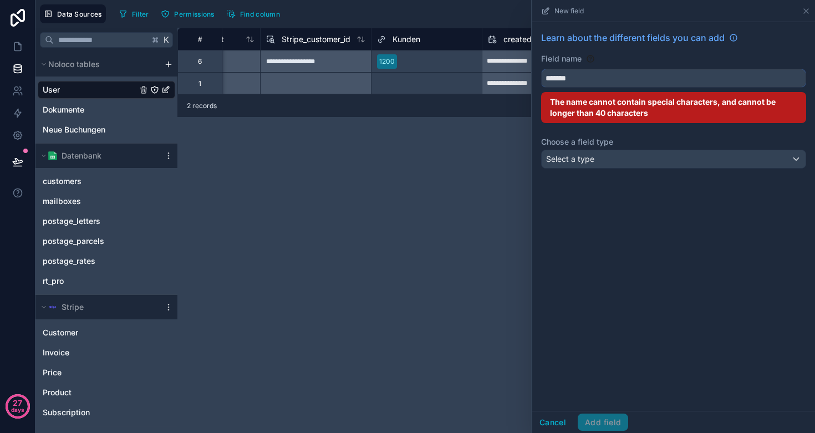
click at [674, 78] on button "******" at bounding box center [673, 78] width 265 height 19
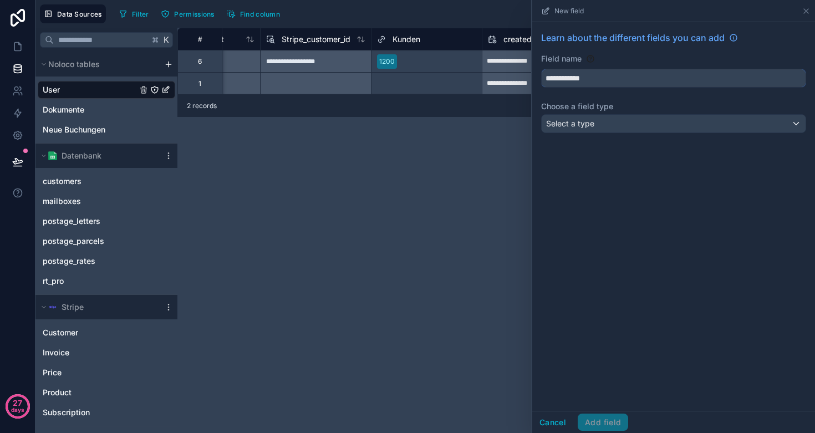
type input "**********"
click at [576, 120] on span "Select a type" at bounding box center [570, 123] width 48 height 9
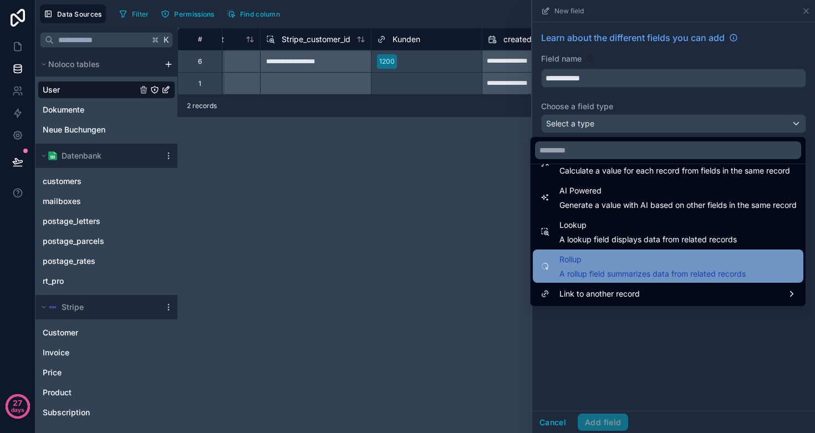
scroll to position [322, 0]
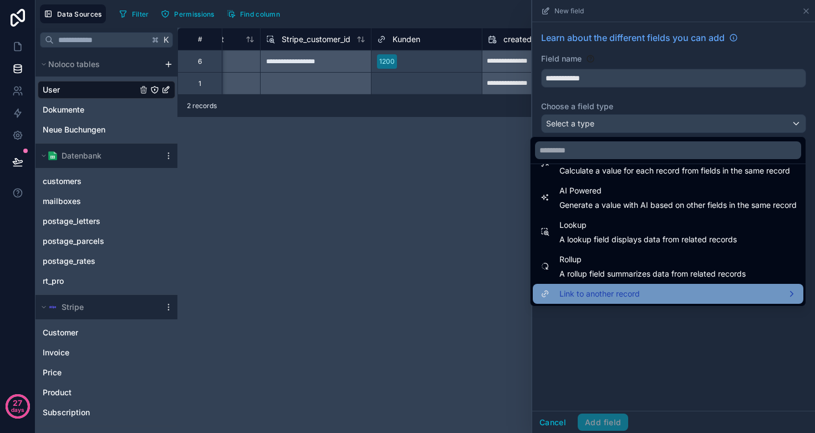
click at [602, 292] on span "Link to another record" at bounding box center [599, 293] width 80 height 13
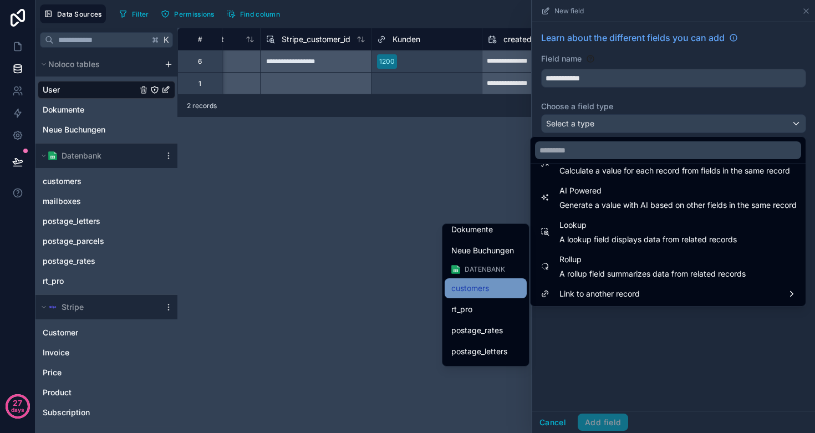
scroll to position [45, 0]
click at [481, 287] on span "customers" at bounding box center [470, 287] width 38 height 13
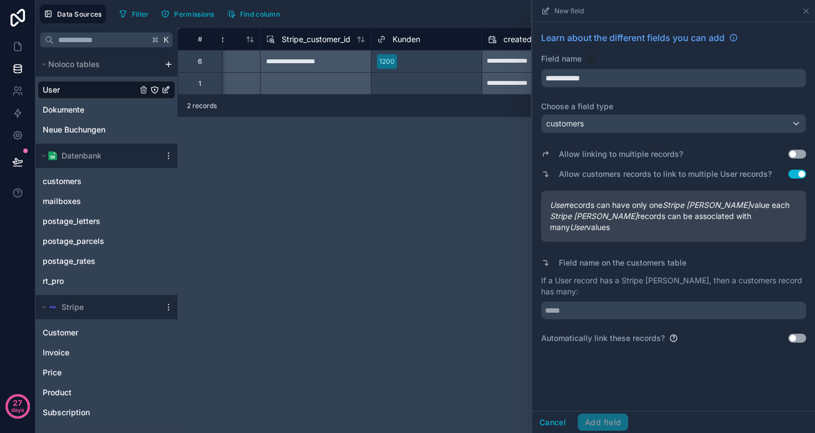
scroll to position [0, 0]
click at [611, 302] on input "text" at bounding box center [673, 311] width 265 height 18
click at [805, 334] on button "Use setting" at bounding box center [797, 338] width 18 height 9
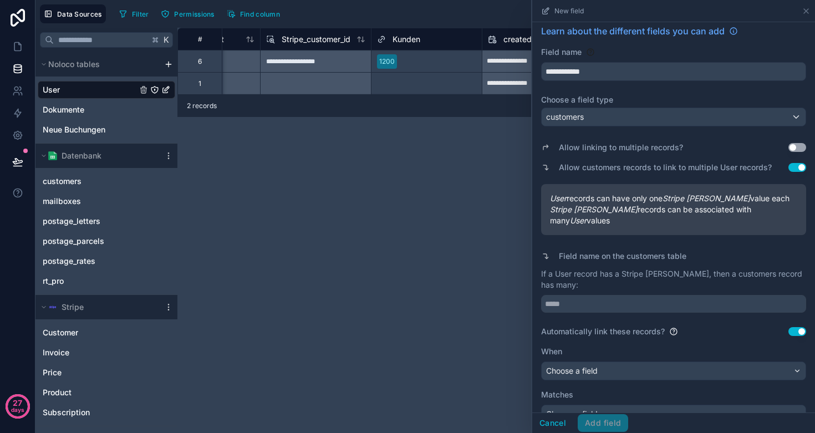
scroll to position [6, 0]
click at [632, 363] on div "Choose a field" at bounding box center [674, 372] width 264 height 18
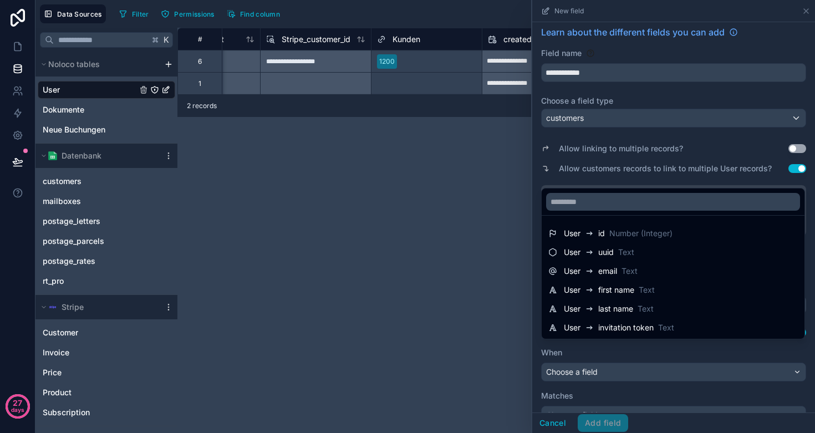
scroll to position [0, 0]
click at [608, 379] on div at bounding box center [673, 216] width 283 height 433
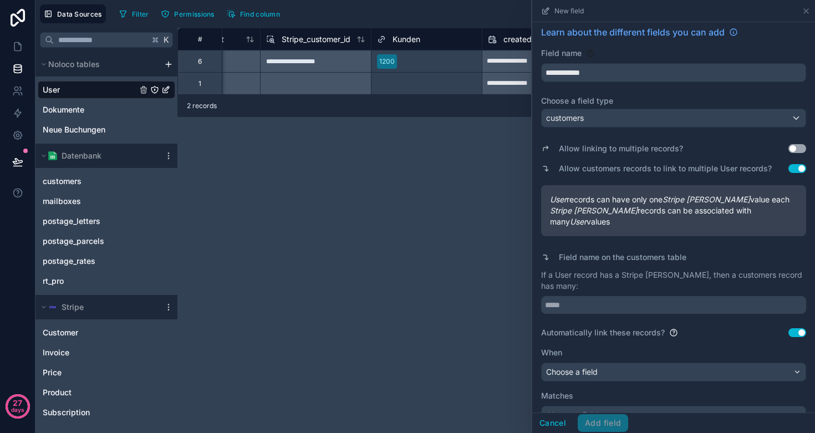
click at [600, 363] on div "Choose a field" at bounding box center [674, 372] width 264 height 18
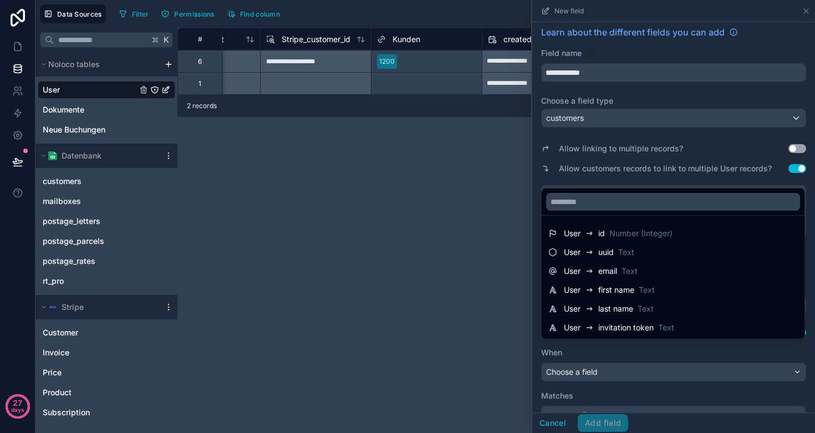
click at [435, 231] on div "**********" at bounding box center [495, 230] width 637 height 405
click at [808, 11] on div at bounding box center [673, 216] width 283 height 433
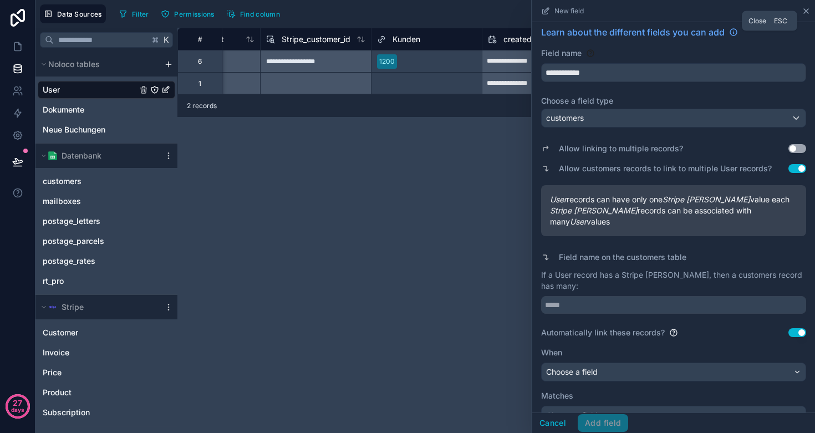
click at [807, 11] on icon at bounding box center [806, 11] width 9 height 9
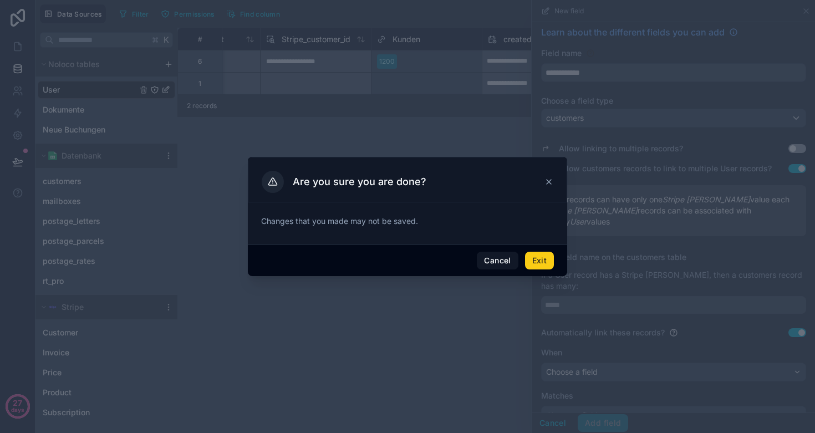
click at [543, 264] on button "Exit" at bounding box center [539, 261] width 29 height 18
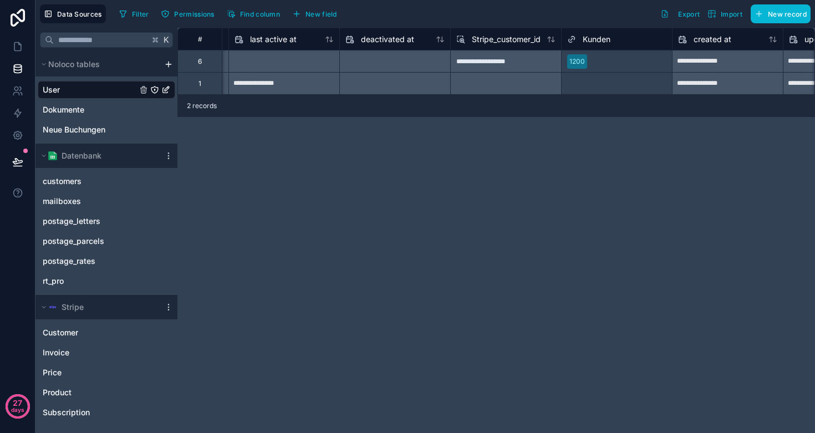
scroll to position [0, 988]
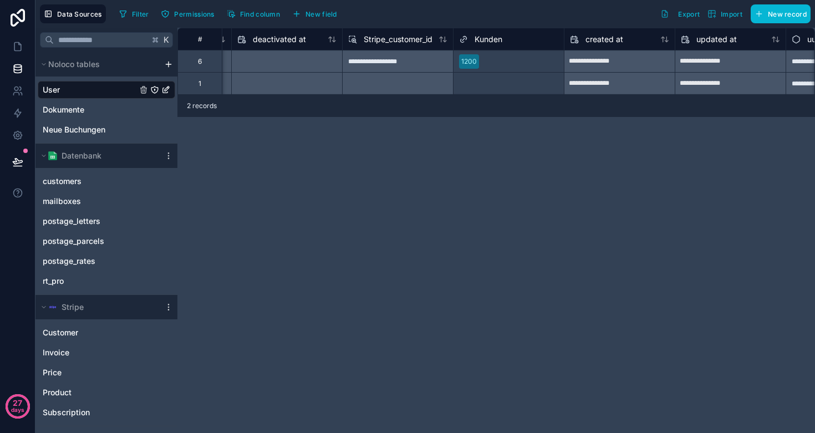
click at [395, 62] on div "**********" at bounding box center [397, 61] width 111 height 22
click at [364, 189] on div "**********" at bounding box center [495, 230] width 637 height 405
click at [13, 89] on icon at bounding box center [17, 90] width 11 height 11
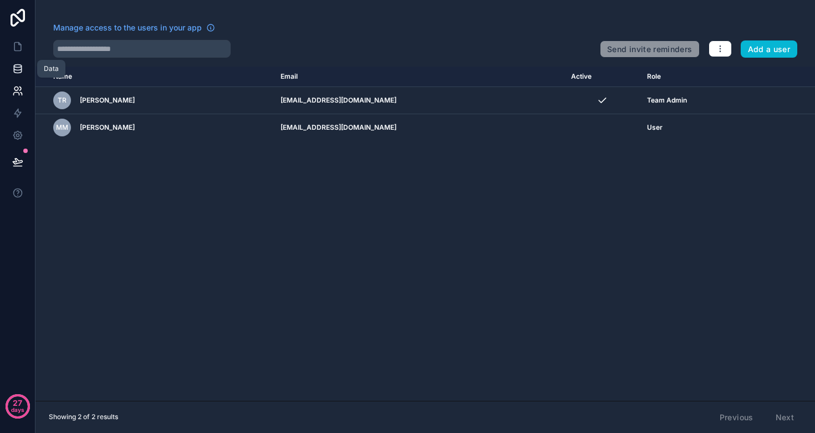
click at [12, 70] on icon at bounding box center [17, 68] width 11 height 11
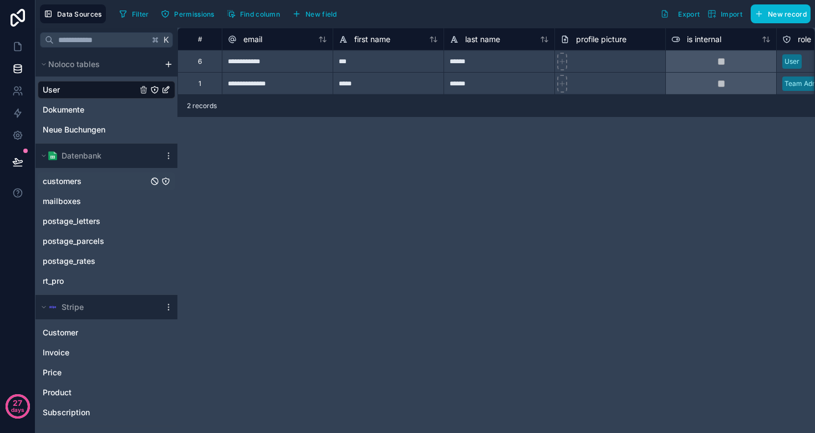
click at [88, 182] on link "customers" at bounding box center [95, 181] width 105 height 11
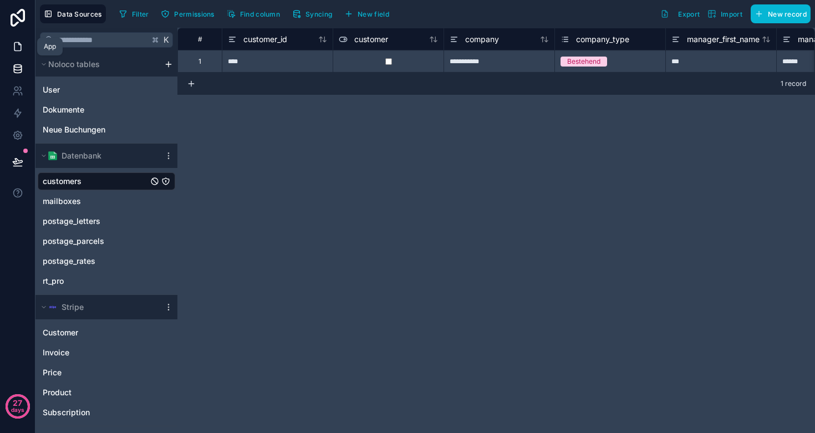
click at [17, 47] on icon at bounding box center [17, 46] width 11 height 11
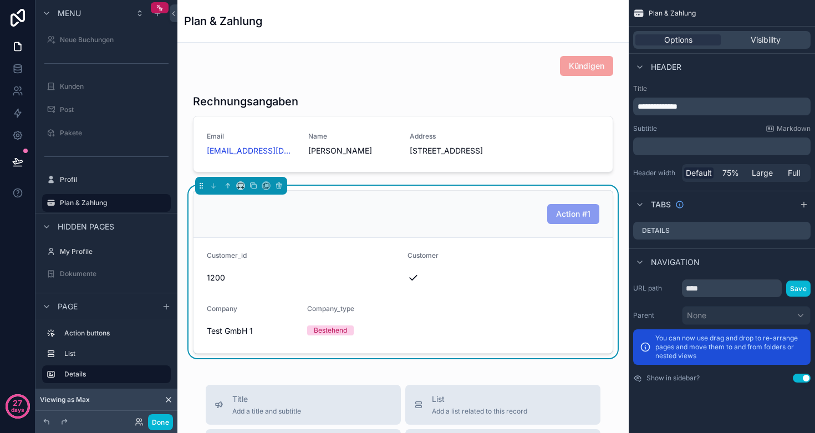
click at [440, 238] on div "Action #1" at bounding box center [402, 214] width 419 height 47
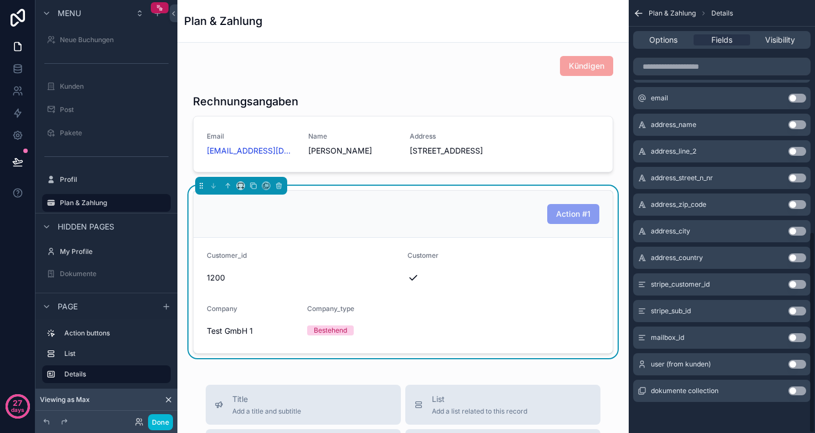
scroll to position [497, 0]
click at [9, 50] on link at bounding box center [17, 46] width 35 height 22
click at [15, 65] on icon at bounding box center [17, 66] width 7 height 3
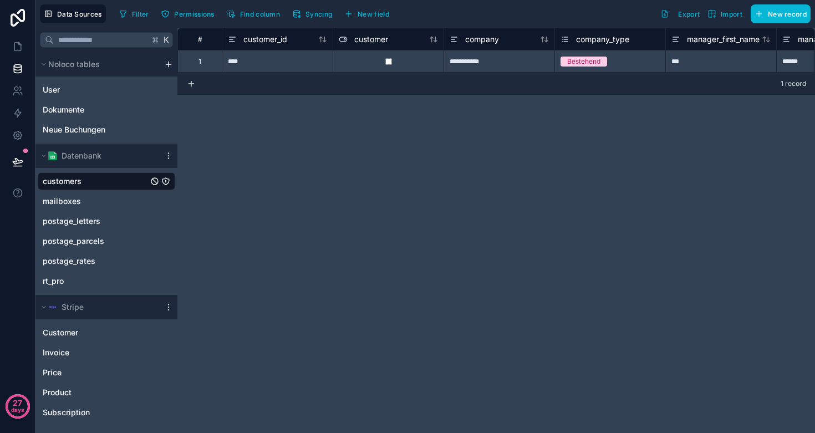
click at [96, 183] on link "customers" at bounding box center [95, 181] width 105 height 11
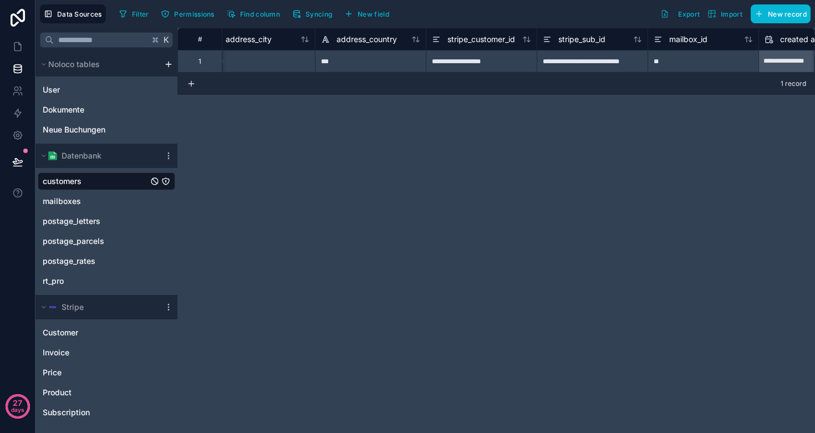
scroll to position [0, 2015]
click at [475, 40] on span "stripe_customer_id" at bounding box center [480, 39] width 68 height 11
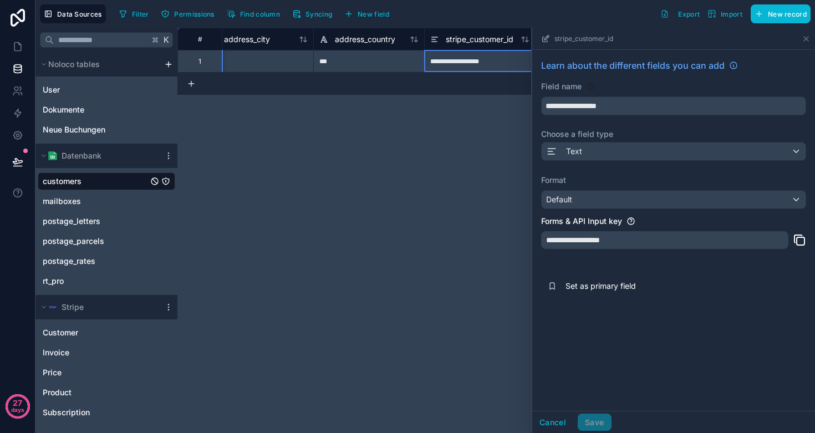
click at [589, 149] on div "Text" at bounding box center [674, 151] width 264 height 18
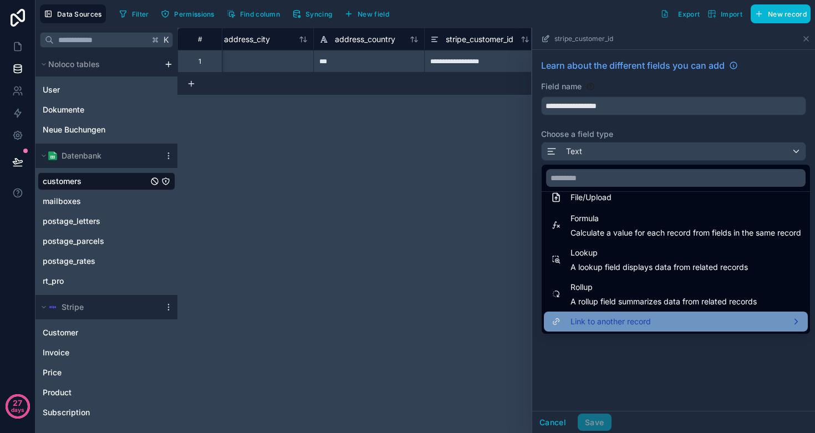
scroll to position [287, 0]
click at [628, 321] on span "Link to another record" at bounding box center [610, 321] width 80 height 13
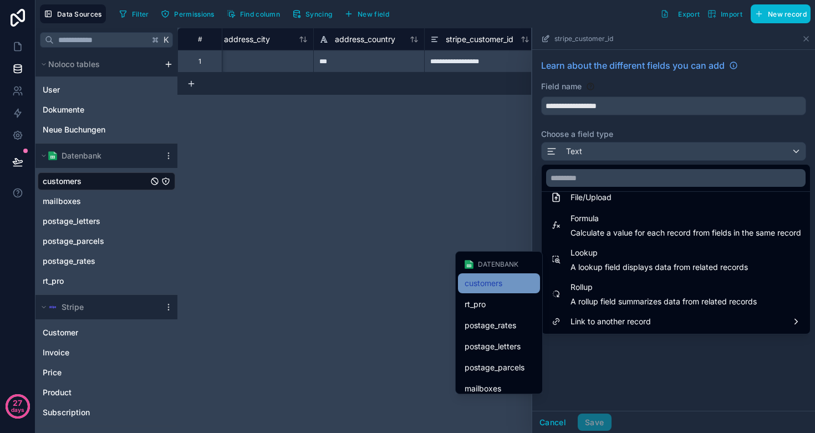
scroll to position [78, 0]
click at [496, 279] on span "customers" at bounding box center [484, 282] width 38 height 13
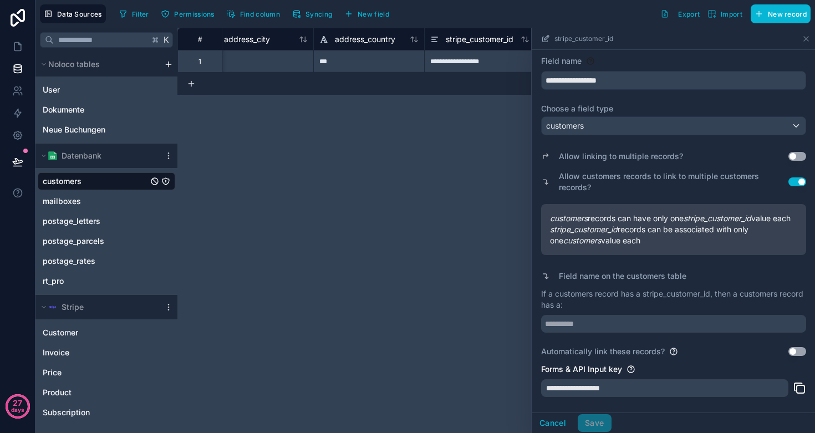
scroll to position [36, 0]
click at [596, 328] on input "text" at bounding box center [673, 324] width 265 height 18
type input "*****"
click at [797, 350] on button "Use setting" at bounding box center [797, 351] width 18 height 9
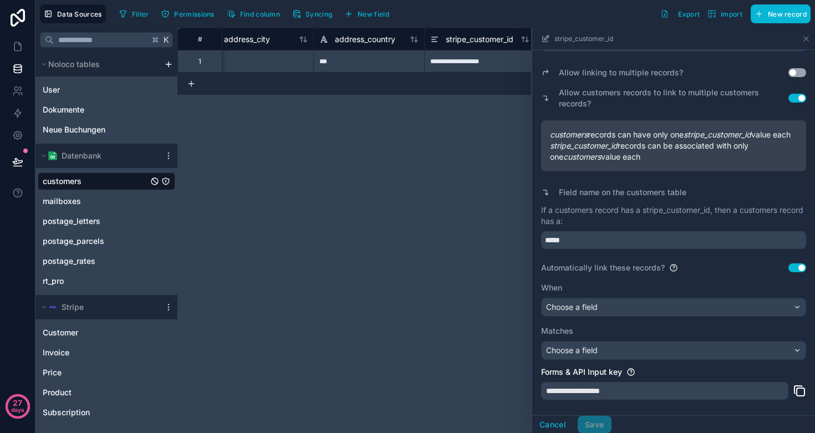
scroll to position [120, 0]
click at [623, 310] on div "Choose a field" at bounding box center [674, 307] width 264 height 18
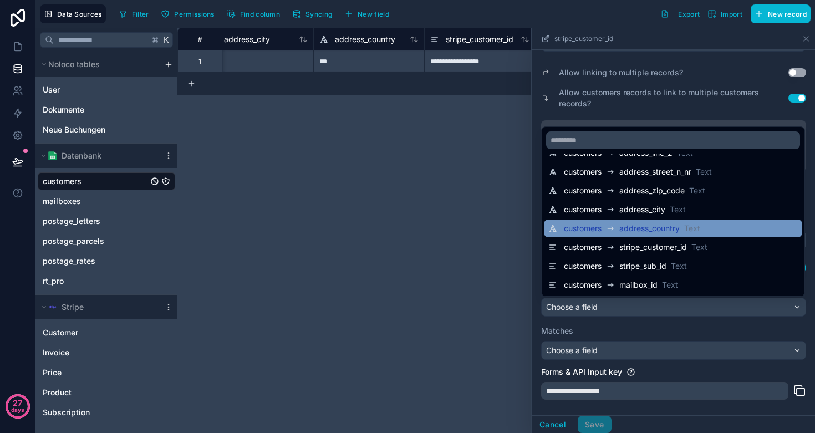
scroll to position [283, 0]
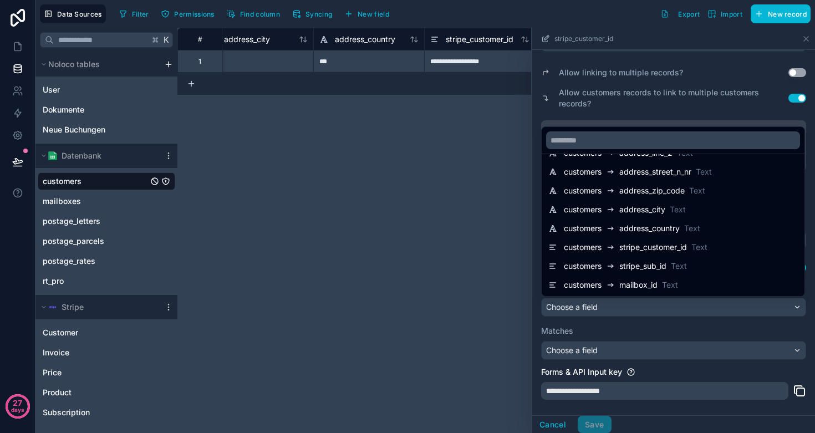
click at [302, 202] on div "**********" at bounding box center [495, 230] width 637 height 405
click at [808, 38] on div at bounding box center [673, 230] width 283 height 405
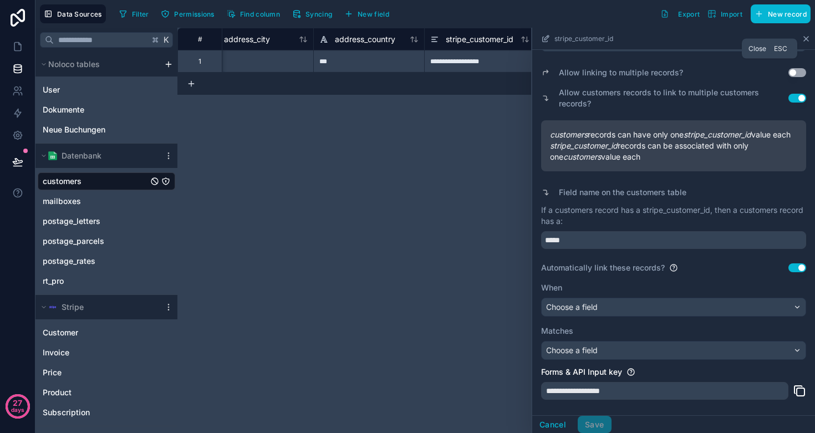
click at [805, 39] on icon at bounding box center [806, 38] width 9 height 9
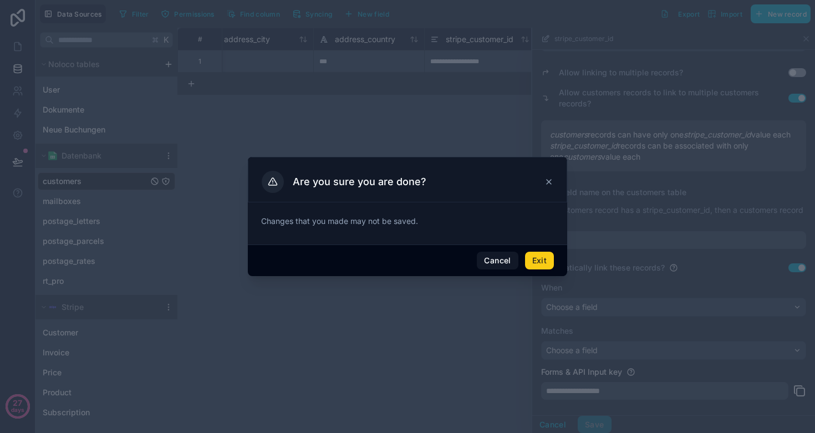
click at [548, 266] on button "Exit" at bounding box center [539, 261] width 29 height 18
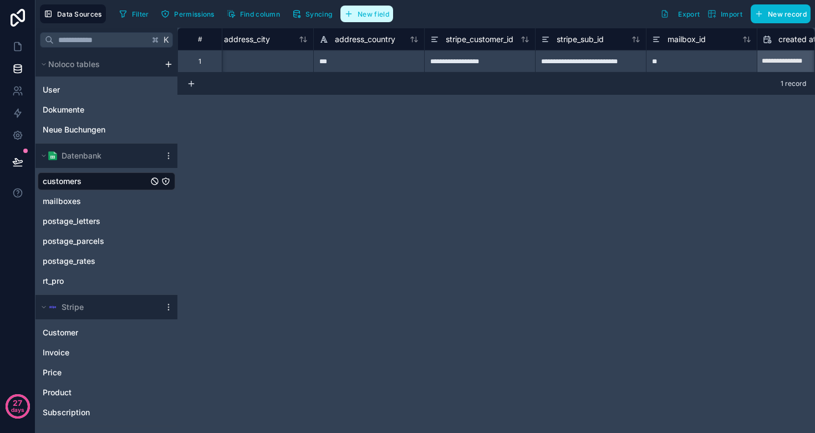
click at [377, 18] on button "New field" at bounding box center [366, 14] width 53 height 17
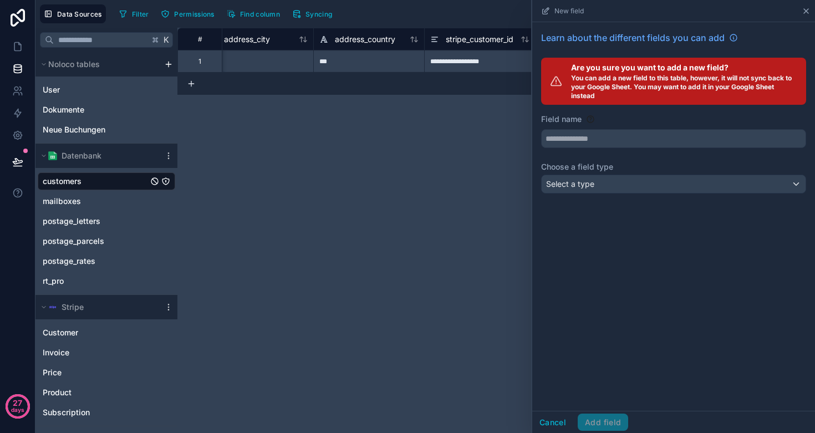
click at [805, 11] on icon at bounding box center [806, 11] width 4 height 4
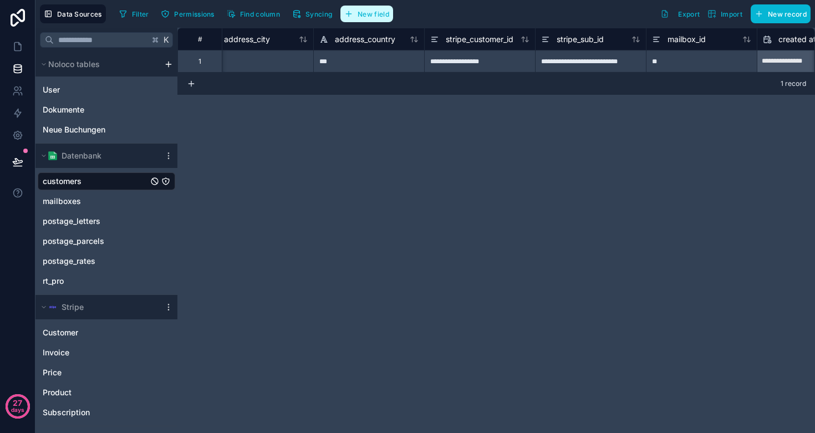
click at [352, 17] on icon "button" at bounding box center [348, 13] width 9 height 9
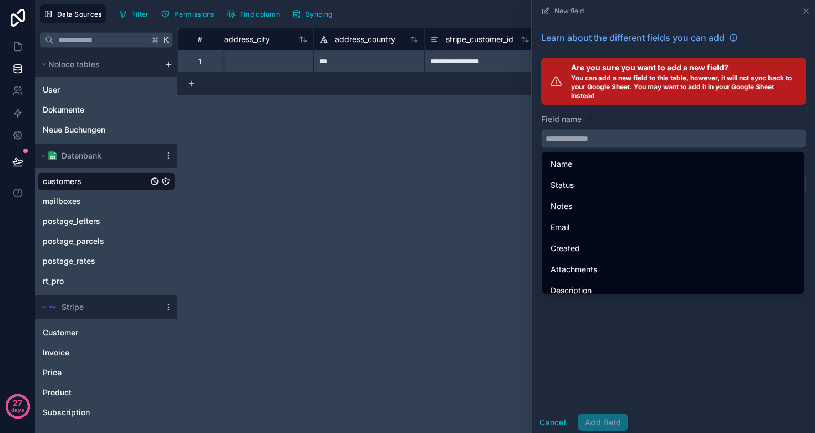
click at [589, 142] on input "text" at bounding box center [674, 139] width 264 height 18
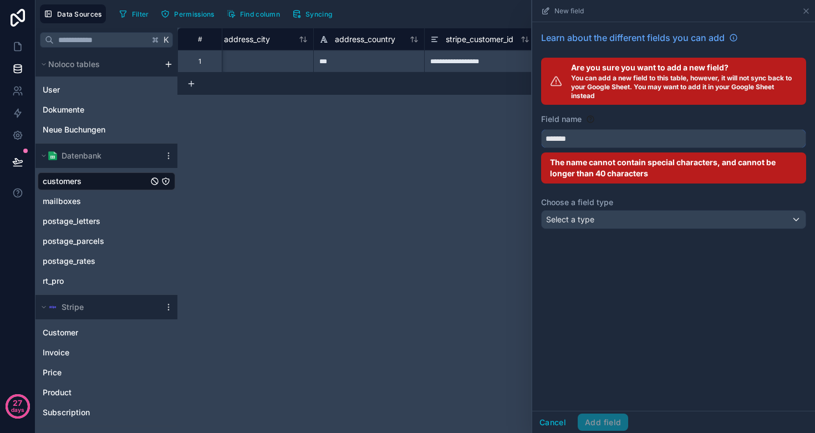
click at [674, 139] on button "******" at bounding box center [673, 138] width 265 height 19
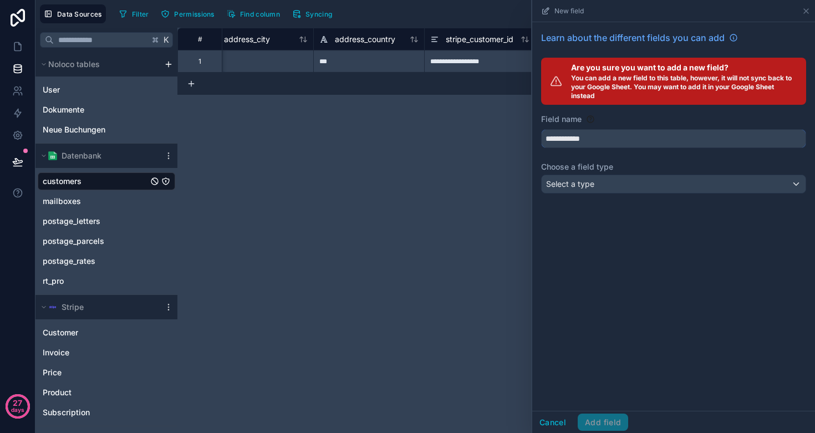
type input "**********"
click at [617, 229] on div "**********" at bounding box center [673, 216] width 283 height 389
click at [603, 187] on div "Select a type" at bounding box center [674, 184] width 264 height 18
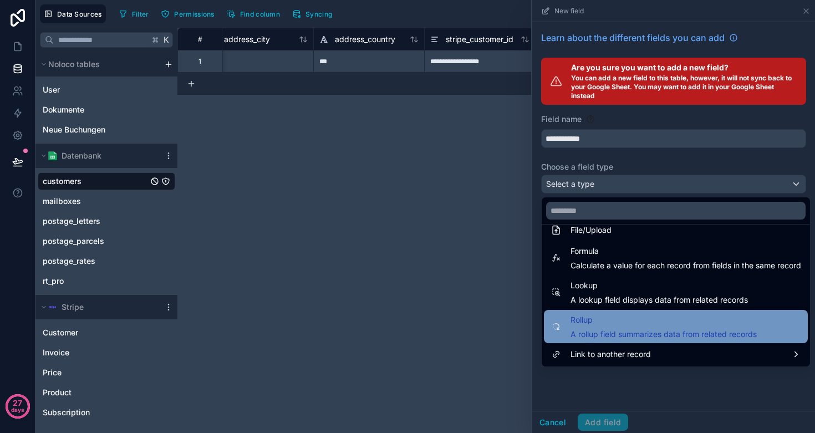
scroll to position [287, 0]
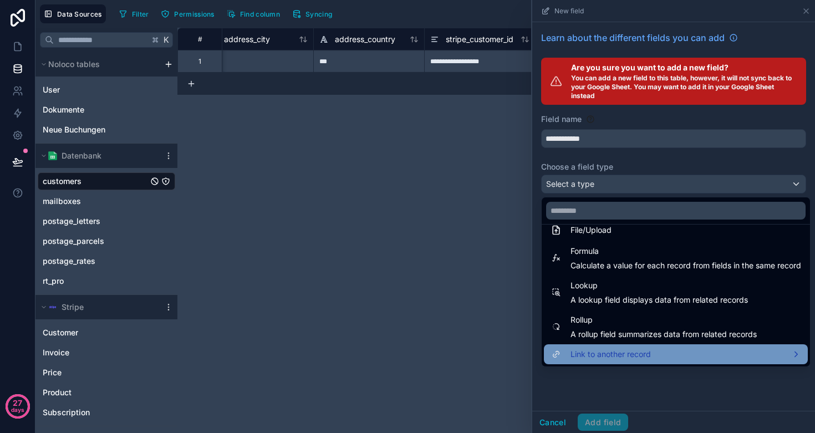
click at [595, 355] on span "Link to another record" at bounding box center [610, 354] width 80 height 13
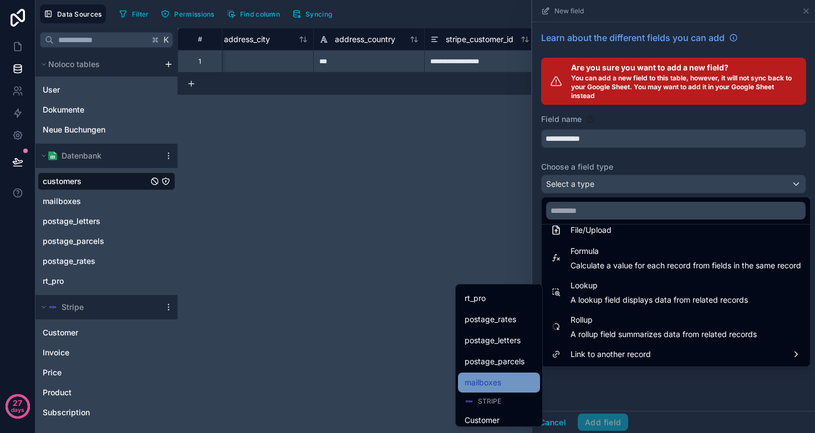
scroll to position [51, 0]
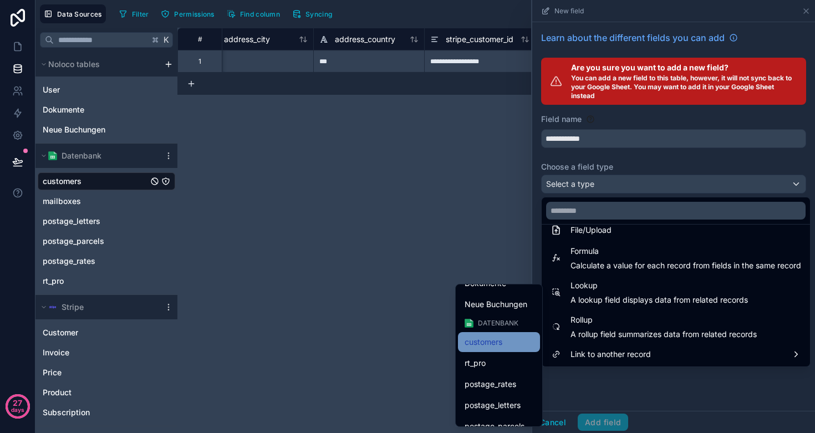
click at [497, 347] on span "customers" at bounding box center [484, 341] width 38 height 13
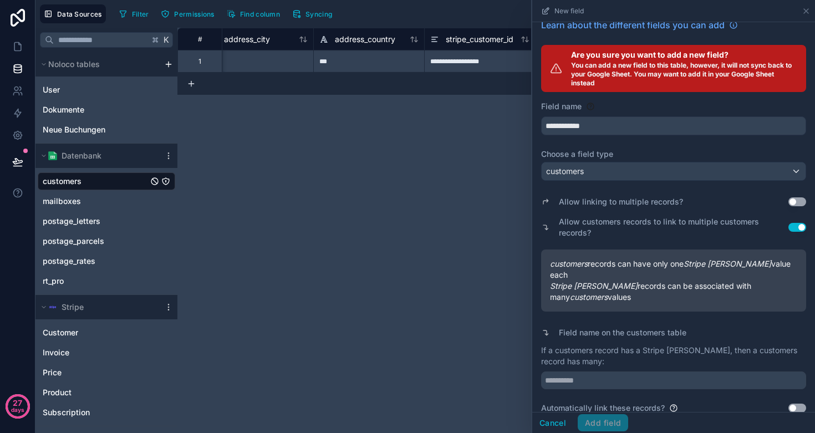
scroll to position [0, 0]
click at [601, 373] on input "text" at bounding box center [673, 380] width 265 height 18
type input "*****"
click at [629, 345] on p "If a customers record has a Stripe [PERSON_NAME], then a customers record has m…" at bounding box center [673, 356] width 265 height 22
click at [795, 404] on button "Use setting" at bounding box center [797, 408] width 18 height 9
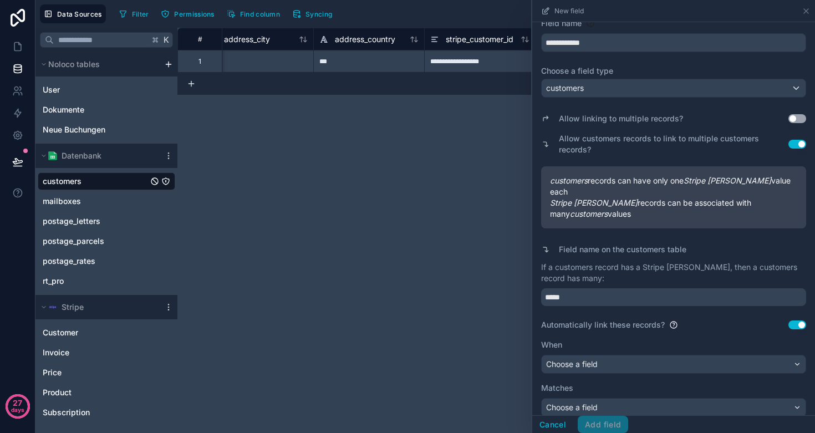
scroll to position [95, 0]
click at [580, 360] on span "Choose a field" at bounding box center [572, 364] width 52 height 9
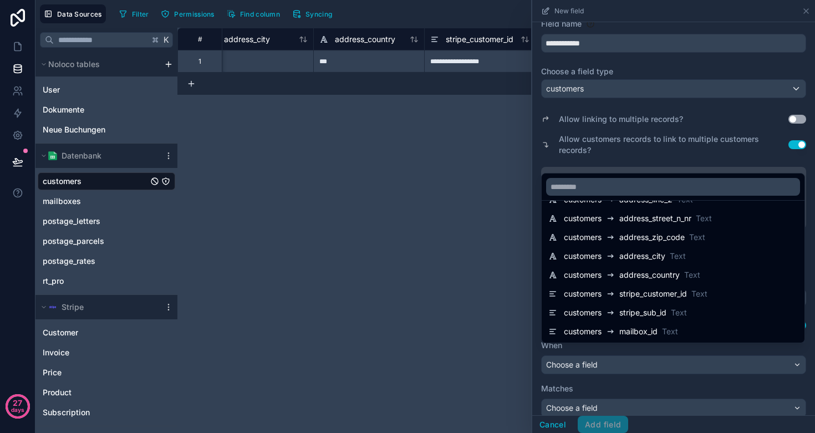
scroll to position [283, 0]
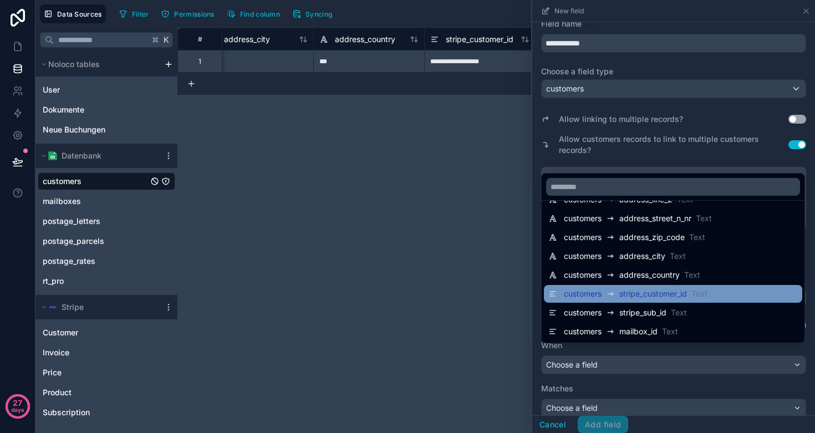
click at [616, 293] on div "customers" at bounding box center [591, 293] width 55 height 13
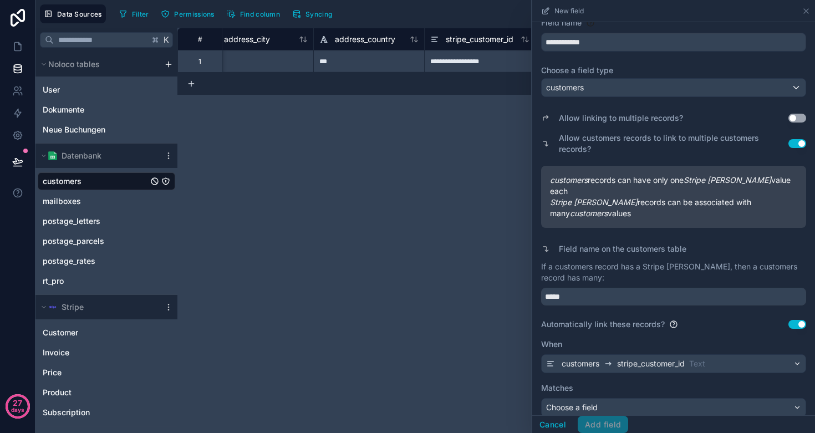
scroll to position [96, 0]
click at [594, 403] on span "Choose a field" at bounding box center [572, 407] width 52 height 9
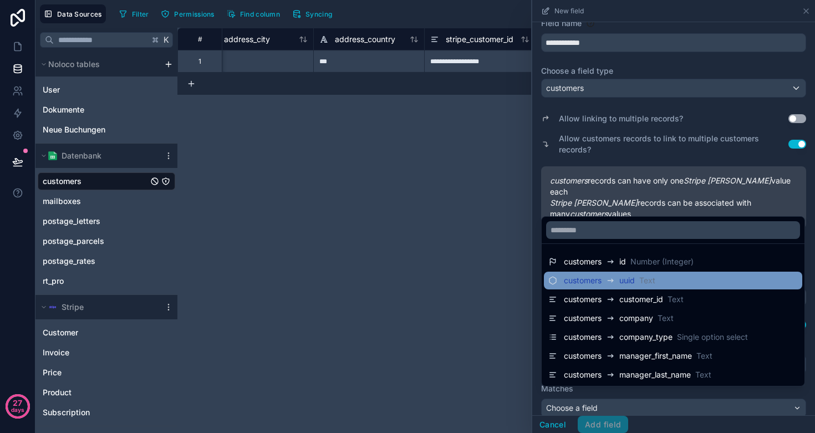
click at [597, 285] on span "customers" at bounding box center [583, 280] width 38 height 11
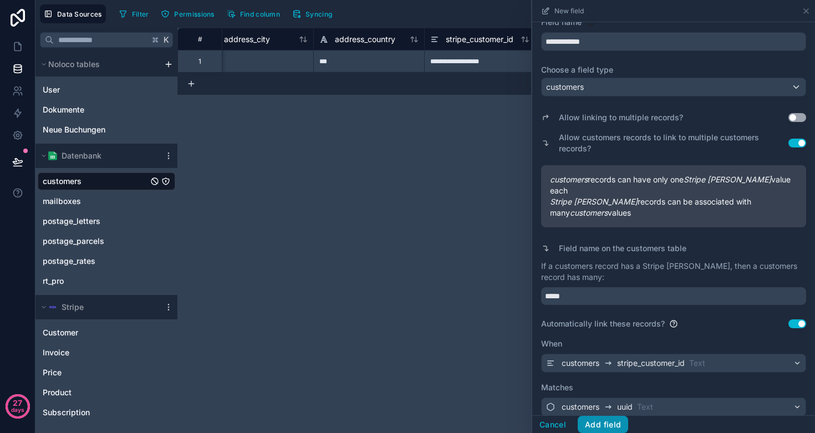
scroll to position [96, 0]
click at [605, 425] on button "Add field" at bounding box center [603, 425] width 50 height 18
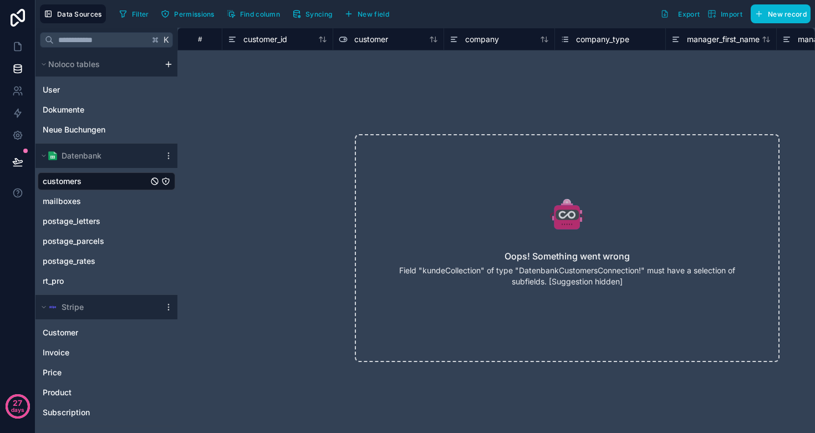
click at [93, 181] on link "customers" at bounding box center [95, 181] width 105 height 11
click at [85, 205] on link "mailboxes" at bounding box center [95, 201] width 105 height 11
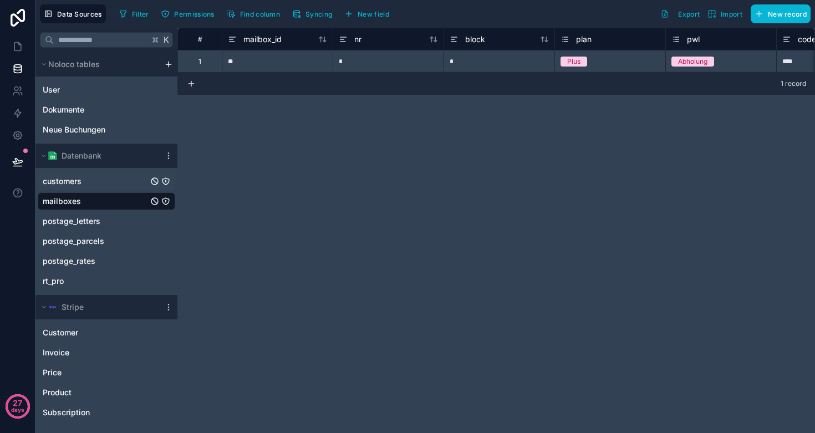
click at [83, 183] on link "customers" at bounding box center [95, 181] width 105 height 11
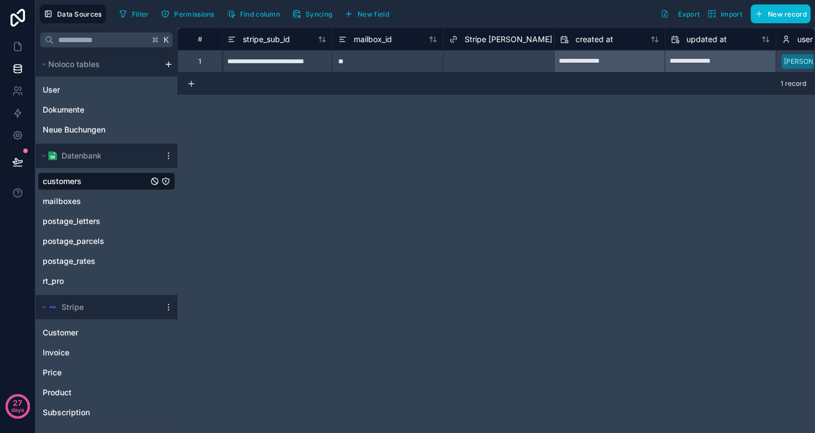
scroll to position [0, 2330]
click at [482, 57] on div "Select a Stripe [PERSON_NAME]" at bounding box center [497, 61] width 99 height 18
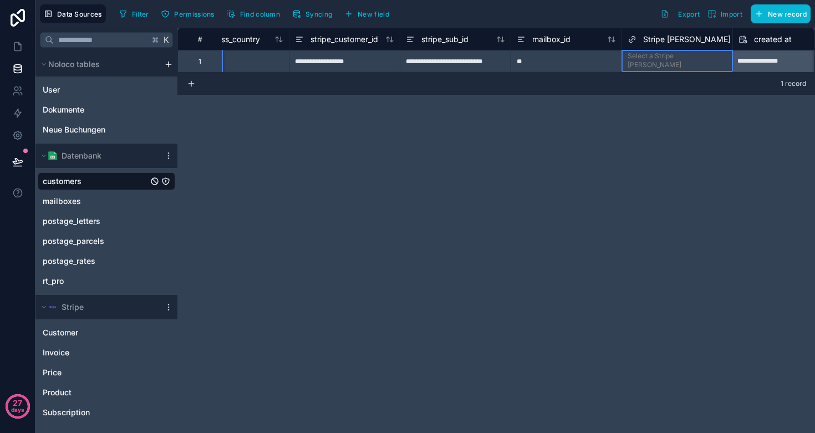
scroll to position [0, 2211]
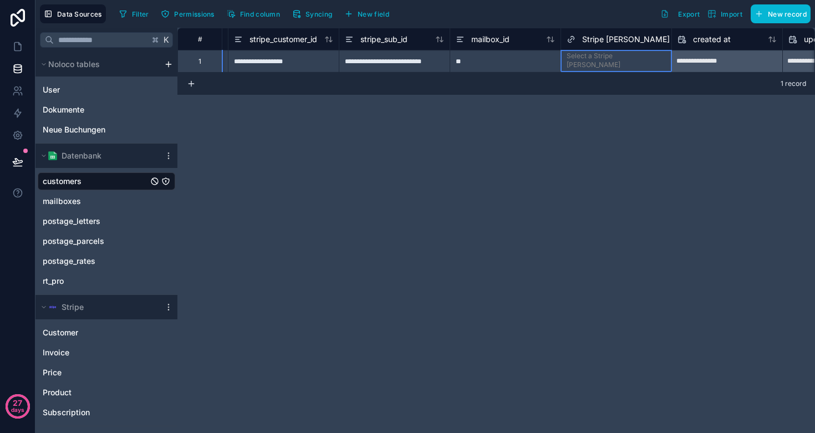
click at [598, 61] on div "Select a Stripe [PERSON_NAME]" at bounding box center [616, 61] width 99 height 18
click at [387, 193] on div "**********" at bounding box center [495, 230] width 637 height 405
click at [590, 38] on span "Stripe [PERSON_NAME]" at bounding box center [626, 39] width 88 height 11
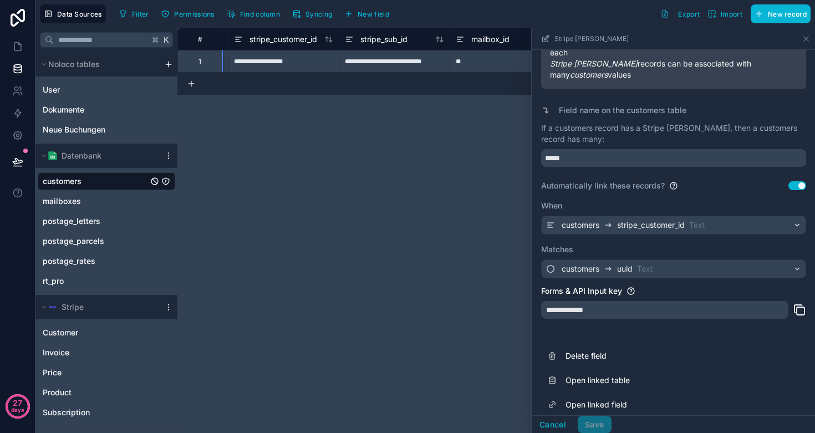
scroll to position [202, 0]
click at [488, 244] on div "**********" at bounding box center [495, 230] width 637 height 405
click at [807, 37] on icon at bounding box center [806, 38] width 9 height 9
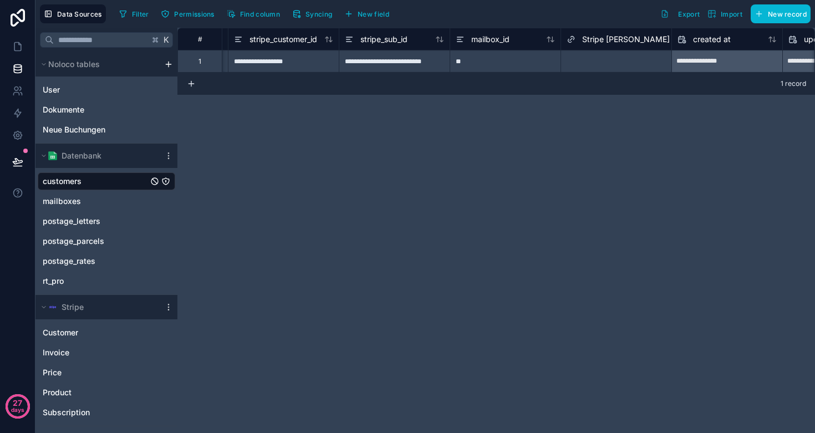
click at [610, 59] on div "Select a Stripe [PERSON_NAME]" at bounding box center [616, 61] width 99 height 18
click at [608, 58] on div "Select a Stripe [PERSON_NAME]" at bounding box center [616, 61] width 99 height 18
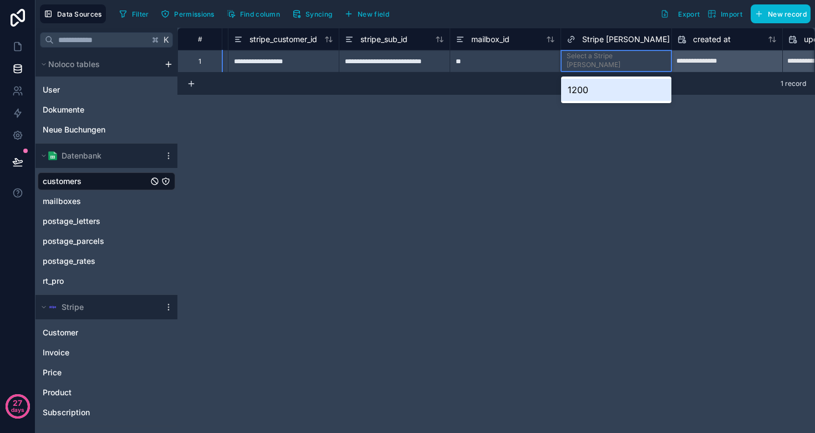
click at [608, 58] on div "Select a Stripe [PERSON_NAME]" at bounding box center [616, 61] width 99 height 18
click at [588, 83] on div "1200" at bounding box center [616, 90] width 110 height 22
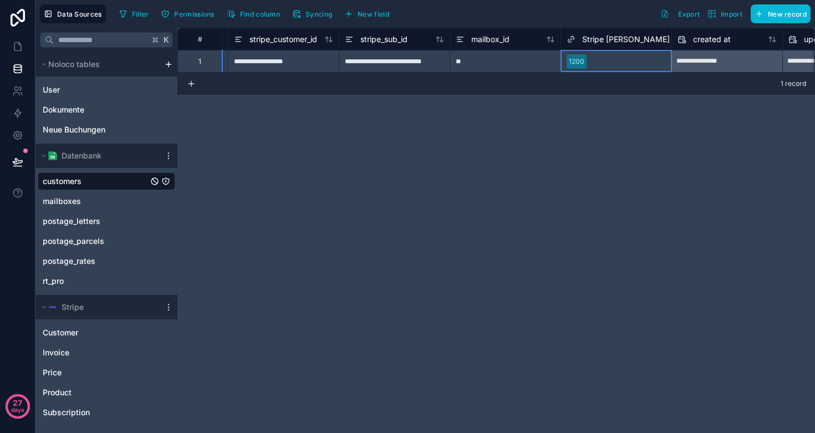
click at [398, 172] on div "**********" at bounding box center [495, 230] width 637 height 405
click at [586, 40] on span "Stripe [PERSON_NAME]" at bounding box center [626, 39] width 88 height 11
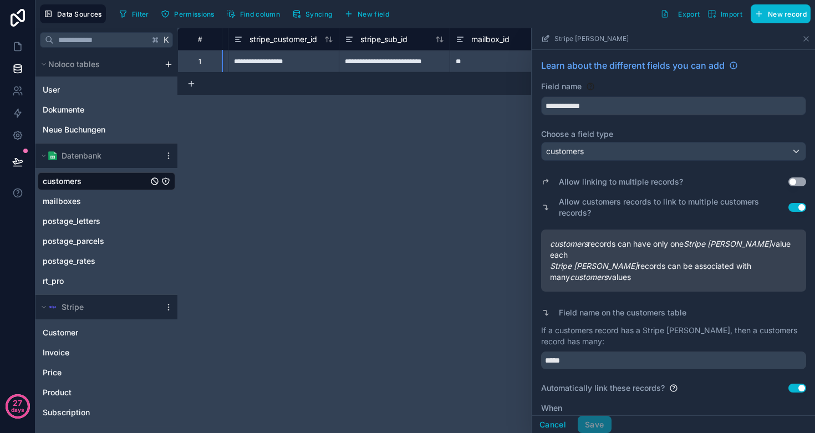
scroll to position [192, 0]
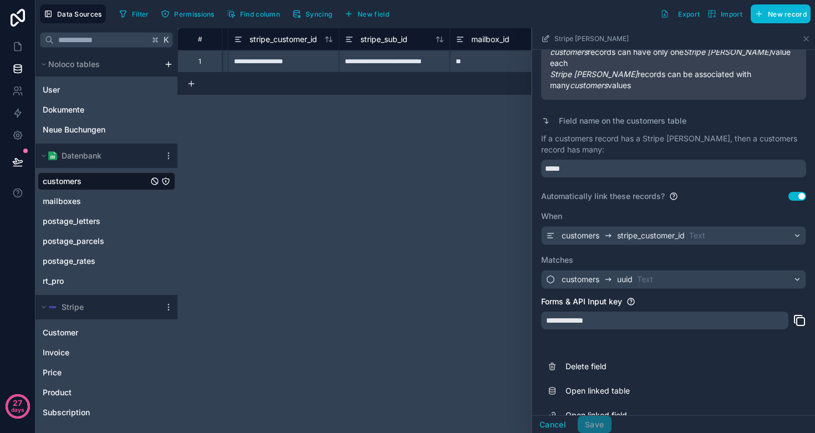
click at [656, 230] on span "stripe_customer_id" at bounding box center [651, 235] width 68 height 11
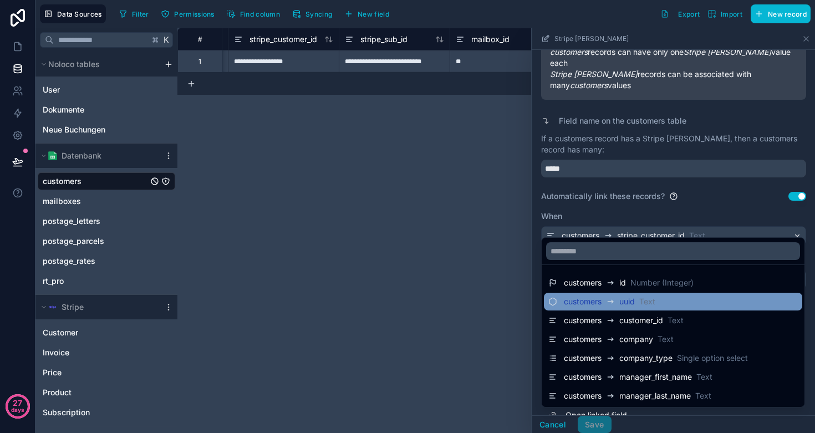
click at [654, 305] on span "Text" at bounding box center [647, 301] width 16 height 11
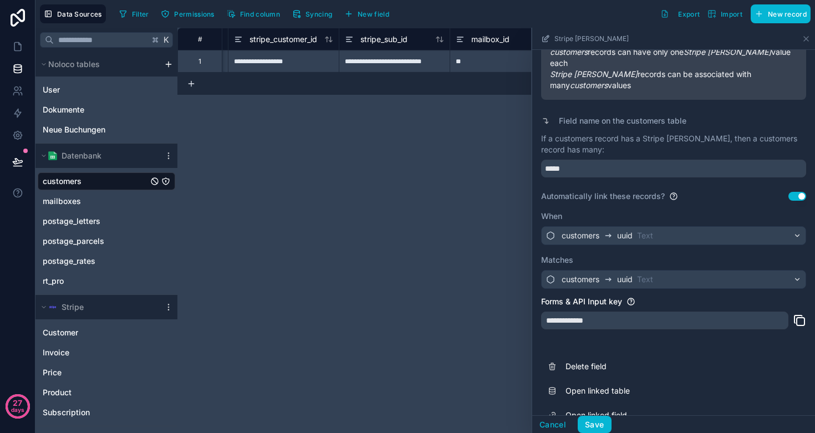
click at [648, 230] on span "Text" at bounding box center [645, 235] width 16 height 11
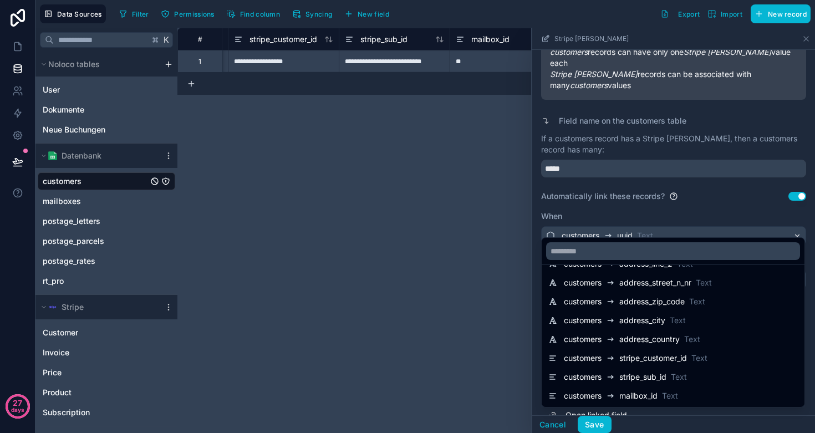
scroll to position [283, 0]
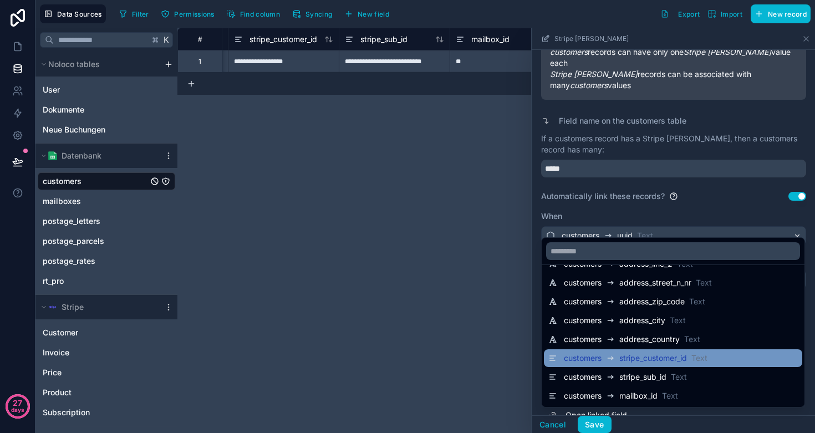
click at [662, 356] on span "stripe_customer_id" at bounding box center [653, 358] width 68 height 11
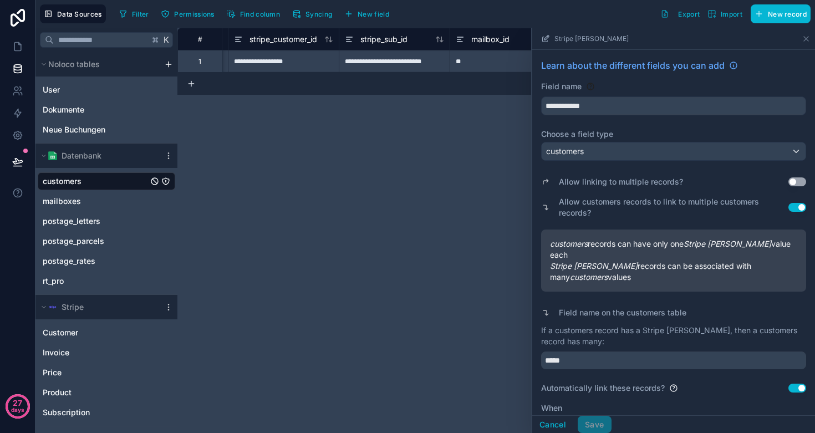
scroll to position [0, 0]
click at [605, 154] on div "customers" at bounding box center [674, 151] width 264 height 18
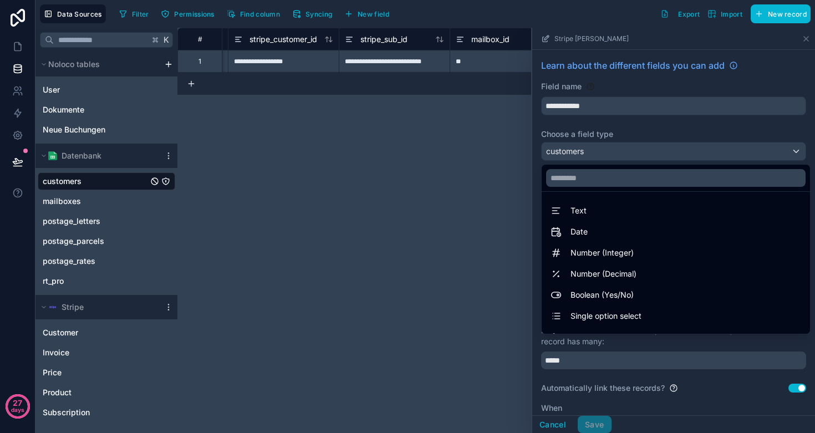
click at [624, 125] on div at bounding box center [673, 230] width 283 height 405
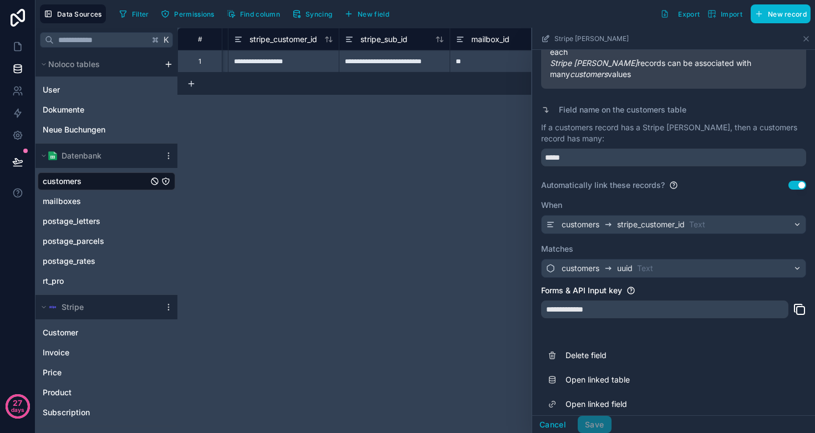
scroll to position [202, 0]
click at [650, 264] on span "Text" at bounding box center [645, 269] width 16 height 11
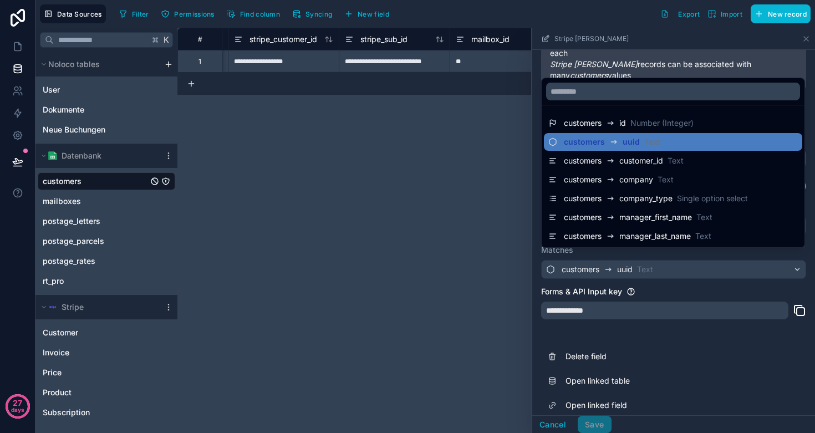
click at [650, 261] on div at bounding box center [673, 230] width 283 height 405
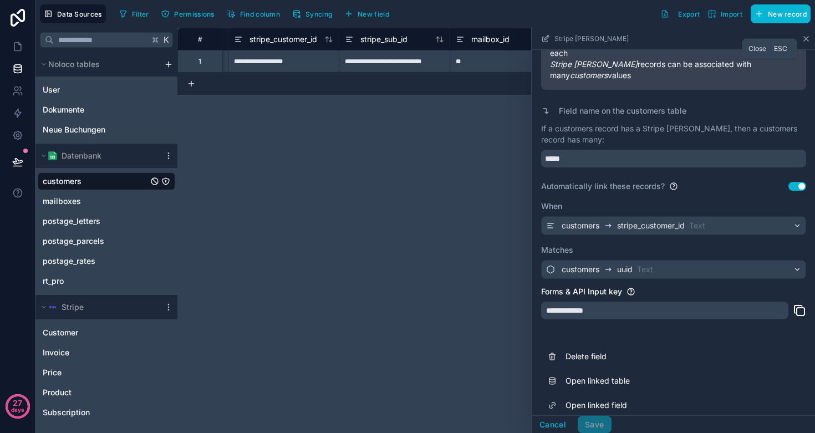
click at [805, 38] on icon at bounding box center [806, 39] width 4 height 4
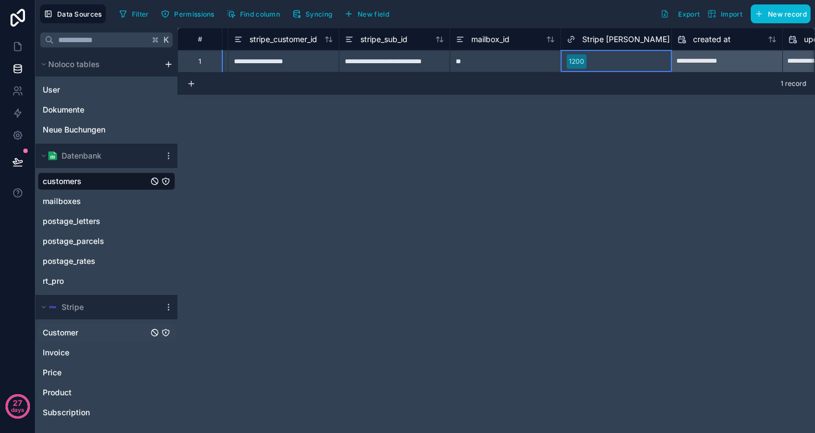
click at [70, 330] on span "Customer" at bounding box center [60, 332] width 35 height 11
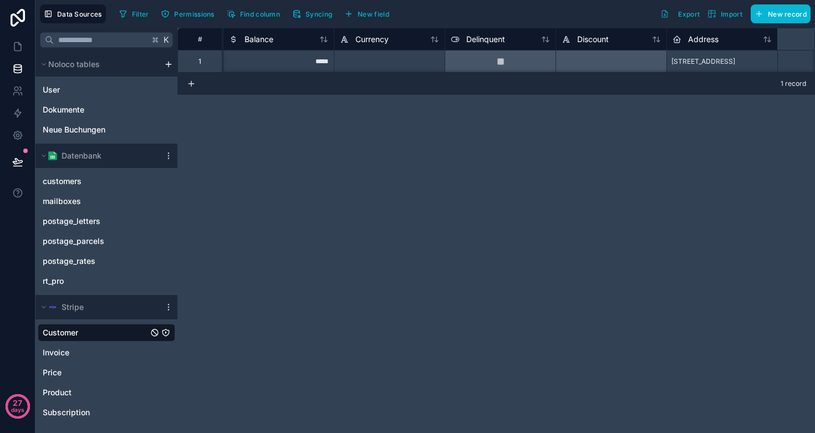
scroll to position [0, 117]
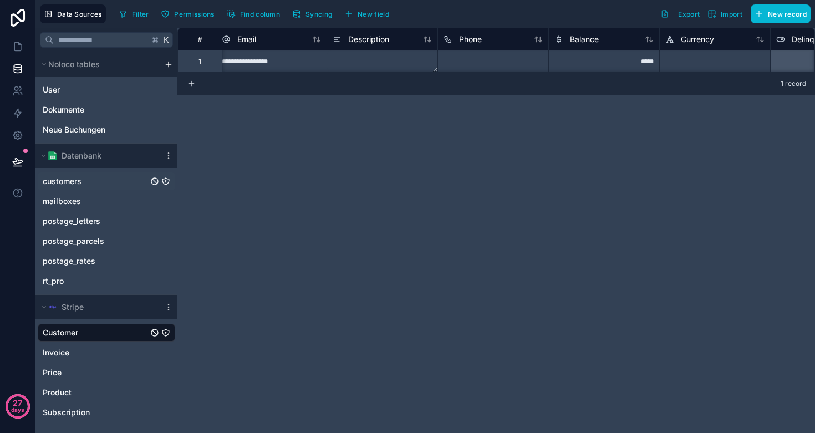
click at [78, 181] on span "customers" at bounding box center [62, 181] width 39 height 11
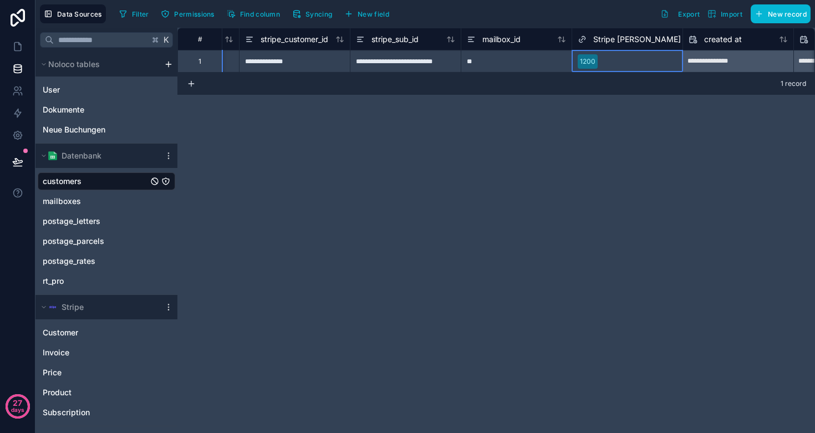
scroll to position [0, 2124]
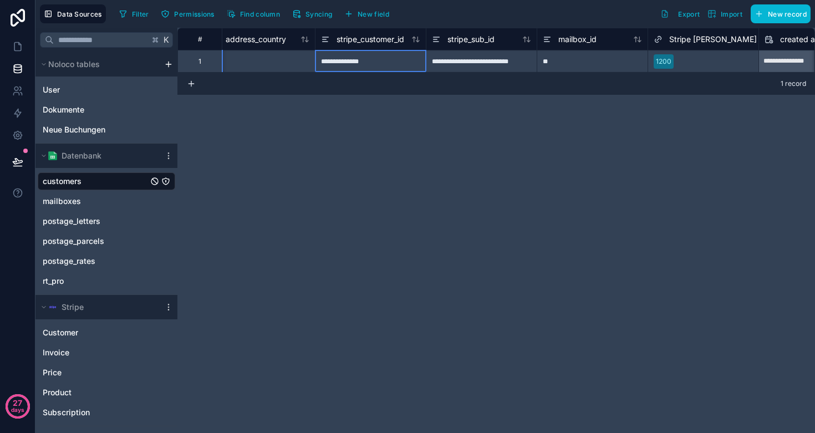
click at [358, 61] on div "**********" at bounding box center [370, 61] width 111 height 22
click at [369, 150] on div "**********" at bounding box center [495, 230] width 637 height 405
click at [351, 66] on div "**********" at bounding box center [370, 61] width 111 height 22
click at [367, 62] on div "**********" at bounding box center [370, 61] width 111 height 22
click at [490, 148] on div "**********" at bounding box center [495, 230] width 637 height 405
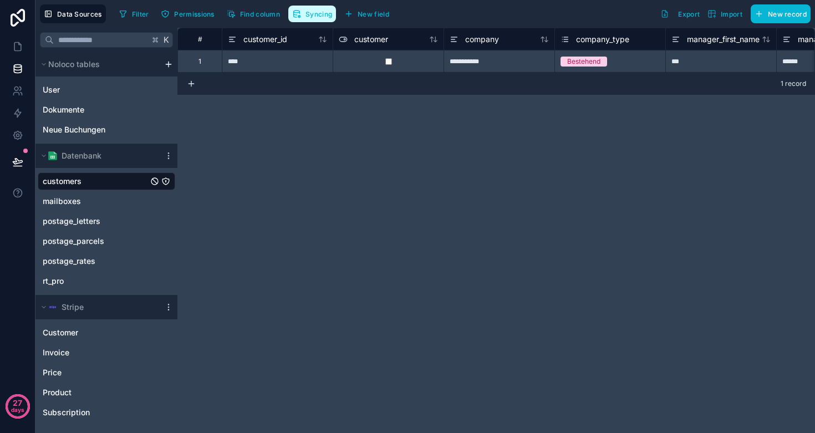
click at [316, 14] on span "Syncing" at bounding box center [318, 14] width 27 height 8
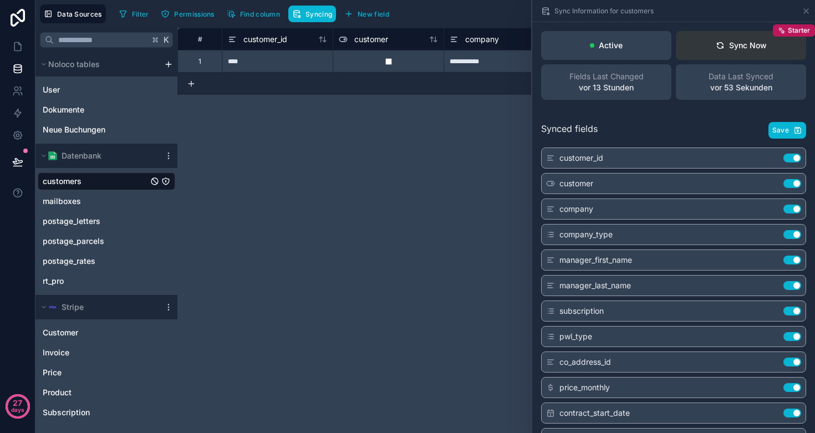
click at [741, 46] on div "Sync Now" at bounding box center [741, 45] width 51 height 11
click at [789, 131] on button "Save" at bounding box center [787, 130] width 38 height 17
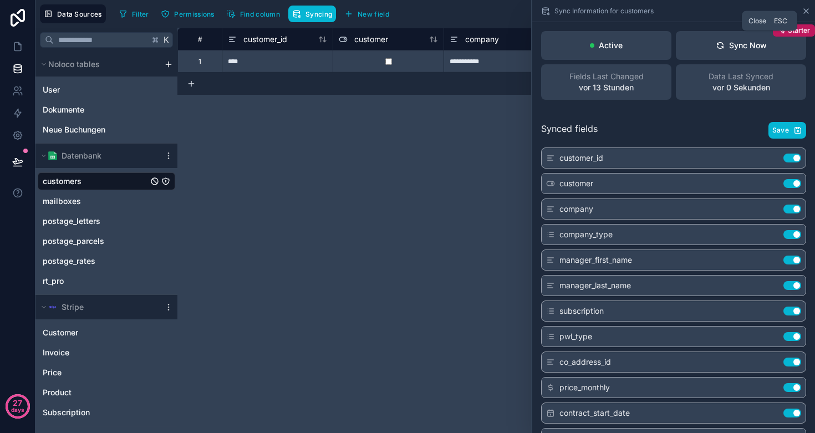
click at [807, 10] on icon at bounding box center [806, 11] width 4 height 4
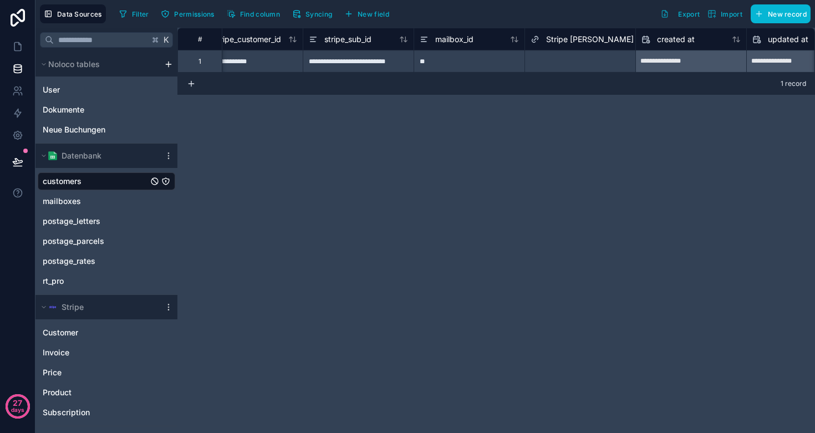
scroll to position [0, 2271]
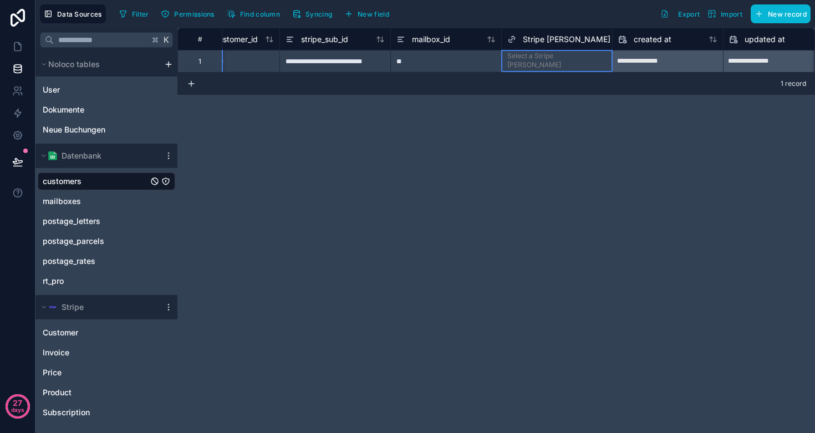
click at [542, 55] on div "Select a Stripe Kunde" at bounding box center [557, 67] width 110 height 35
click at [390, 169] on div "**********" at bounding box center [495, 230] width 637 height 405
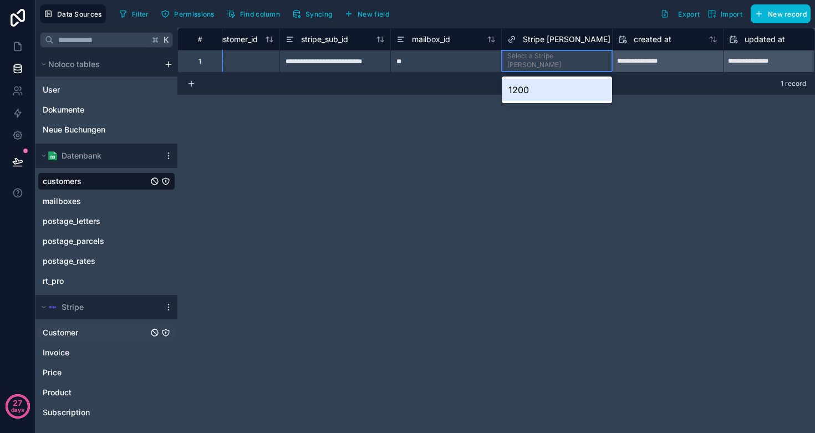
click at [53, 334] on span "Customer" at bounding box center [60, 332] width 35 height 11
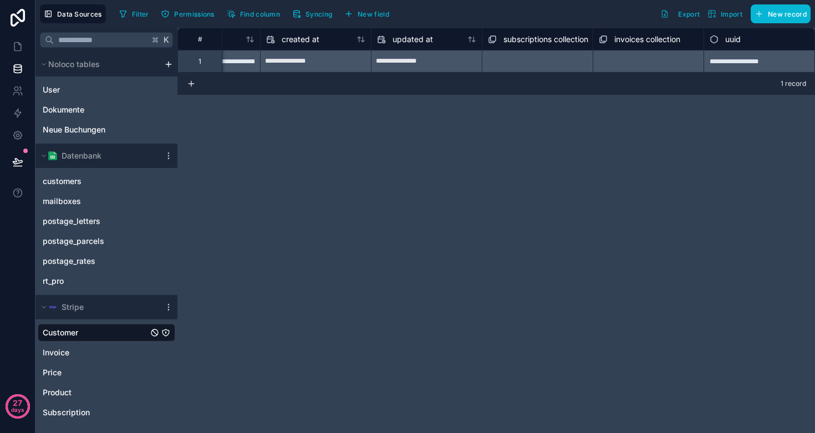
scroll to position [0, 1181]
click at [76, 181] on span "customers" at bounding box center [62, 181] width 39 height 11
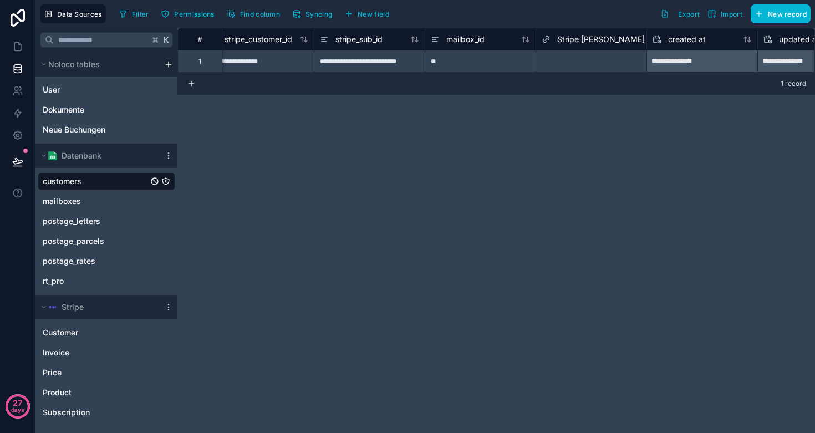
scroll to position [0, 2365]
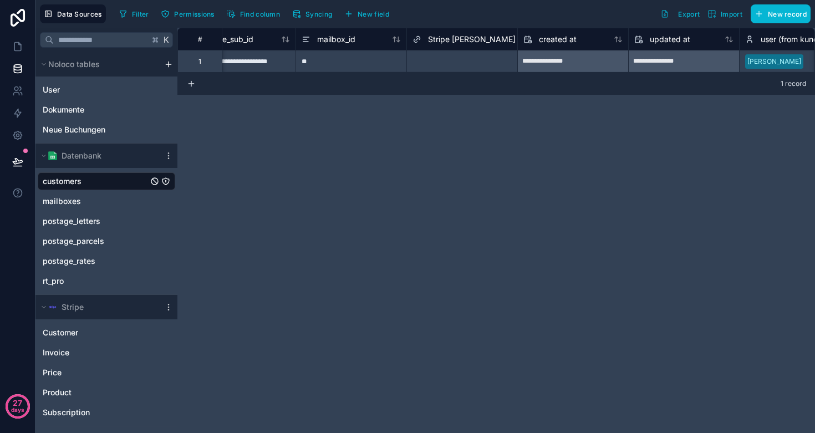
click at [461, 39] on span "Stripe [PERSON_NAME]" at bounding box center [472, 39] width 88 height 11
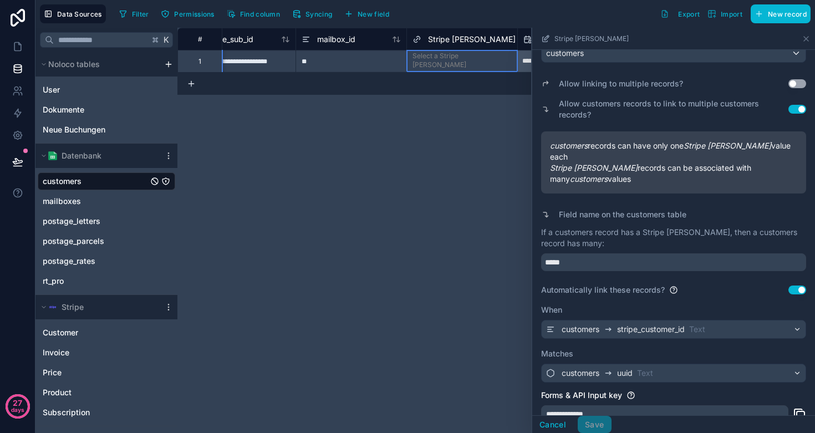
scroll to position [157, 0]
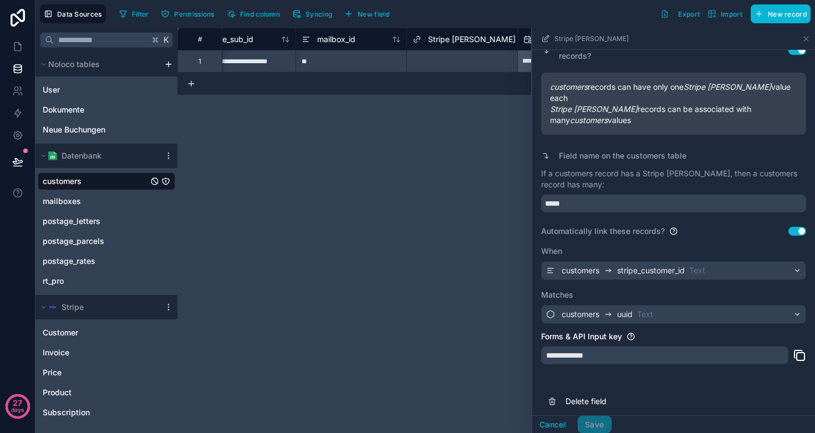
click at [620, 265] on span "stripe_customer_id" at bounding box center [651, 270] width 68 height 11
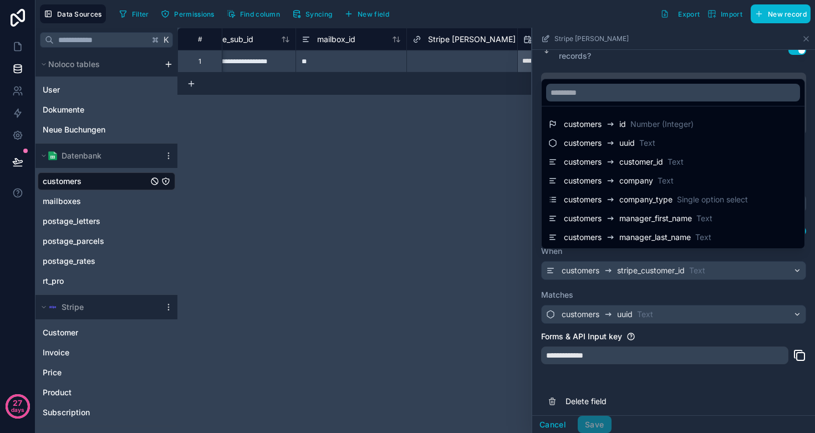
click at [620, 256] on div at bounding box center [673, 230] width 283 height 405
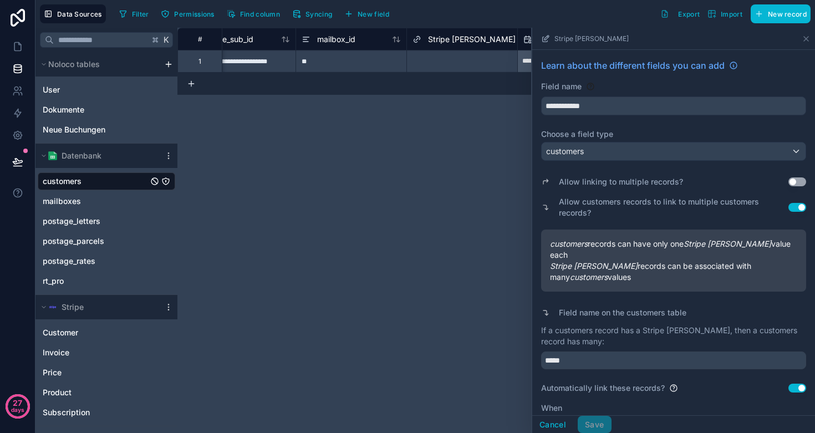
scroll to position [0, 0]
click at [448, 52] on div "Select a Stripe Kunde" at bounding box center [462, 61] width 110 height 22
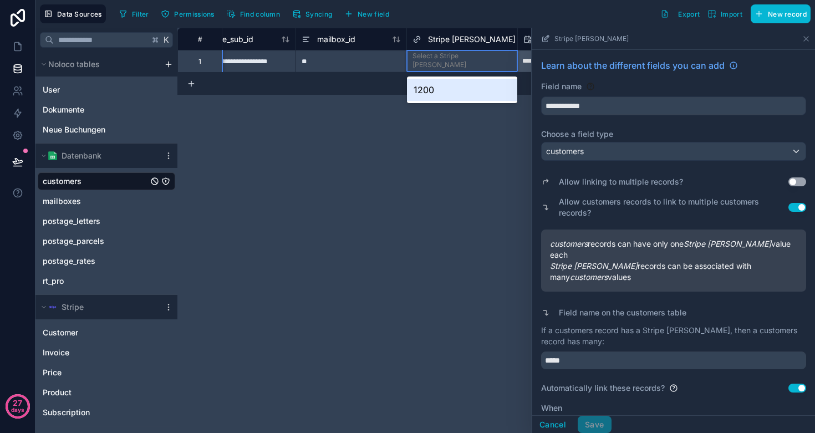
click at [440, 60] on div "Select a Stripe Kunde" at bounding box center [461, 61] width 99 height 18
click at [427, 98] on div "1200" at bounding box center [462, 90] width 110 height 22
click at [426, 61] on div "Select a Stripe Kunde" at bounding box center [461, 61] width 99 height 18
click at [425, 86] on div "1200" at bounding box center [462, 90] width 110 height 22
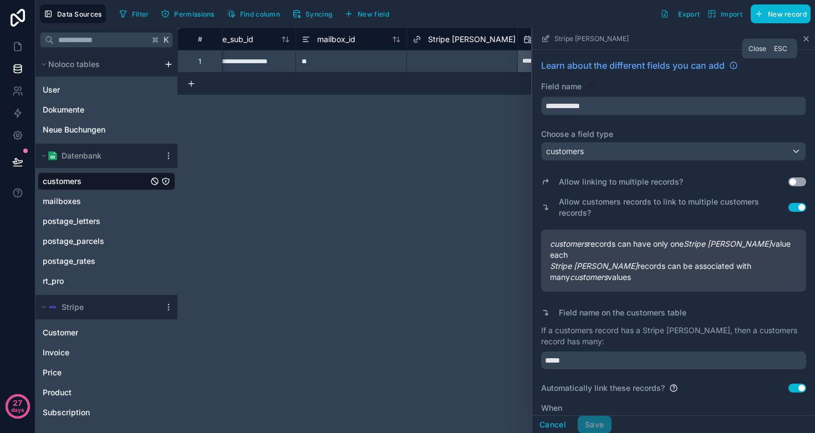
click at [803, 36] on icon at bounding box center [806, 38] width 9 height 9
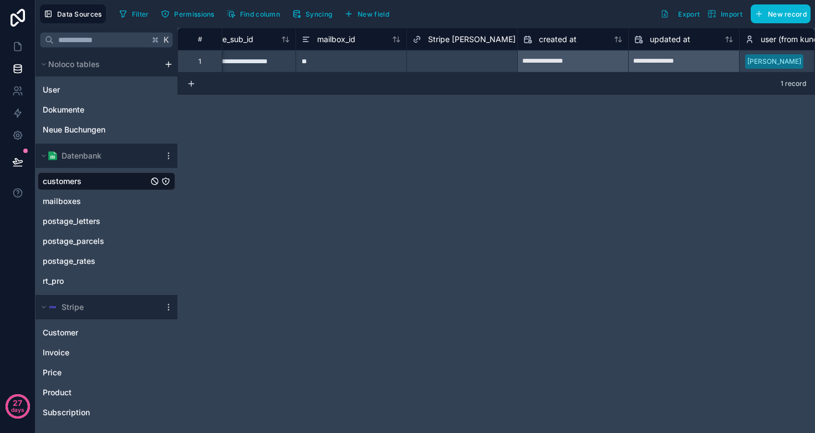
click at [448, 59] on div "Select a Stripe Kunde" at bounding box center [461, 61] width 99 height 18
click at [419, 65] on div "Select a Stripe Kunde" at bounding box center [461, 61] width 99 height 18
click at [419, 64] on div "Select a Stripe Kunde" at bounding box center [461, 61] width 99 height 18
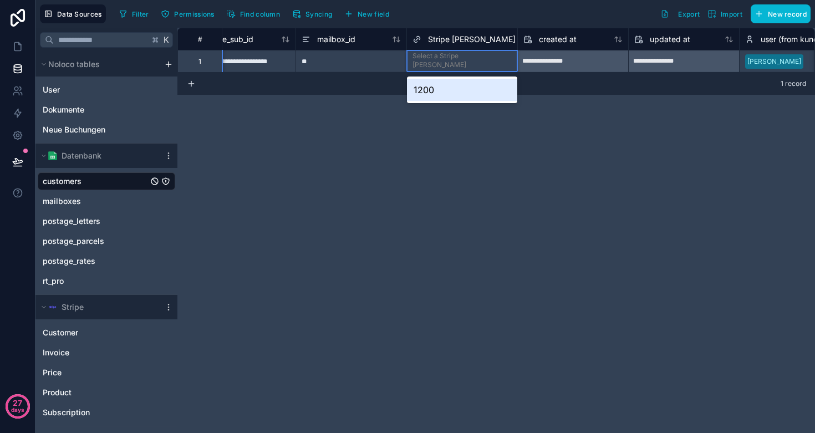
click at [419, 64] on div "Select a Stripe Kunde" at bounding box center [461, 61] width 99 height 18
click at [420, 94] on div "1200" at bounding box center [462, 90] width 110 height 22
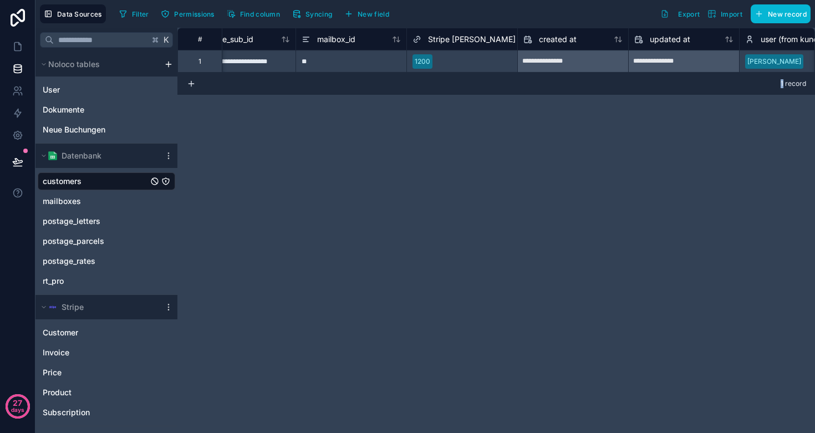
click at [420, 94] on div "1 record" at bounding box center [495, 84] width 637 height 22
click at [400, 185] on div "**********" at bounding box center [495, 230] width 637 height 405
click at [16, 91] on icon at bounding box center [17, 90] width 11 height 11
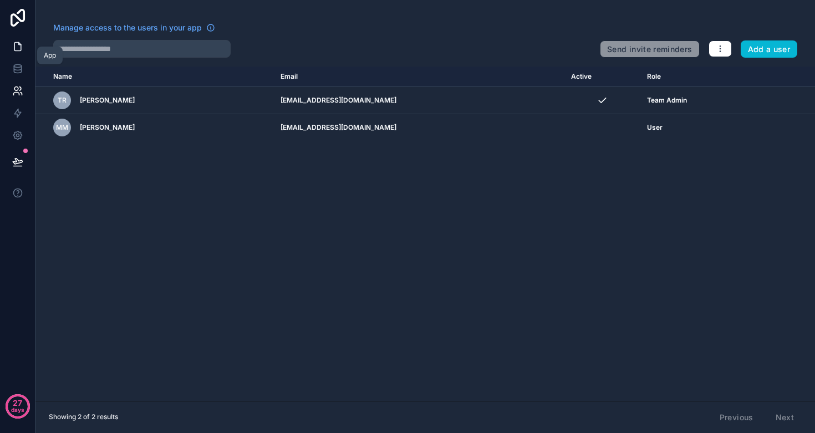
click at [13, 48] on icon at bounding box center [17, 46] width 11 height 11
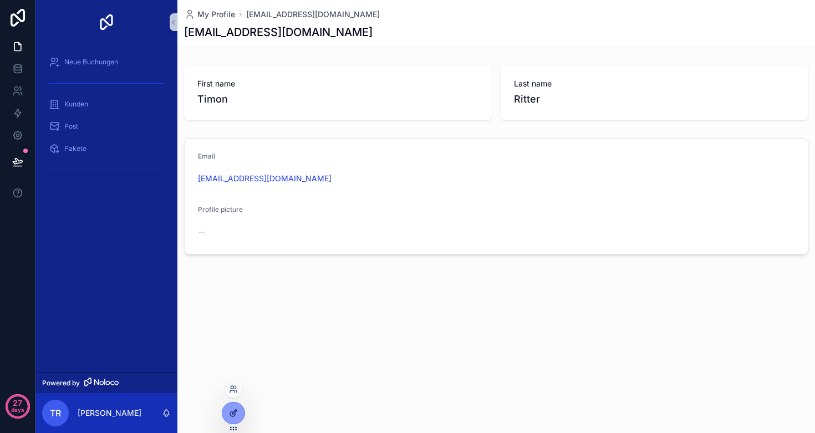
click at [236, 405] on div at bounding box center [233, 412] width 22 height 21
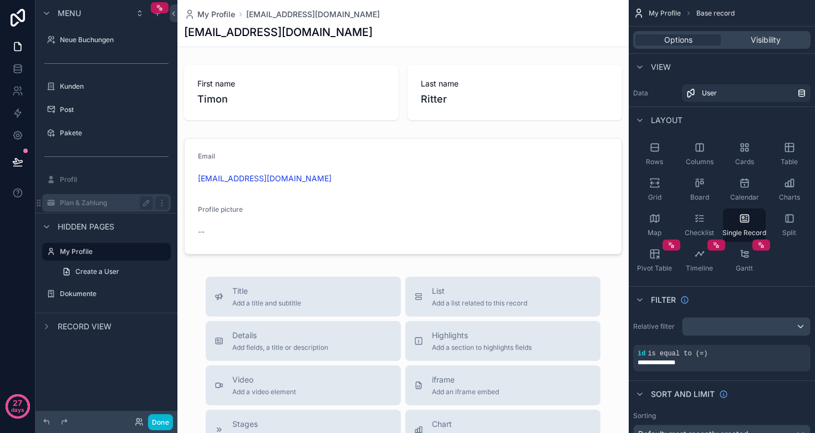
click at [84, 203] on label "Plan & Zahlung" at bounding box center [104, 202] width 89 height 9
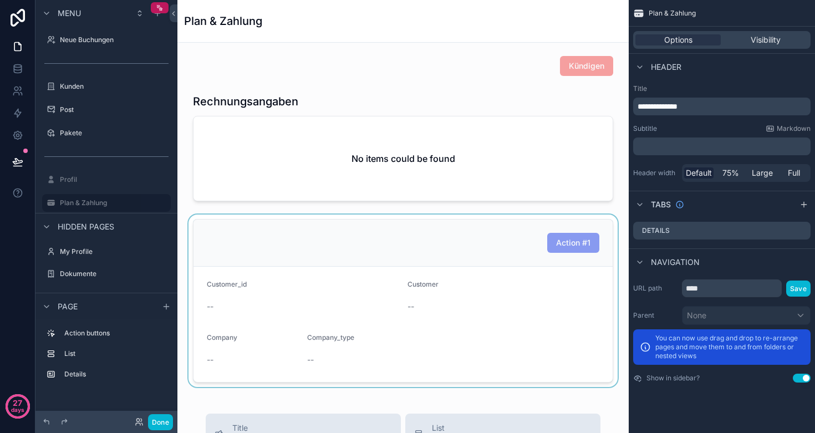
click at [349, 267] on div "scrollable content" at bounding box center [402, 301] width 433 height 172
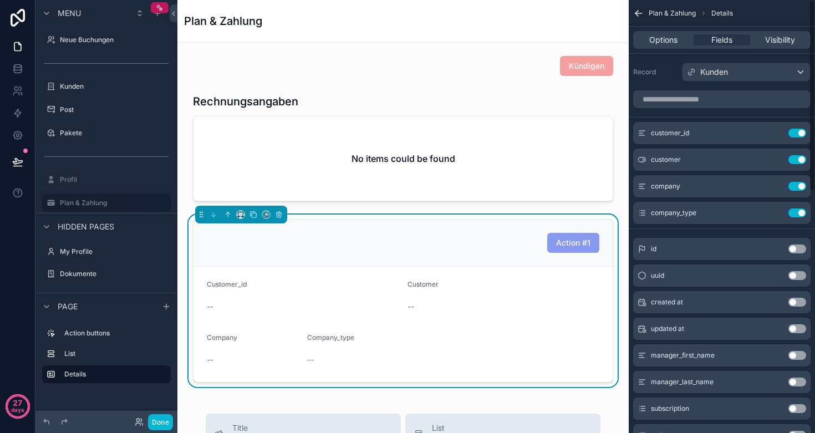
click at [737, 69] on div "Kunden" at bounding box center [745, 72] width 127 height 18
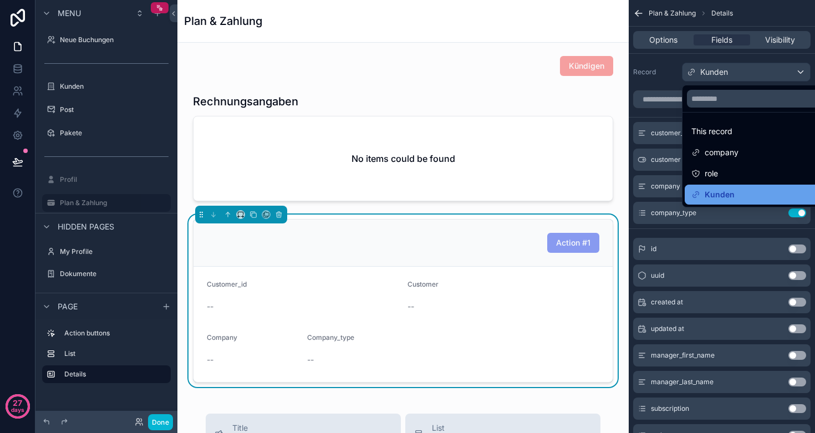
click at [731, 190] on span "Kunden" at bounding box center [720, 194] width 30 height 13
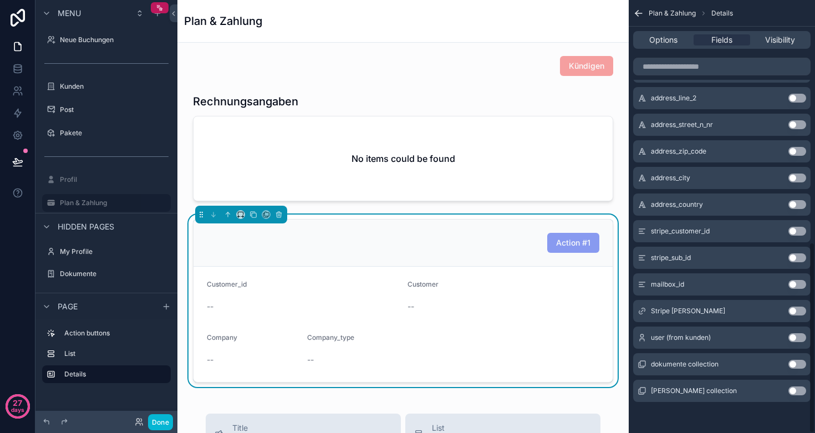
scroll to position [550, 0]
click at [659, 318] on div "Stripe Kunde Use setting" at bounding box center [721, 311] width 177 height 22
click at [798, 309] on button "Use setting" at bounding box center [797, 311] width 18 height 9
click at [661, 43] on span "Options" at bounding box center [663, 39] width 28 height 11
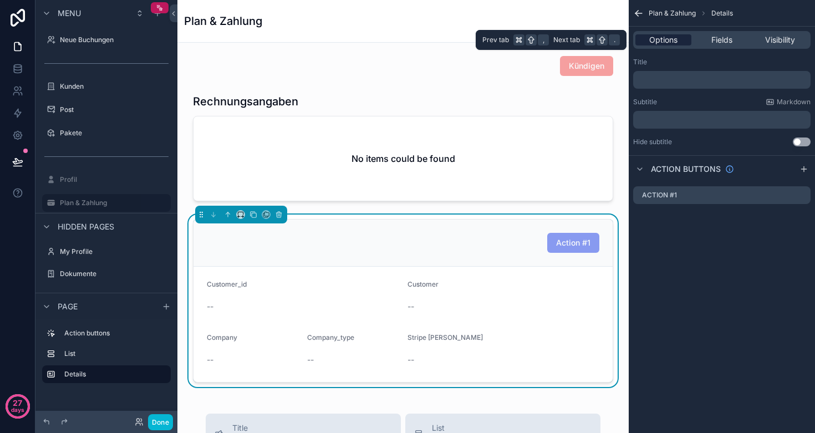
scroll to position [0, 0]
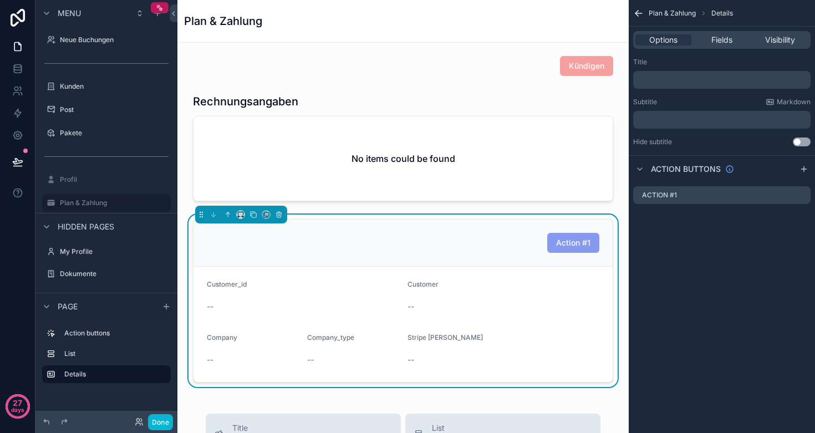
click at [456, 223] on div "Action #1" at bounding box center [402, 243] width 419 height 47
click at [636, 16] on icon "scrollable content" at bounding box center [638, 13] width 11 height 11
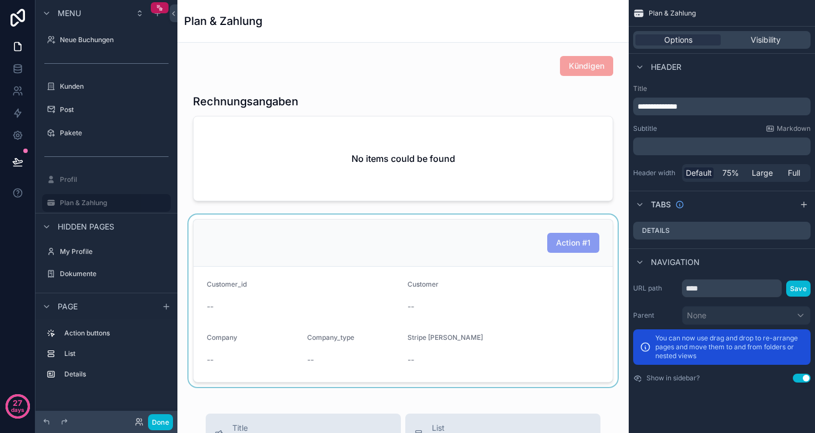
click at [457, 231] on div "scrollable content" at bounding box center [402, 301] width 433 height 172
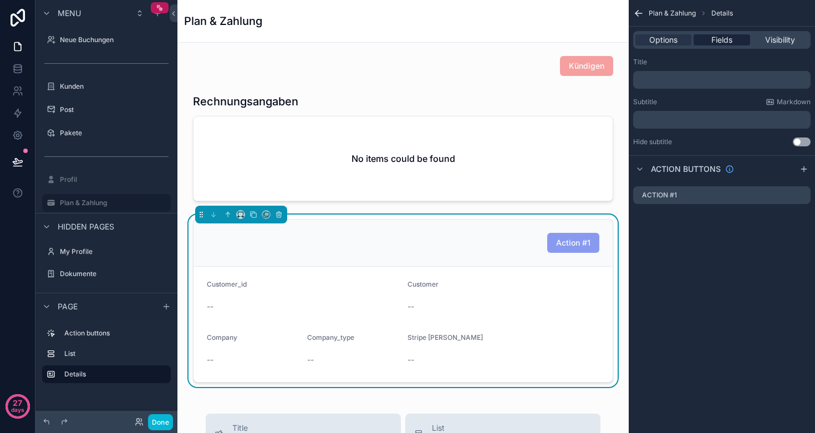
click at [721, 42] on span "Fields" at bounding box center [721, 39] width 21 height 11
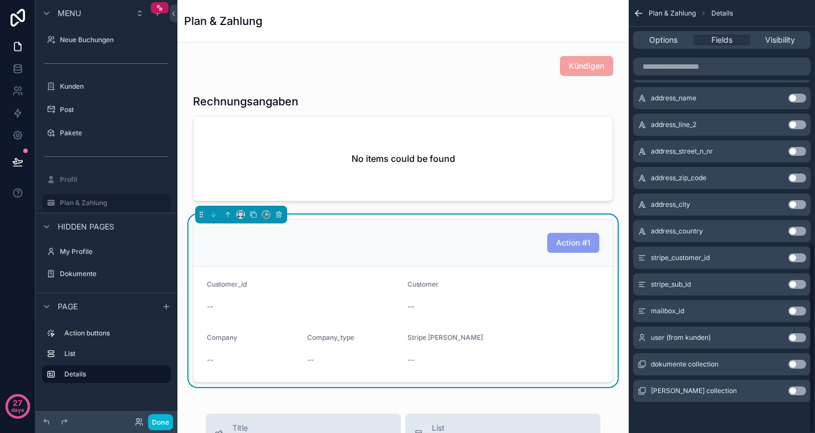
scroll to position [550, 0]
click at [797, 363] on button "Use setting" at bounding box center [797, 364] width 18 height 9
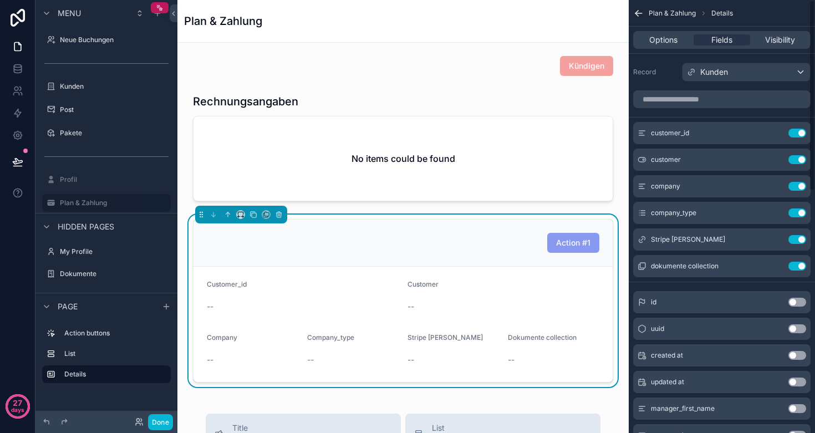
scroll to position [0, 0]
click at [709, 74] on span "Kunden" at bounding box center [714, 72] width 28 height 11
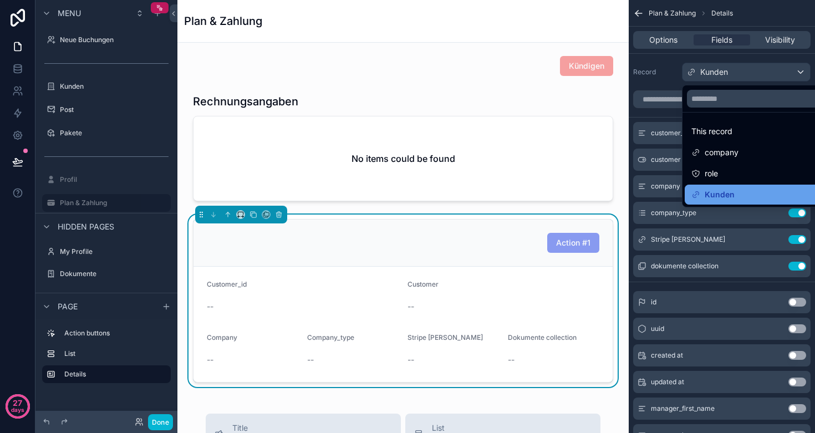
click at [722, 193] on span "Kunden" at bounding box center [720, 194] width 30 height 13
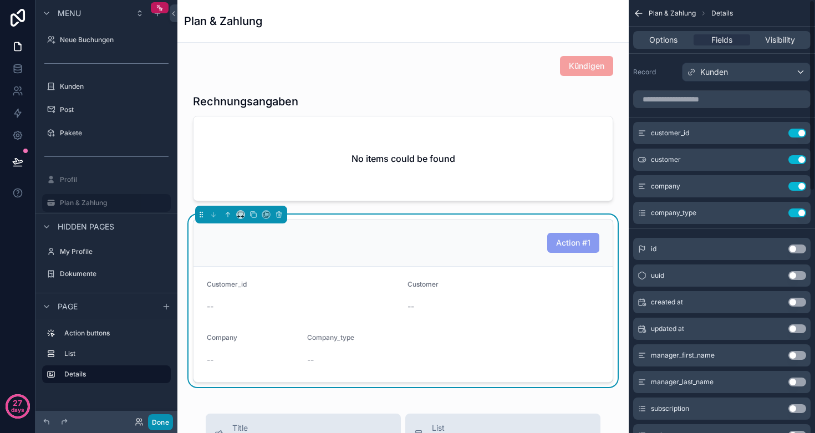
click at [161, 420] on button "Done" at bounding box center [160, 422] width 25 height 16
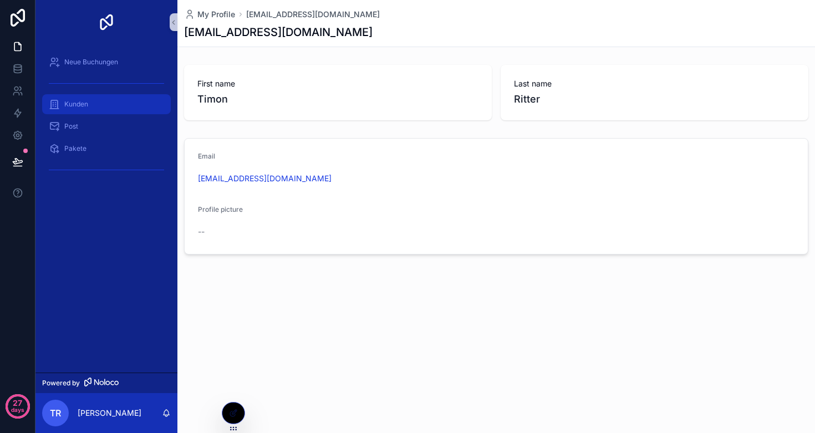
click at [76, 103] on span "Kunden" at bounding box center [76, 104] width 24 height 9
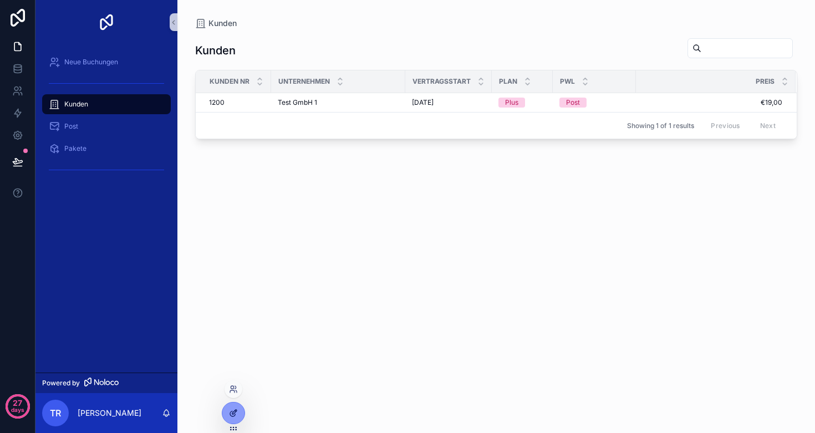
click at [236, 414] on icon at bounding box center [233, 413] width 9 height 9
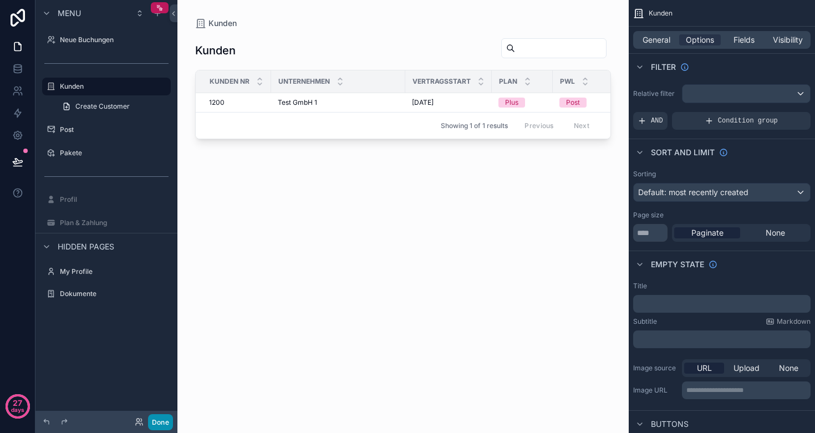
click at [158, 424] on button "Done" at bounding box center [160, 422] width 25 height 16
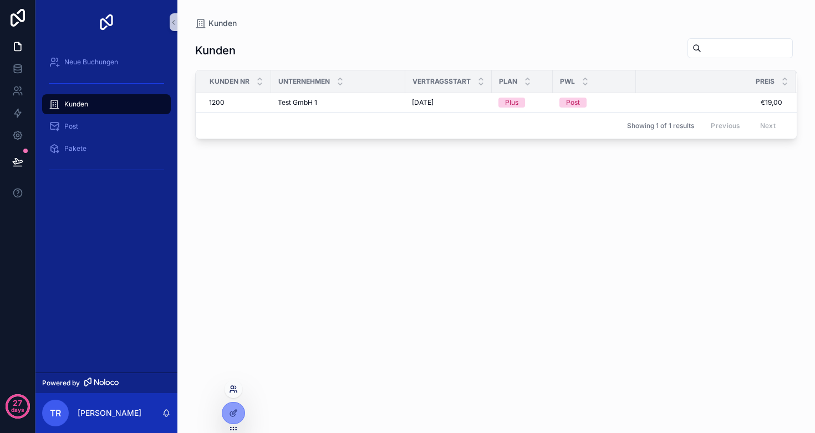
click at [233, 386] on icon at bounding box center [232, 387] width 3 height 3
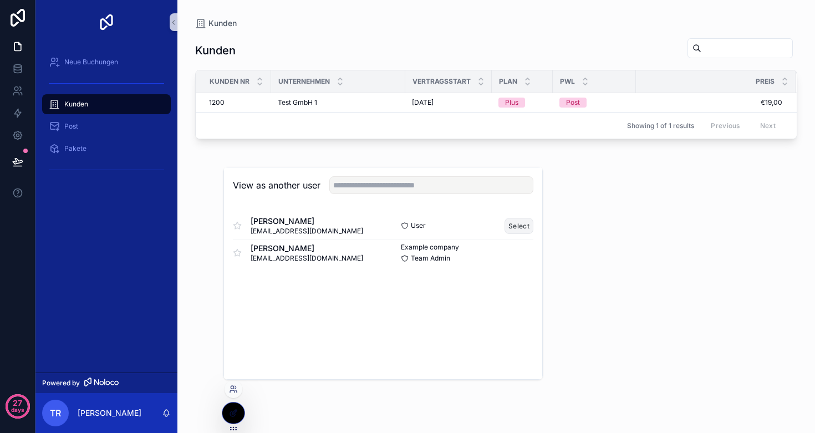
click at [519, 225] on button "Select" at bounding box center [518, 226] width 29 height 16
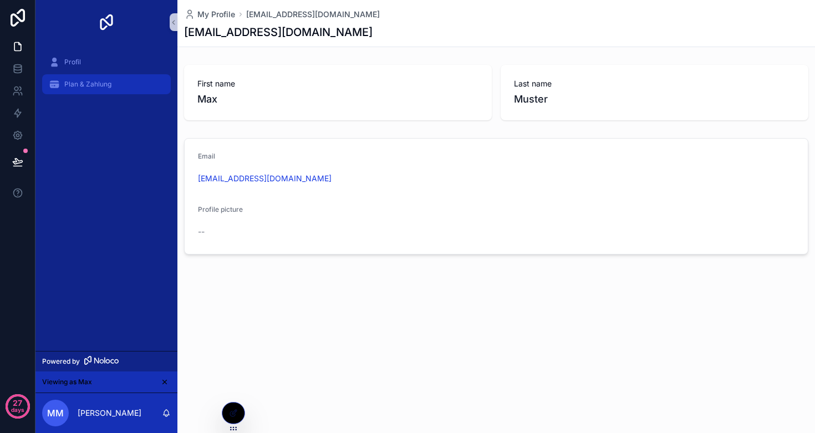
click at [80, 83] on span "Plan & Zahlung" at bounding box center [87, 84] width 47 height 9
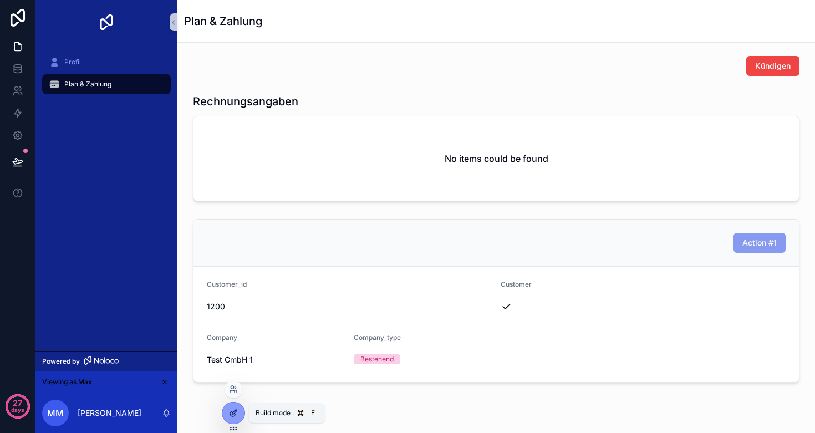
click at [231, 411] on icon at bounding box center [232, 413] width 5 height 5
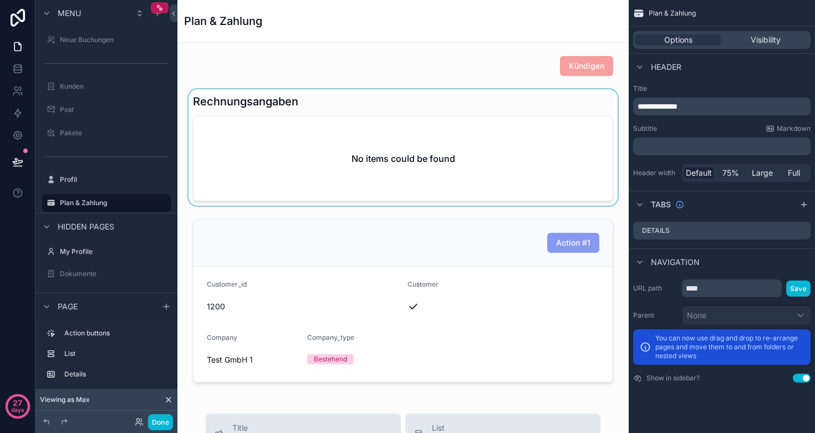
click at [354, 177] on div "scrollable content" at bounding box center [402, 147] width 433 height 116
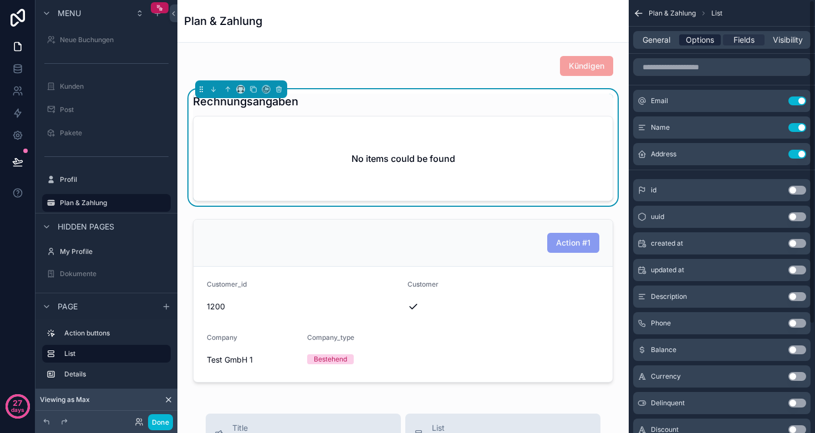
click at [700, 45] on span "Options" at bounding box center [700, 39] width 28 height 11
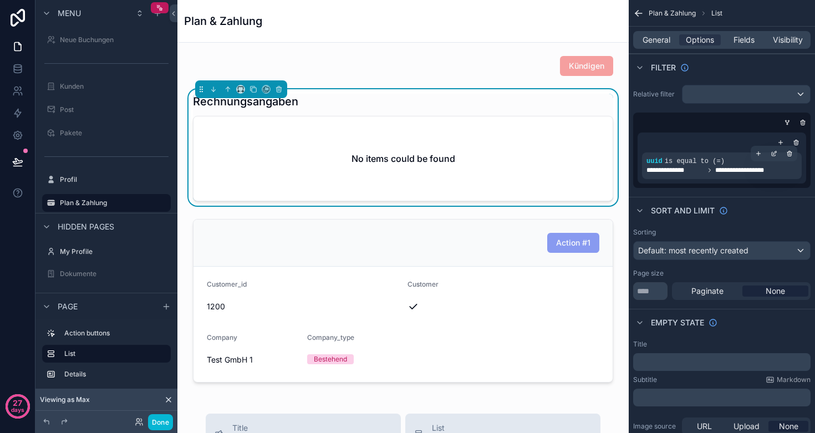
click at [734, 169] on span "**********" at bounding box center [752, 170] width 74 height 9
click at [773, 154] on icon "scrollable content" at bounding box center [774, 152] width 3 height 3
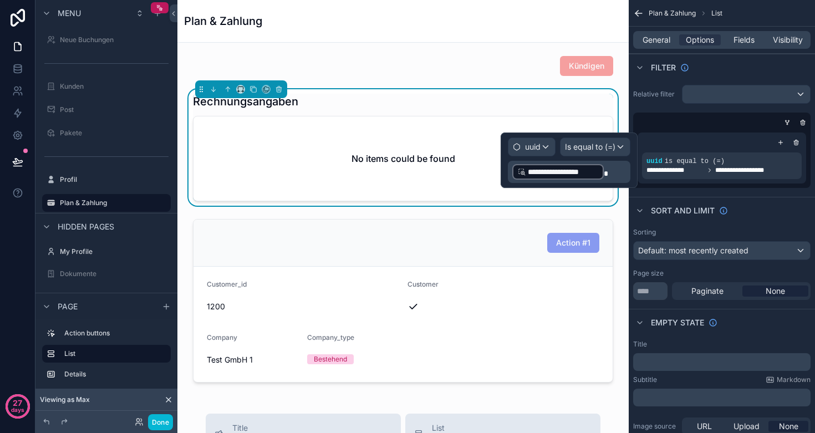
click at [601, 166] on div "**********" at bounding box center [557, 172] width 91 height 16
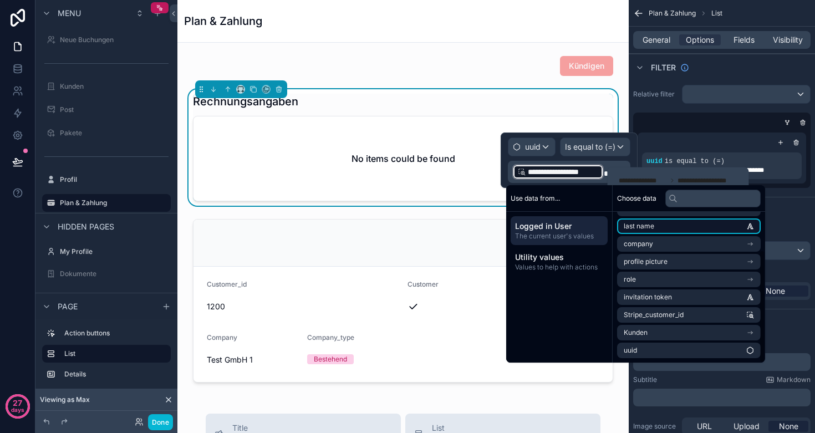
scroll to position [51, 0]
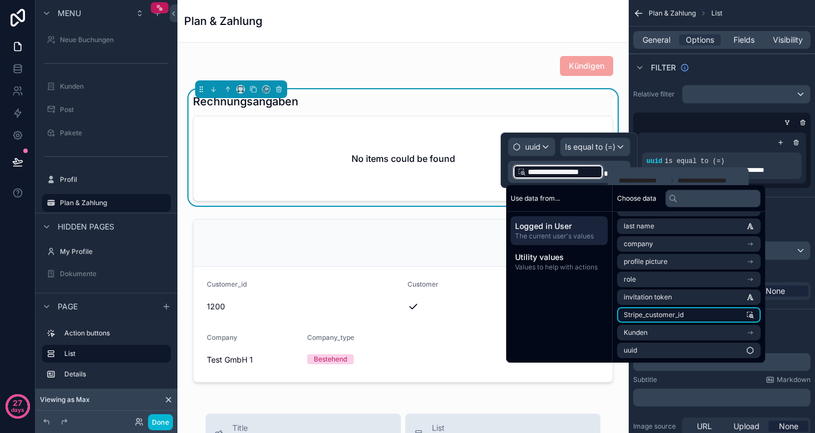
click at [673, 312] on span "Stripe_customer_id" at bounding box center [654, 314] width 60 height 9
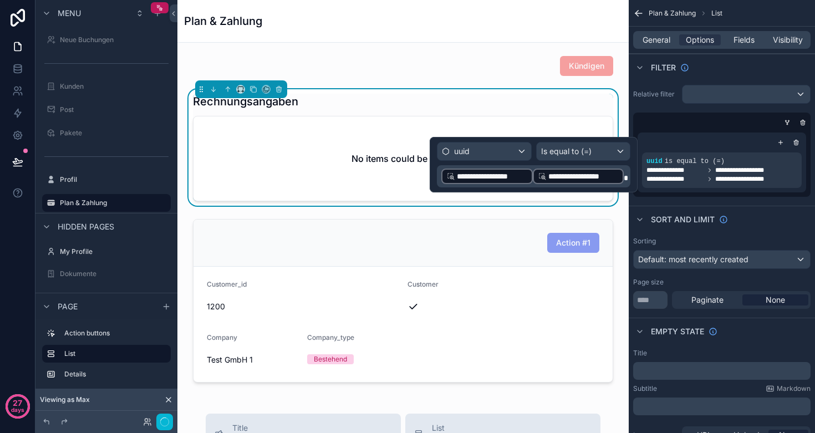
click at [621, 175] on div "**********" at bounding box center [578, 177] width 91 height 16
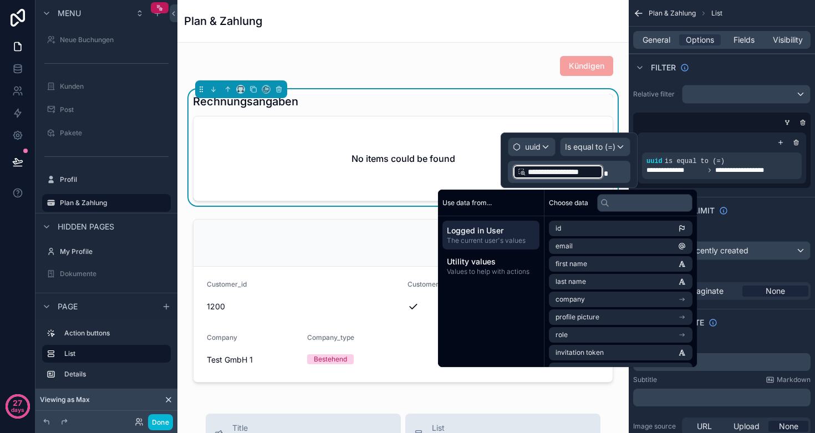
click at [388, 138] on div "No items could be found" at bounding box center [402, 158] width 419 height 84
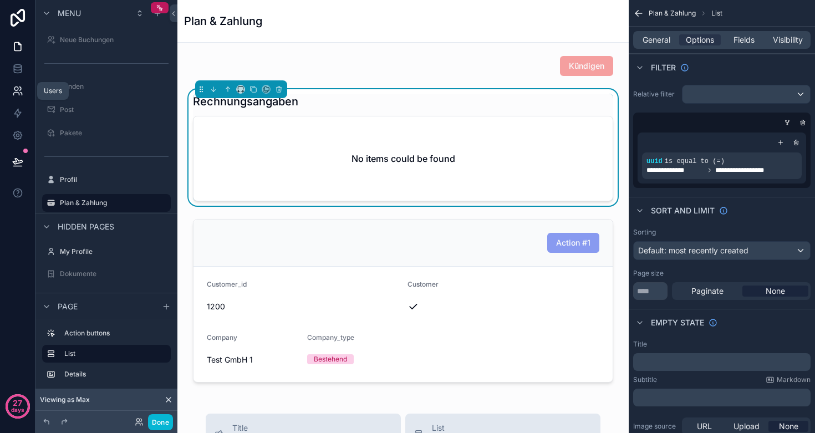
click at [13, 95] on icon at bounding box center [16, 94] width 6 height 3
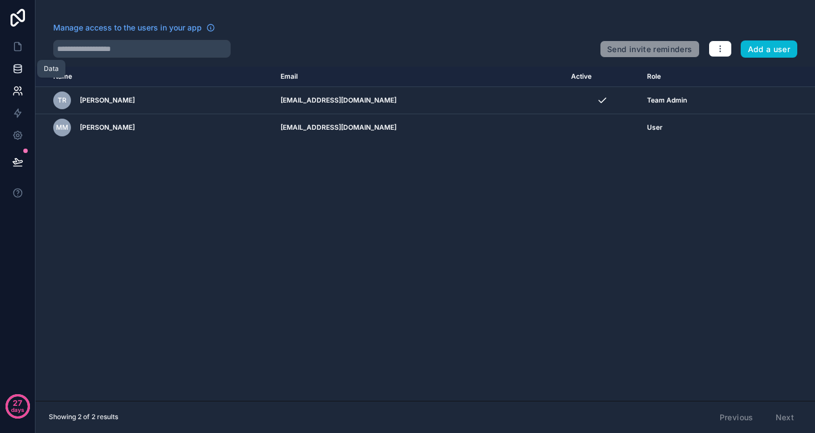
click at [11, 72] on link at bounding box center [17, 69] width 35 height 22
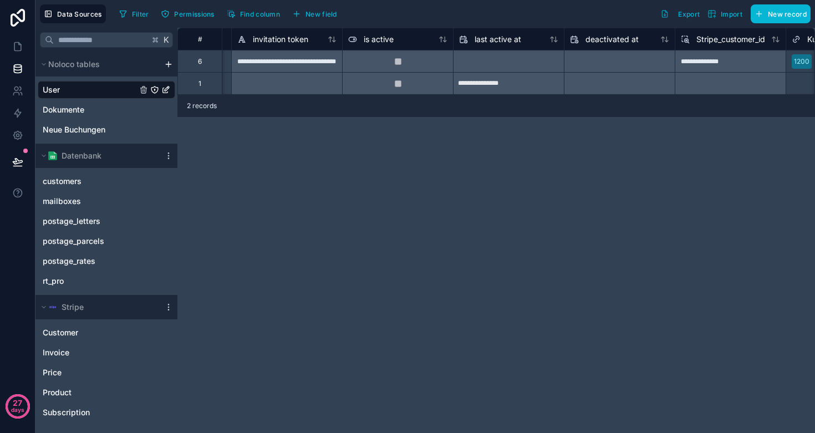
scroll to position [0, 909]
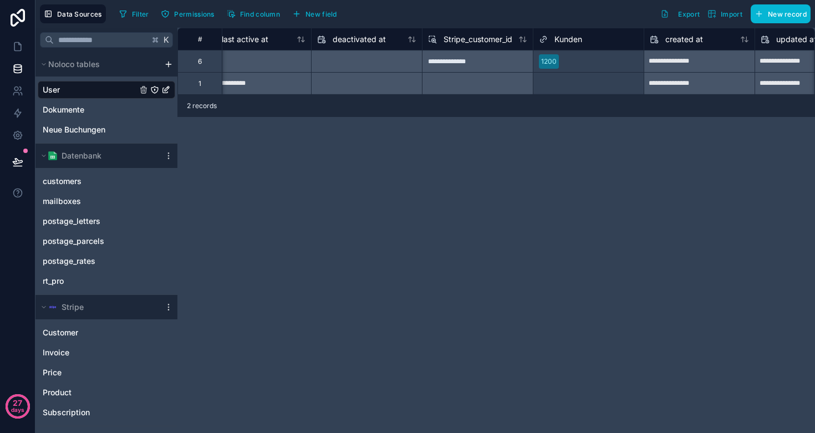
click at [465, 62] on div "**********" at bounding box center [477, 61] width 111 height 22
click at [83, 180] on link "customers" at bounding box center [95, 181] width 105 height 11
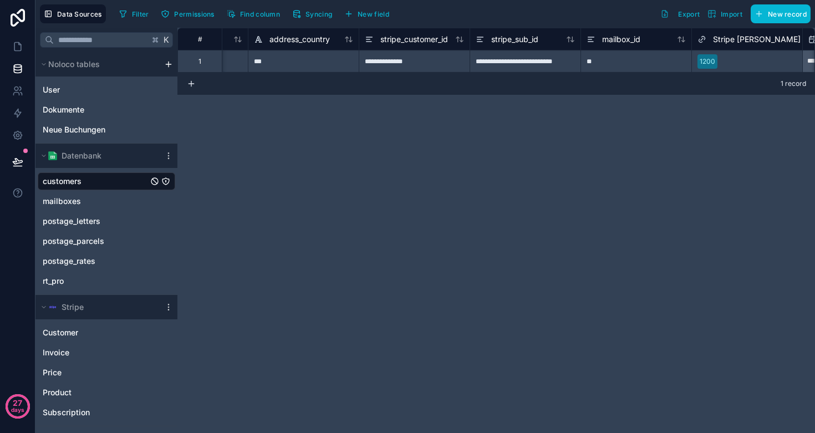
scroll to position [0, 2164]
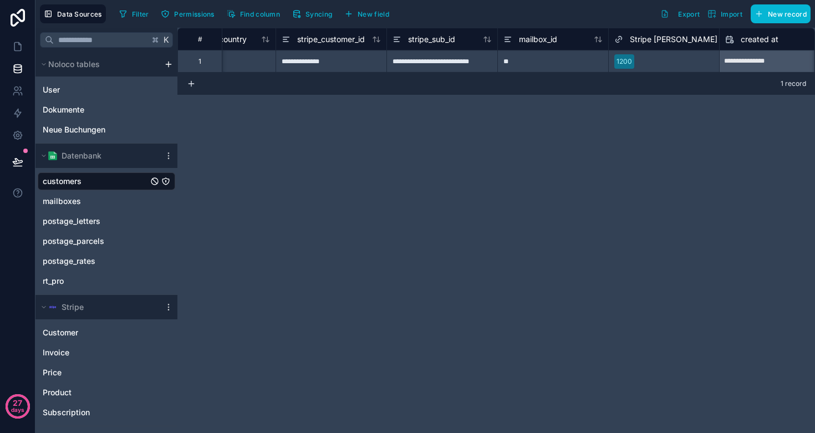
click at [311, 59] on div "**********" at bounding box center [331, 61] width 111 height 22
click at [646, 36] on span "Stripe [PERSON_NAME]" at bounding box center [674, 39] width 88 height 11
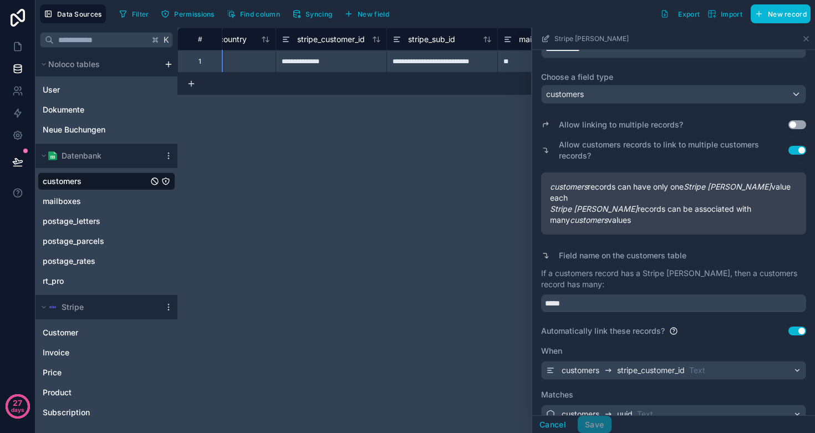
scroll to position [100, 0]
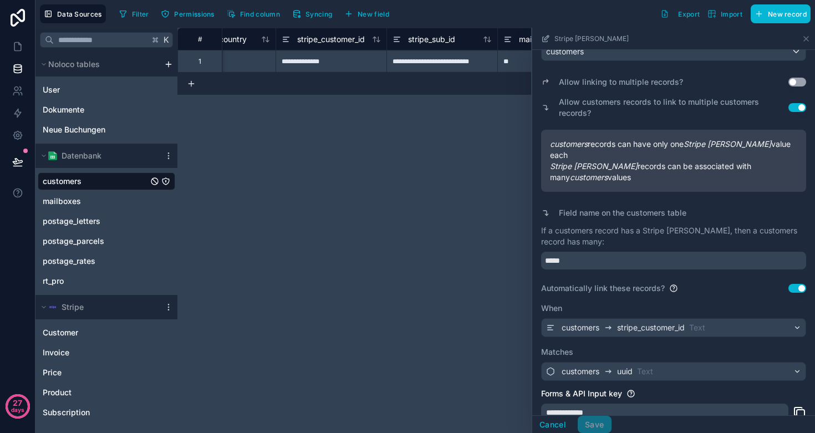
click at [436, 250] on div "**********" at bounding box center [495, 230] width 637 height 405
click at [470, 227] on div "**********" at bounding box center [495, 230] width 637 height 405
click at [809, 35] on icon at bounding box center [806, 38] width 9 height 9
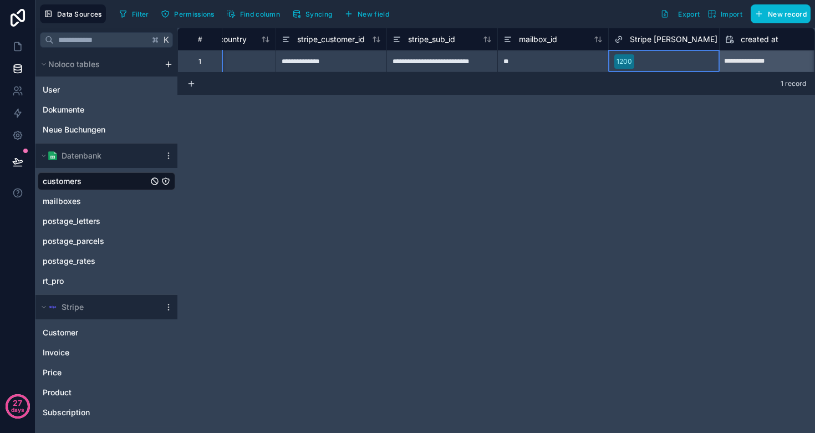
click at [644, 42] on span "Stripe [PERSON_NAME]" at bounding box center [674, 39] width 88 height 11
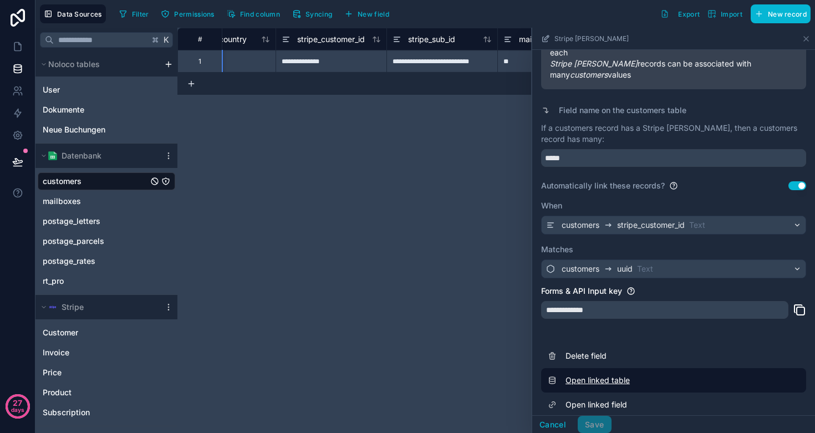
scroll to position [202, 0]
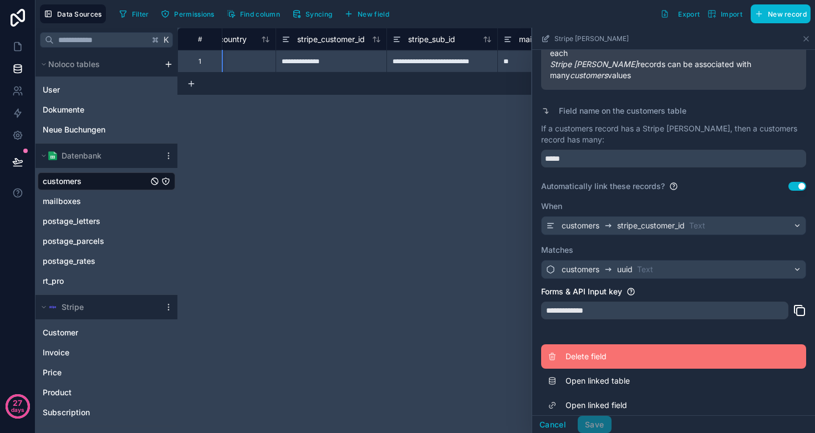
click at [590, 351] on span "Delete field" at bounding box center [645, 356] width 160 height 11
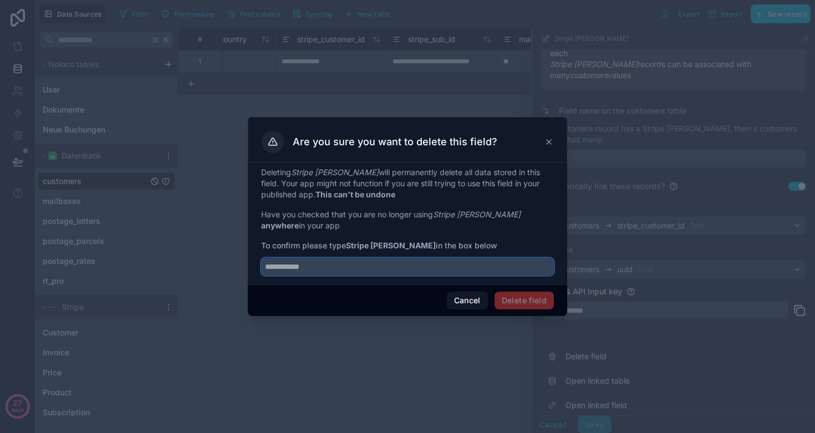
click at [348, 267] on input "text" at bounding box center [407, 267] width 293 height 18
type input "**********"
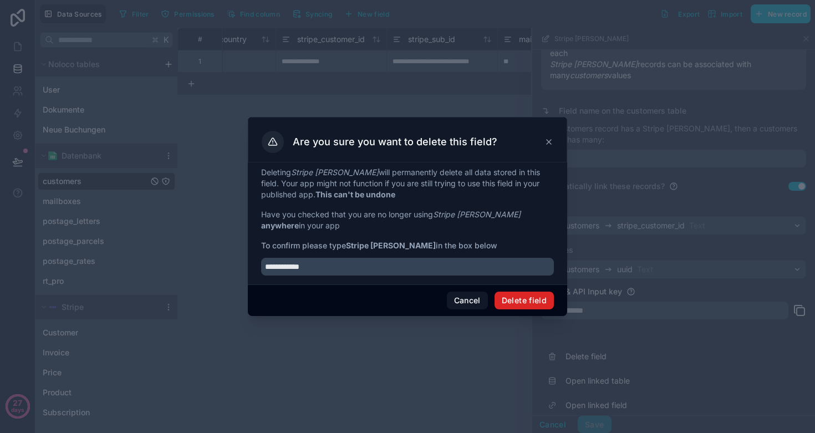
click at [532, 295] on button "Delete field" at bounding box center [523, 301] width 59 height 18
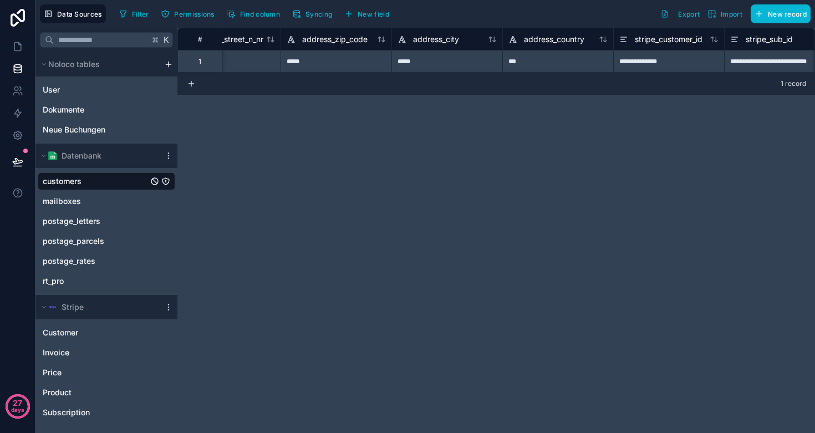
scroll to position [0, 2006]
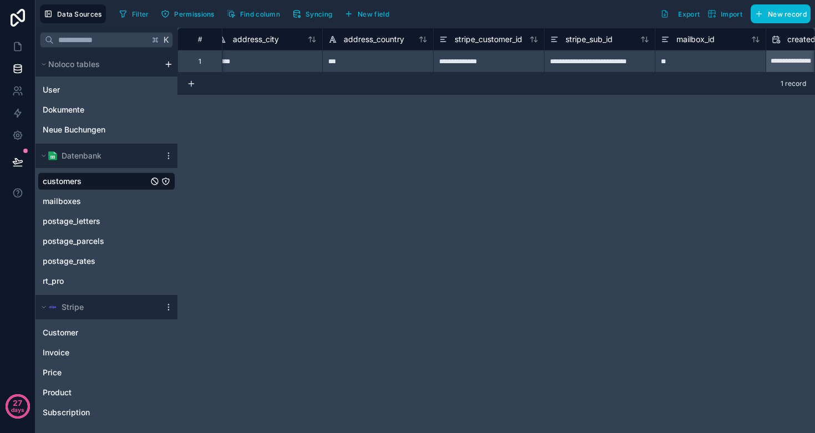
click at [484, 57] on div "**********" at bounding box center [488, 61] width 111 height 22
click at [487, 166] on div "**********" at bounding box center [495, 230] width 637 height 405
click at [21, 136] on icon at bounding box center [17, 135] width 8 height 8
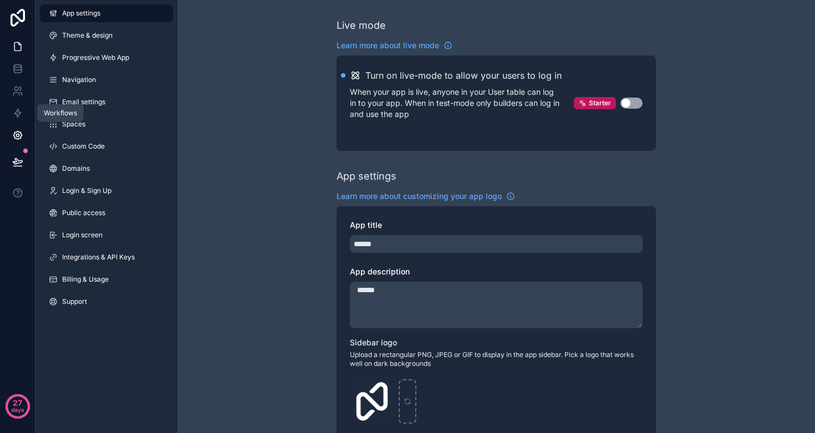
click at [14, 42] on icon at bounding box center [17, 46] width 11 height 11
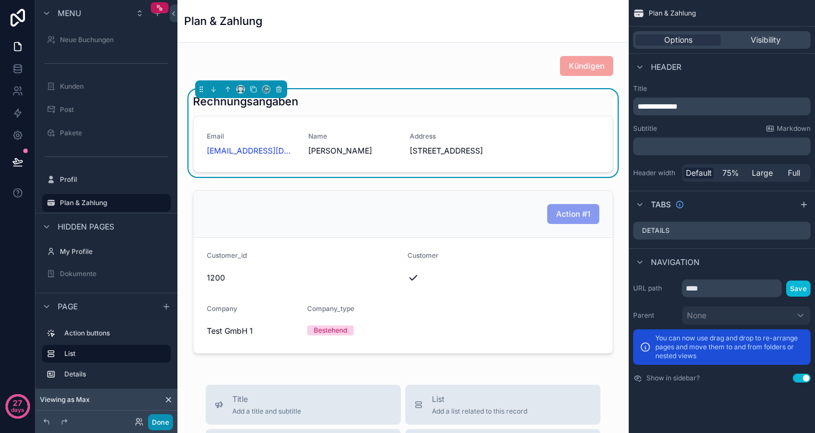
click at [156, 425] on button "Done" at bounding box center [160, 422] width 25 height 16
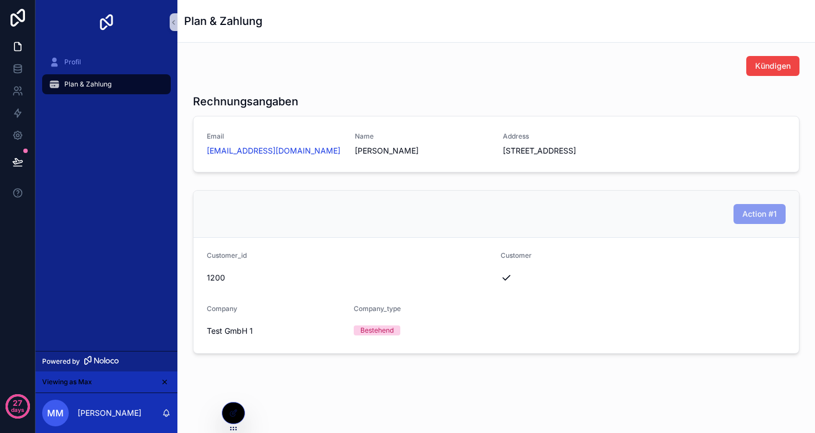
click at [343, 233] on div "Action #1" at bounding box center [495, 214] width 605 height 47
click at [237, 415] on icon at bounding box center [233, 413] width 9 height 9
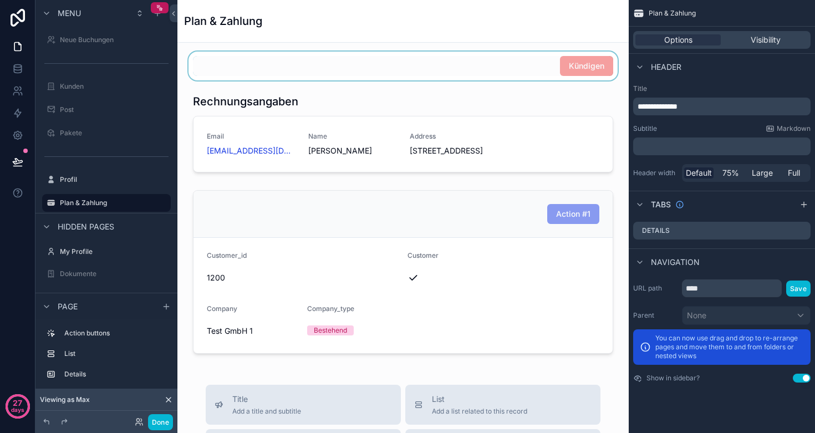
click at [489, 72] on div "scrollable content" at bounding box center [402, 66] width 433 height 29
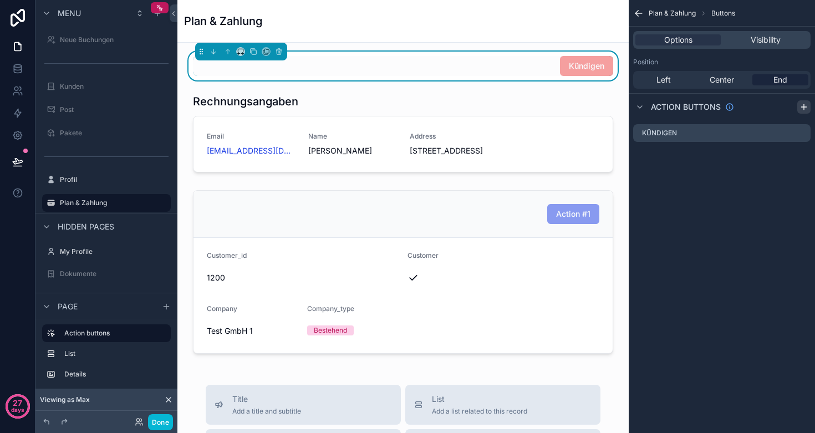
click at [798, 104] on div "scrollable content" at bounding box center [803, 106] width 13 height 13
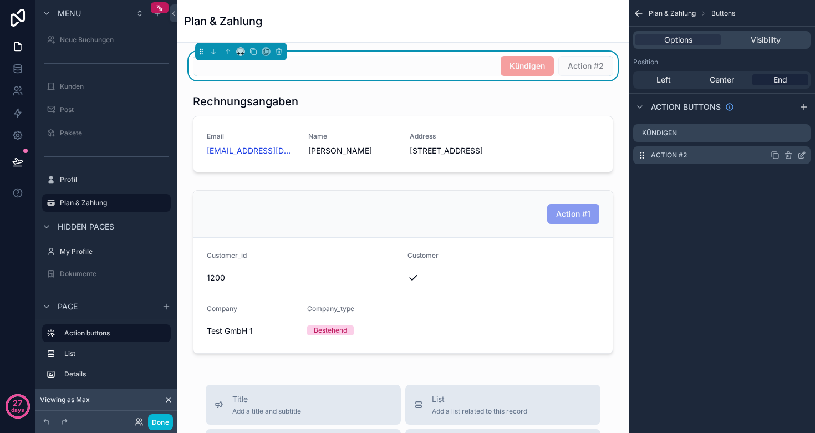
click at [801, 155] on icon "scrollable content" at bounding box center [801, 155] width 9 height 9
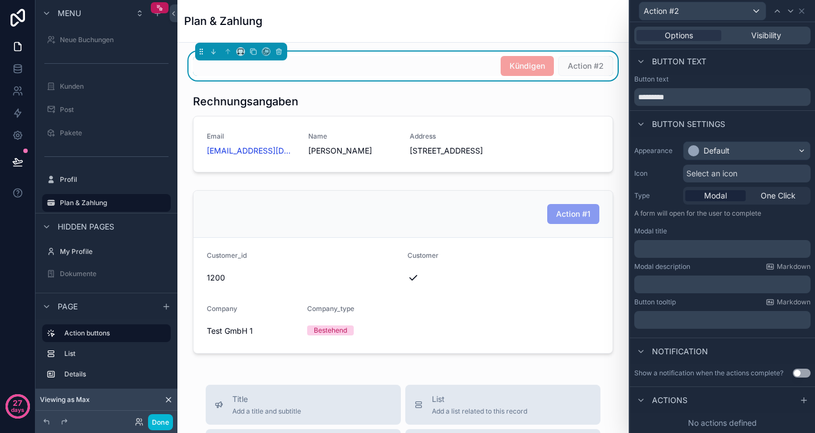
scroll to position [1, 0]
click at [801, 398] on icon at bounding box center [803, 400] width 9 height 9
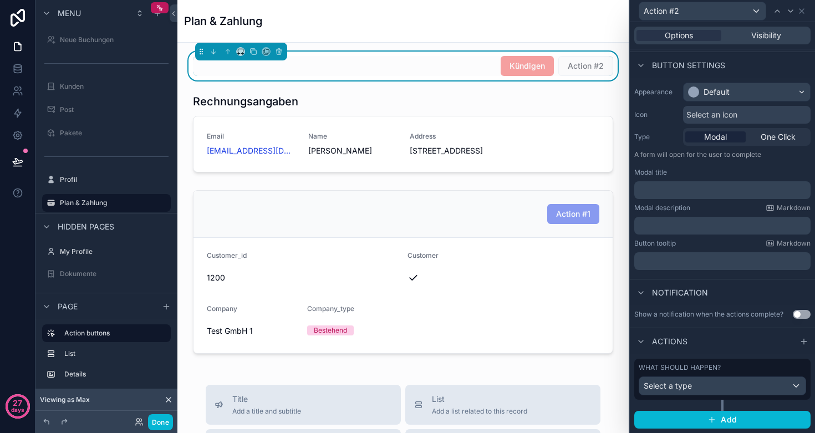
scroll to position [59, 0]
click at [693, 384] on div "Select a type" at bounding box center [722, 386] width 166 height 18
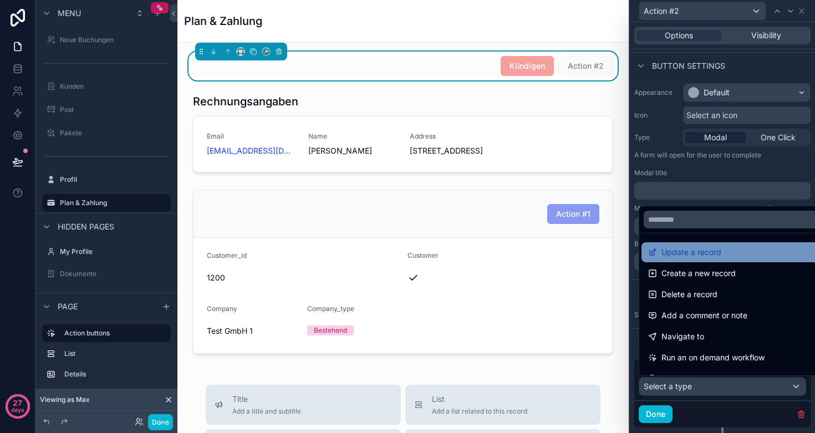
click at [700, 254] on span "Update a record" at bounding box center [691, 252] width 60 height 13
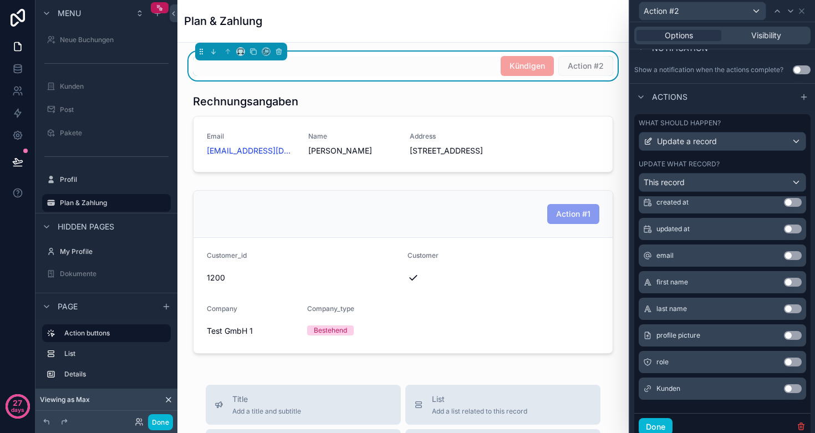
scroll to position [123, 0]
click at [795, 389] on button "Use setting" at bounding box center [793, 388] width 18 height 9
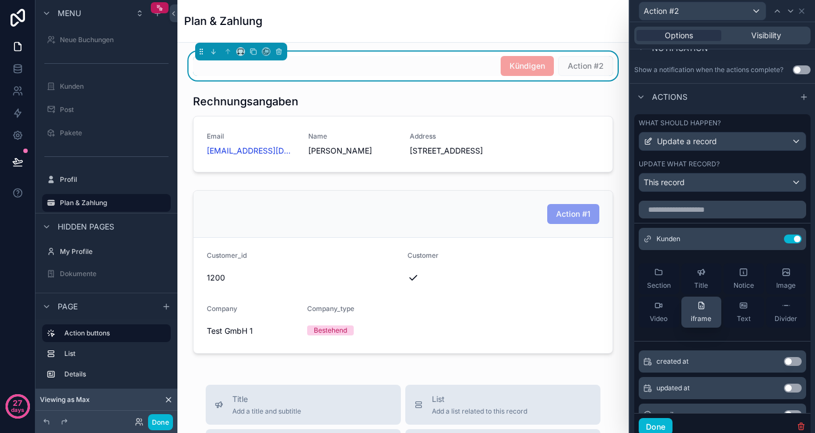
scroll to position [0, 0]
click at [793, 238] on button "Use setting" at bounding box center [793, 238] width 18 height 9
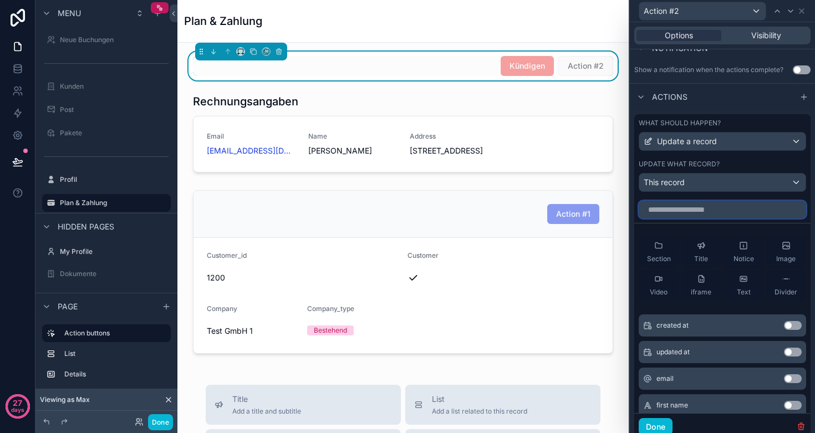
click at [716, 216] on input "text" at bounding box center [722, 210] width 167 height 18
click at [689, 180] on div "This record" at bounding box center [722, 183] width 166 height 18
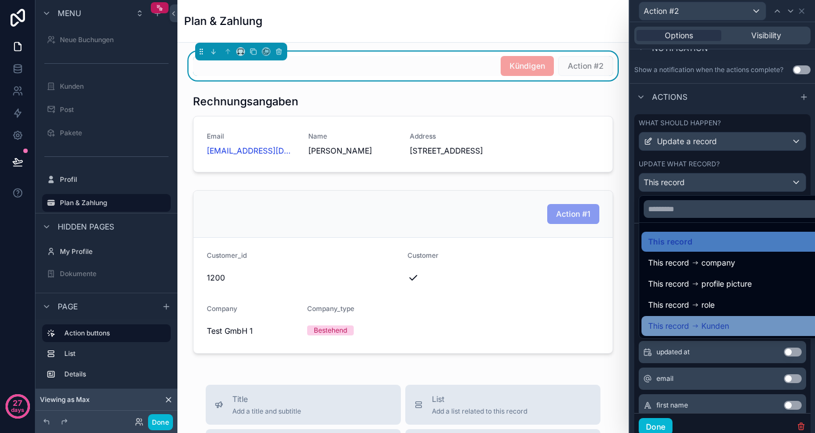
click at [718, 327] on span "Kunden" at bounding box center [715, 325] width 28 height 13
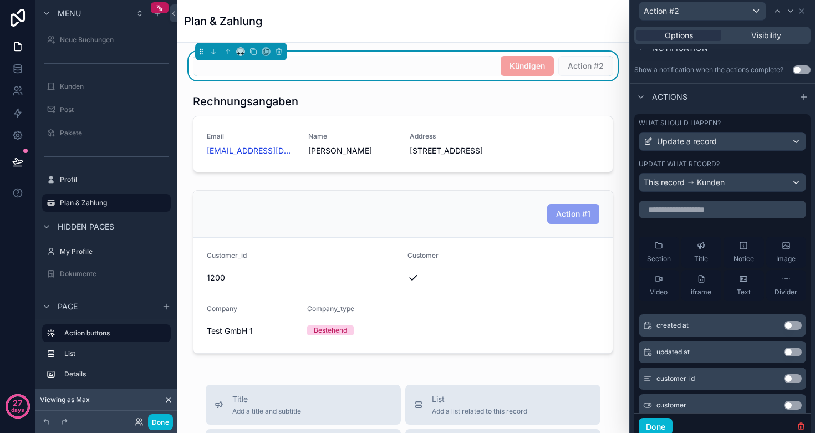
click at [736, 180] on div "This record Kunden" at bounding box center [722, 183] width 166 height 18
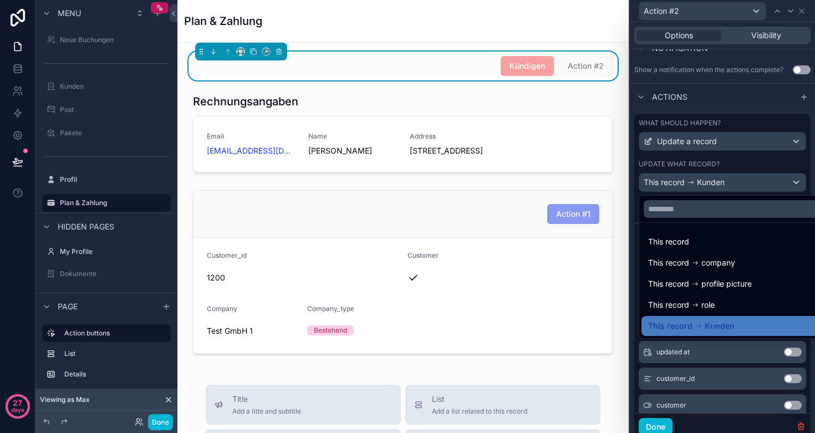
click at [732, 109] on div at bounding box center [722, 216] width 185 height 433
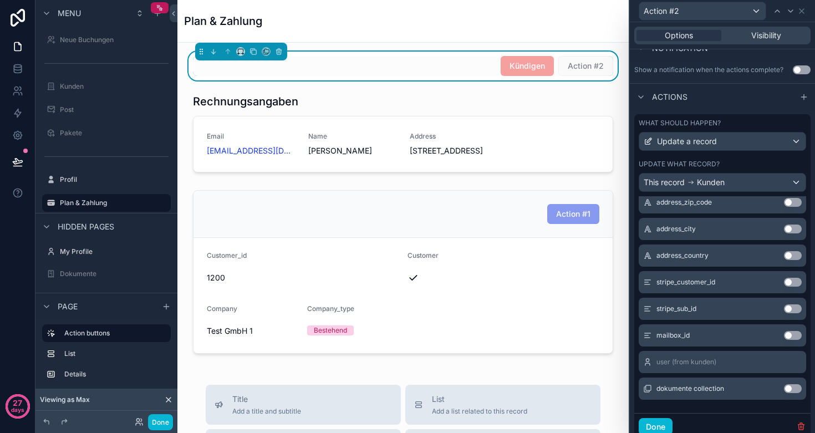
scroll to position [629, 0]
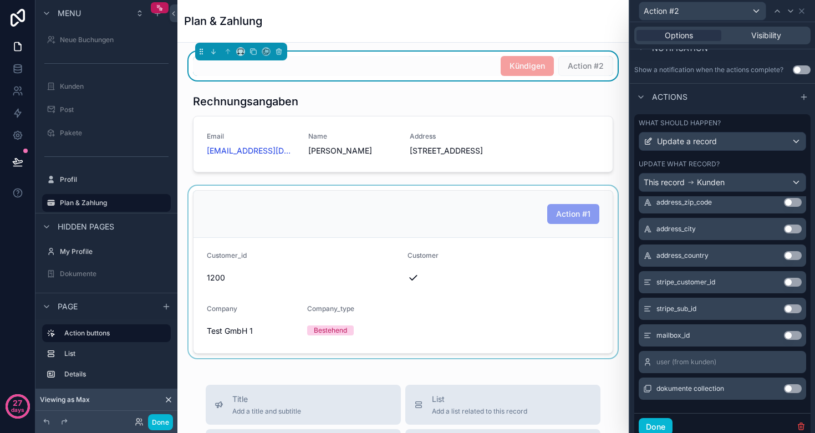
click at [515, 231] on div "scrollable content" at bounding box center [402, 272] width 433 height 172
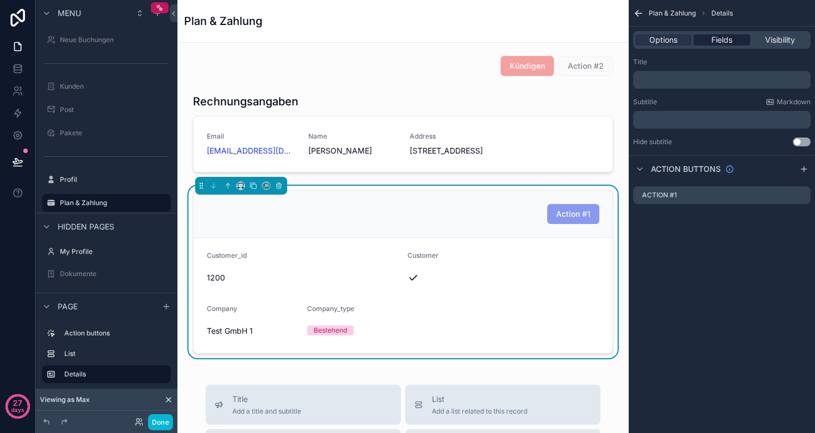
click at [715, 41] on span "Fields" at bounding box center [721, 39] width 21 height 11
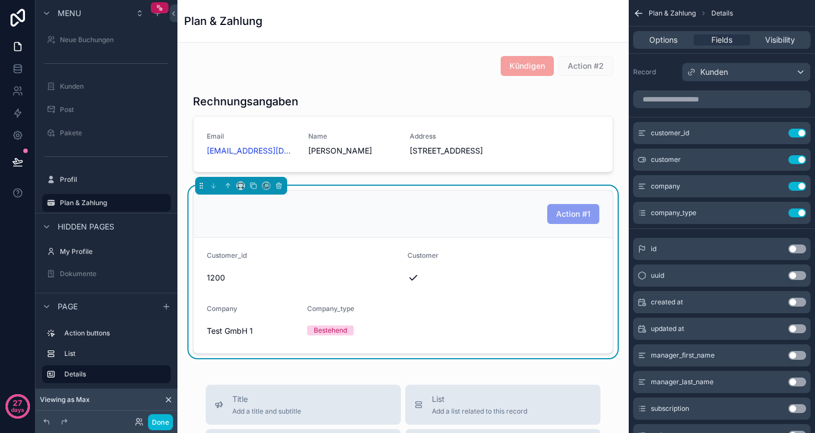
click at [718, 69] on span "Kunden" at bounding box center [714, 72] width 28 height 11
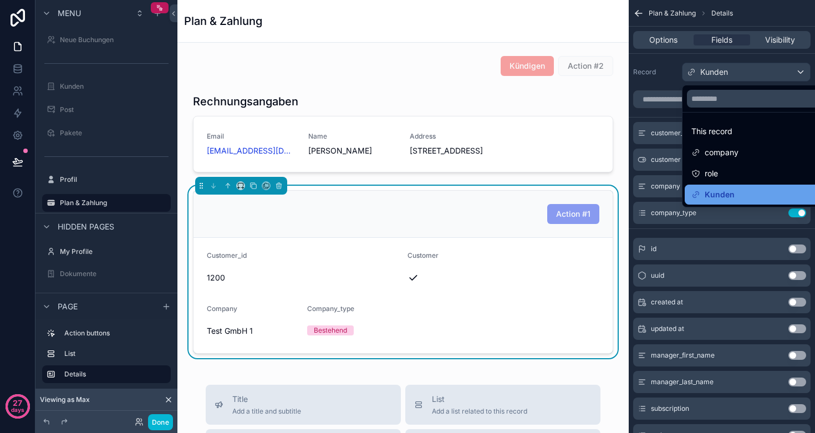
click at [725, 195] on span "Kunden" at bounding box center [720, 194] width 30 height 13
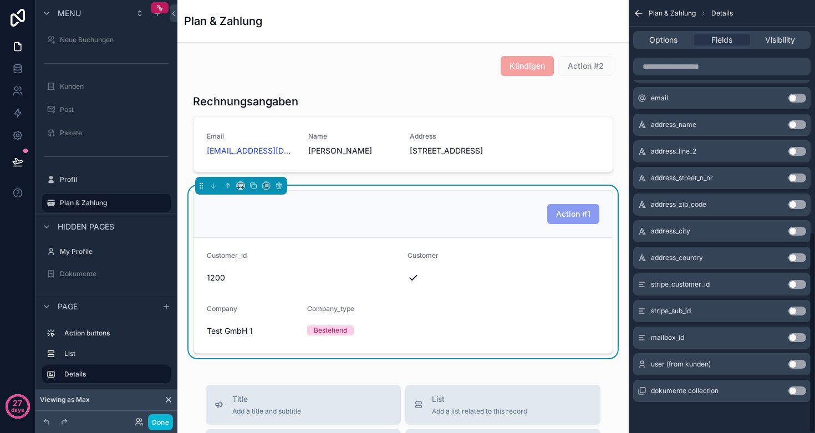
scroll to position [497, 0]
click at [799, 388] on button "Use setting" at bounding box center [797, 390] width 18 height 9
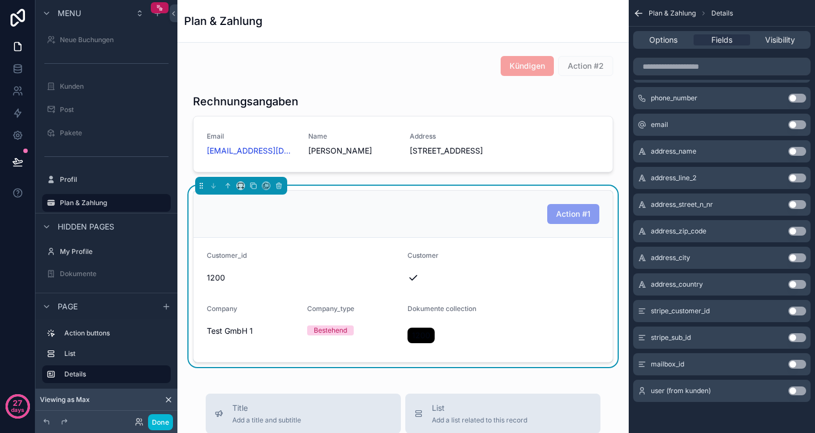
click at [419, 341] on span "1200" at bounding box center [421, 335] width 18 height 11
click at [160, 417] on button "Done" at bounding box center [160, 422] width 25 height 16
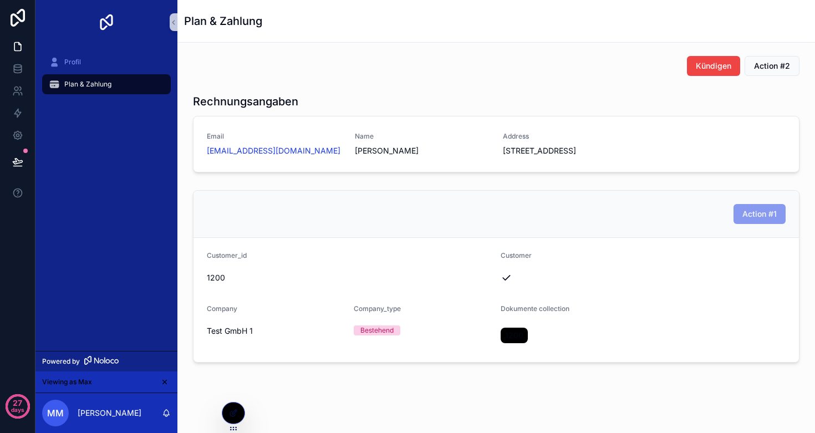
click at [509, 338] on span "1200" at bounding box center [514, 335] width 18 height 11
click at [529, 336] on div "1200" at bounding box center [517, 335] width 32 height 20
drag, startPoint x: 521, startPoint y: 335, endPoint x: 492, endPoint y: 335, distance: 28.3
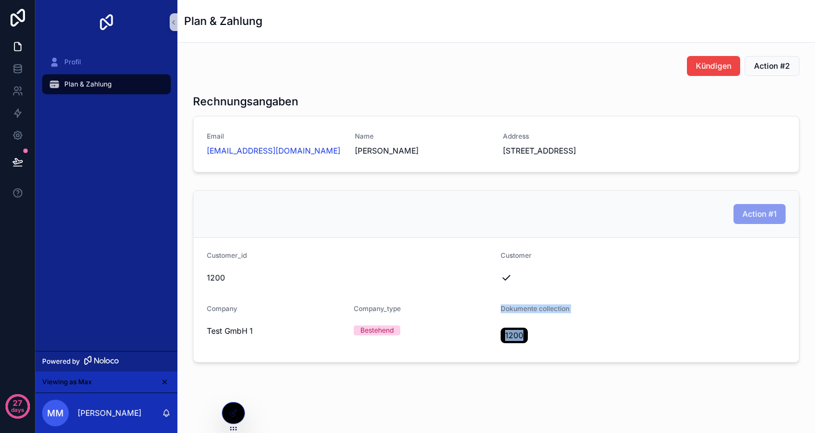
click at [492, 335] on form "Customer_id 1200 Customer Company Test GmbH 1 Company_type Bestehend Dokumente …" at bounding box center [495, 300] width 605 height 124
click at [19, 134] on icon at bounding box center [17, 135] width 11 height 11
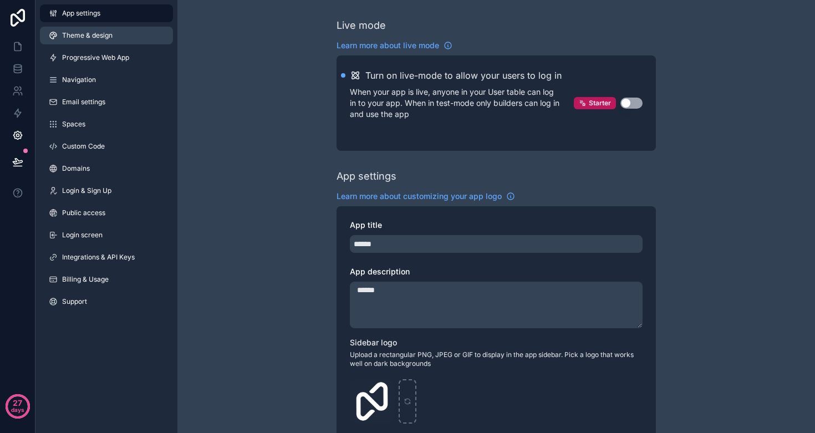
click at [86, 31] on span "Theme & design" at bounding box center [87, 35] width 50 height 9
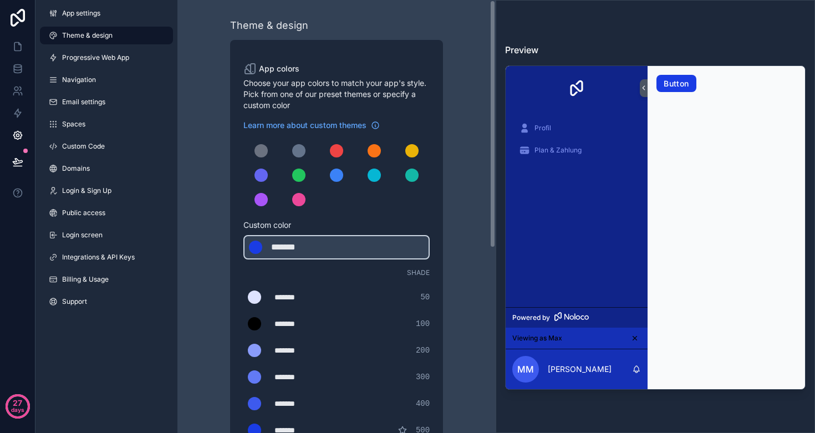
click at [288, 322] on div "*******" at bounding box center [301, 323] width 55 height 11
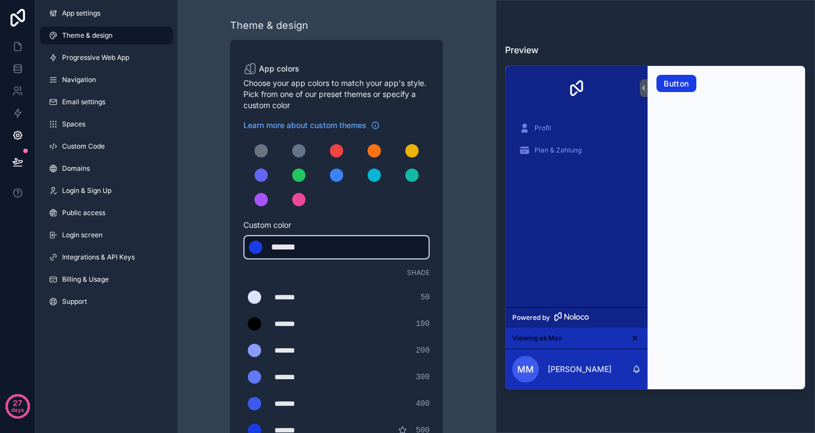
click at [297, 252] on div "*******" at bounding box center [298, 247] width 55 height 13
type div "*******"
copy div "*******"
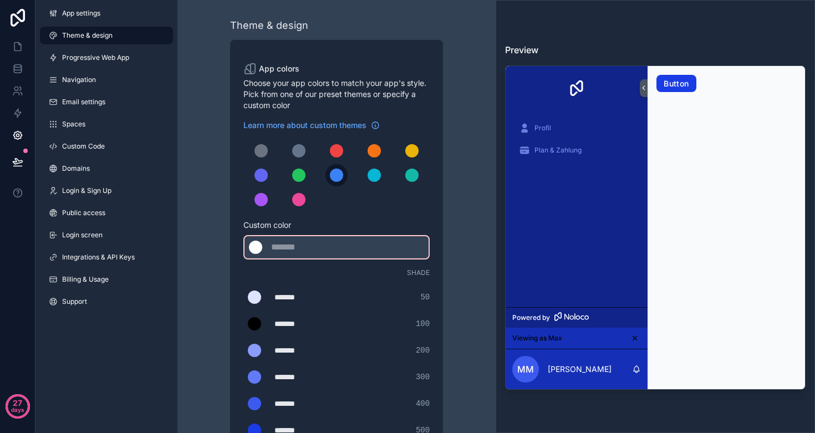
click at [339, 175] on div "scrollable content" at bounding box center [336, 175] width 13 height 13
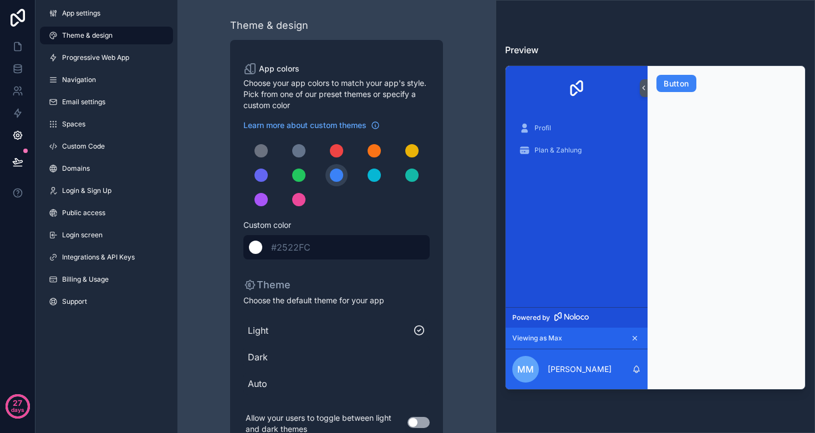
click at [303, 247] on span "#2522FC" at bounding box center [290, 247] width 39 height 11
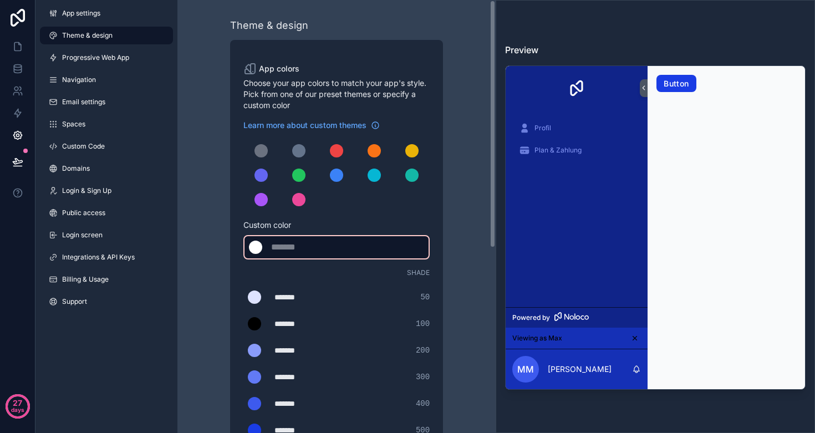
click at [303, 247] on div "scrollable content" at bounding box center [298, 247] width 55 height 13
click at [23, 48] on icon at bounding box center [17, 46] width 11 height 11
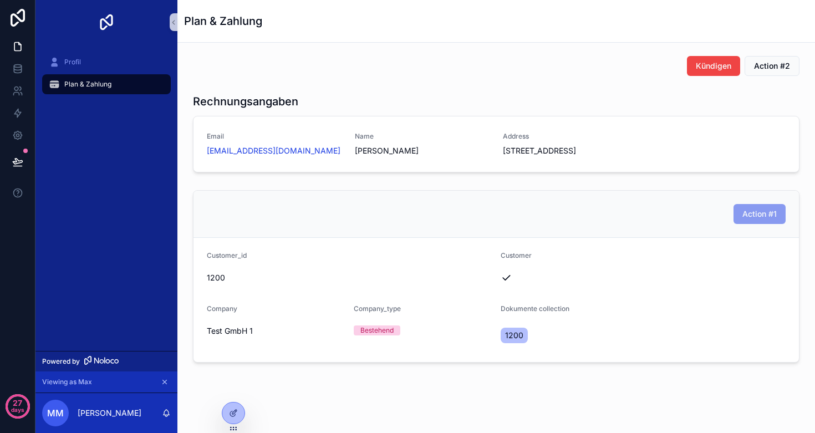
click at [509, 339] on span "1200" at bounding box center [514, 335] width 18 height 11
click at [492, 271] on form "Customer_id 1200 Customer Company Test GmbH 1 Company_type Bestehend Dokumente …" at bounding box center [495, 300] width 605 height 124
click at [236, 415] on icon at bounding box center [233, 413] width 9 height 9
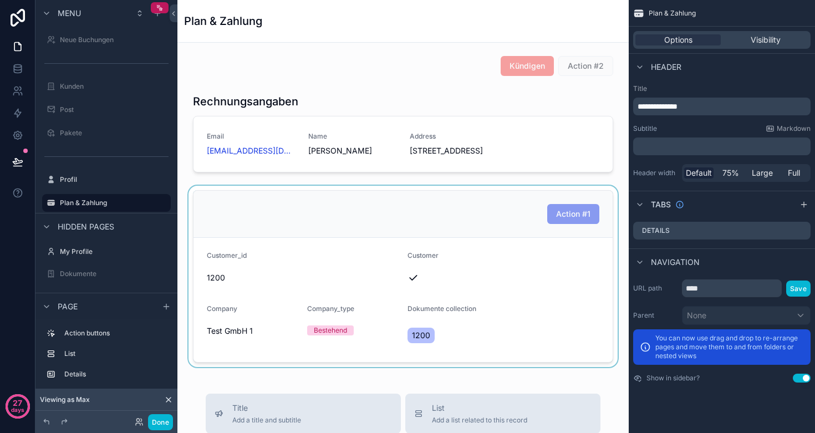
click at [427, 350] on div "scrollable content" at bounding box center [402, 276] width 433 height 181
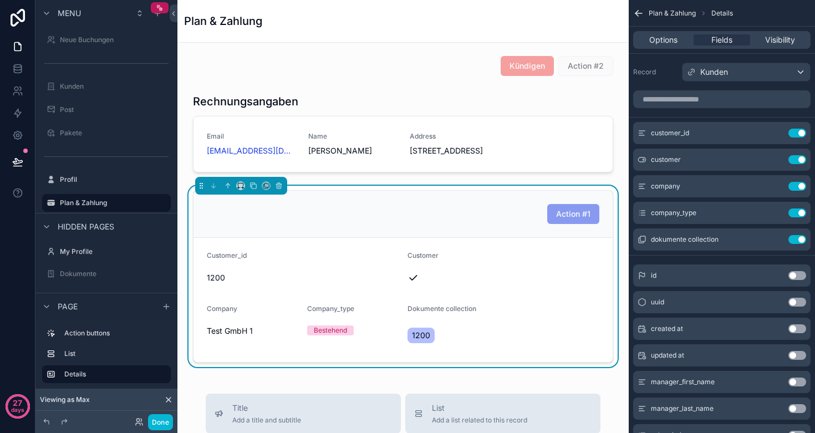
click at [425, 341] on span "1200" at bounding box center [421, 335] width 18 height 11
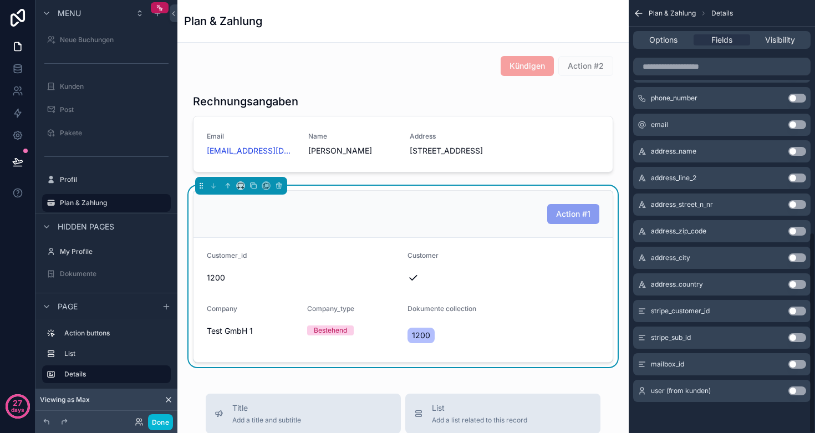
scroll to position [497, 0]
click at [795, 339] on button "Use setting" at bounding box center [797, 337] width 18 height 9
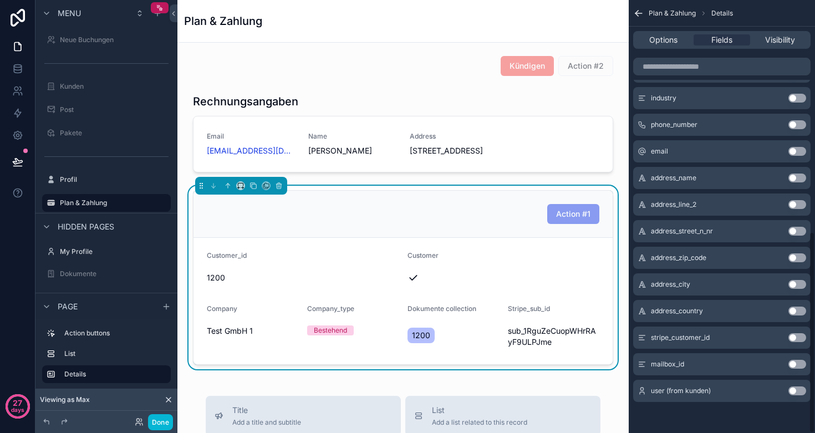
click at [795, 336] on button "Use setting" at bounding box center [797, 337] width 18 height 9
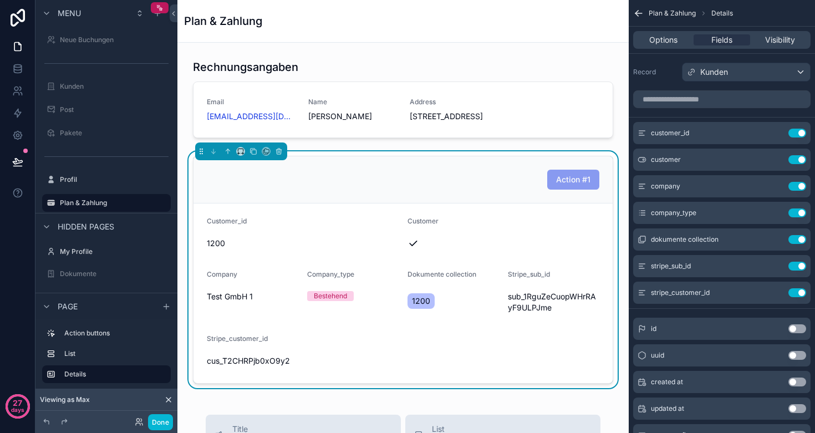
scroll to position [39, 0]
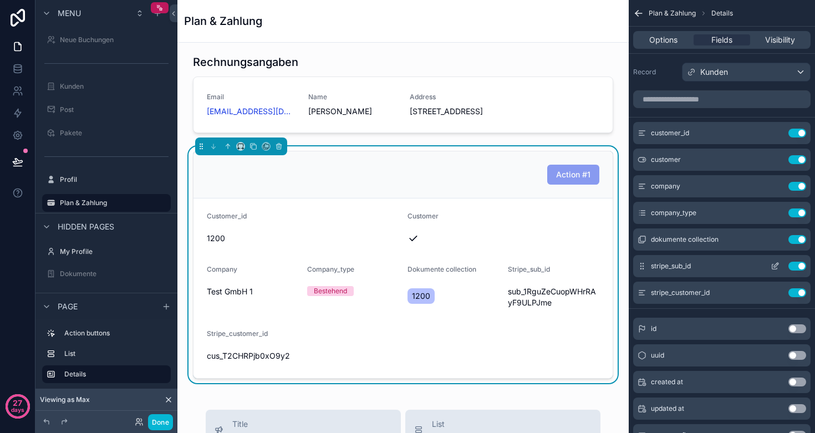
click at [800, 267] on button "Use setting" at bounding box center [797, 266] width 18 height 9
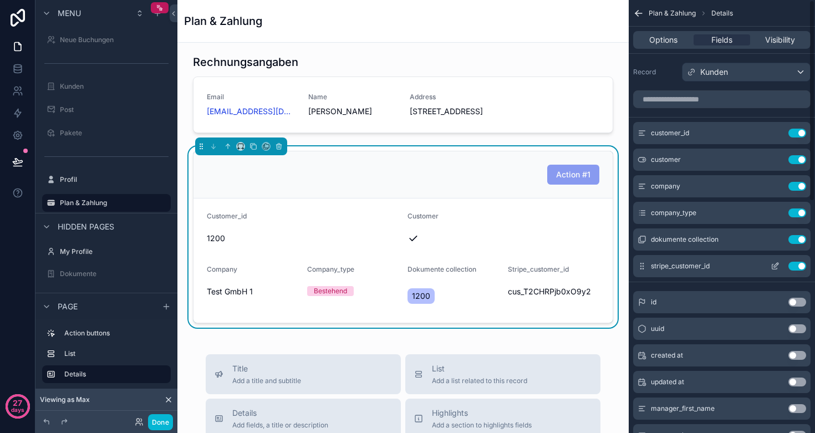
click at [800, 267] on button "Use setting" at bounding box center [797, 266] width 18 height 9
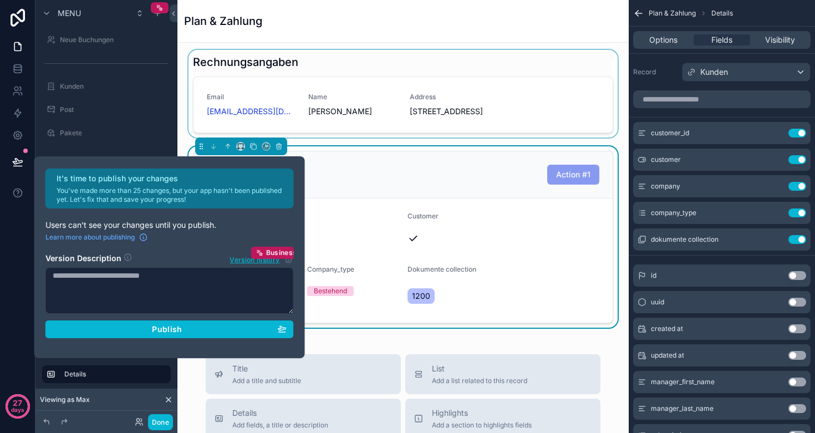
click at [424, 137] on div "scrollable content" at bounding box center [402, 94] width 433 height 88
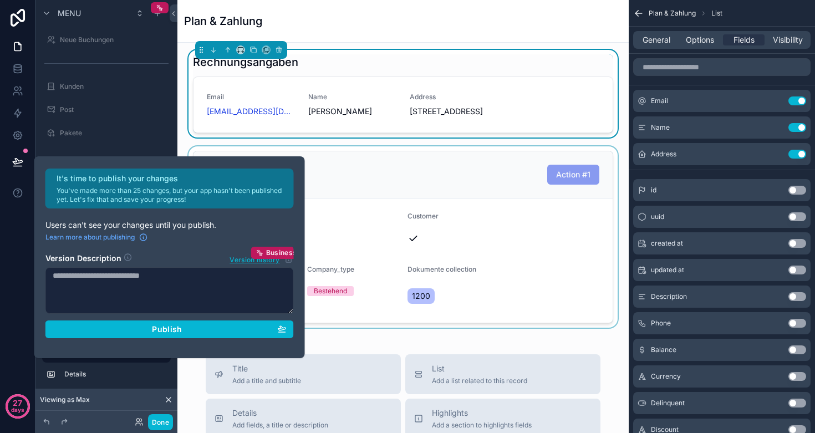
click at [447, 193] on div "scrollable content" at bounding box center [402, 236] width 433 height 181
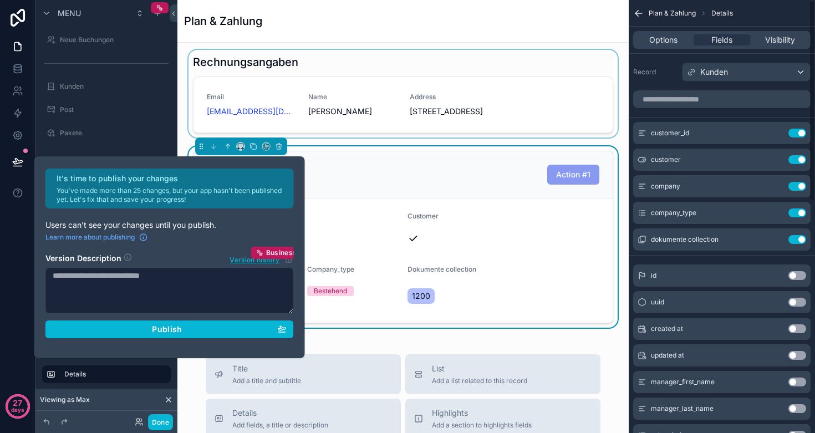
click at [747, 69] on div "Kunden" at bounding box center [745, 72] width 127 height 18
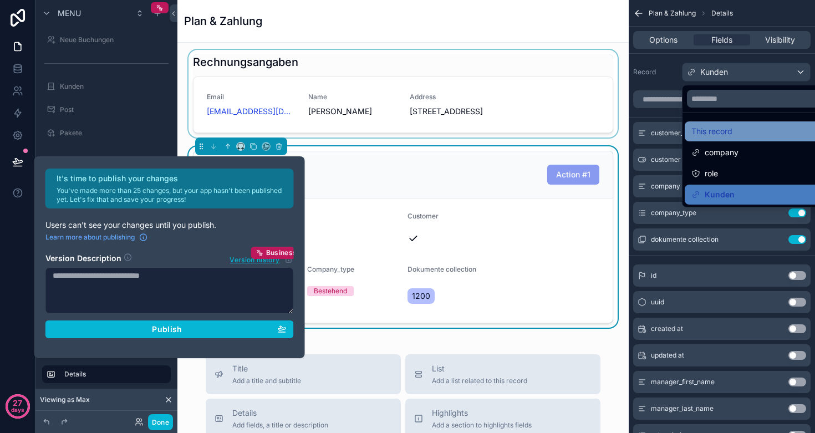
click at [727, 130] on span "This record" at bounding box center [711, 131] width 41 height 13
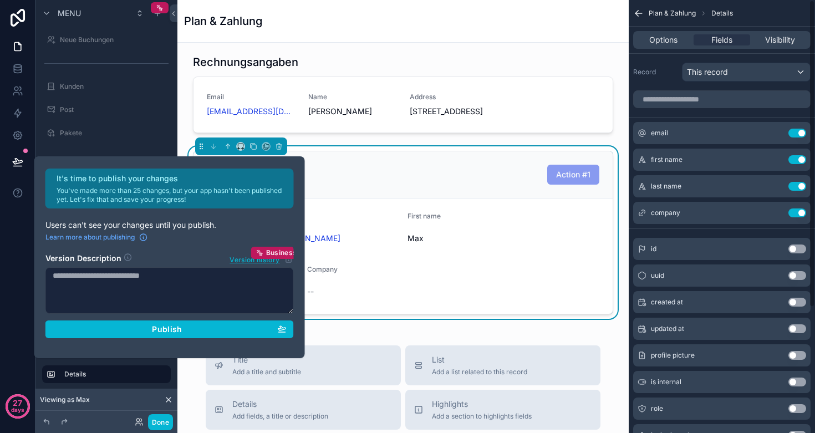
click at [456, 243] on div "Max" at bounding box center [503, 238] width 192 height 18
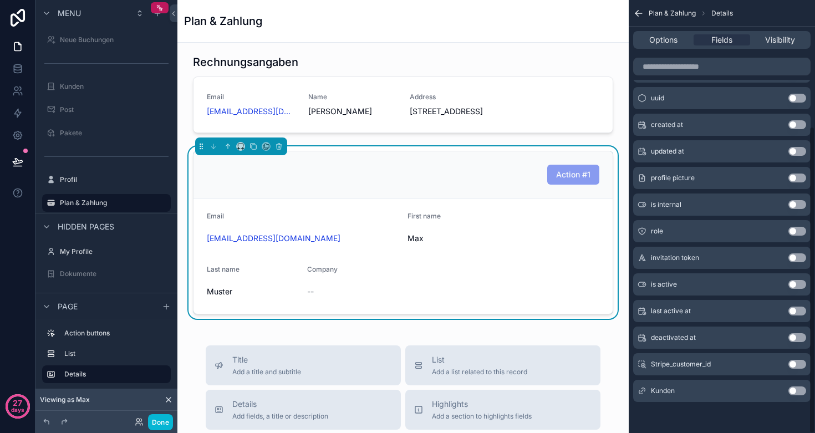
scroll to position [177, 0]
click at [799, 394] on button "Use setting" at bounding box center [797, 390] width 18 height 9
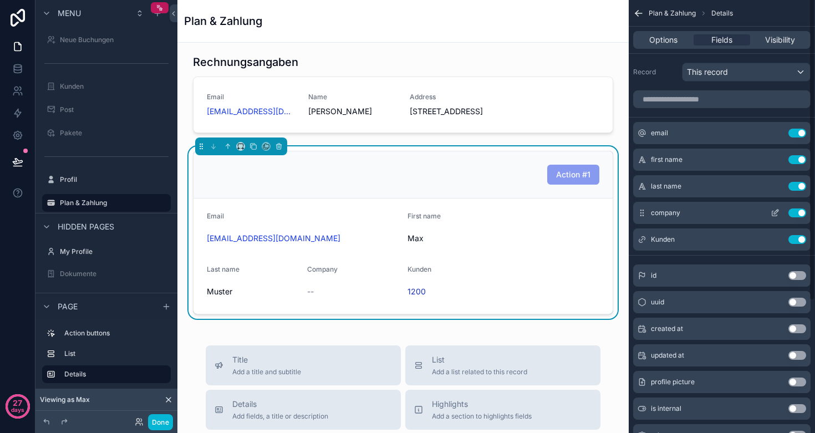
scroll to position [0, 0]
click at [798, 242] on button "Use setting" at bounding box center [797, 239] width 18 height 9
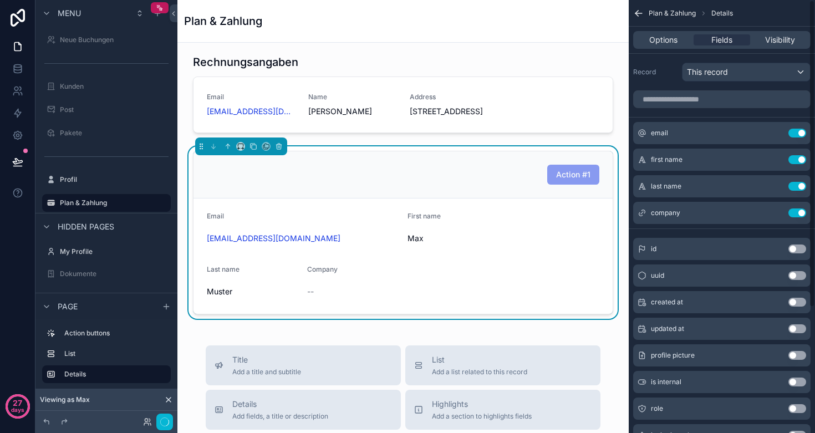
click at [745, 70] on div "This record" at bounding box center [745, 72] width 127 height 18
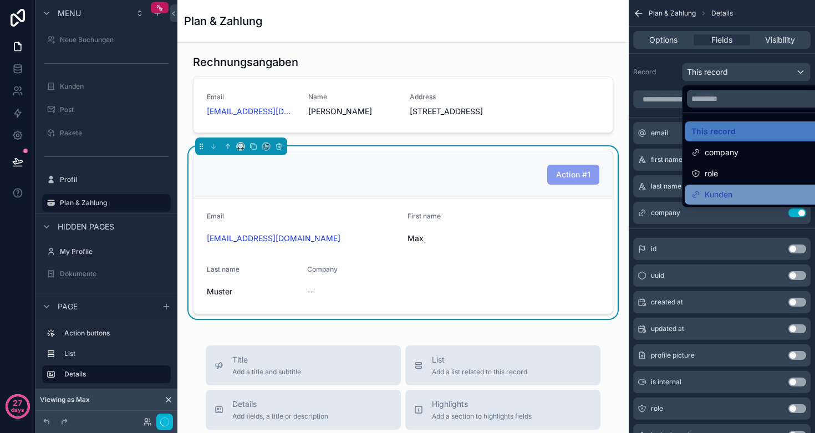
click at [727, 189] on span "Kunden" at bounding box center [719, 194] width 28 height 13
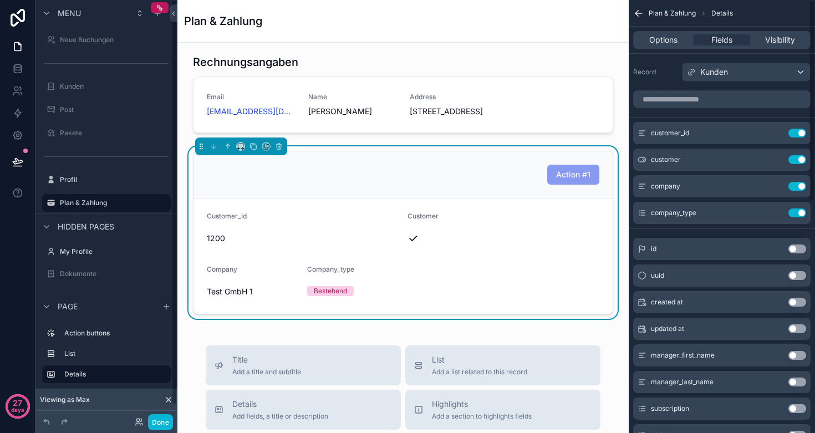
click at [736, 77] on div "Kunden" at bounding box center [745, 72] width 127 height 18
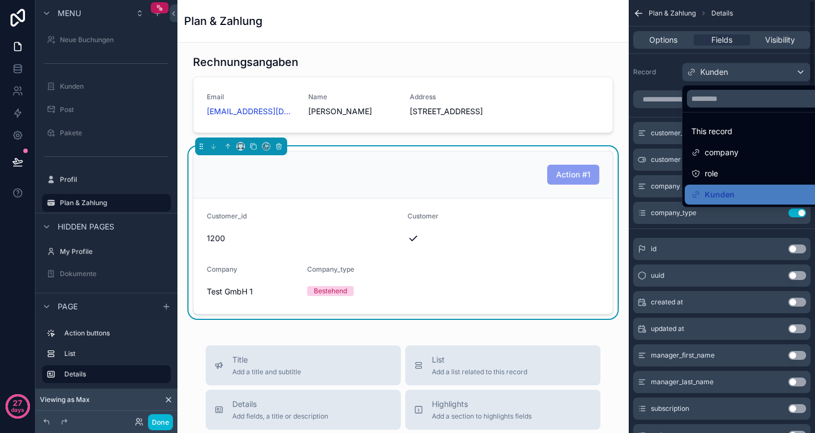
click at [14, 72] on div "scrollable content" at bounding box center [407, 216] width 815 height 433
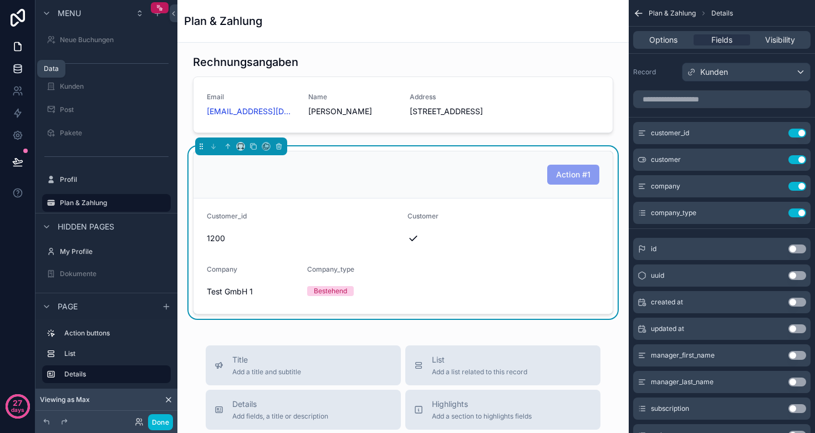
click at [17, 69] on icon at bounding box center [17, 68] width 11 height 11
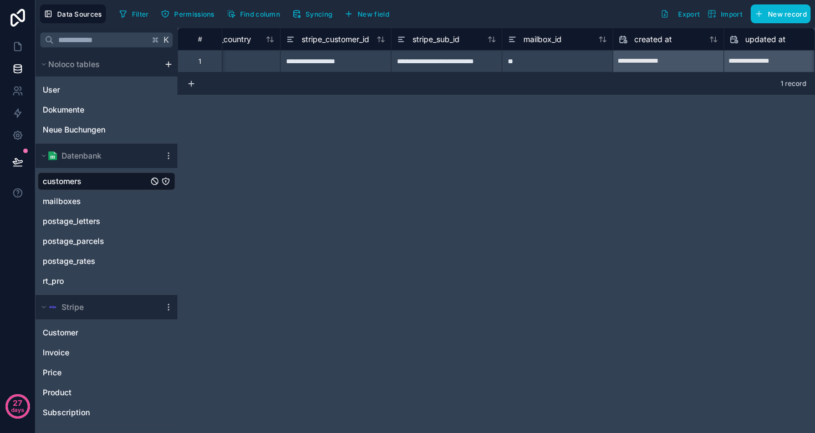
scroll to position [0, 2160]
click at [63, 89] on link "User" at bounding box center [90, 89] width 94 height 11
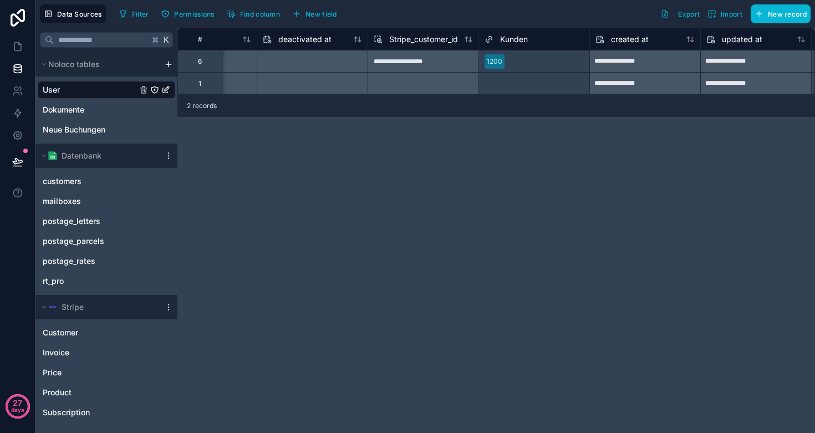
scroll to position [0, 934]
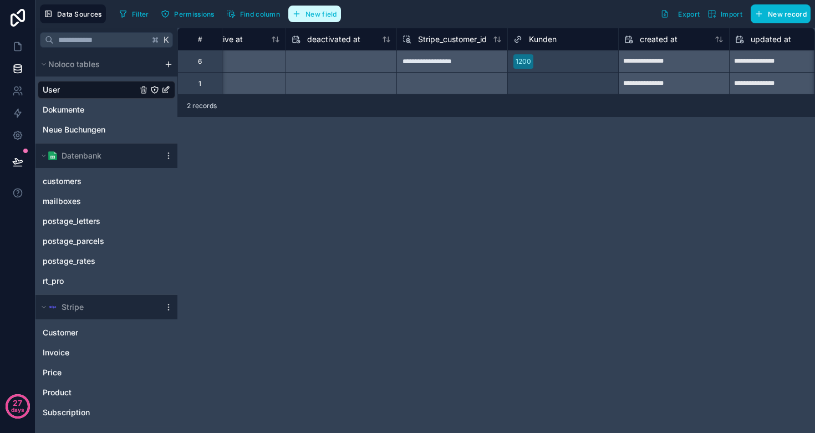
click at [311, 11] on span "New field" at bounding box center [321, 14] width 32 height 8
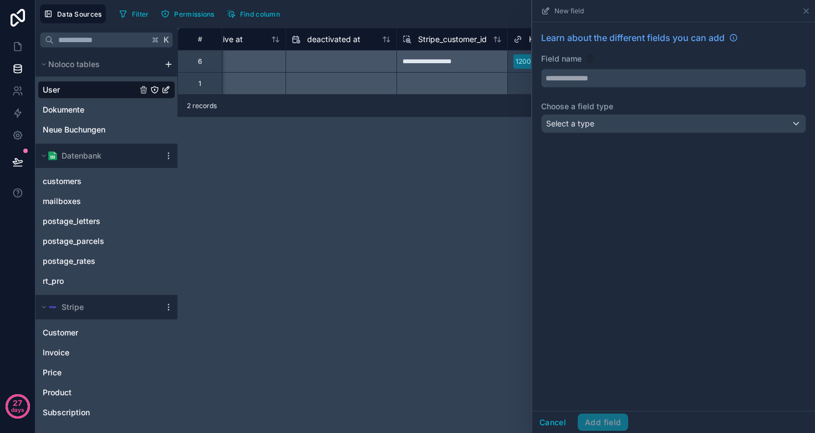
click at [579, 83] on input "text" at bounding box center [674, 78] width 264 height 18
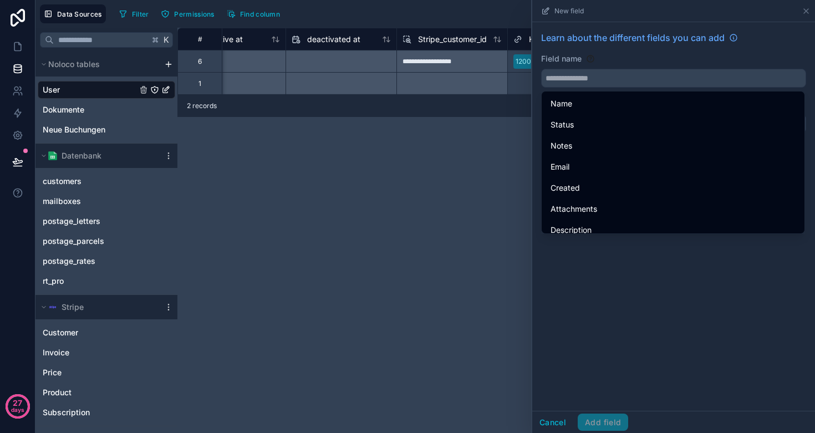
click at [583, 258] on div "Learn about the different fields you can add Field name Choose a field type Sel…" at bounding box center [673, 216] width 283 height 389
click at [629, 295] on div "Learn about the different fields you can add Field name Choose a field type Sel…" at bounding box center [673, 216] width 283 height 389
click at [644, 60] on div "Field name" at bounding box center [673, 58] width 265 height 11
click at [644, 278] on div "Learn about the different fields you can add Field name Choose a field type Sel…" at bounding box center [673, 216] width 283 height 389
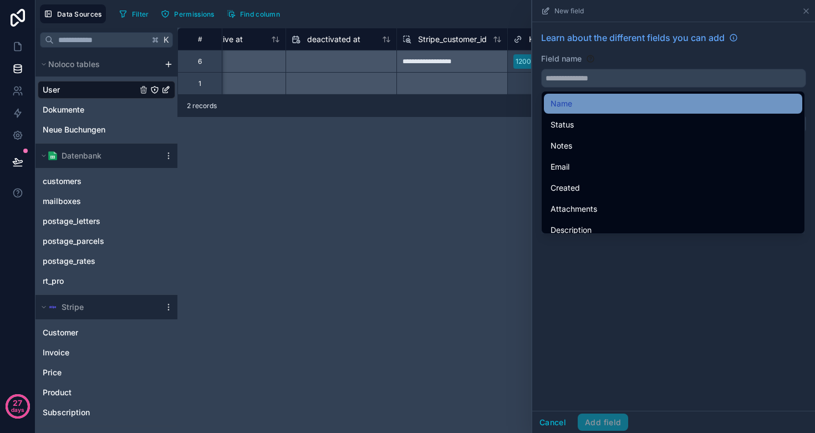
click at [611, 104] on div "Name" at bounding box center [672, 103] width 245 height 13
type input "****"
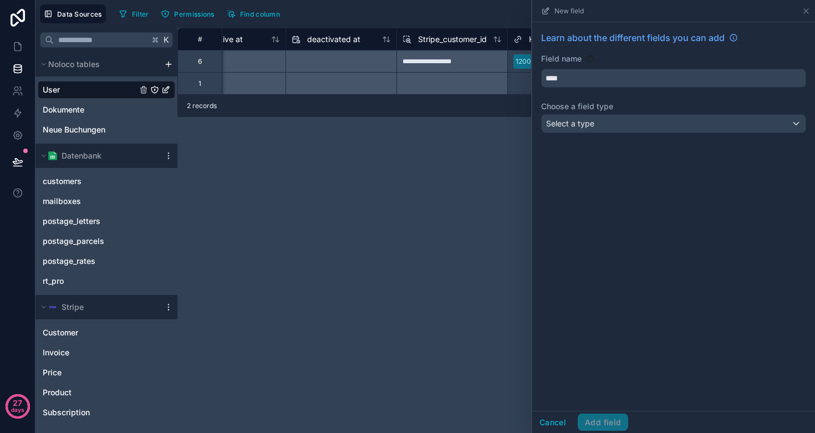
click at [594, 124] on span "Select a type" at bounding box center [570, 123] width 48 height 9
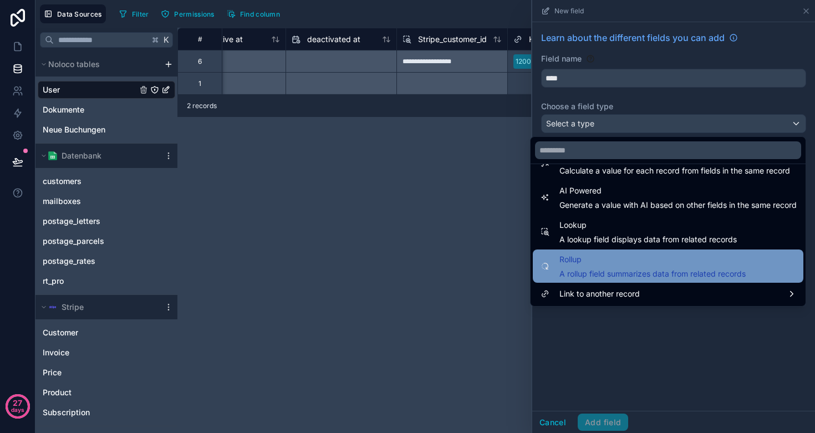
scroll to position [322, 0]
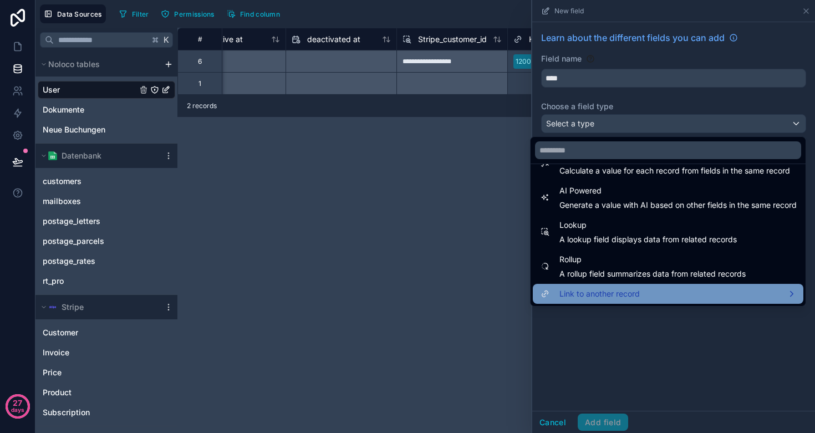
click at [621, 289] on span "Link to another record" at bounding box center [599, 293] width 80 height 13
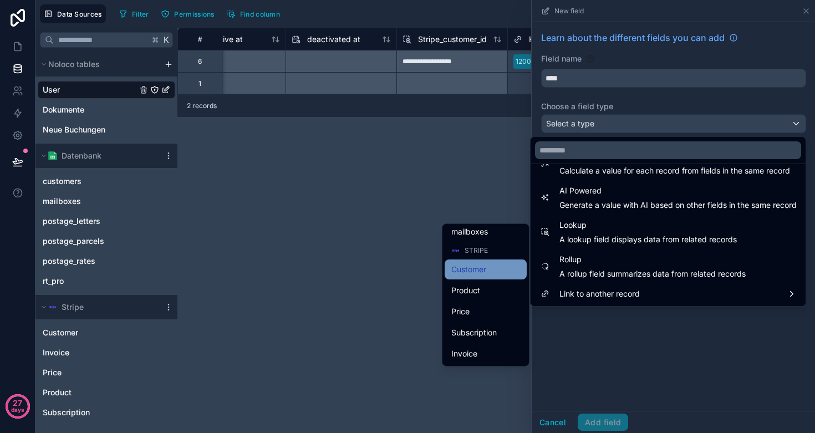
scroll to position [206, 0]
click at [475, 274] on span "Customer" at bounding box center [468, 269] width 35 height 13
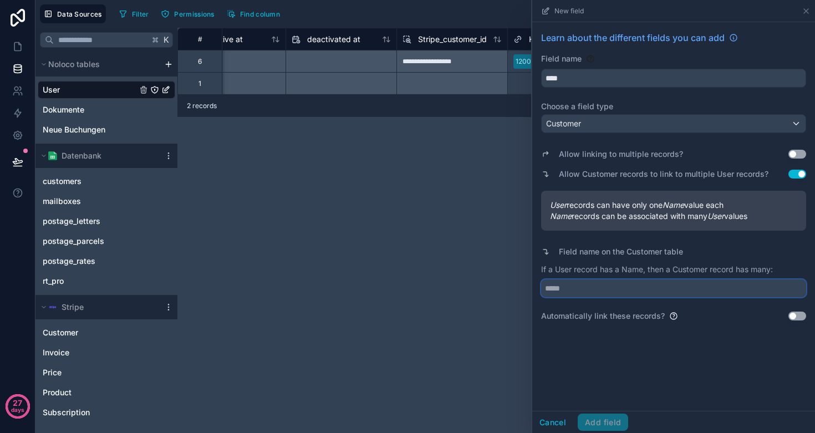
click at [601, 292] on input "text" at bounding box center [673, 288] width 265 height 18
click at [792, 315] on button "Use setting" at bounding box center [797, 316] width 18 height 9
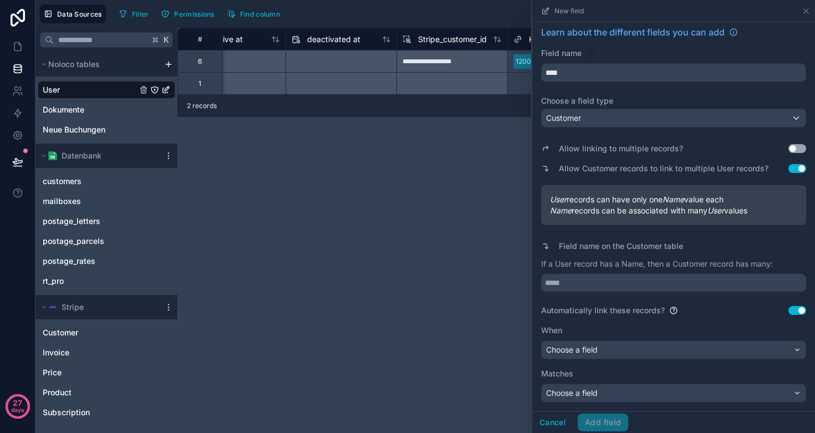
scroll to position [6, 0]
click at [605, 348] on div "Choose a field" at bounding box center [674, 350] width 264 height 18
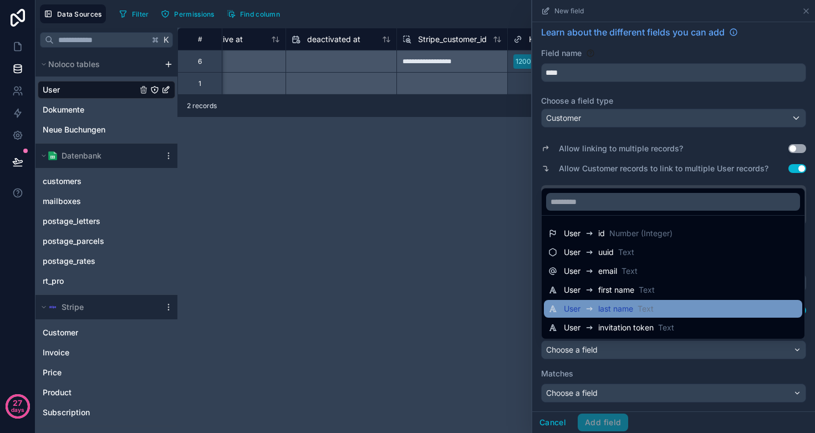
scroll to position [0, 0]
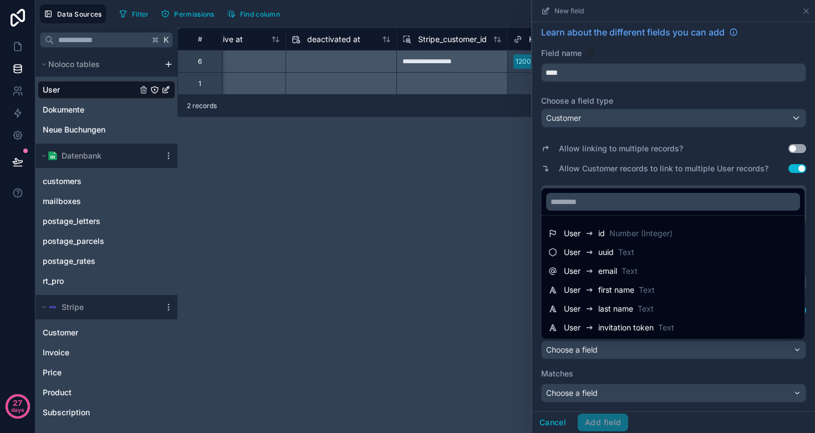
click at [303, 152] on div "**********" at bounding box center [495, 230] width 637 height 405
click at [803, 10] on div at bounding box center [673, 216] width 283 height 433
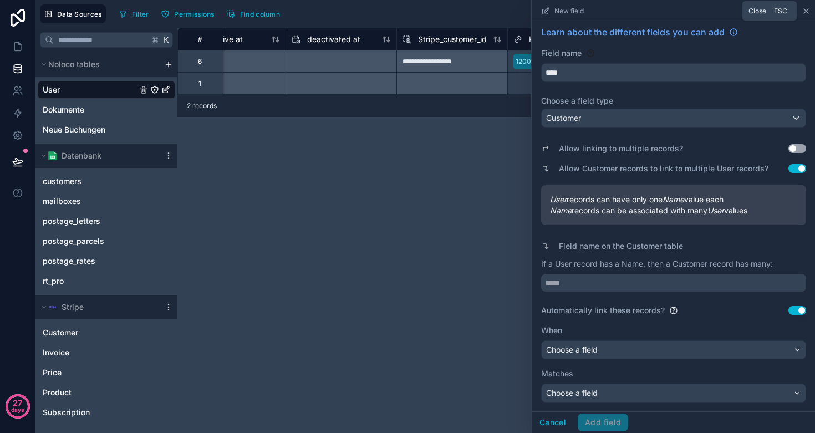
click at [802, 11] on icon at bounding box center [806, 11] width 9 height 9
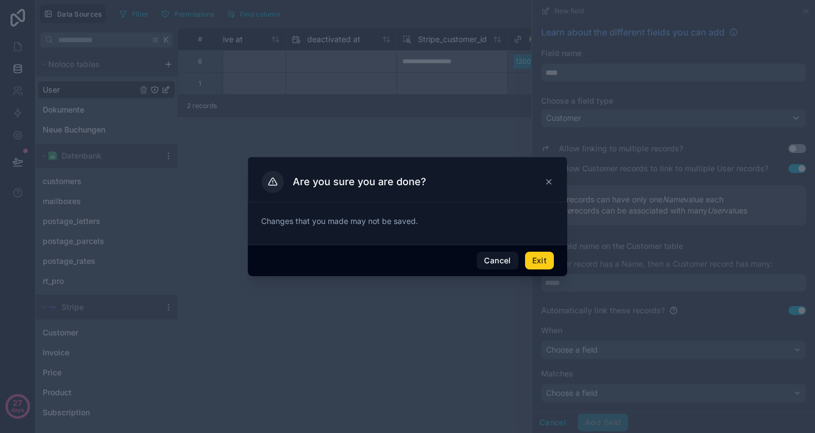
click at [539, 261] on button "Exit" at bounding box center [539, 261] width 29 height 18
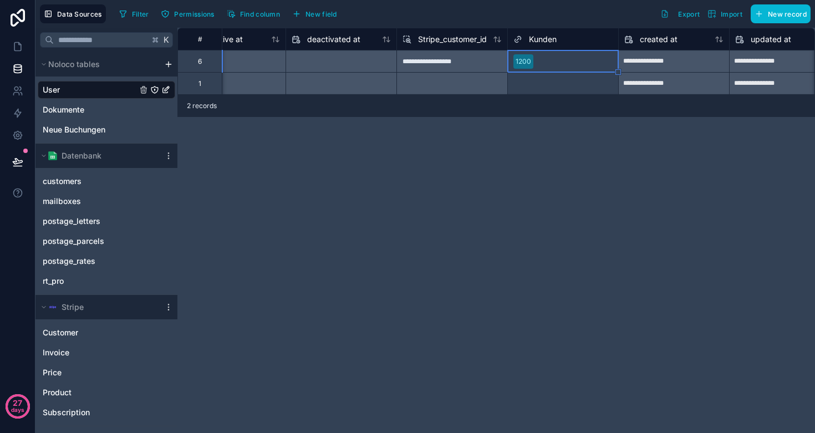
click at [450, 66] on div "**********" at bounding box center [451, 61] width 111 height 22
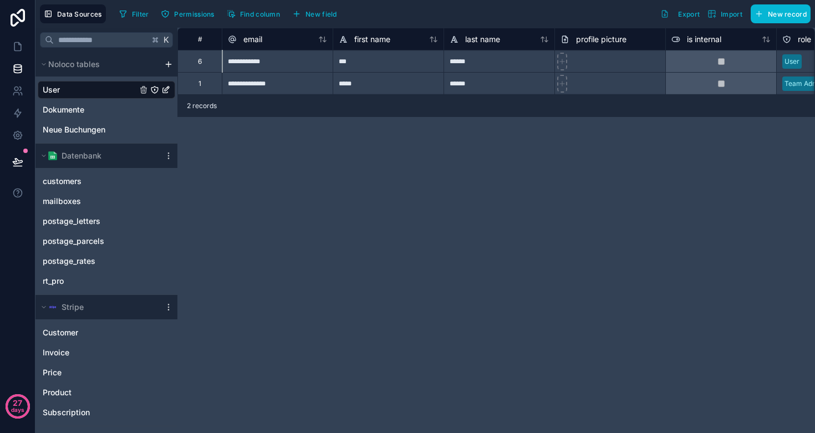
scroll to position [0, 4]
click at [13, 50] on icon at bounding box center [17, 46] width 11 height 11
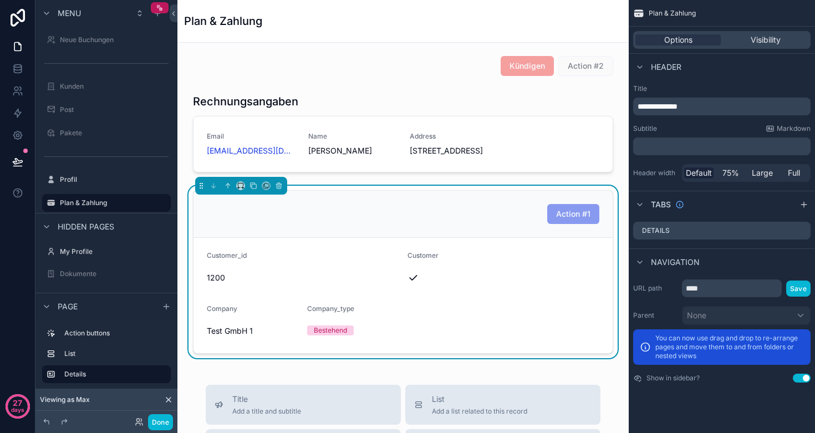
click at [442, 224] on div "Action #1" at bounding box center [403, 214] width 392 height 20
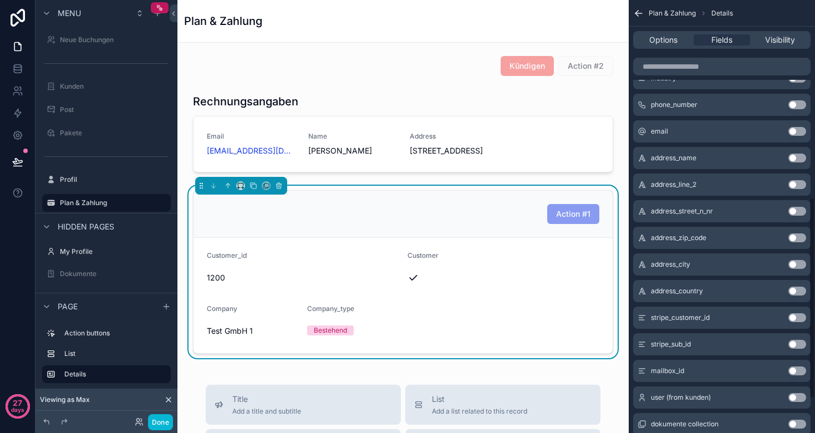
scroll to position [395, 0]
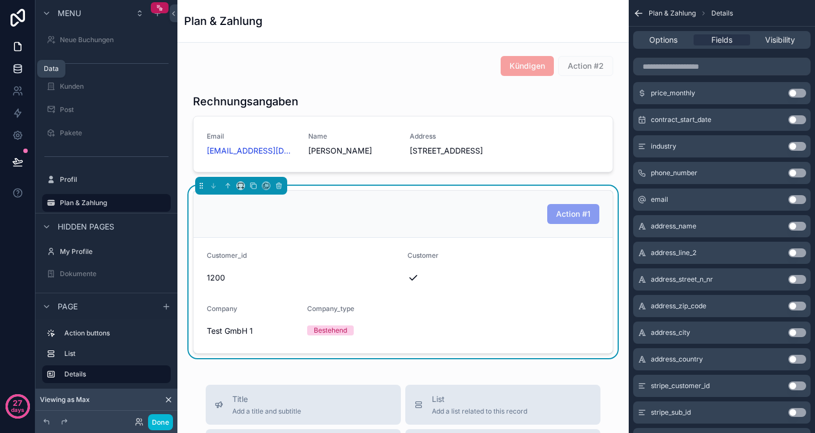
click at [15, 75] on link at bounding box center [17, 69] width 35 height 22
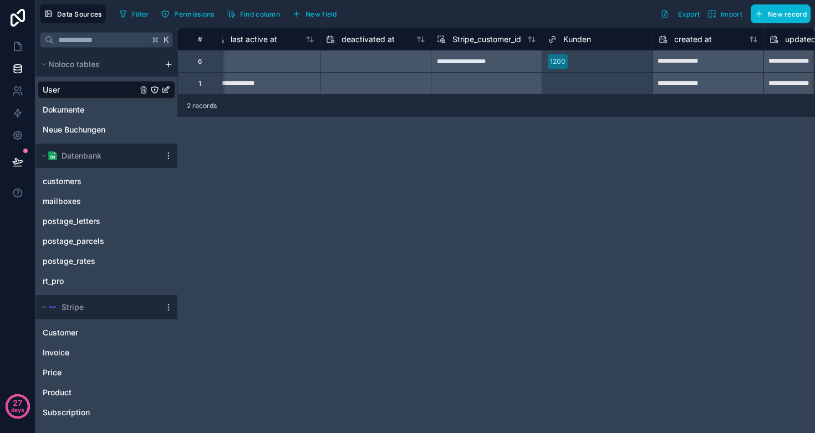
scroll to position [0, 980]
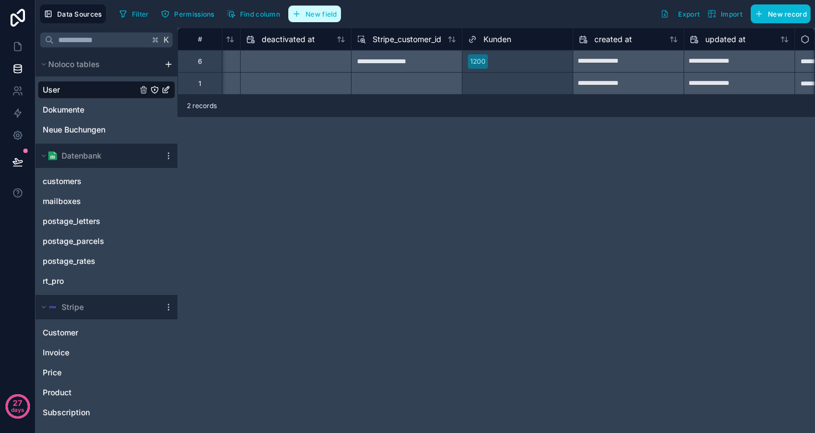
click at [309, 10] on span "New field" at bounding box center [321, 14] width 32 height 8
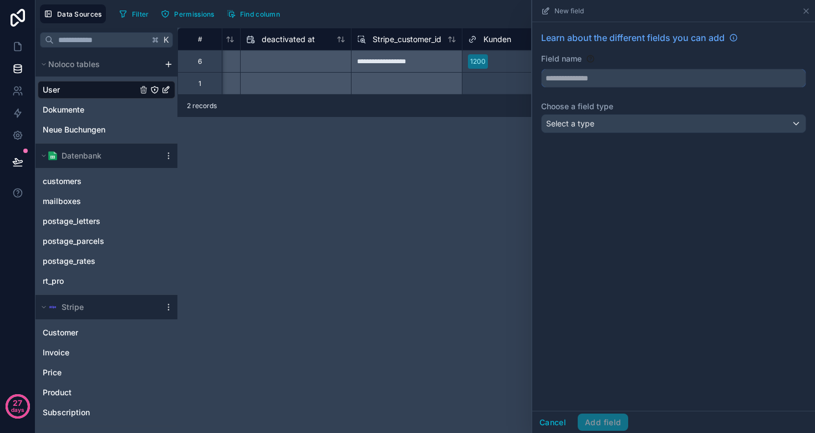
click at [589, 82] on input "text" at bounding box center [674, 78] width 264 height 18
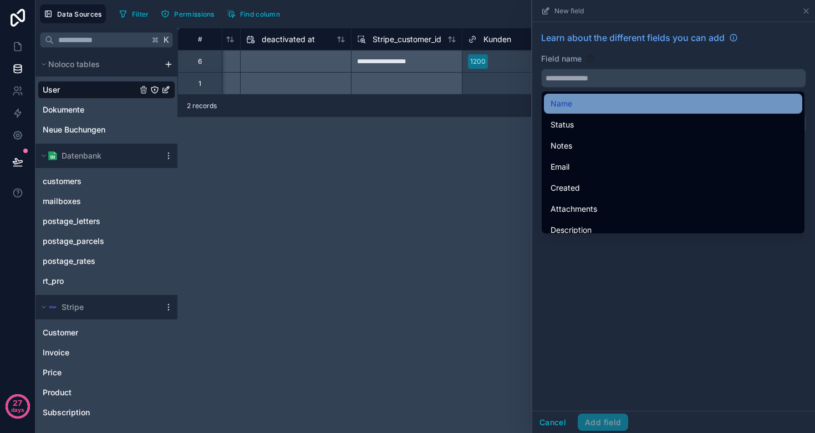
click at [579, 106] on div "Name" at bounding box center [672, 103] width 245 height 13
type input "****"
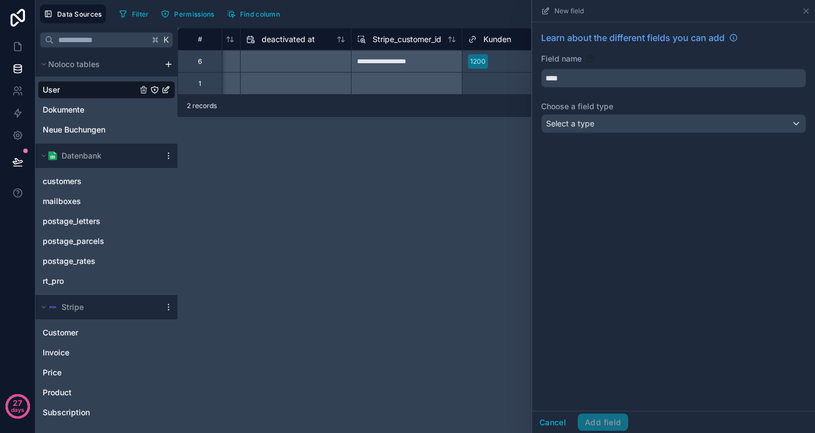
click at [593, 123] on span "Select a type" at bounding box center [570, 123] width 48 height 9
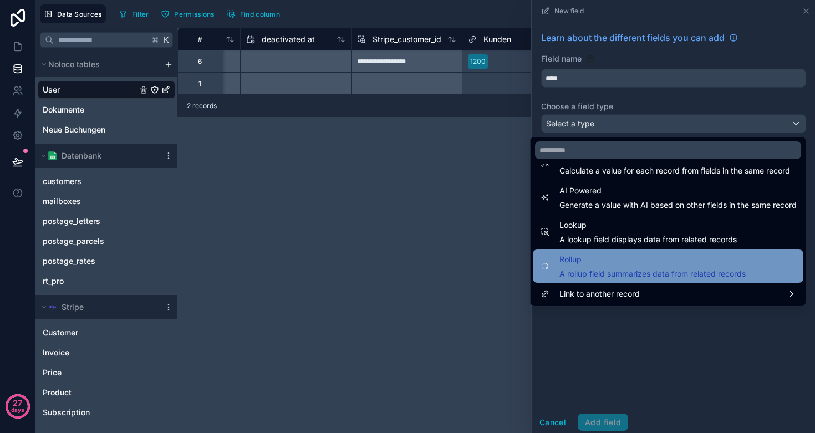
scroll to position [322, 0]
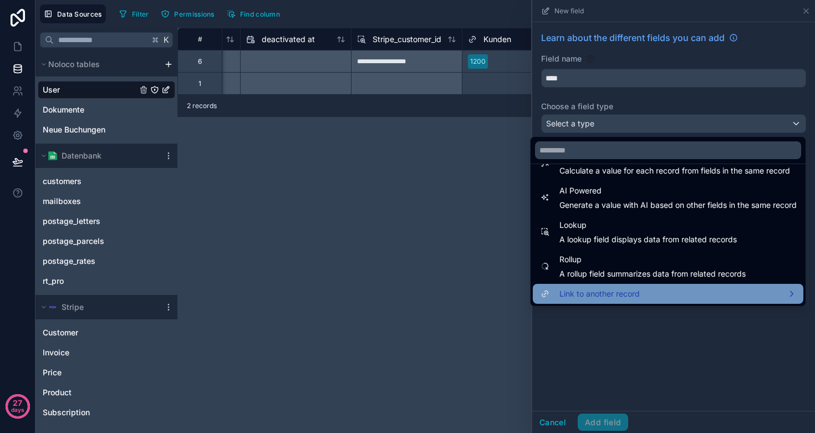
click at [608, 293] on span "Link to another record" at bounding box center [599, 293] width 80 height 13
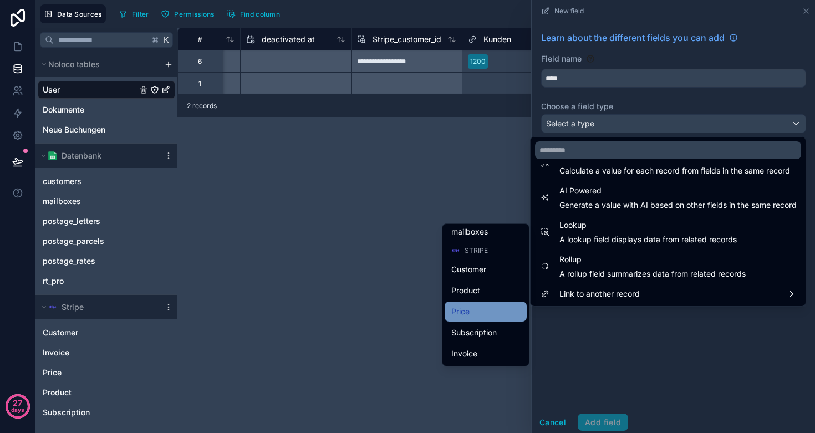
scroll to position [206, 0]
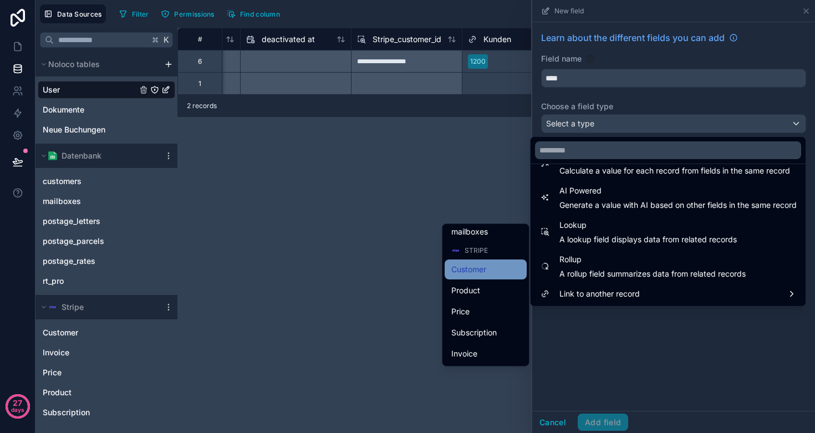
click at [474, 272] on span "Customer" at bounding box center [468, 269] width 35 height 13
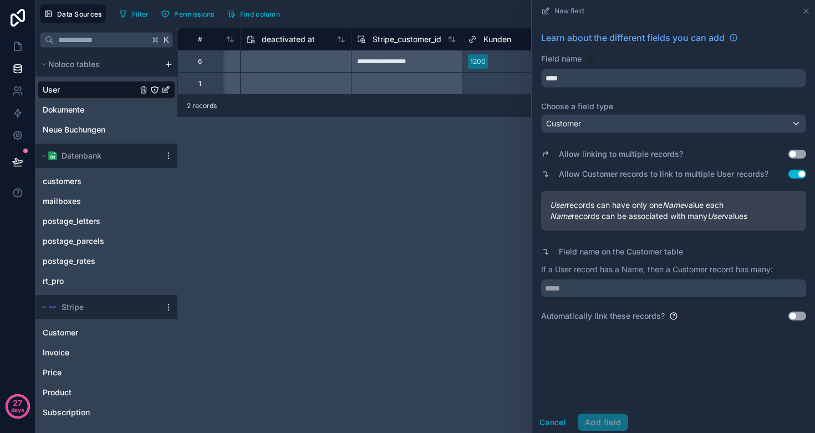
scroll to position [0, 0]
click at [794, 315] on button "Use setting" at bounding box center [797, 316] width 18 height 9
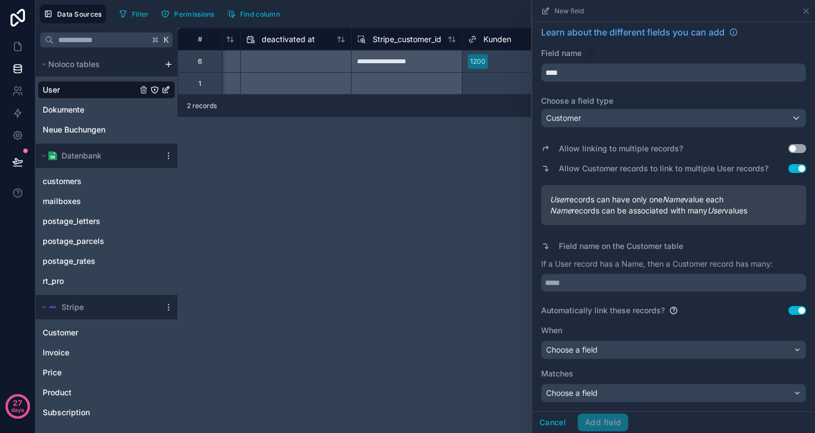
scroll to position [6, 0]
click at [628, 345] on div "Choose a field" at bounding box center [674, 350] width 264 height 18
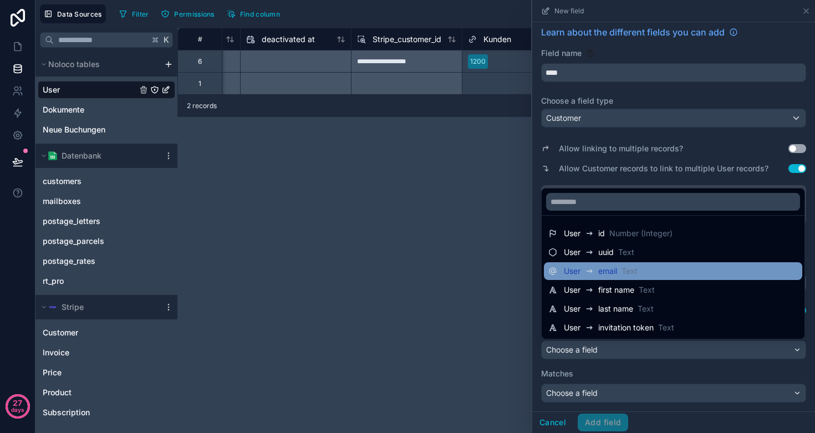
click at [616, 267] on span "email" at bounding box center [607, 271] width 19 height 11
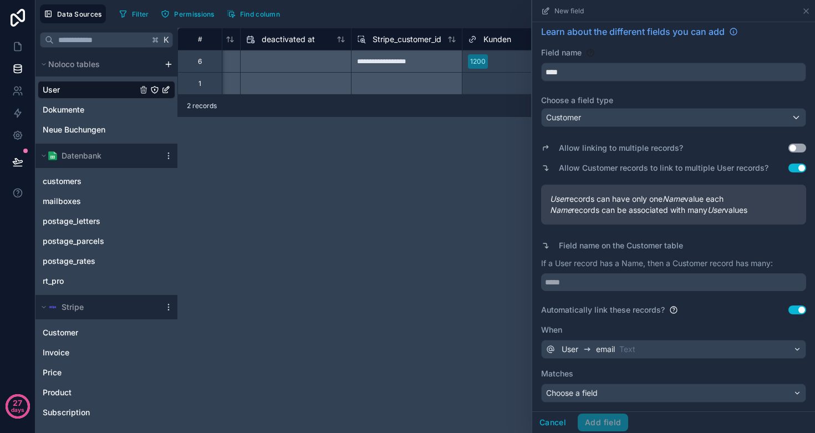
scroll to position [6, 0]
click at [614, 392] on div "Choose a field" at bounding box center [674, 393] width 264 height 18
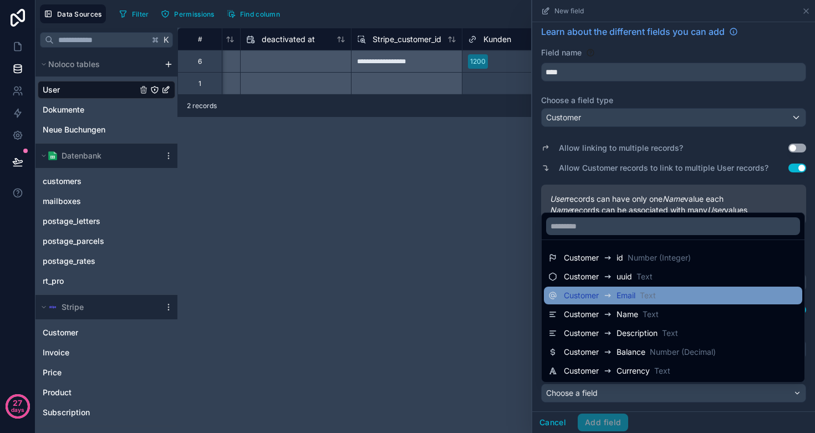
click at [624, 295] on span "Email" at bounding box center [625, 295] width 19 height 11
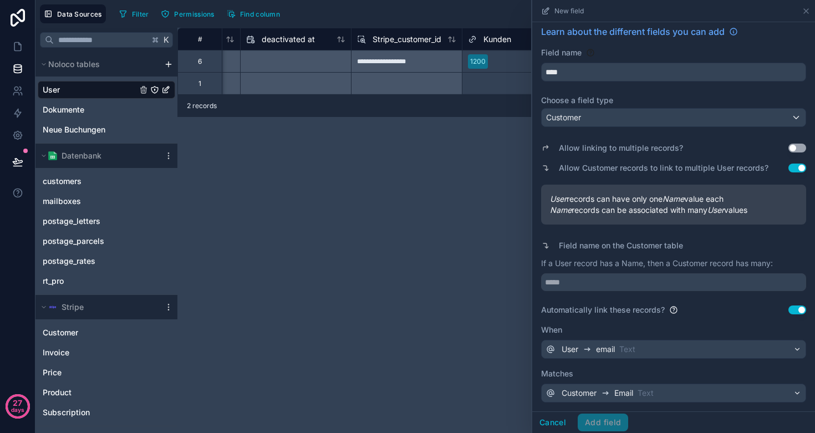
click at [637, 350] on div "User email Text" at bounding box center [674, 349] width 264 height 18
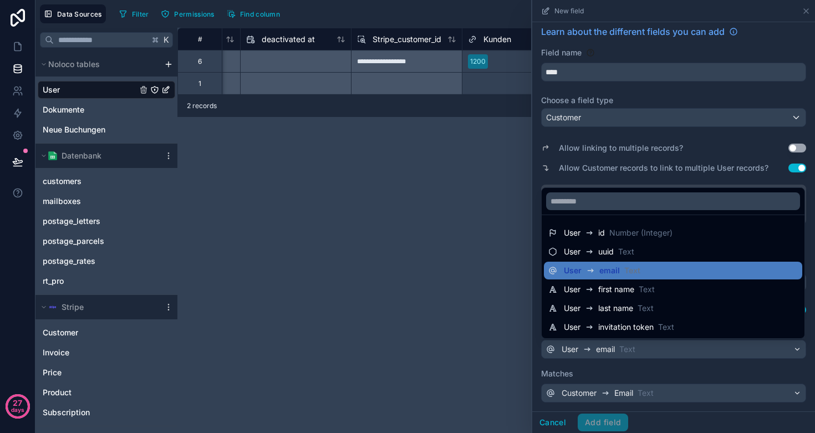
click at [637, 345] on div at bounding box center [673, 216] width 283 height 433
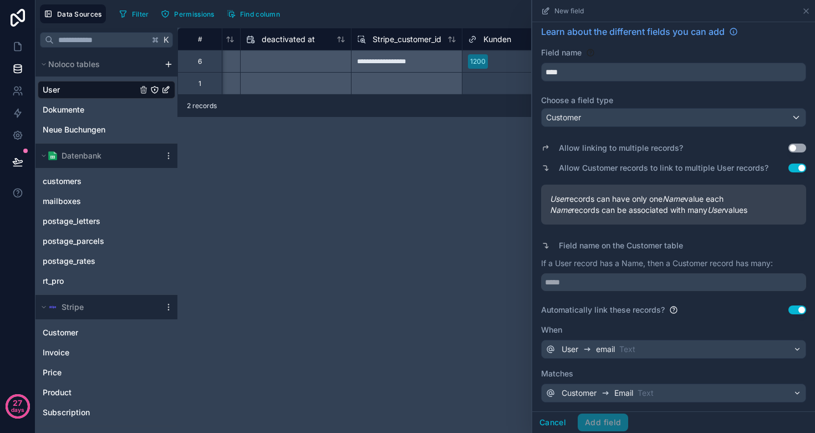
click at [690, 342] on div "User email Text" at bounding box center [674, 349] width 264 height 18
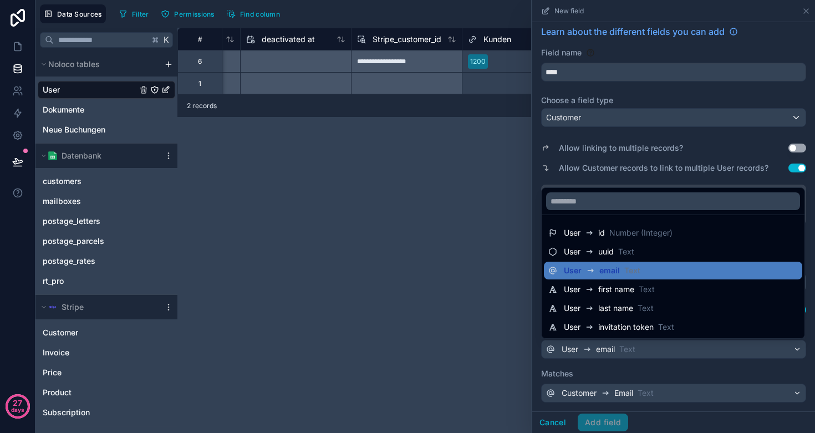
click at [613, 179] on div at bounding box center [673, 216] width 283 height 433
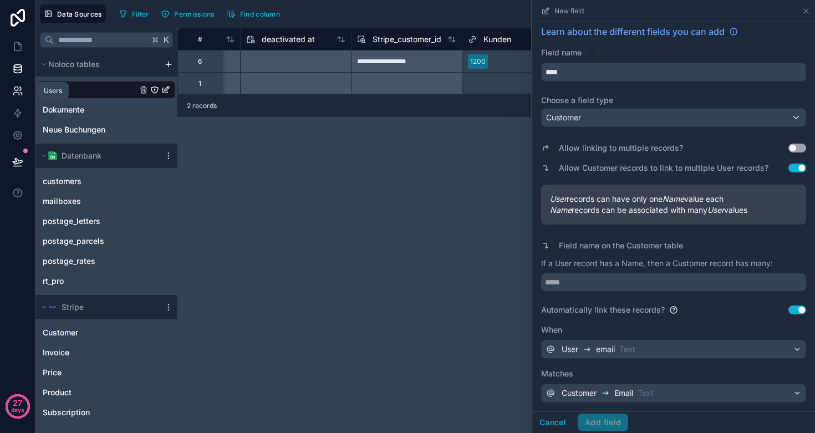
click at [13, 92] on icon at bounding box center [17, 90] width 11 height 11
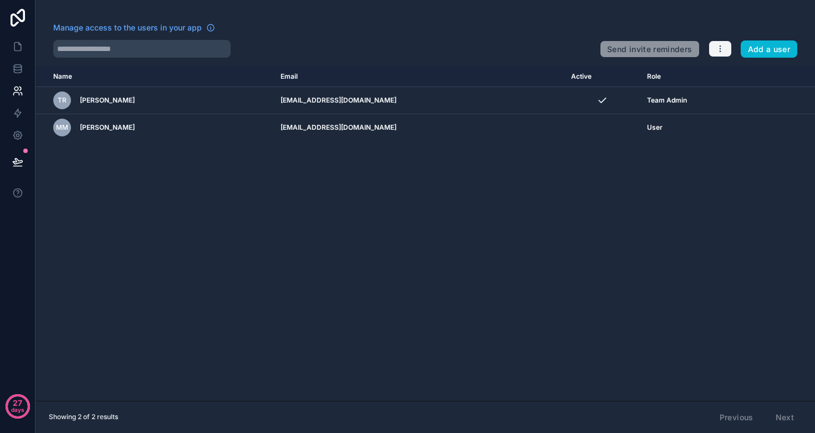
click at [716, 53] on icon "button" at bounding box center [720, 48] width 9 height 9
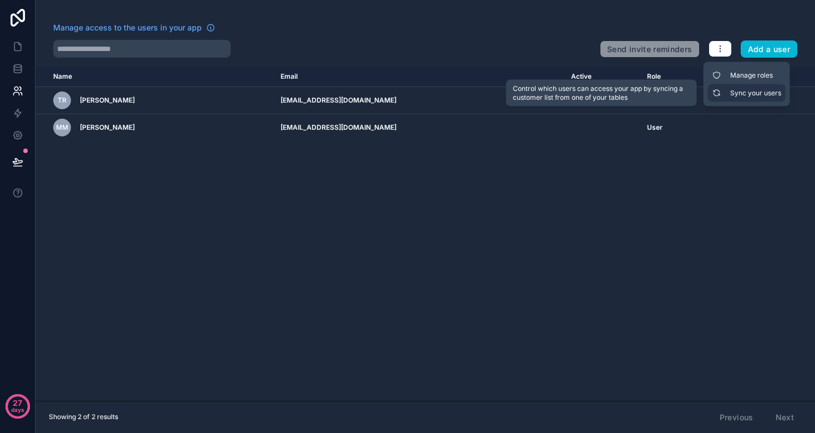
click at [726, 90] on link "Sync your users" at bounding box center [747, 93] width 78 height 18
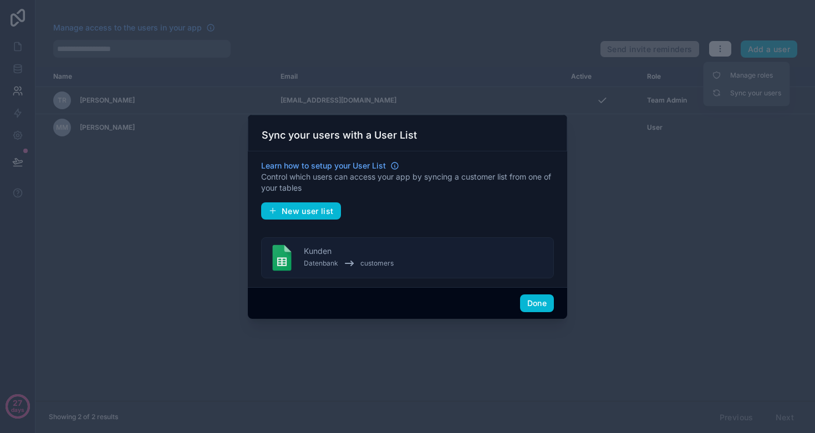
click at [362, 263] on span "customers" at bounding box center [376, 263] width 33 height 9
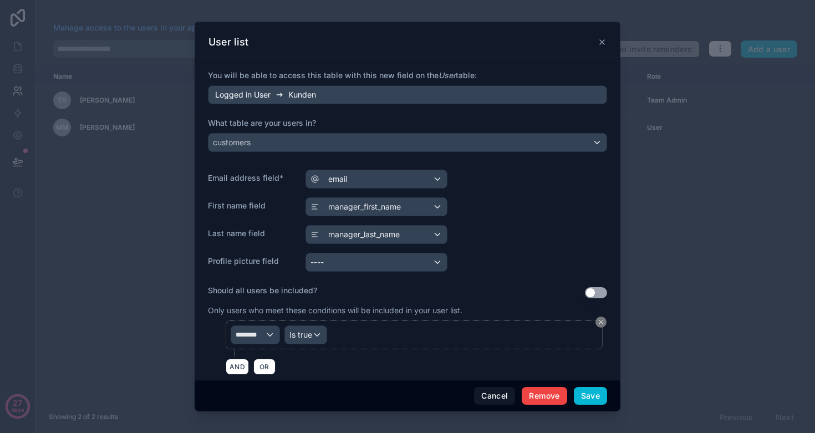
scroll to position [53, 0]
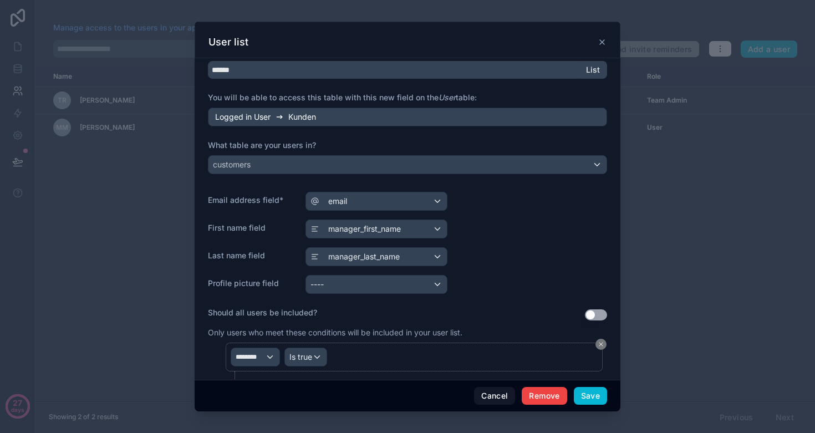
click at [304, 115] on span "Kunden" at bounding box center [302, 116] width 28 height 11
click at [315, 115] on span "Kunden" at bounding box center [302, 116] width 28 height 11
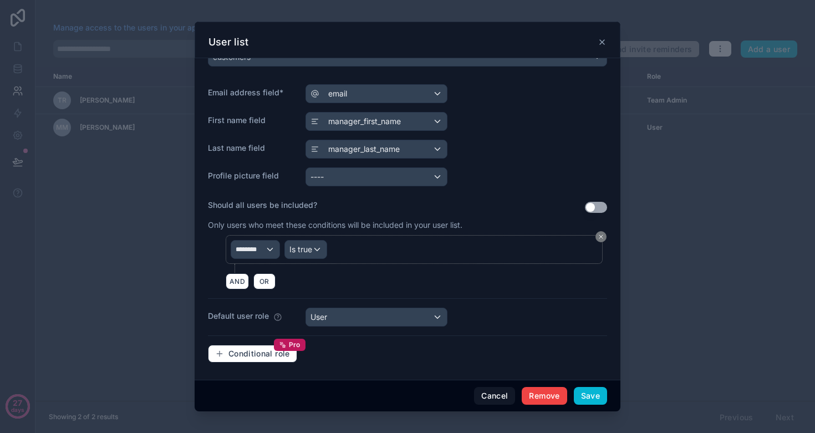
scroll to position [160, 0]
click at [260, 350] on span "Conditional role" at bounding box center [259, 354] width 62 height 10
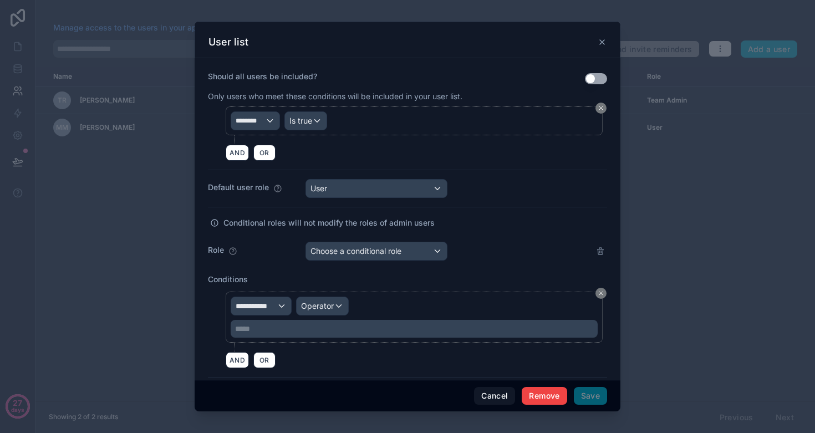
scroll to position [304, 0]
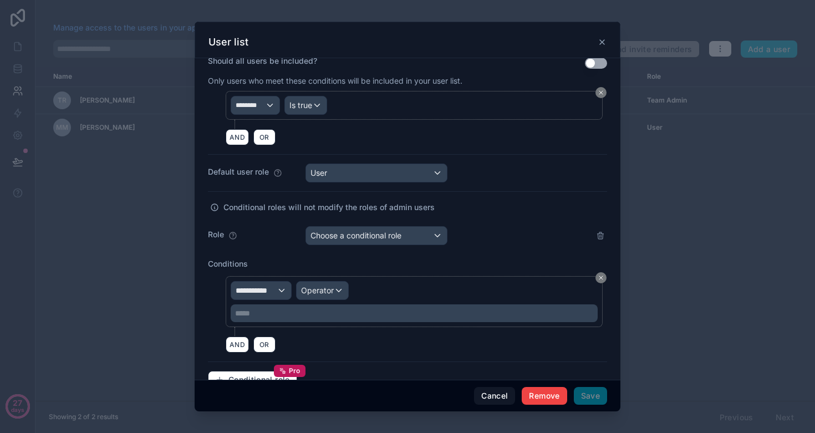
click at [606, 43] on icon at bounding box center [602, 42] width 9 height 9
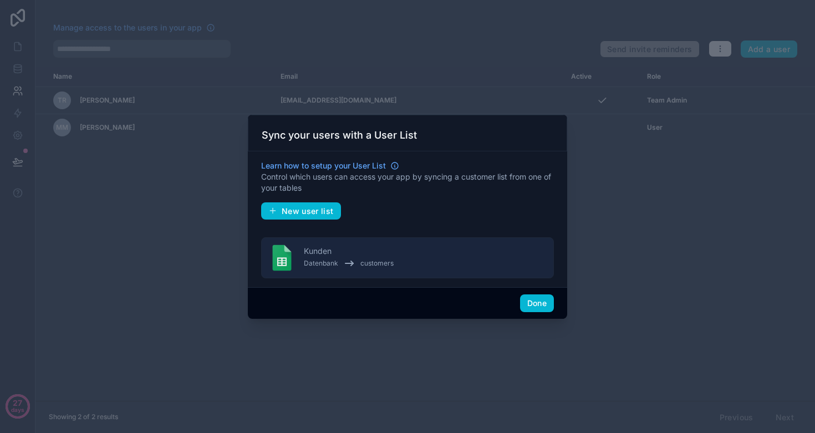
click at [553, 65] on div at bounding box center [407, 216] width 815 height 433
click at [359, 81] on div at bounding box center [407, 216] width 815 height 433
click at [484, 100] on div at bounding box center [407, 216] width 815 height 433
click at [548, 300] on button "Done" at bounding box center [537, 303] width 34 height 18
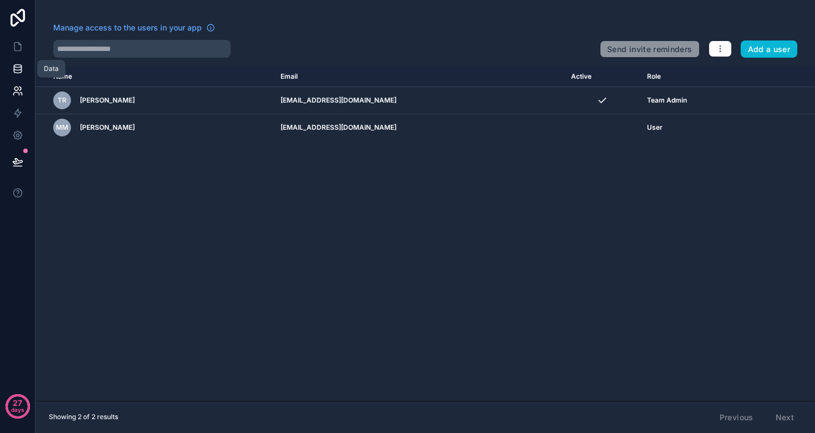
click at [14, 73] on icon at bounding box center [17, 68] width 11 height 11
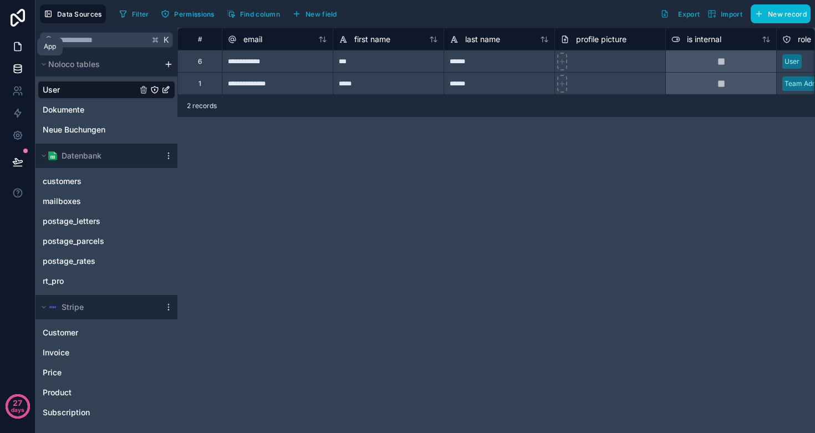
click at [10, 48] on link at bounding box center [17, 46] width 35 height 22
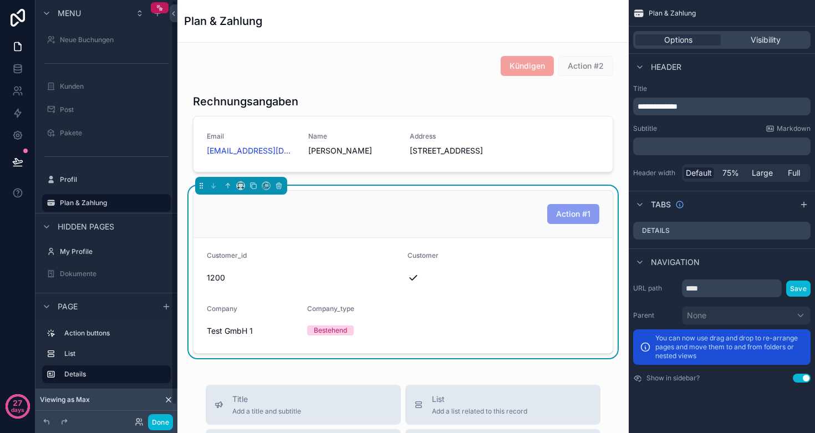
click at [447, 287] on div "scrollable content" at bounding box center [503, 278] width 192 height 18
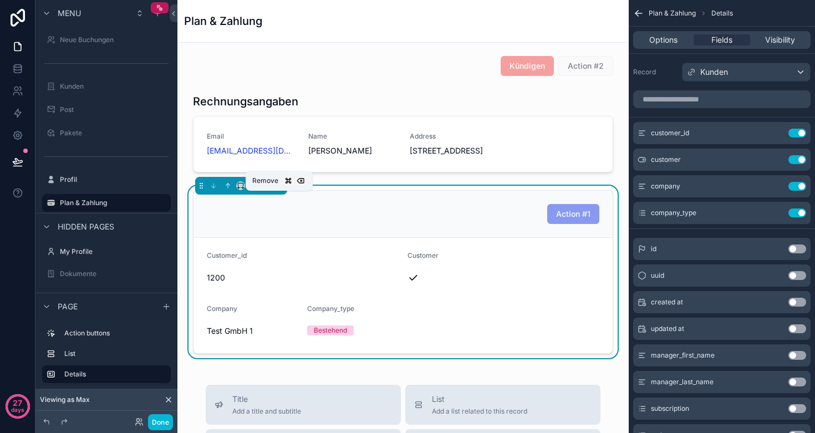
click at [278, 190] on icon "scrollable content" at bounding box center [279, 186] width 8 height 8
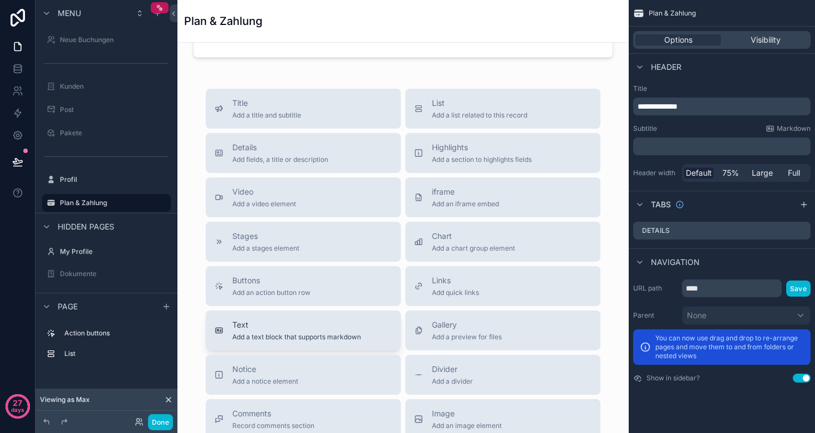
scroll to position [114, 0]
click at [468, 129] on button "List Add a list related to this record" at bounding box center [502, 109] width 195 height 40
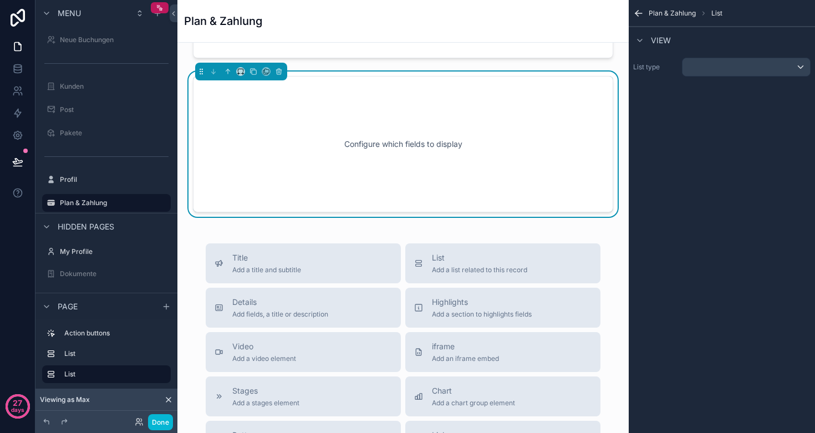
scroll to position [53, 0]
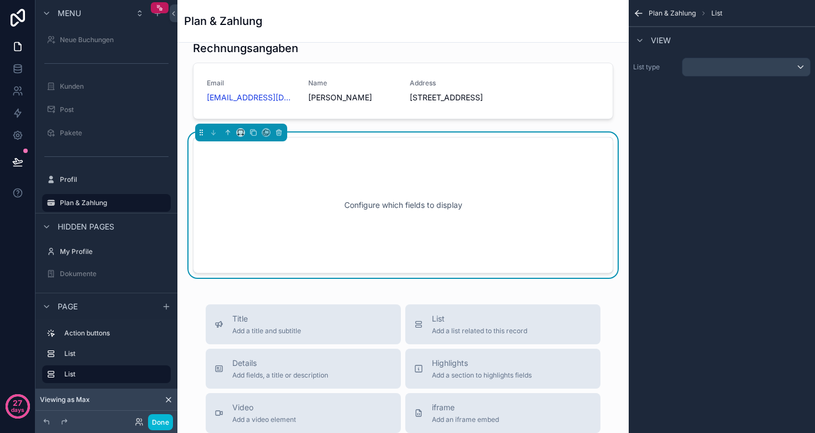
click at [419, 198] on div "Configure which fields to display" at bounding box center [403, 205] width 384 height 100
click at [725, 66] on div "scrollable content" at bounding box center [745, 67] width 127 height 18
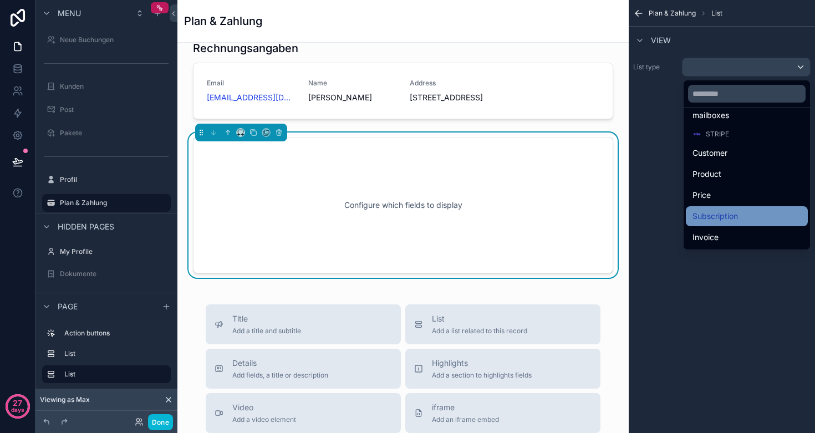
scroll to position [213, 0]
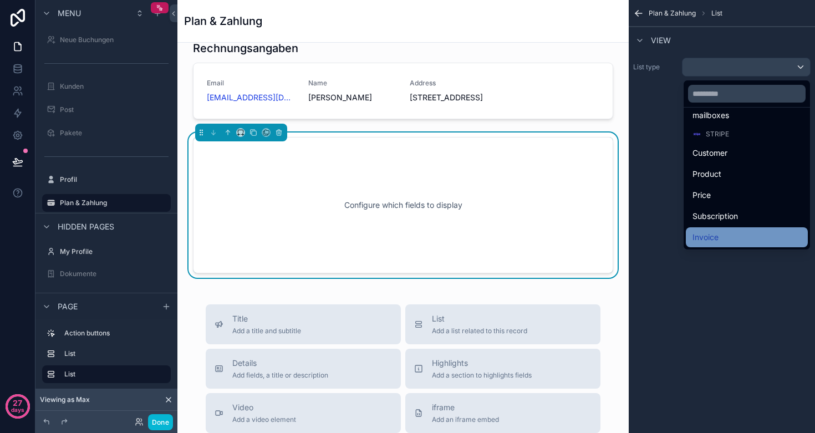
click at [712, 236] on div "Invoice" at bounding box center [746, 237] width 109 height 13
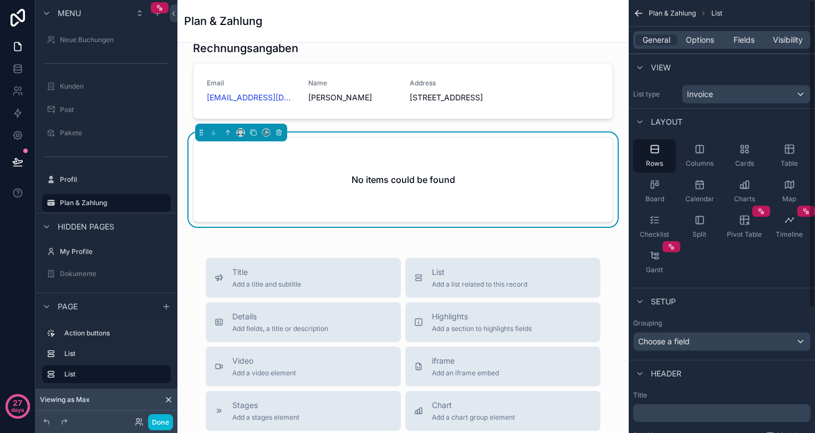
click at [450, 182] on div "No items could be found" at bounding box center [402, 179] width 419 height 84
click at [700, 44] on span "Options" at bounding box center [700, 39] width 28 height 11
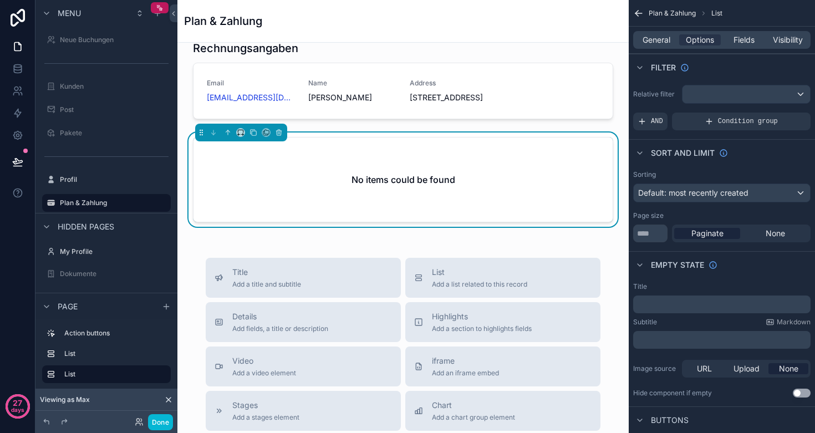
click at [732, 93] on div "scrollable content" at bounding box center [745, 94] width 127 height 18
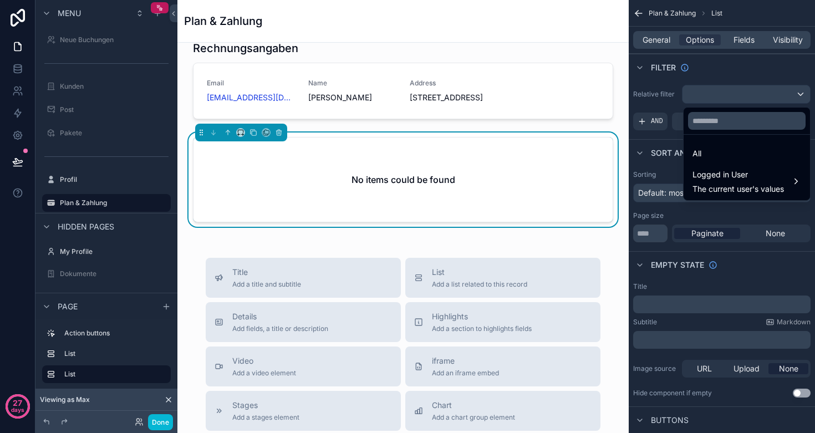
click at [732, 93] on div "scrollable content" at bounding box center [407, 216] width 815 height 433
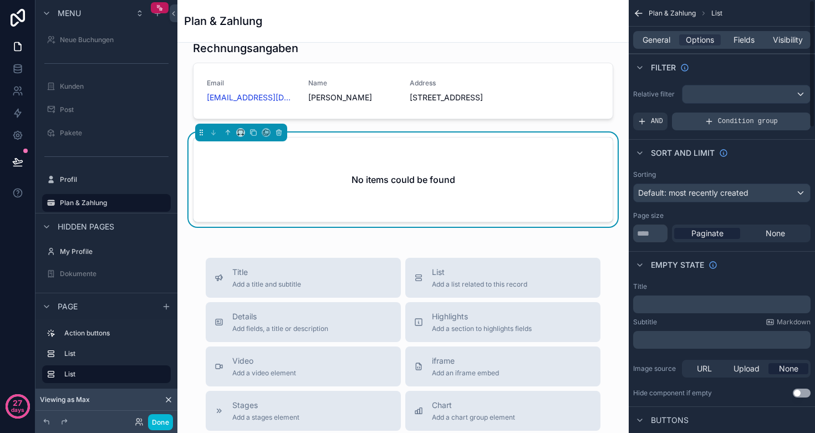
click at [746, 118] on span "Condition group" at bounding box center [748, 121] width 60 height 9
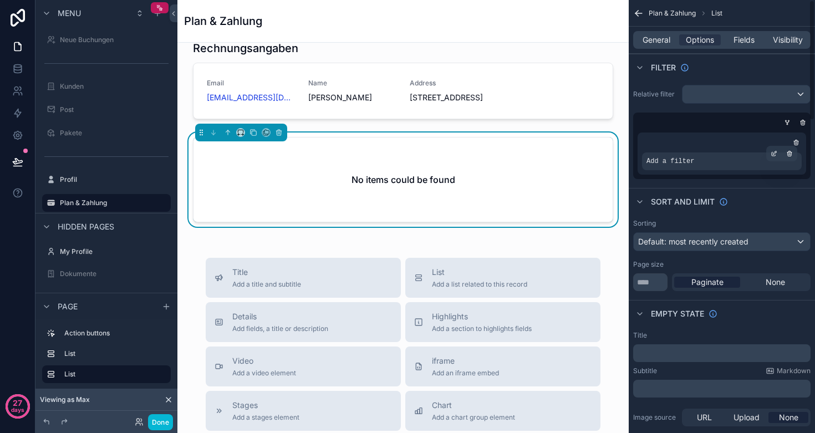
click at [689, 158] on span "Add a filter" at bounding box center [670, 161] width 48 height 9
click at [680, 160] on span "Add a filter" at bounding box center [670, 161] width 48 height 9
click at [771, 155] on div "scrollable content" at bounding box center [774, 154] width 16 height 16
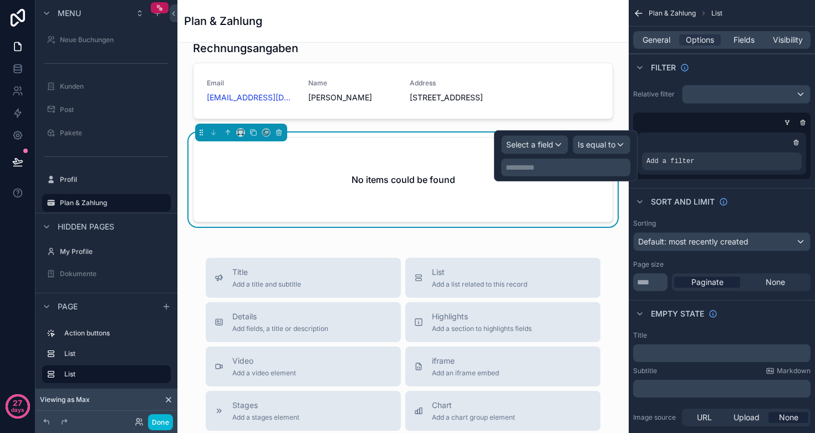
click at [541, 141] on span "Select a field" at bounding box center [529, 144] width 47 height 9
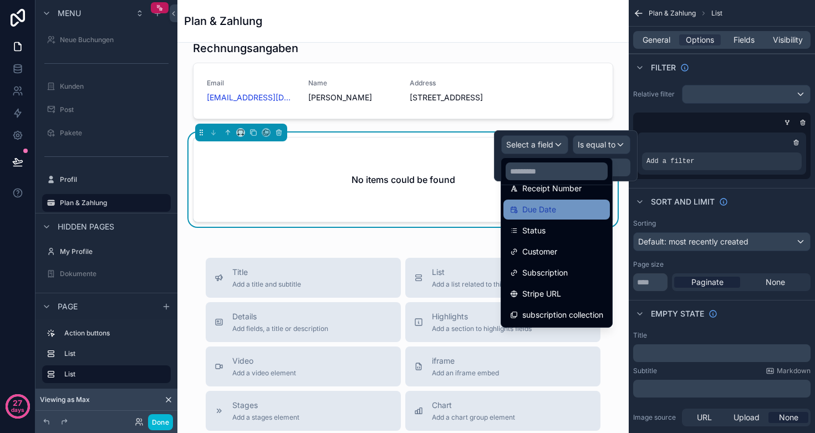
scroll to position [416, 0]
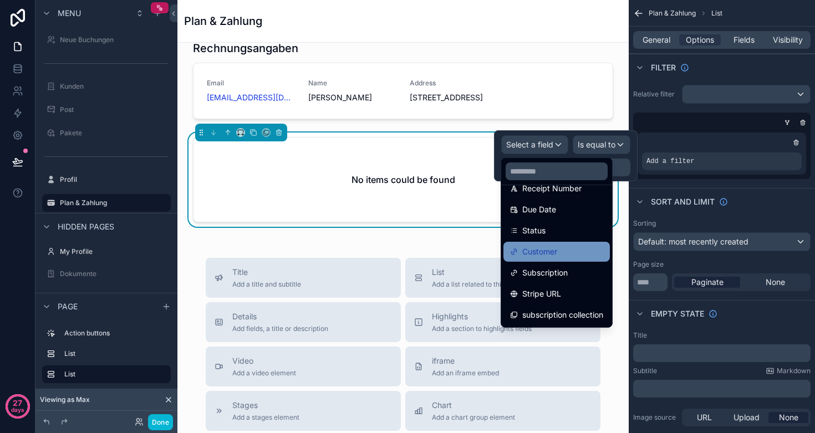
click at [559, 256] on div "Customer" at bounding box center [556, 251] width 93 height 13
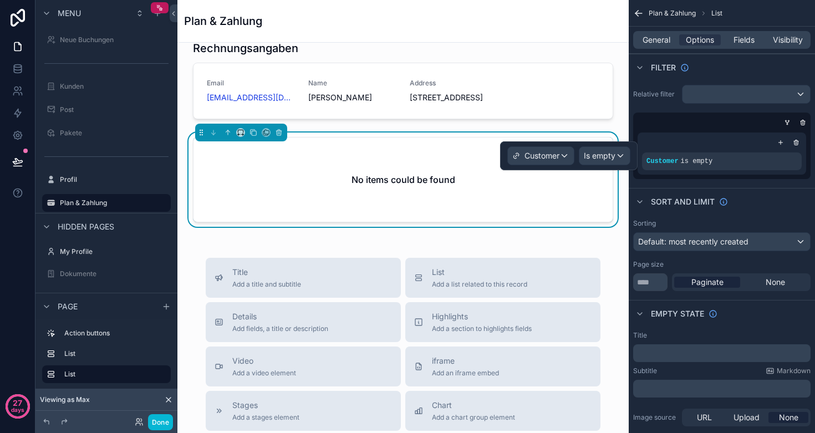
click at [606, 157] on span "Is empty" at bounding box center [600, 155] width 32 height 11
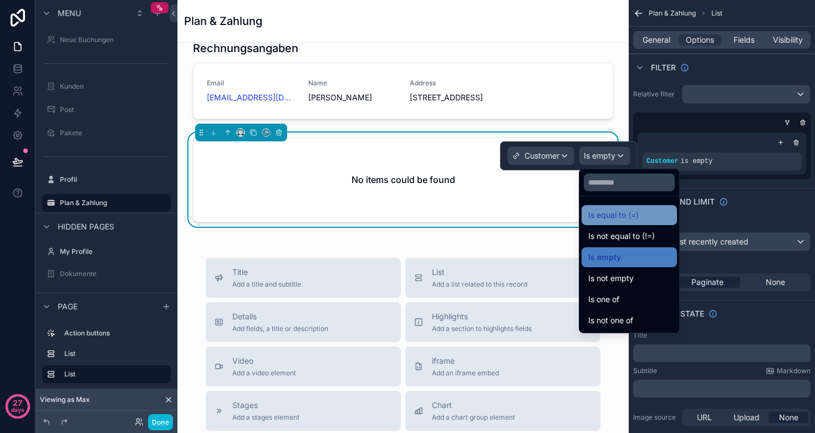
click at [625, 207] on div "Is equal to (=)" at bounding box center [628, 215] width 95 height 20
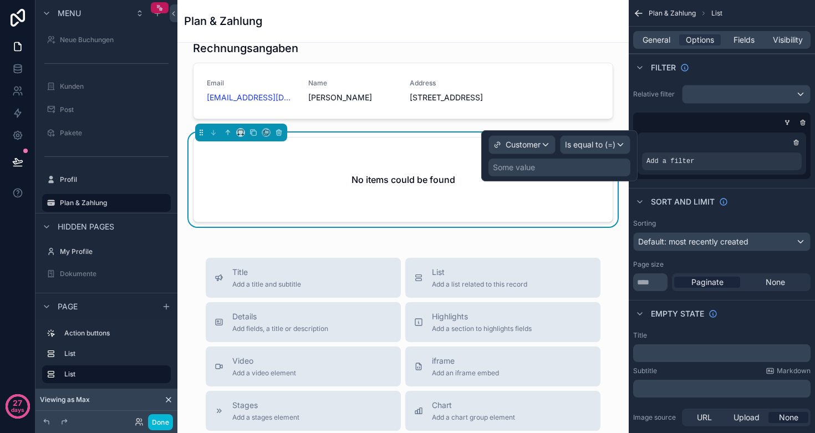
click at [577, 170] on div "Some value" at bounding box center [559, 168] width 142 height 18
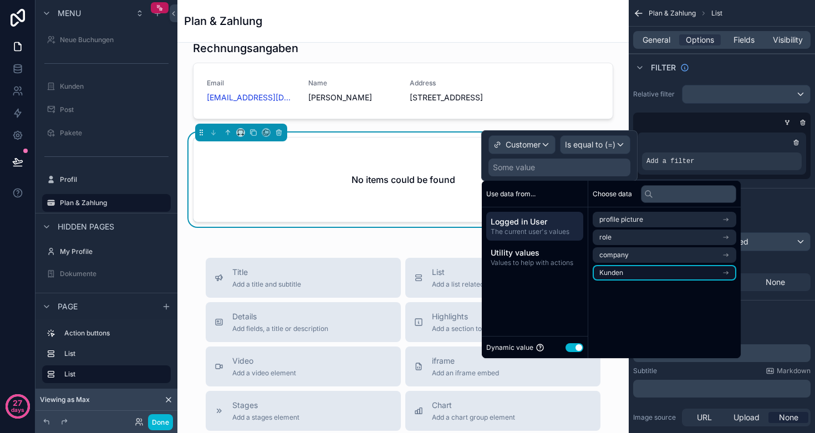
click at [635, 272] on li "Kunden" at bounding box center [665, 273] width 144 height 16
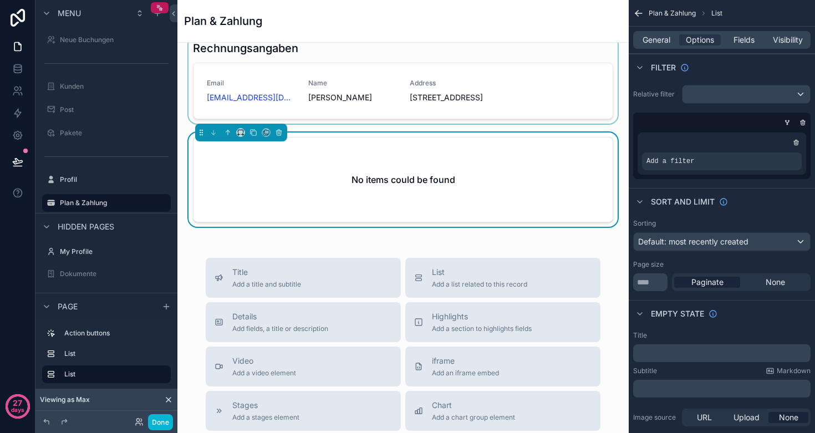
click at [444, 98] on div "scrollable content" at bounding box center [402, 80] width 433 height 88
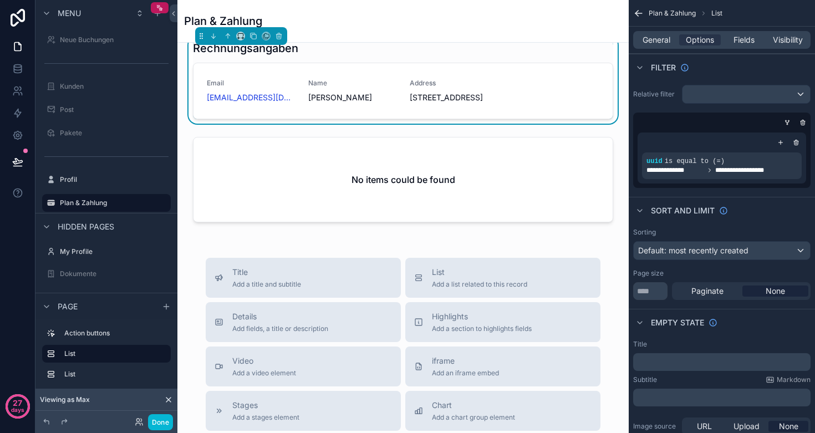
click at [444, 98] on span "[STREET_ADDRESS]" at bounding box center [454, 97] width 88 height 11
click at [506, 103] on div "Email [EMAIL_ADDRESS][DOMAIN_NAME] Name [PERSON_NAME] Address [STREET_ADDRESS]" at bounding box center [403, 91] width 392 height 24
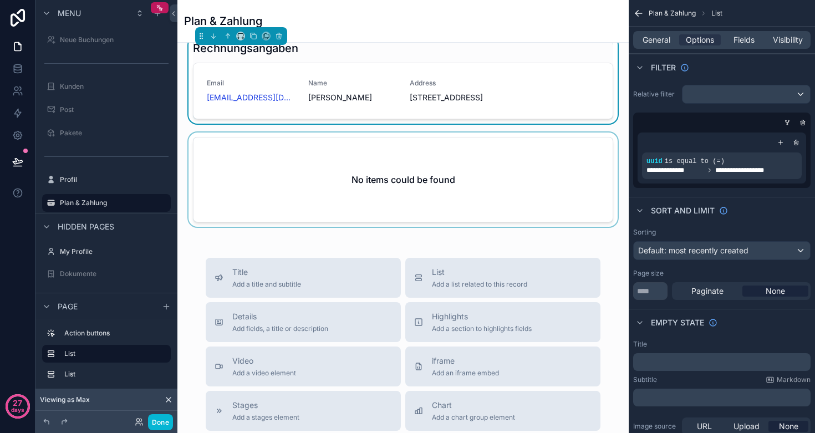
click at [496, 183] on div "scrollable content" at bounding box center [402, 181] width 433 height 99
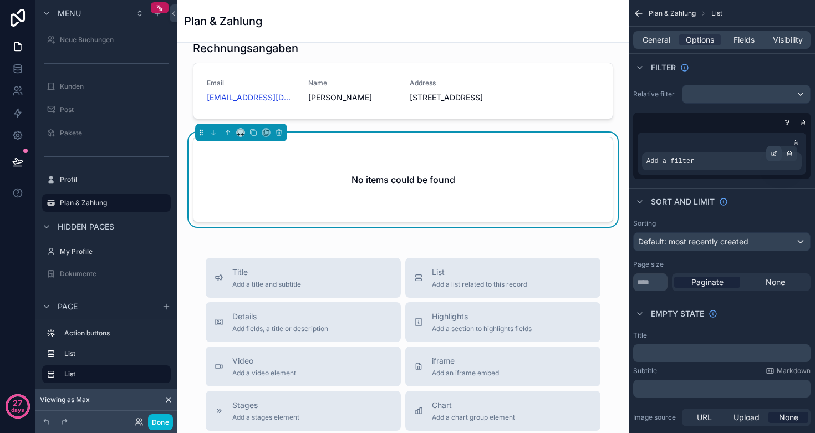
click at [776, 155] on icon "scrollable content" at bounding box center [774, 153] width 7 height 7
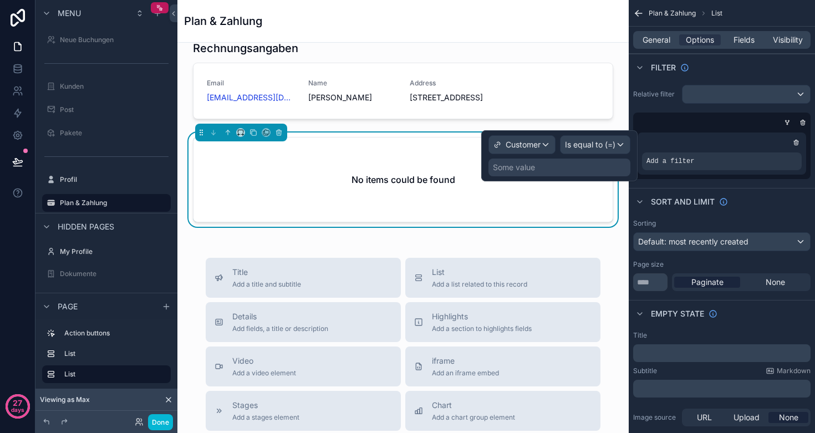
click at [525, 140] on span "Customer" at bounding box center [523, 144] width 35 height 11
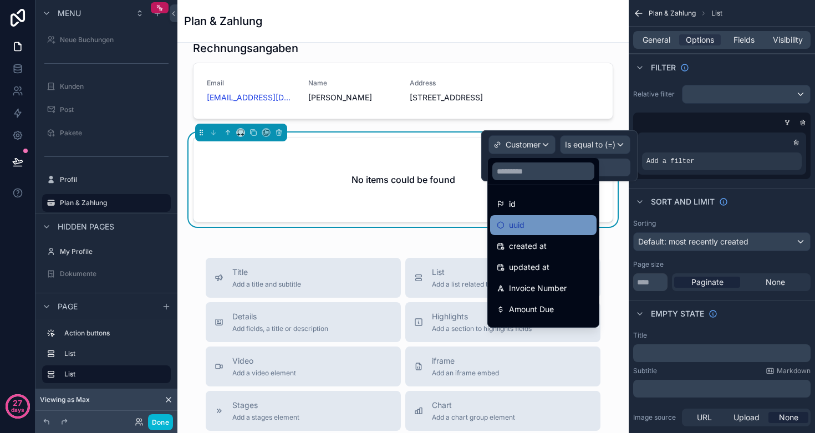
scroll to position [0, 0]
click at [530, 221] on div "uuid" at bounding box center [543, 224] width 93 height 13
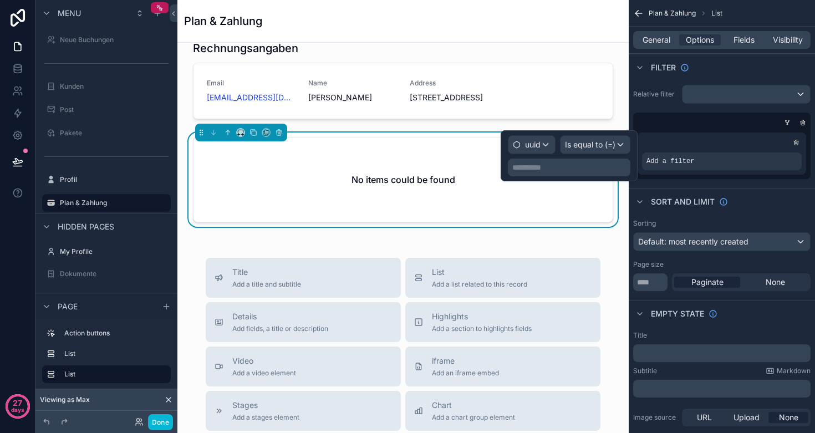
click at [574, 164] on p "**********" at bounding box center [570, 167] width 116 height 11
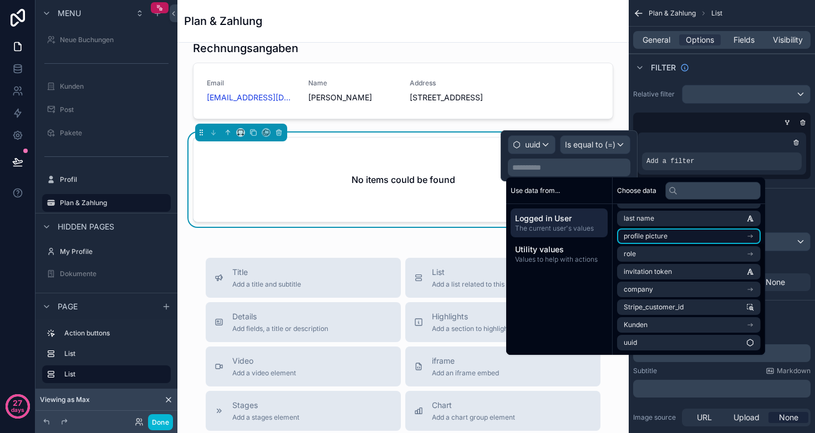
scroll to position [51, 0]
click at [521, 141] on div "uuid" at bounding box center [527, 144] width 28 height 11
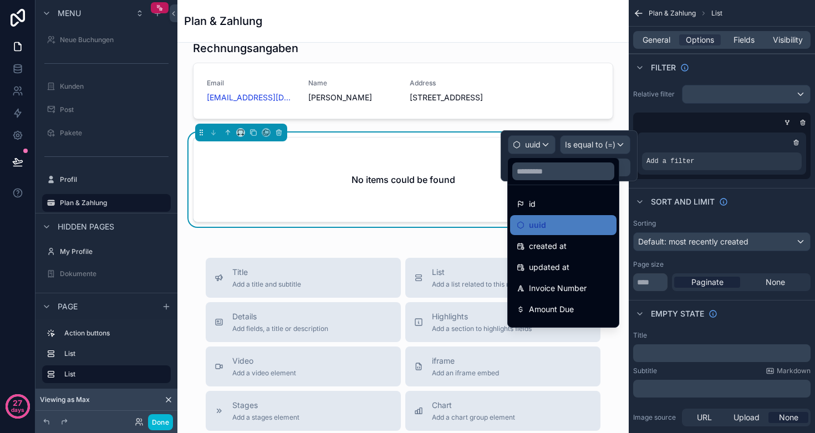
scroll to position [0, 0]
click at [427, 90] on div "scrollable content" at bounding box center [402, 80] width 433 height 88
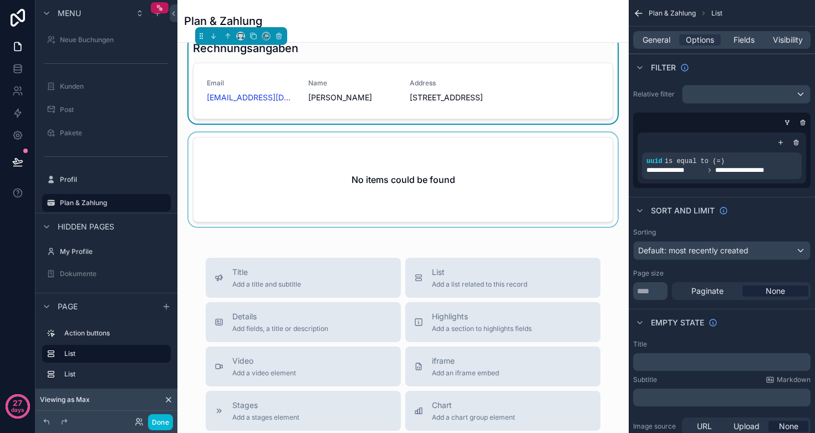
click at [469, 196] on div "scrollable content" at bounding box center [402, 181] width 433 height 99
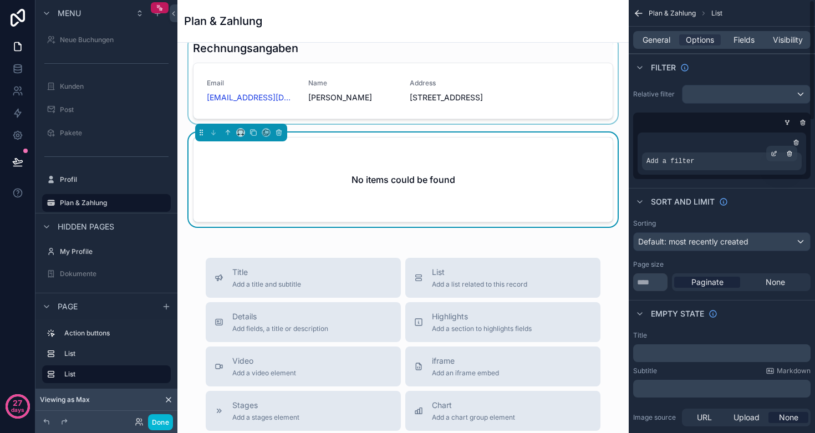
click at [691, 162] on span "Add a filter" at bounding box center [670, 161] width 48 height 9
click at [663, 42] on span "General" at bounding box center [656, 39] width 28 height 11
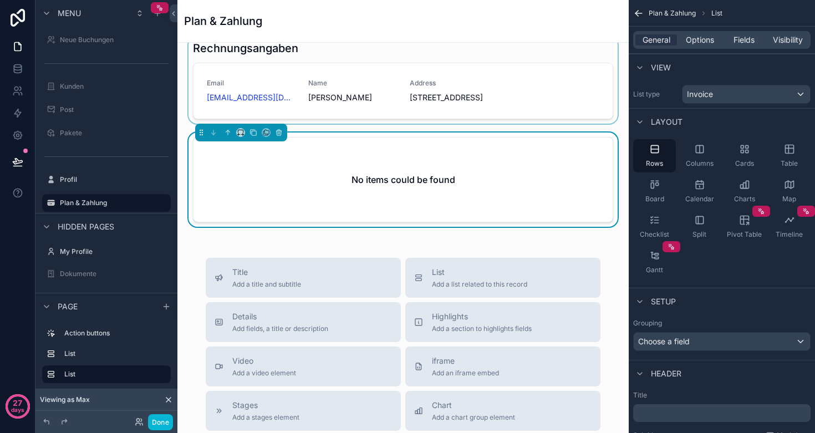
click at [725, 97] on div "Invoice" at bounding box center [745, 94] width 127 height 18
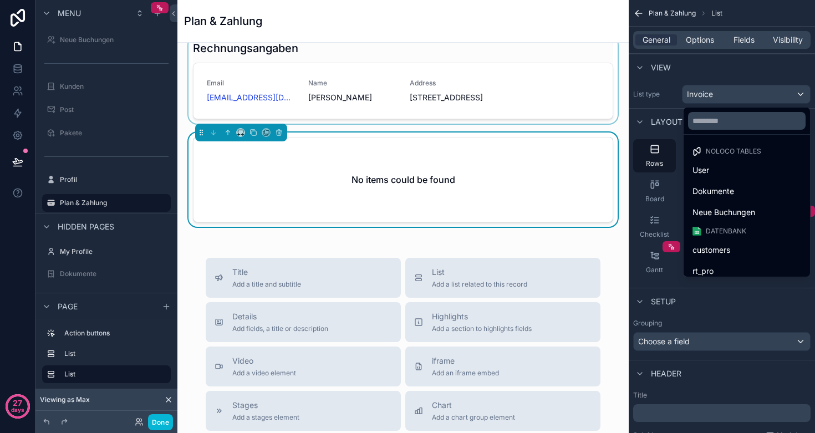
click at [8, 135] on div "scrollable content" at bounding box center [407, 216] width 815 height 433
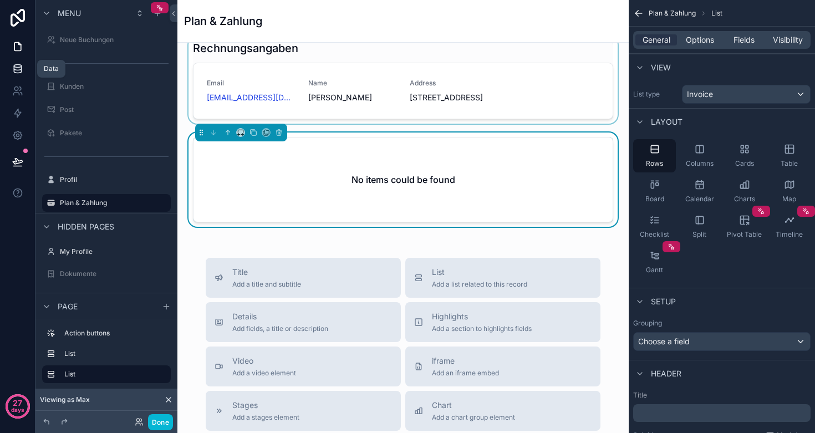
click at [18, 75] on link at bounding box center [17, 69] width 35 height 22
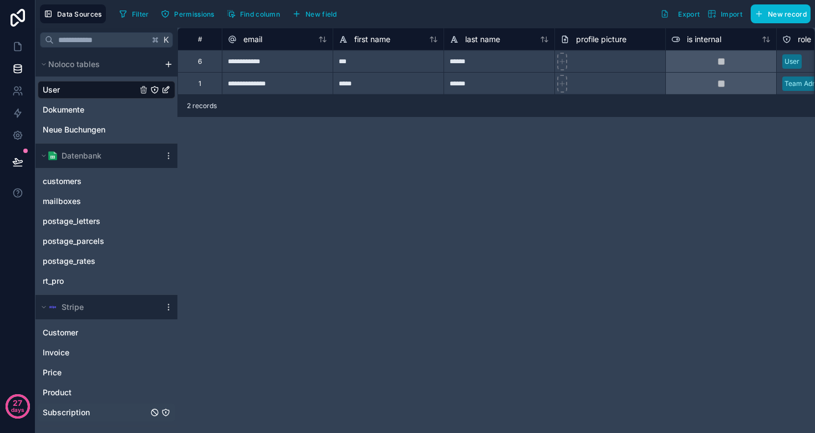
click at [74, 411] on span "Subscription" at bounding box center [66, 412] width 47 height 11
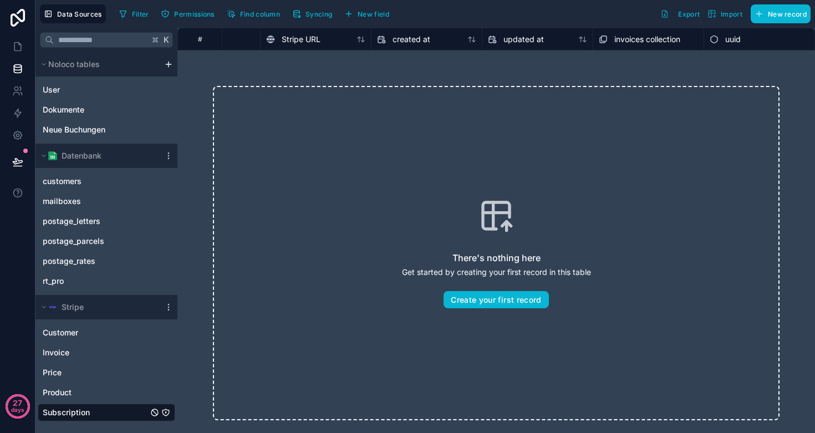
scroll to position [0, 1403]
click at [631, 37] on span "invoices collection" at bounding box center [647, 39] width 66 height 11
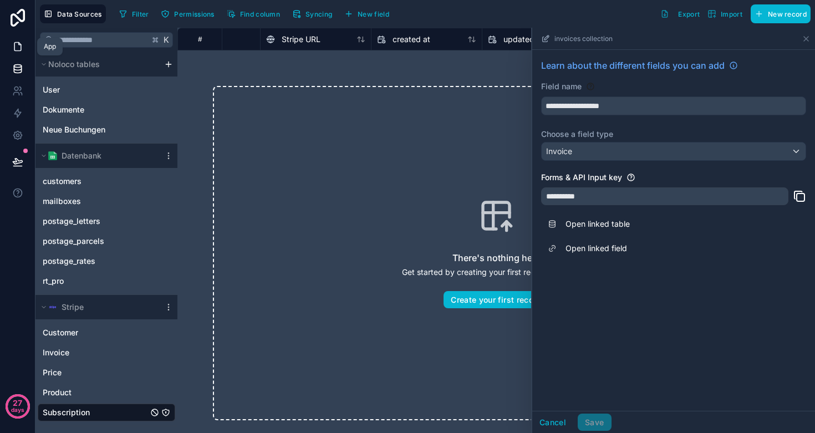
click at [18, 43] on icon at bounding box center [17, 47] width 7 height 8
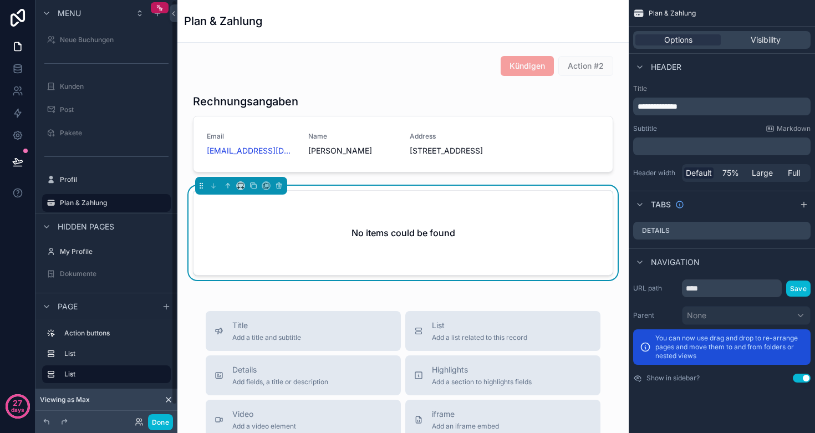
click at [375, 239] on h2 "No items could be found" at bounding box center [403, 232] width 104 height 13
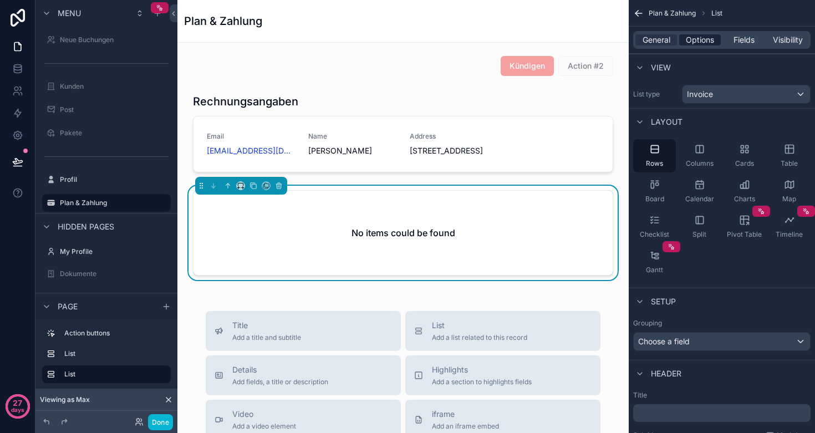
click at [705, 40] on span "Options" at bounding box center [700, 39] width 28 height 11
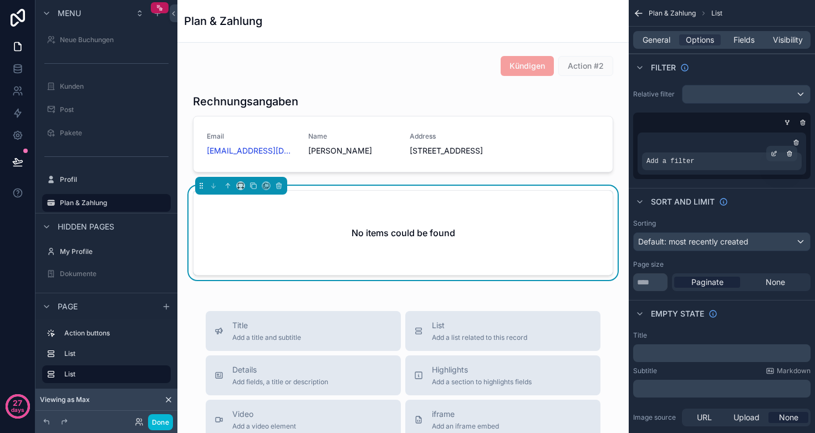
click at [698, 164] on div "Add a filter" at bounding box center [722, 161] width 160 height 18
click at [775, 155] on icon "scrollable content" at bounding box center [774, 154] width 4 height 4
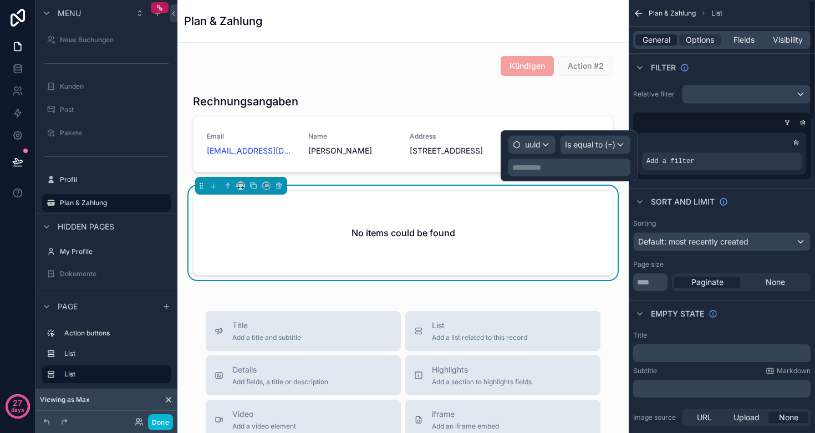
click at [649, 37] on span "General" at bounding box center [656, 39] width 28 height 11
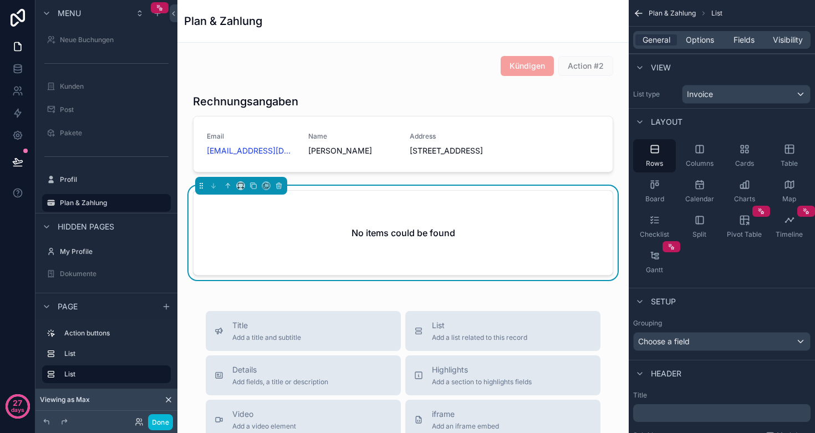
click at [708, 93] on span "Invoice" at bounding box center [700, 94] width 26 height 11
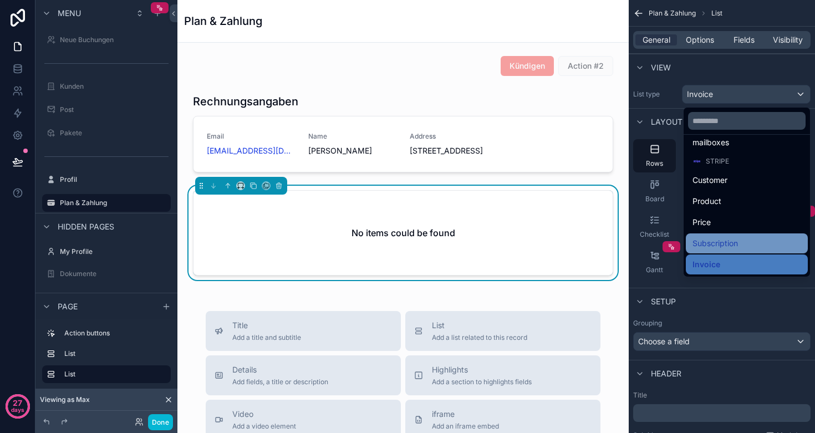
scroll to position [213, 0]
click at [725, 241] on span "Subscription" at bounding box center [714, 243] width 45 height 13
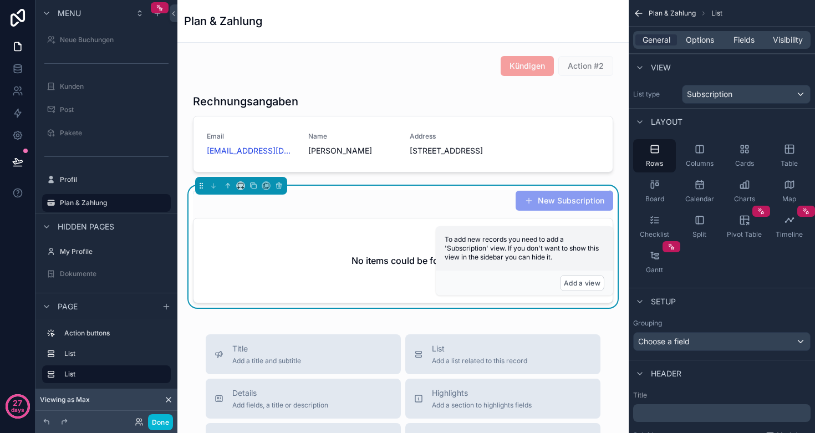
click at [703, 47] on div "General Options Fields Visibility" at bounding box center [721, 40] width 177 height 18
click at [703, 40] on span "Options" at bounding box center [700, 39] width 28 height 11
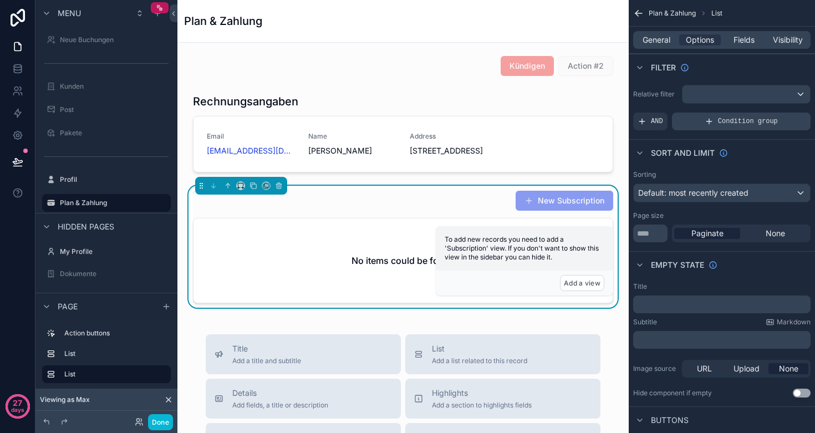
click at [709, 120] on icon "scrollable content" at bounding box center [709, 121] width 0 height 5
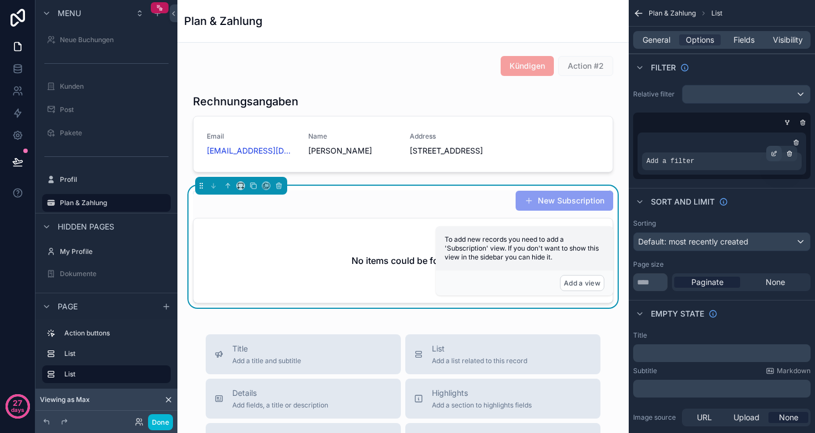
click at [773, 154] on icon "scrollable content" at bounding box center [774, 153] width 7 height 7
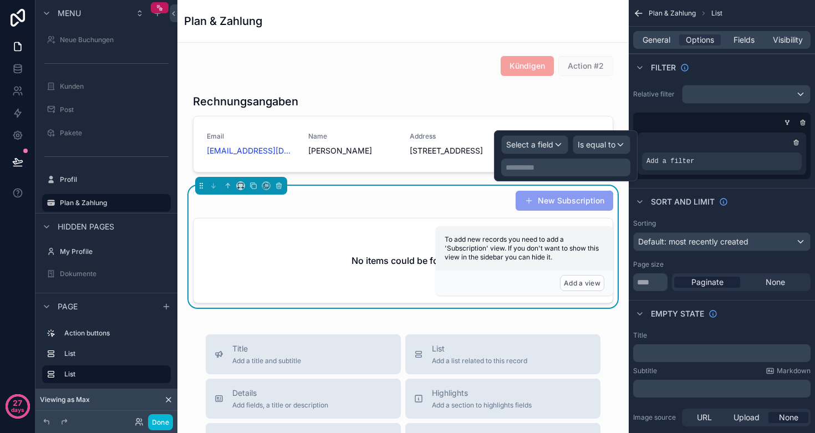
click at [545, 146] on span "Select a field" at bounding box center [529, 144] width 47 height 9
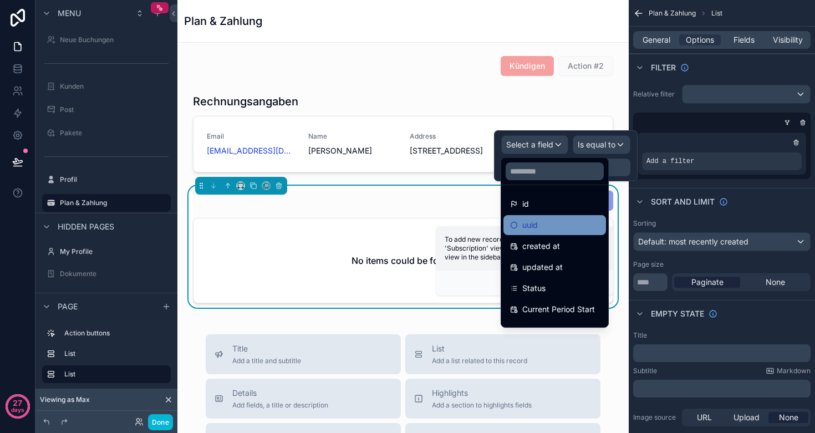
click at [539, 228] on div "uuid" at bounding box center [554, 224] width 89 height 13
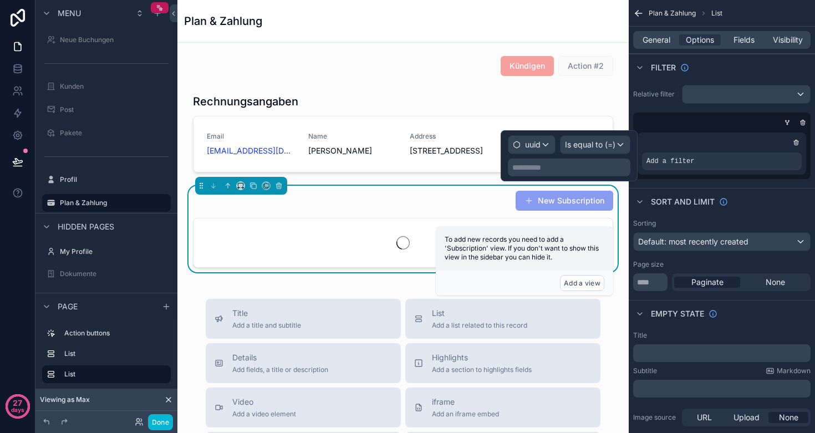
click at [562, 172] on p "**********" at bounding box center [570, 167] width 116 height 11
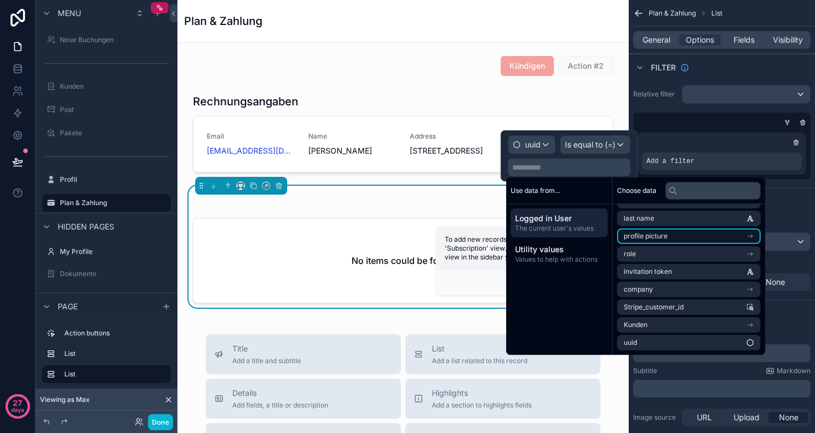
scroll to position [51, 0]
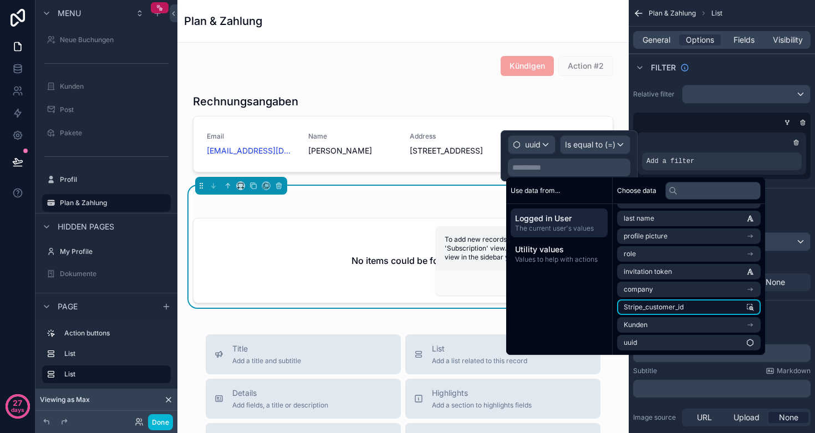
click at [684, 307] on li "Stripe_customer_id" at bounding box center [689, 307] width 144 height 16
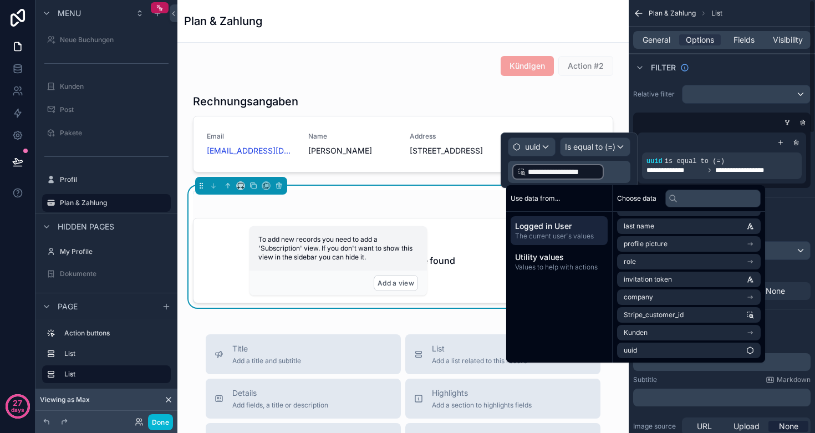
click at [667, 127] on div "scrollable content" at bounding box center [719, 122] width 177 height 11
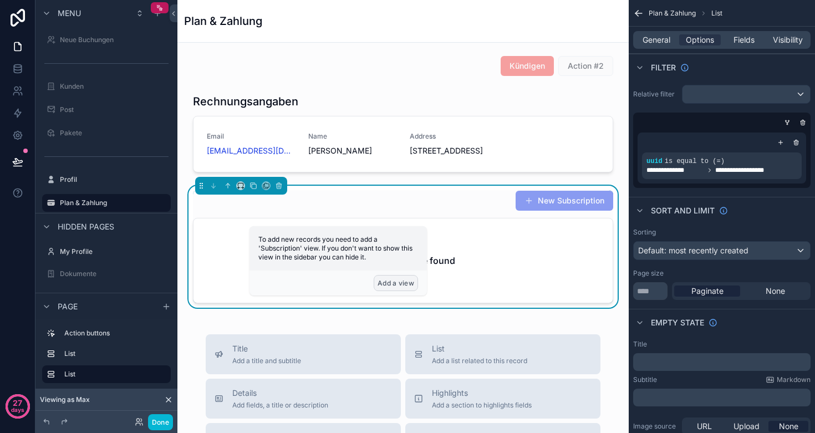
click at [393, 283] on button "Add a view" at bounding box center [396, 283] width 44 height 16
click at [489, 268] on div "No items could be found" at bounding box center [402, 260] width 419 height 84
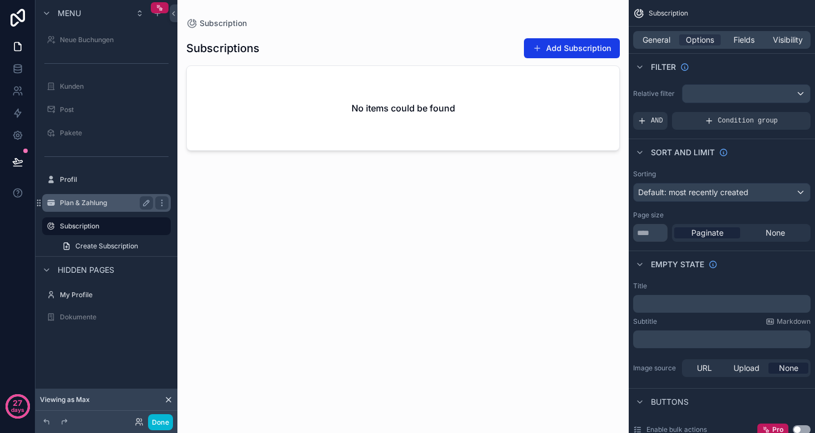
click at [92, 206] on label "Plan & Zahlung" at bounding box center [104, 202] width 89 height 9
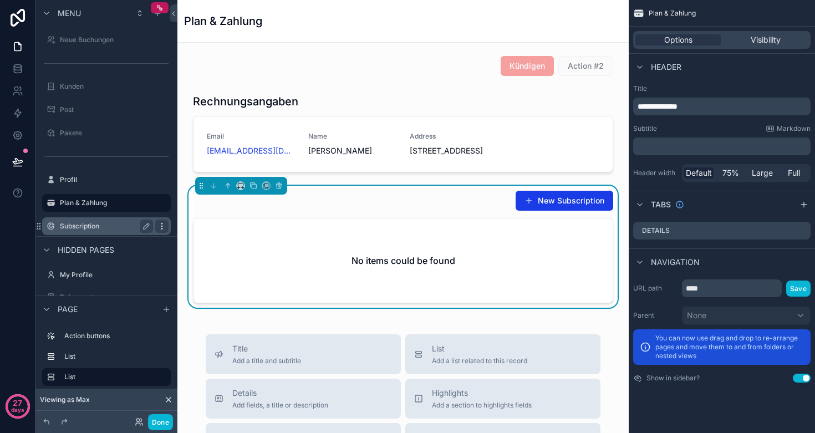
click at [164, 225] on icon "scrollable content" at bounding box center [161, 226] width 9 height 9
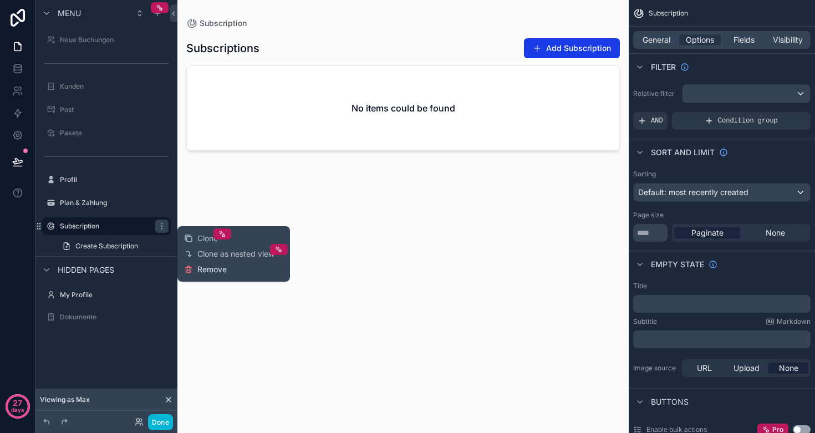
click at [225, 272] on span "Remove" at bounding box center [211, 269] width 29 height 11
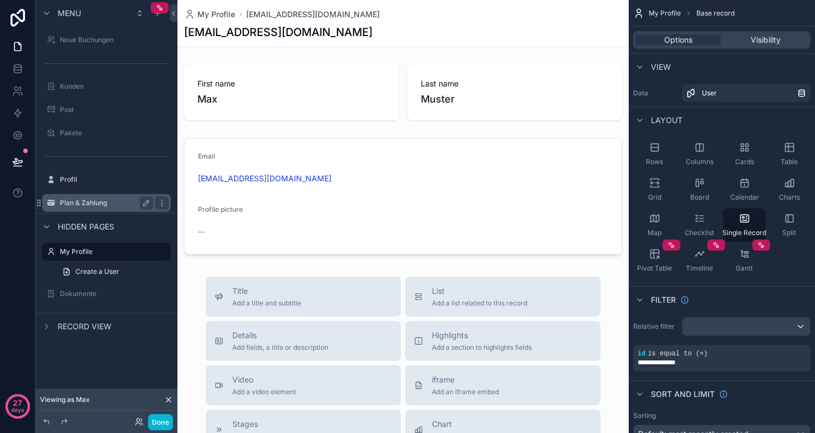
click at [84, 200] on label "Plan & Zahlung" at bounding box center [104, 202] width 89 height 9
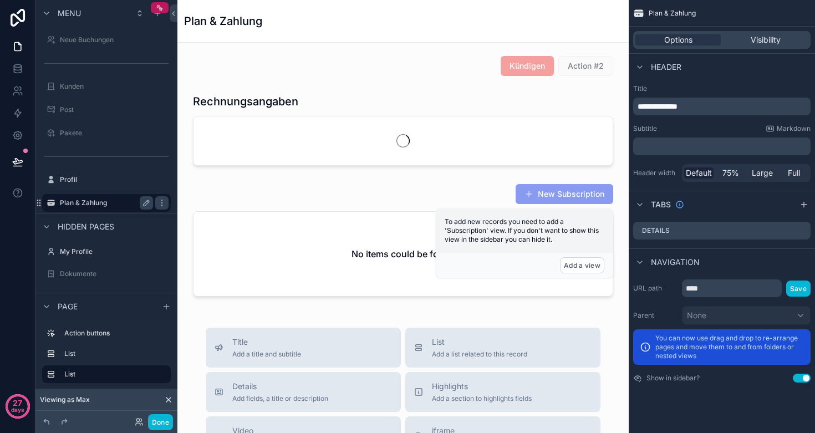
click at [300, 190] on div "scrollable content" at bounding box center [402, 240] width 433 height 122
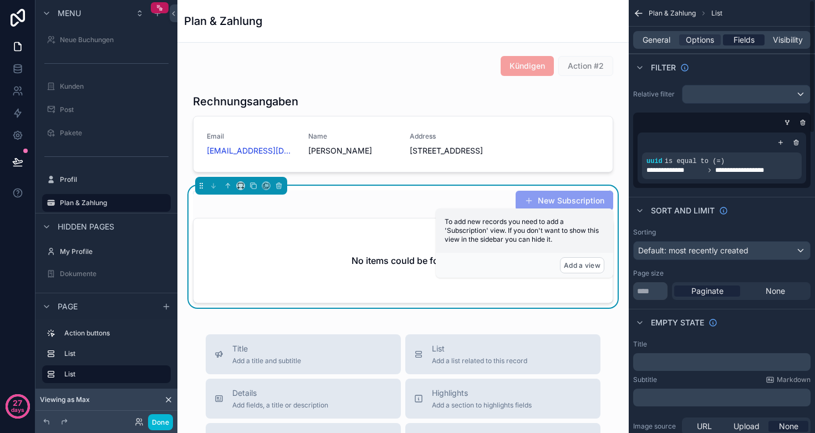
click at [744, 35] on span "Fields" at bounding box center [743, 39] width 21 height 11
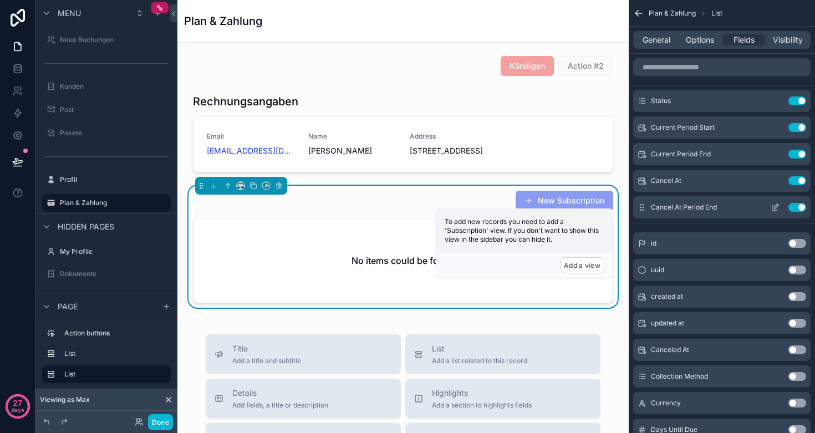
click at [799, 207] on button "Use setting" at bounding box center [797, 207] width 18 height 9
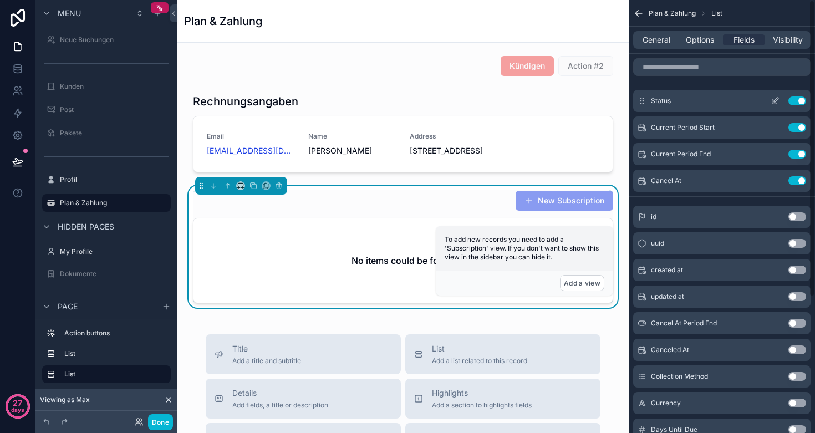
click at [799, 101] on button "Use setting" at bounding box center [797, 100] width 18 height 9
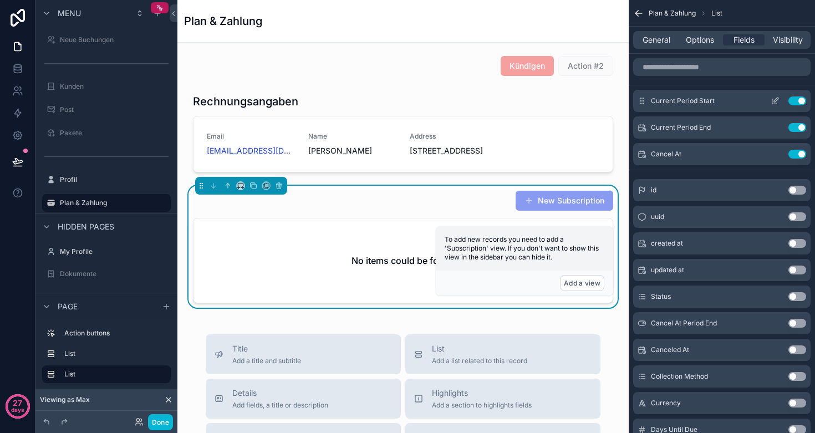
click at [799, 101] on button "Use setting" at bounding box center [797, 100] width 18 height 9
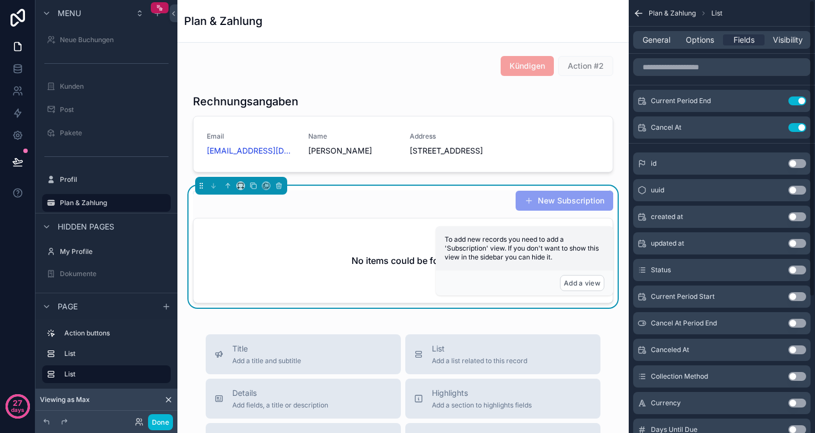
click at [799, 101] on button "Use setting" at bounding box center [797, 100] width 18 height 9
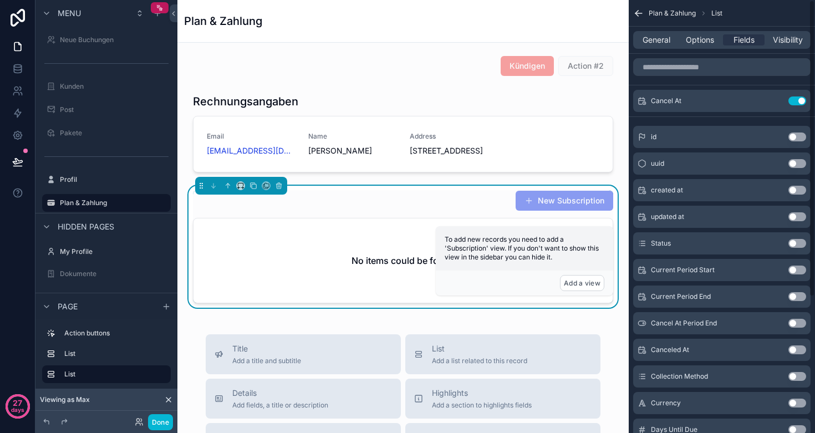
click at [799, 101] on button "Use setting" at bounding box center [797, 100] width 18 height 9
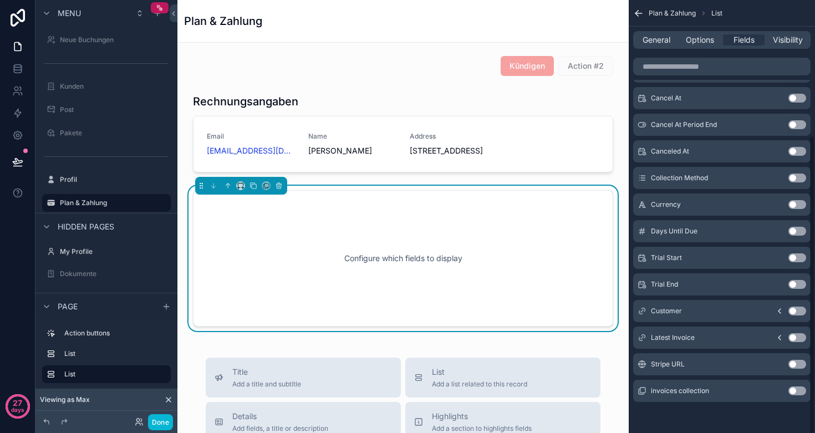
scroll to position [193, 0]
click at [799, 391] on button "Use setting" at bounding box center [797, 390] width 18 height 9
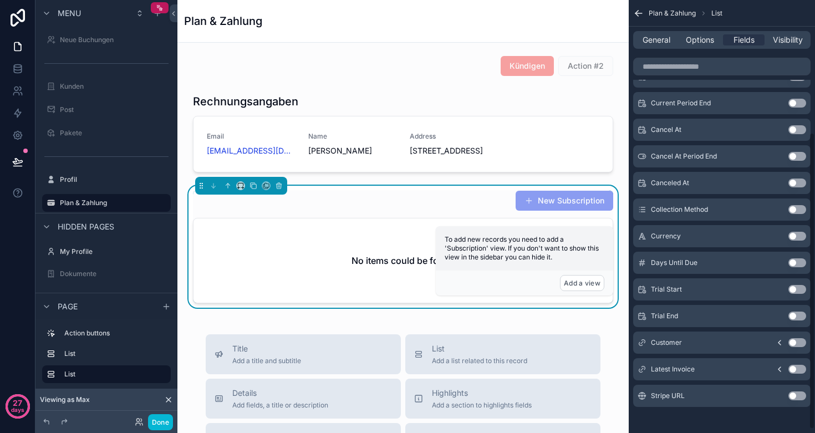
click at [366, 266] on h2 "No items could be found" at bounding box center [403, 260] width 104 height 13
click at [779, 371] on icon "scrollable content" at bounding box center [779, 369] width 9 height 9
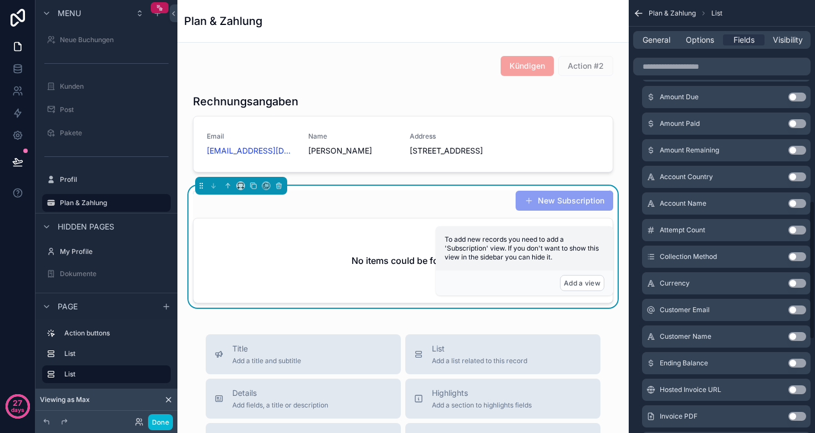
scroll to position [673, 0]
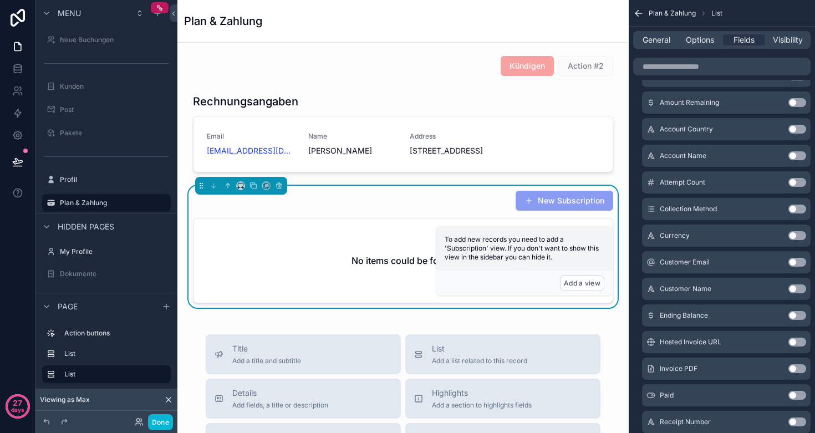
click at [799, 371] on button "Use setting" at bounding box center [797, 368] width 18 height 9
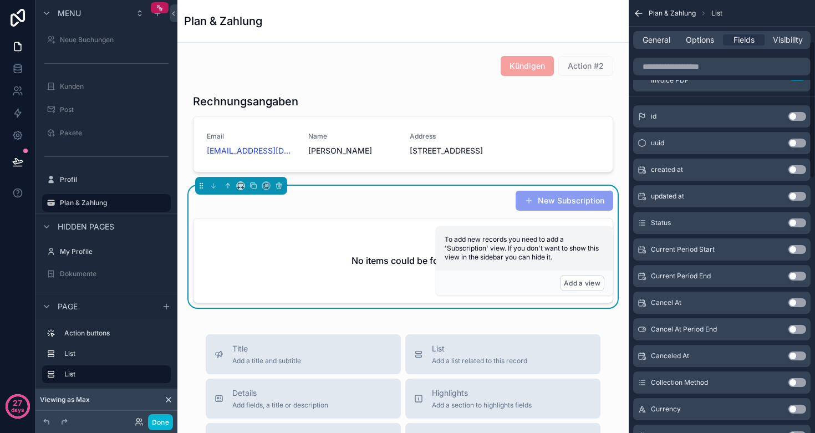
scroll to position [284, 0]
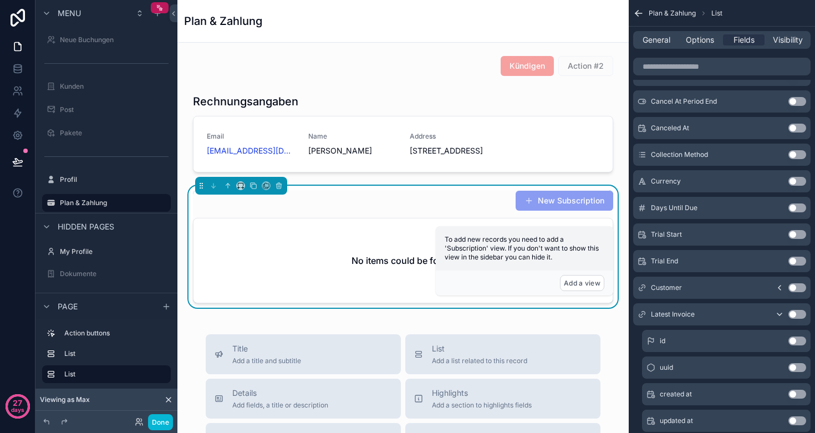
click at [778, 314] on icon "scrollable content" at bounding box center [779, 314] width 9 height 9
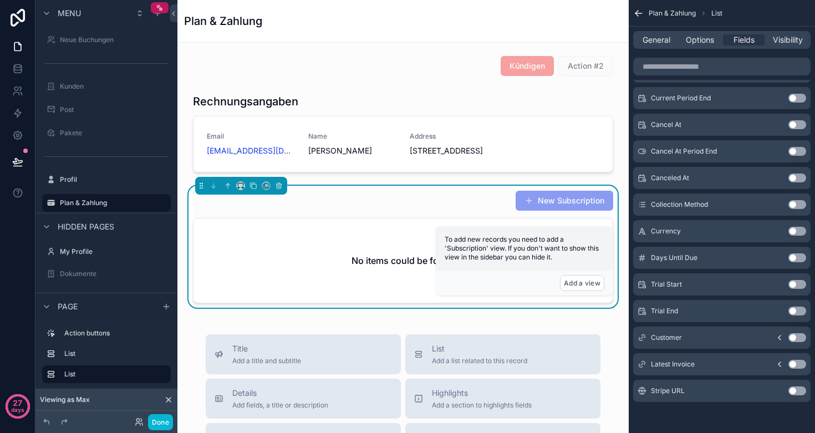
click at [779, 338] on icon "scrollable content" at bounding box center [779, 337] width 9 height 9
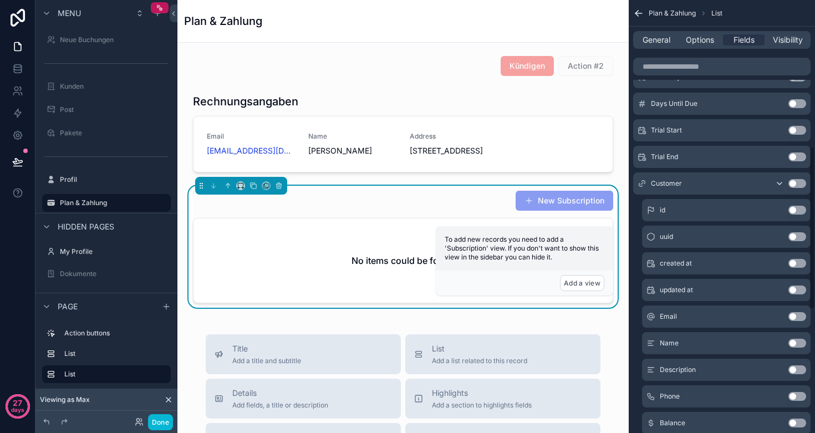
scroll to position [389, 0]
click at [698, 46] on div "General Options Fields Visibility" at bounding box center [721, 40] width 177 height 18
click at [698, 34] on div "General Options Fields Visibility" at bounding box center [721, 40] width 177 height 18
click at [698, 36] on span "Options" at bounding box center [700, 39] width 28 height 11
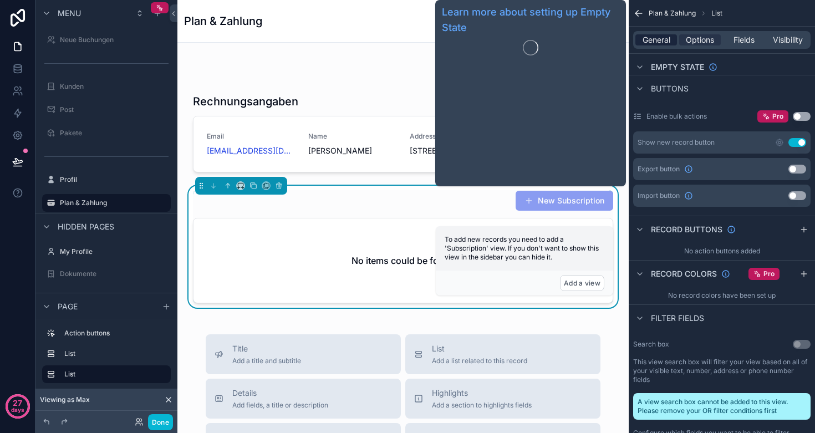
click at [657, 39] on span "General" at bounding box center [656, 39] width 28 height 11
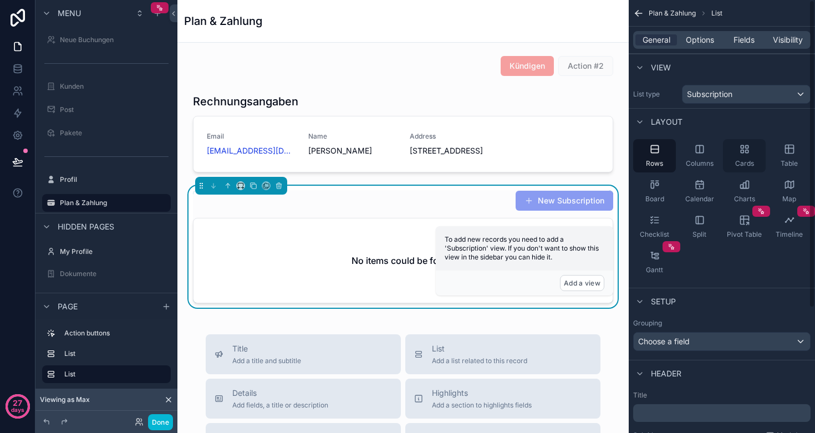
scroll to position [0, 0]
click at [719, 93] on span "Subscription" at bounding box center [709, 94] width 45 height 11
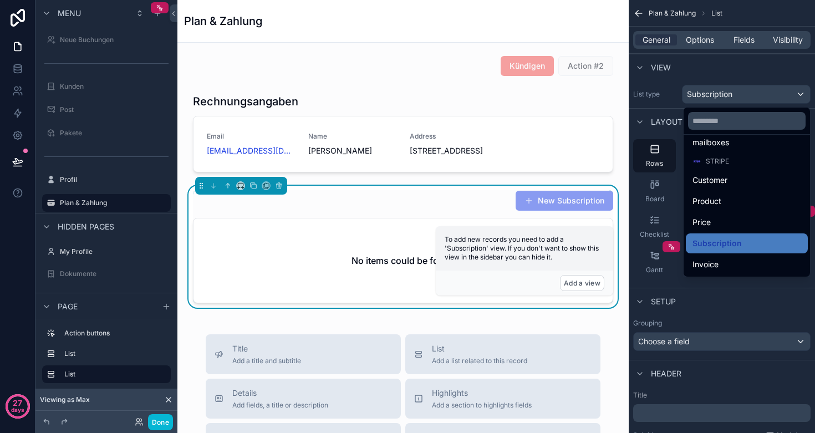
scroll to position [213, 0]
click at [701, 180] on span "Customer" at bounding box center [709, 180] width 35 height 13
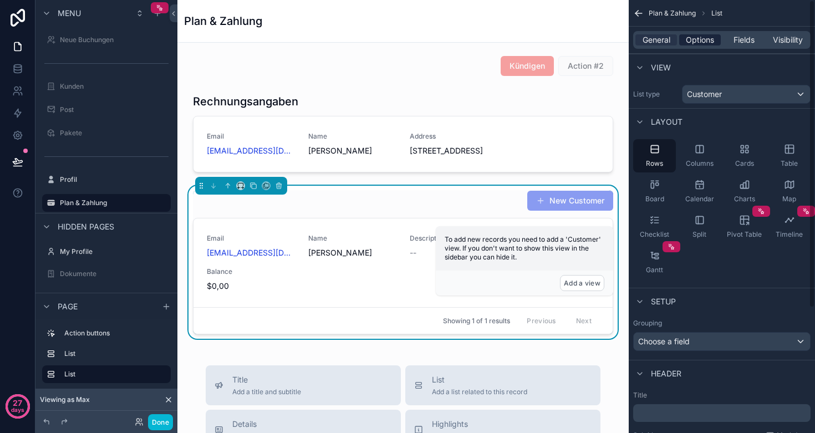
click at [703, 41] on span "Options" at bounding box center [700, 39] width 28 height 11
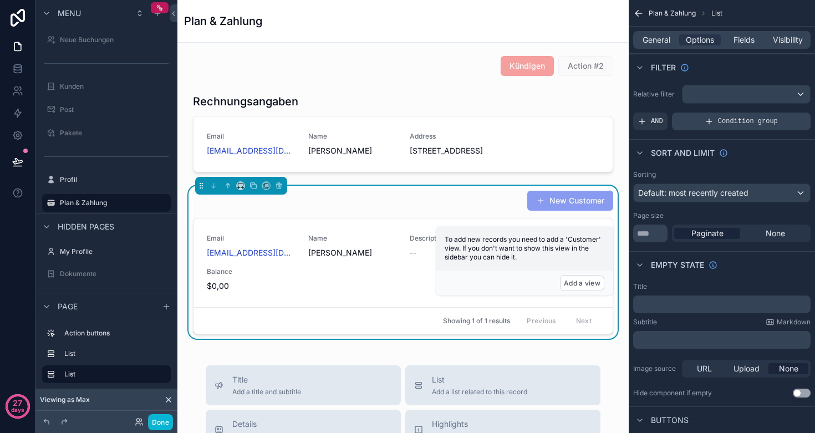
click at [727, 119] on span "Condition group" at bounding box center [748, 121] width 60 height 9
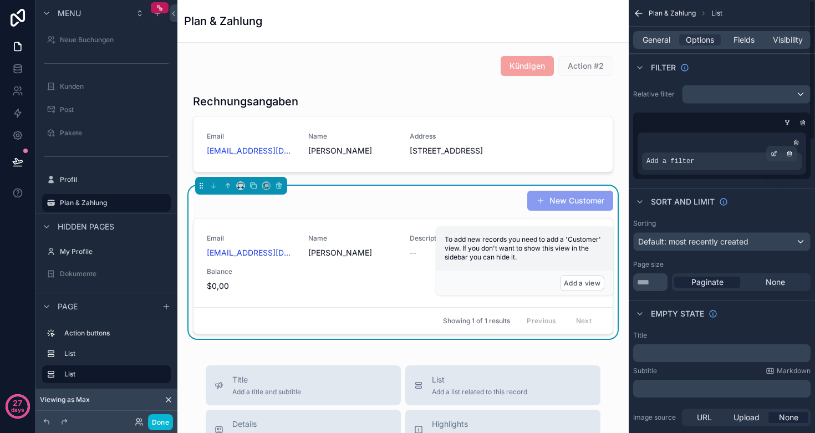
click at [706, 161] on div "Add a filter" at bounding box center [722, 161] width 160 height 18
click at [771, 155] on icon "scrollable content" at bounding box center [774, 153] width 7 height 7
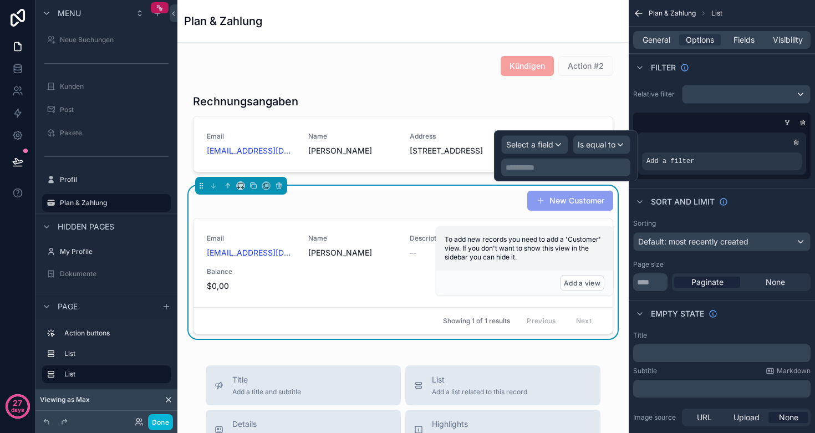
click at [550, 141] on span "Select a field" at bounding box center [529, 144] width 47 height 9
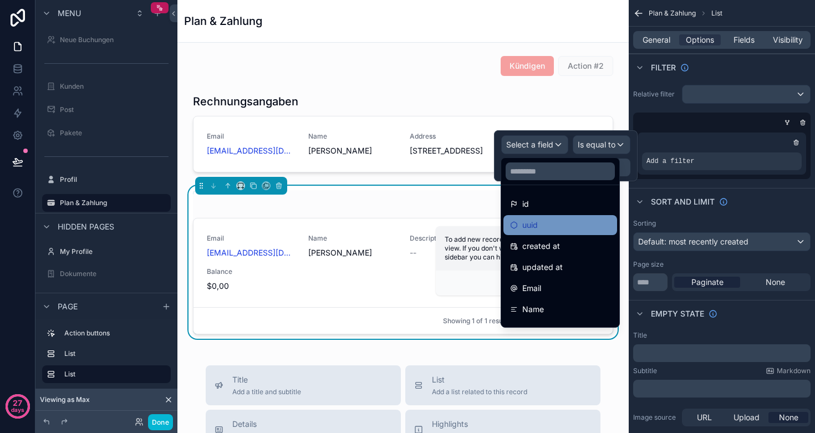
click at [542, 221] on div "uuid" at bounding box center [560, 224] width 100 height 13
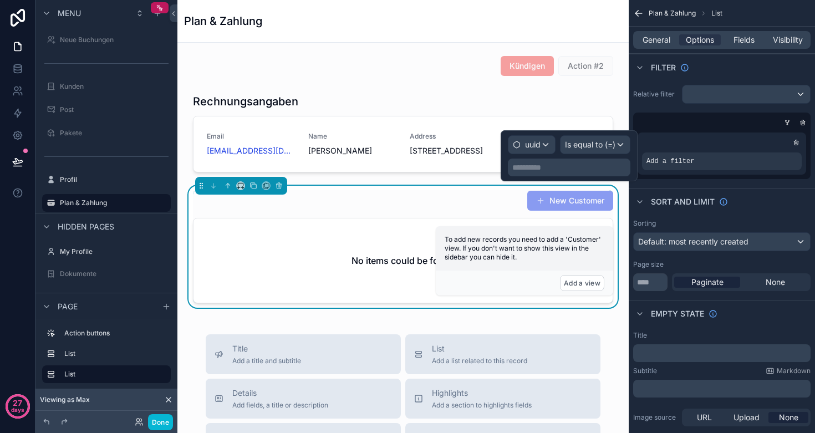
click at [581, 167] on p "**********" at bounding box center [570, 167] width 116 height 11
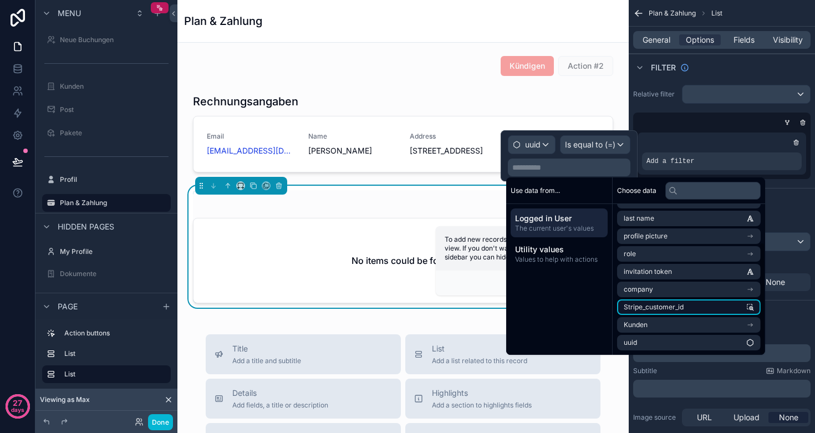
scroll to position [51, 0]
click at [677, 308] on span "Stripe_customer_id" at bounding box center [654, 307] width 60 height 9
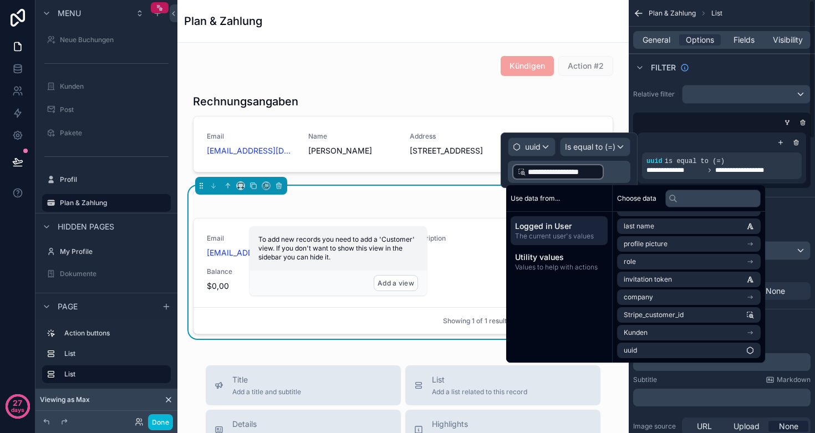
click at [733, 119] on div "scrollable content" at bounding box center [719, 122] width 177 height 11
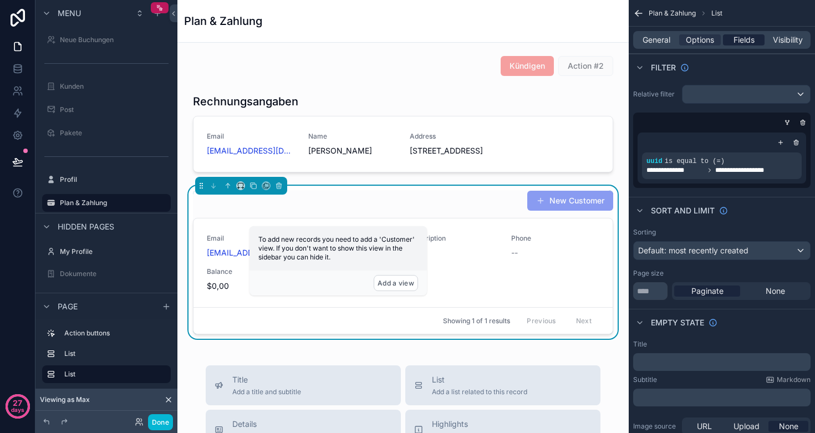
click at [740, 35] on span "Fields" at bounding box center [743, 39] width 21 height 11
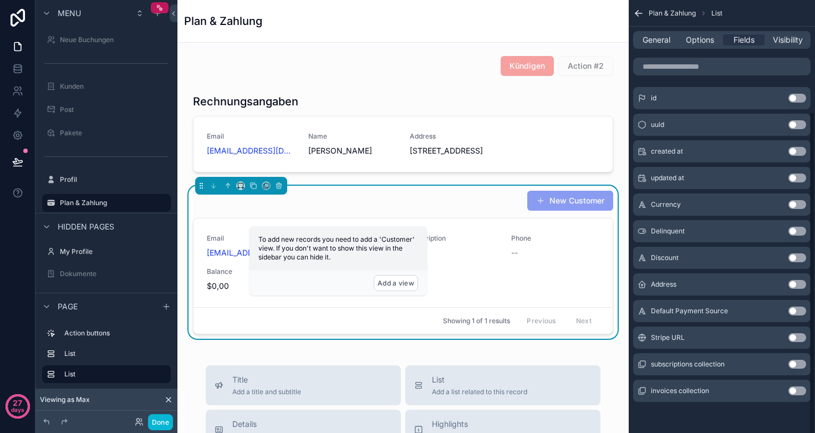
scroll to position [145, 0]
click at [708, 35] on span "Options" at bounding box center [700, 39] width 28 height 11
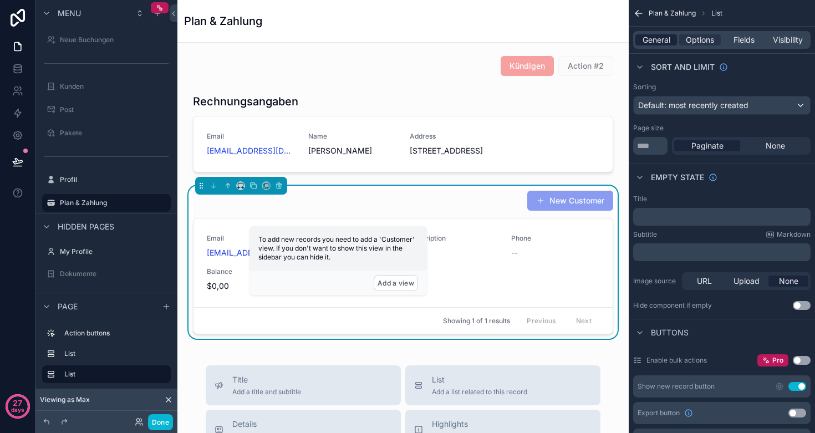
click at [651, 36] on span "General" at bounding box center [656, 39] width 28 height 11
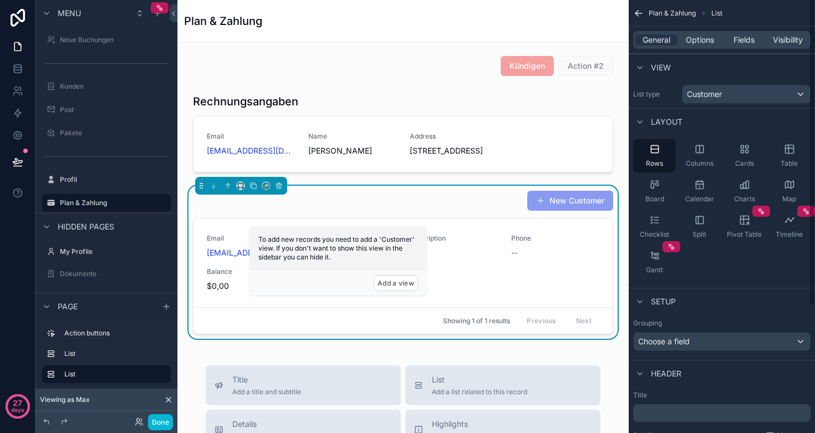
scroll to position [0, 0]
click at [715, 108] on div "Layout" at bounding box center [722, 121] width 186 height 27
click at [715, 97] on span "Customer" at bounding box center [704, 94] width 35 height 11
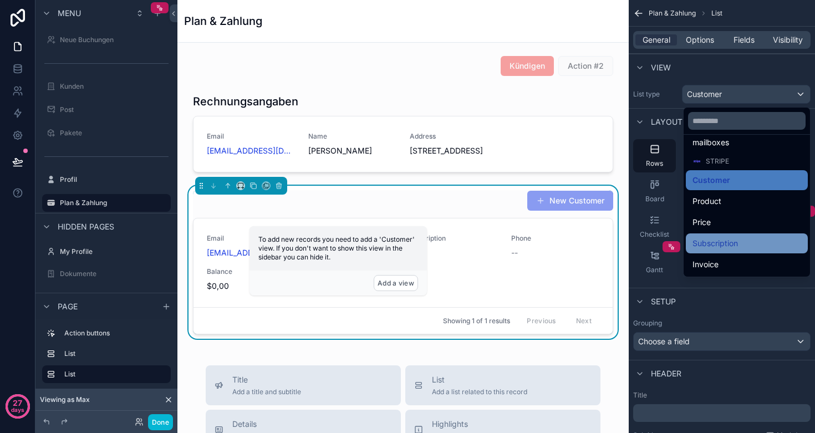
scroll to position [213, 0]
click at [708, 241] on span "Subscription" at bounding box center [714, 243] width 45 height 13
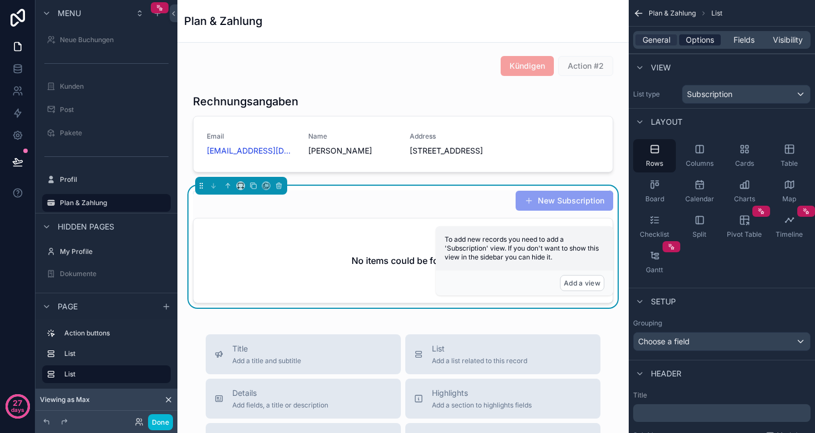
click at [710, 40] on span "Options" at bounding box center [700, 39] width 28 height 11
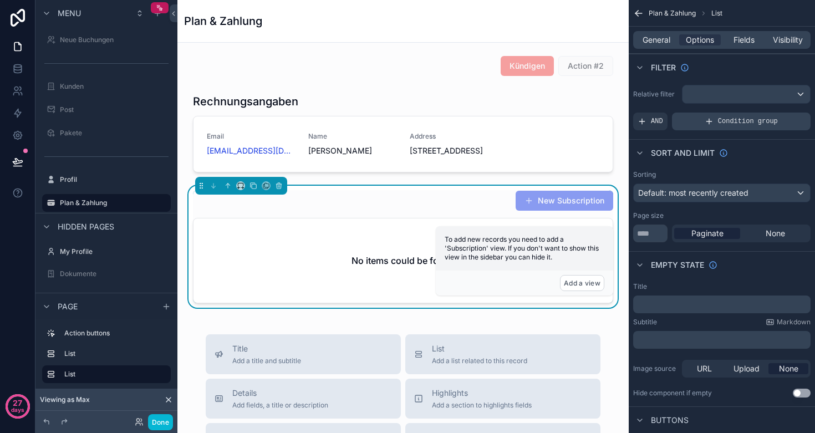
click at [741, 121] on span "Condition group" at bounding box center [748, 121] width 60 height 9
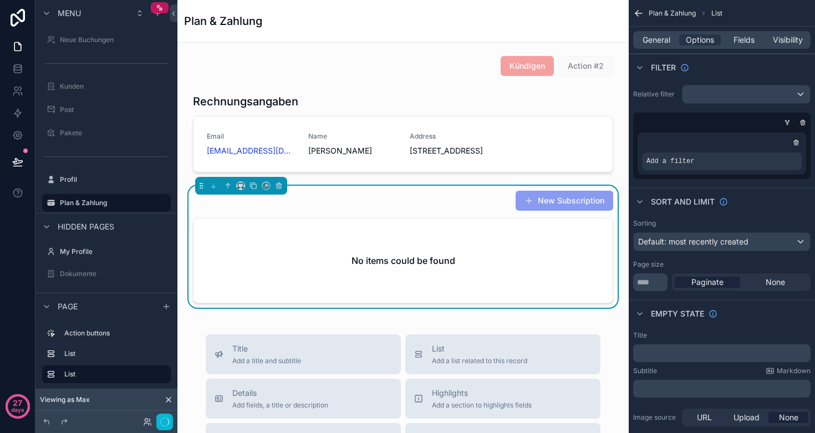
click at [714, 124] on div "scrollable content" at bounding box center [719, 122] width 177 height 11
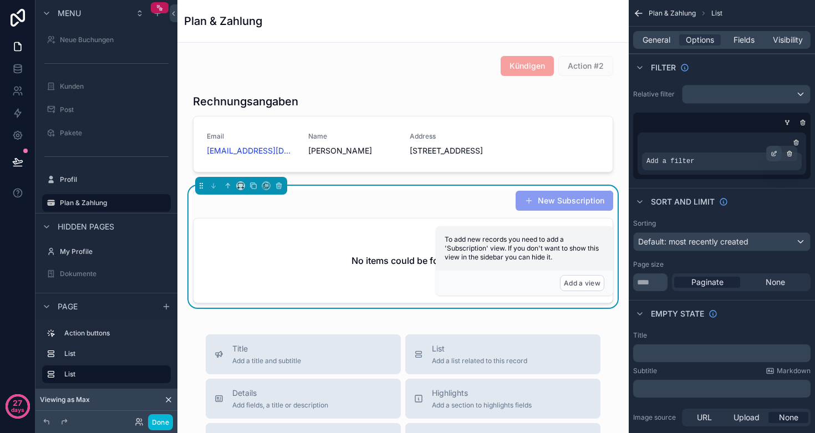
click at [770, 154] on div "scrollable content" at bounding box center [774, 154] width 16 height 16
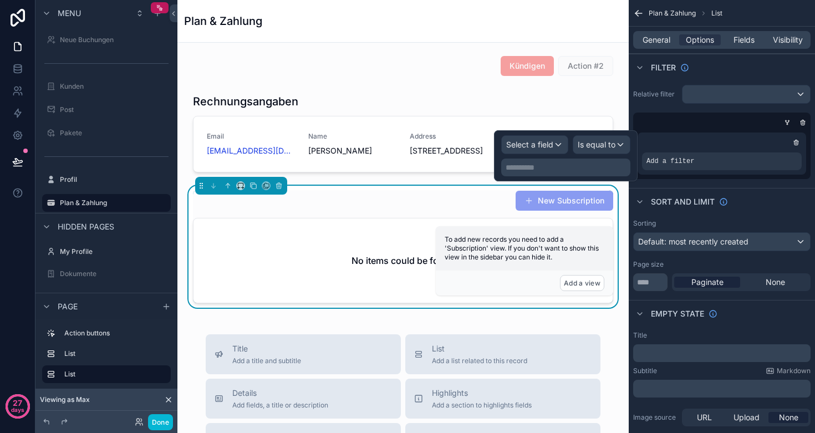
click at [537, 145] on span "Select a field" at bounding box center [529, 144] width 47 height 9
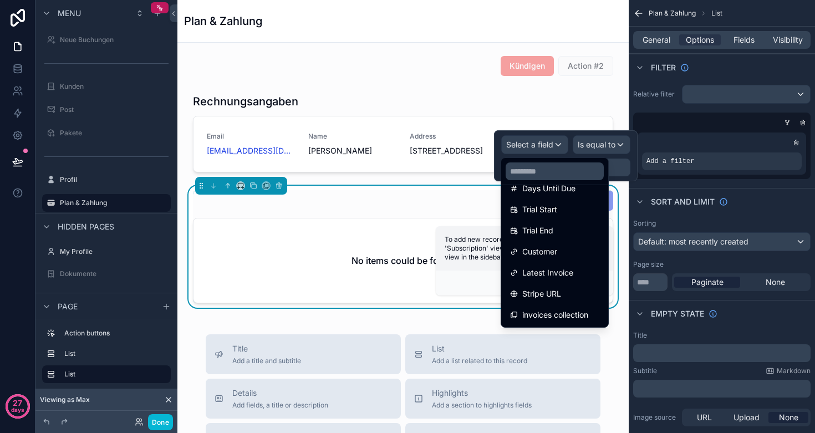
scroll to position [268, 0]
click at [567, 256] on div "Customer" at bounding box center [554, 251] width 89 height 13
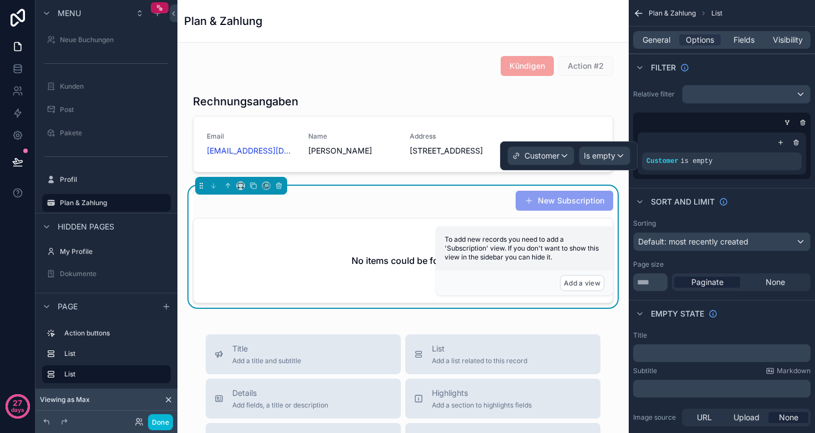
click at [594, 152] on span "Is empty" at bounding box center [600, 155] width 32 height 11
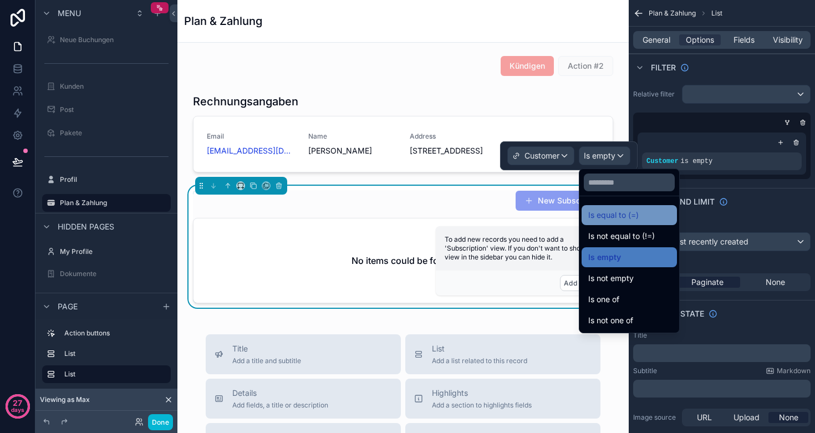
click at [614, 217] on span "Is equal to (=)" at bounding box center [613, 214] width 50 height 13
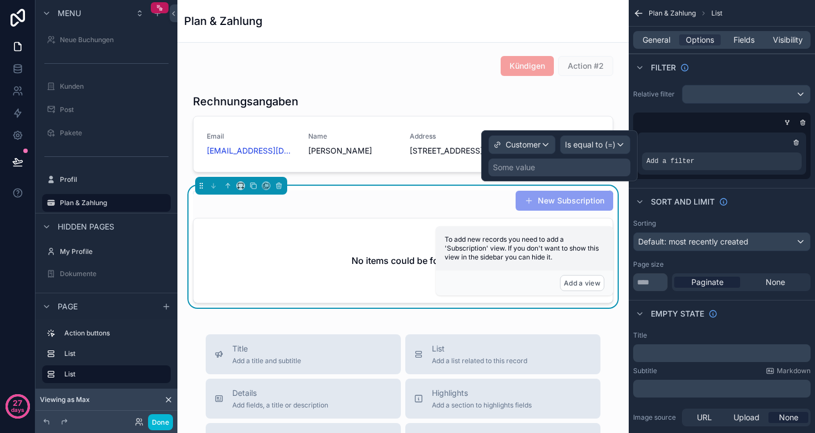
click at [562, 164] on div "Some value" at bounding box center [559, 168] width 142 height 18
click at [528, 145] on span "Customer" at bounding box center [523, 144] width 35 height 11
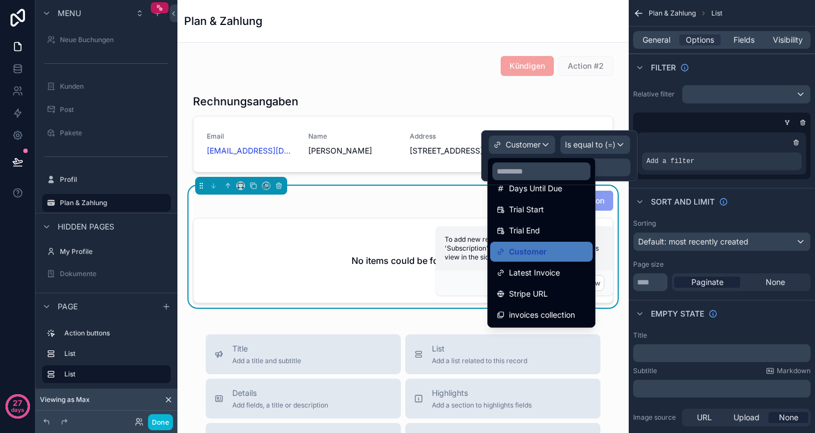
click at [414, 189] on div "Kündigen Action #2 Rechnungsangaben Email [EMAIL_ADDRESS][DOMAIN_NAME] Name [PE…" at bounding box center [402, 430] width 451 height 775
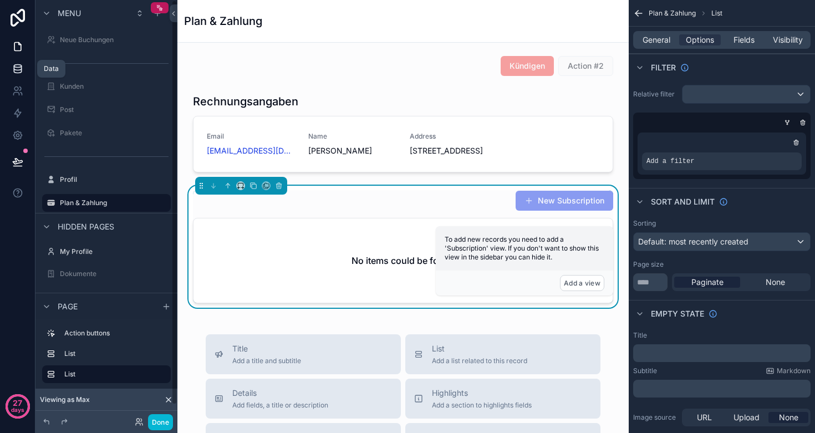
click at [6, 69] on link at bounding box center [17, 69] width 35 height 22
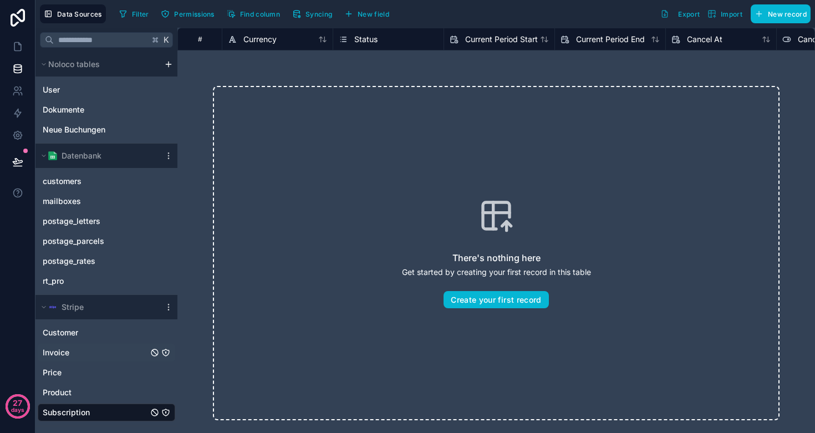
click at [63, 351] on span "Invoice" at bounding box center [56, 352] width 27 height 11
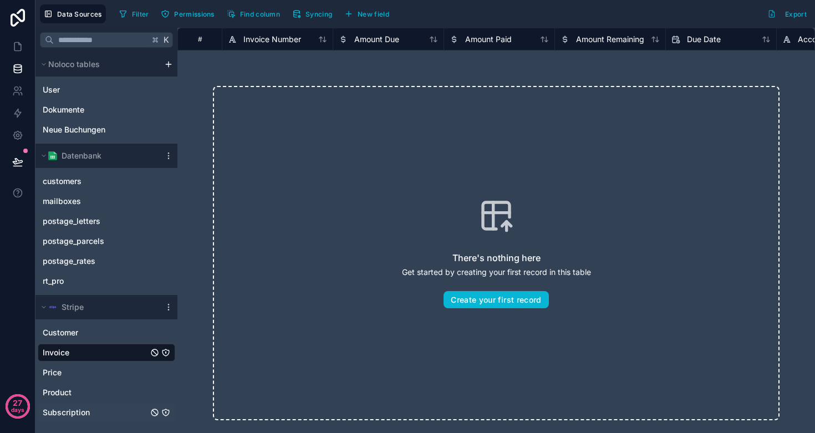
click at [63, 409] on span "Subscription" at bounding box center [66, 412] width 47 height 11
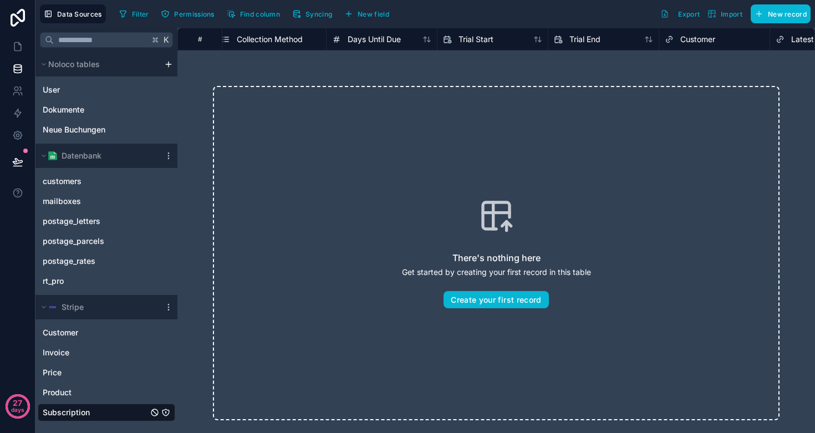
scroll to position [0, 790]
click at [796, 14] on span "New record" at bounding box center [787, 14] width 39 height 8
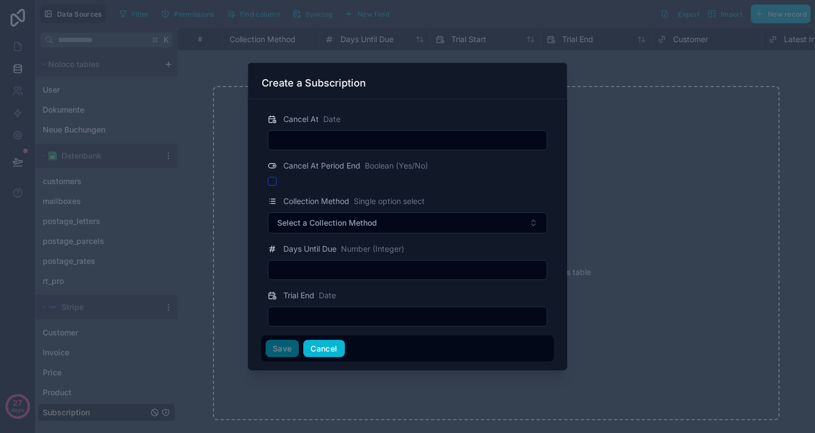
click at [319, 346] on button "Cancel" at bounding box center [323, 349] width 41 height 18
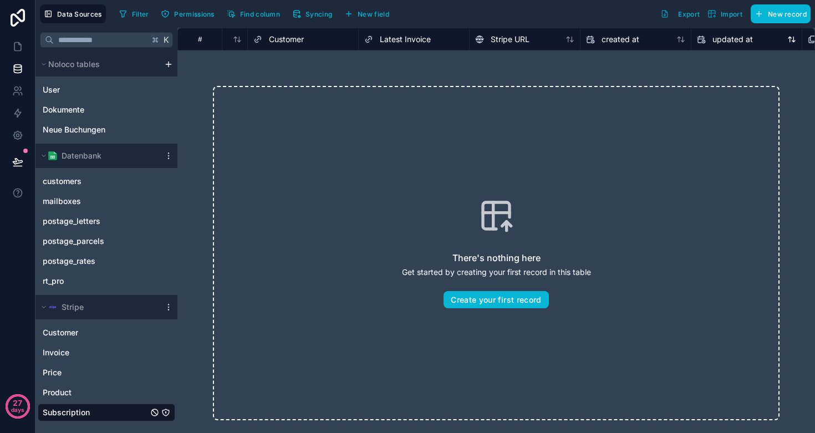
scroll to position [0, 1186]
click at [364, 15] on span "New field" at bounding box center [374, 14] width 32 height 8
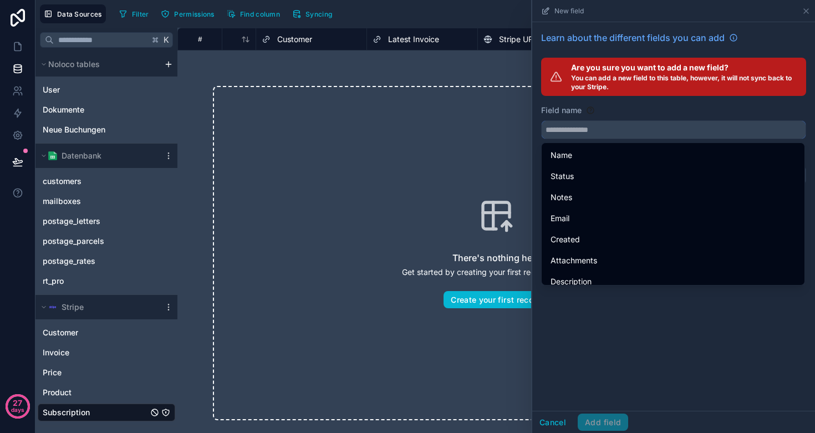
click at [627, 132] on input "text" at bounding box center [674, 130] width 264 height 18
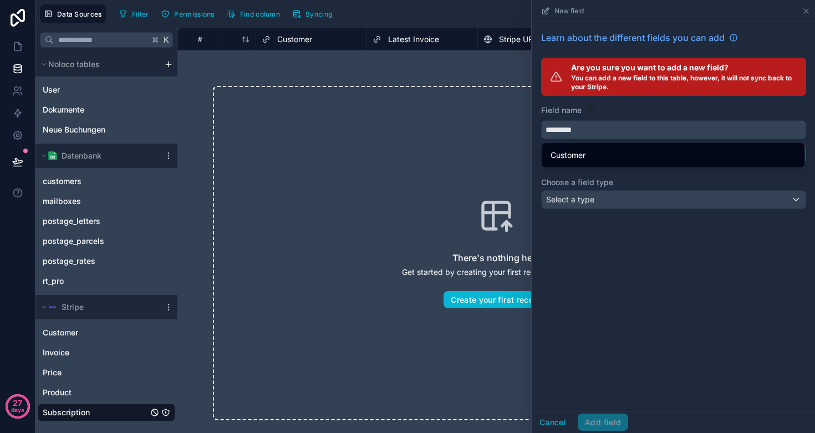
click at [674, 130] on button "********" at bounding box center [673, 129] width 265 height 19
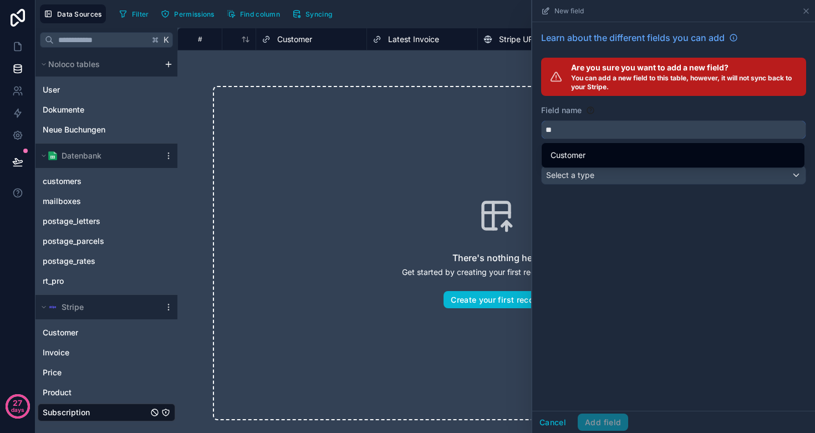
type input "*"
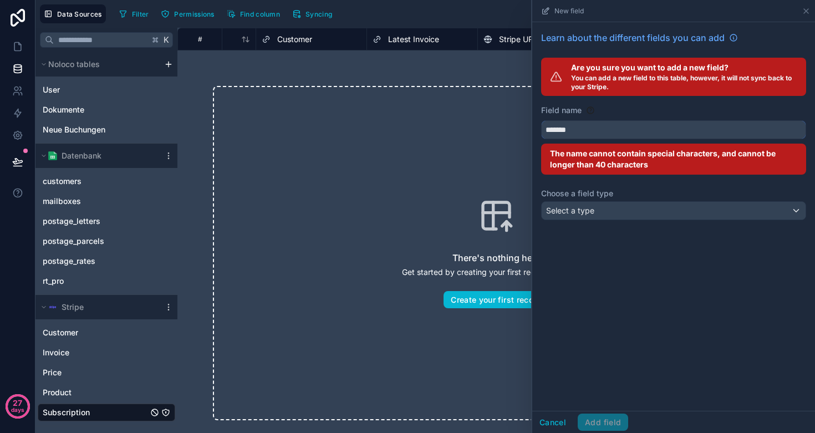
click at [674, 130] on button "******" at bounding box center [673, 129] width 265 height 19
click at [674, 130] on button "**********" at bounding box center [673, 129] width 265 height 19
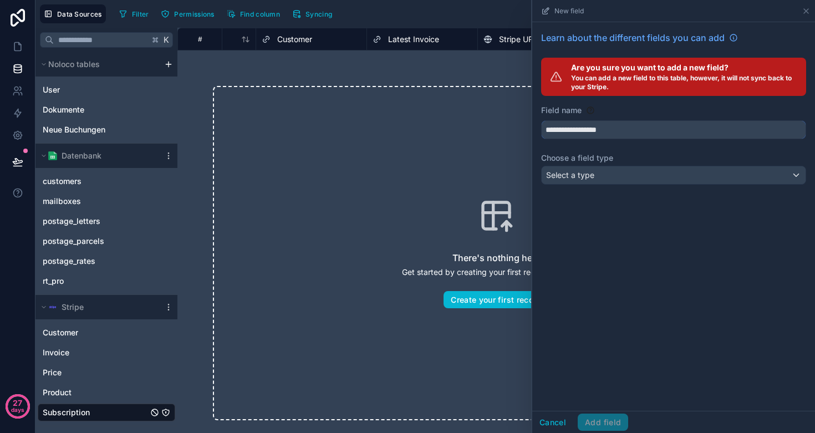
type input "**********"
click at [620, 172] on div "Select a type" at bounding box center [674, 175] width 264 height 18
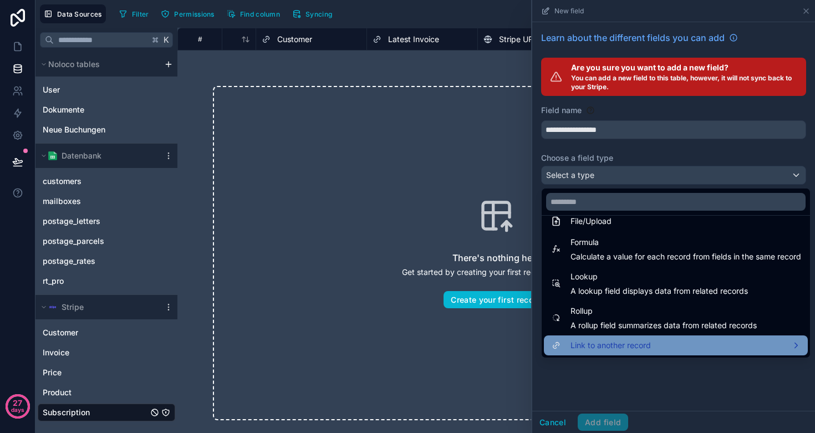
scroll to position [287, 0]
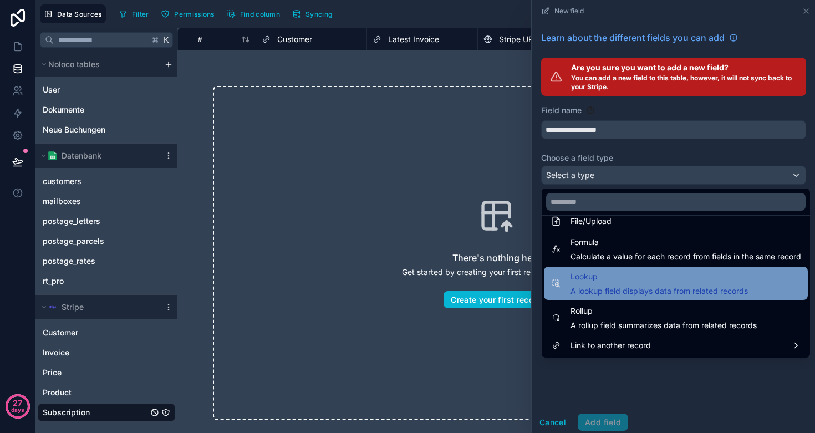
click at [604, 283] on div "Lookup A lookup field displays data from related records" at bounding box center [658, 283] width 177 height 27
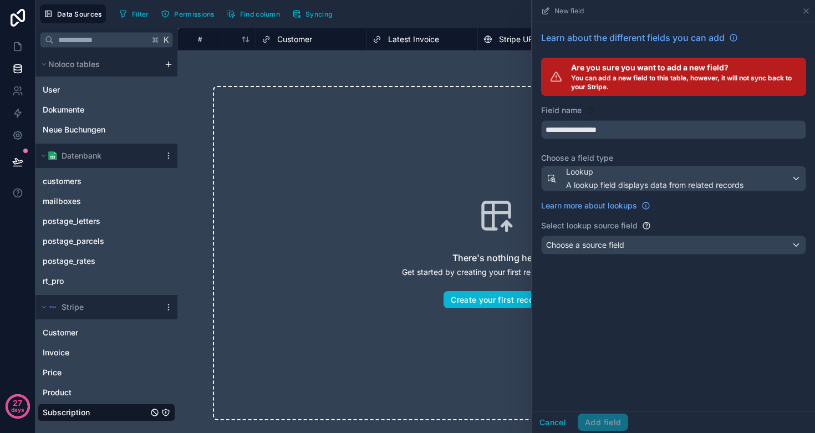
click at [610, 252] on div "Choose a source field" at bounding box center [674, 245] width 264 height 18
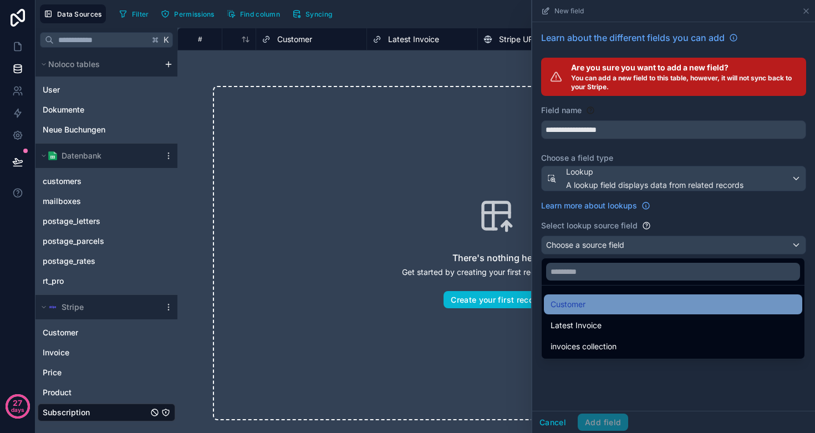
click at [602, 304] on div "Customer" at bounding box center [672, 304] width 245 height 13
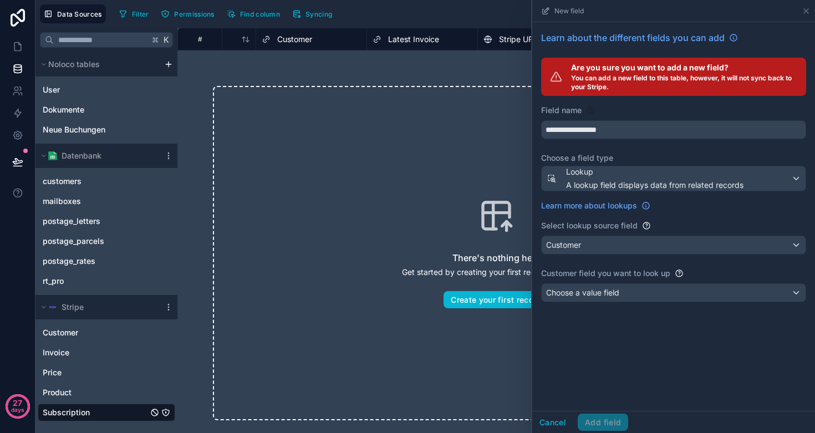
scroll to position [0, 0]
click at [600, 292] on span "Choose a value field" at bounding box center [582, 292] width 73 height 9
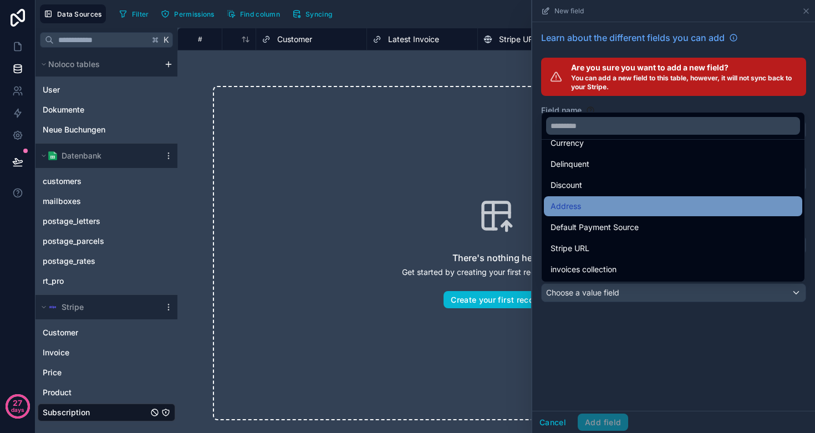
scroll to position [121, 0]
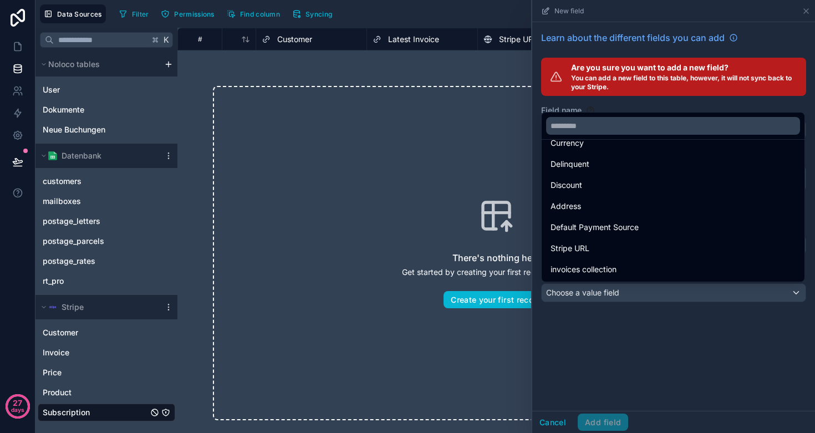
click at [600, 358] on div at bounding box center [673, 216] width 283 height 433
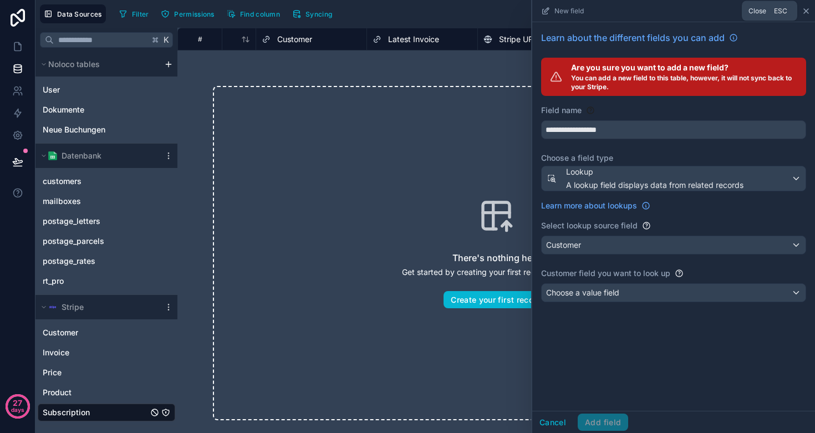
click at [809, 13] on icon at bounding box center [806, 11] width 9 height 9
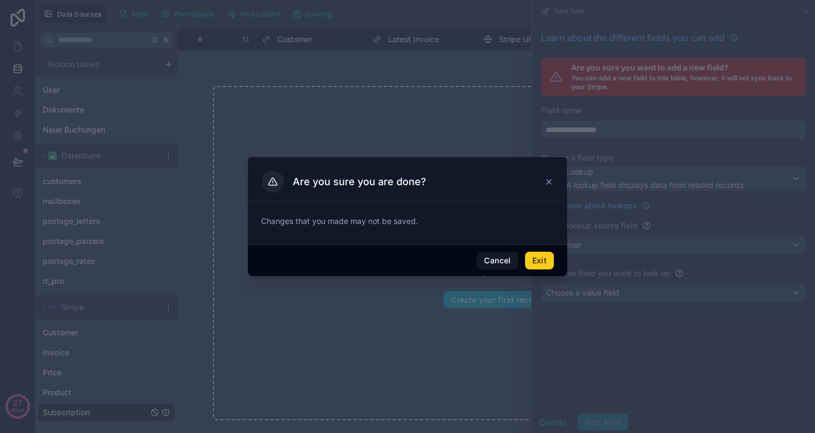
click at [534, 259] on button "Exit" at bounding box center [539, 261] width 29 height 18
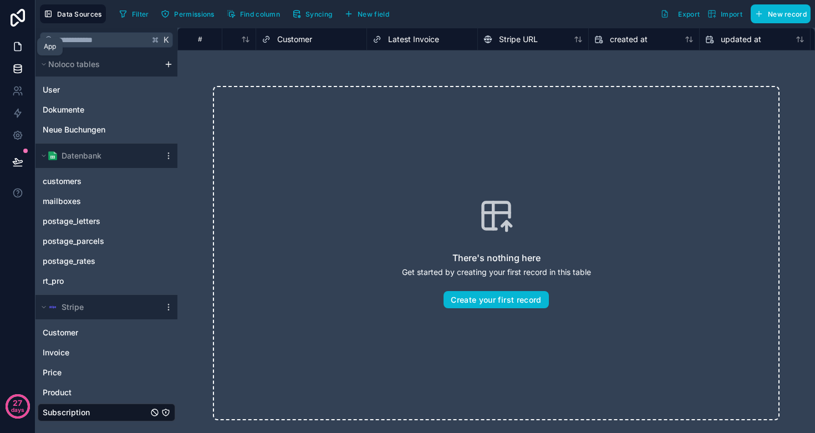
click at [19, 50] on icon at bounding box center [17, 47] width 7 height 8
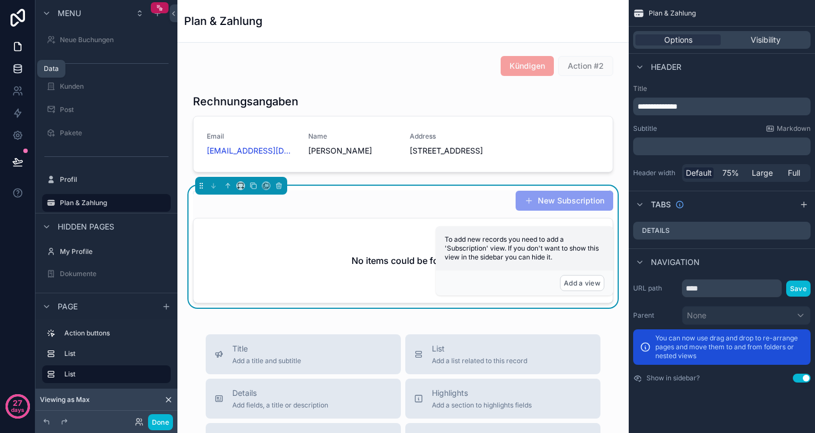
click at [18, 70] on icon at bounding box center [17, 68] width 7 height 4
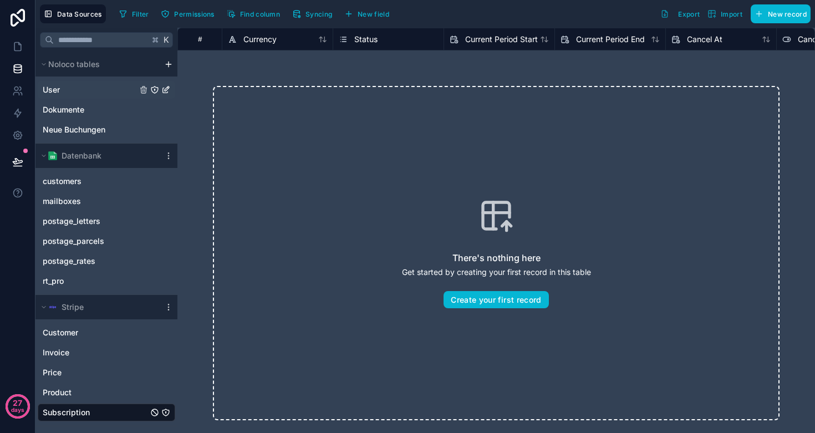
click at [64, 88] on link "User" at bounding box center [90, 89] width 94 height 11
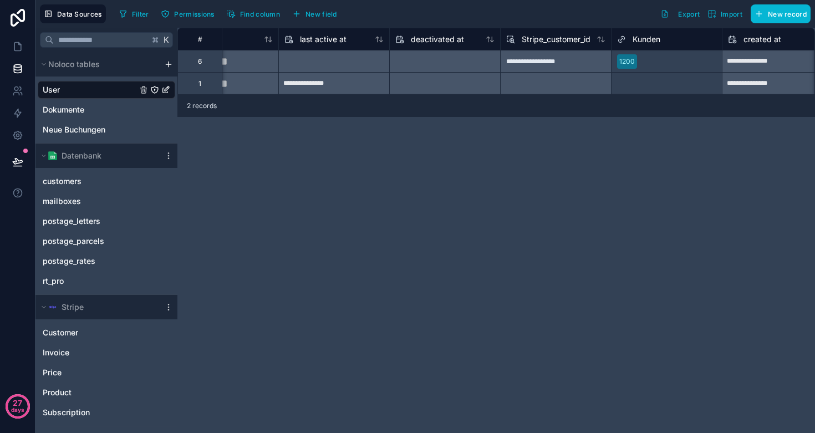
scroll to position [0, 831]
click at [302, 11] on button "New field" at bounding box center [314, 14] width 53 height 17
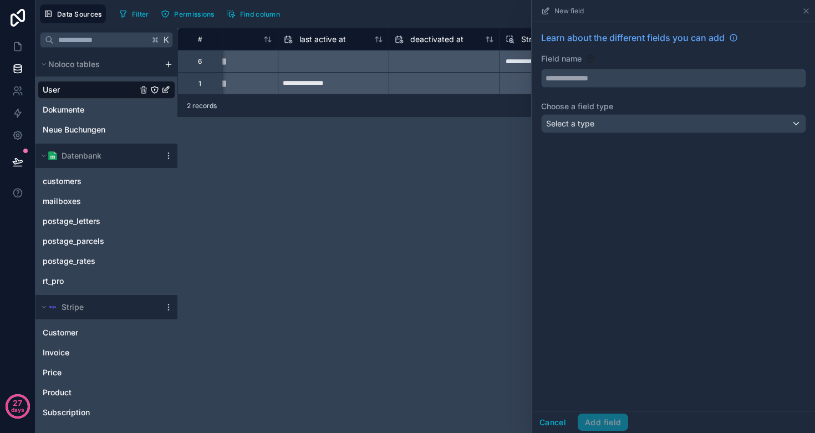
click at [595, 79] on input "text" at bounding box center [674, 78] width 264 height 18
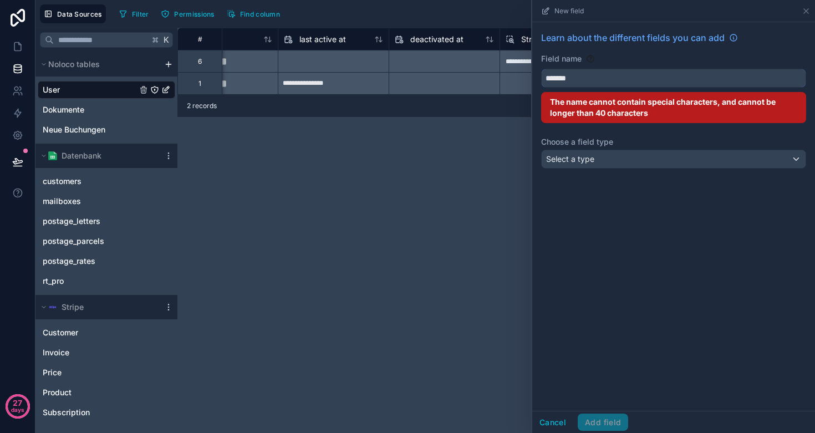
click at [674, 78] on button "******" at bounding box center [673, 78] width 265 height 19
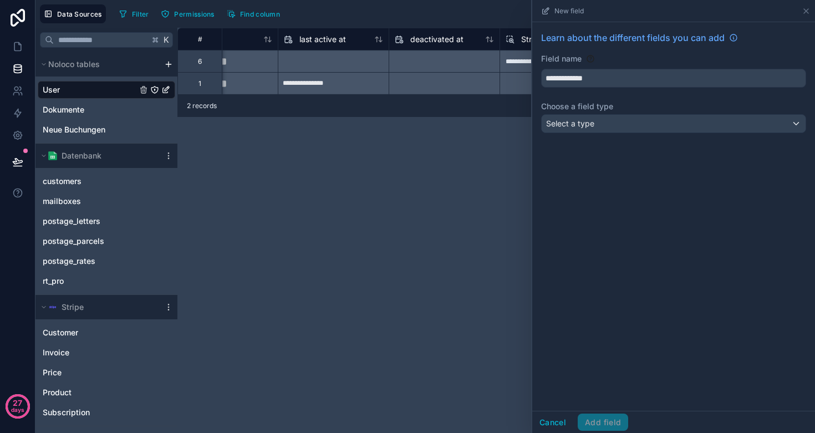
click at [614, 130] on div "Select a type" at bounding box center [674, 124] width 264 height 18
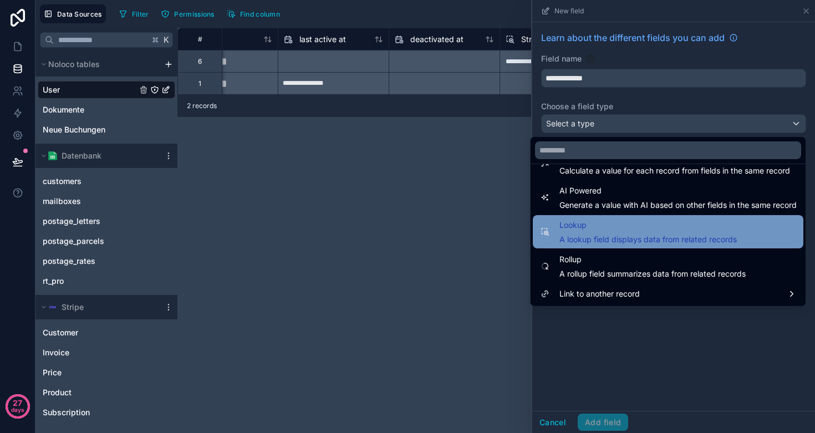
scroll to position [322, 0]
click at [610, 223] on span "Lookup" at bounding box center [647, 224] width 177 height 13
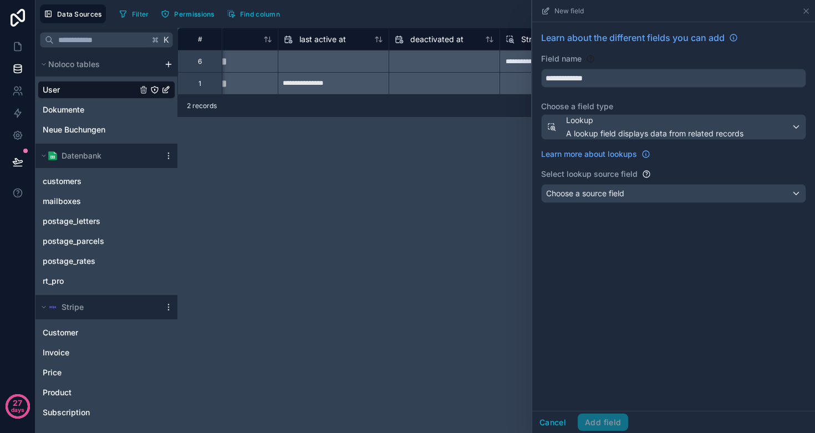
click at [610, 193] on span "Choose a source field" at bounding box center [585, 192] width 78 height 9
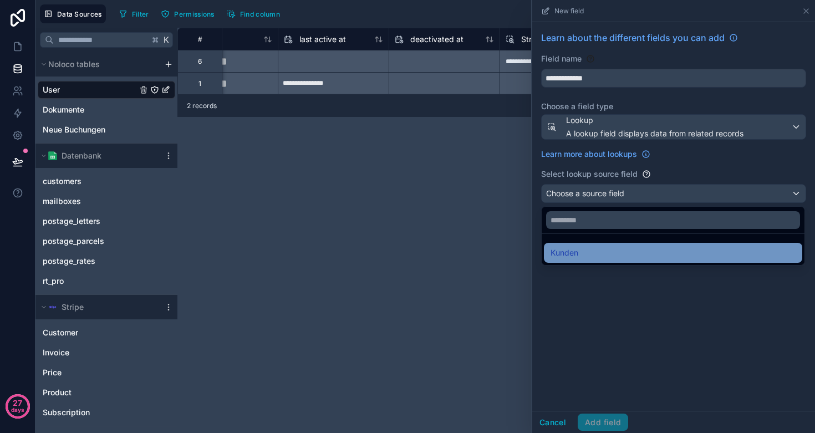
click at [597, 252] on div "Kunden" at bounding box center [672, 252] width 245 height 13
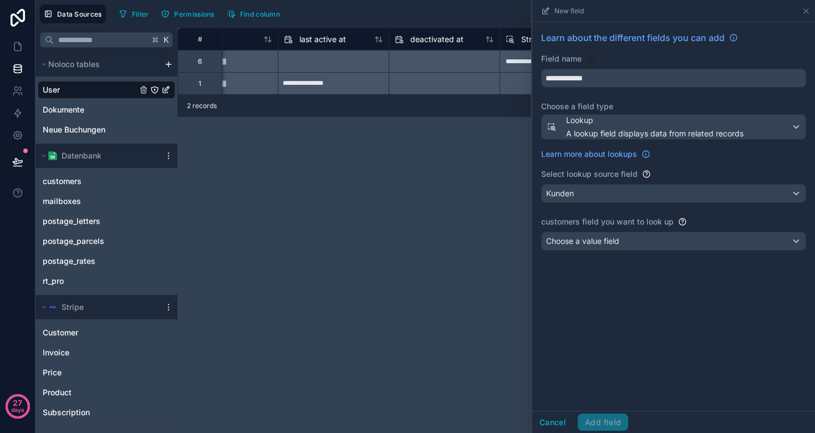
click at [605, 241] on span "Choose a value field" at bounding box center [582, 240] width 73 height 9
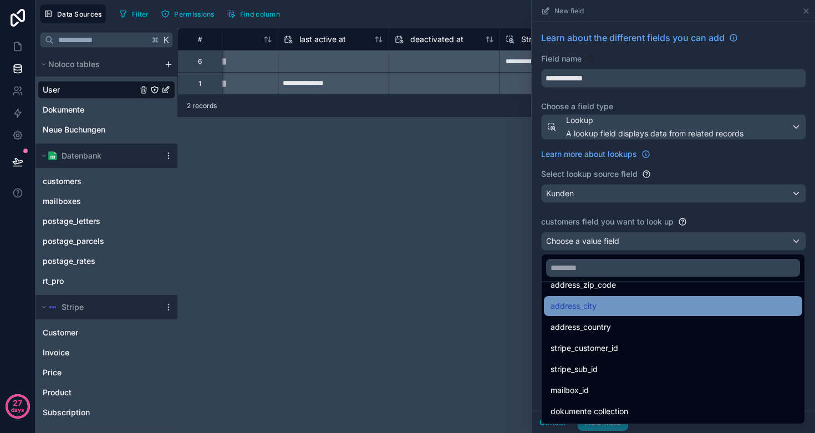
scroll to position [374, 0]
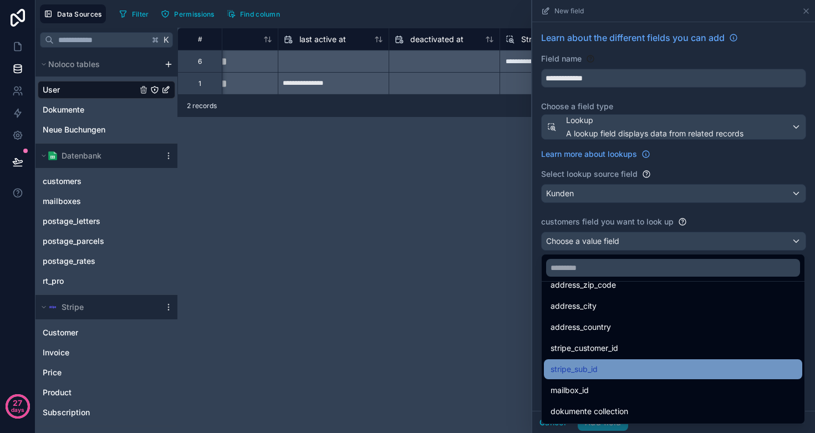
click at [604, 365] on div "stripe_sub_id" at bounding box center [672, 369] width 245 height 13
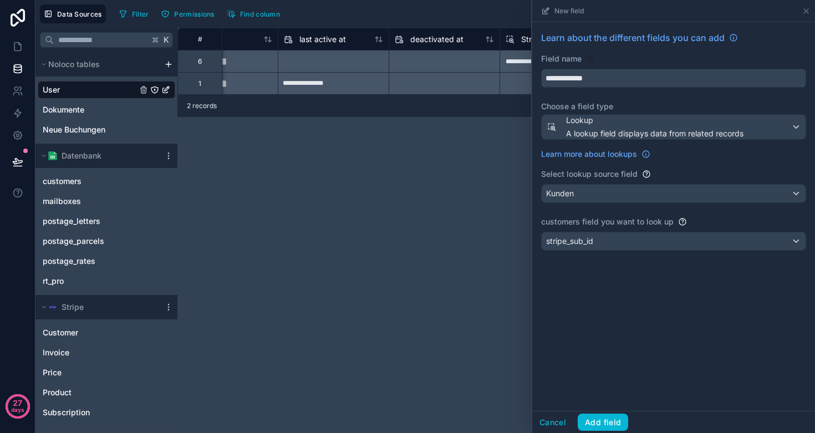
drag, startPoint x: 607, startPoint y: 81, endPoint x: 507, endPoint y: 80, distance: 100.3
click at [507, 80] on div "**********" at bounding box center [424, 216] width 779 height 433
type input "**********"
click at [614, 422] on button "Add field" at bounding box center [603, 423] width 50 height 18
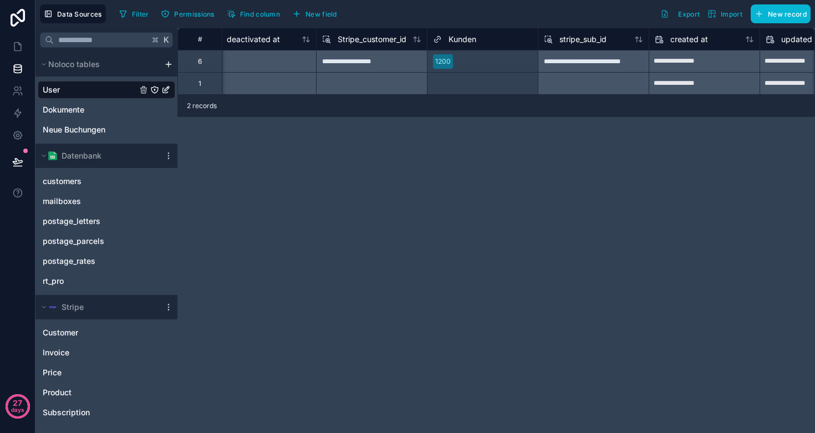
scroll to position [0, 1006]
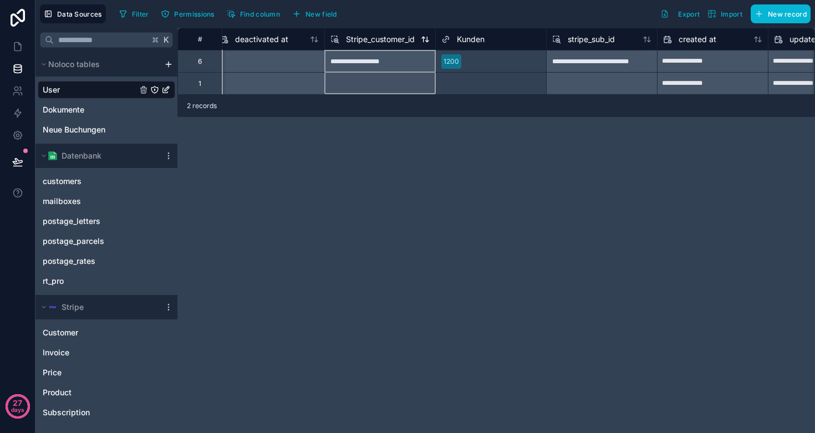
click at [367, 39] on span "Stripe_customer_id" at bounding box center [380, 39] width 69 height 11
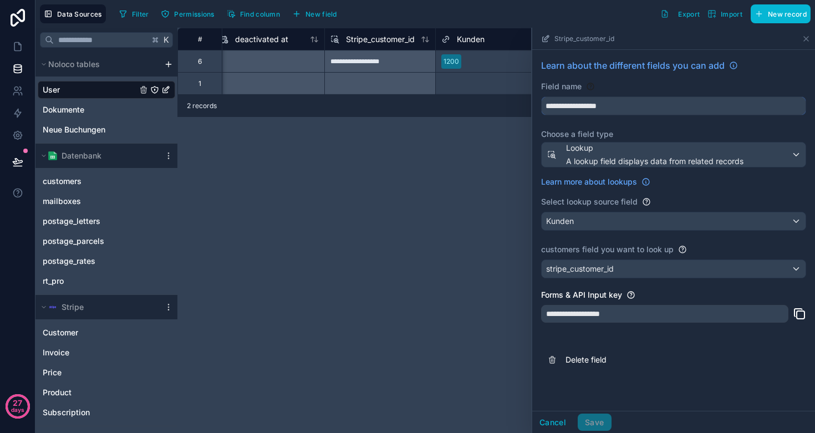
click at [549, 106] on input "**********" at bounding box center [674, 106] width 264 height 18
type input "**********"
click at [597, 420] on button "Save" at bounding box center [594, 423] width 33 height 18
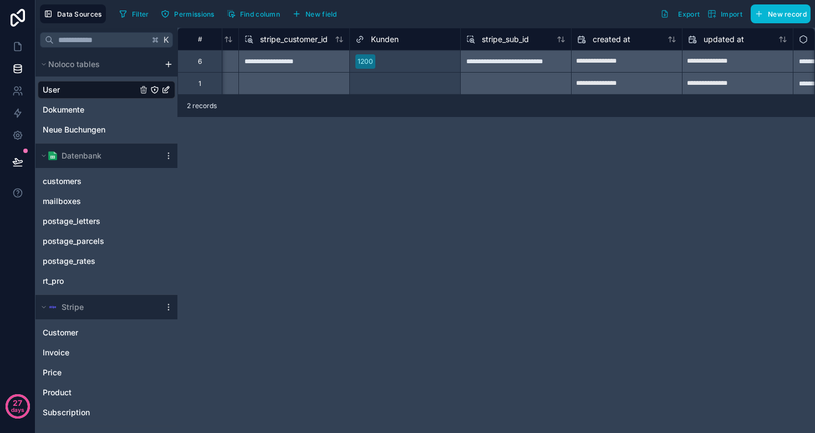
scroll to position [0, 1083]
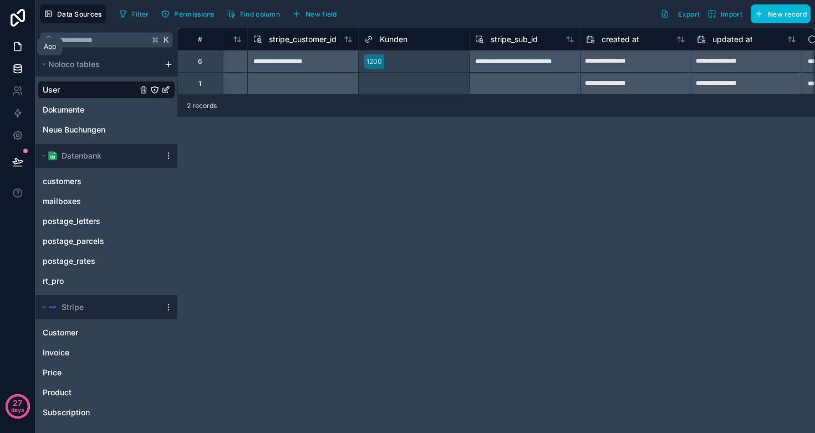
click at [18, 43] on icon at bounding box center [17, 46] width 11 height 11
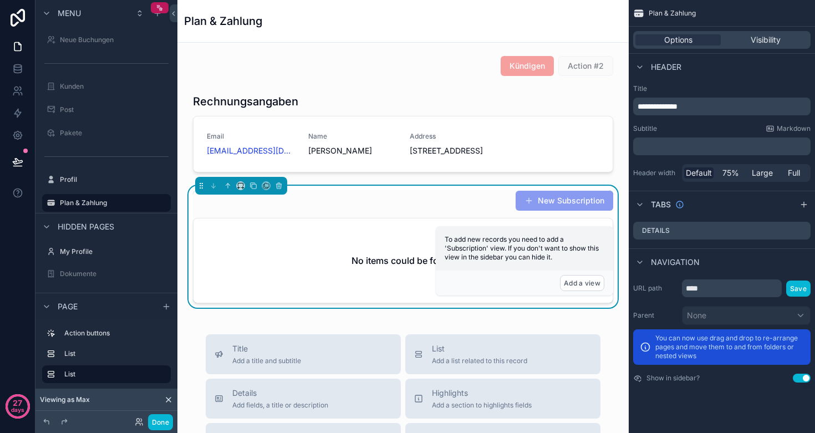
click at [387, 211] on div "New Subscription" at bounding box center [403, 200] width 420 height 21
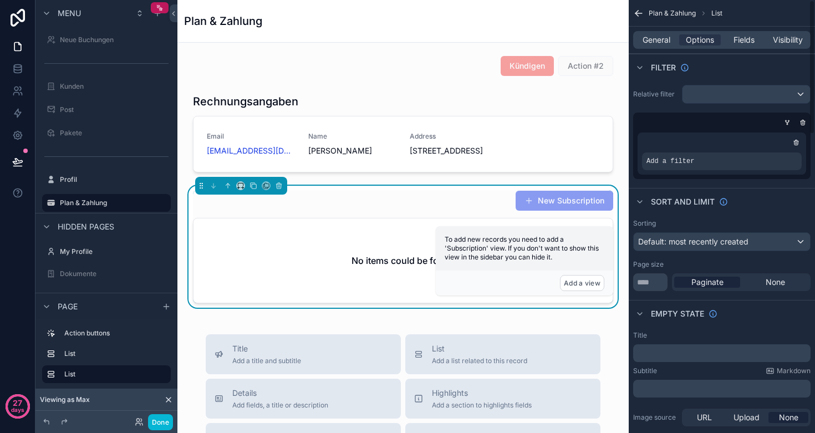
click at [706, 94] on div "scrollable content" at bounding box center [745, 94] width 127 height 18
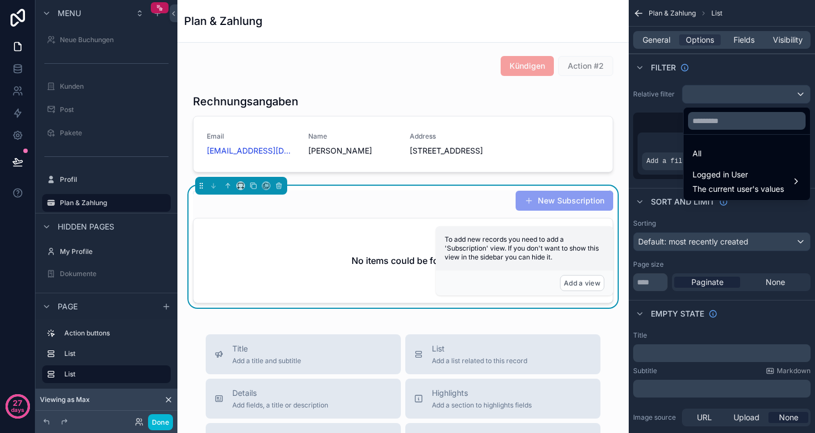
click at [706, 94] on div "scrollable content" at bounding box center [407, 216] width 815 height 433
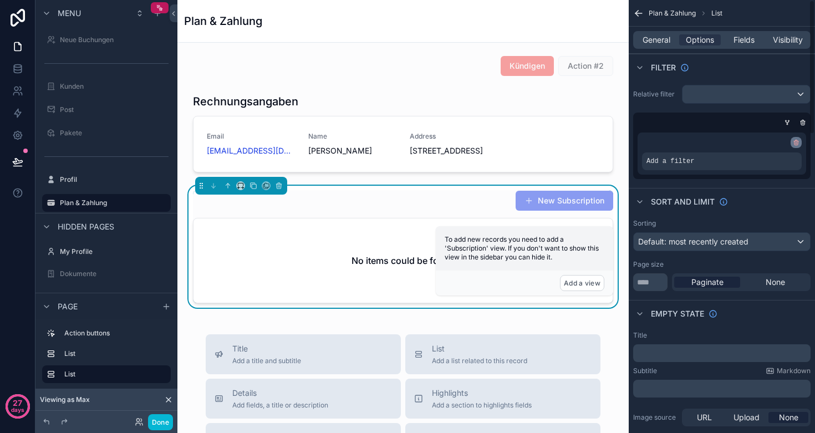
click at [795, 144] on icon "scrollable content" at bounding box center [796, 142] width 7 height 7
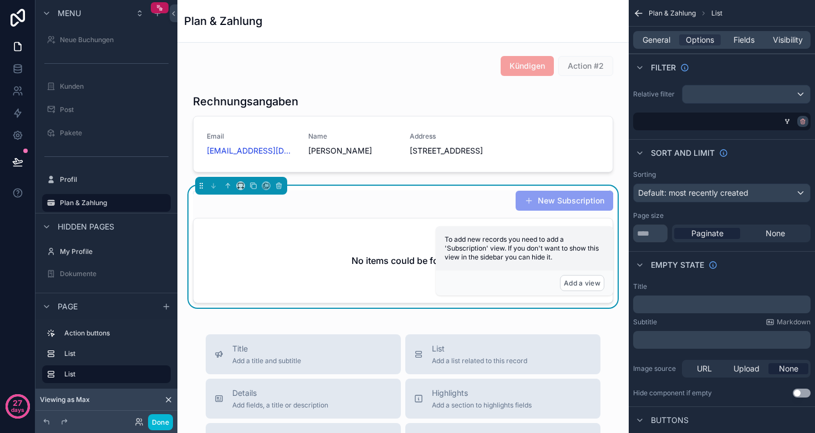
click at [802, 123] on icon "scrollable content" at bounding box center [802, 121] width 7 height 7
click at [737, 119] on span "Condition group" at bounding box center [748, 121] width 60 height 9
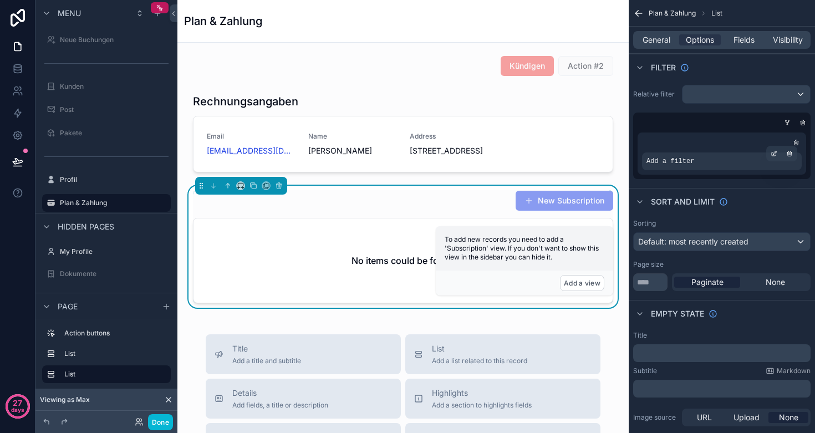
click at [693, 163] on span "Add a filter" at bounding box center [670, 161] width 48 height 9
click at [773, 151] on icon "scrollable content" at bounding box center [774, 153] width 7 height 7
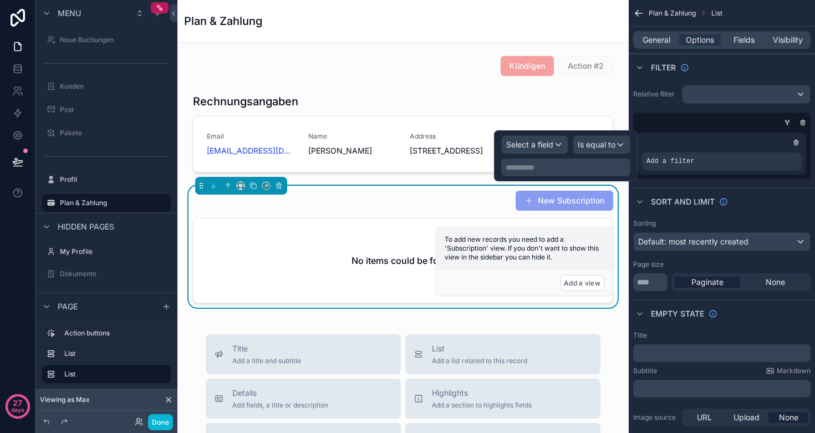
click at [537, 145] on span "Select a field" at bounding box center [529, 144] width 47 height 9
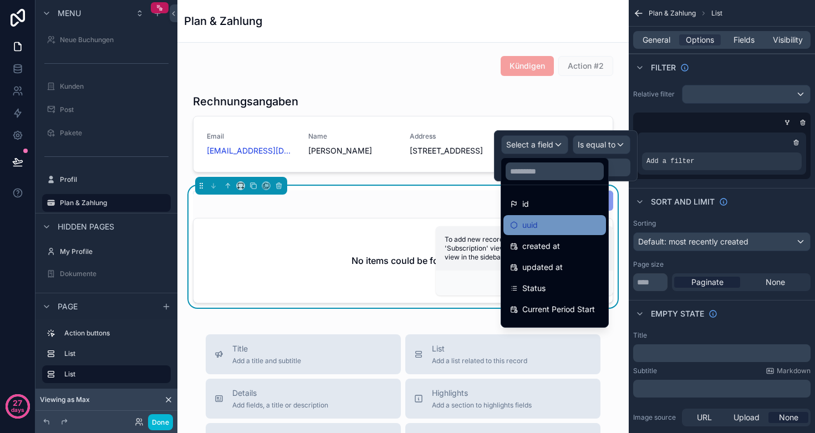
click at [545, 219] on div "uuid" at bounding box center [554, 224] width 89 height 13
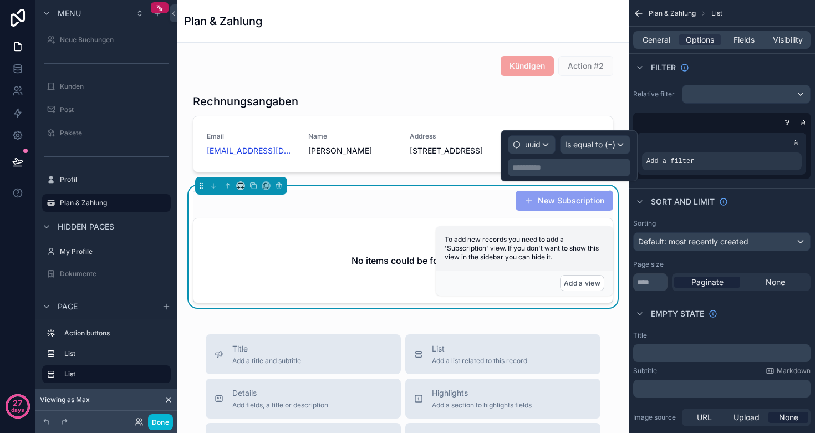
click at [583, 166] on p "**********" at bounding box center [570, 167] width 116 height 11
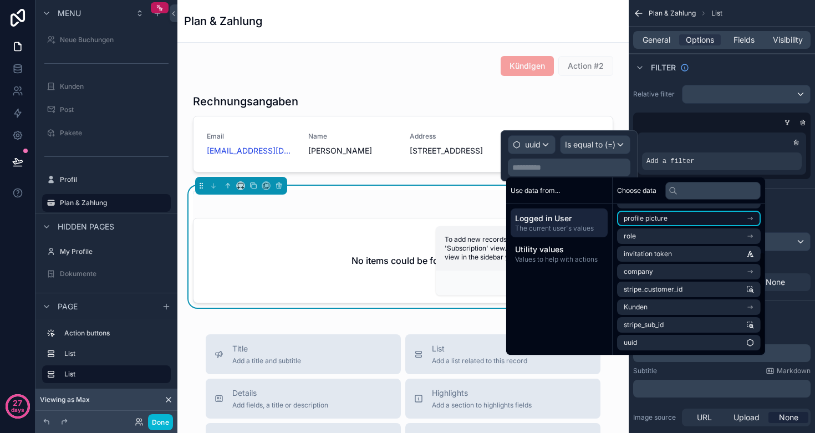
scroll to position [69, 0]
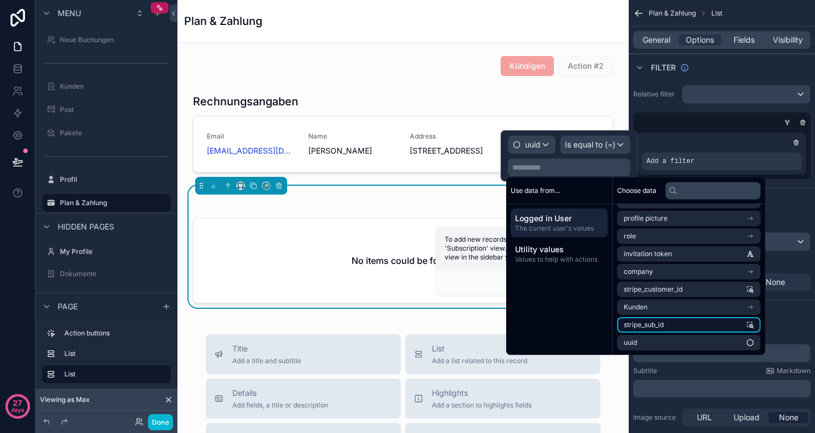
click at [663, 326] on span "stripe_sub_id" at bounding box center [644, 324] width 40 height 9
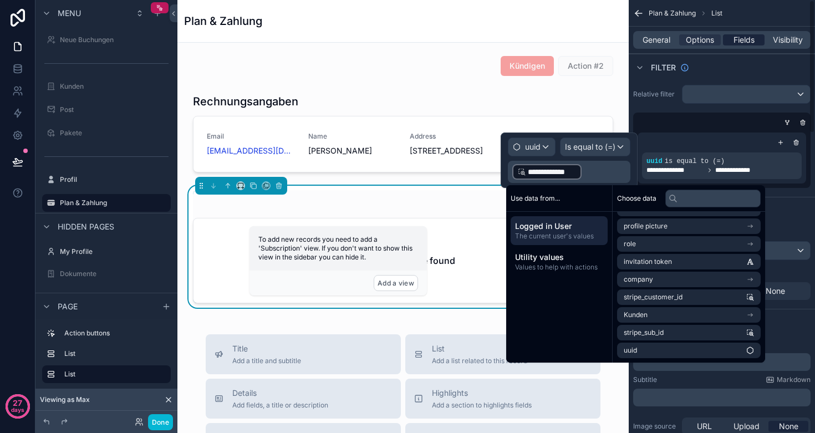
click at [737, 42] on span "Fields" at bounding box center [743, 39] width 21 height 11
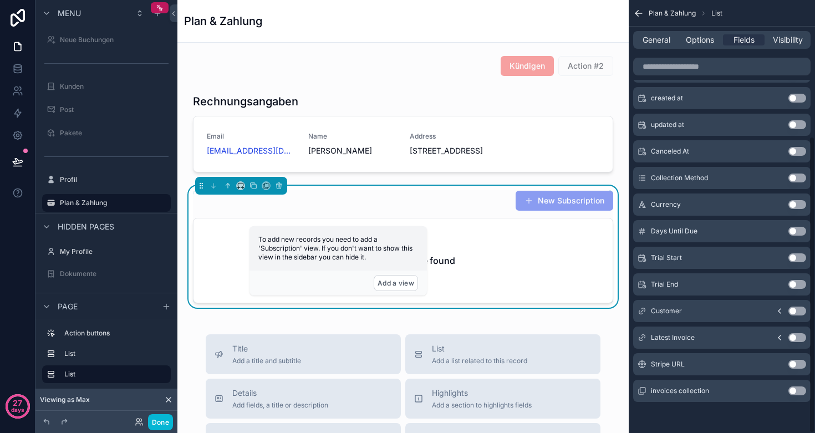
scroll to position [198, 0]
click at [780, 337] on icon "scrollable content" at bounding box center [779, 337] width 9 height 9
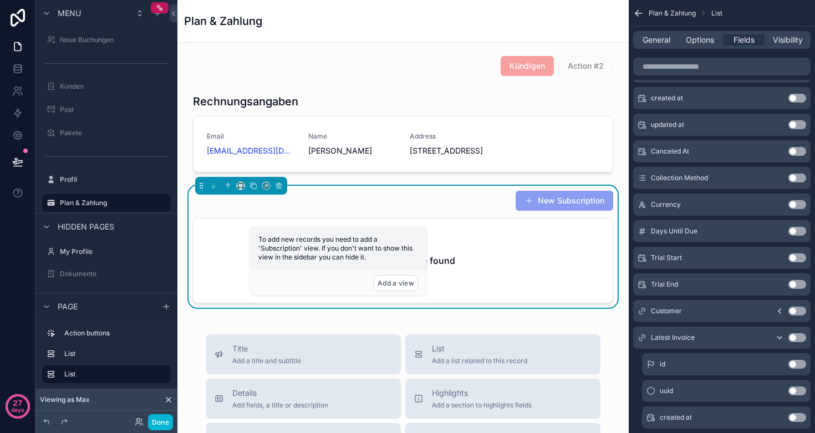
click at [780, 337] on icon "scrollable content" at bounding box center [779, 337] width 9 height 9
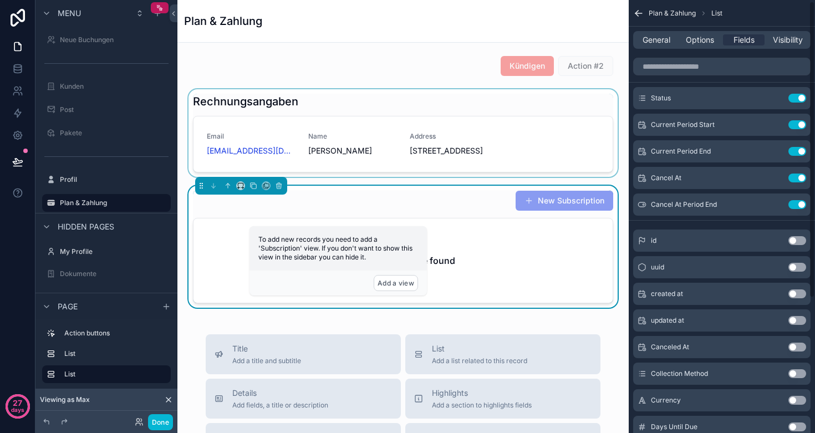
scroll to position [2, 0]
click at [430, 131] on div "scrollable content" at bounding box center [402, 133] width 433 height 88
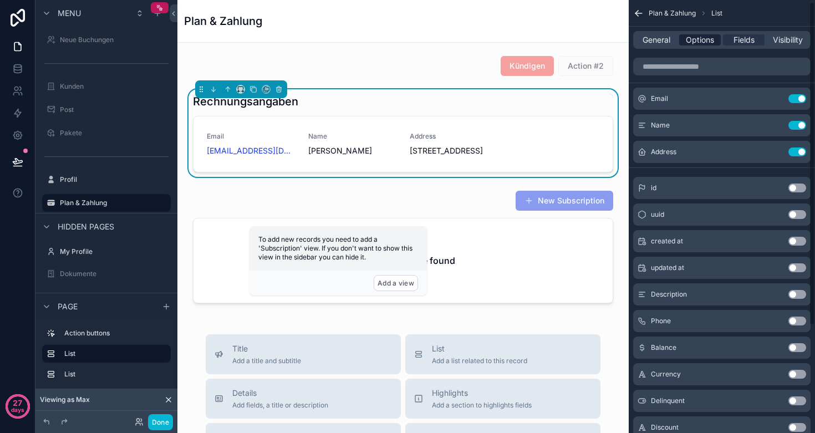
click at [689, 45] on span "Options" at bounding box center [700, 39] width 28 height 11
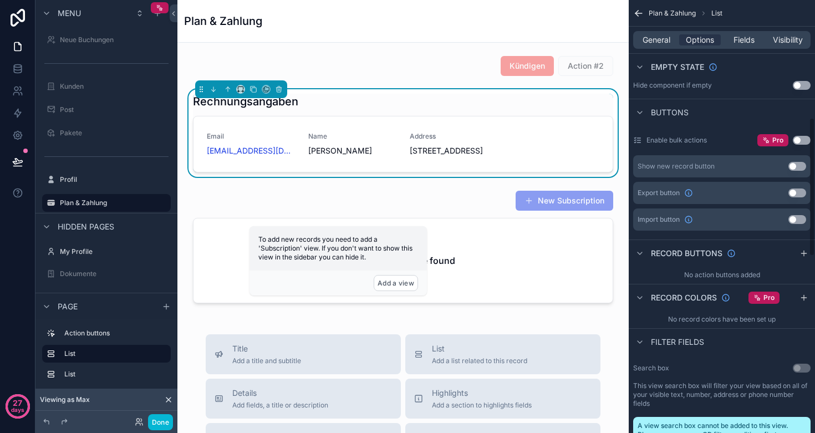
scroll to position [366, 0]
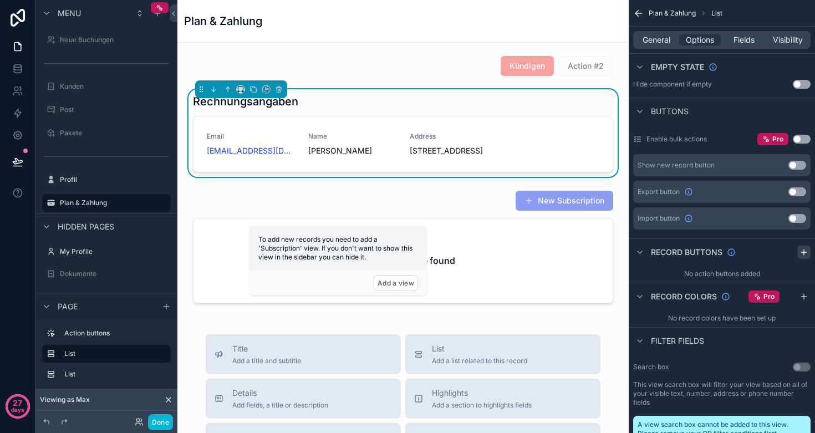
click at [802, 253] on icon "scrollable content" at bounding box center [803, 252] width 9 height 9
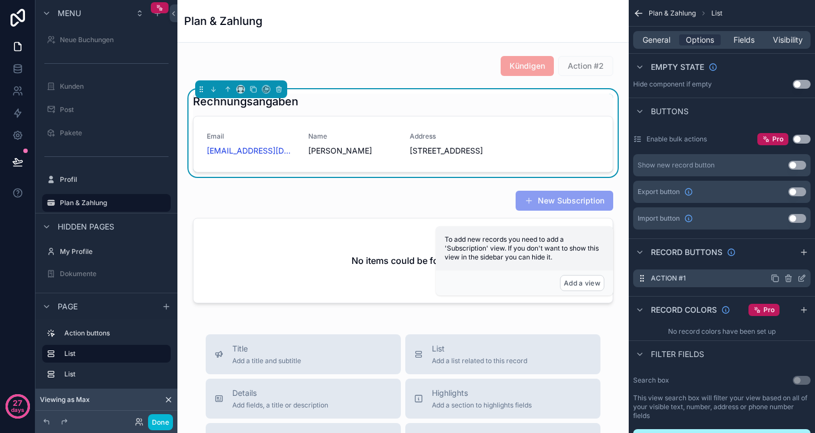
click at [804, 278] on icon "scrollable content" at bounding box center [801, 278] width 9 height 9
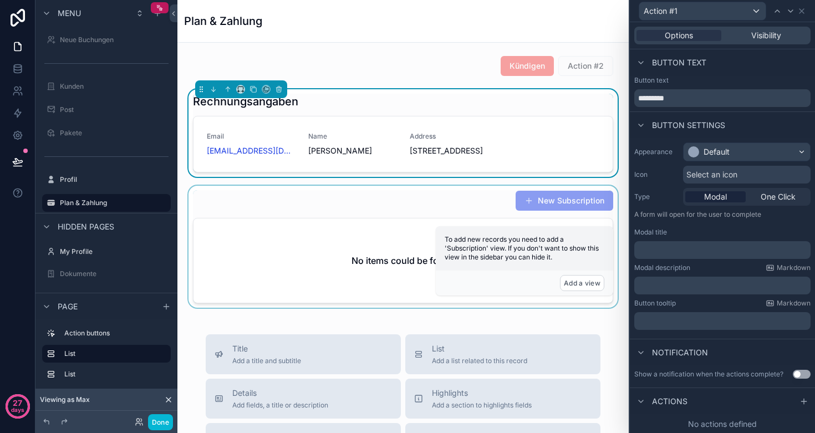
click at [389, 263] on div "scrollable content" at bounding box center [402, 247] width 433 height 122
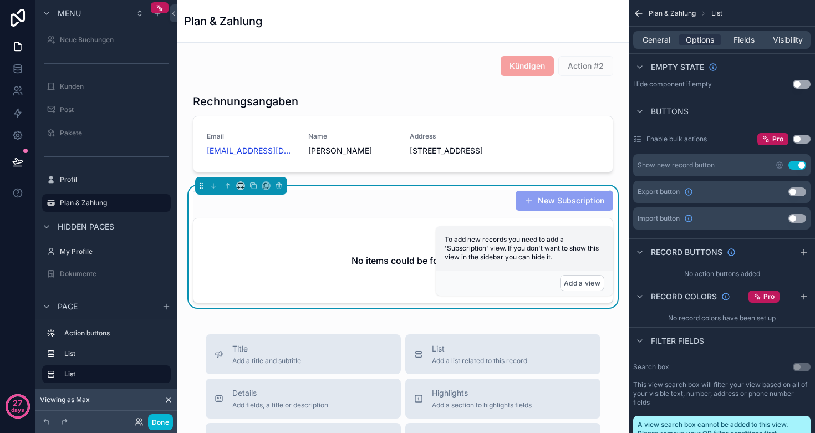
click at [801, 168] on button "Use setting" at bounding box center [797, 165] width 18 height 9
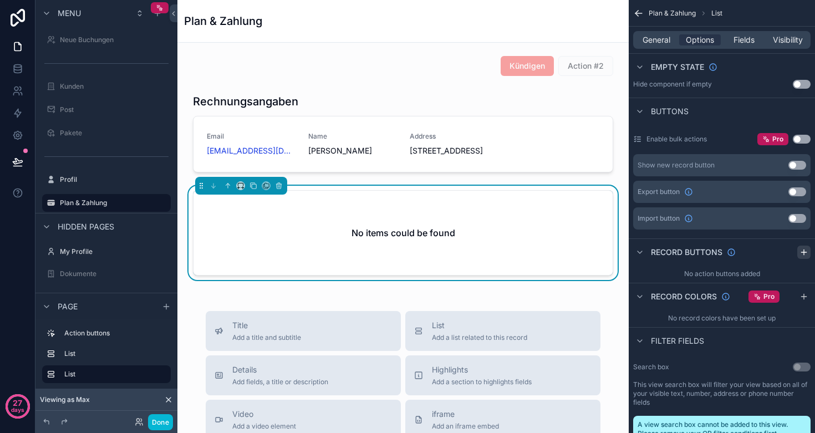
click at [800, 251] on icon "scrollable content" at bounding box center [803, 252] width 9 height 9
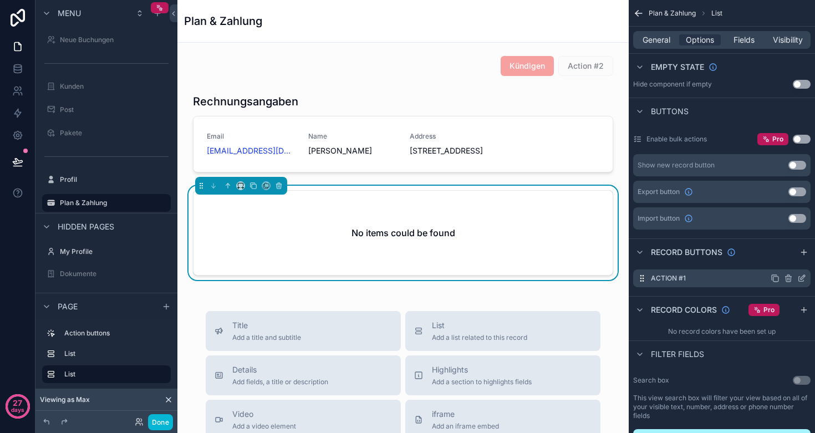
click at [799, 279] on icon "scrollable content" at bounding box center [801, 279] width 5 height 5
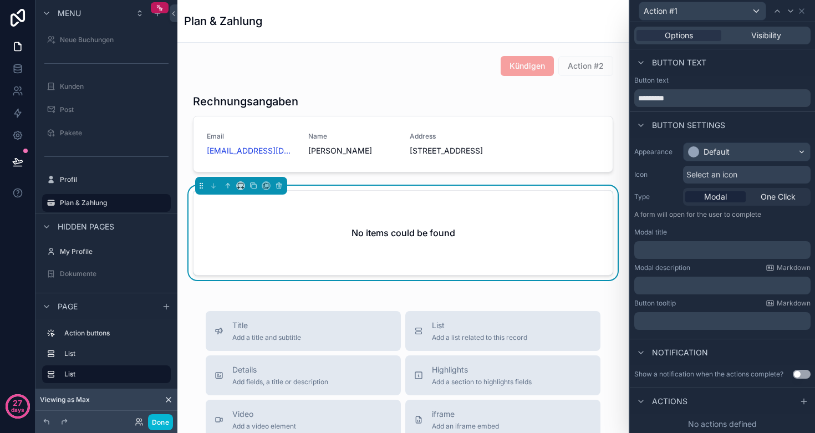
click at [473, 257] on div "No items could be found" at bounding box center [402, 233] width 419 height 84
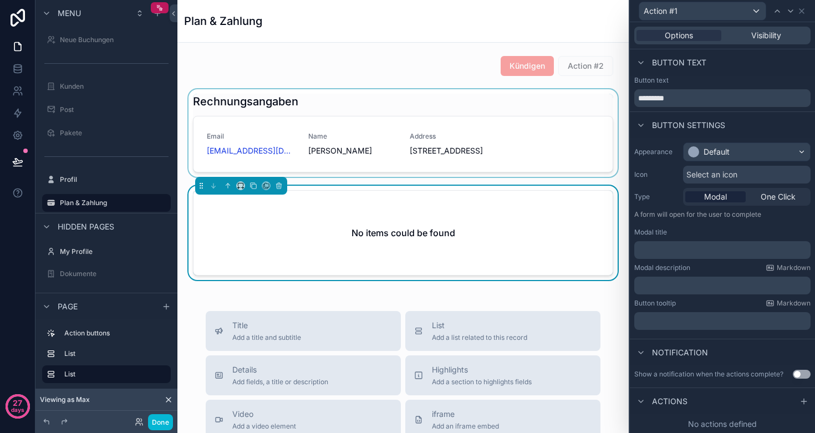
click at [470, 153] on div "scrollable content" at bounding box center [402, 133] width 433 height 88
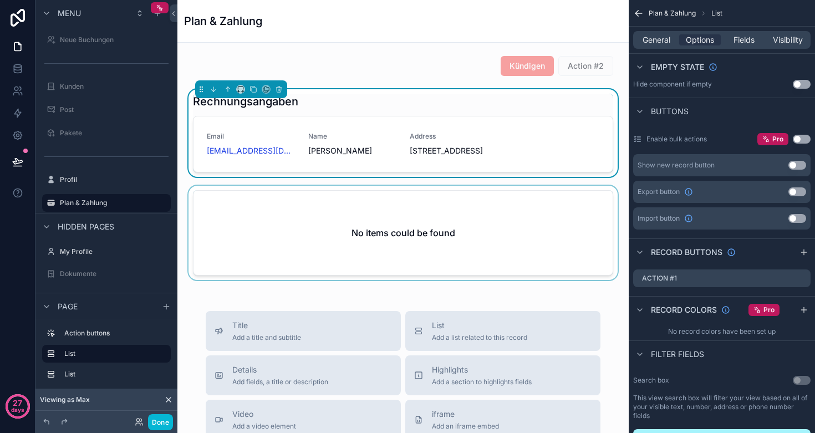
click at [458, 268] on div "scrollable content" at bounding box center [402, 235] width 433 height 99
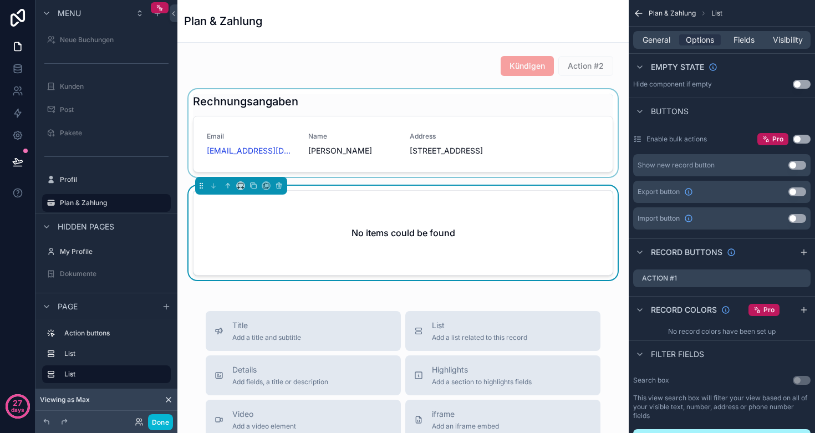
click at [441, 173] on div "scrollable content" at bounding box center [402, 133] width 433 height 88
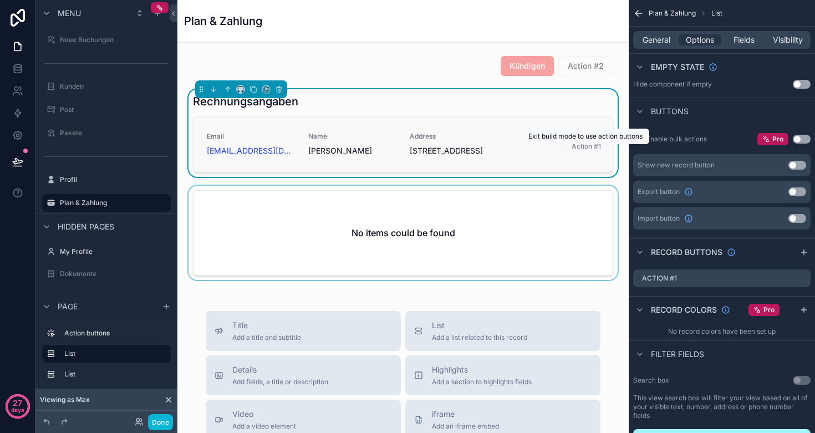
click at [583, 150] on span "Action #1" at bounding box center [586, 145] width 44 height 9
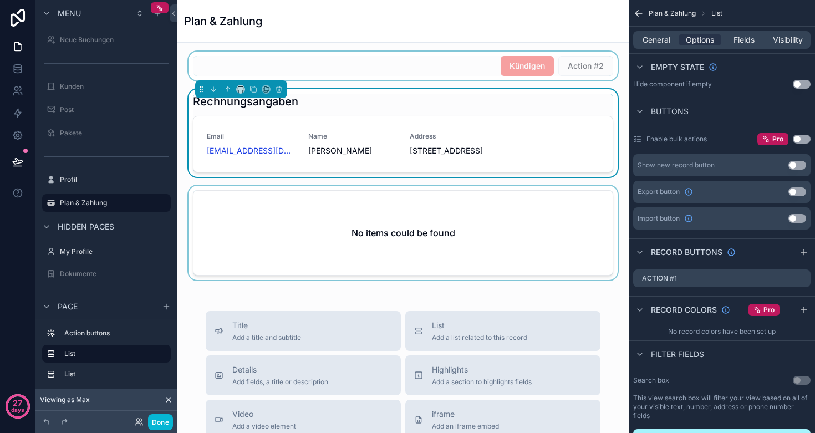
click at [601, 68] on div "scrollable content" at bounding box center [402, 66] width 433 height 29
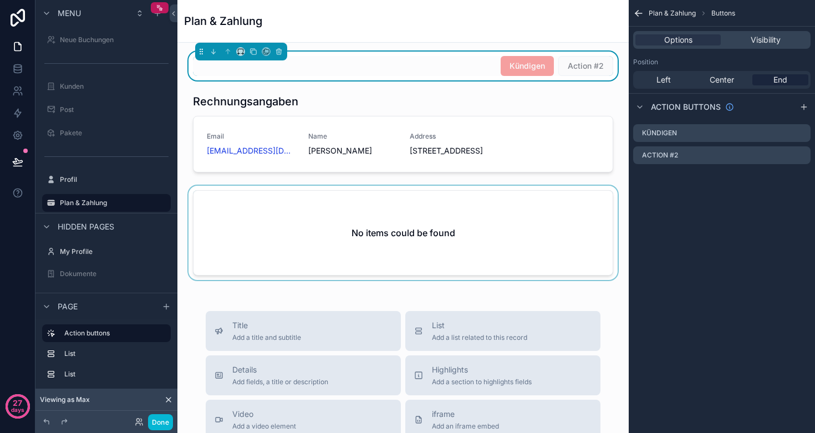
scroll to position [0, 0]
click at [791, 156] on icon "scrollable content" at bounding box center [788, 155] width 9 height 9
click at [786, 137] on icon at bounding box center [783, 138] width 5 height 5
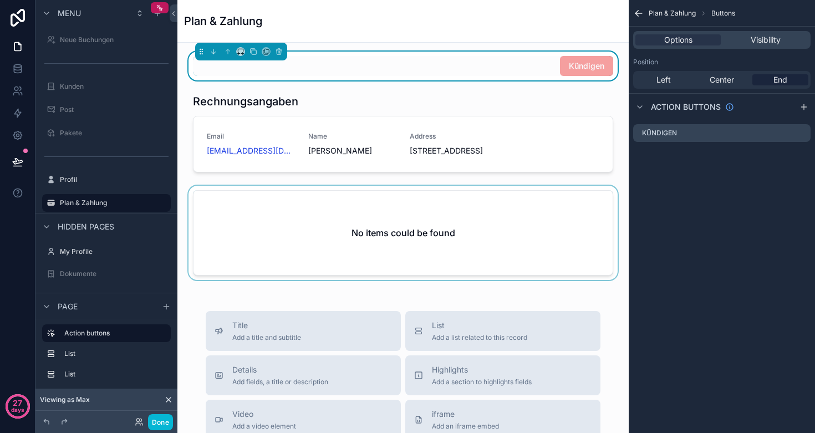
click at [454, 227] on div "scrollable content" at bounding box center [402, 235] width 433 height 99
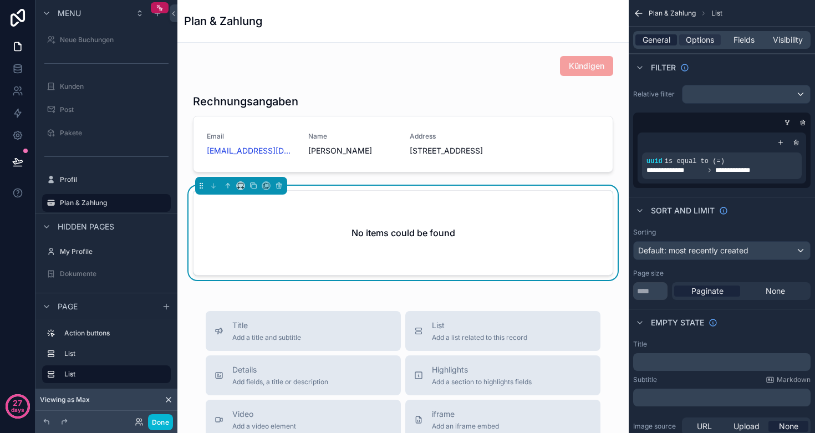
click at [661, 44] on span "General" at bounding box center [656, 39] width 28 height 11
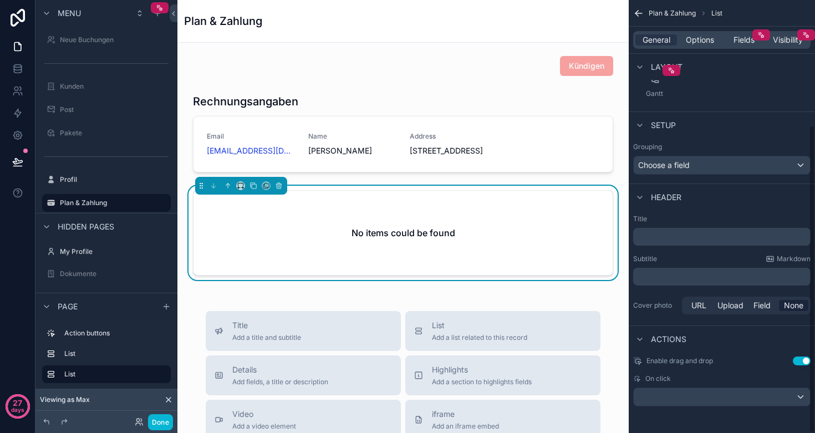
scroll to position [176, 0]
click at [667, 238] on p "﻿" at bounding box center [722, 236] width 171 height 11
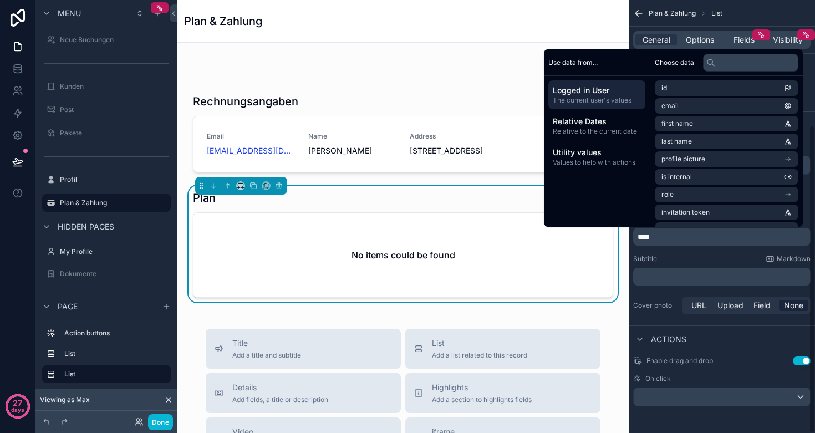
click at [670, 256] on div "Subtitle Markdown" at bounding box center [721, 258] width 177 height 9
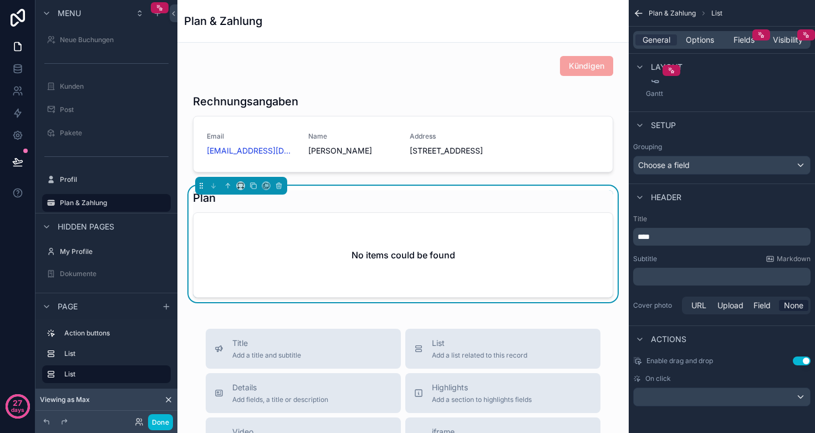
scroll to position [0, 0]
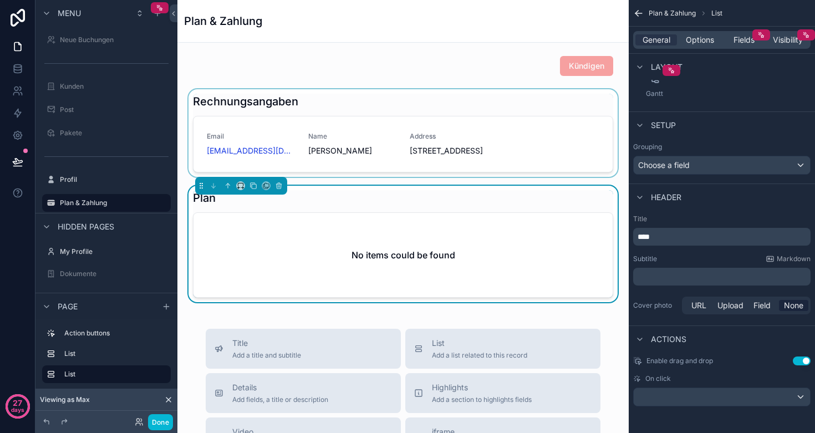
click at [377, 159] on div "scrollable content" at bounding box center [402, 133] width 433 height 88
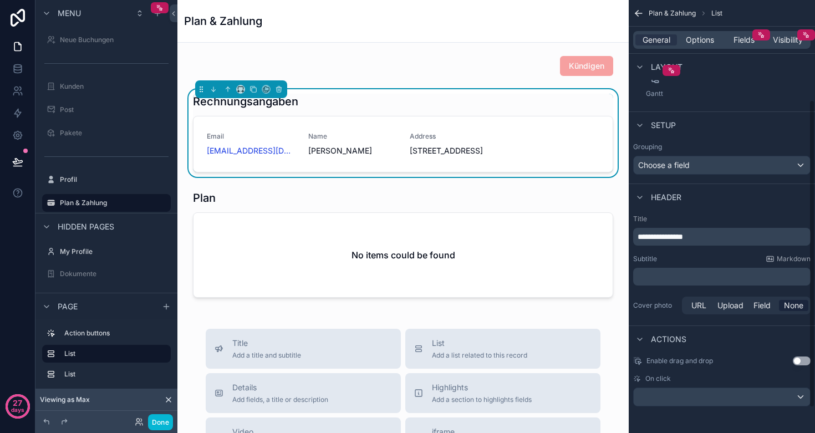
scroll to position [141, 0]
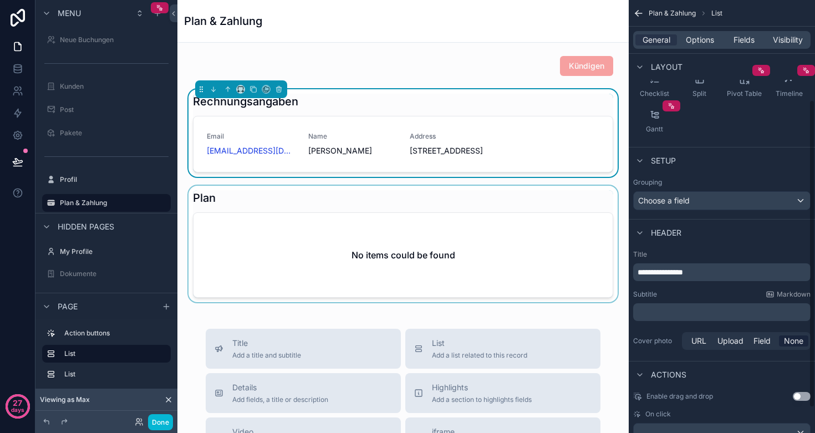
click at [380, 225] on div "scrollable content" at bounding box center [402, 244] width 433 height 116
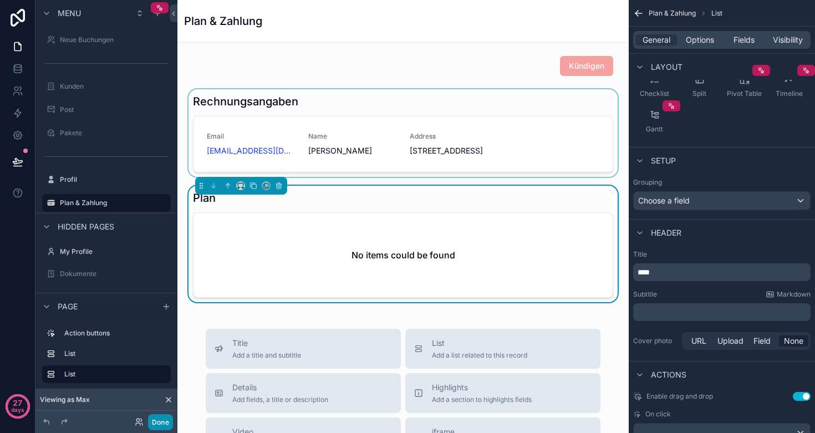
click at [159, 420] on button "Done" at bounding box center [160, 422] width 25 height 16
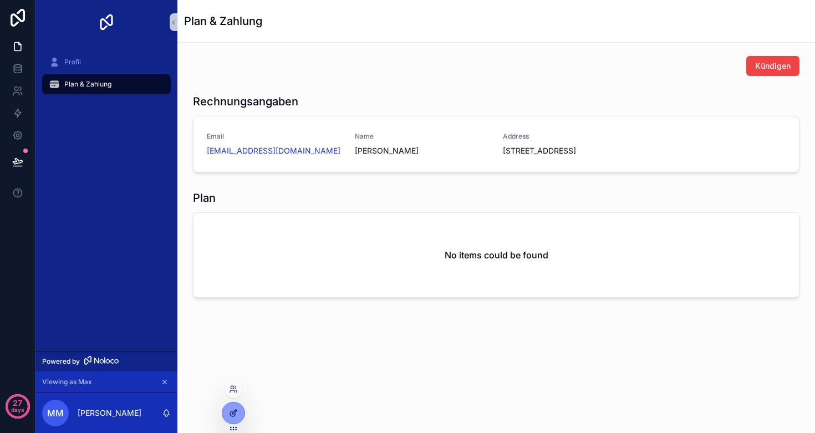
click at [229, 421] on div at bounding box center [233, 412] width 22 height 21
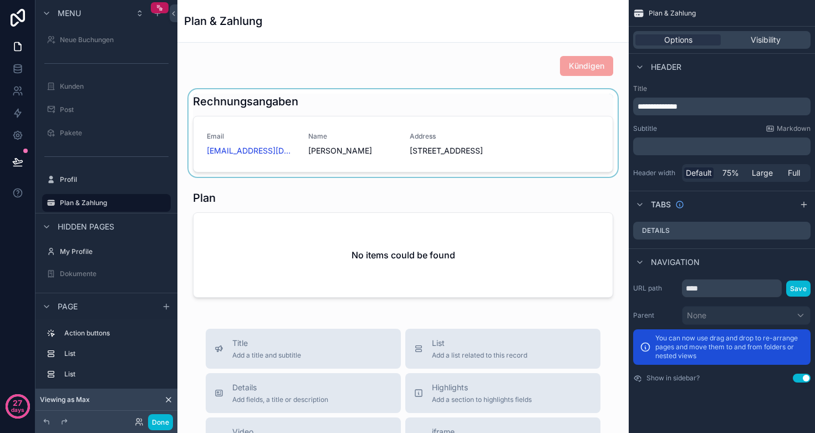
click at [502, 154] on div "scrollable content" at bounding box center [402, 133] width 433 height 88
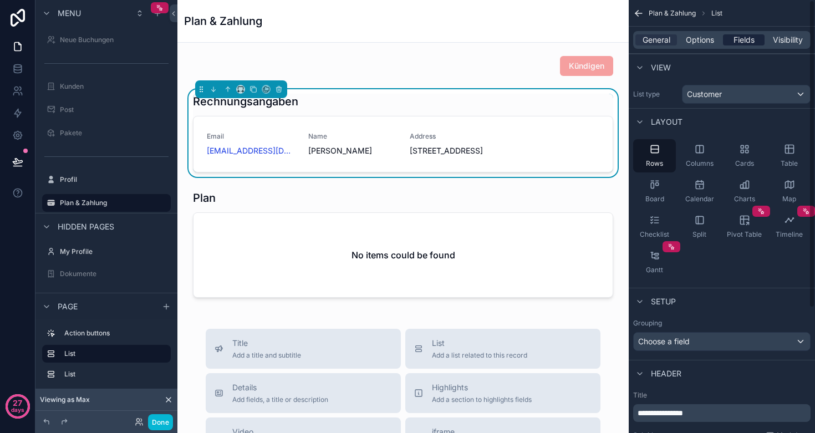
click at [743, 36] on span "Fields" at bounding box center [743, 39] width 21 height 11
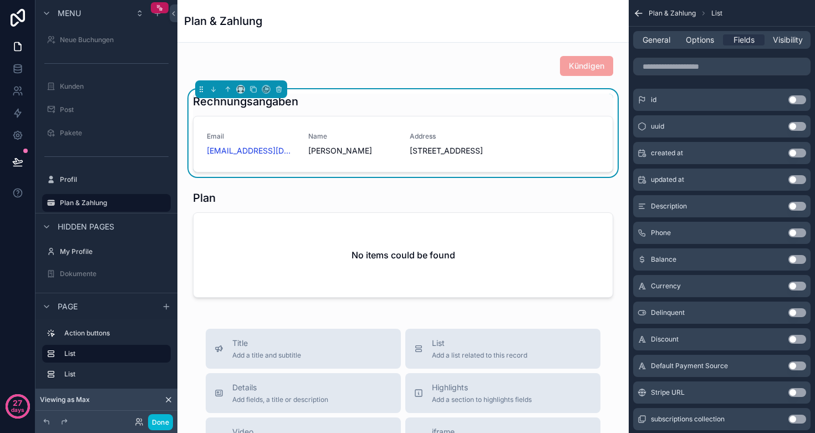
scroll to position [114, 0]
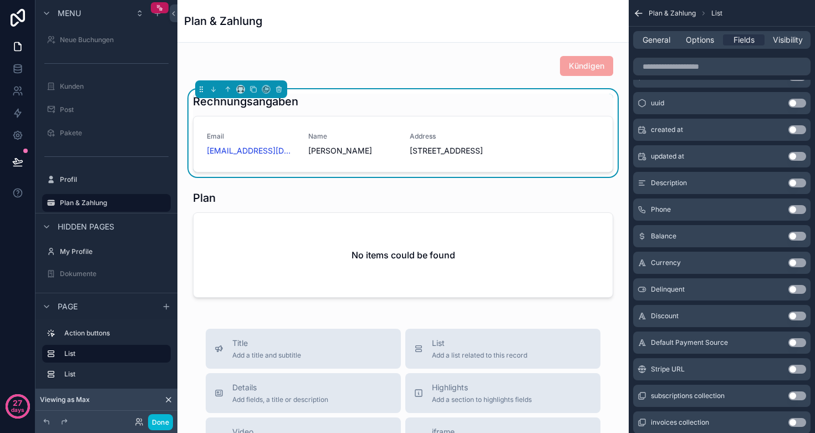
click at [796, 344] on button "Use setting" at bounding box center [797, 342] width 18 height 9
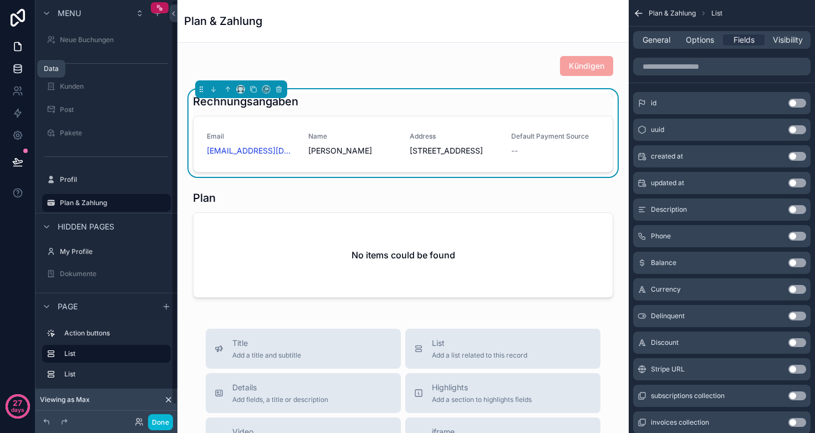
click at [17, 67] on icon at bounding box center [17, 66] width 7 height 3
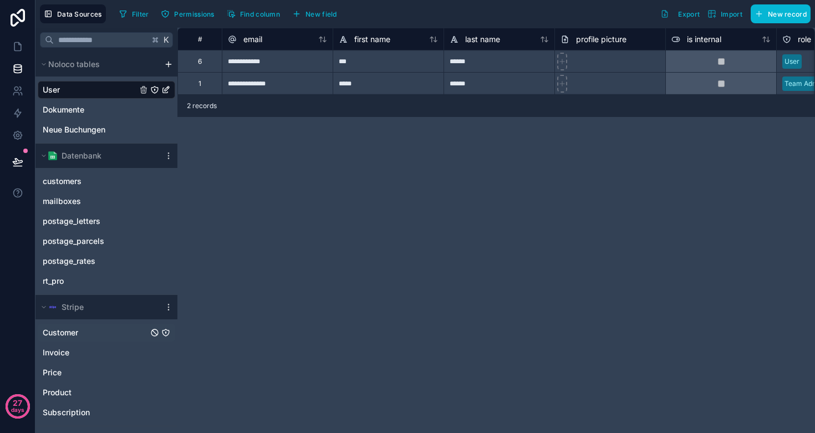
click at [53, 335] on span "Customer" at bounding box center [60, 332] width 35 height 11
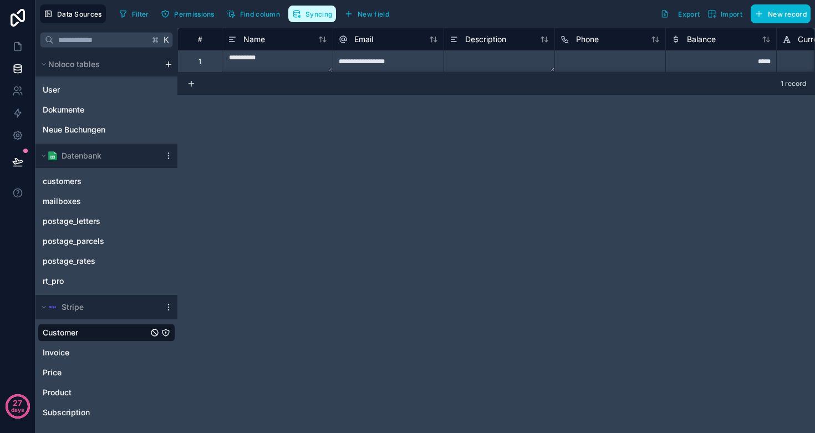
click at [324, 8] on button "Syncing" at bounding box center [312, 14] width 48 height 17
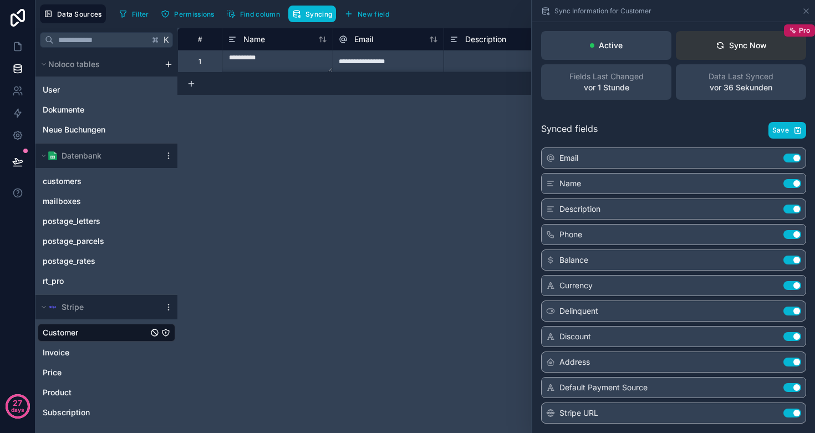
click at [740, 39] on button "Sync Now Pro" at bounding box center [741, 45] width 130 height 29
click at [438, 181] on div "**********" at bounding box center [495, 230] width 637 height 405
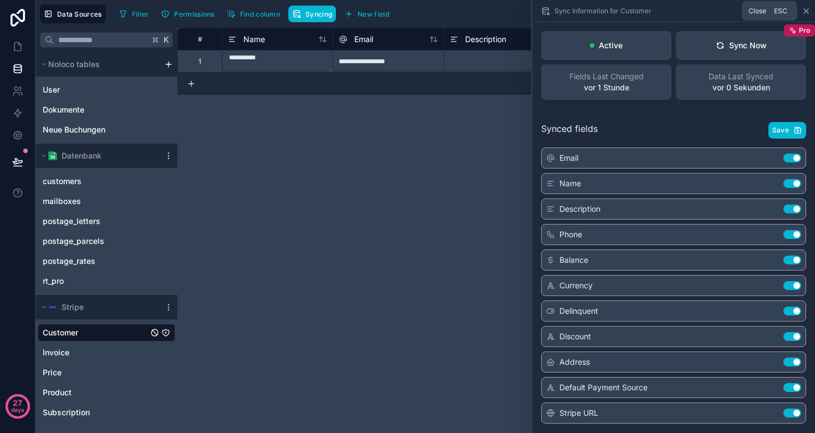
click at [805, 9] on icon at bounding box center [806, 11] width 9 height 9
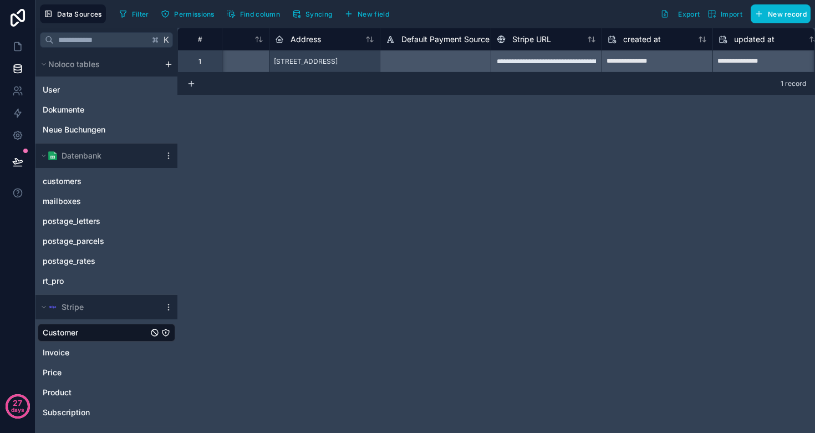
scroll to position [0, 866]
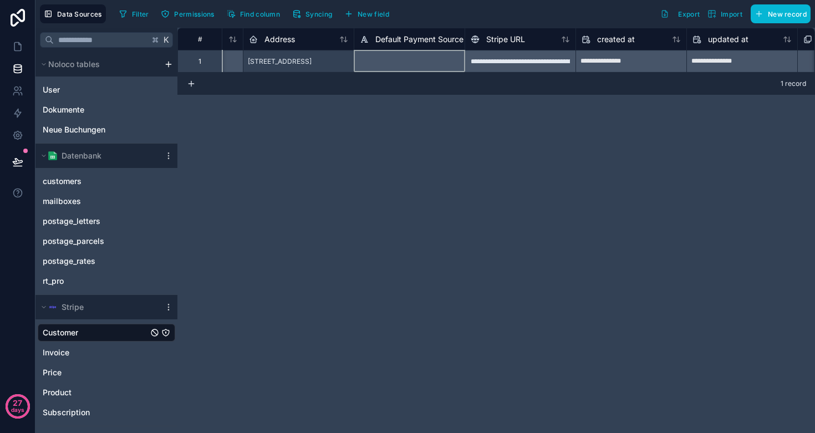
click at [413, 58] on div at bounding box center [409, 61] width 111 height 22
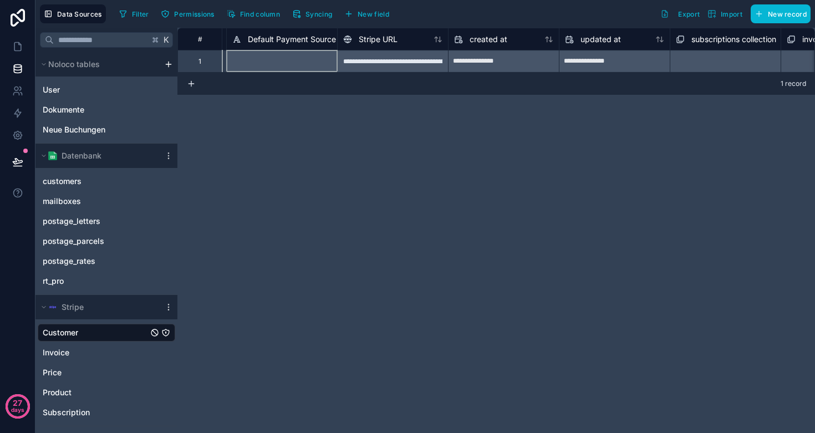
scroll to position [0, 1014]
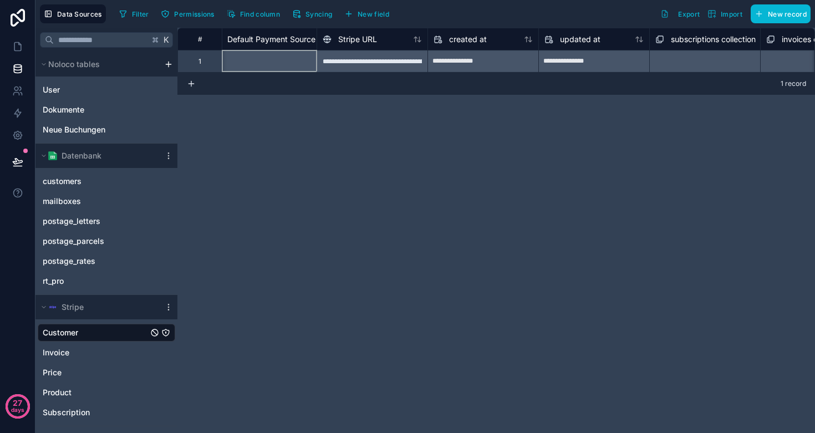
click at [376, 62] on div "**********" at bounding box center [372, 61] width 111 height 22
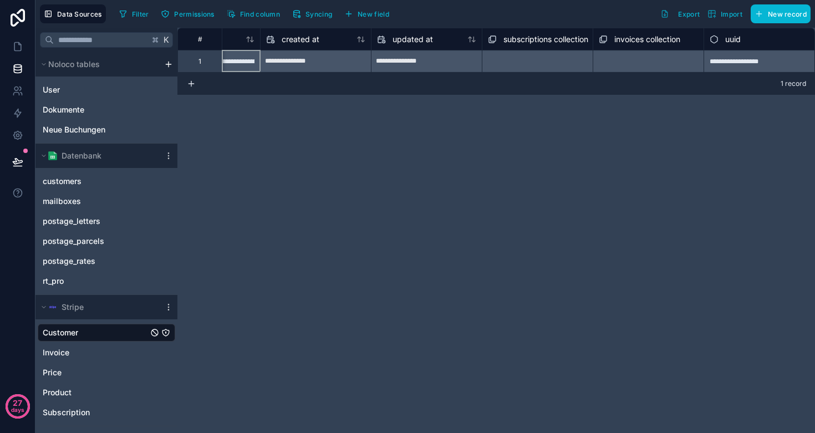
scroll to position [0, 1181]
click at [544, 62] on div "Select a subscriptions collection" at bounding box center [537, 61] width 111 height 22
click at [647, 63] on div "Select a invoices collection" at bounding box center [648, 61] width 111 height 22
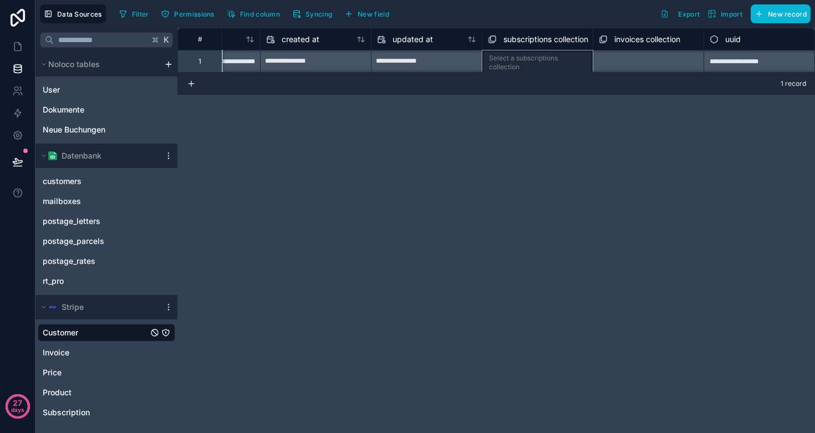
scroll to position [1, 1181]
click at [549, 63] on div "Select a subscriptions collection" at bounding box center [537, 60] width 111 height 22
click at [632, 60] on div "Select a invoices collection" at bounding box center [648, 61] width 111 height 22
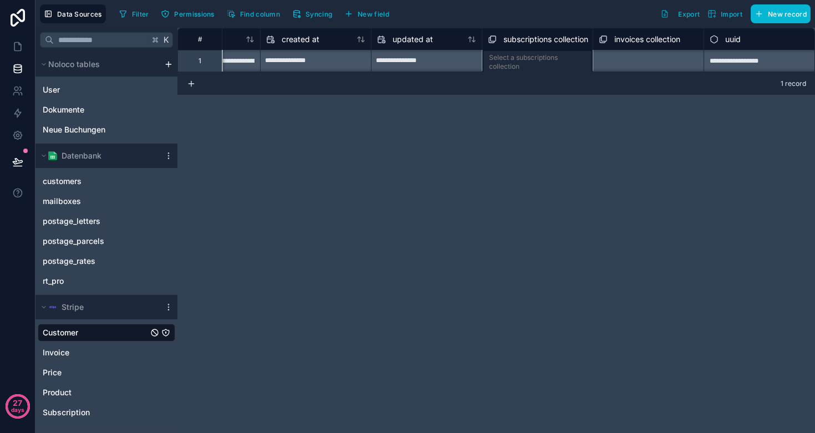
click at [558, 62] on div "Select a subscriptions collection" at bounding box center [537, 60] width 111 height 22
click at [331, 176] on div "**********" at bounding box center [495, 230] width 637 height 405
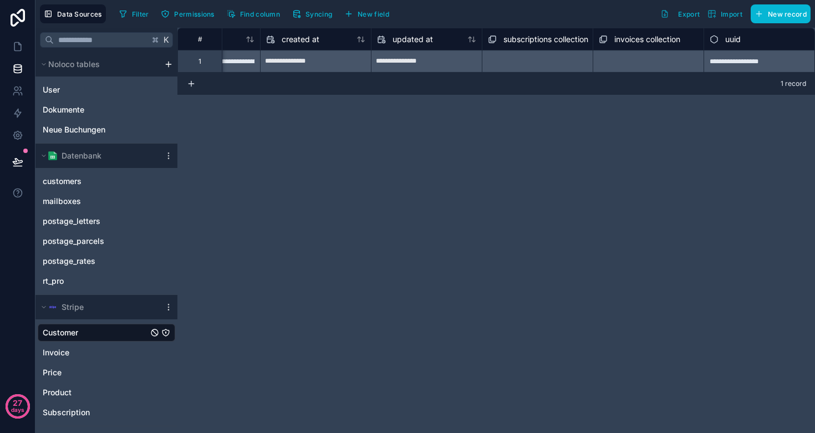
scroll to position [0, 0]
click at [10, 48] on link at bounding box center [17, 46] width 35 height 22
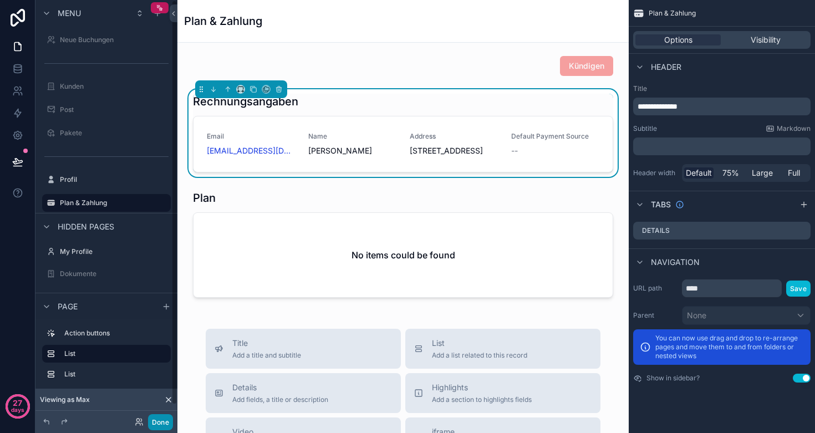
click at [157, 421] on button "Done" at bounding box center [160, 422] width 25 height 16
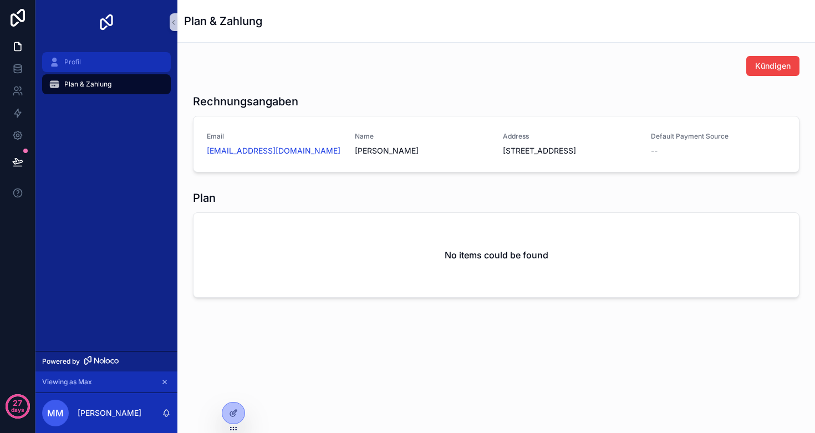
click at [100, 62] on div "Profil" at bounding box center [106, 62] width 115 height 18
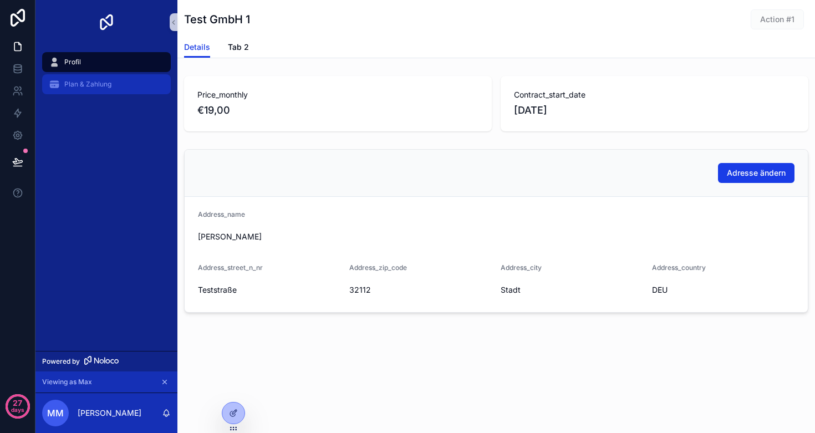
click at [100, 80] on span "Plan & Zahlung" at bounding box center [87, 84] width 47 height 9
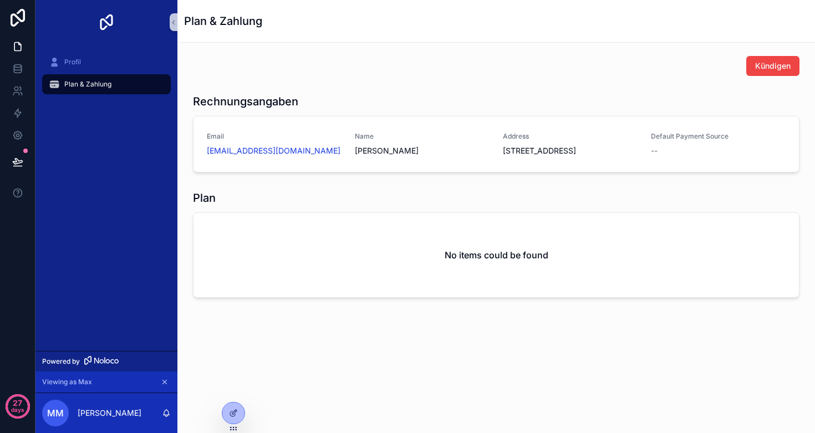
click at [65, 86] on span "Plan & Zahlung" at bounding box center [87, 84] width 47 height 9
click at [78, 64] on span "Profil" at bounding box center [72, 62] width 17 height 9
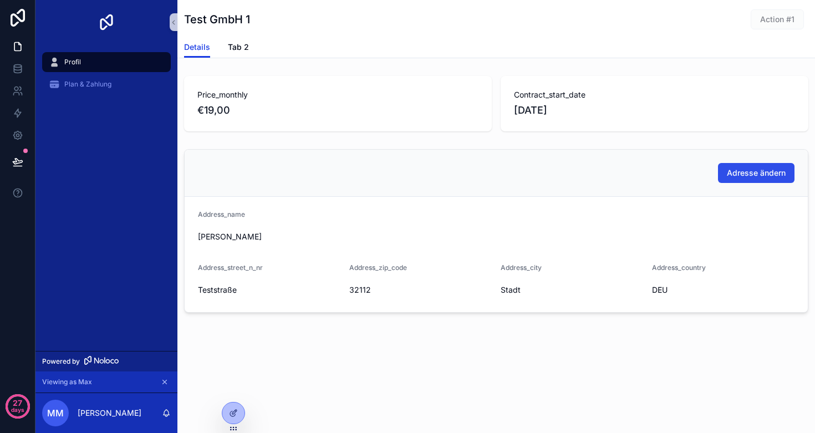
click at [732, 178] on button "Adresse ändern" at bounding box center [756, 173] width 76 height 20
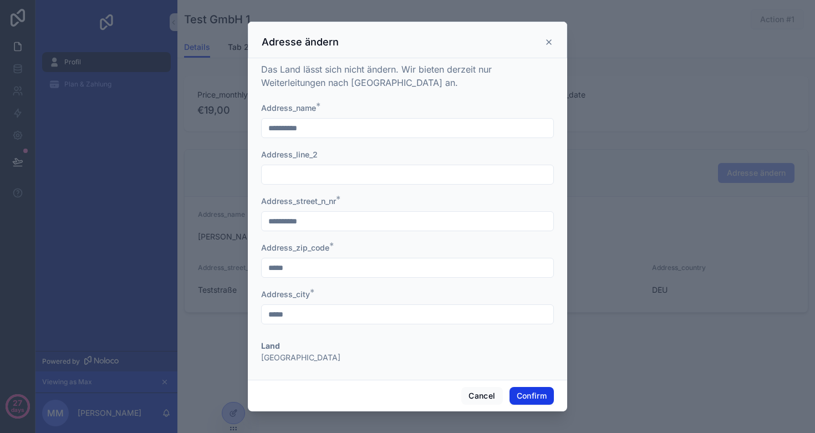
click at [548, 42] on icon at bounding box center [548, 42] width 9 height 9
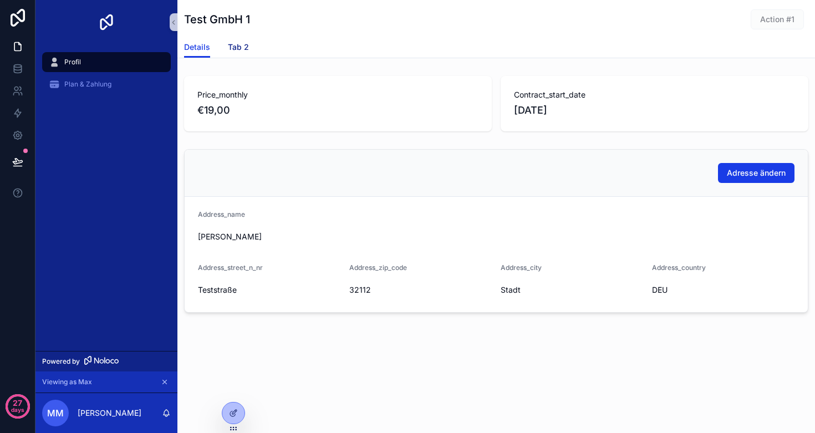
click at [236, 49] on span "Tab 2" at bounding box center [238, 47] width 21 height 11
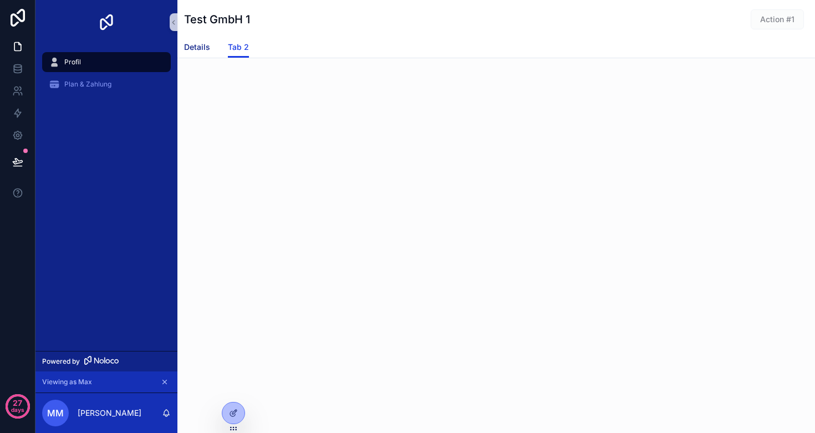
click at [193, 53] on link "Details" at bounding box center [197, 48] width 26 height 22
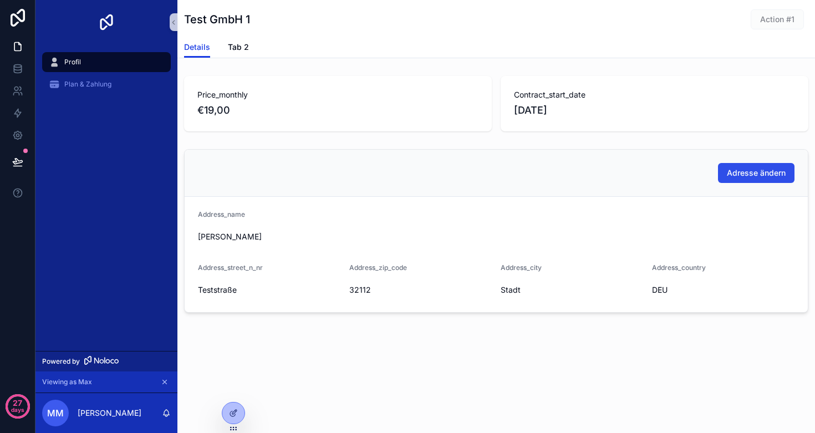
click at [748, 175] on span "Adresse ändern" at bounding box center [756, 172] width 59 height 11
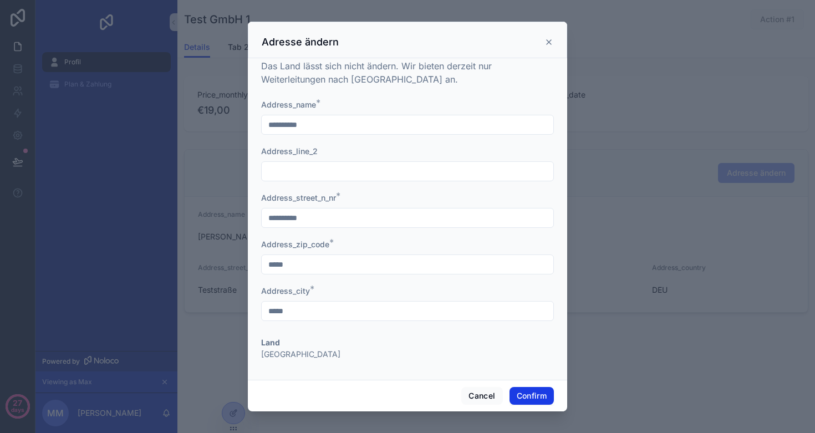
scroll to position [3, 0]
click at [549, 44] on icon at bounding box center [548, 42] width 9 height 9
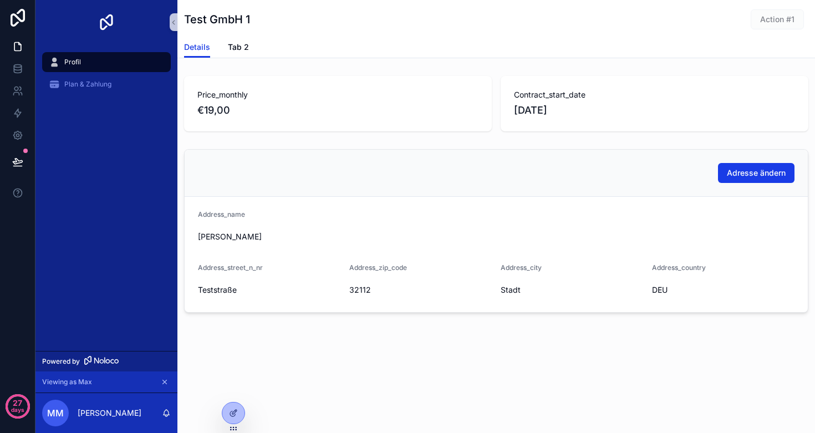
scroll to position [0, 0]
click at [119, 87] on div "Plan & Zahlung" at bounding box center [106, 84] width 115 height 18
